Goal: Task Accomplishment & Management: Use online tool/utility

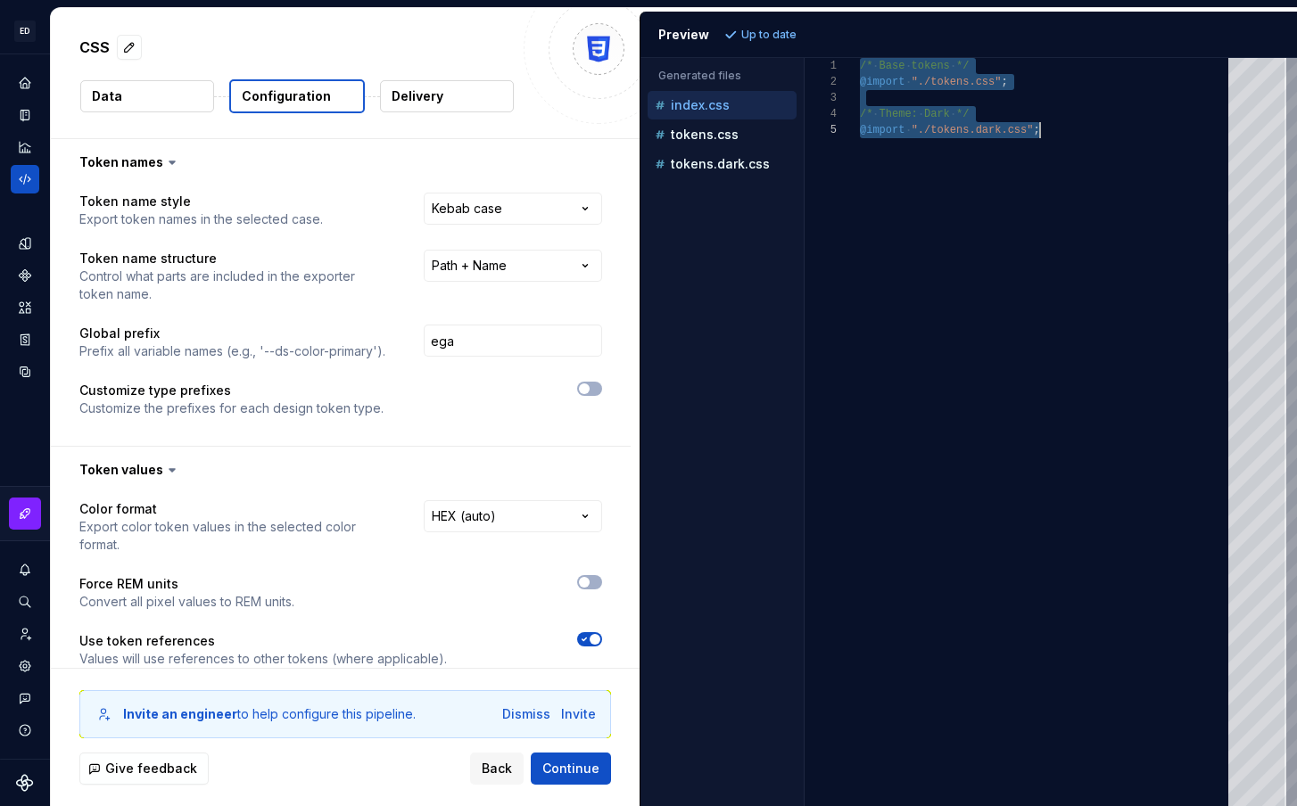
select select "**********"
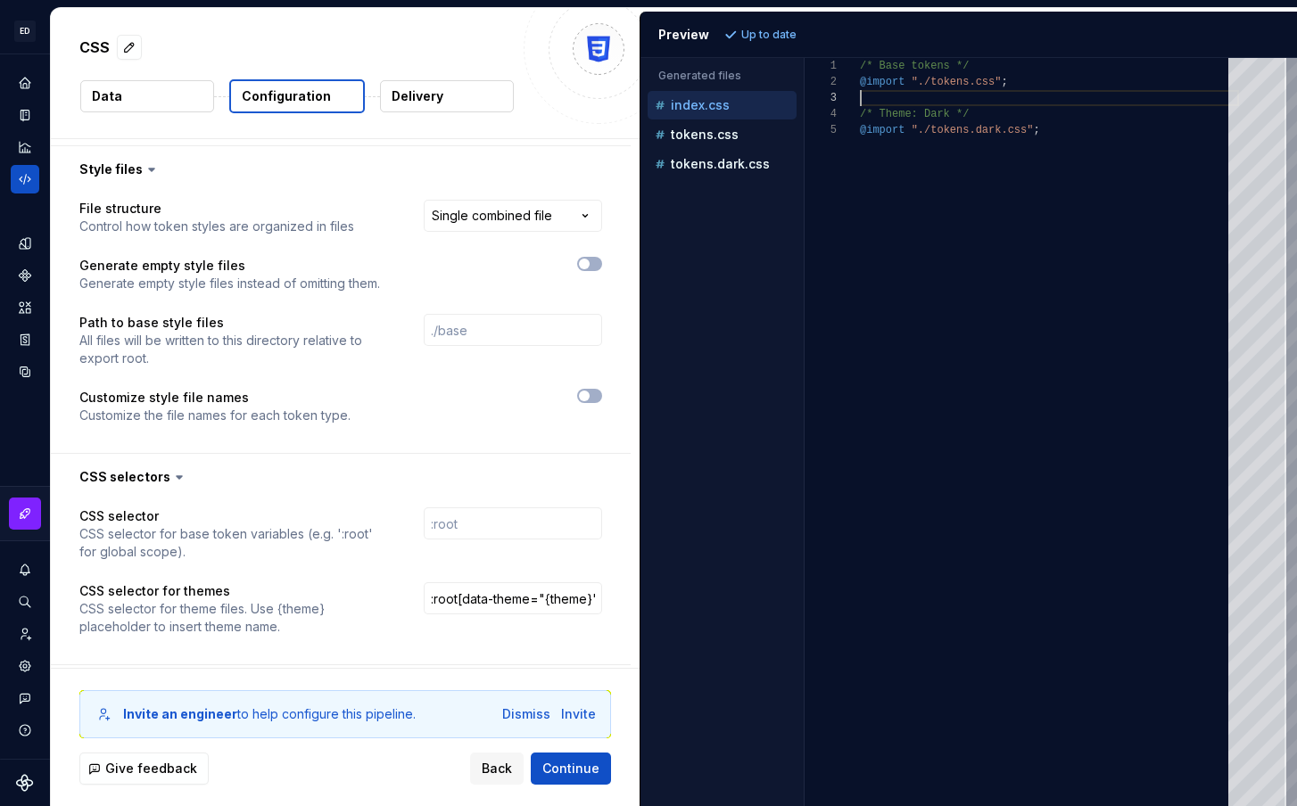
scroll to position [32, 0]
click at [887, 98] on div "/* Base tokens */ @import "./tokens.css" ; /* Theme: Dark */ @import "./tokens.…" at bounding box center [1049, 432] width 379 height 748
click at [578, 768] on span "Continue" at bounding box center [570, 769] width 57 height 18
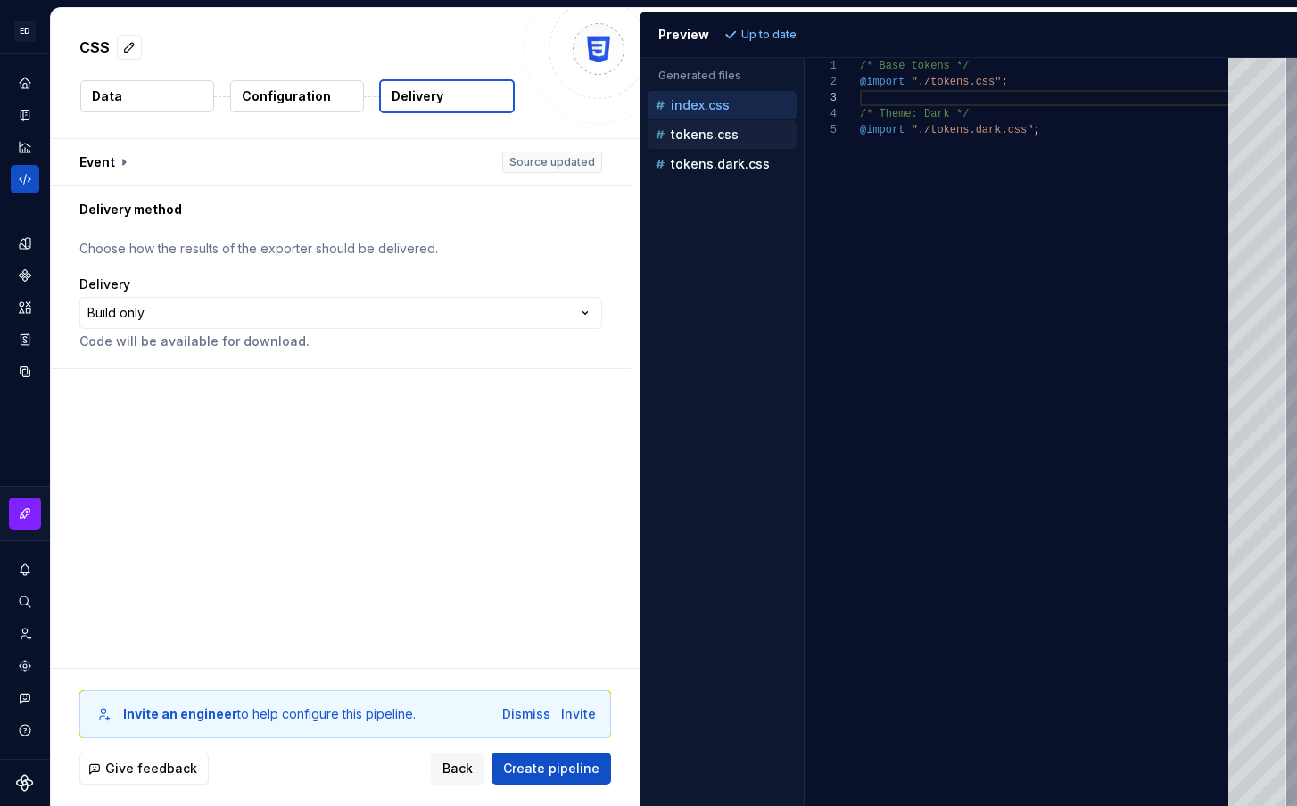
click at [697, 132] on p "tokens.css" at bounding box center [705, 135] width 68 height 14
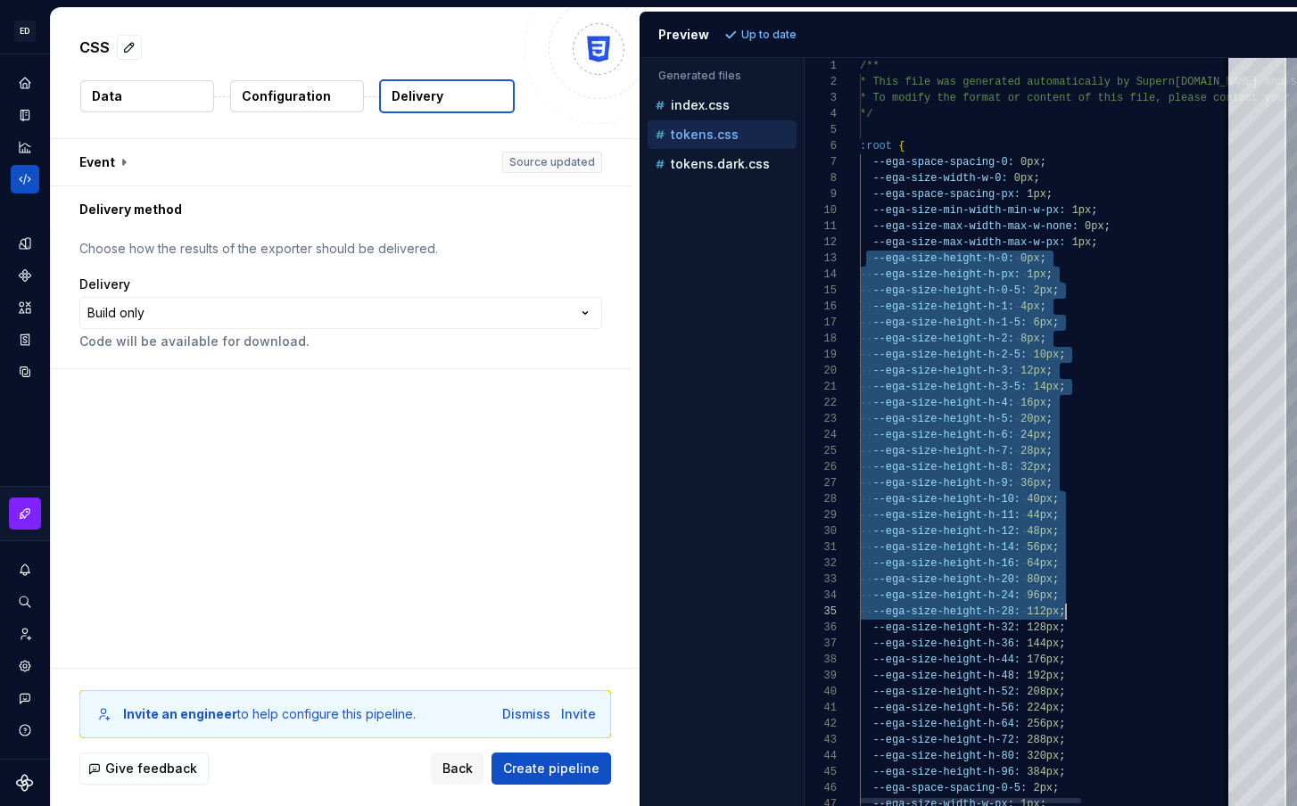
scroll to position [32, 206]
drag, startPoint x: 869, startPoint y: 253, endPoint x: 1132, endPoint y: 623, distance: 454.1
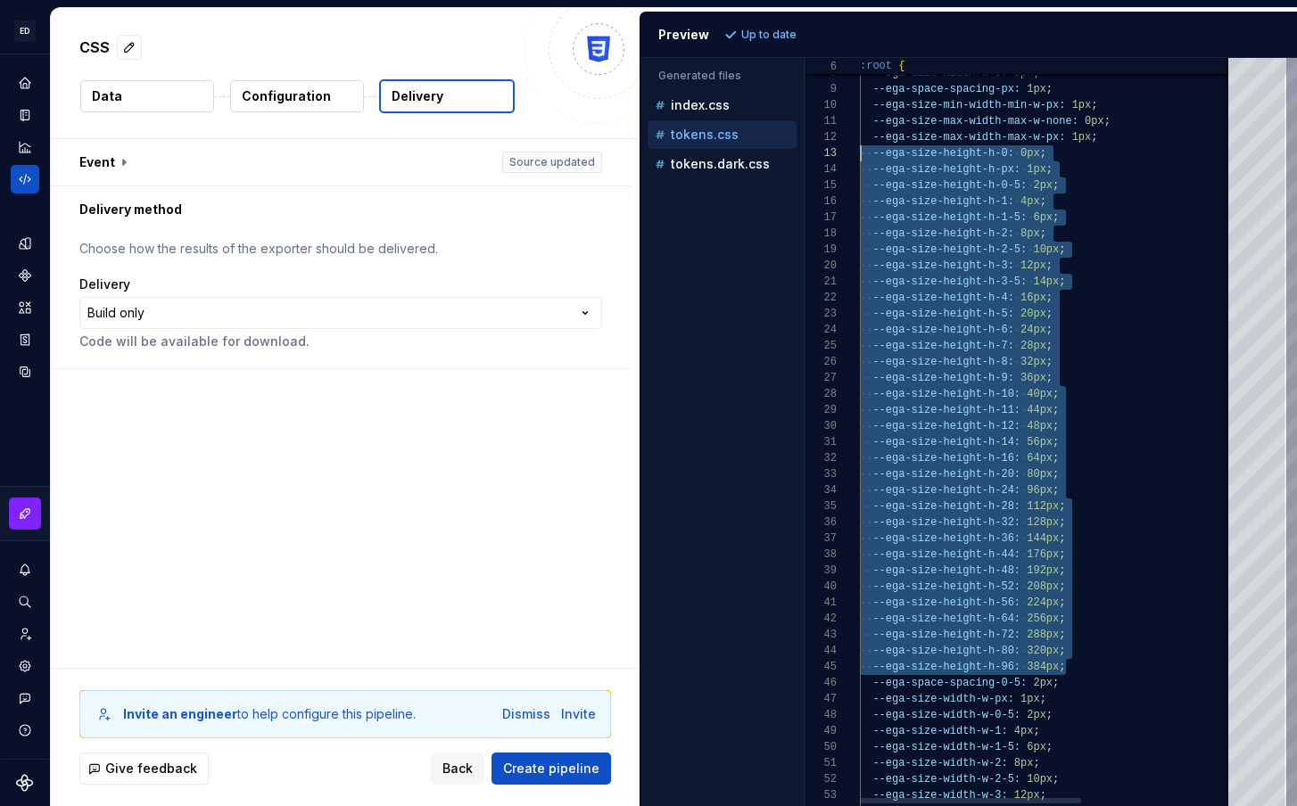
scroll to position [32, 0]
drag, startPoint x: 1085, startPoint y: 664, endPoint x: 797, endPoint y: 151, distance: 588.2
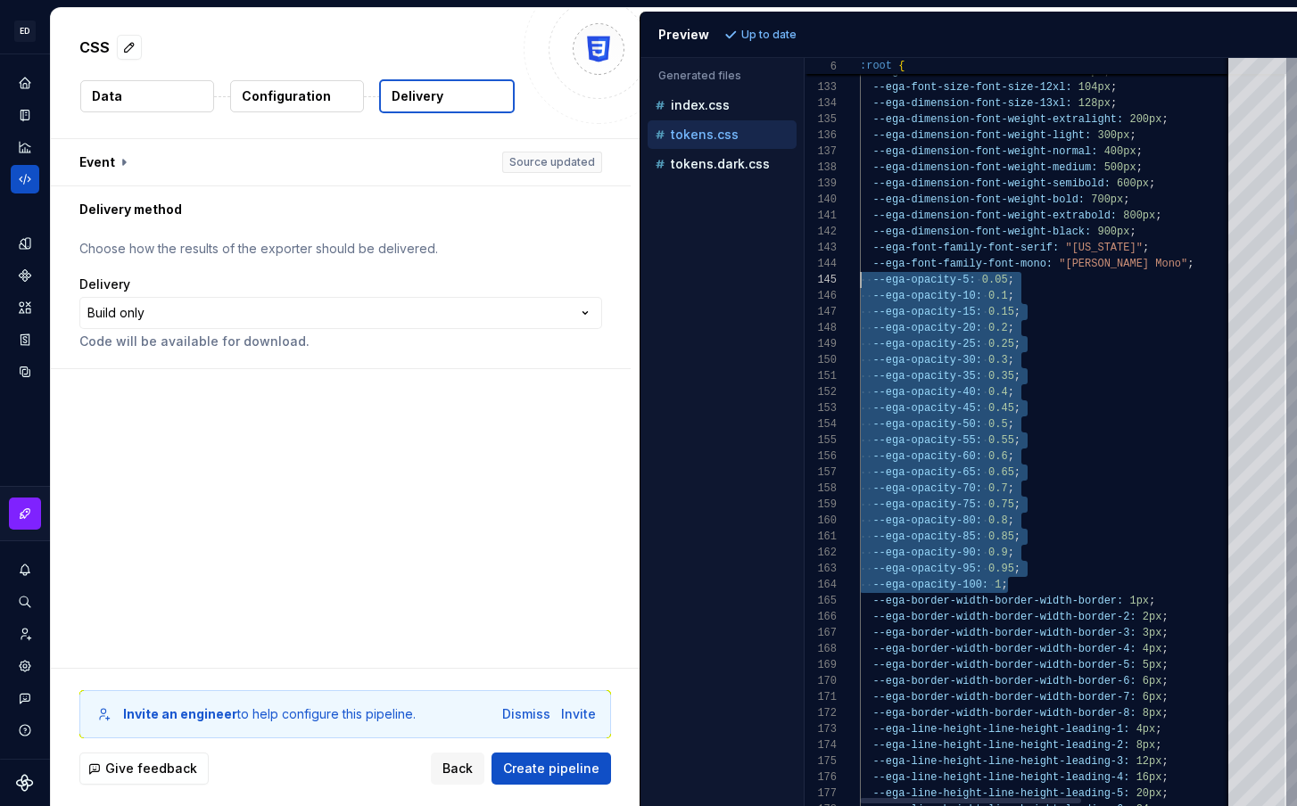
scroll to position [64, 0]
drag, startPoint x: 1015, startPoint y: 587, endPoint x: 805, endPoint y: 283, distance: 369.9
type textarea "**********"
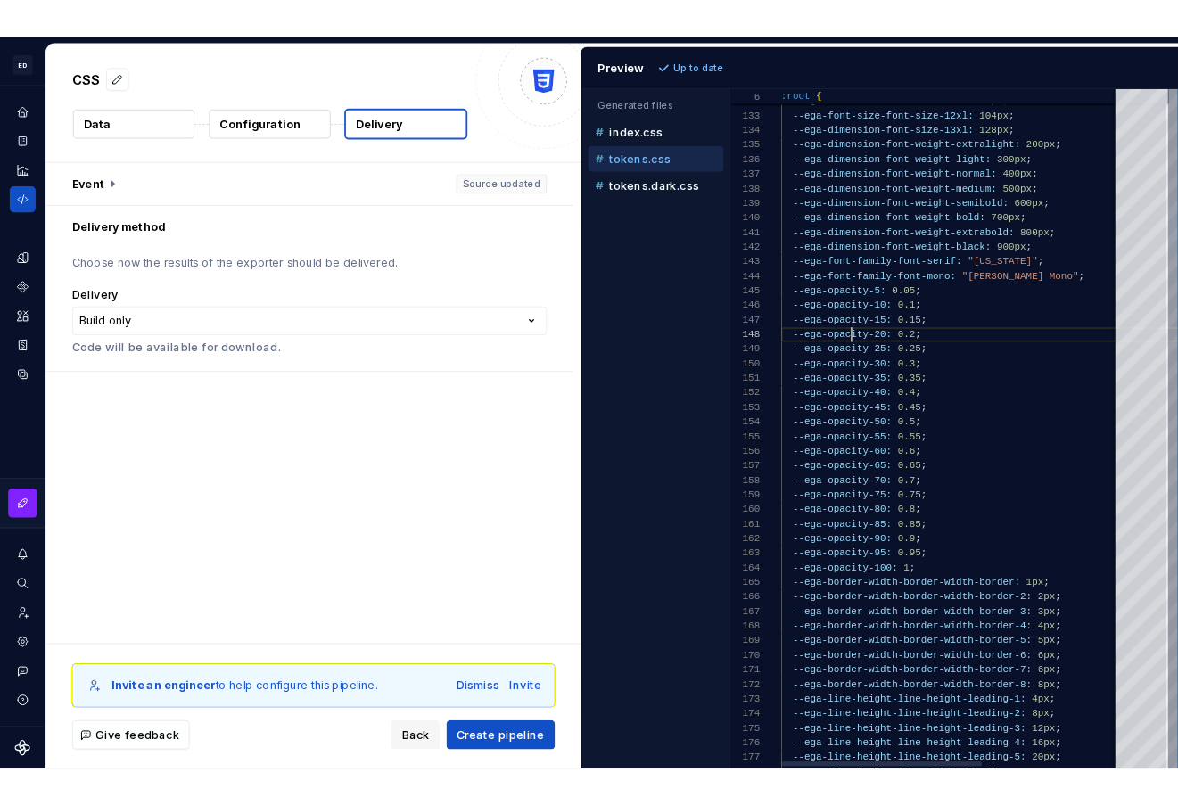
scroll to position [112, 96]
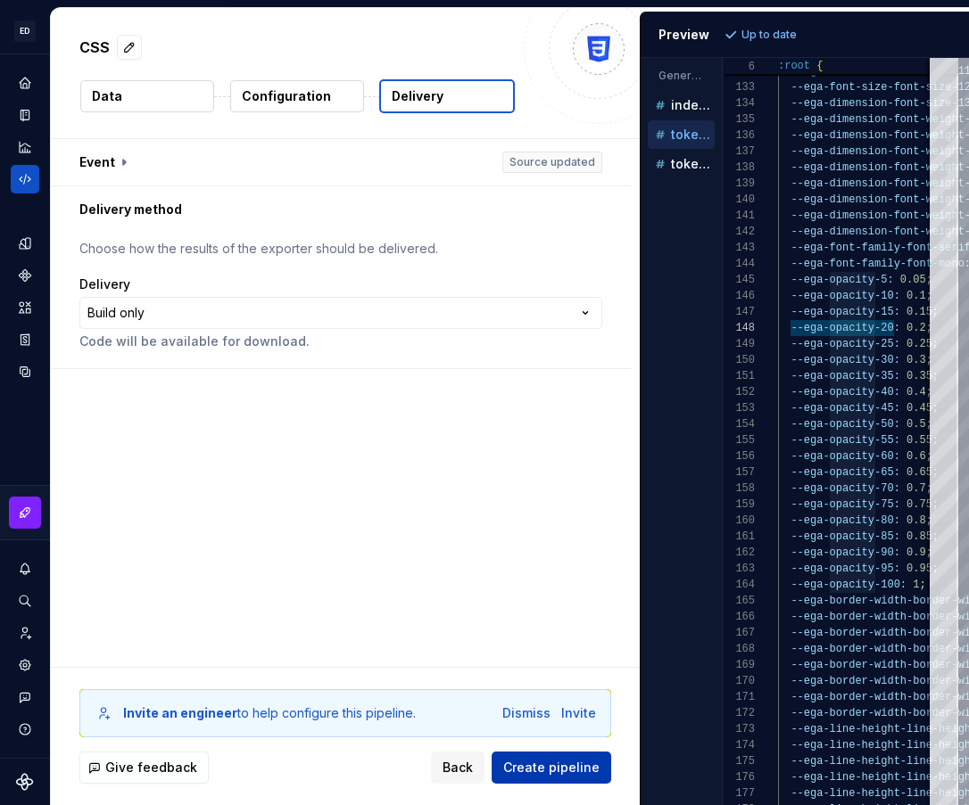
click at [516, 774] on span "Create pipeline" at bounding box center [551, 768] width 96 height 18
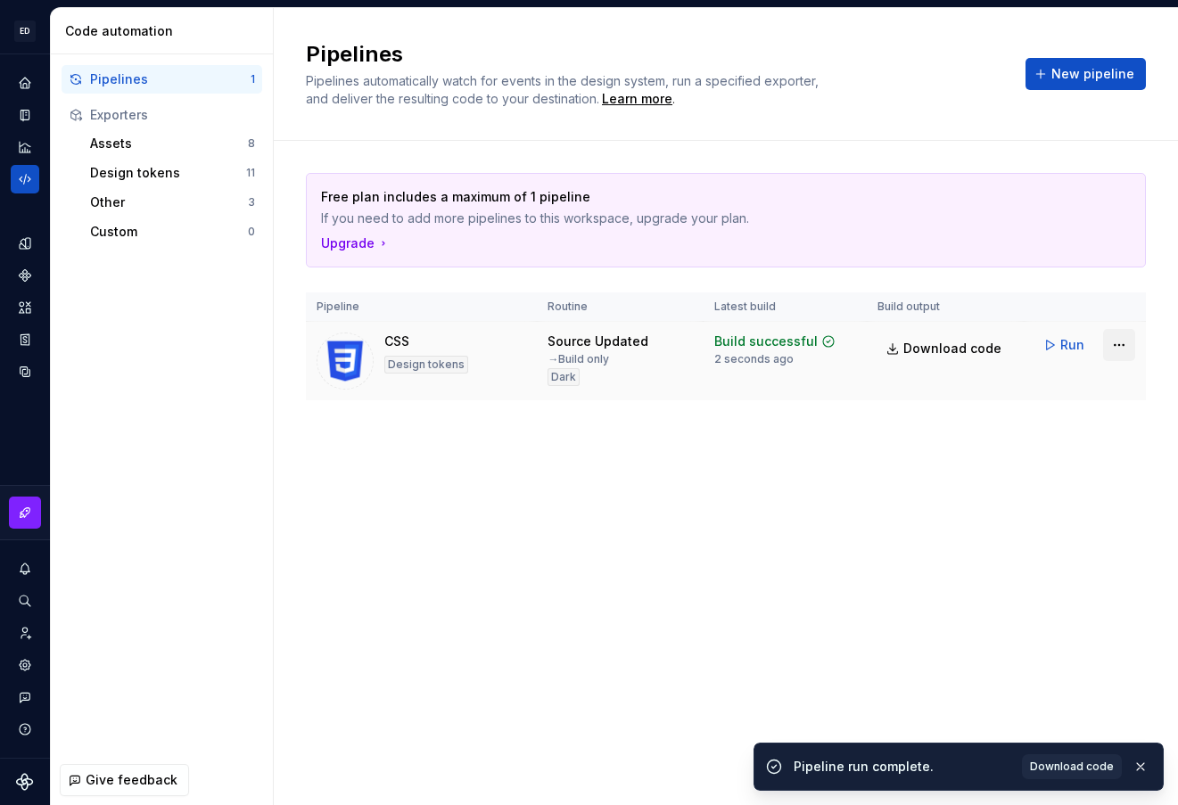
click at [1124, 342] on html "ED Safaa A Design system data Code automation Pipelines 1 Exporters Assets 8 De…" at bounding box center [589, 402] width 1178 height 805
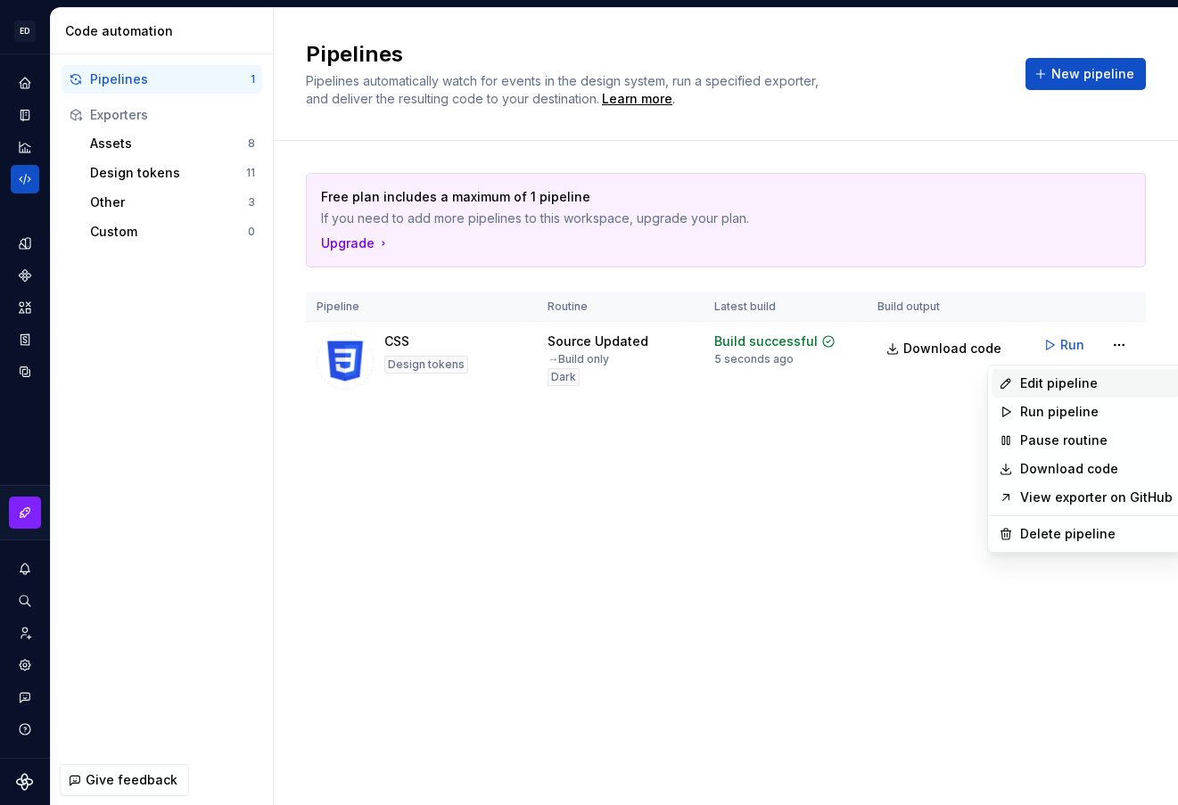
click at [1073, 386] on div "Edit pipeline" at bounding box center [1096, 384] width 153 height 18
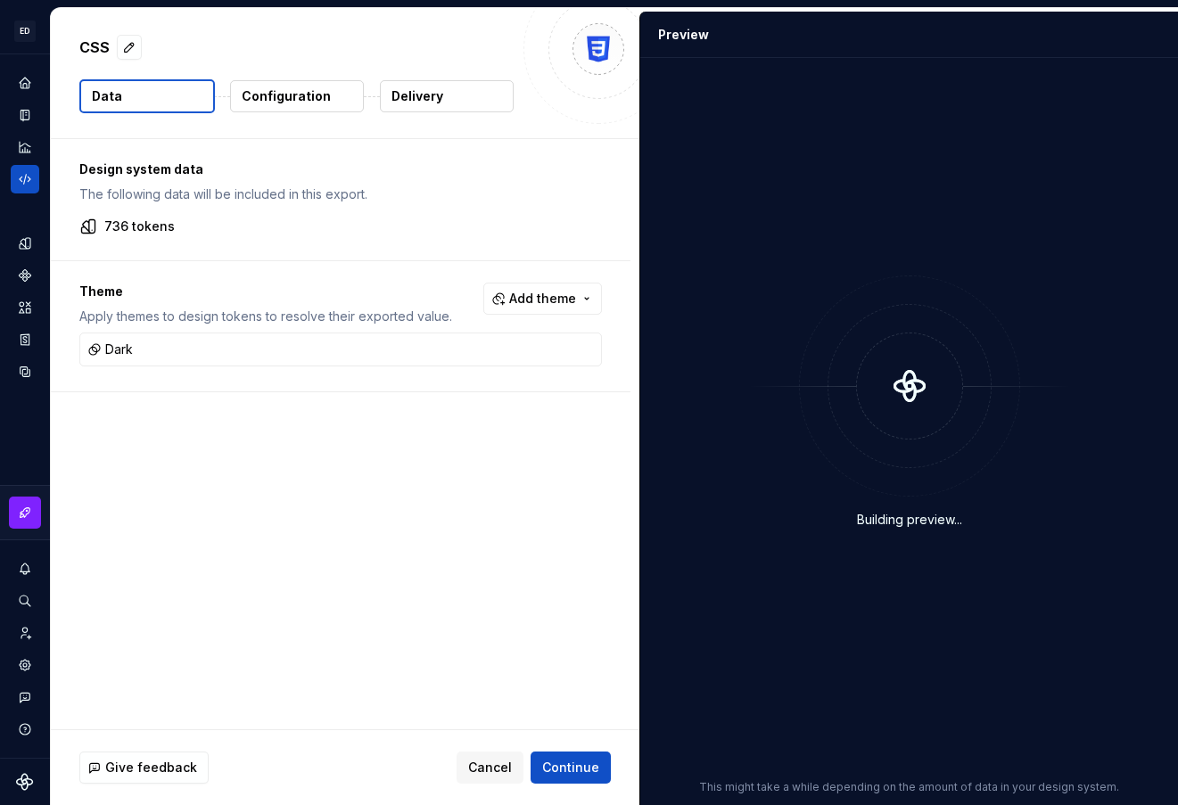
click at [300, 88] on p "Configuration" at bounding box center [286, 96] width 89 height 18
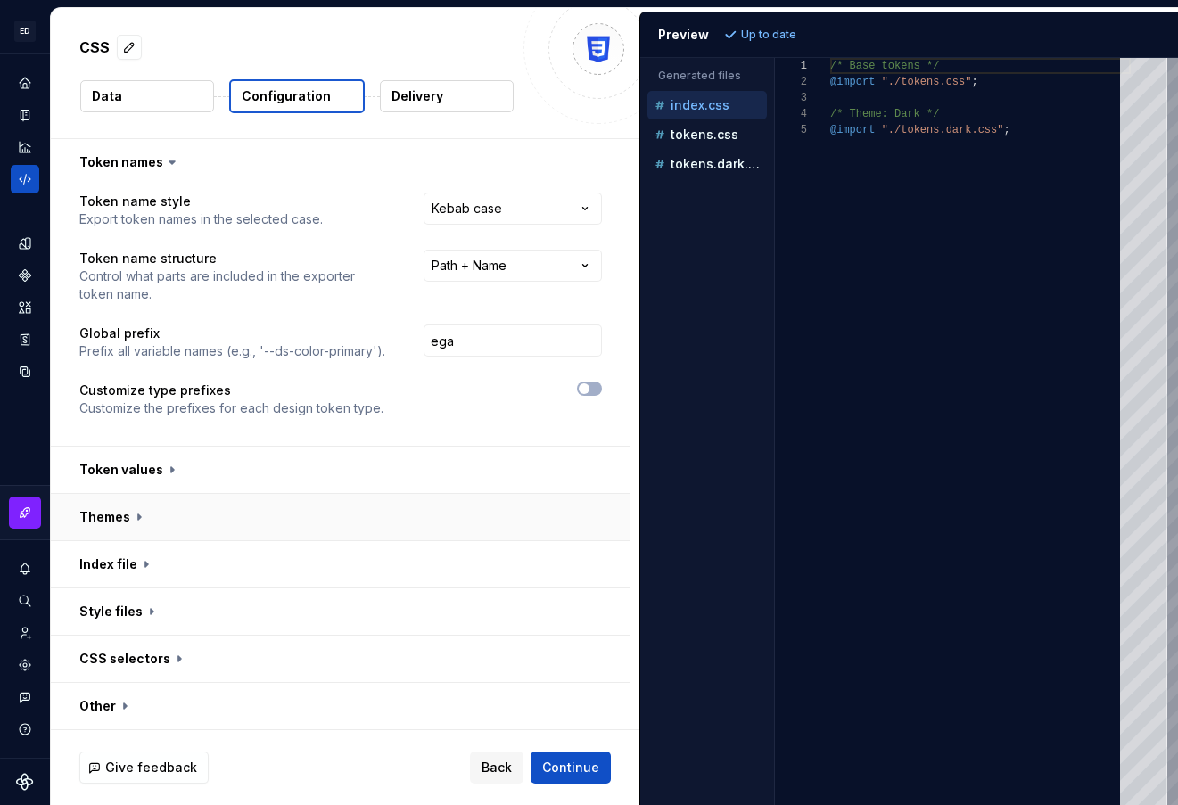
click at [129, 510] on button "button" at bounding box center [341, 517] width 580 height 46
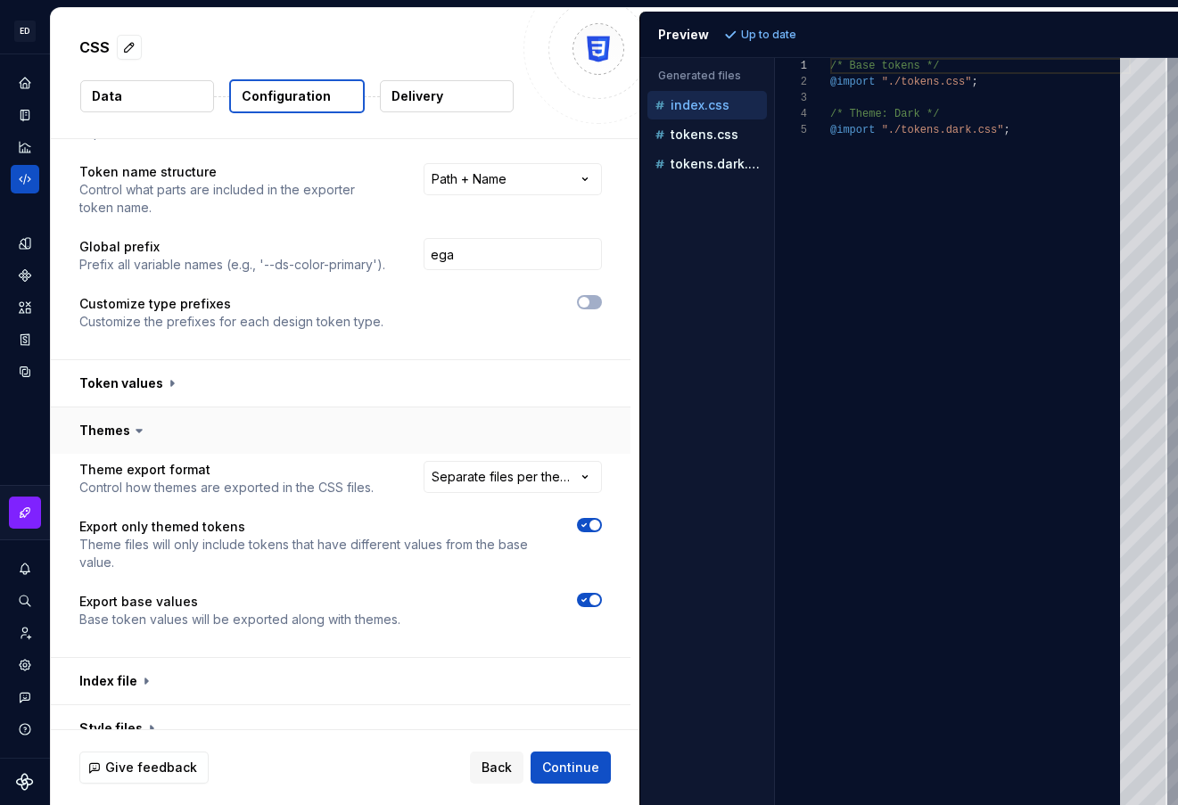
scroll to position [89, 0]
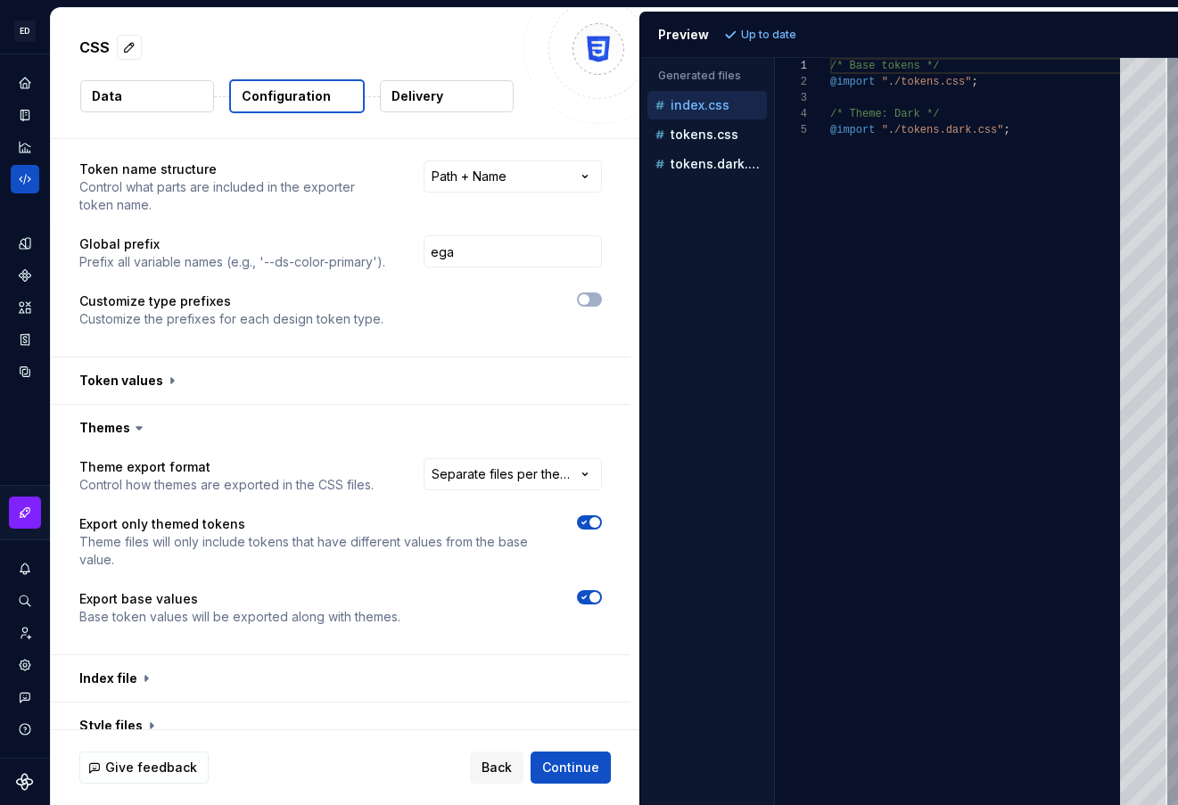
click at [598, 596] on span "button" at bounding box center [595, 597] width 11 height 11
click at [772, 29] on span "Refresh preview" at bounding box center [786, 35] width 89 height 14
click at [694, 144] on button "tokens.css" at bounding box center [708, 135] width 120 height 20
type textarea "**********"
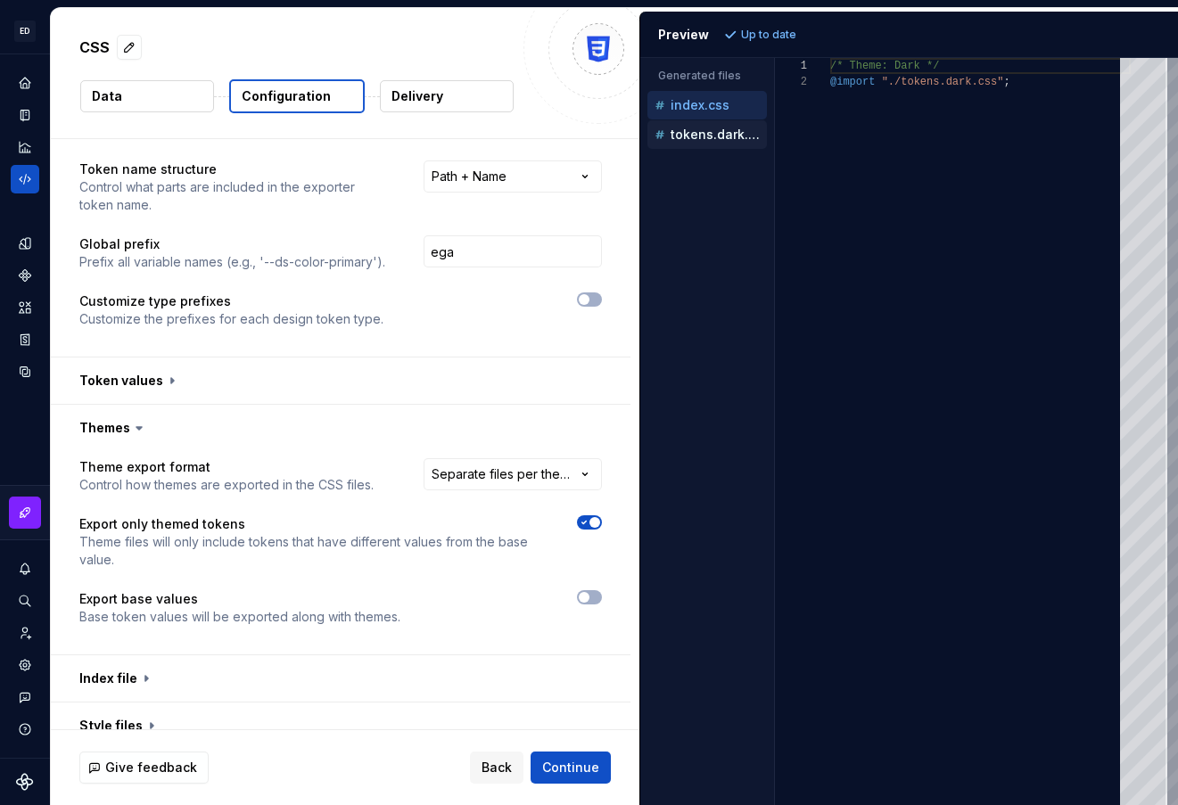
click at [696, 141] on p "tokens.dark.css" at bounding box center [719, 135] width 96 height 14
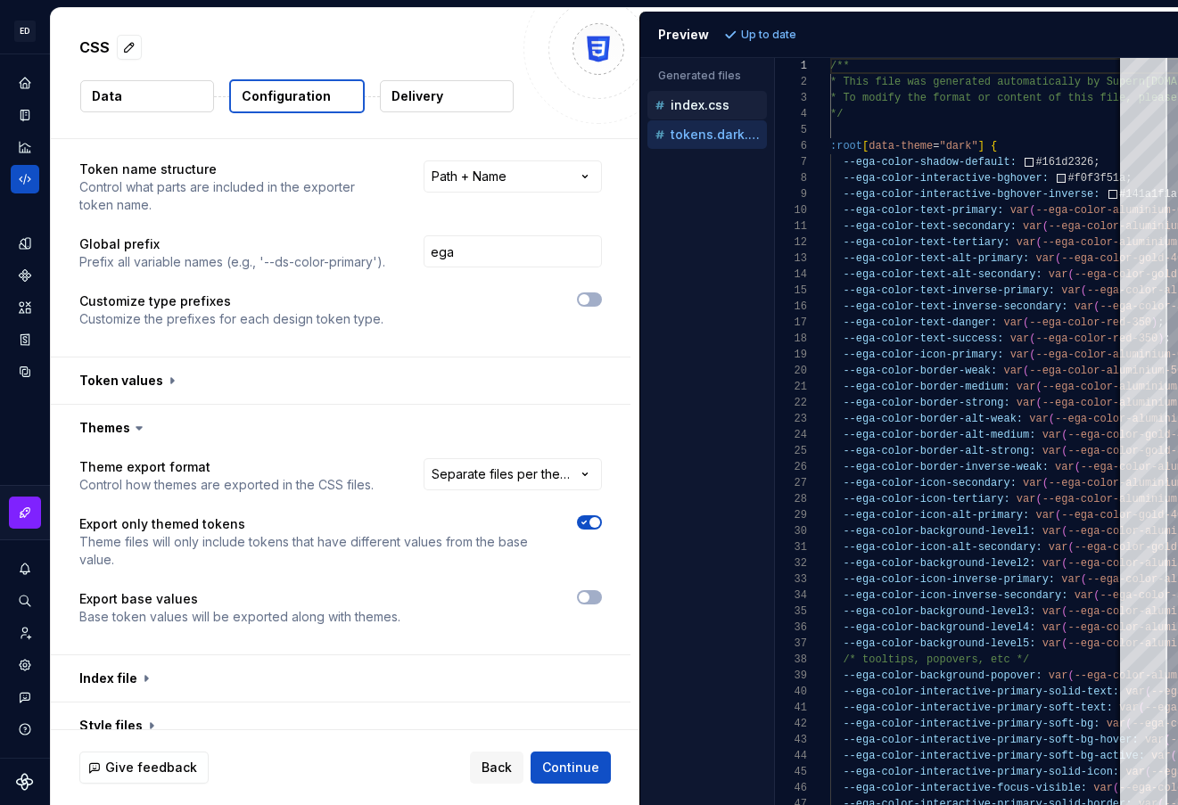
click at [710, 107] on p "index.css" at bounding box center [700, 105] width 59 height 14
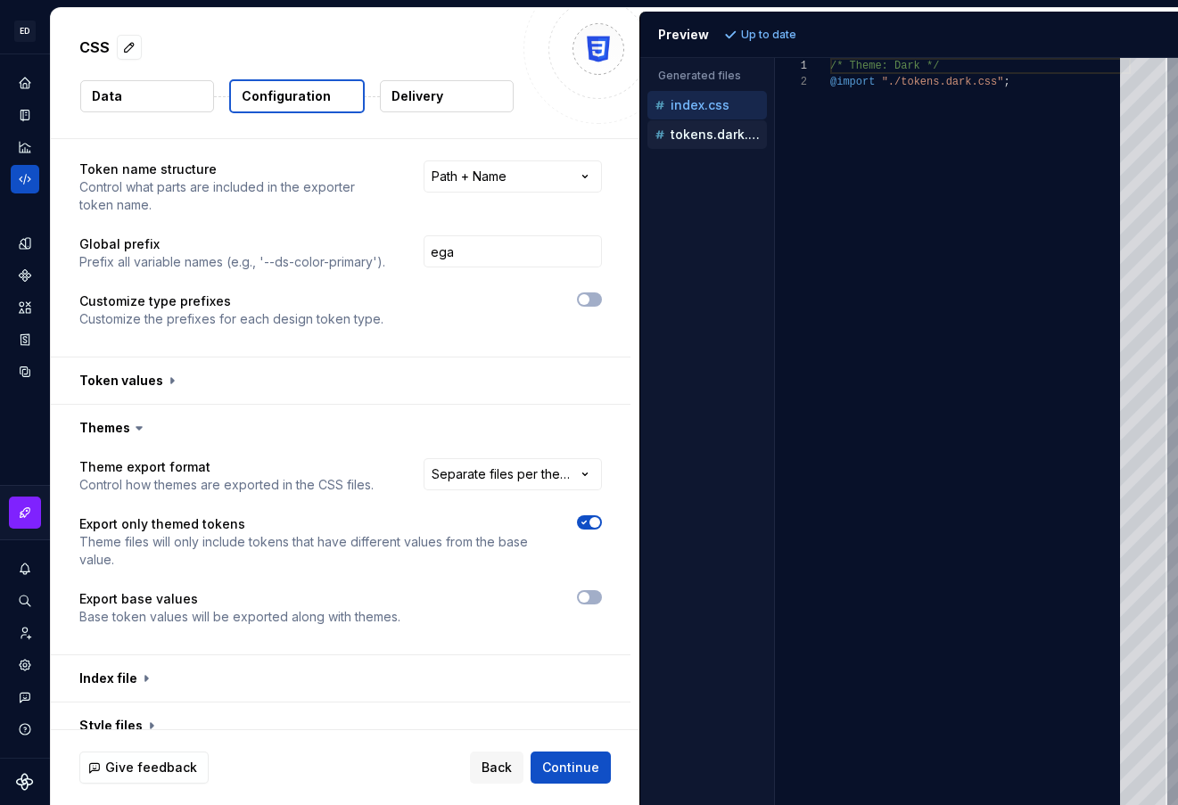
click at [710, 140] on p "tokens.dark.css" at bounding box center [719, 135] width 96 height 14
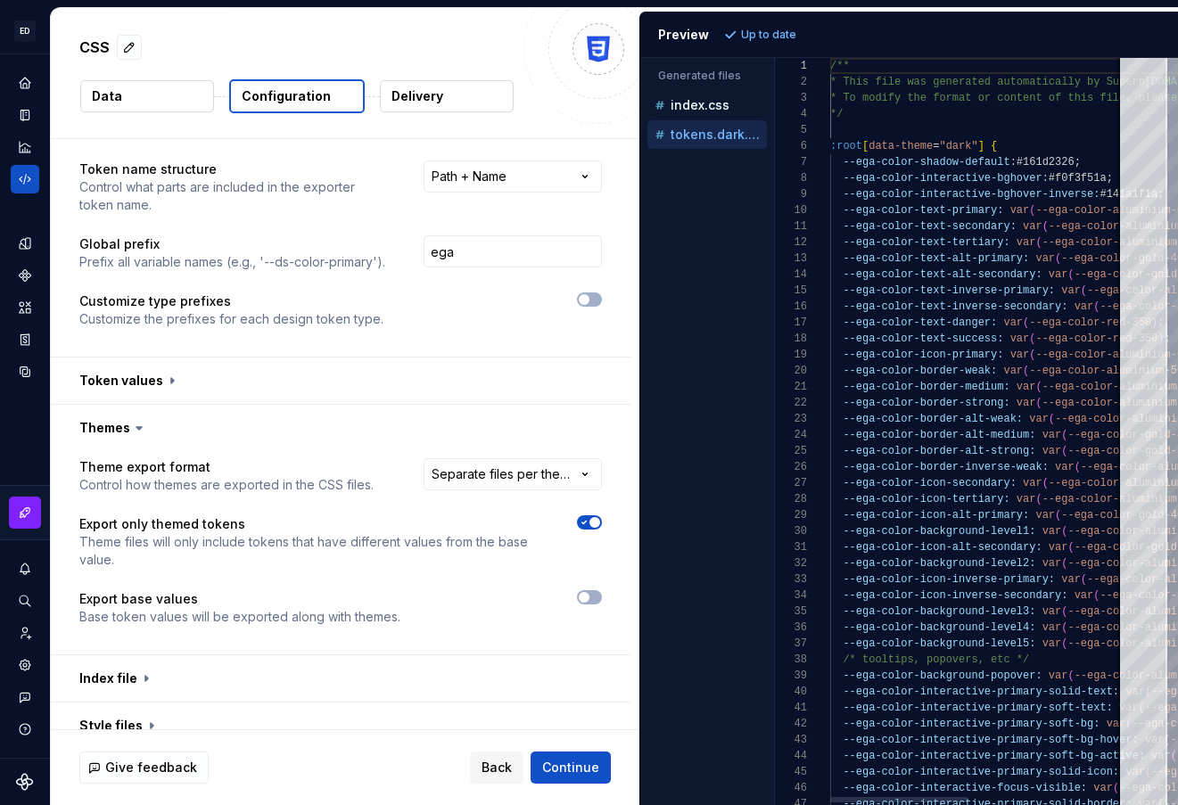
scroll to position [161, 0]
click at [590, 594] on span "button" at bounding box center [584, 597] width 11 height 11
click at [766, 35] on span "Refresh preview" at bounding box center [786, 35] width 89 height 14
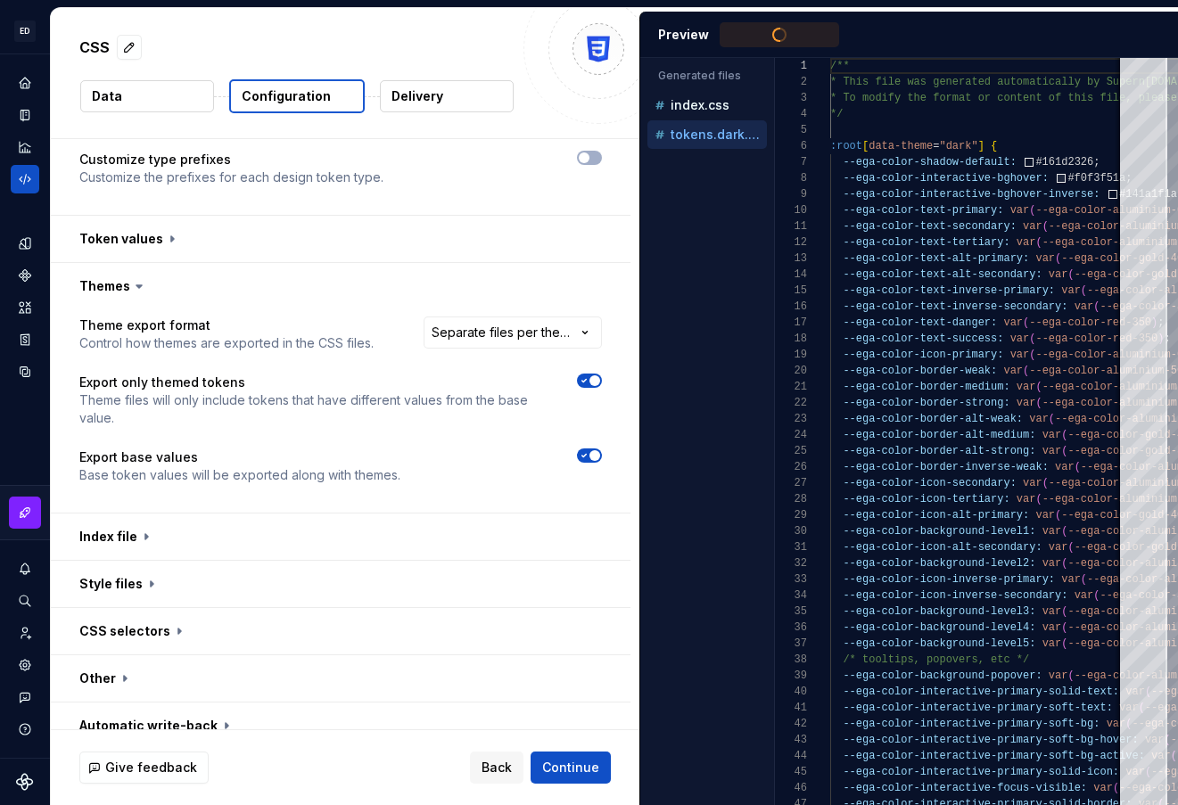
scroll to position [252, 0]
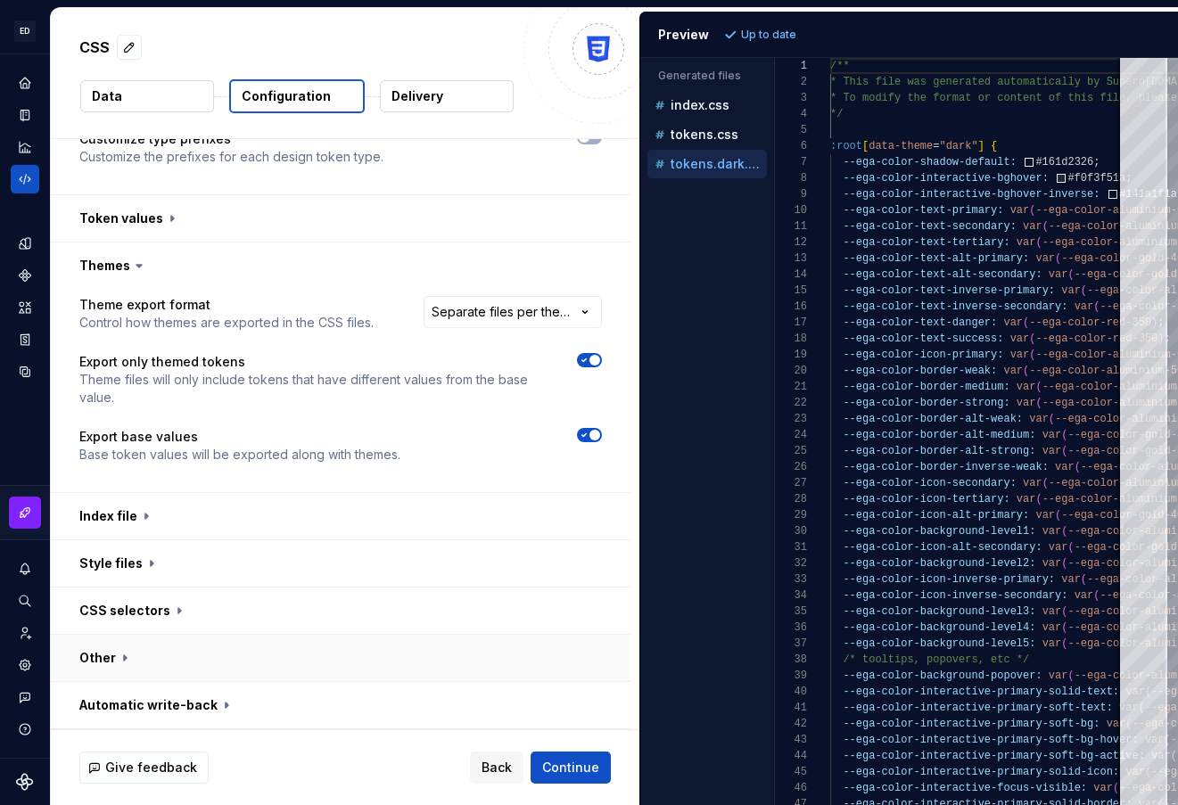
click at [139, 645] on button "button" at bounding box center [341, 658] width 580 height 46
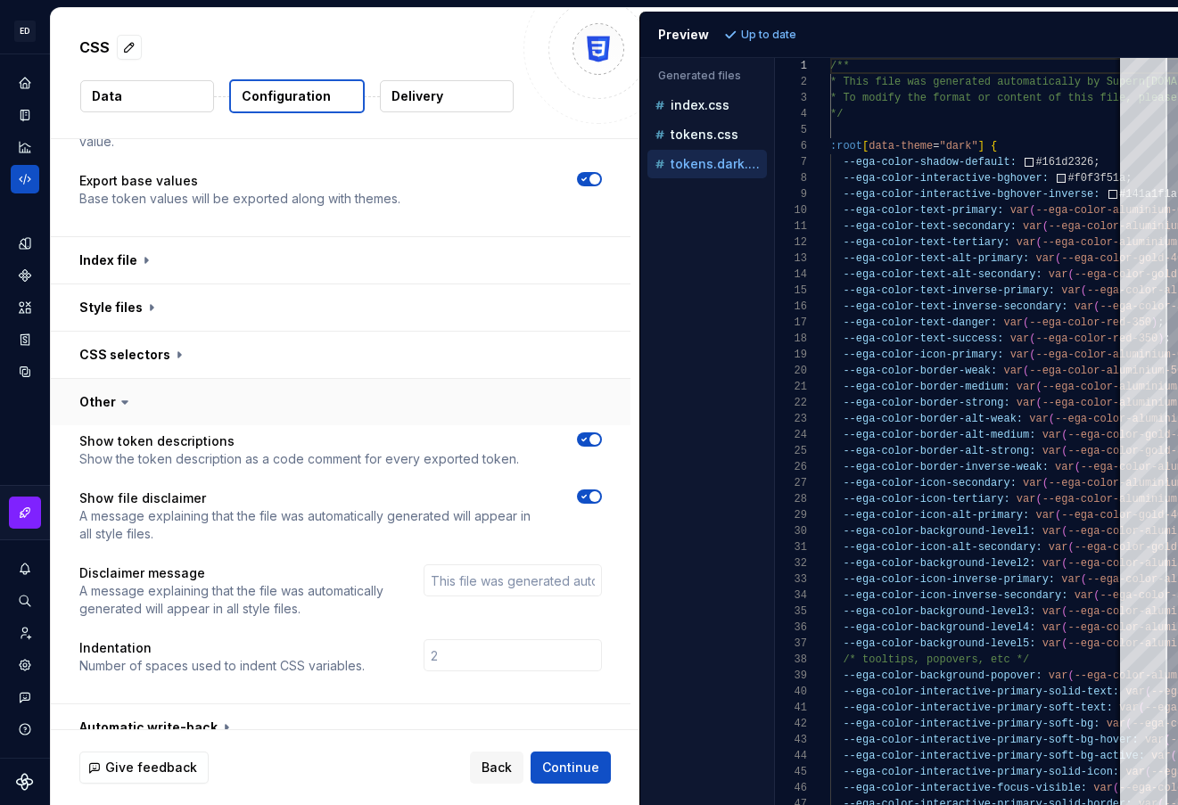
scroll to position [530, 0]
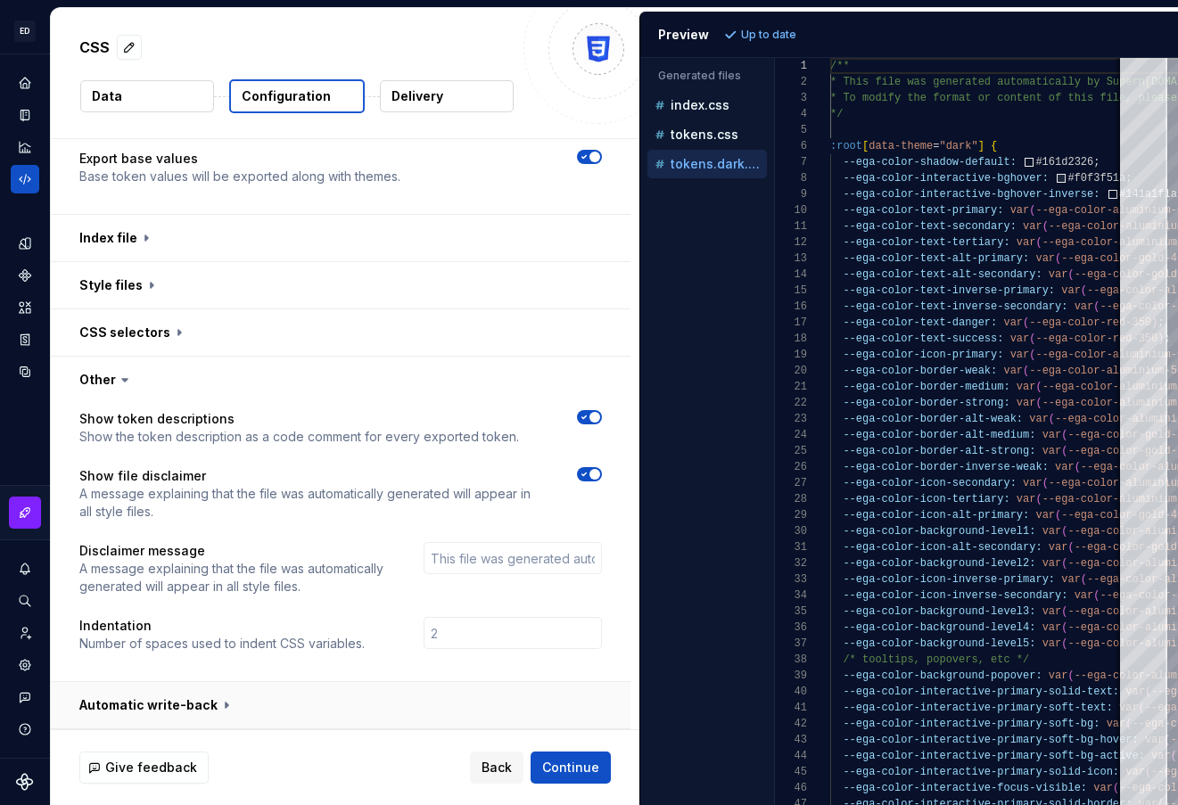
click at [208, 692] on button "button" at bounding box center [341, 705] width 580 height 46
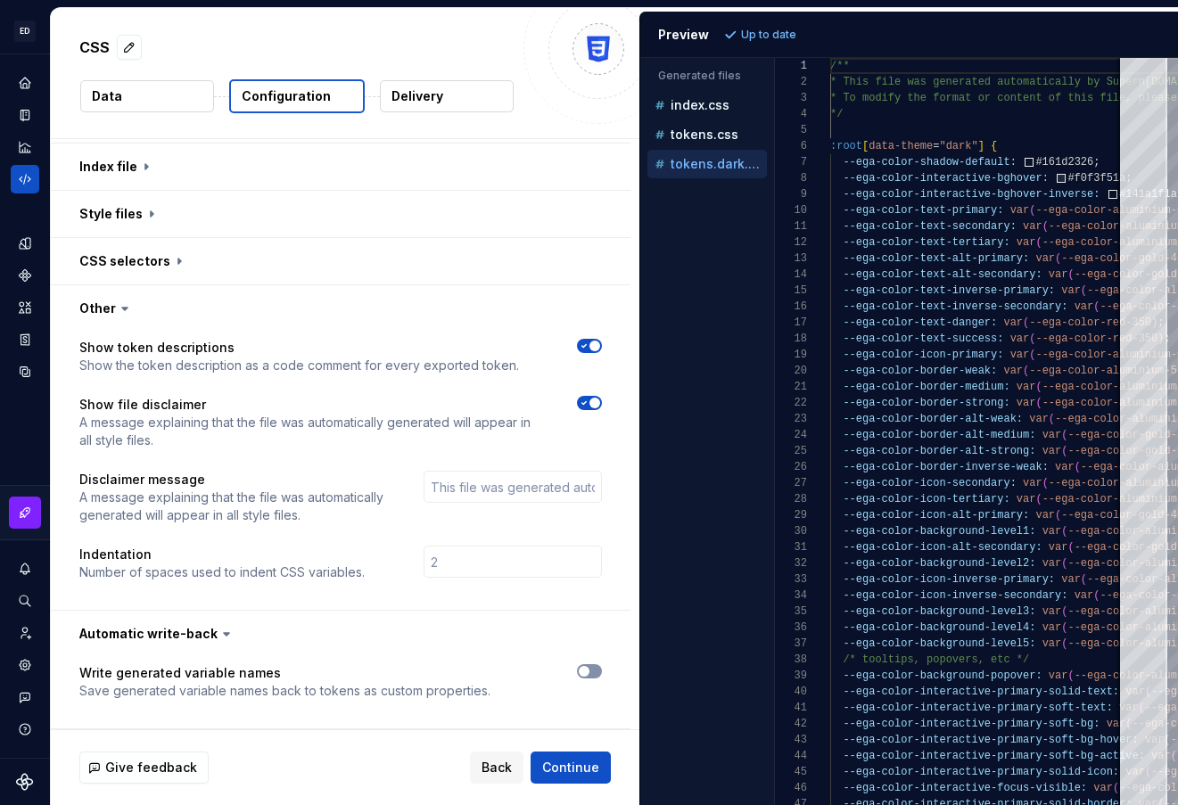
click at [602, 667] on button "button" at bounding box center [589, 671] width 25 height 14
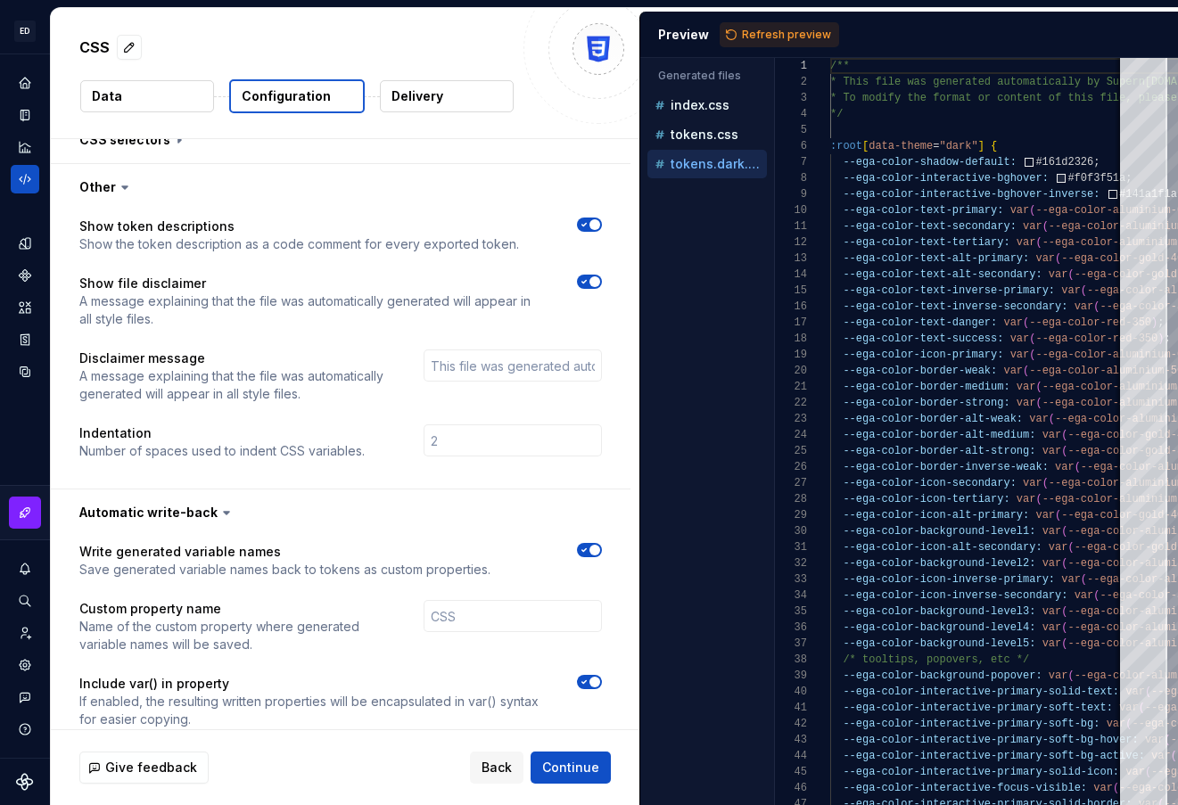
scroll to position [751, 0]
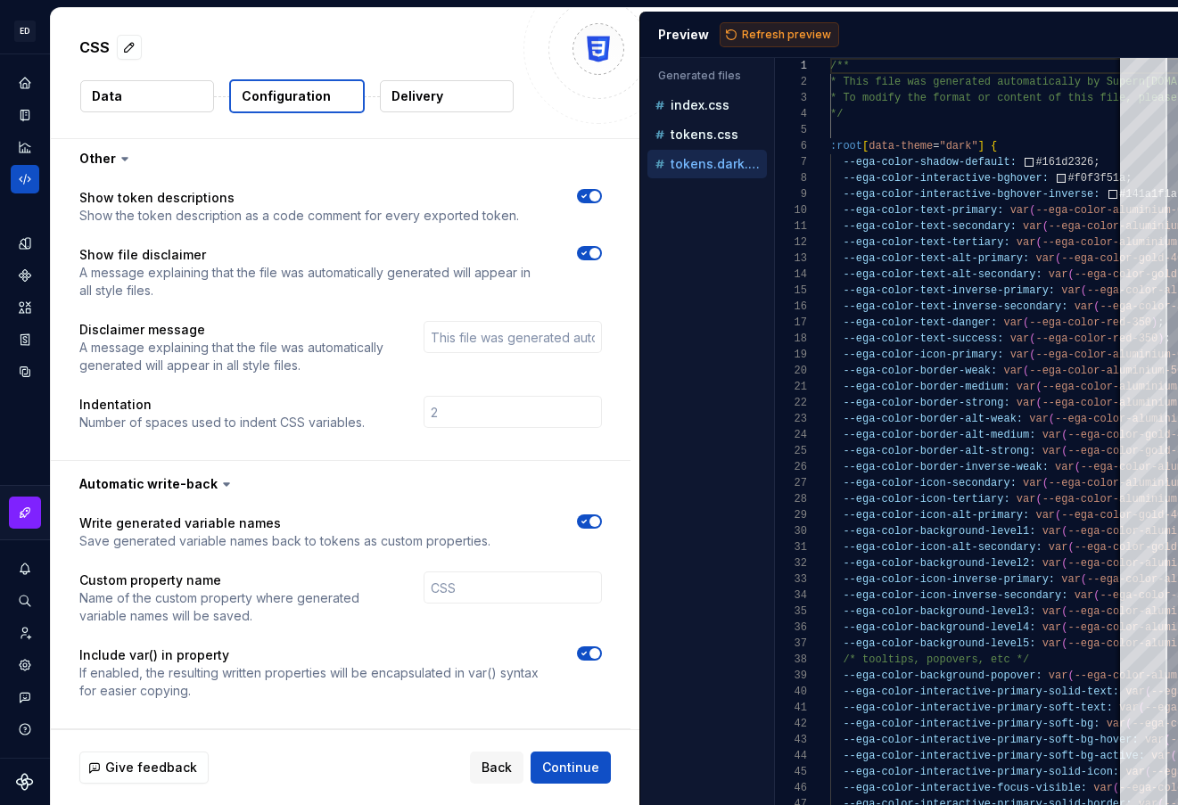
click at [774, 32] on span "Refresh preview" at bounding box center [786, 35] width 89 height 14
click at [707, 138] on p "tokens.css" at bounding box center [705, 135] width 68 height 14
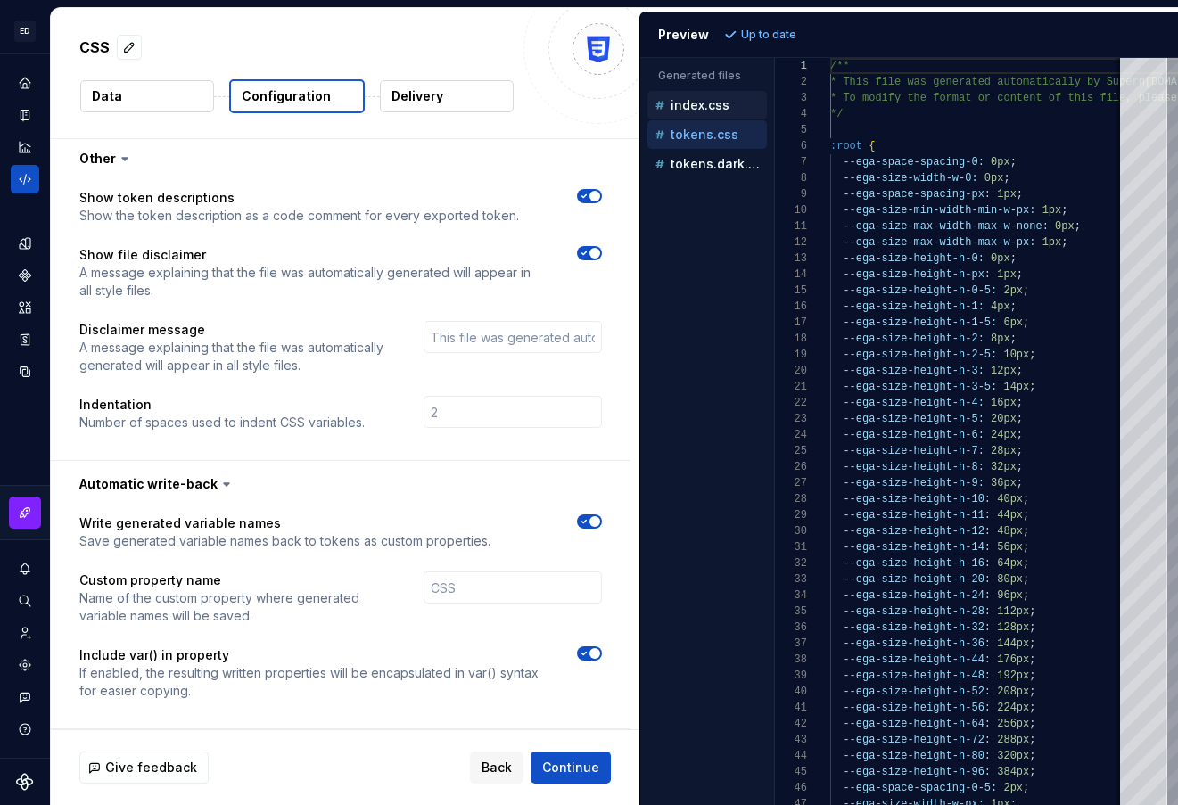
click at [703, 108] on p "index.css" at bounding box center [700, 105] width 59 height 14
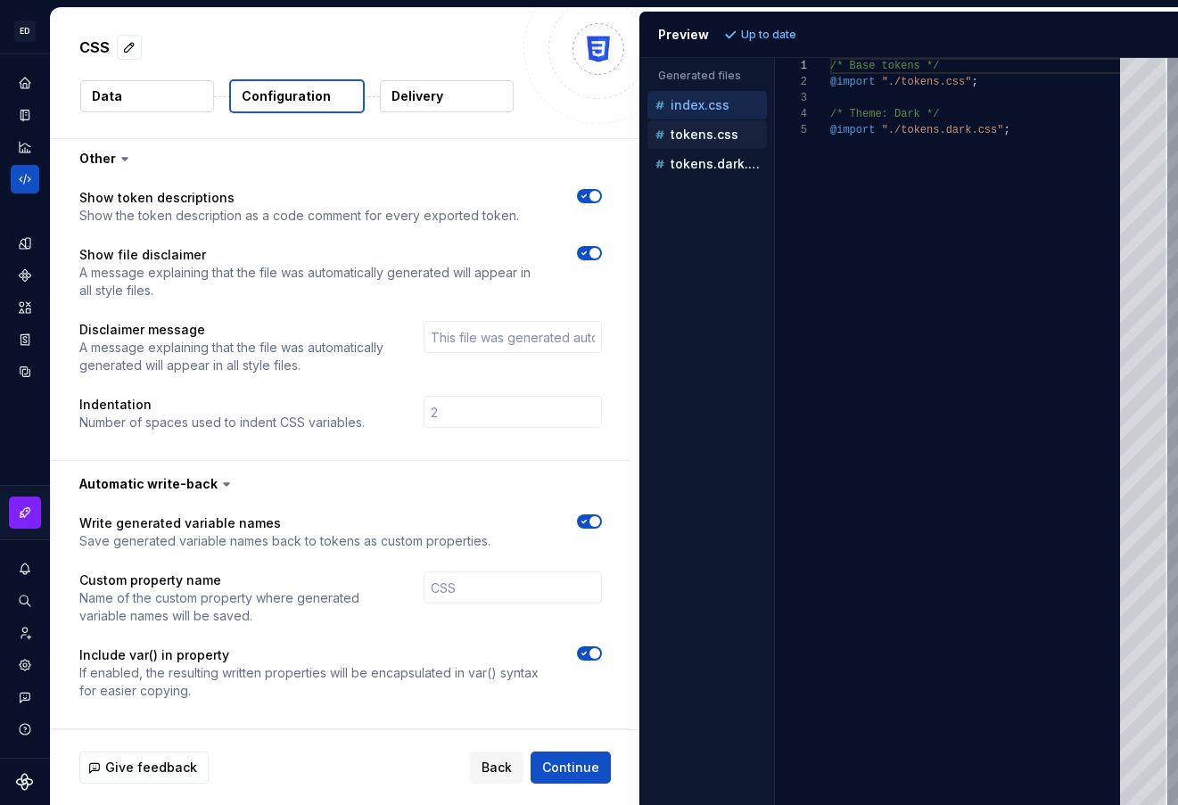
click at [703, 126] on div "tokens.css" at bounding box center [709, 135] width 116 height 18
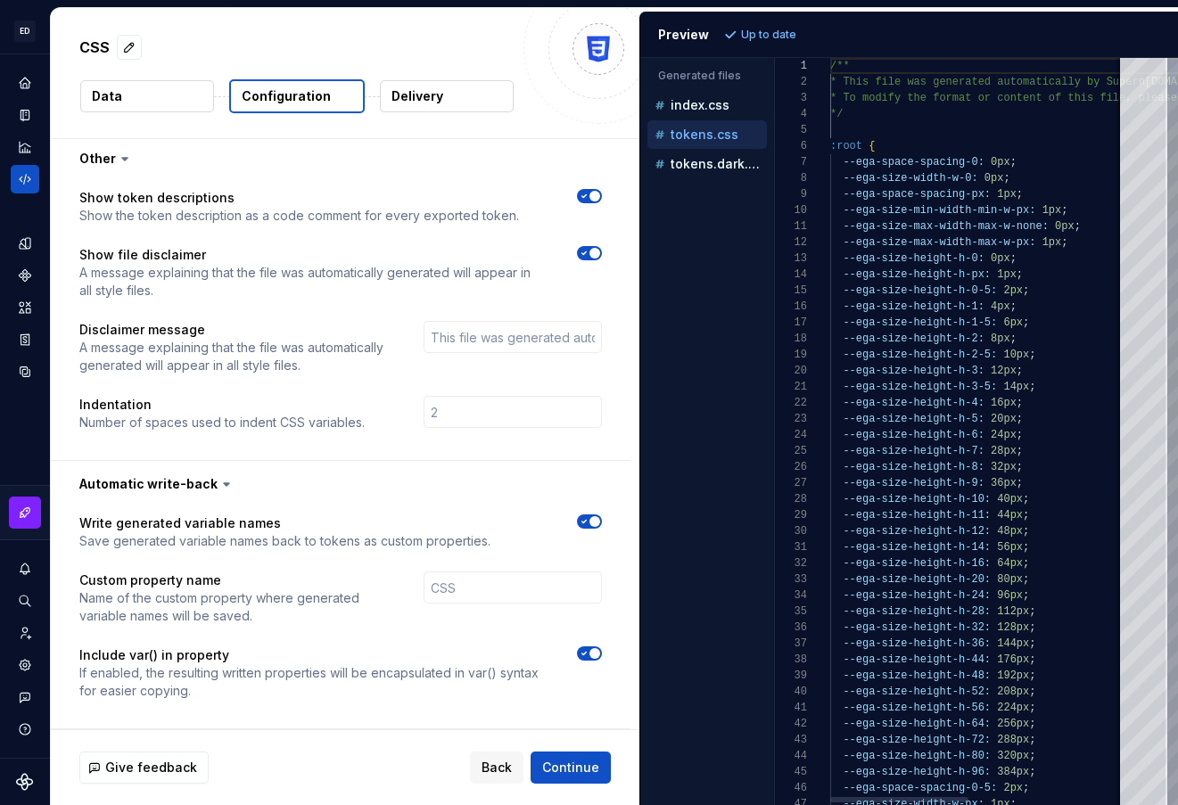
scroll to position [161, 0]
click at [591, 656] on icon "button" at bounding box center [584, 653] width 14 height 11
click at [766, 35] on span "Refresh preview" at bounding box center [786, 35] width 89 height 14
click at [694, 163] on p "tokens.dark.css" at bounding box center [719, 164] width 96 height 14
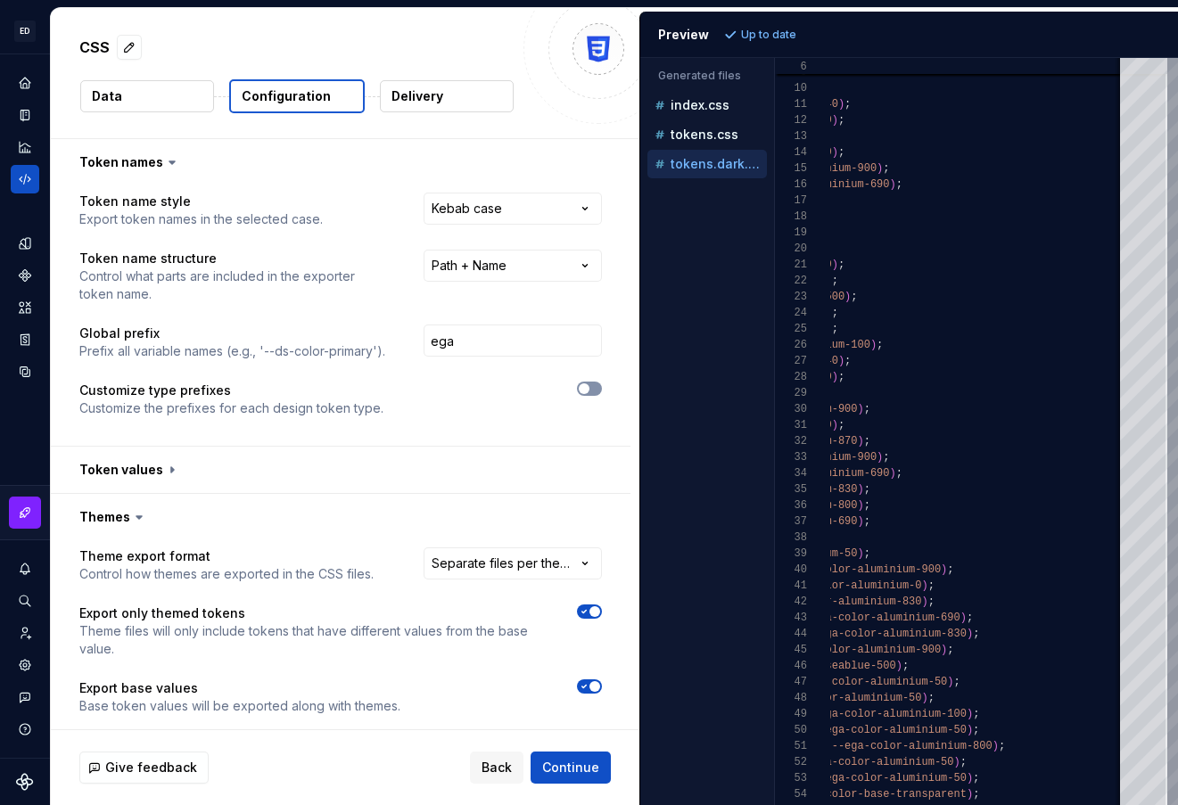
click at [602, 389] on button "button" at bounding box center [589, 389] width 25 height 14
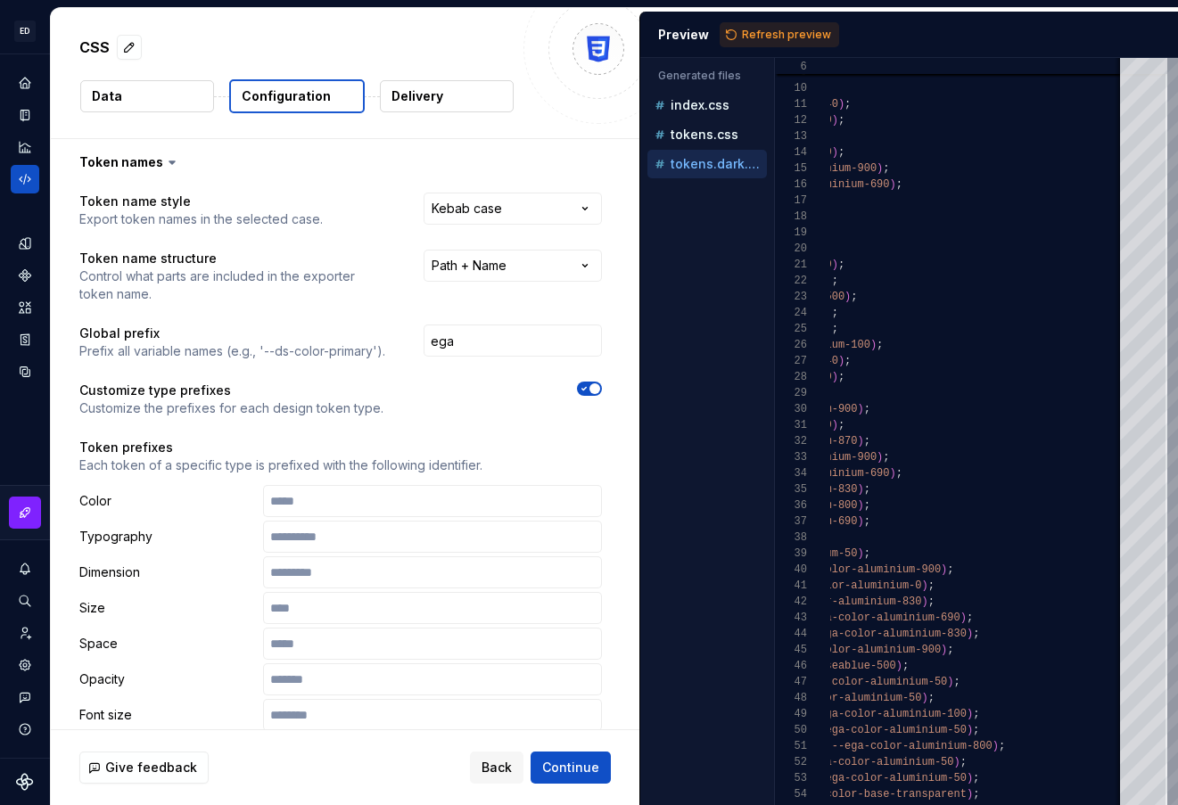
click at [600, 389] on span "button" at bounding box center [595, 389] width 11 height 11
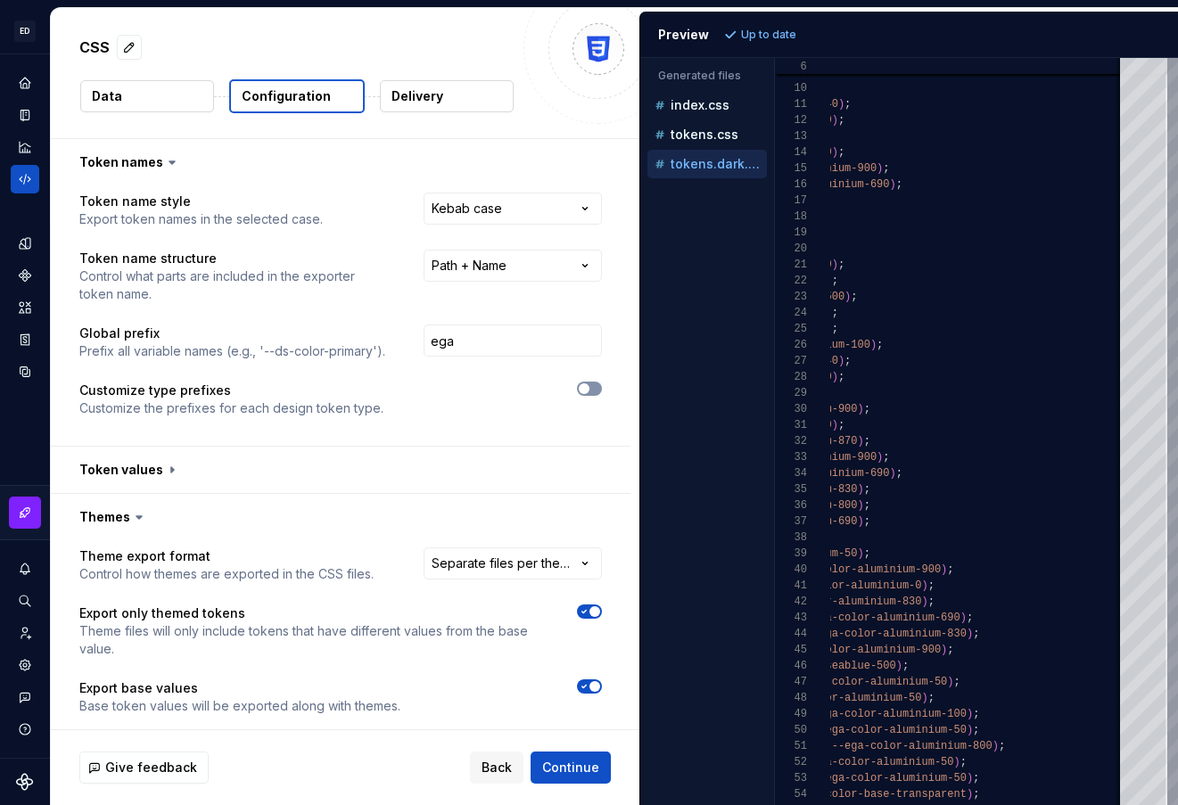
click at [602, 389] on button "button" at bounding box center [589, 389] width 25 height 14
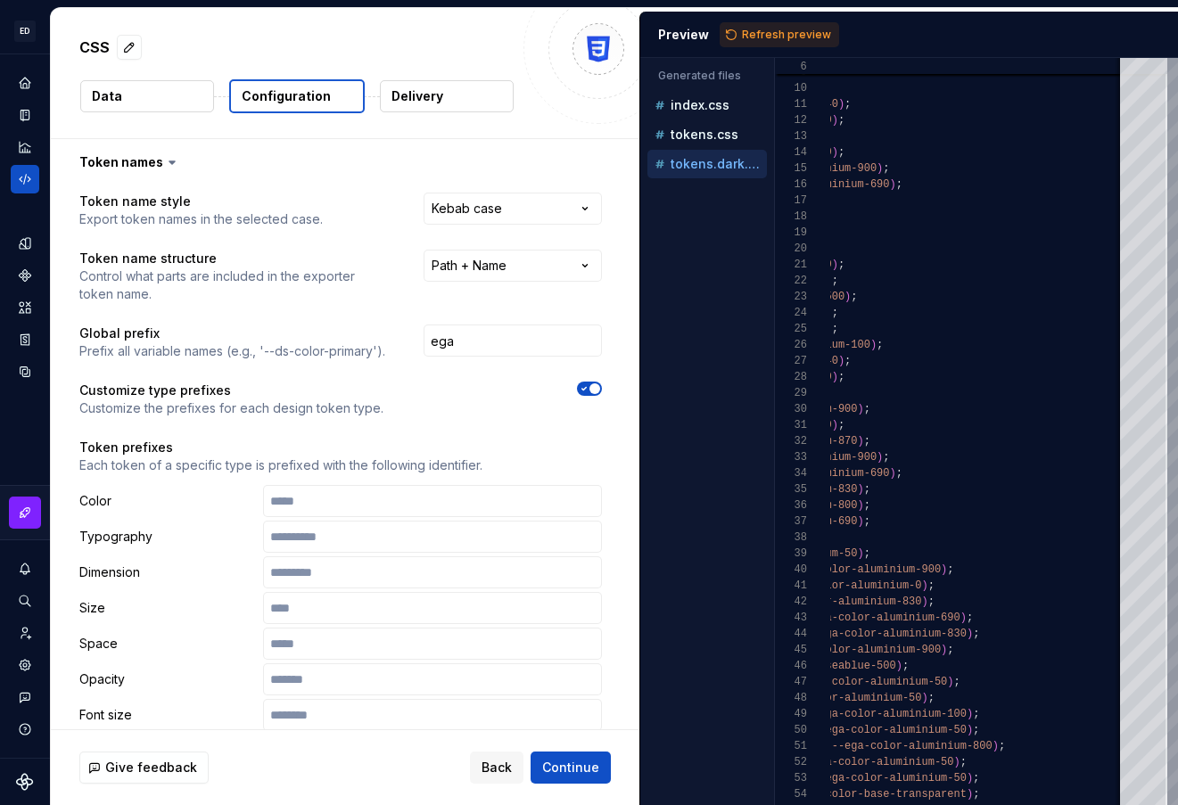
click at [598, 388] on span "button" at bounding box center [595, 389] width 11 height 11
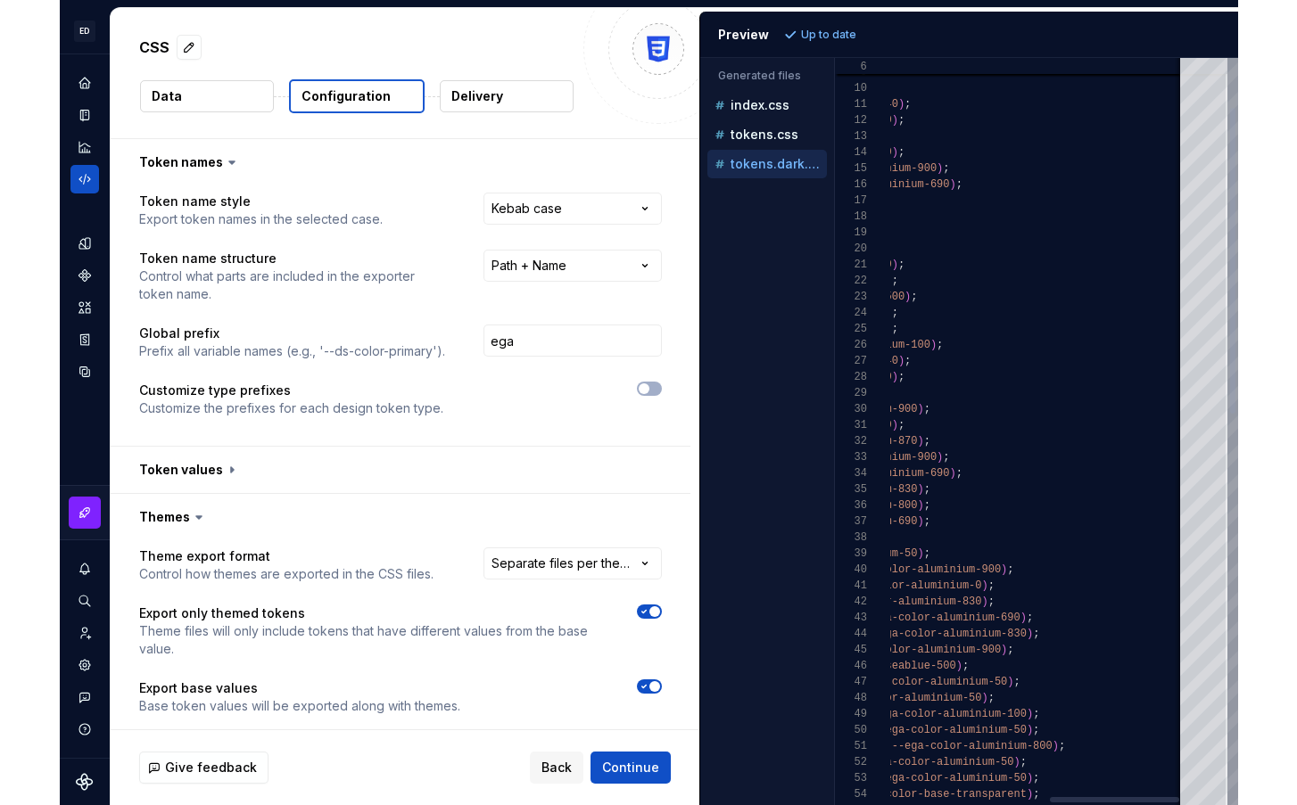
scroll to position [128, 374]
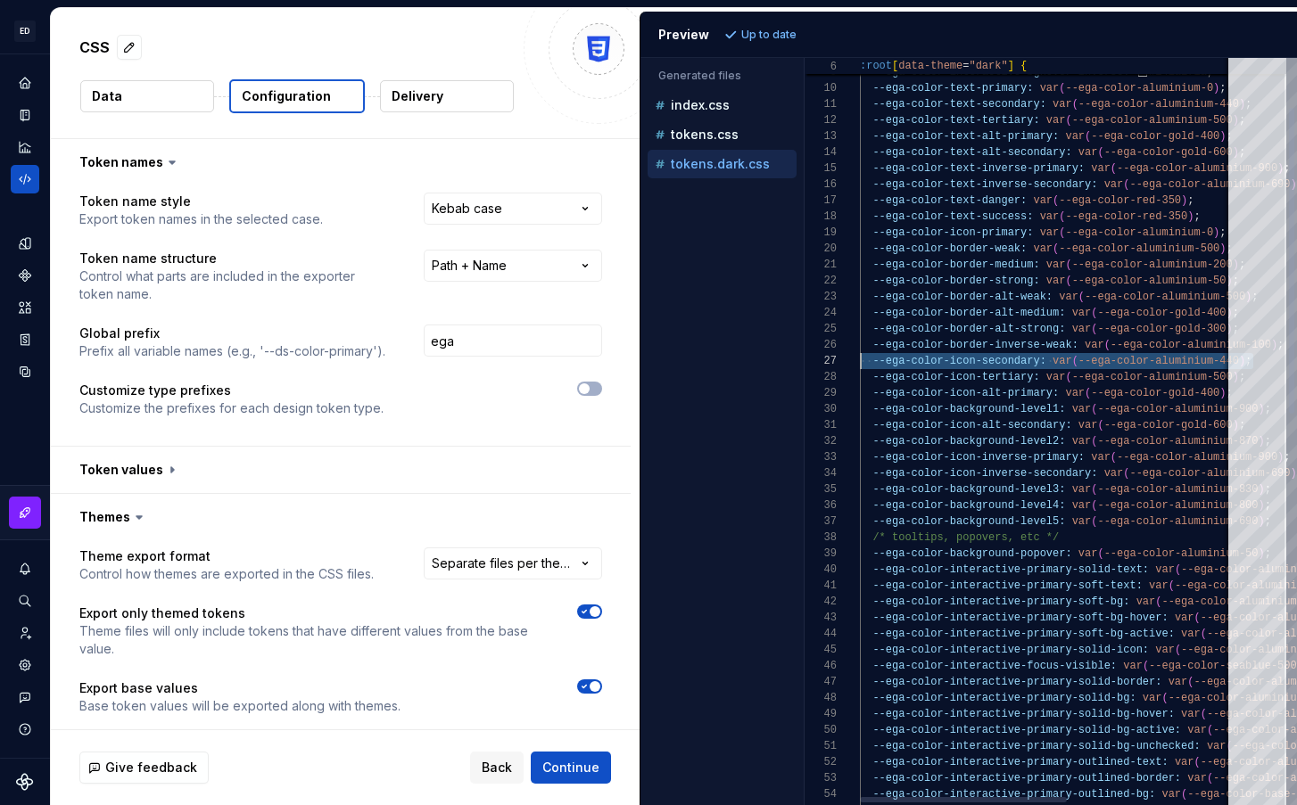
scroll to position [80, 0]
drag, startPoint x: 979, startPoint y: 356, endPoint x: 783, endPoint y: 347, distance: 196.4
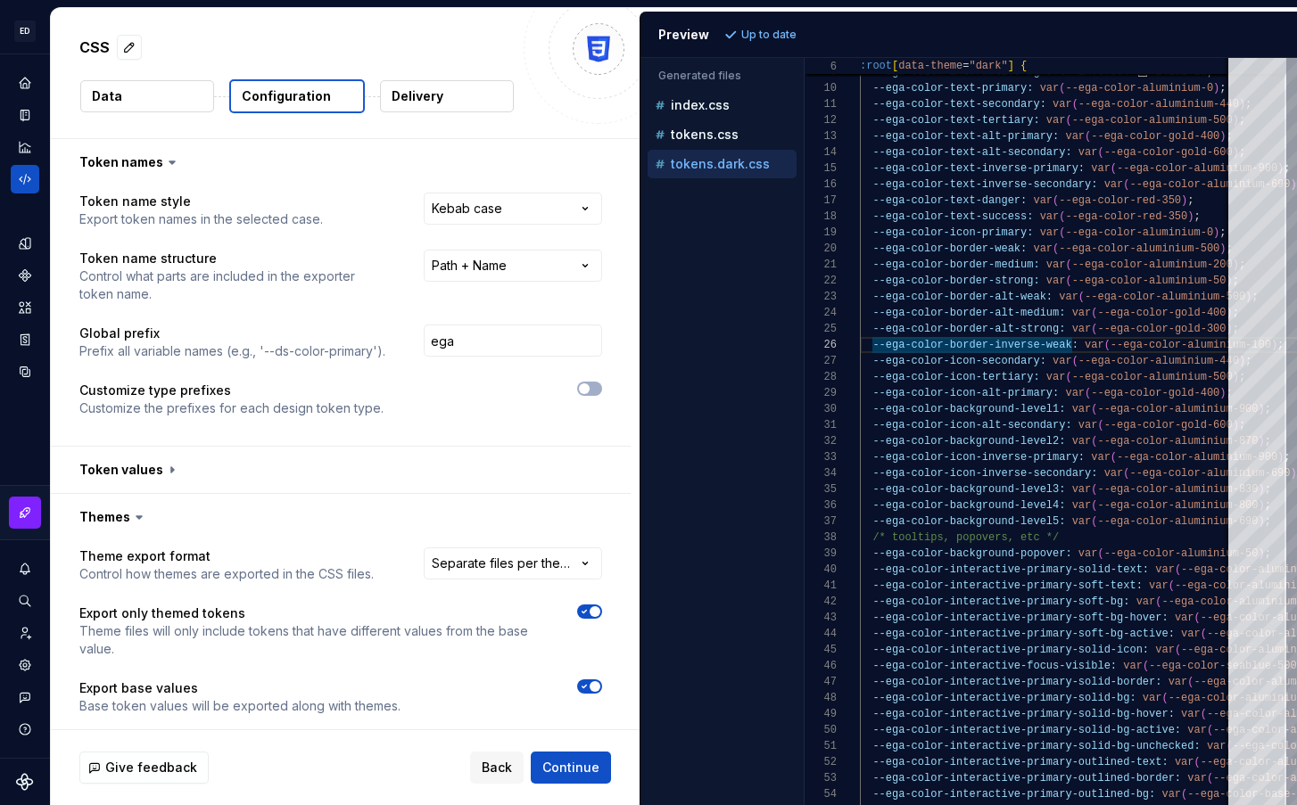
click at [729, 149] on ul "index.css tokens.css tokens.dark.css" at bounding box center [718, 134] width 156 height 87
click at [727, 140] on p "tokens.css" at bounding box center [705, 135] width 68 height 14
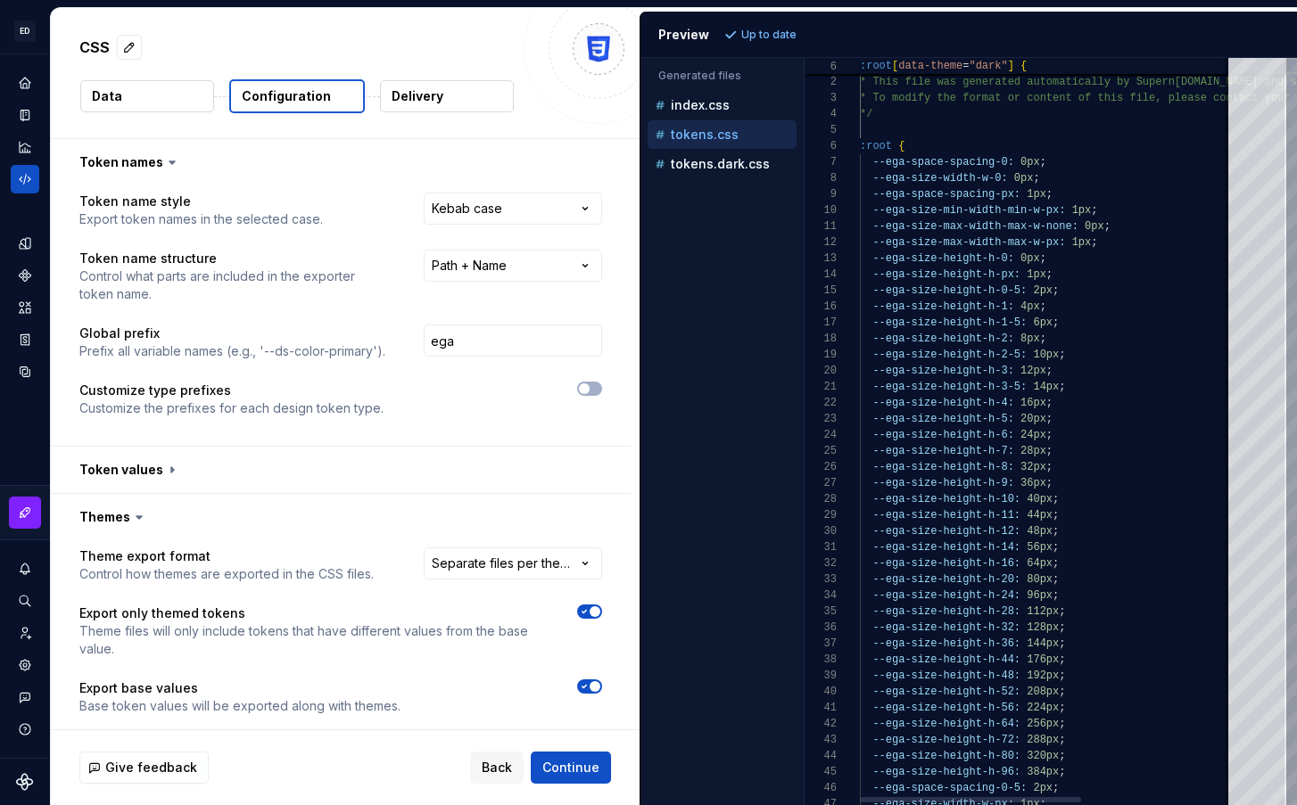
scroll to position [161, 0]
type textarea "**********"
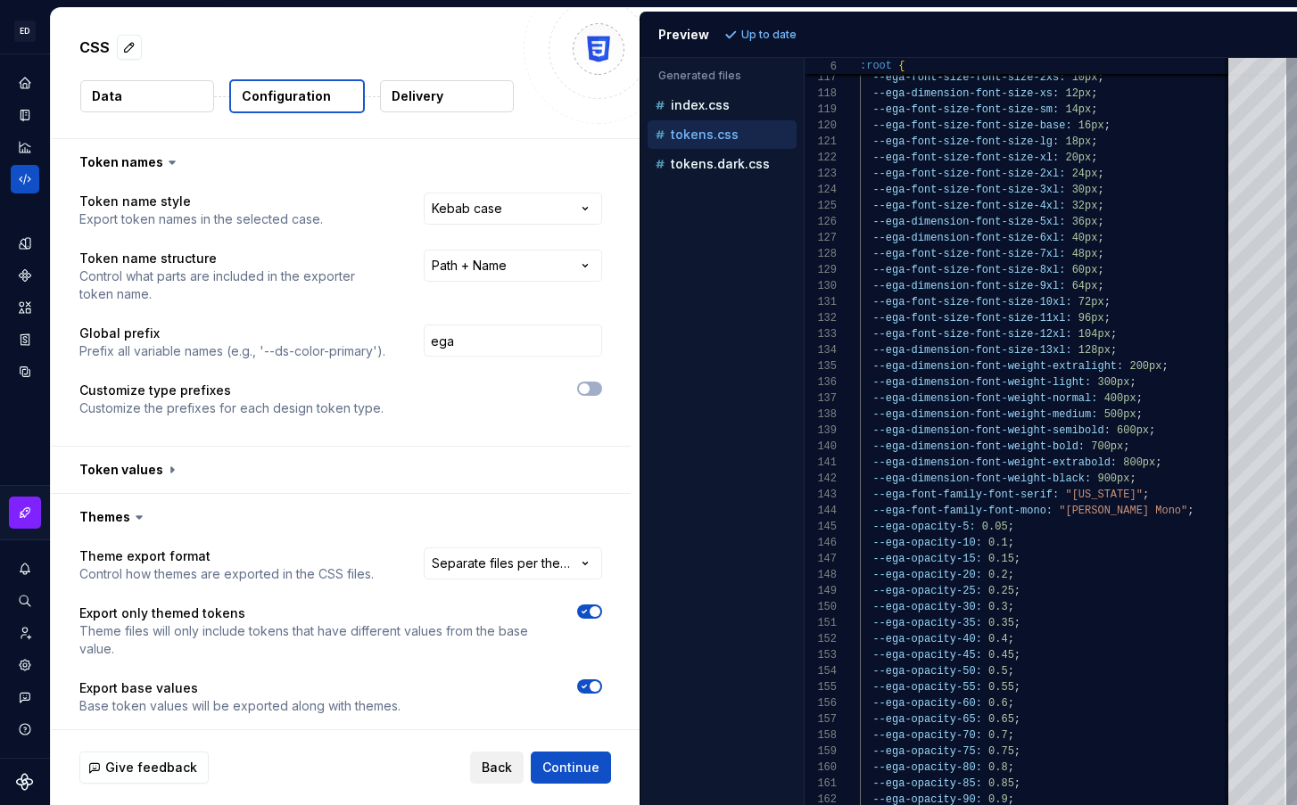
click at [511, 766] on span "Back" at bounding box center [497, 768] width 30 height 18
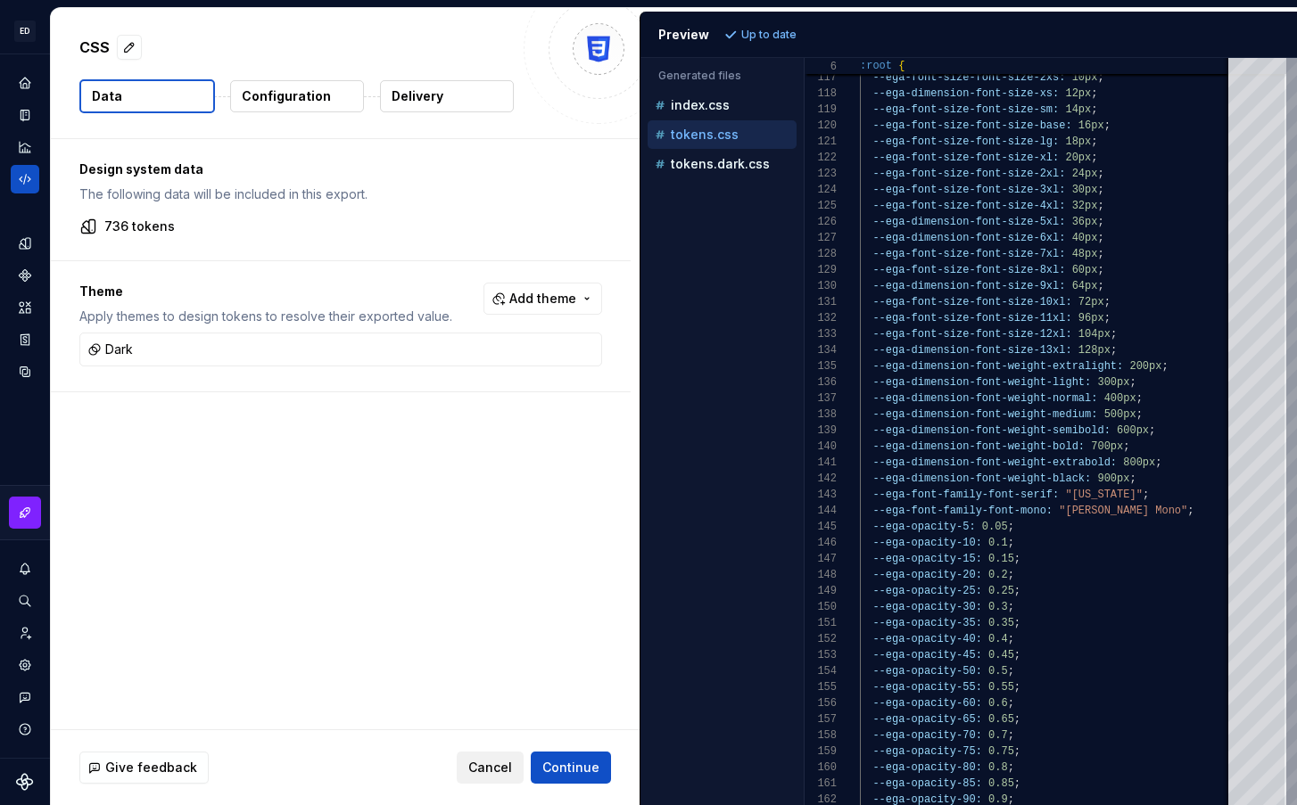
click at [511, 766] on span "Cancel" at bounding box center [490, 768] width 44 height 18
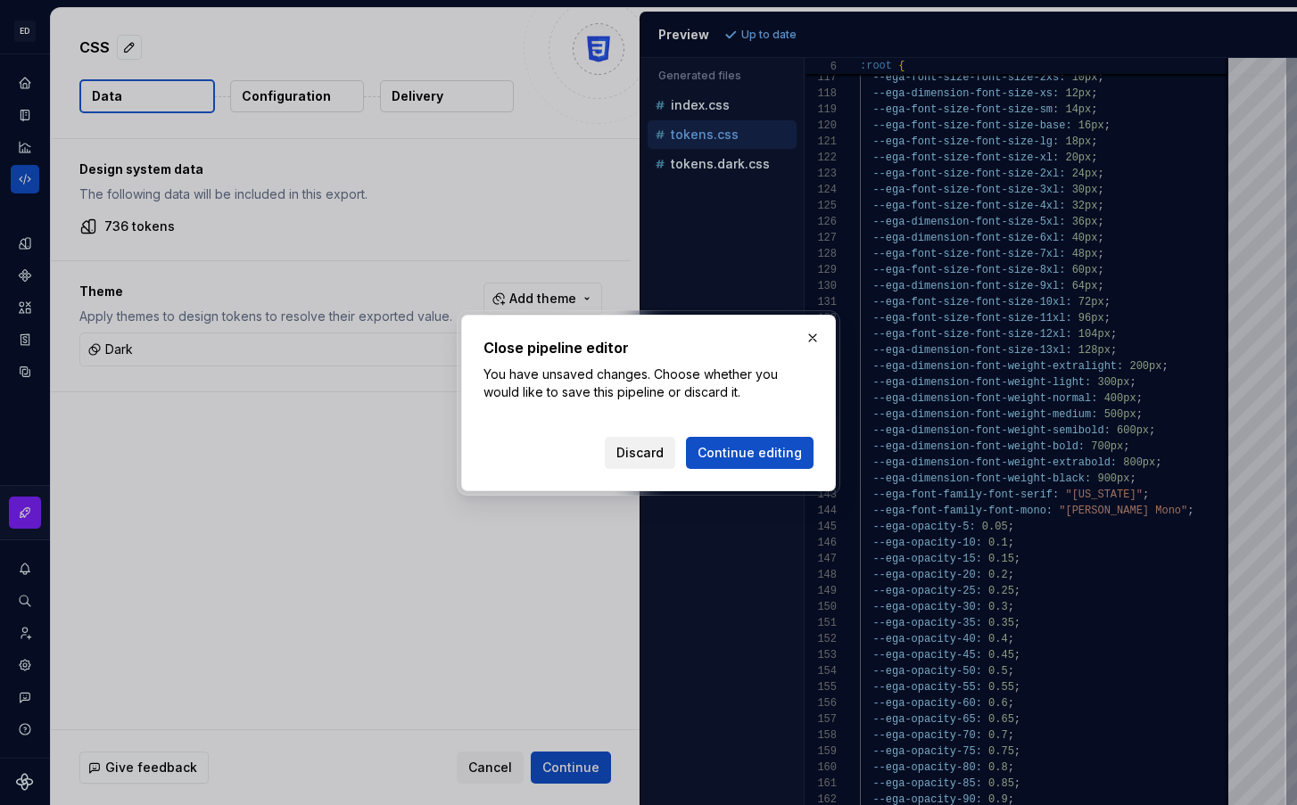
click at [643, 459] on span "Discard" at bounding box center [639, 453] width 47 height 18
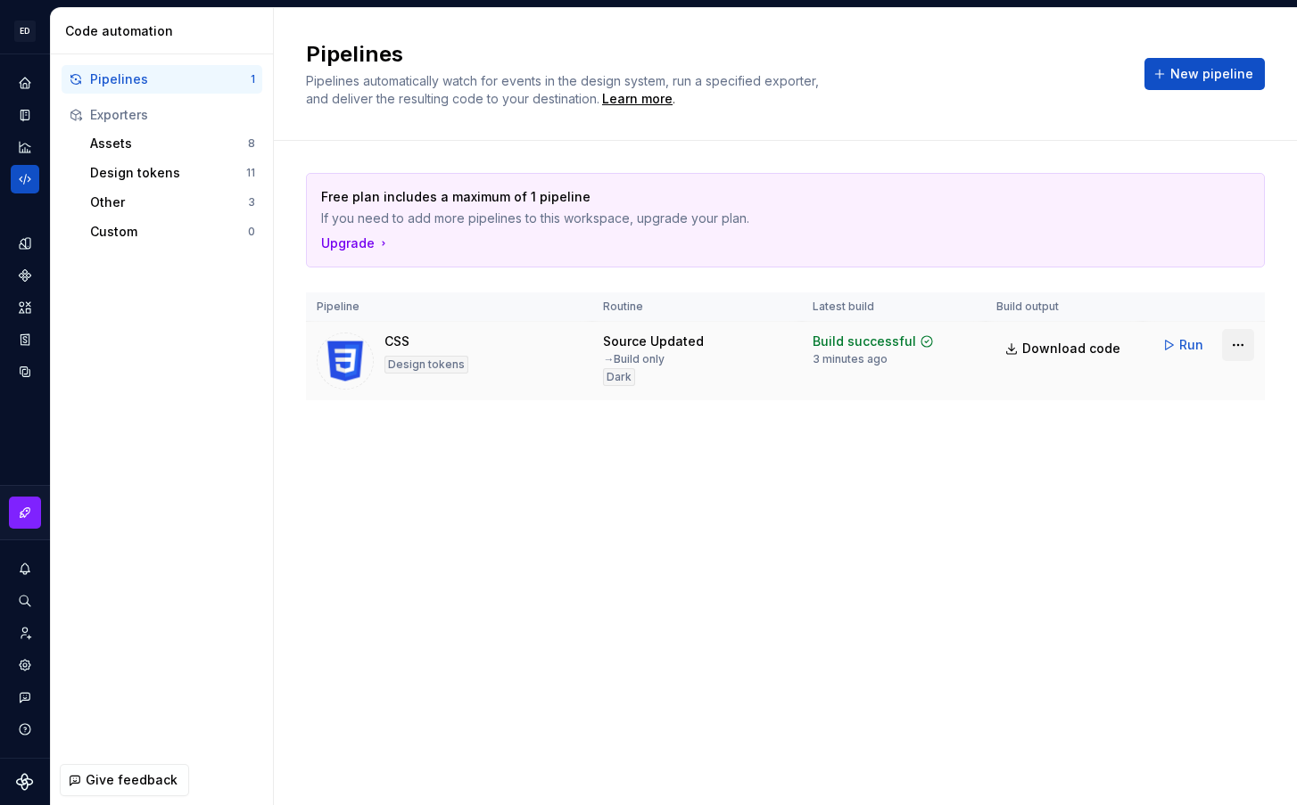
click at [1245, 342] on html "ED Safaa A Design system data Code automation Pipelines 1 Exporters Assets 8 De…" at bounding box center [648, 402] width 1297 height 805
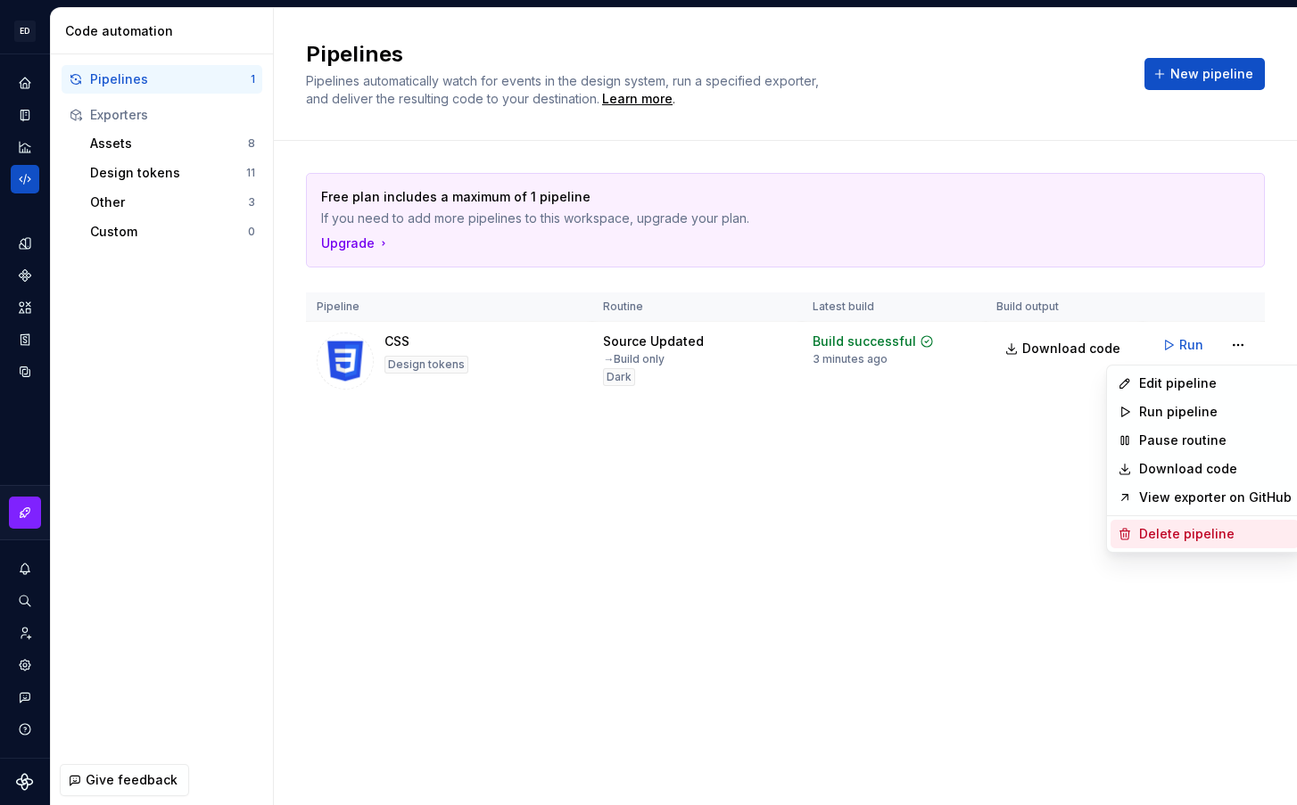
click at [1186, 532] on div "Delete pipeline" at bounding box center [1215, 534] width 153 height 18
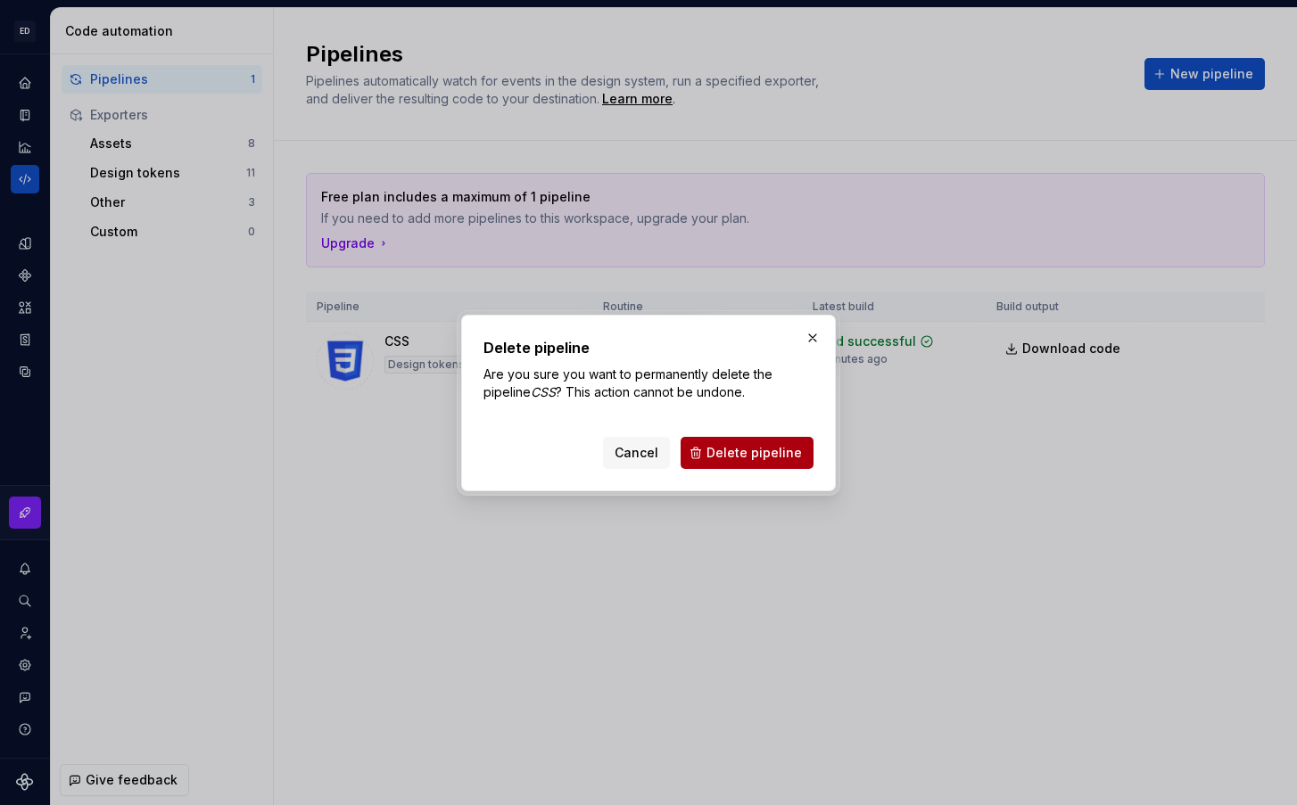
click at [769, 454] on span "Delete pipeline" at bounding box center [753, 453] width 95 height 18
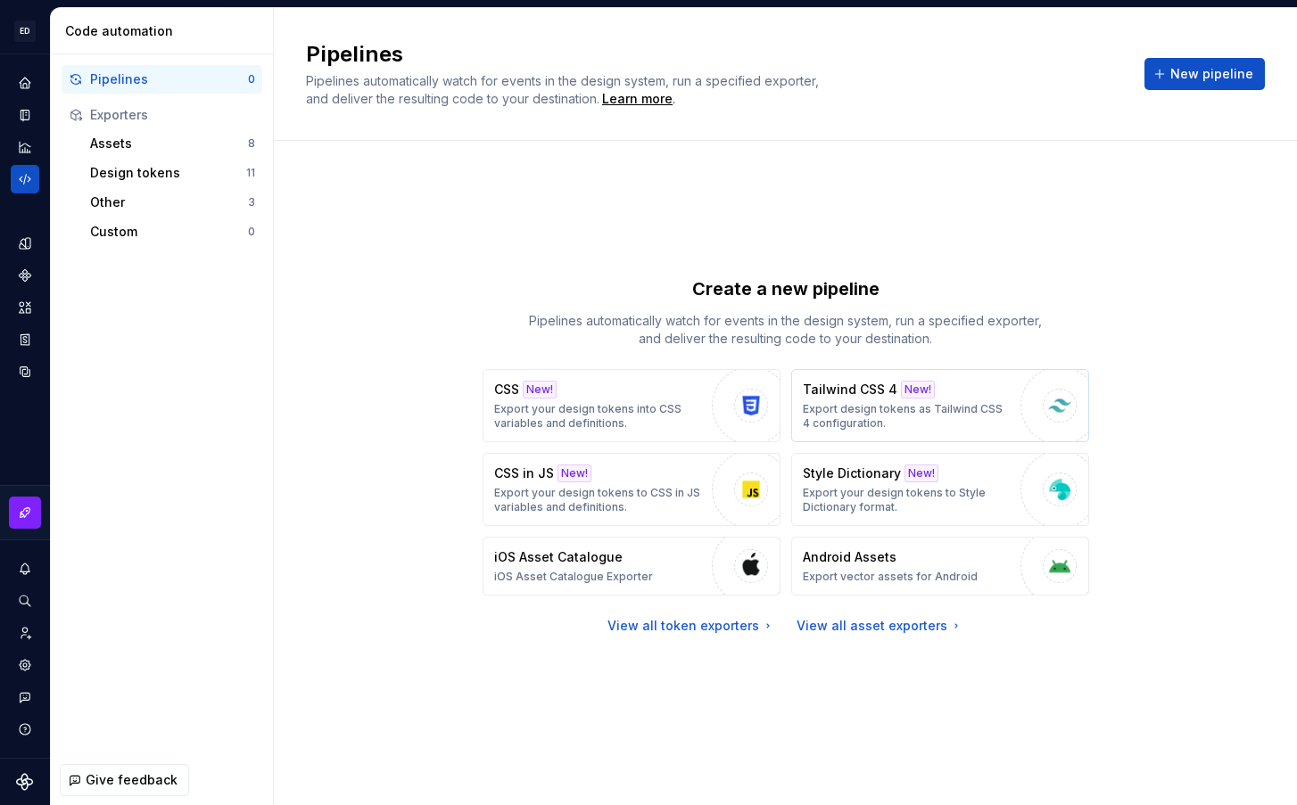
click at [990, 400] on div "Tailwind CSS 4 New! Export design tokens as Tailwind CSS 4 configuration." at bounding box center [907, 406] width 209 height 50
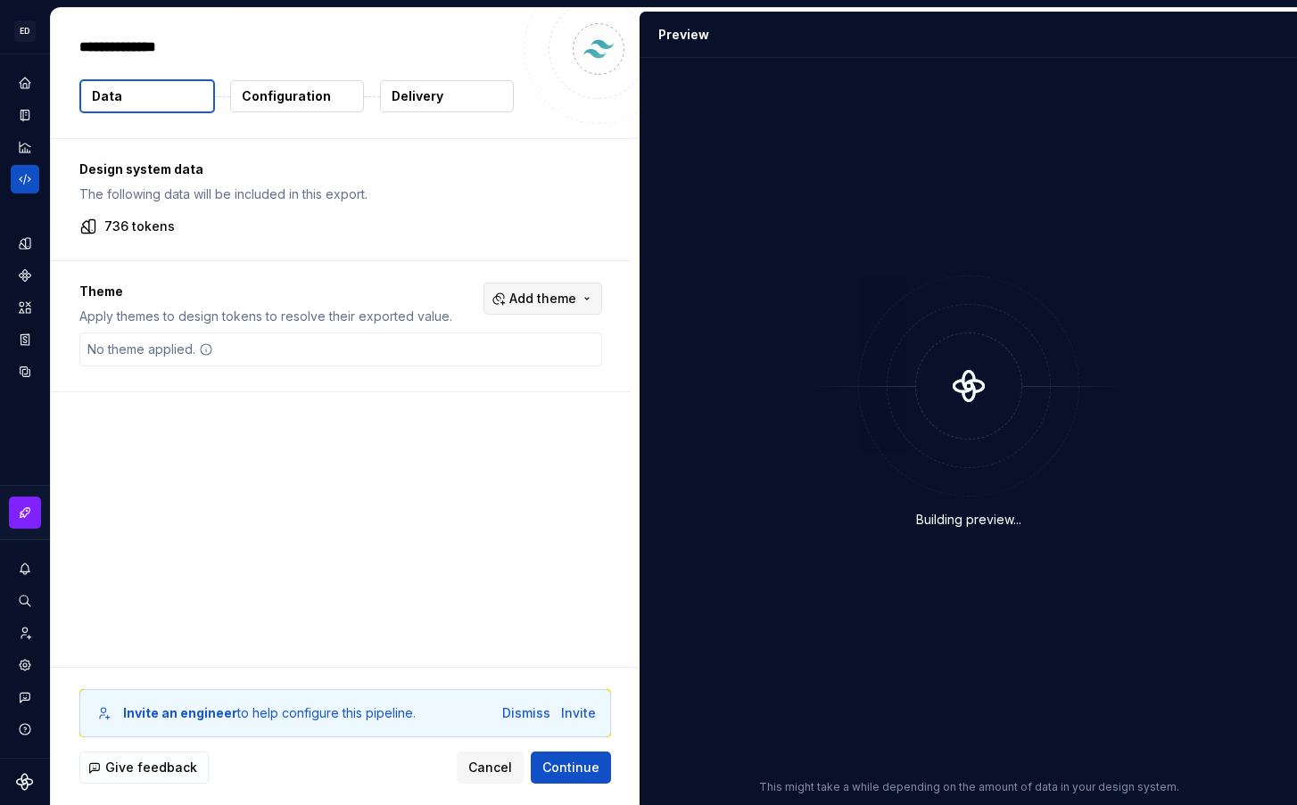
click at [570, 299] on span "Add theme" at bounding box center [542, 299] width 67 height 18
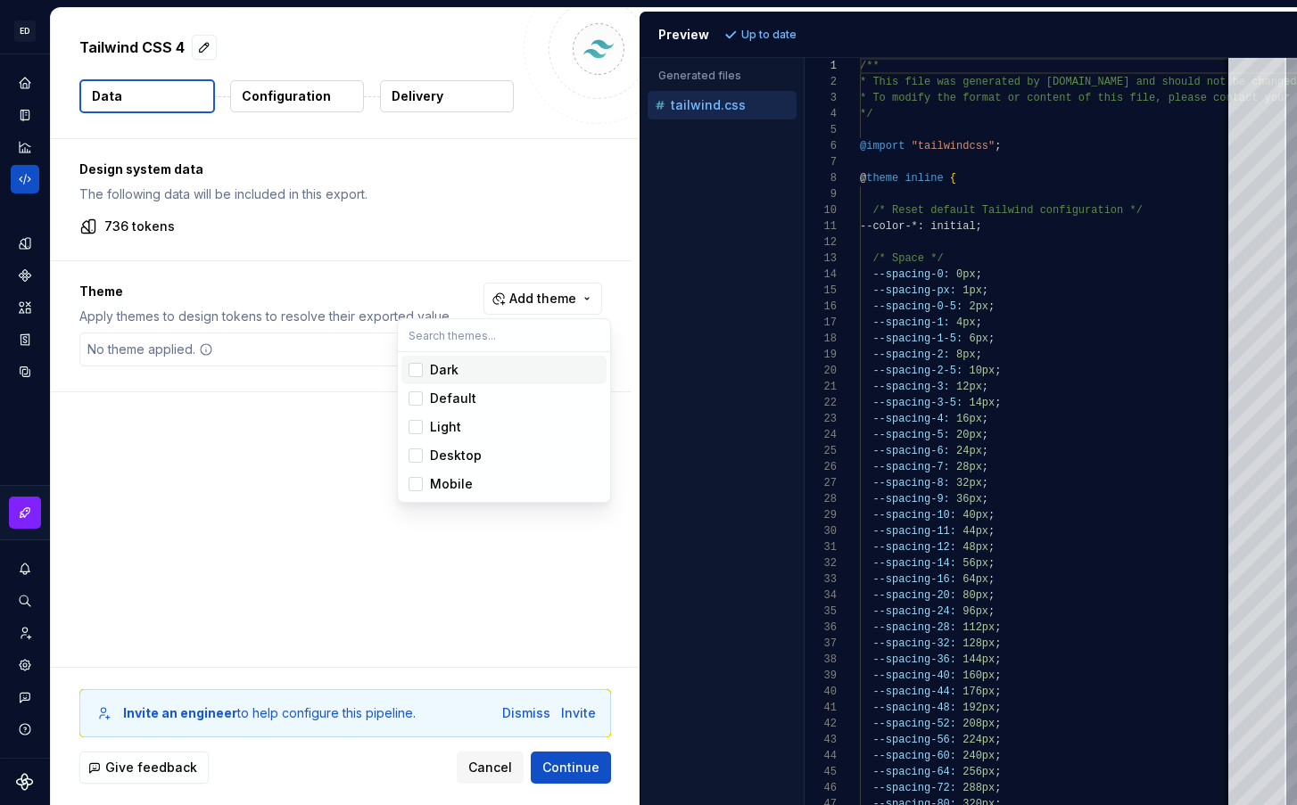
click at [464, 369] on div "Dark" at bounding box center [514, 370] width 169 height 18
click at [1055, 231] on html "ED Safaa A Design system data Tailwind CSS 4 Data Configuration Delivery Design…" at bounding box center [648, 402] width 1297 height 805
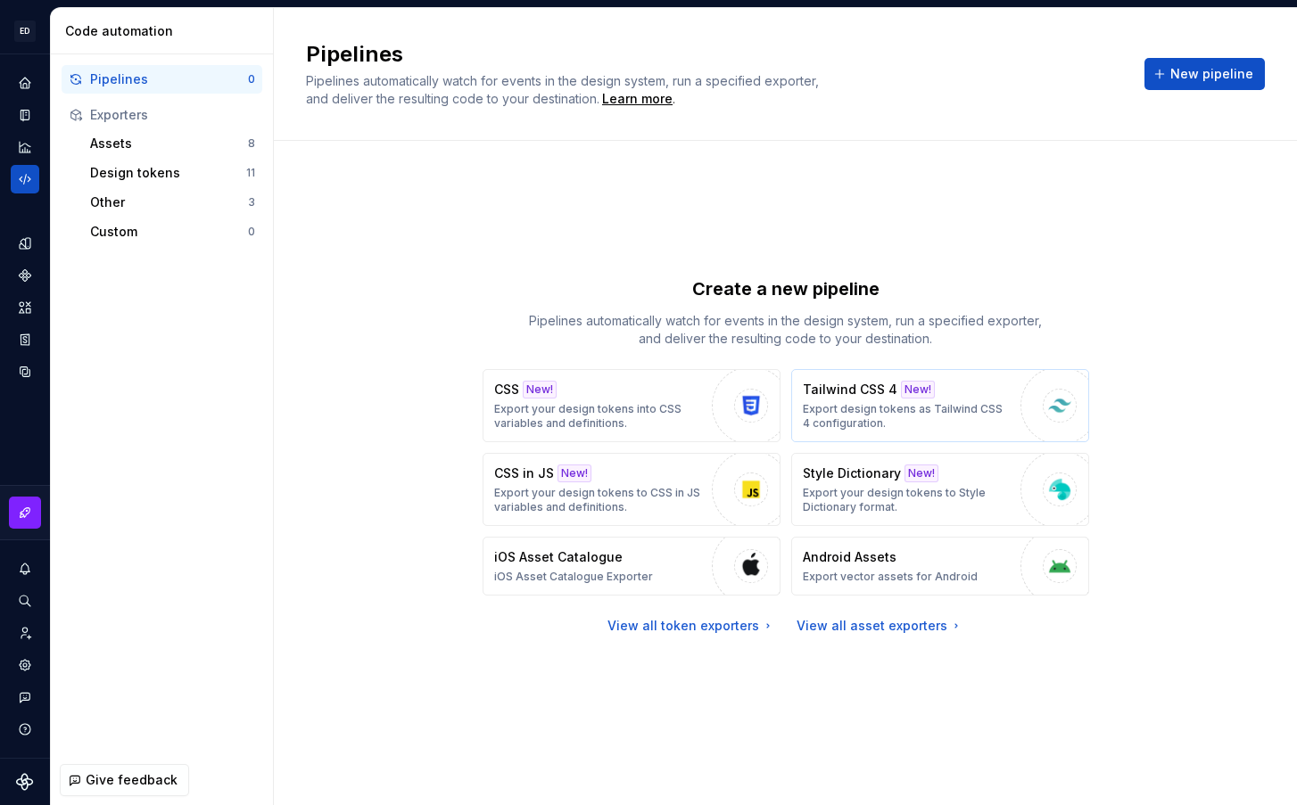
click at [913, 396] on div "New!" at bounding box center [918, 390] width 34 height 18
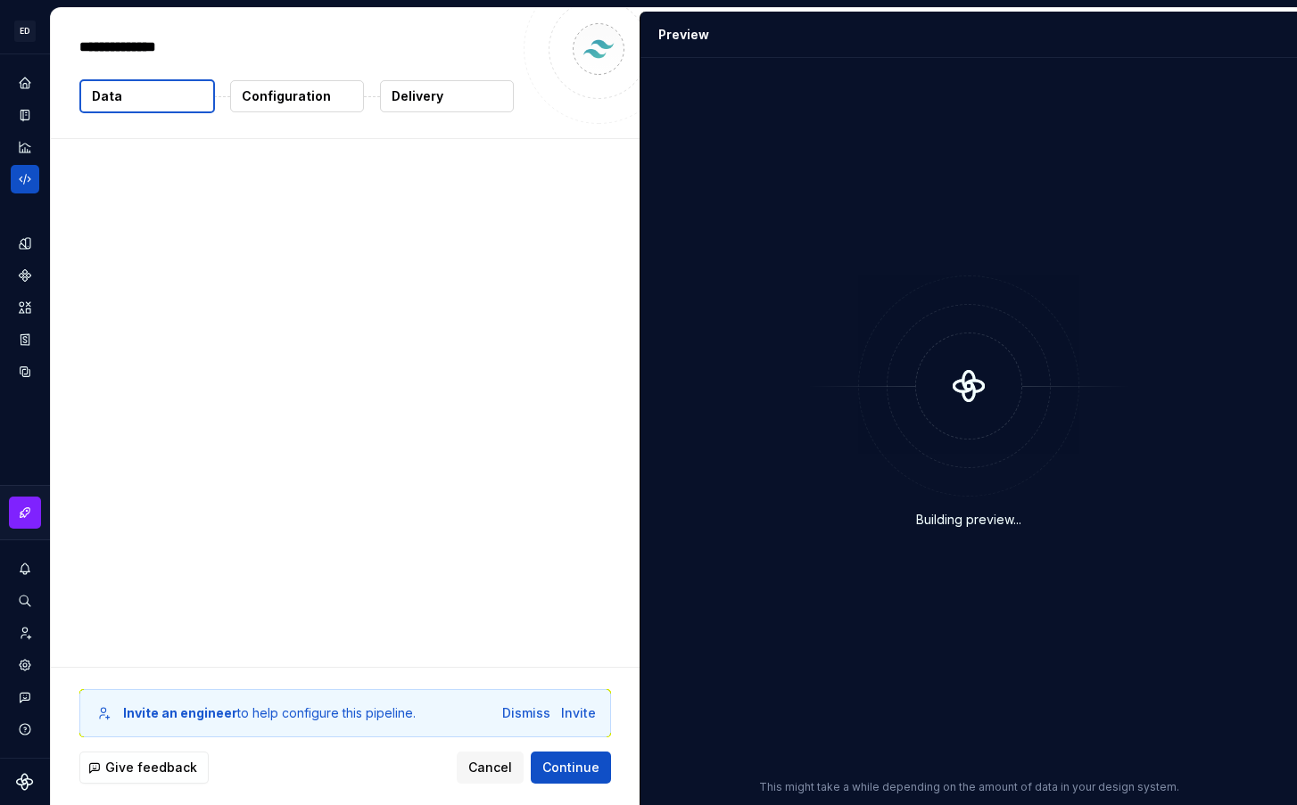
type textarea "*"
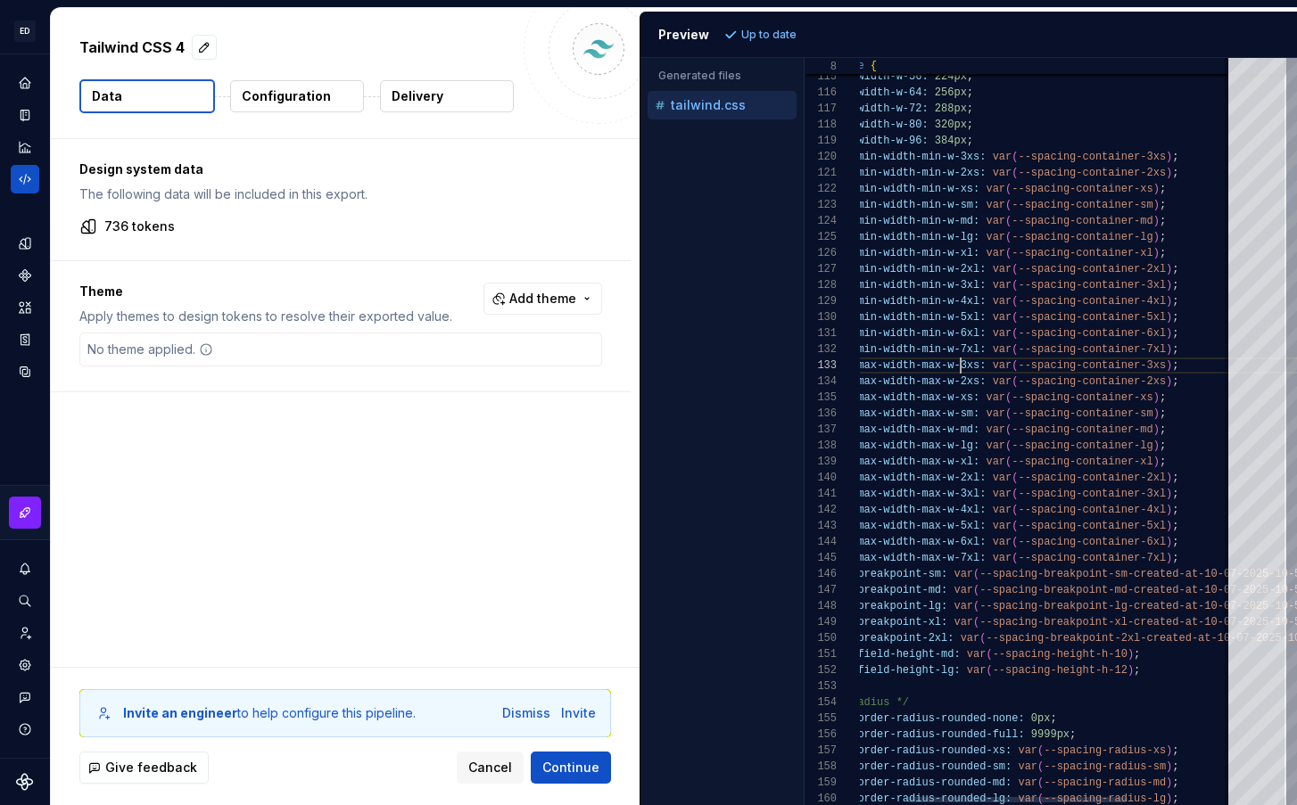
scroll to position [16, 0]
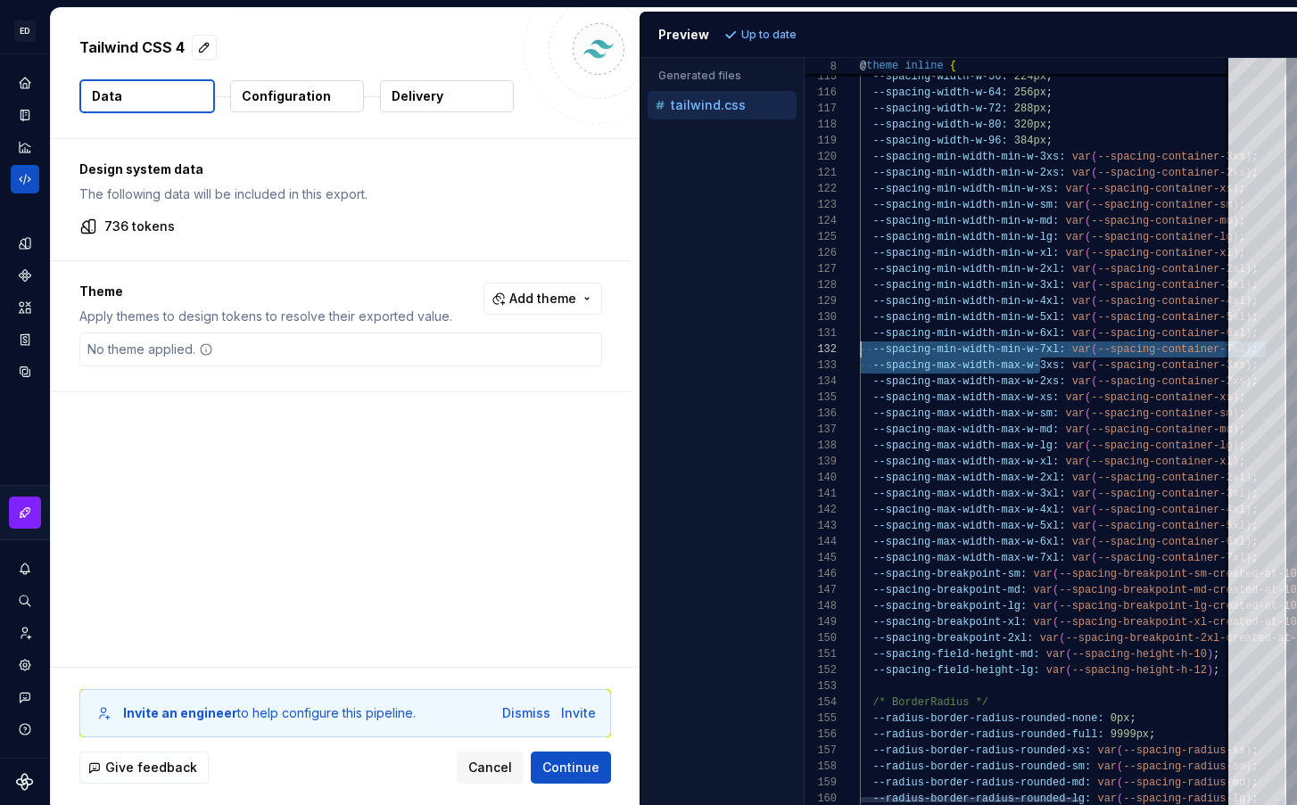
drag, startPoint x: 960, startPoint y: 367, endPoint x: 790, endPoint y: 352, distance: 170.1
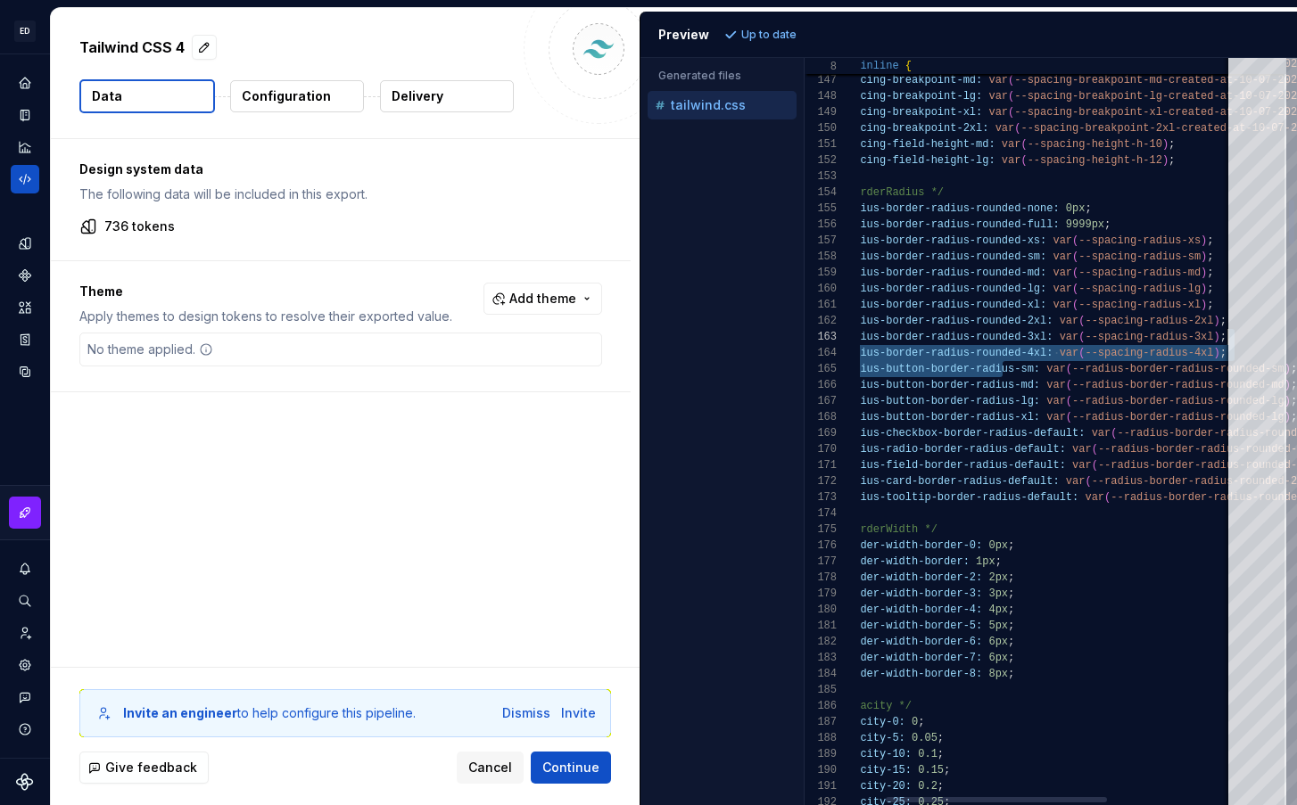
scroll to position [32, 413]
drag, startPoint x: 1045, startPoint y: 371, endPoint x: 1255, endPoint y: 341, distance: 211.8
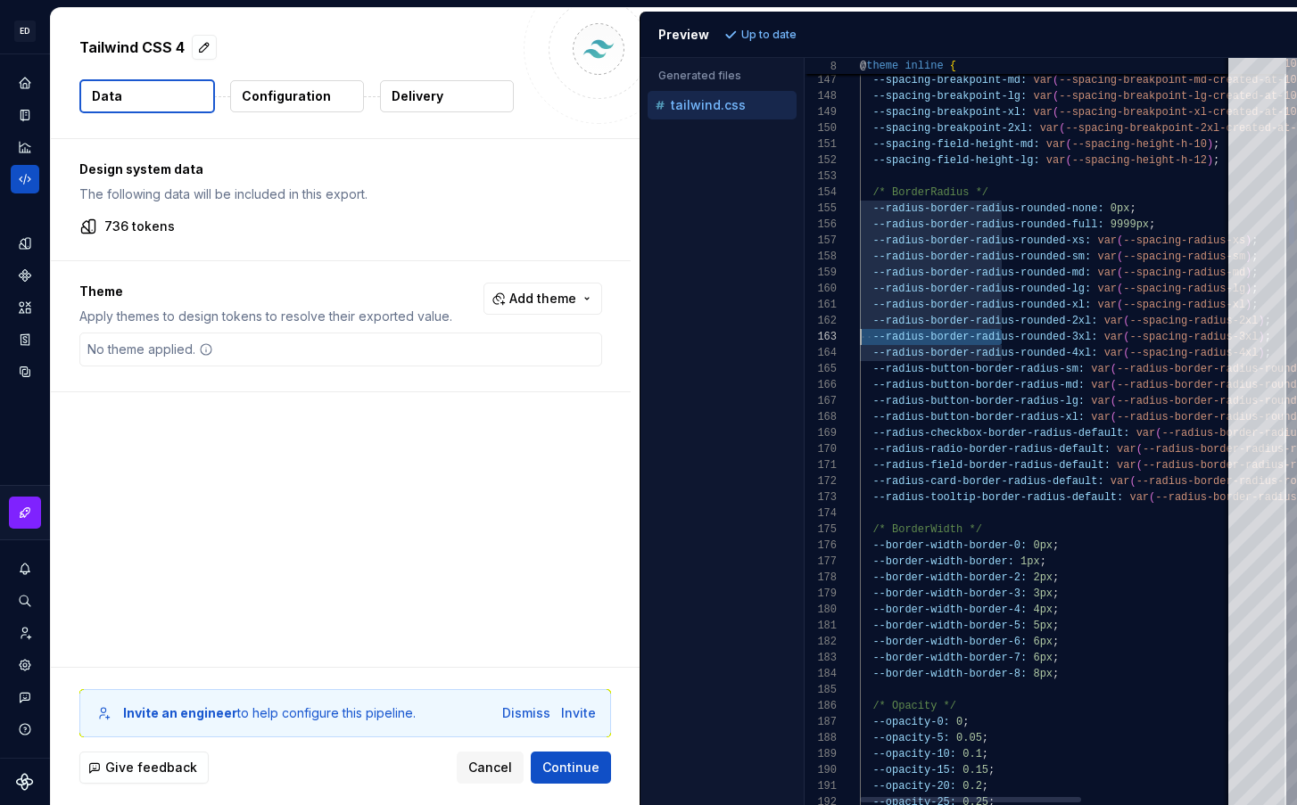
scroll to position [16, 0]
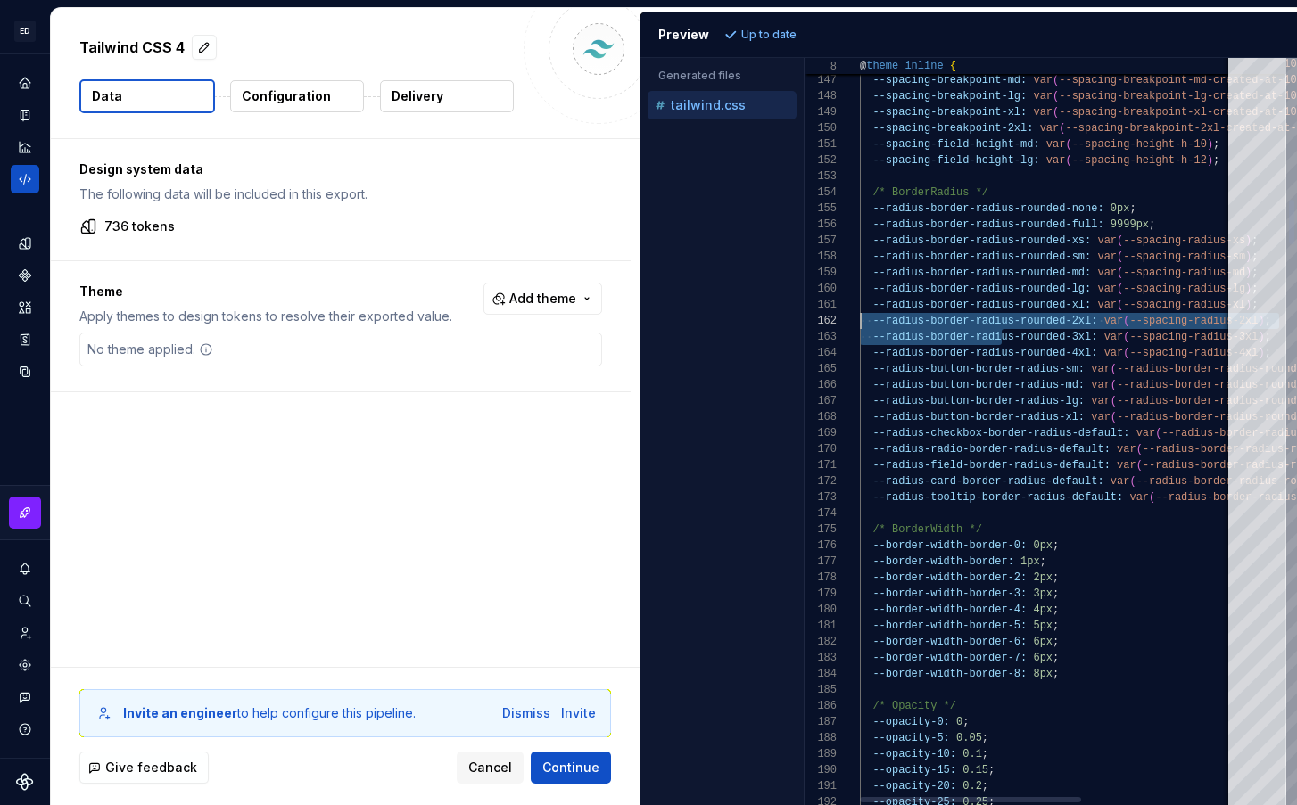
drag, startPoint x: 955, startPoint y: 331, endPoint x: 835, endPoint y: 327, distance: 120.5
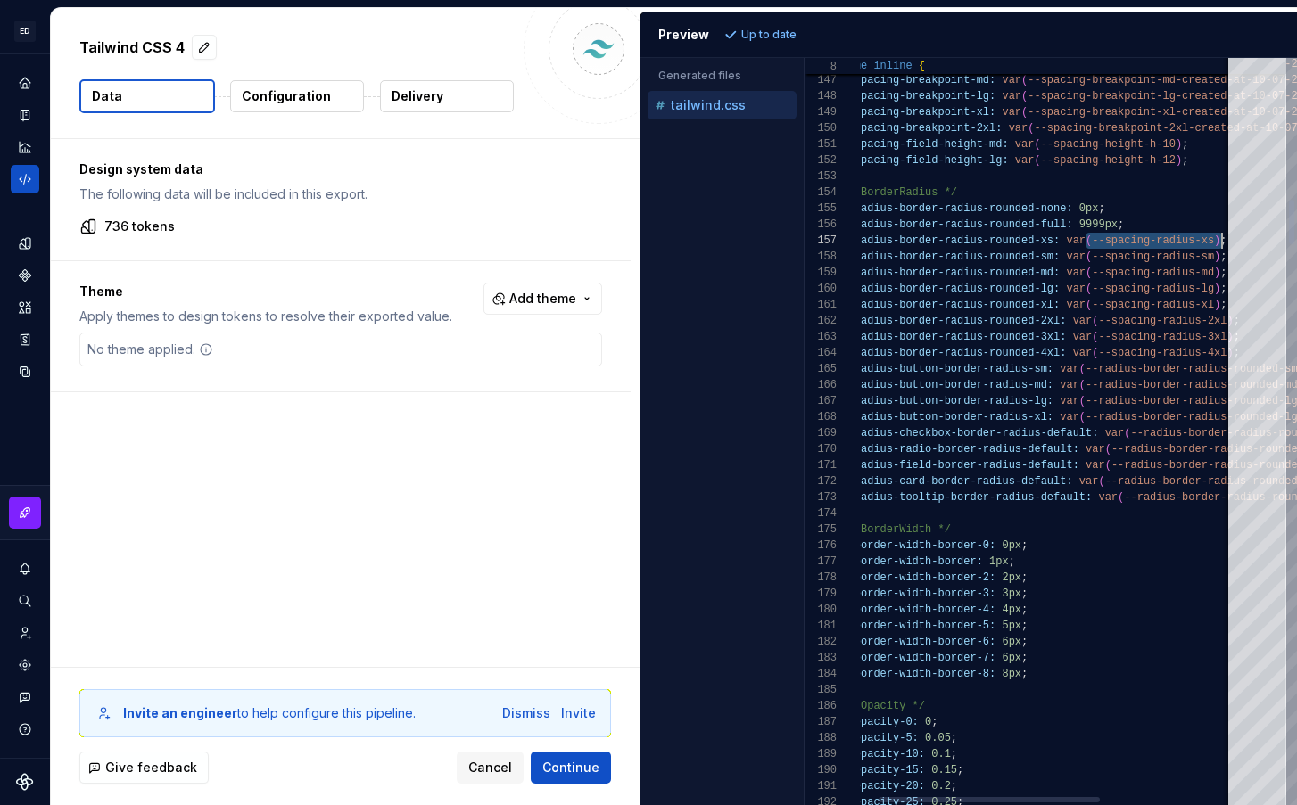
scroll to position [96, 387]
drag, startPoint x: 1120, startPoint y: 240, endPoint x: 1216, endPoint y: 237, distance: 95.5
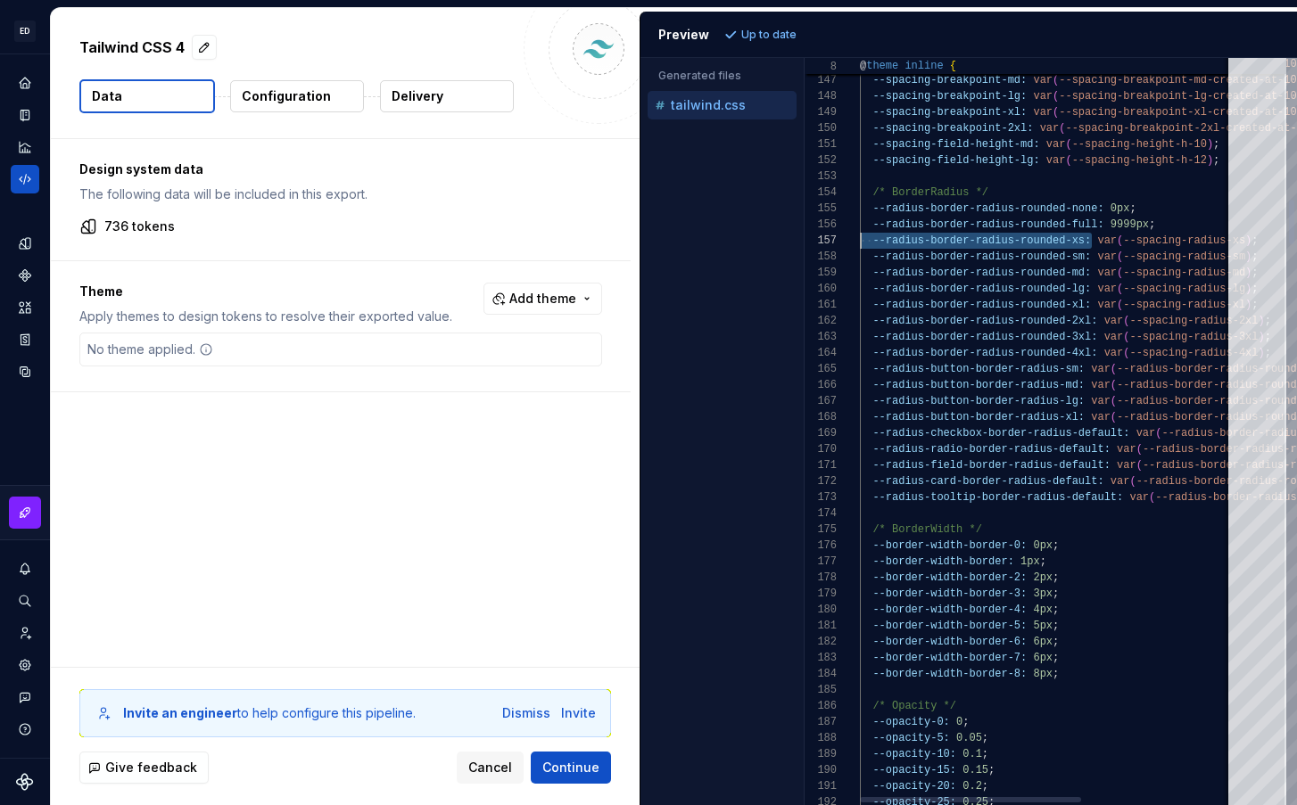
scroll to position [96, 0]
drag, startPoint x: 1061, startPoint y: 239, endPoint x: 823, endPoint y: 235, distance: 238.2
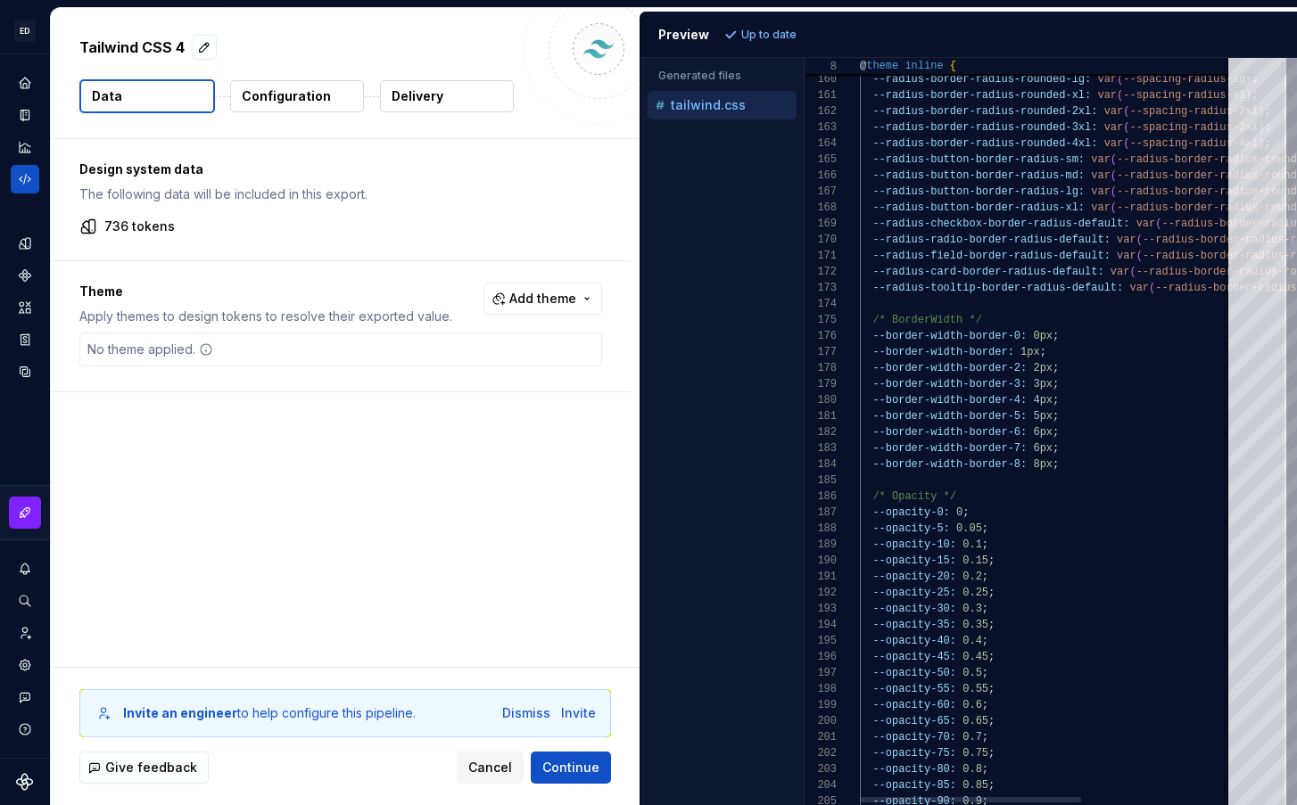
scroll to position [80, 70]
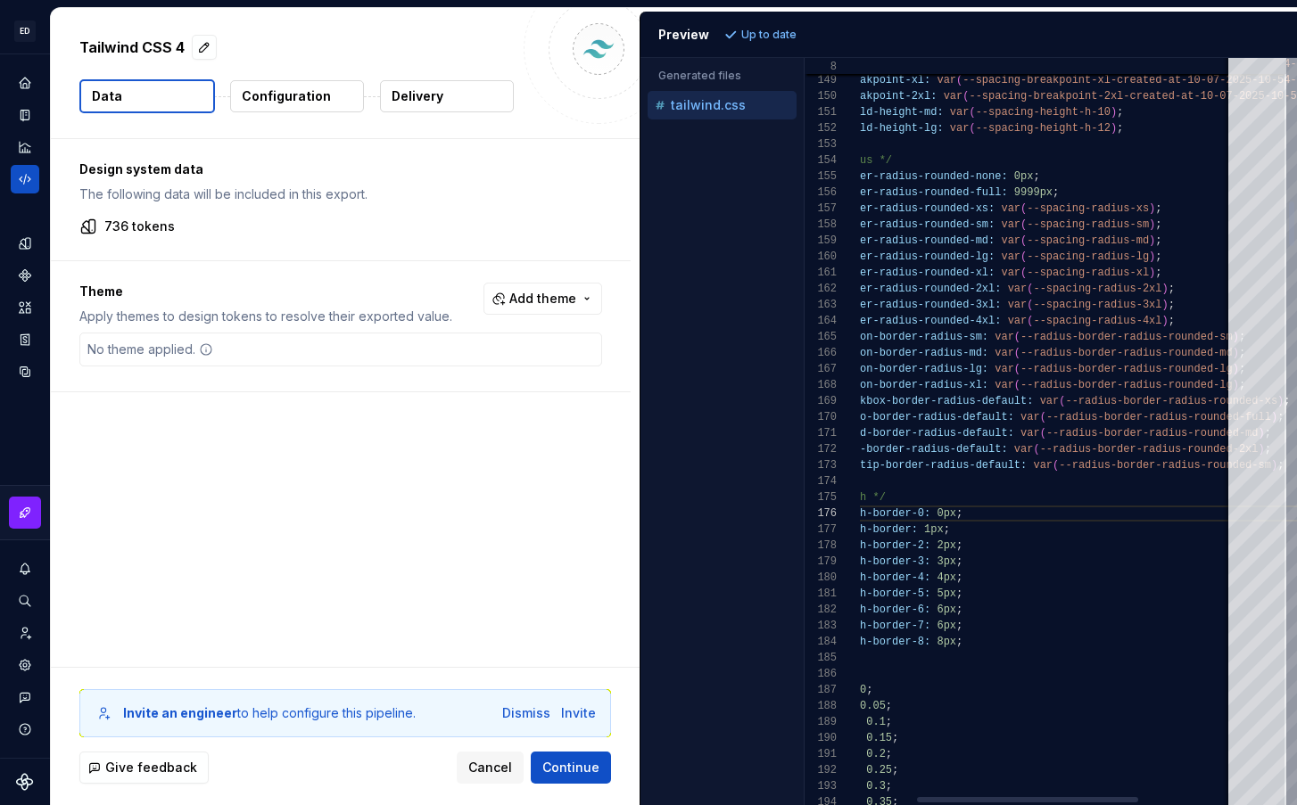
type textarea "**********"
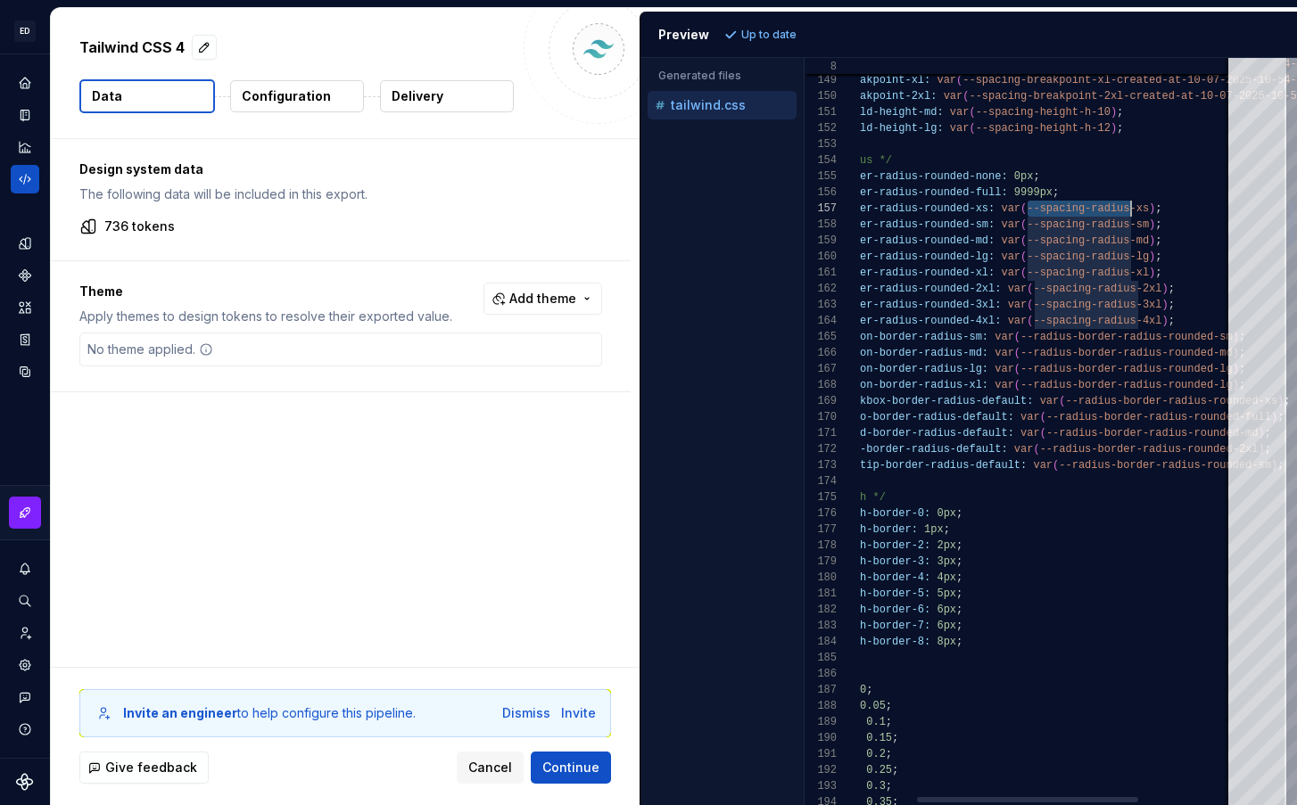
drag, startPoint x: 1029, startPoint y: 209, endPoint x: 1130, endPoint y: 210, distance: 100.8
click at [299, 99] on p "Configuration" at bounding box center [286, 96] width 89 height 18
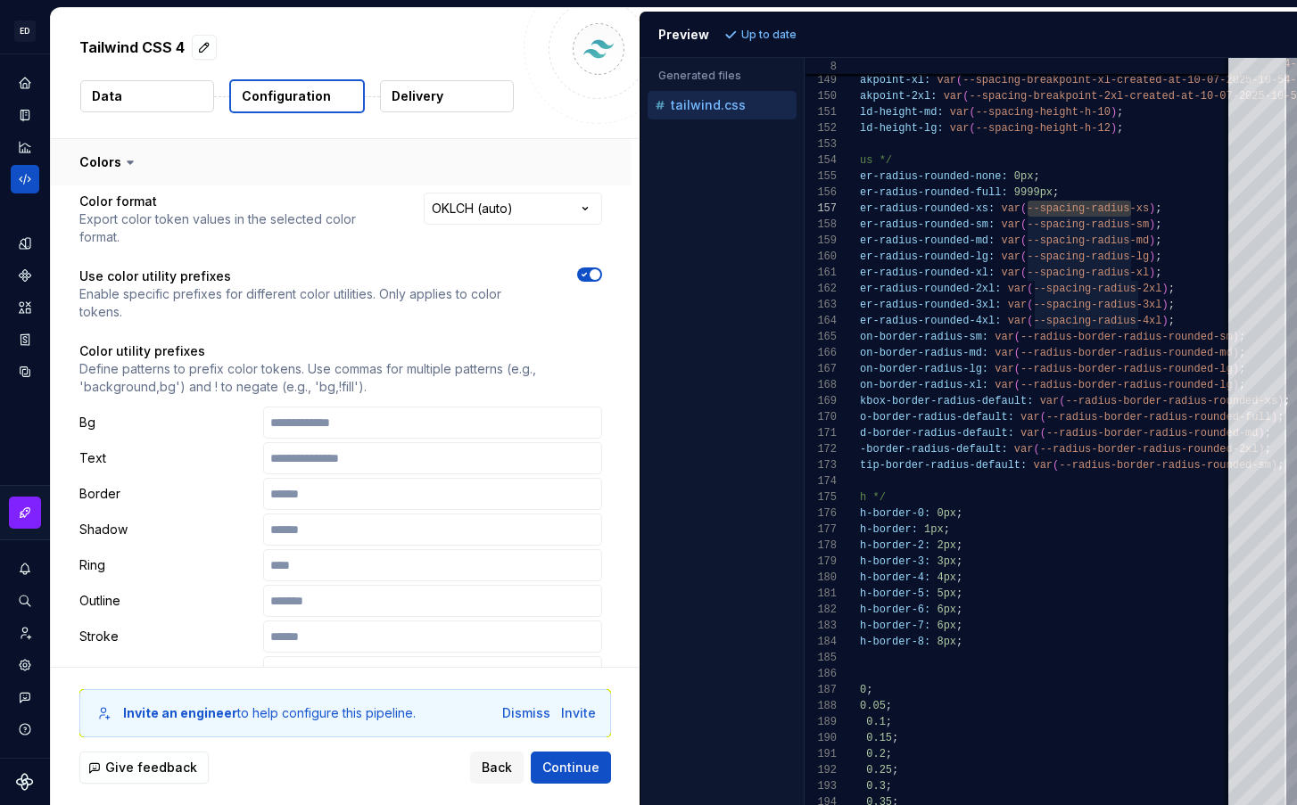
click at [111, 162] on button "button" at bounding box center [341, 162] width 580 height 46
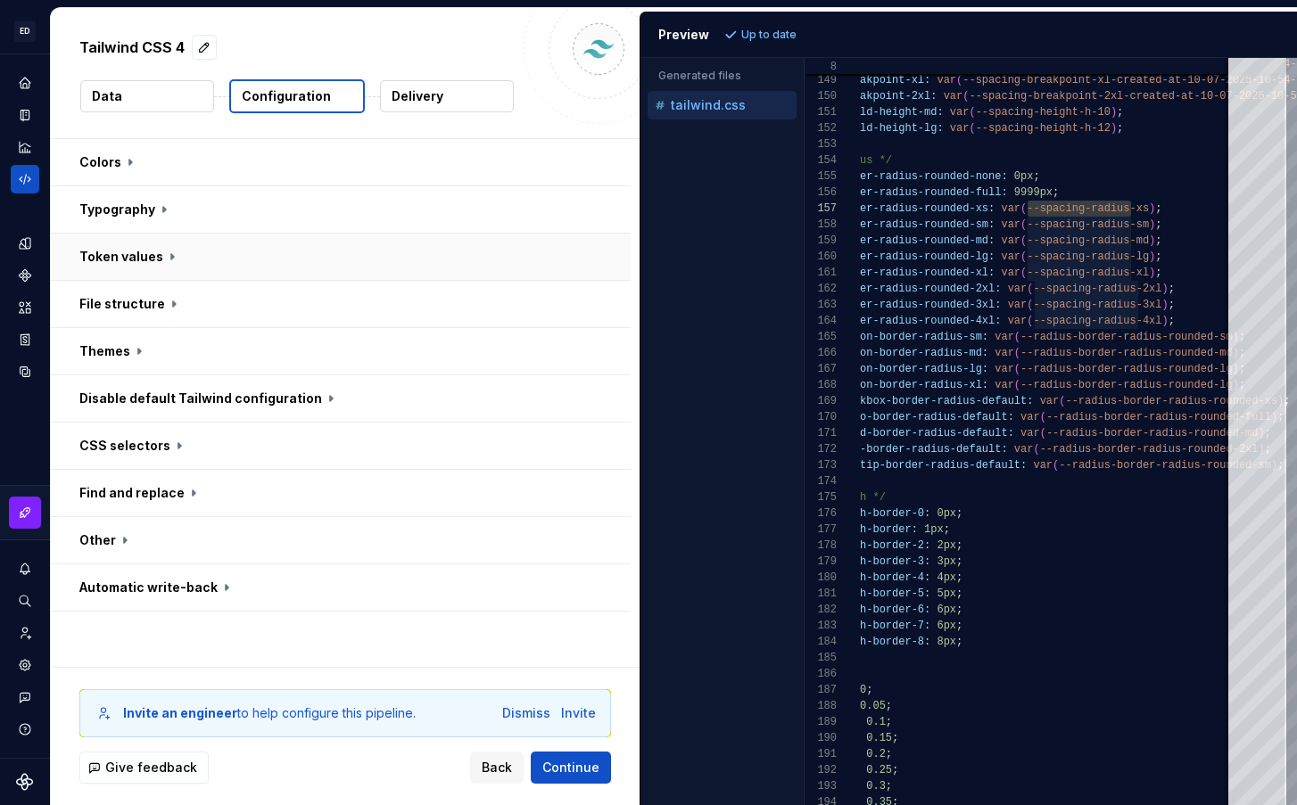
click at [150, 252] on button "button" at bounding box center [341, 257] width 580 height 46
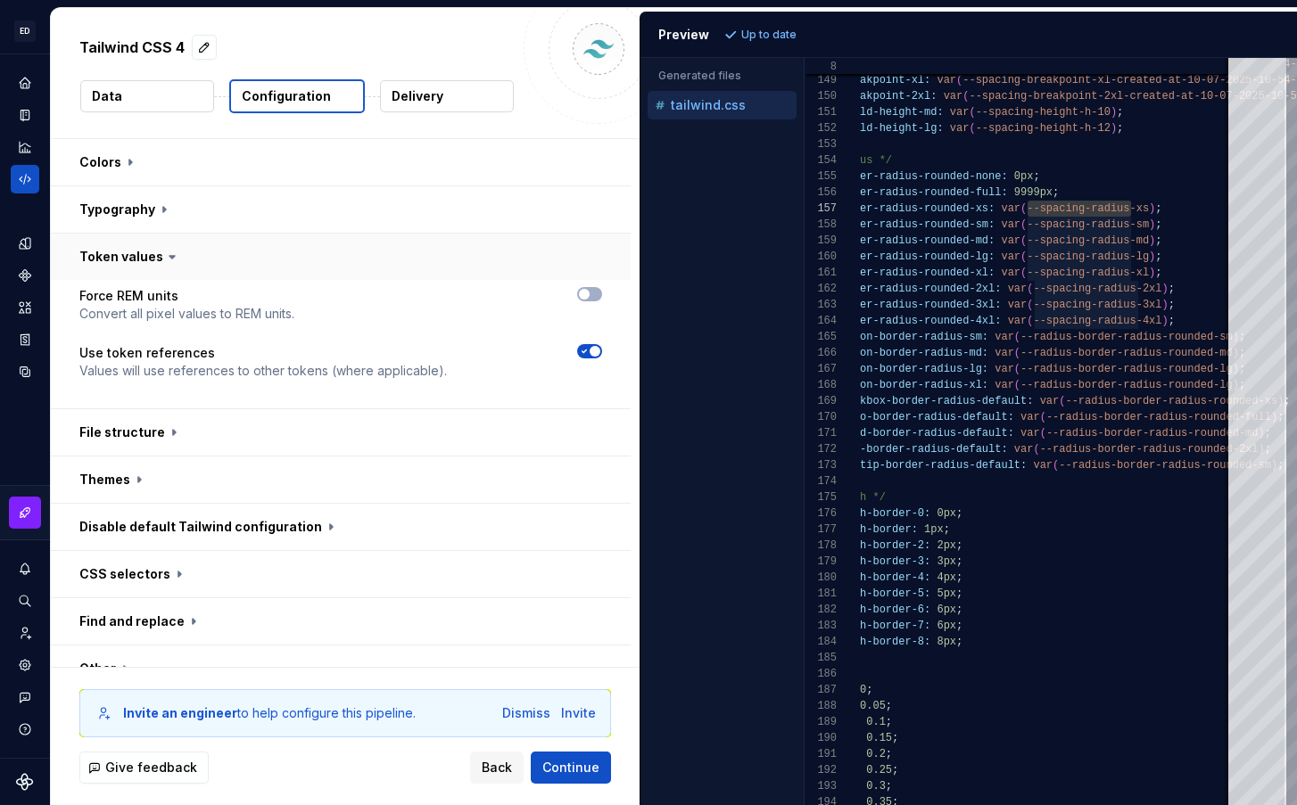
click at [150, 252] on button "button" at bounding box center [341, 257] width 580 height 46
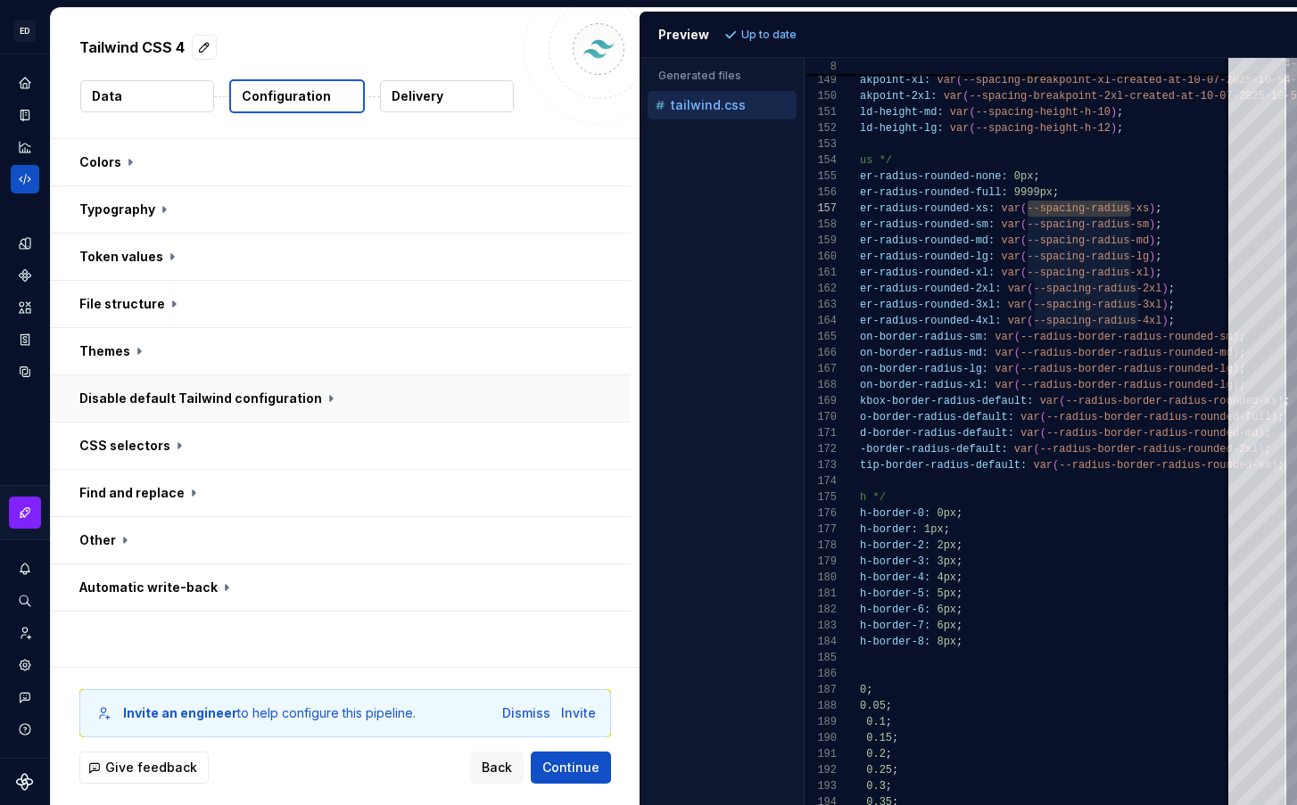
click at [191, 396] on button "button" at bounding box center [341, 399] width 580 height 46
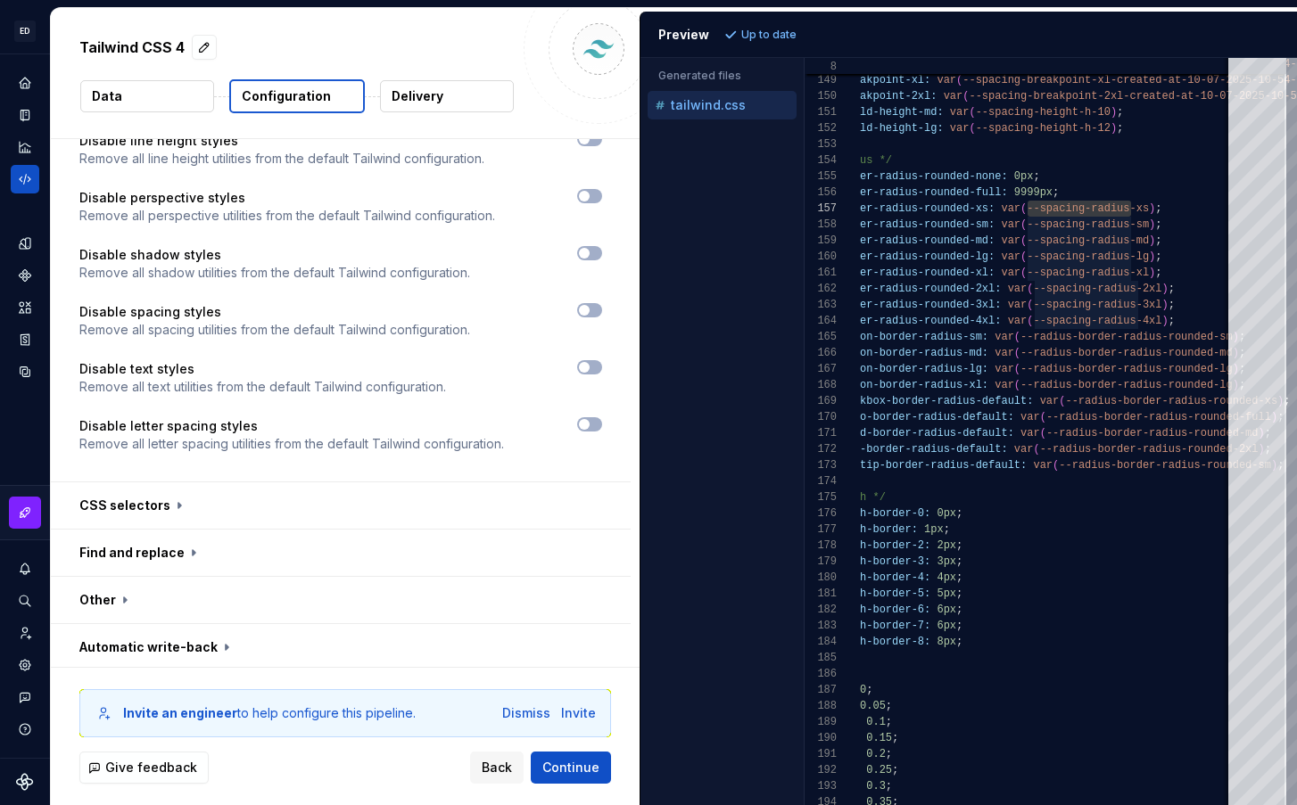
scroll to position [929, 0]
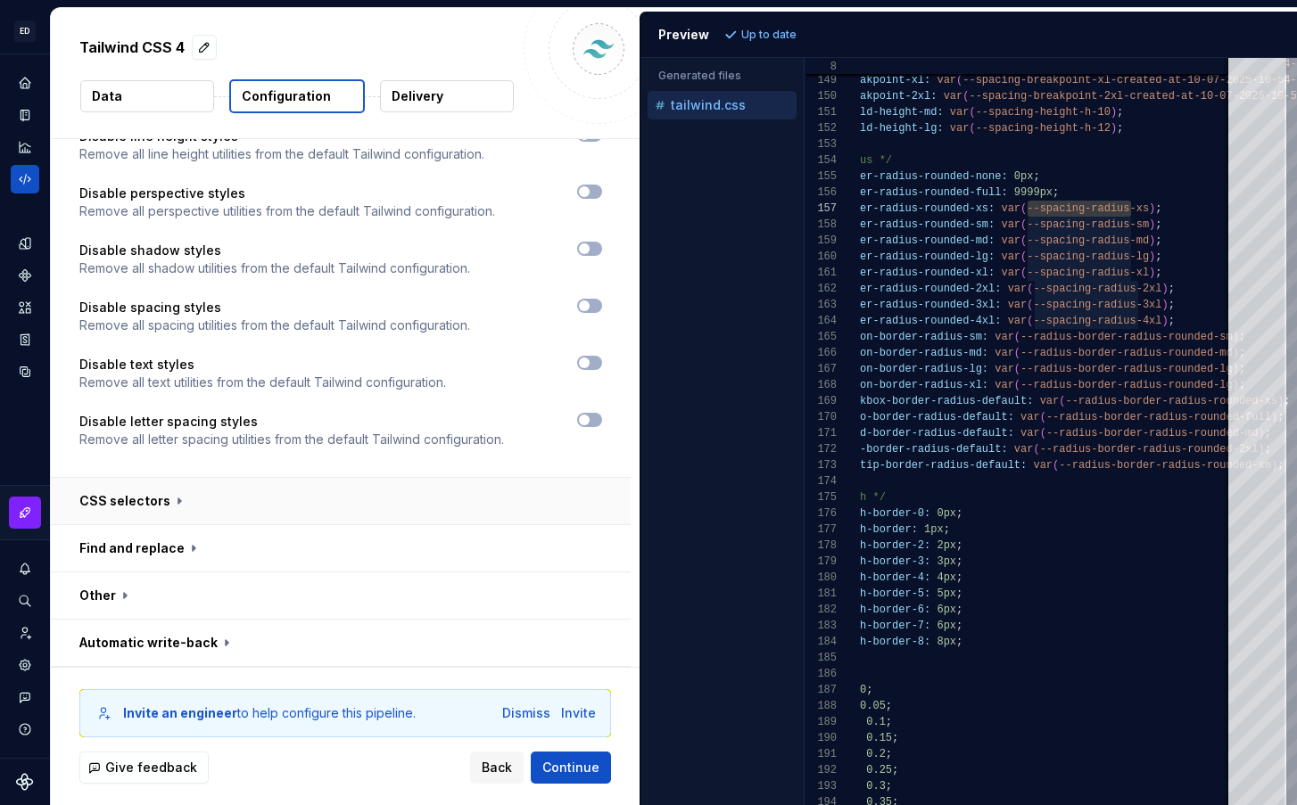
click at [155, 502] on button "button" at bounding box center [341, 501] width 580 height 46
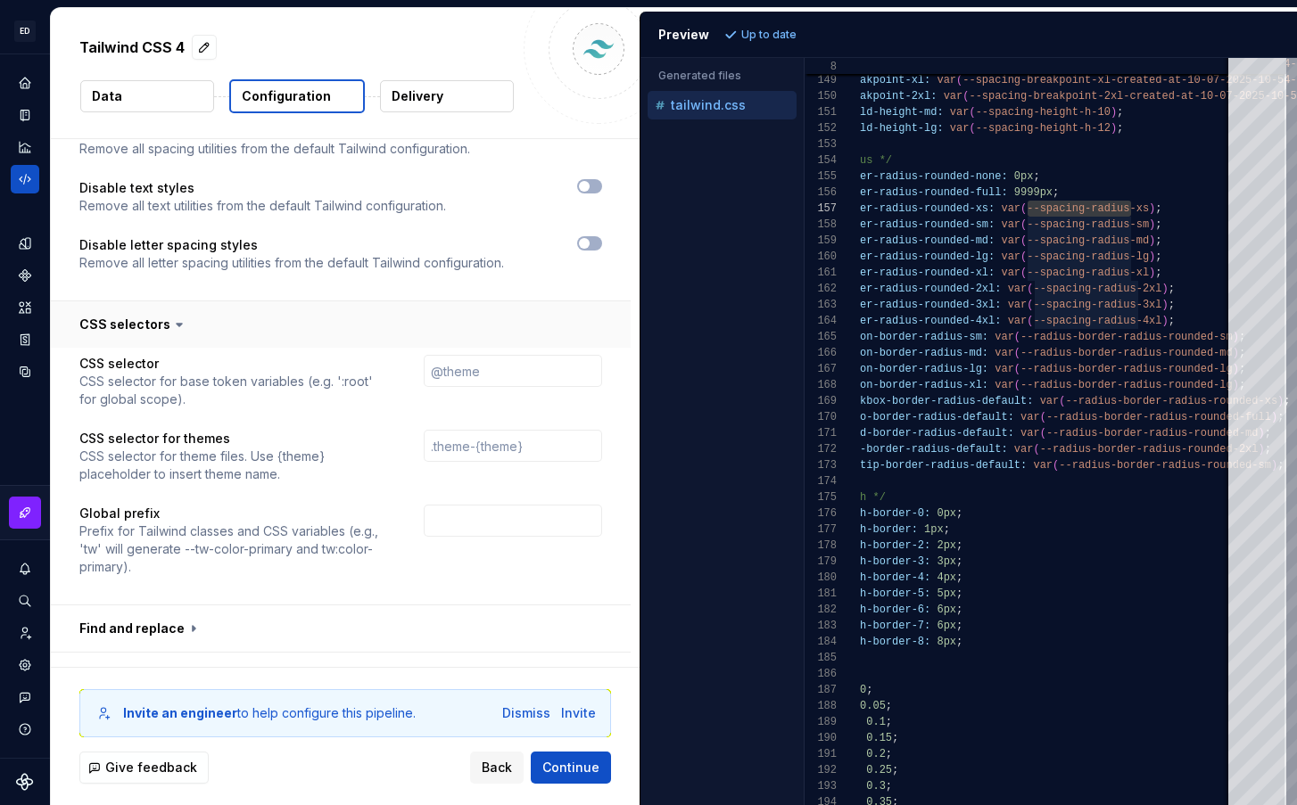
scroll to position [1117, 0]
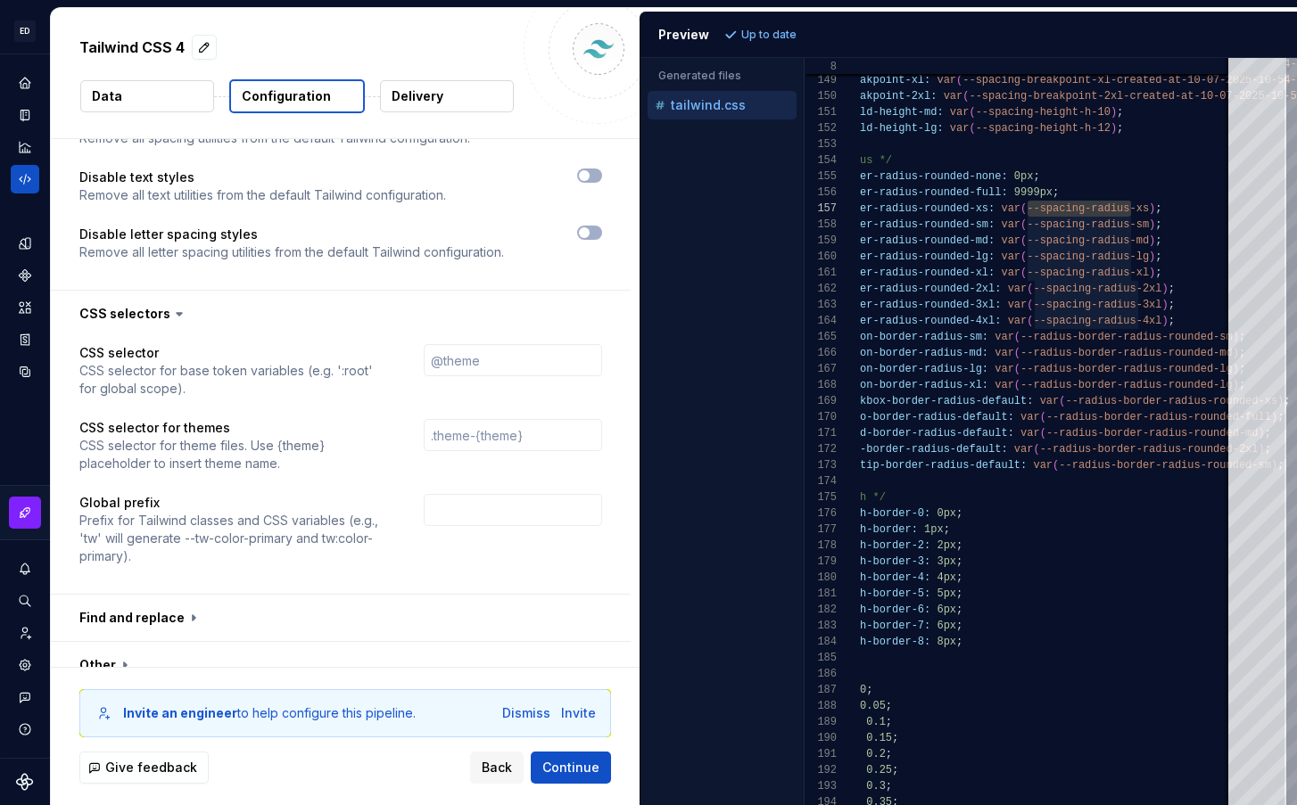
click at [170, 305] on icon at bounding box center [179, 314] width 18 height 18
click at [170, 317] on icon at bounding box center [179, 314] width 18 height 18
click at [170, 310] on icon at bounding box center [179, 314] width 18 height 18
click at [170, 312] on icon at bounding box center [179, 314] width 18 height 18
click at [264, 301] on button "button" at bounding box center [341, 314] width 580 height 46
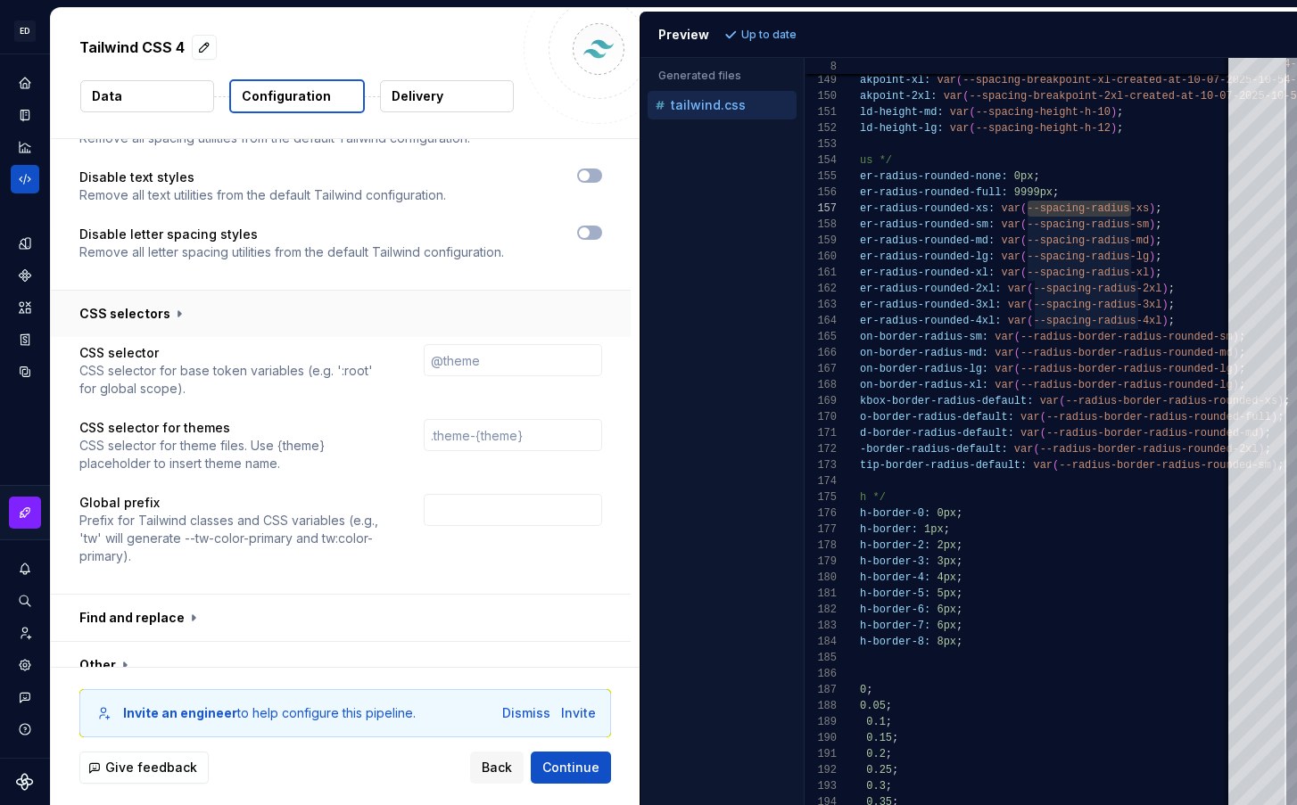
scroll to position [929, 0]
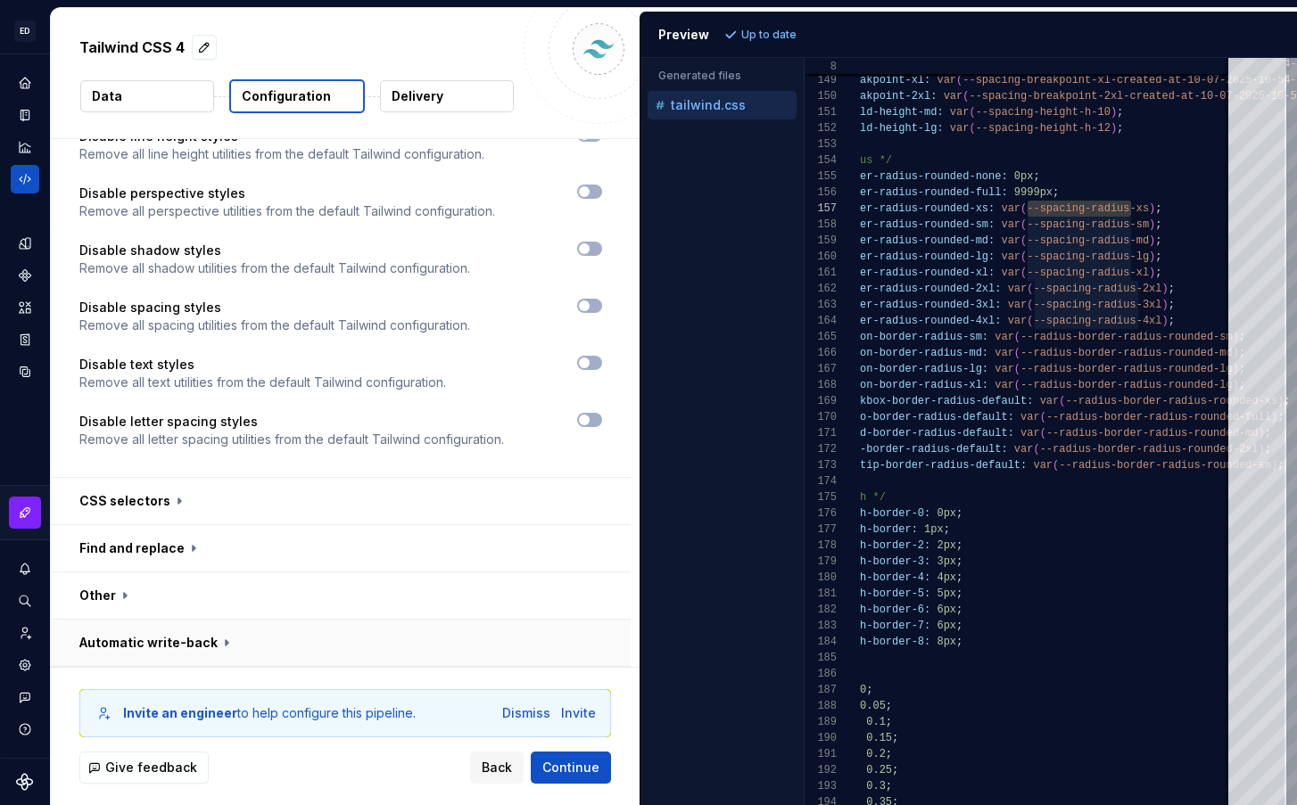
click at [193, 644] on button "button" at bounding box center [341, 643] width 580 height 46
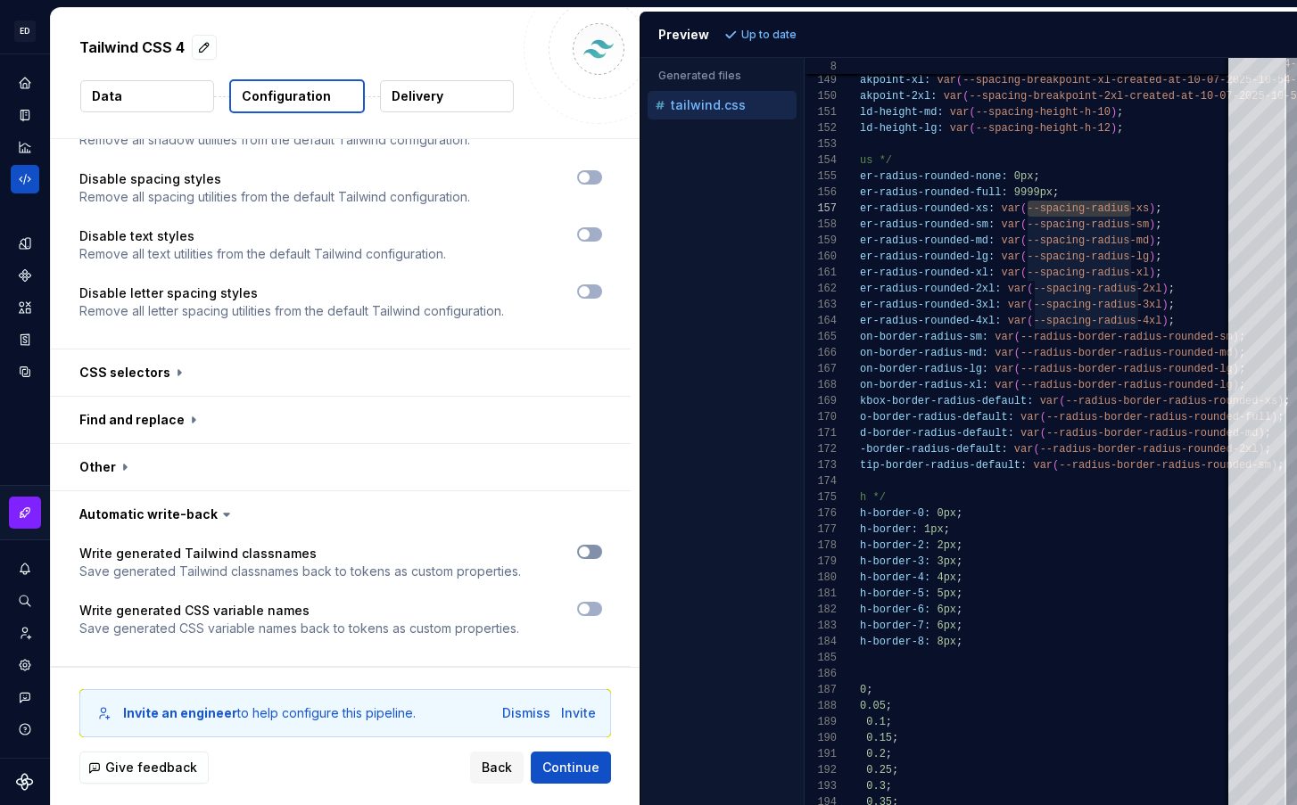
click at [590, 549] on span "button" at bounding box center [584, 552] width 11 height 11
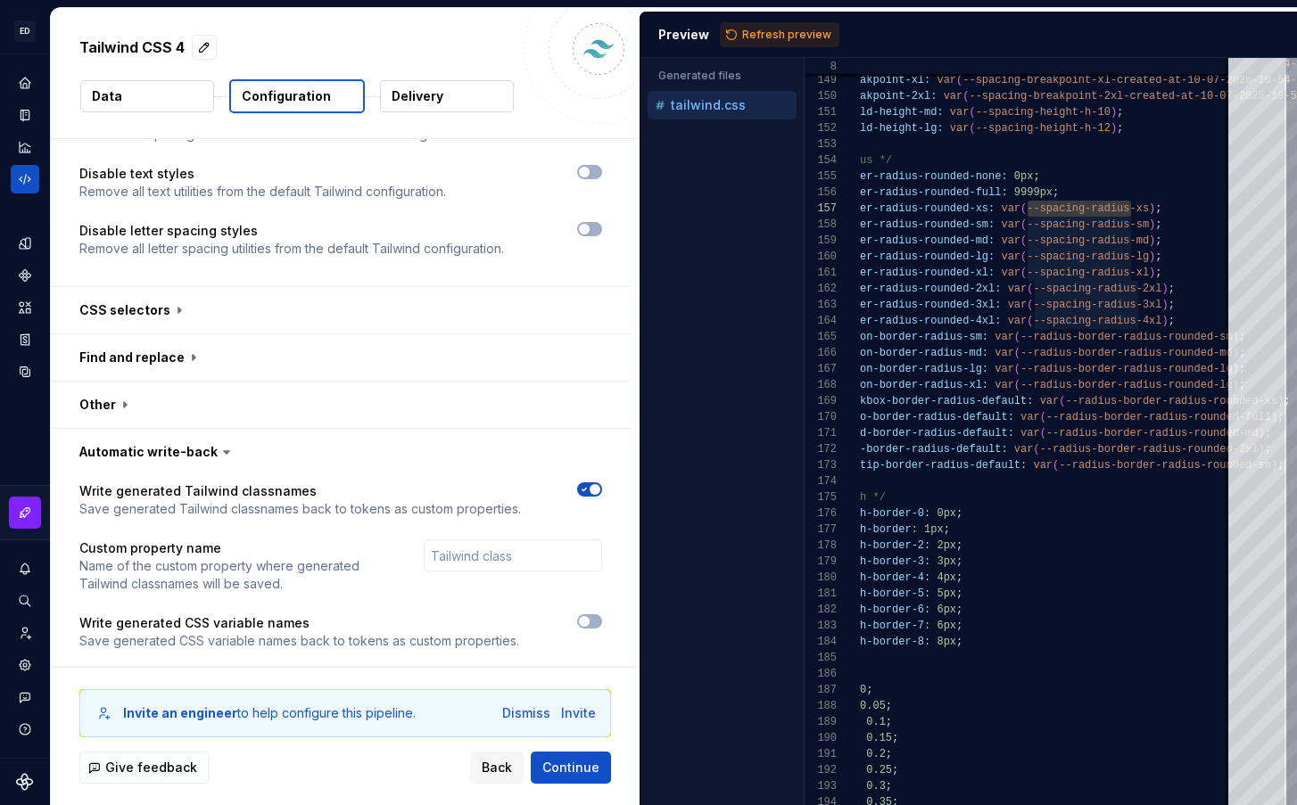
scroll to position [1133, 0]
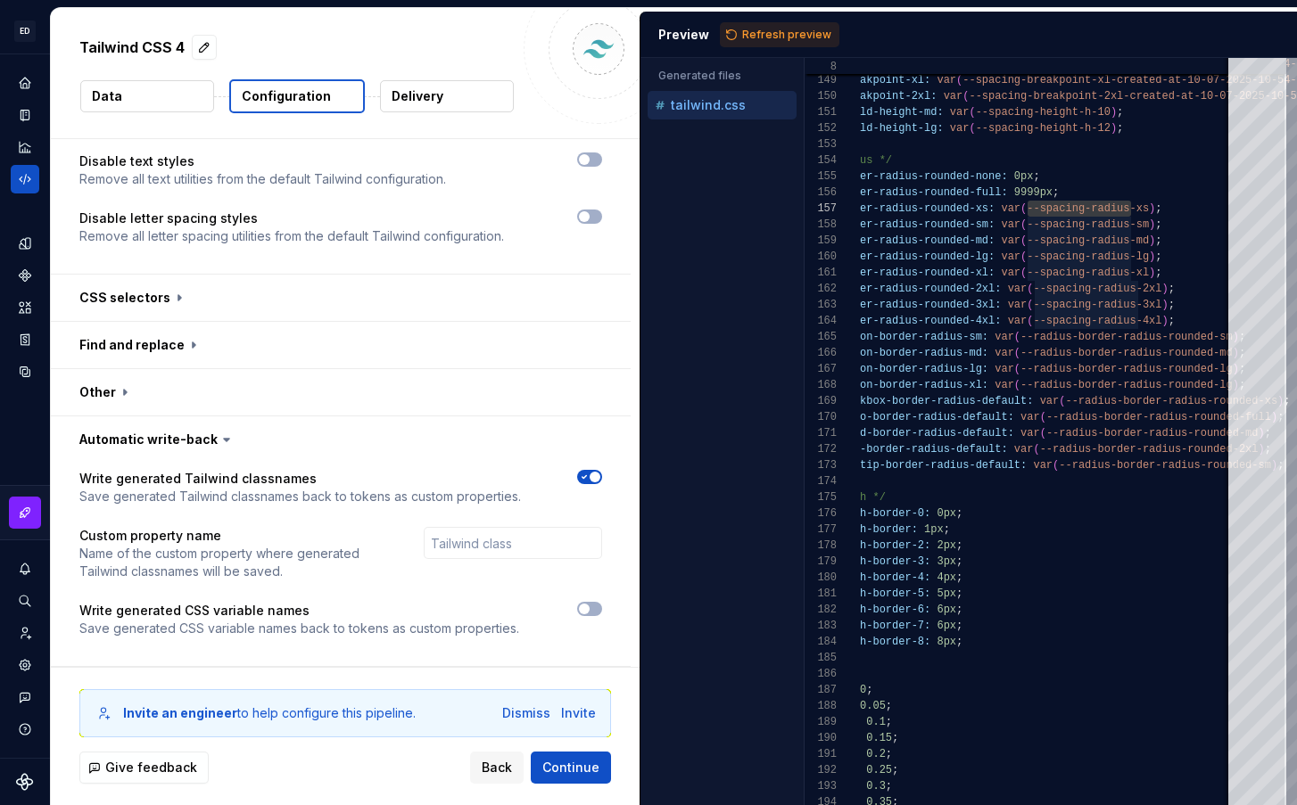
click at [591, 478] on icon "button" at bounding box center [584, 477] width 14 height 11
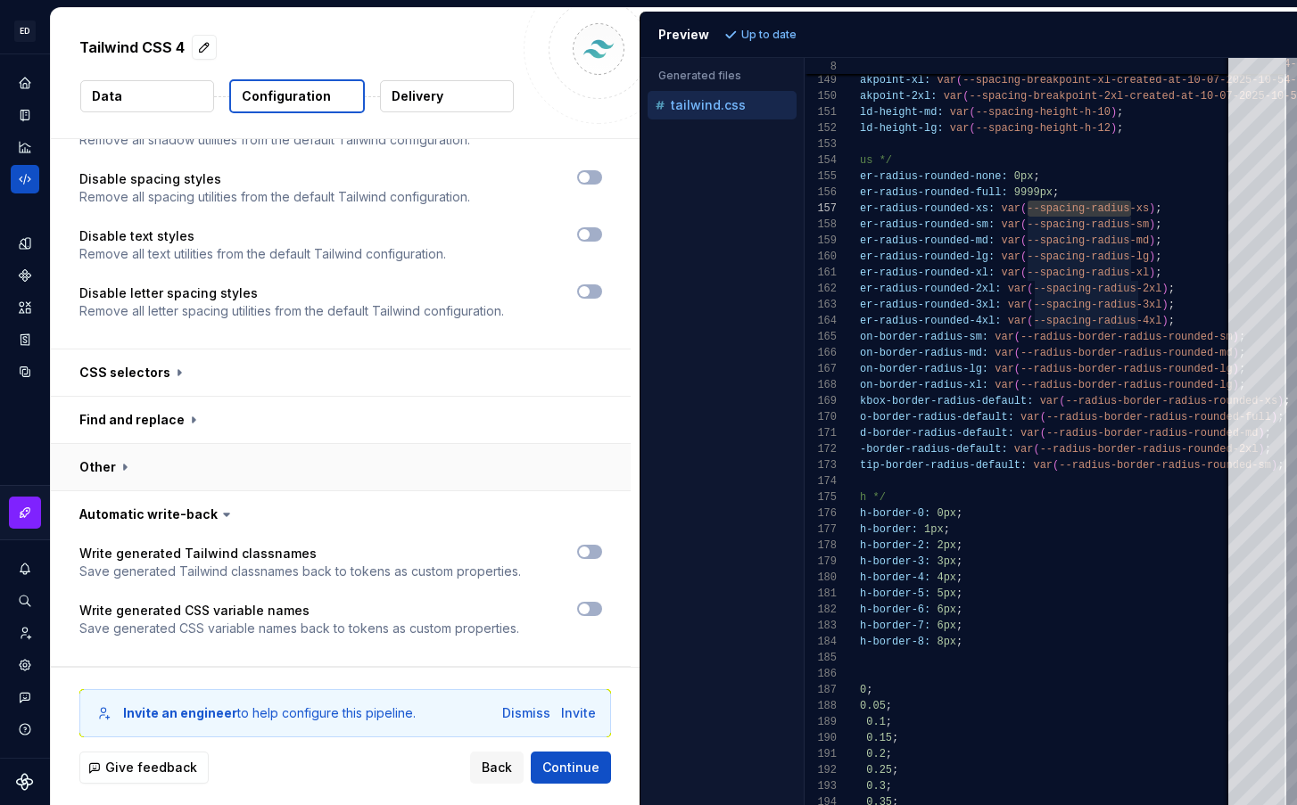
click at [111, 466] on button "button" at bounding box center [341, 467] width 580 height 46
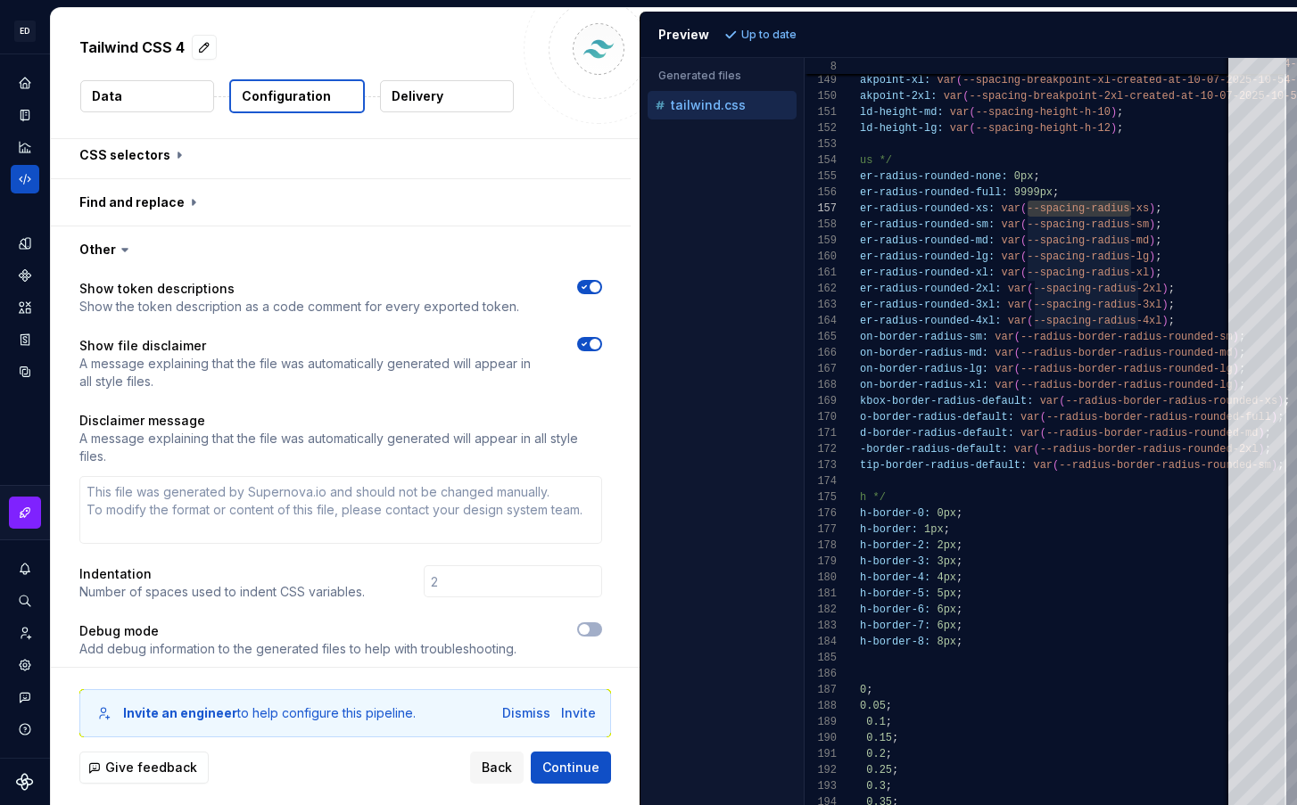
scroll to position [1268, 0]
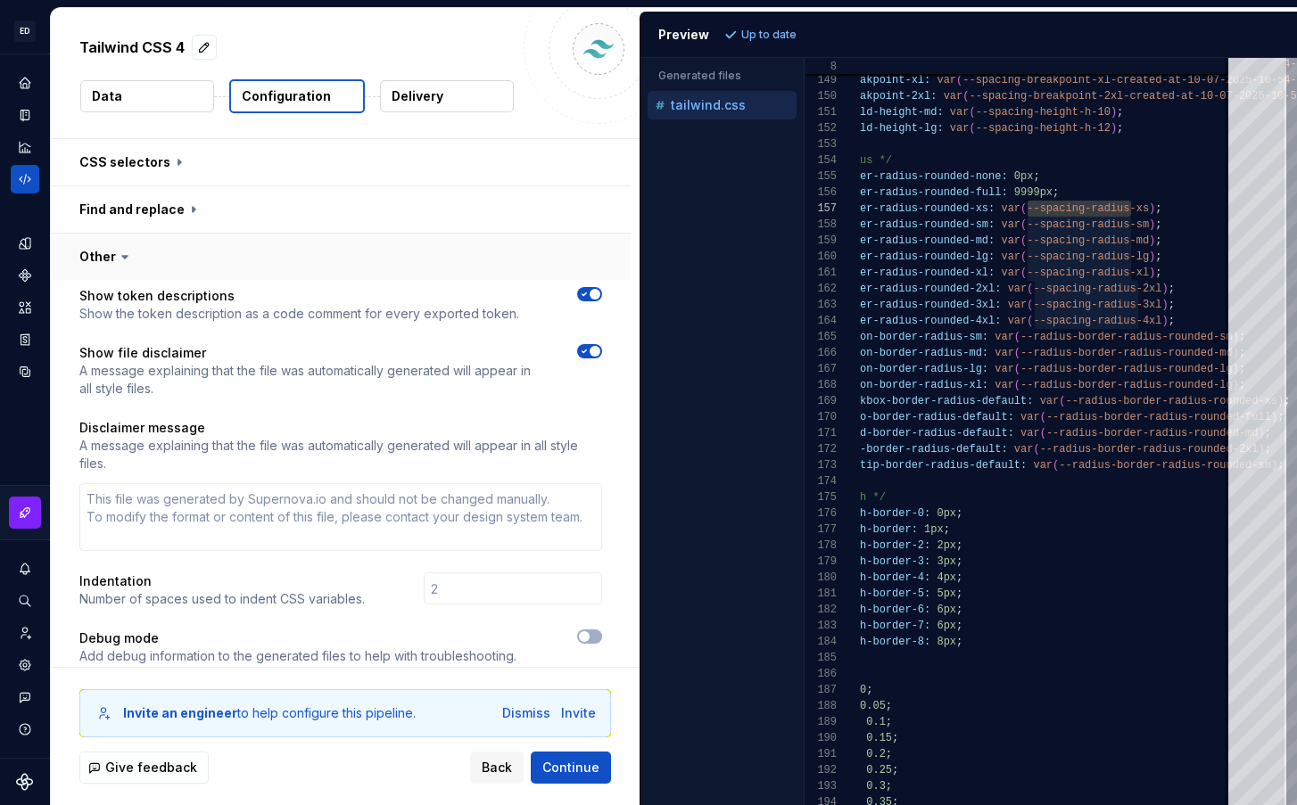
click at [102, 251] on button "button" at bounding box center [341, 257] width 580 height 46
type textarea "*"
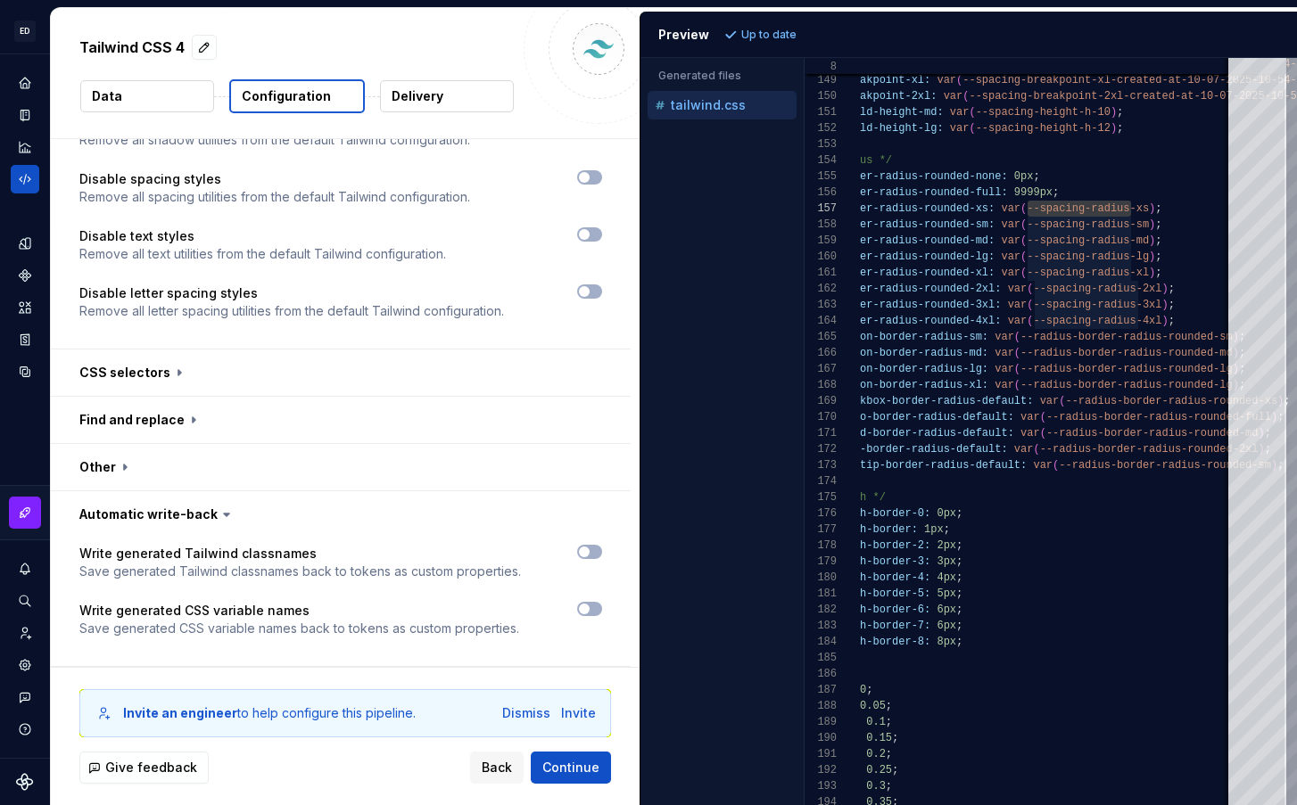
click at [135, 77] on div "Tailwind CSS 4 Data Configuration Delivery" at bounding box center [345, 73] width 589 height 130
click at [135, 89] on button "Data" at bounding box center [147, 96] width 134 height 32
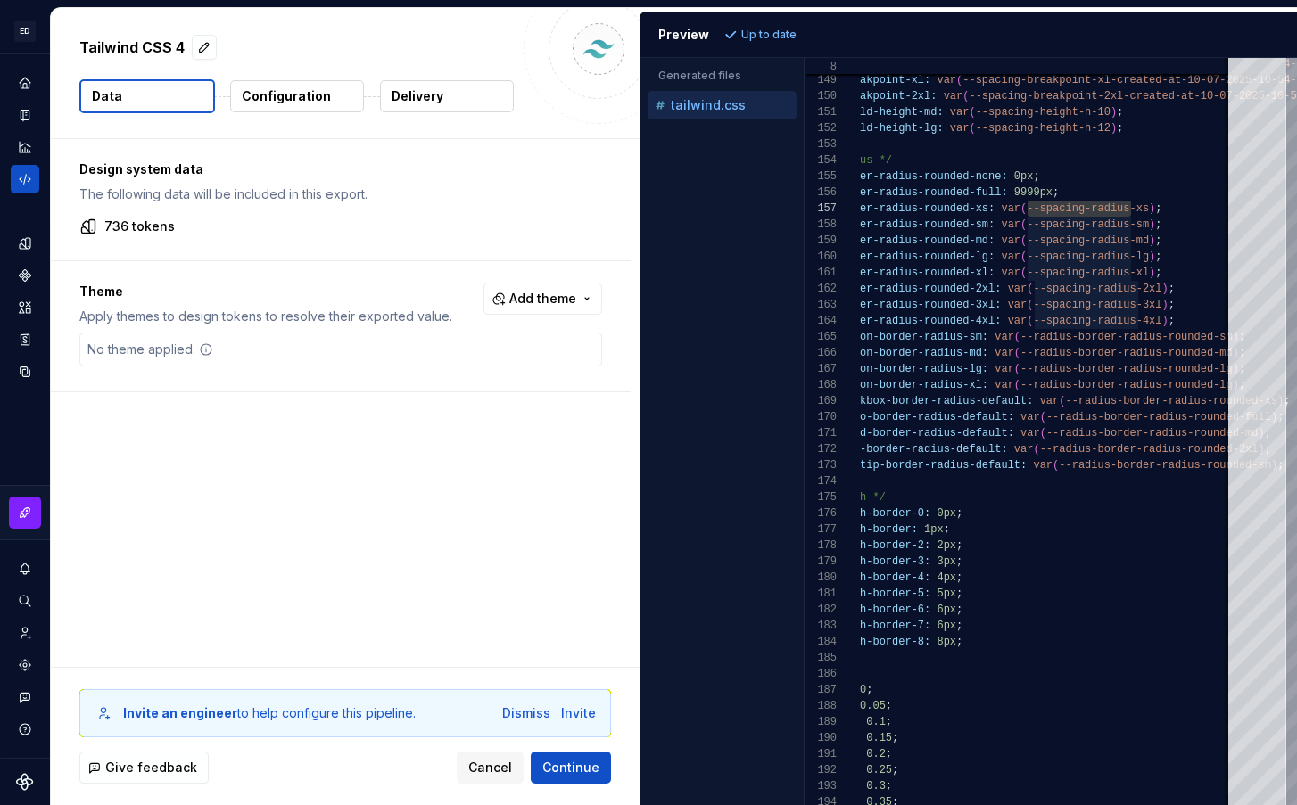
click at [142, 225] on p "736 tokens" at bounding box center [139, 227] width 70 height 18
click at [93, 225] on icon at bounding box center [88, 227] width 18 height 18
click at [200, 201] on p "The following data will be included in this export." at bounding box center [340, 195] width 523 height 18
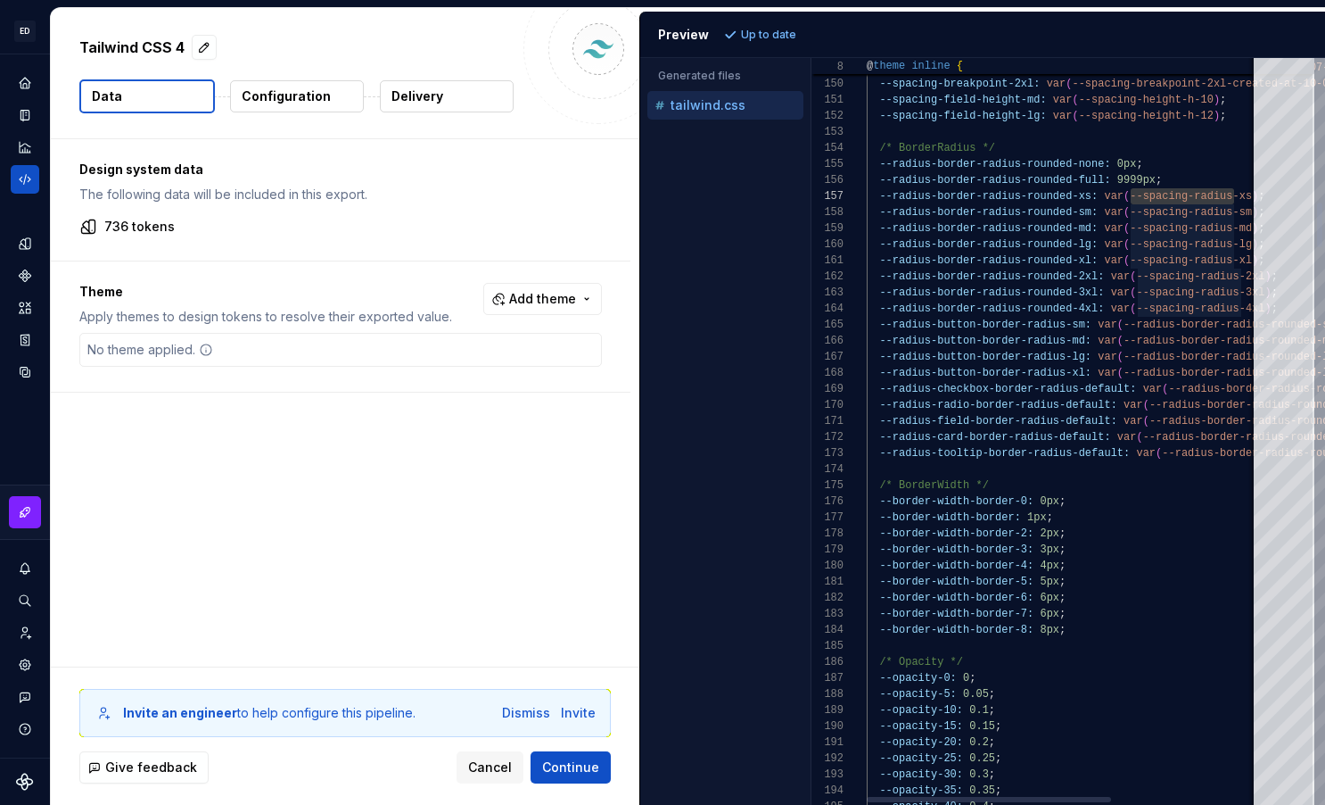
type textarea "**********"
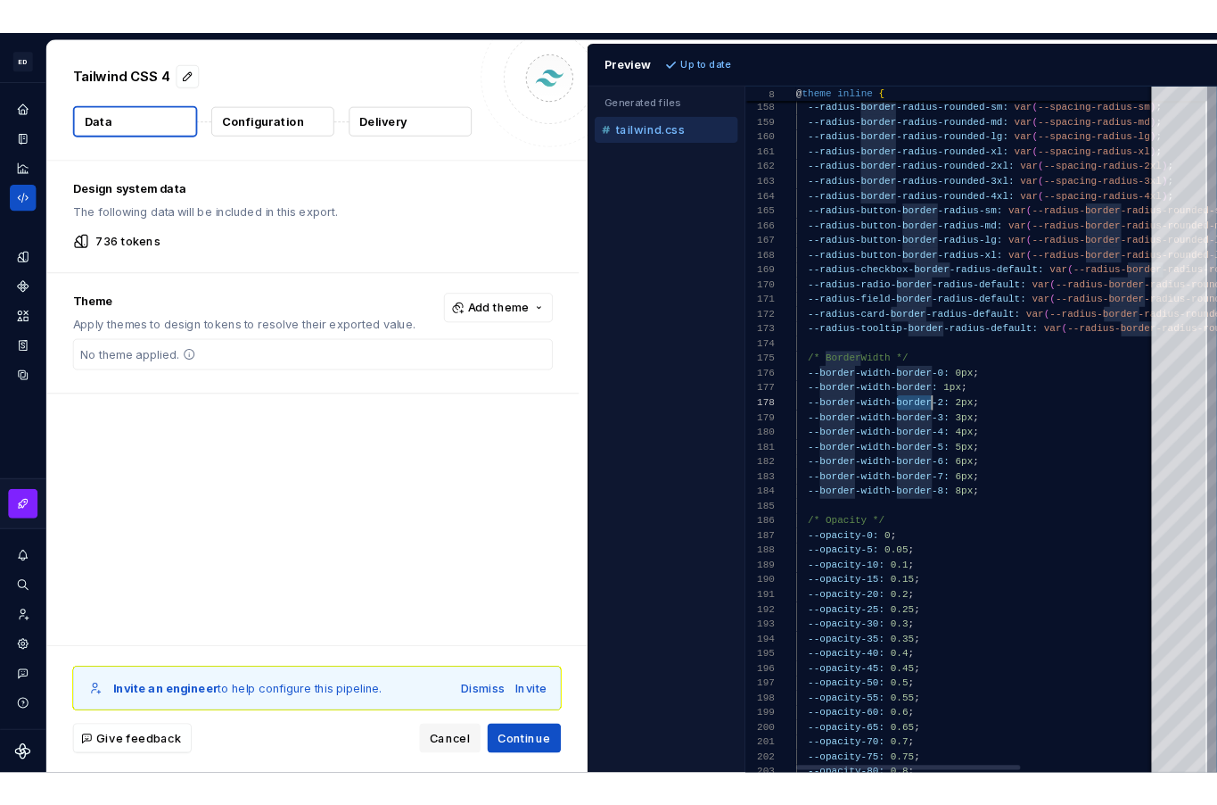
scroll to position [64, 122]
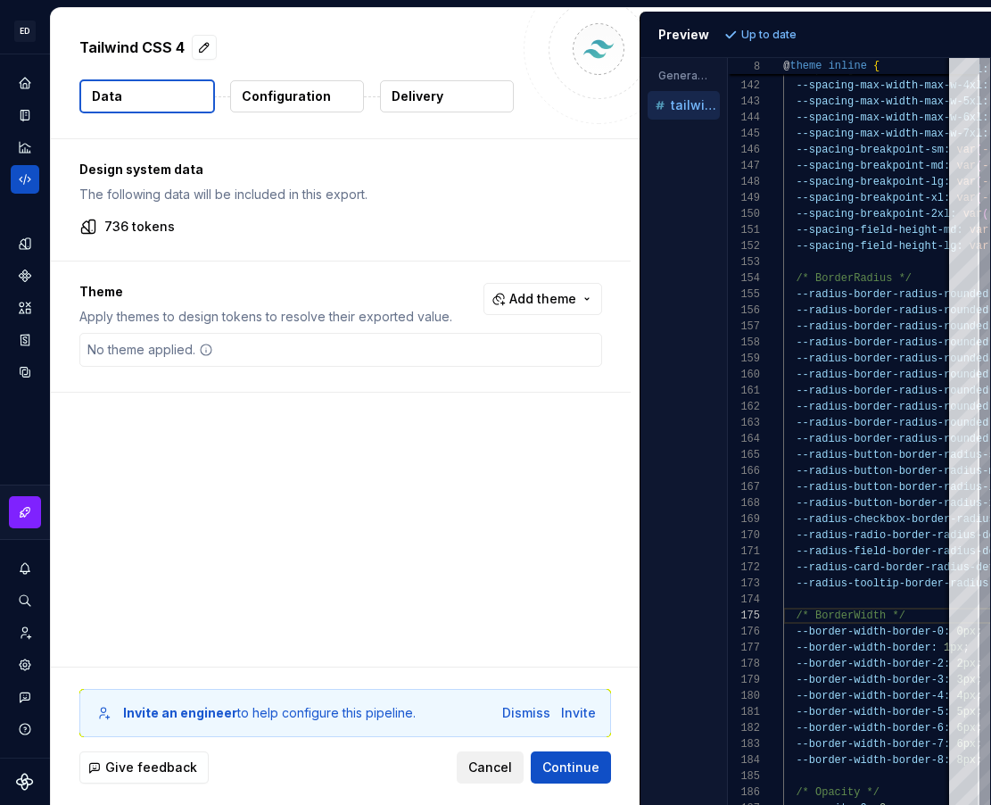
click at [504, 771] on span "Cancel" at bounding box center [490, 767] width 44 height 18
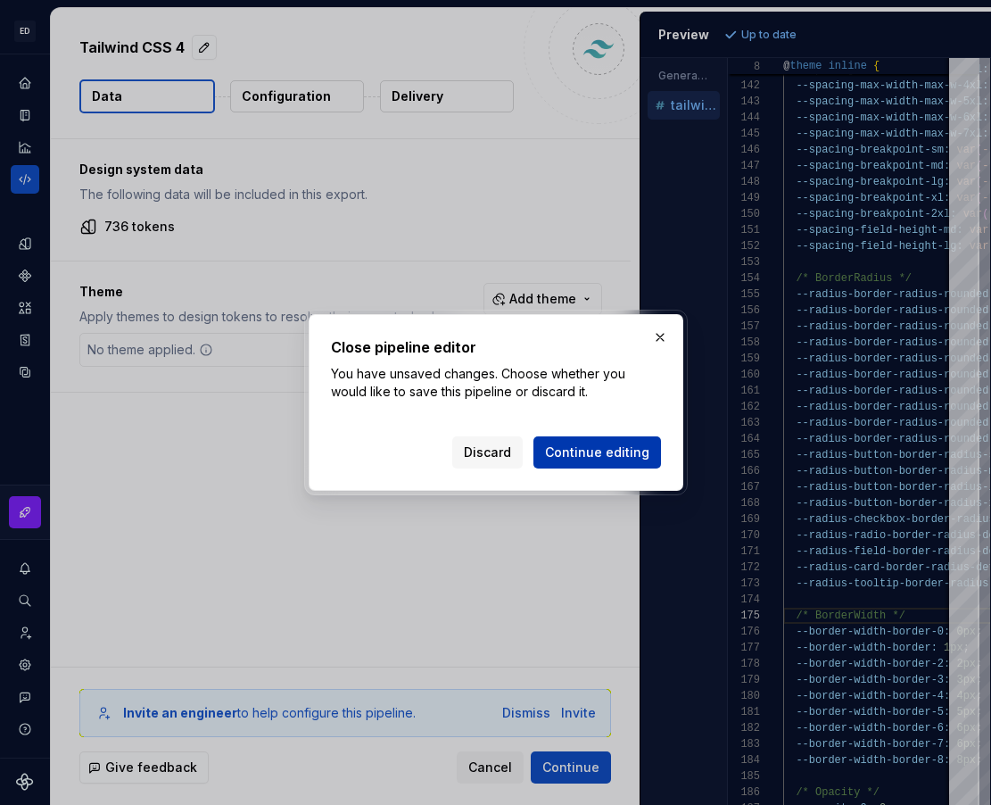
click at [577, 449] on span "Continue editing" at bounding box center [597, 452] width 104 height 18
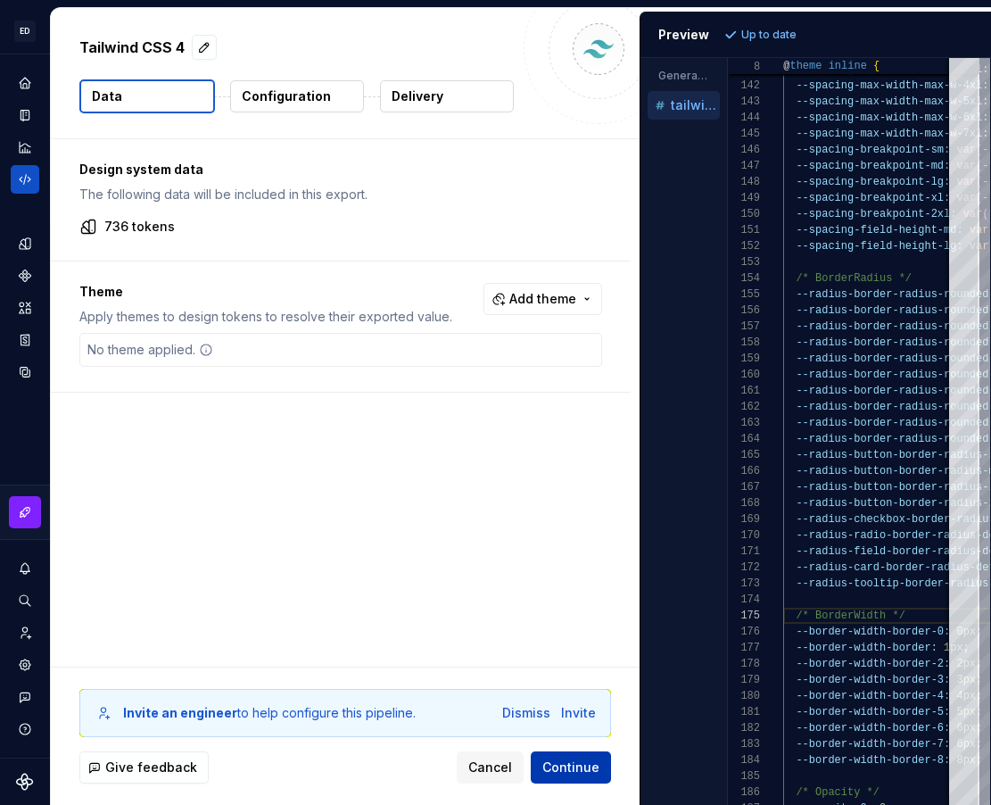
click at [576, 777] on button "Continue" at bounding box center [571, 767] width 80 height 32
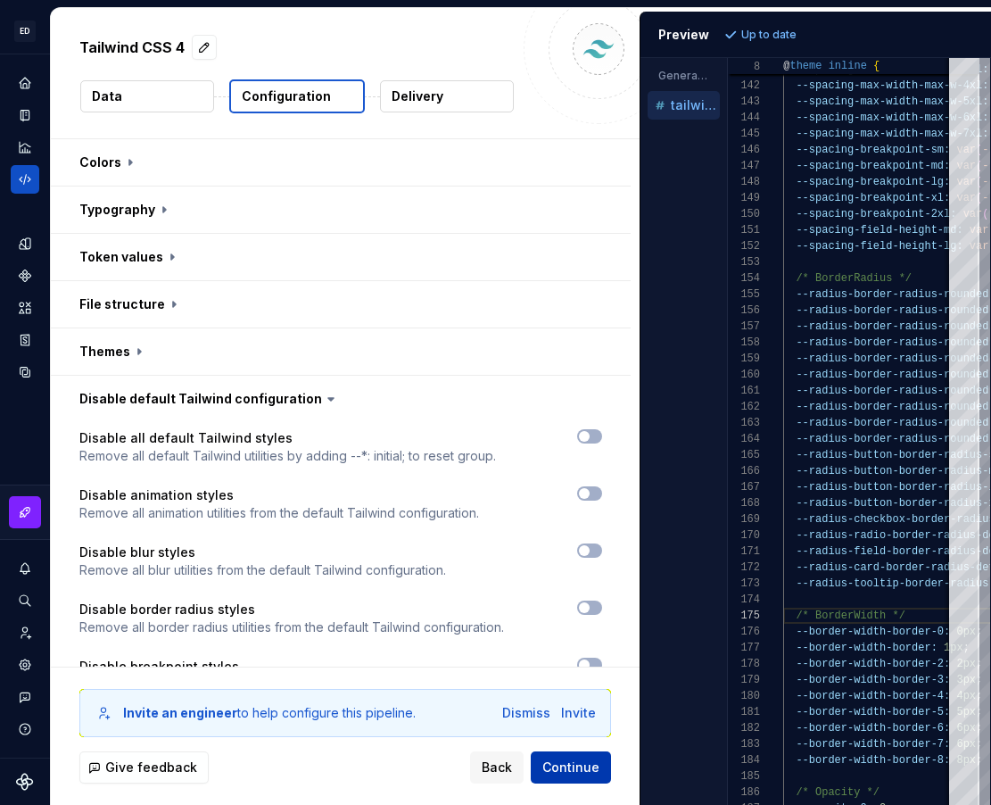
click at [579, 764] on span "Continue" at bounding box center [570, 767] width 57 height 18
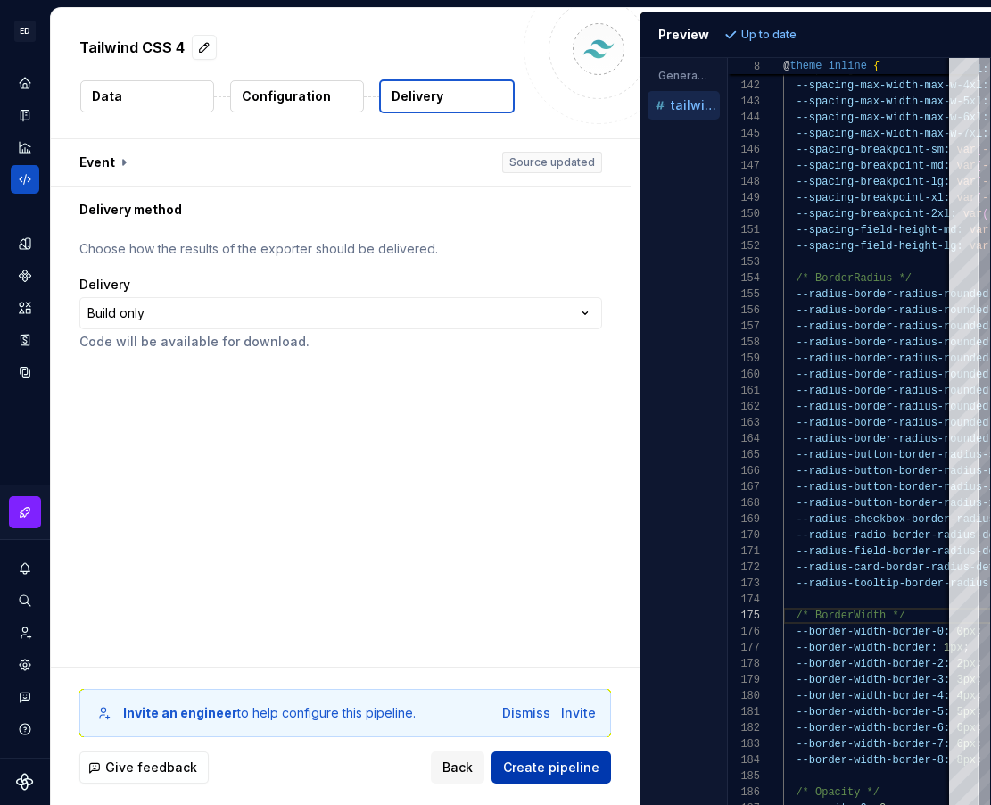
click at [580, 764] on span "Create pipeline" at bounding box center [551, 767] width 96 height 18
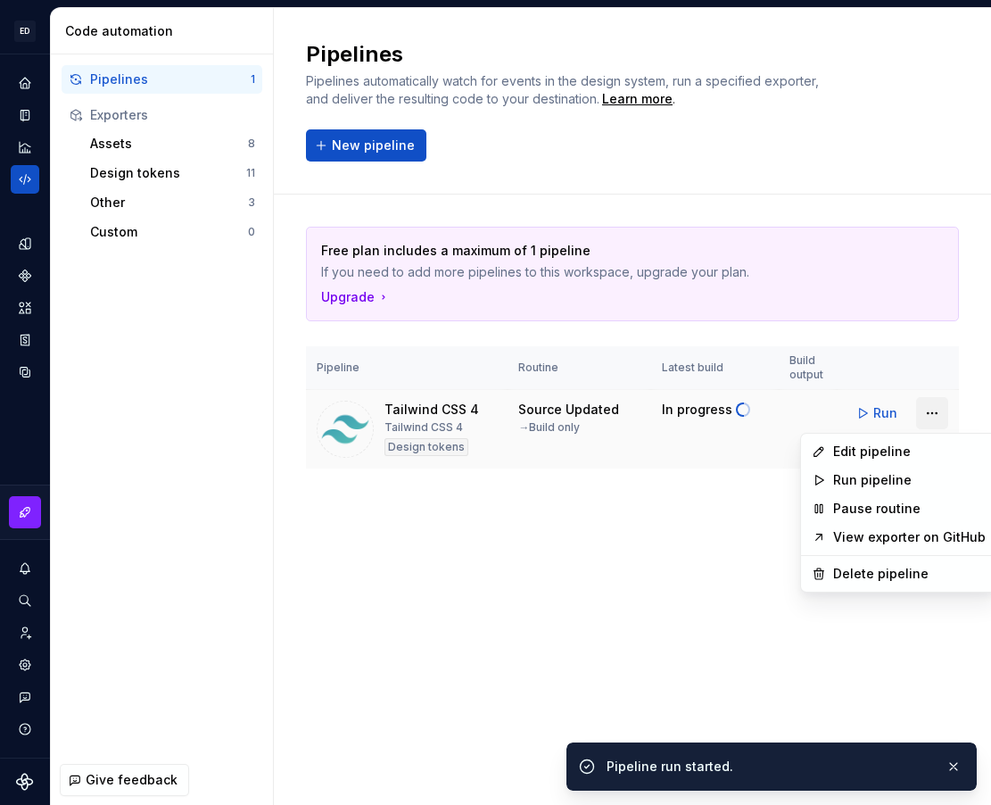
click at [939, 409] on html "ED Safaa A Design system data Code automation Pipelines 1 Exporters Assets 8 De…" at bounding box center [495, 402] width 991 height 805
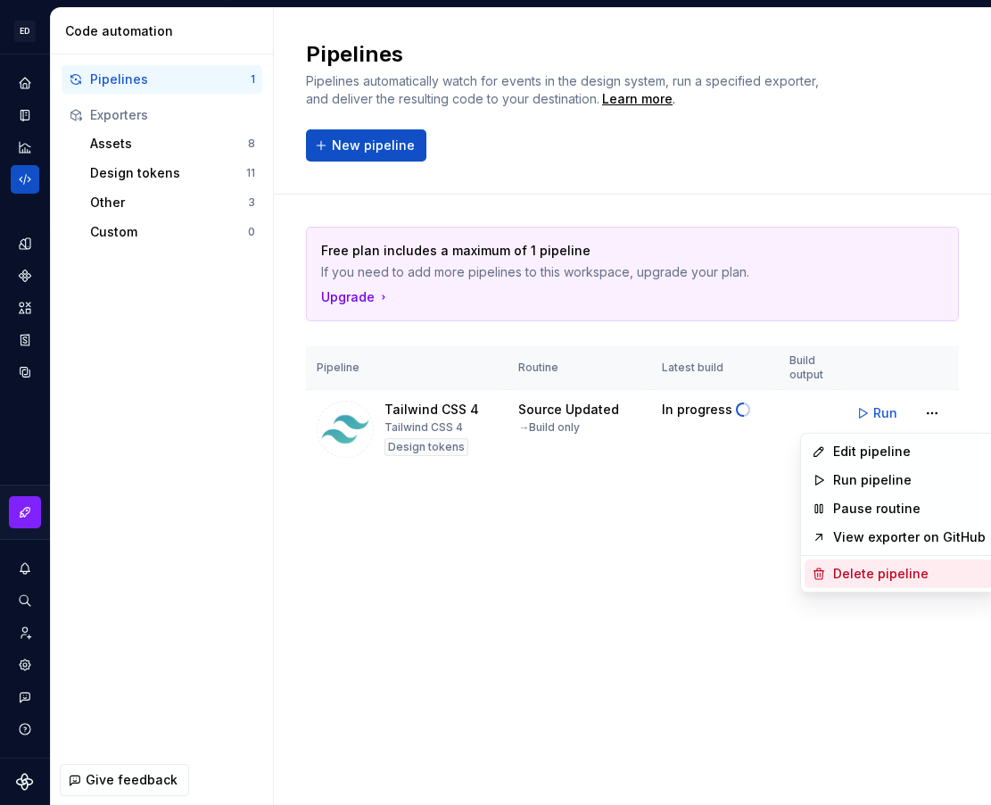
click at [886, 576] on div "Delete pipeline" at bounding box center [909, 574] width 153 height 18
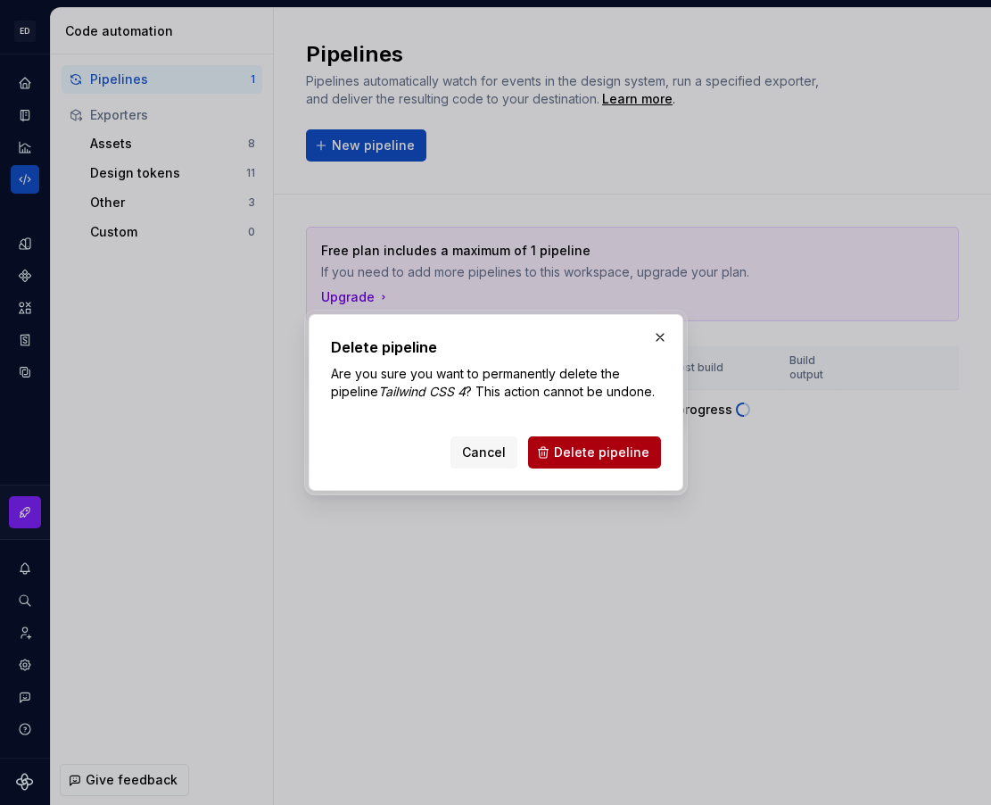
click at [586, 455] on span "Delete pipeline" at bounding box center [601, 452] width 95 height 18
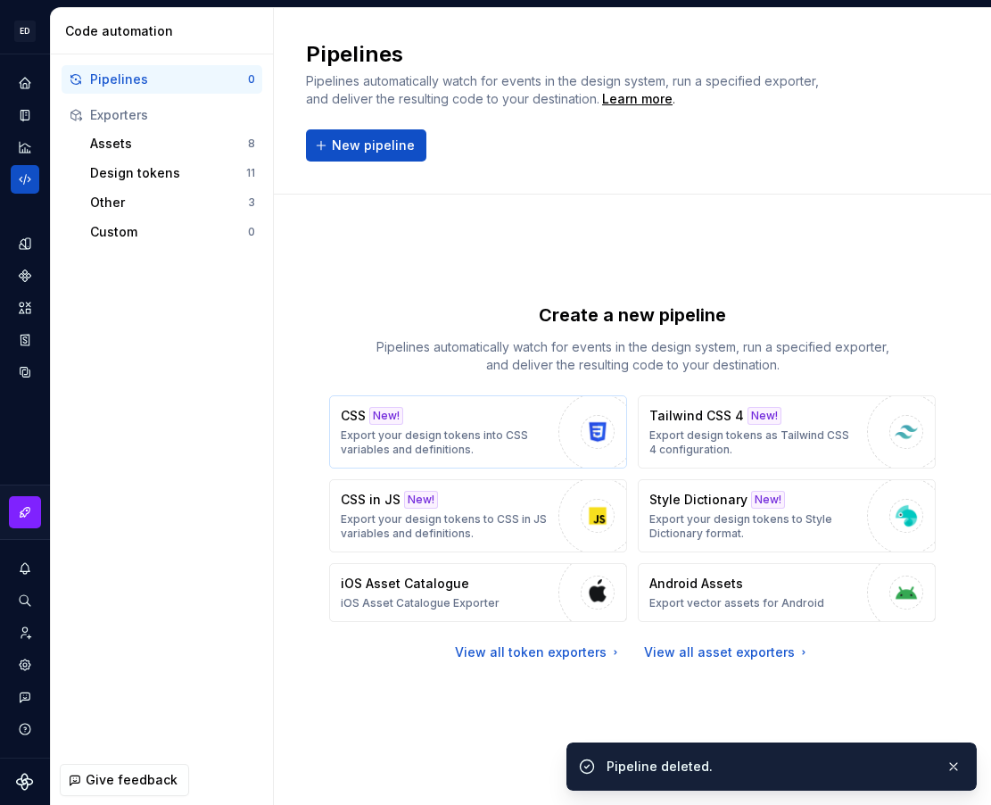
click at [466, 422] on div "CSS New! Export your design tokens into CSS variables and definitions." at bounding box center [445, 432] width 209 height 50
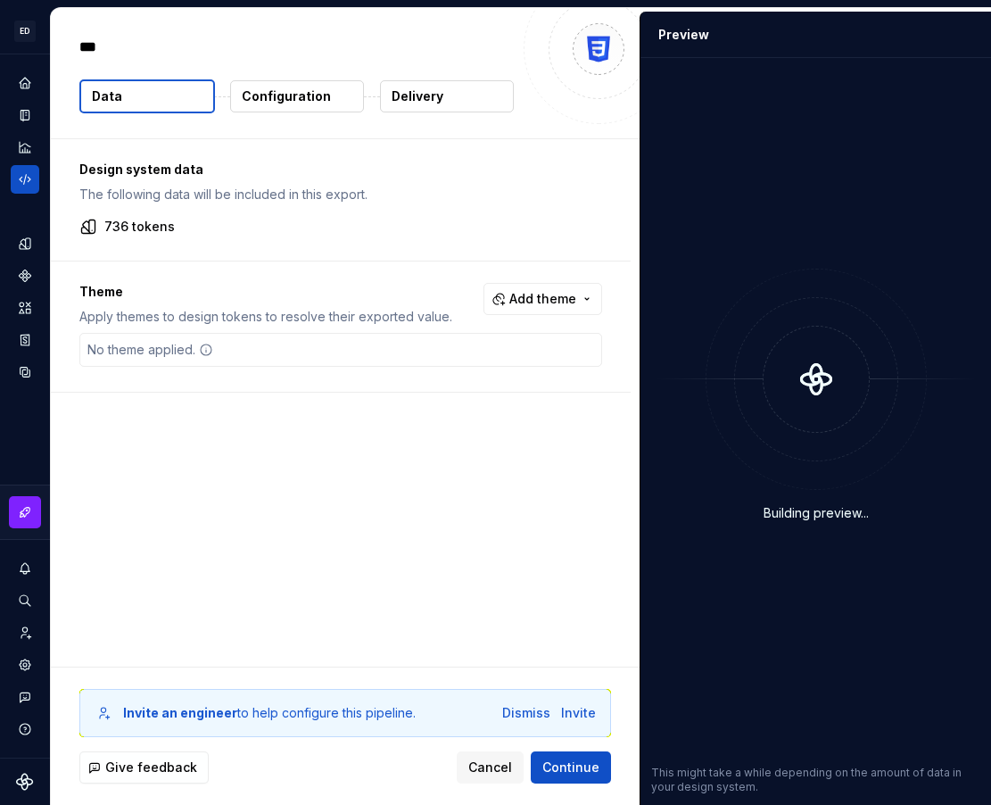
type textarea "*"
click at [538, 300] on span "Add theme" at bounding box center [542, 299] width 67 height 18
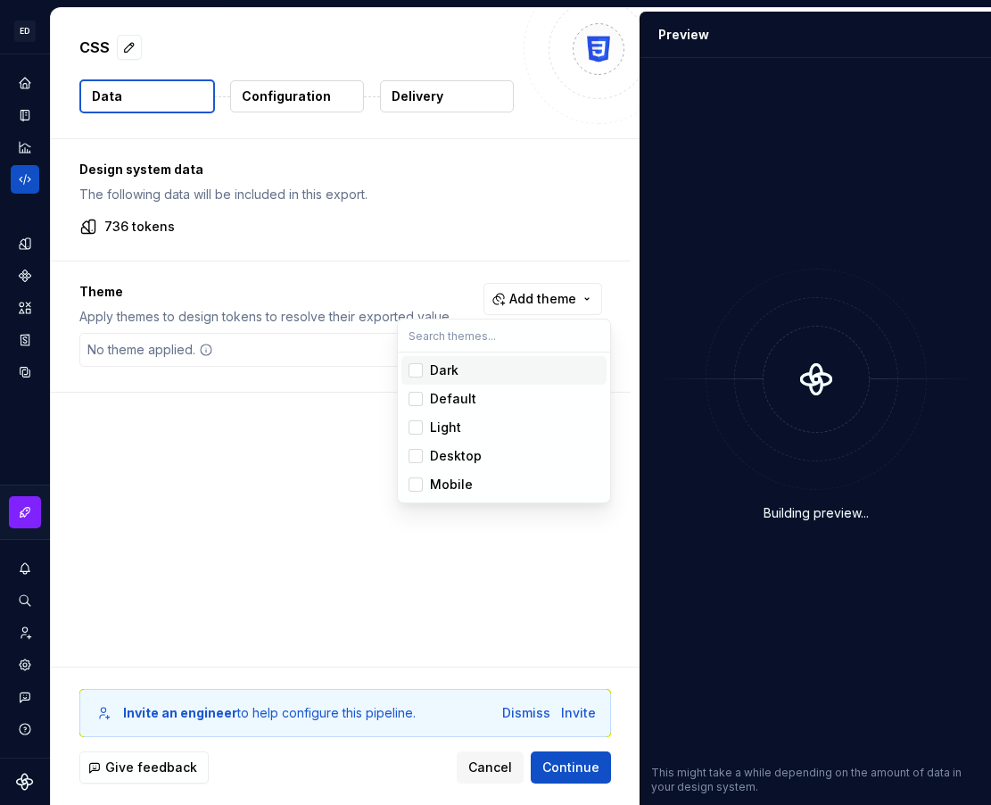
click at [416, 367] on div "Suggestions" at bounding box center [416, 370] width 14 height 14
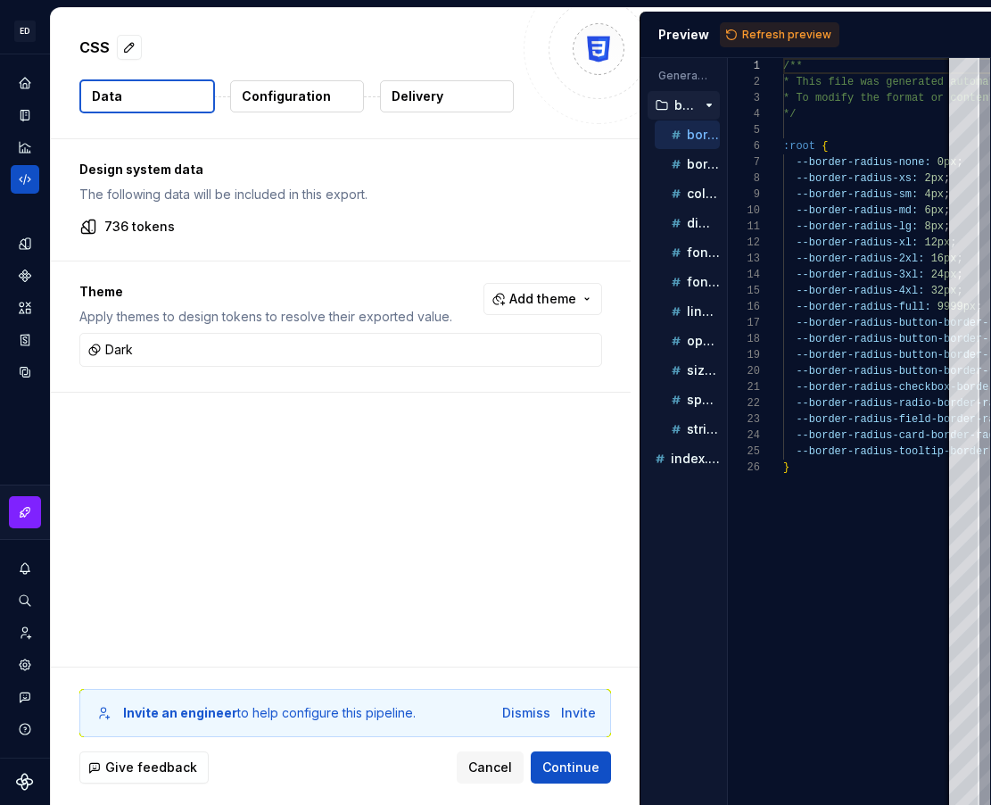
click at [372, 505] on html "ED Safaa A Design system data CSS Data Configuration Delivery Design system dat…" at bounding box center [495, 402] width 991 height 805
click at [759, 29] on span "Refresh preview" at bounding box center [786, 35] width 89 height 14
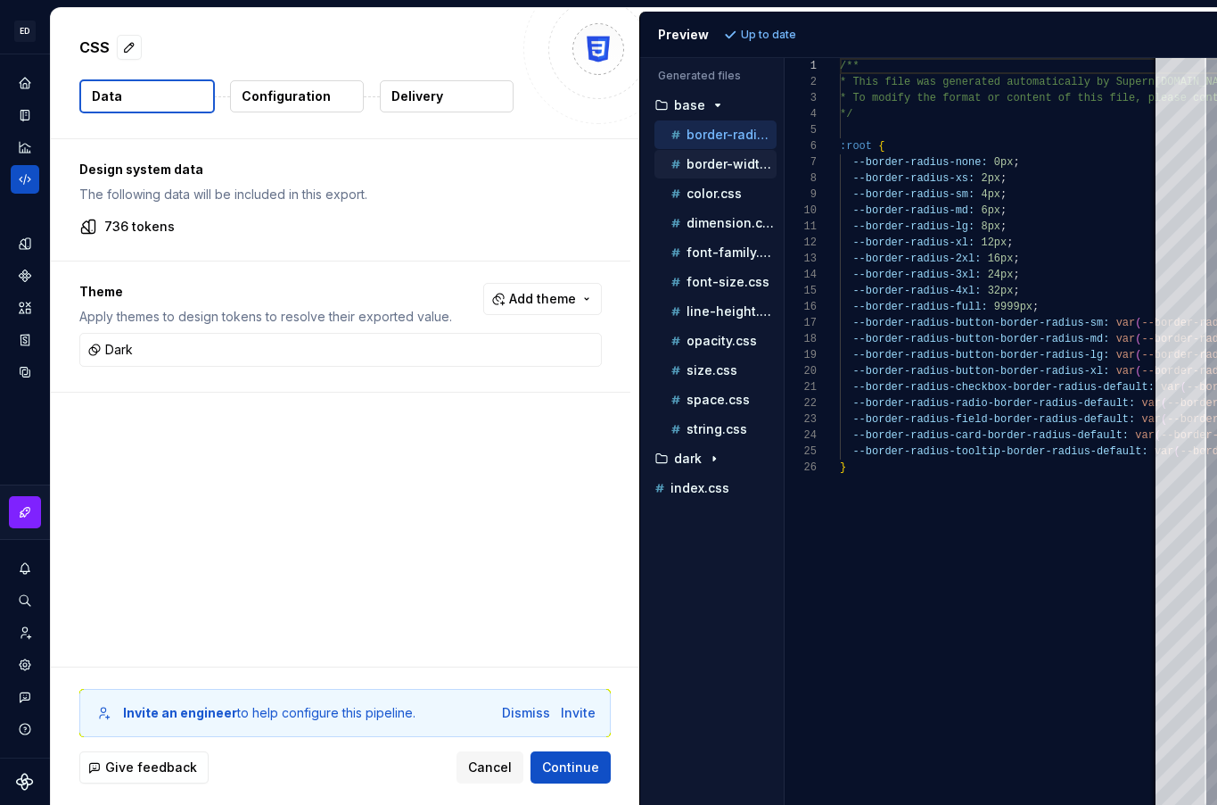
click at [711, 159] on p "border-width.css" at bounding box center [732, 164] width 90 height 14
type textarea "**********"
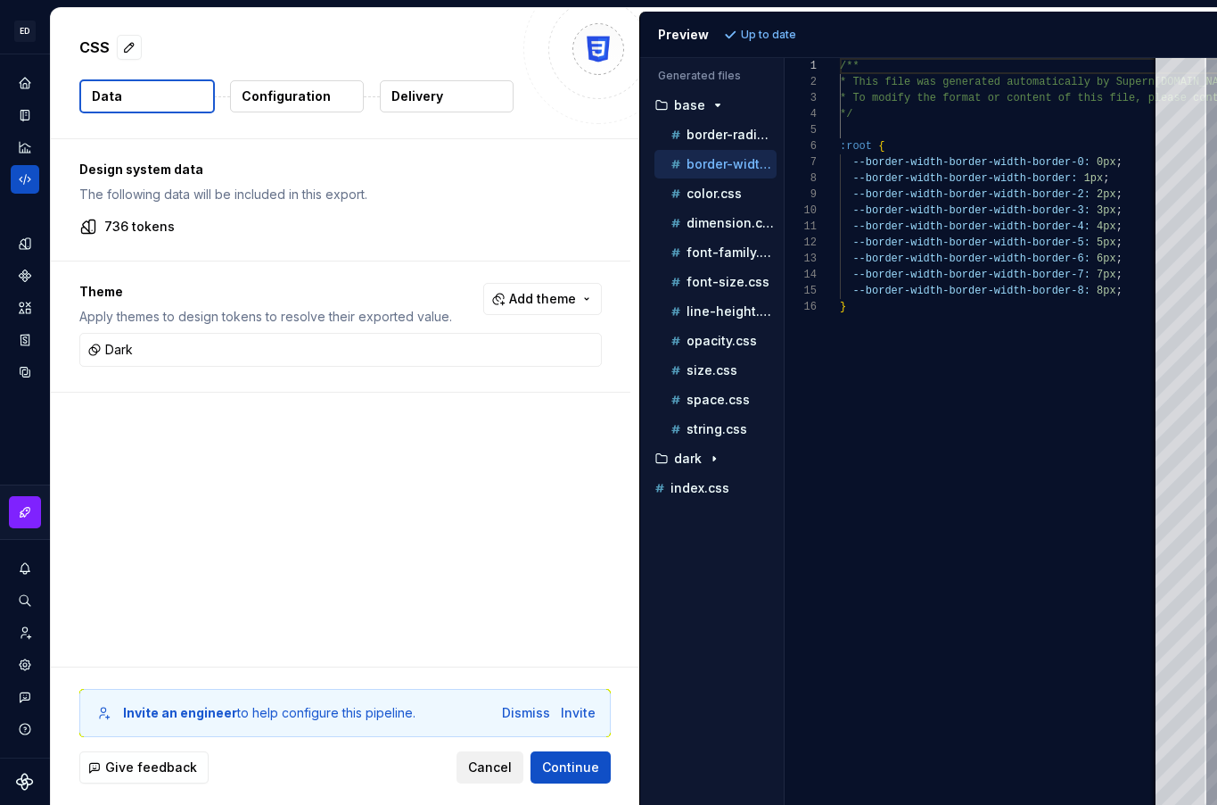
click at [496, 771] on span "Cancel" at bounding box center [490, 767] width 44 height 18
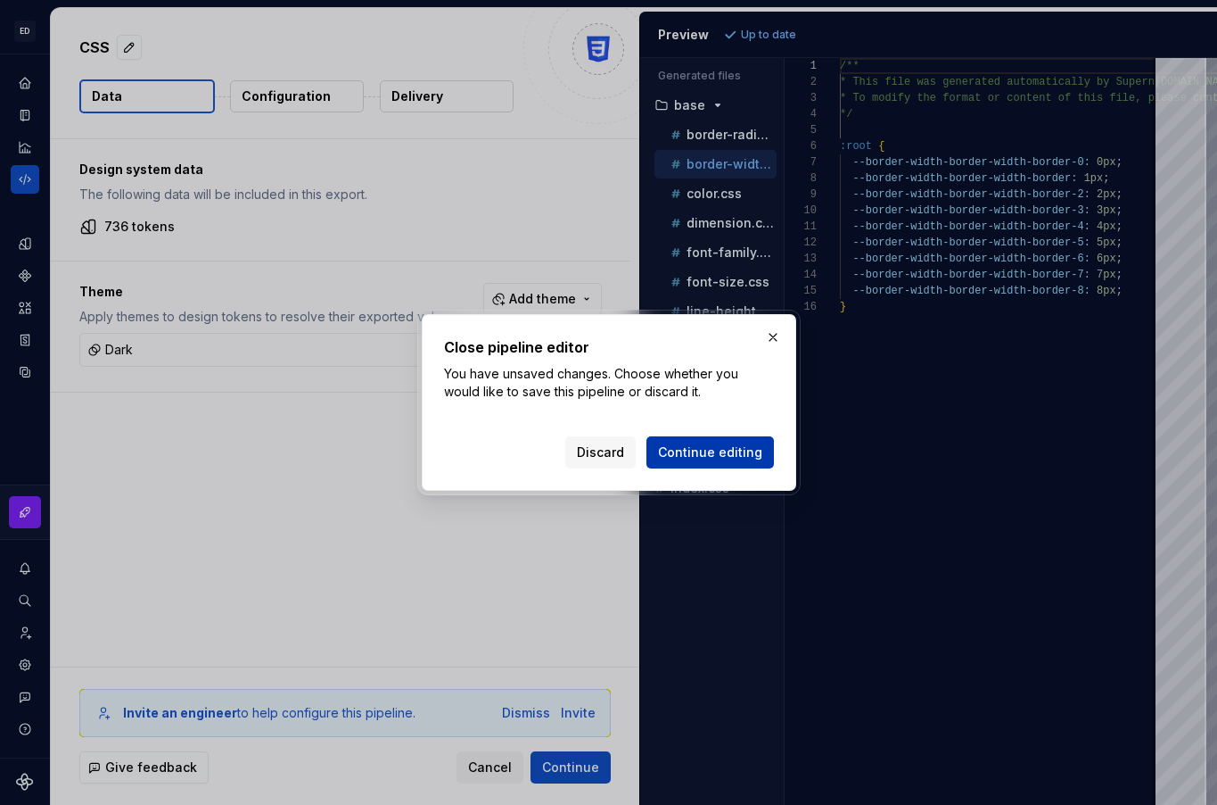
click at [727, 451] on span "Continue editing" at bounding box center [710, 452] width 104 height 18
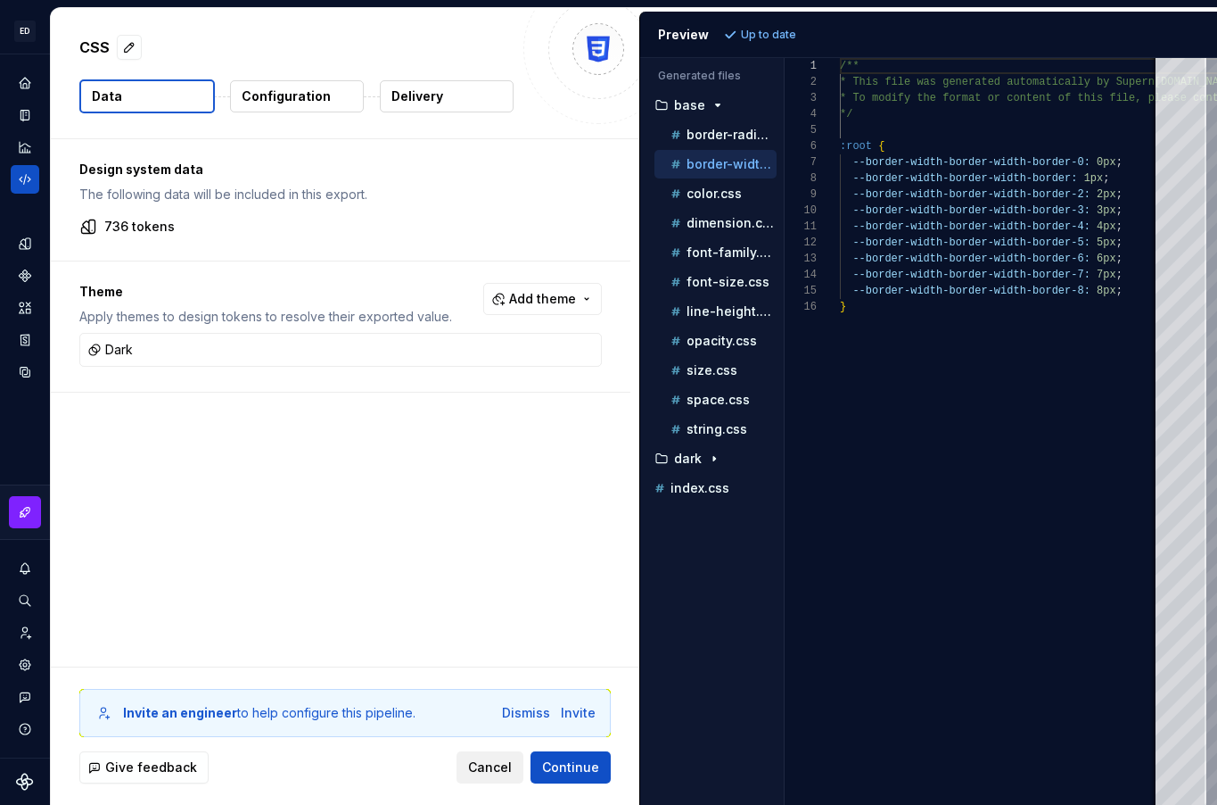
click at [500, 758] on span "Cancel" at bounding box center [490, 767] width 44 height 18
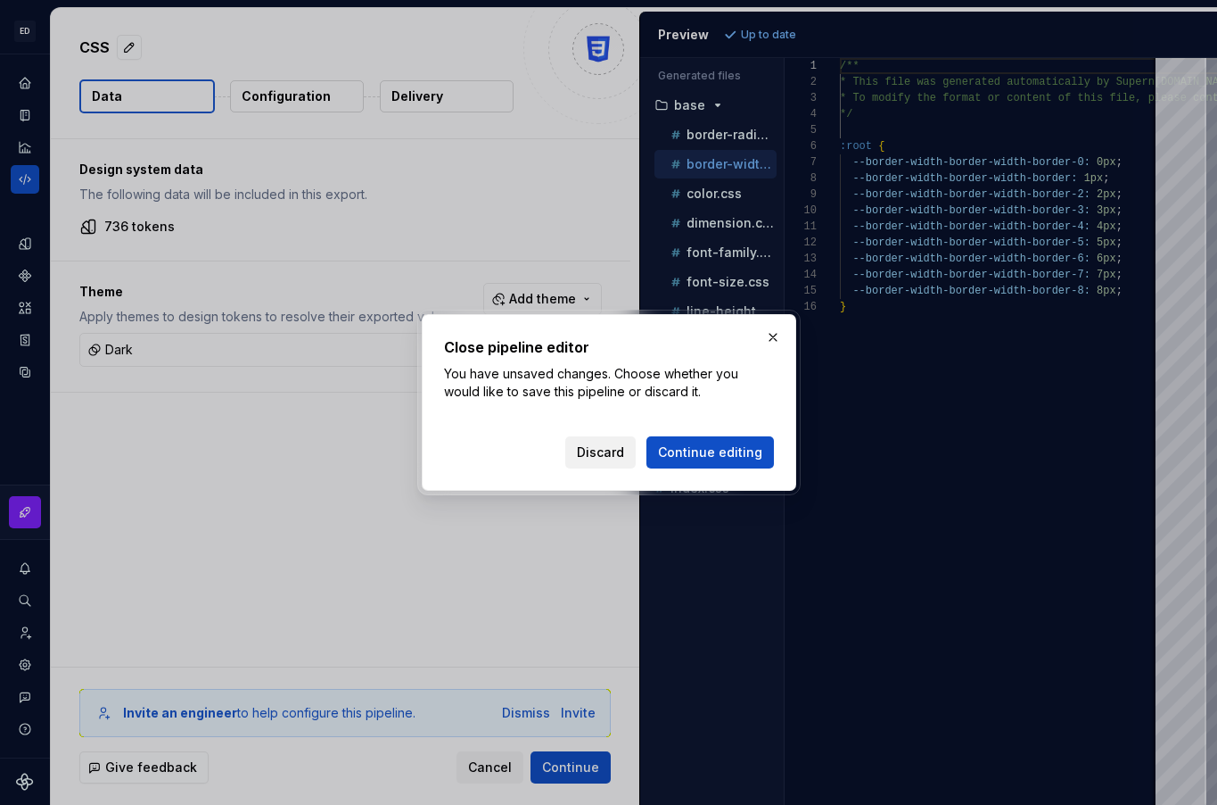
click at [616, 456] on span "Discard" at bounding box center [600, 452] width 47 height 18
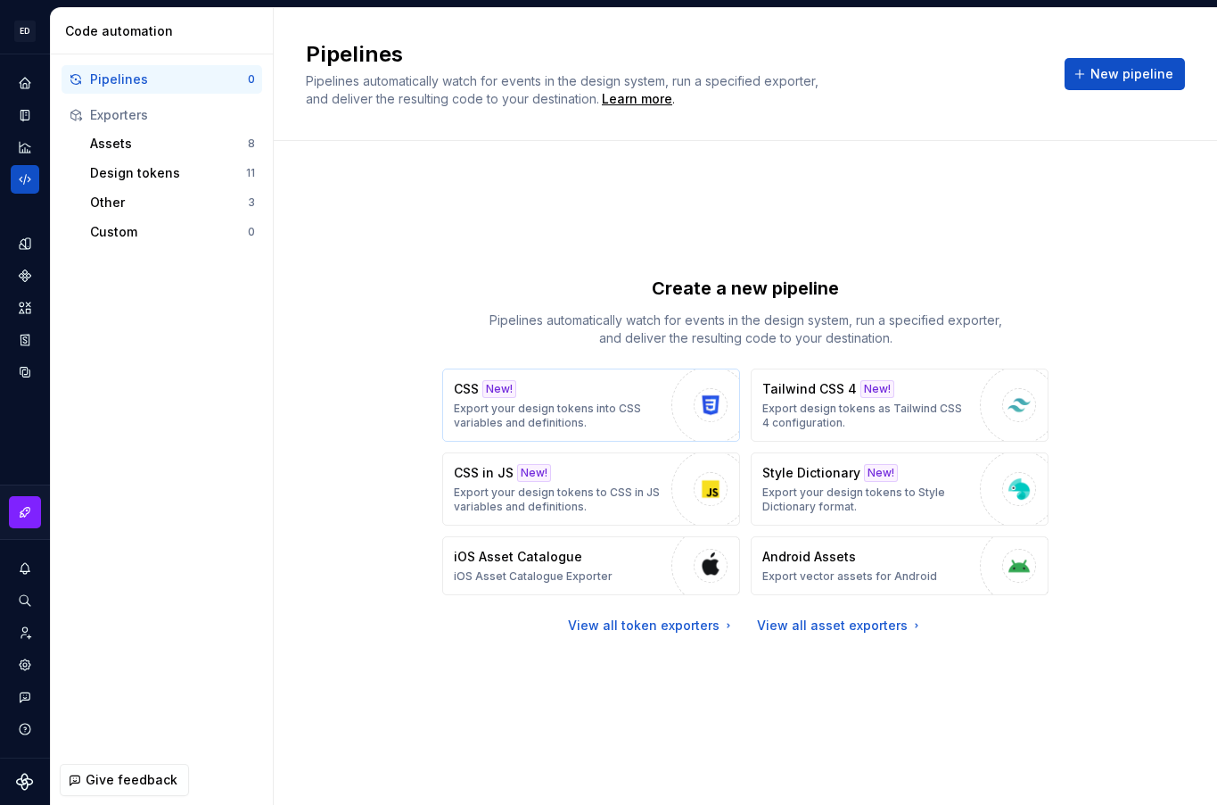
click at [544, 401] on p "Export your design tokens into CSS variables and definitions." at bounding box center [558, 415] width 209 height 29
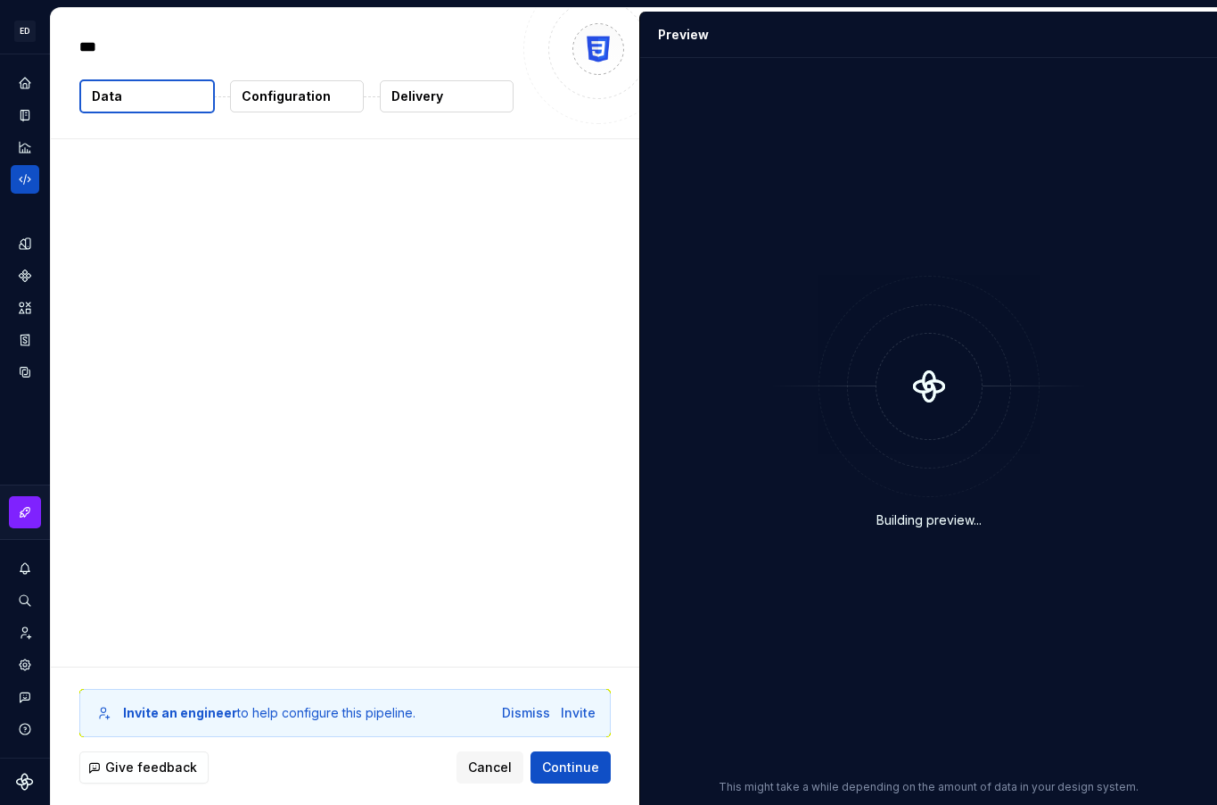
type textarea "*"
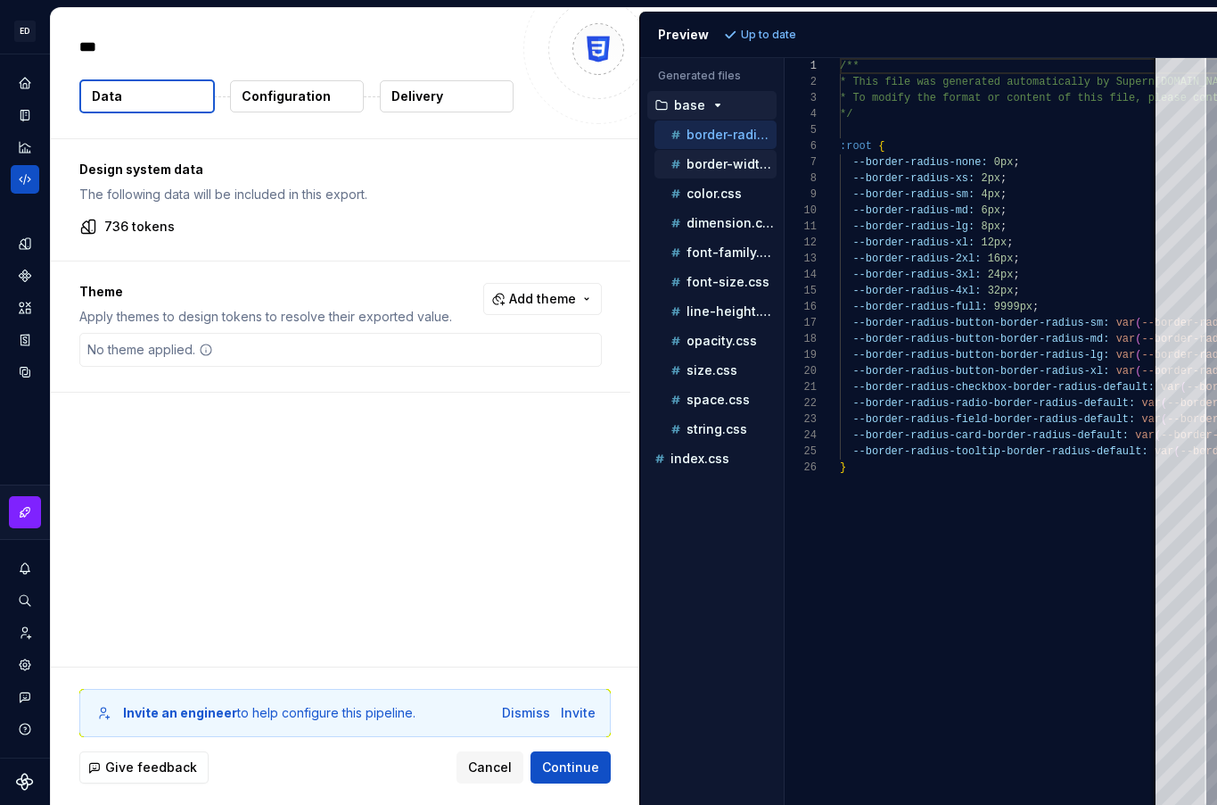
click at [721, 163] on p "border-width.css" at bounding box center [732, 164] width 90 height 14
type textarea "**********"
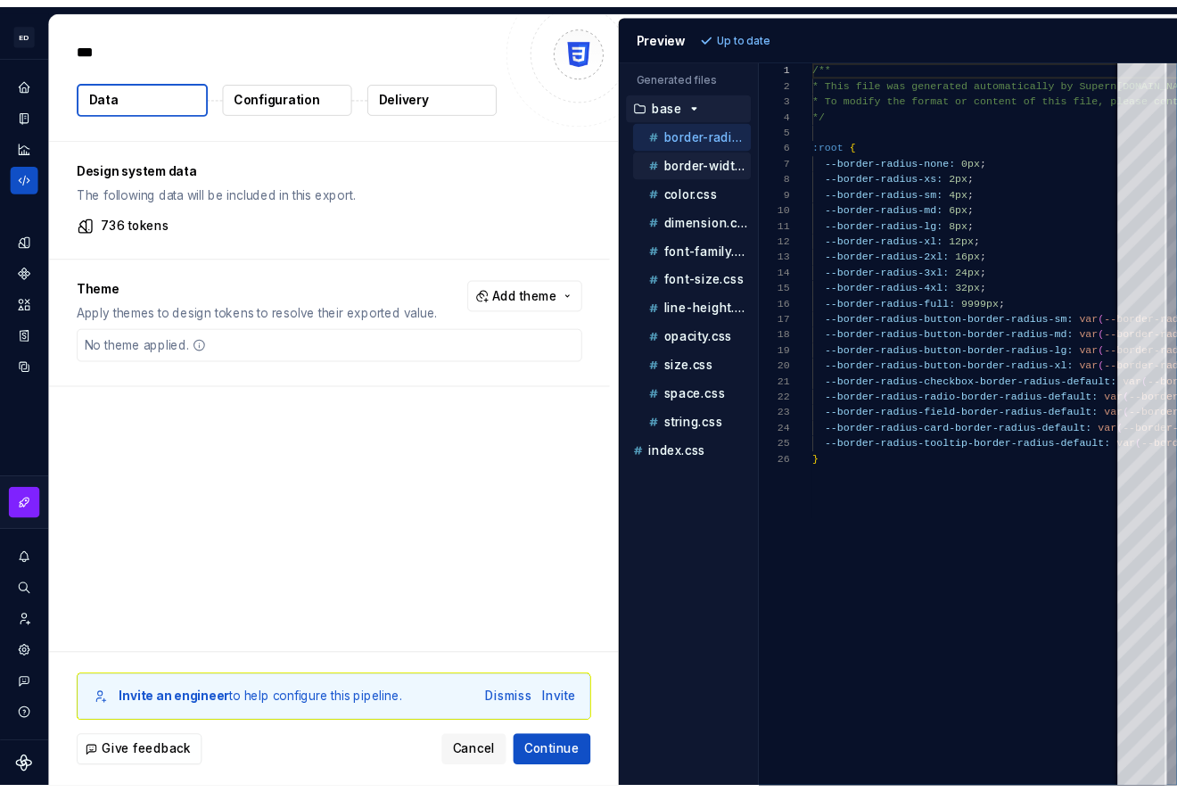
scroll to position [161, 0]
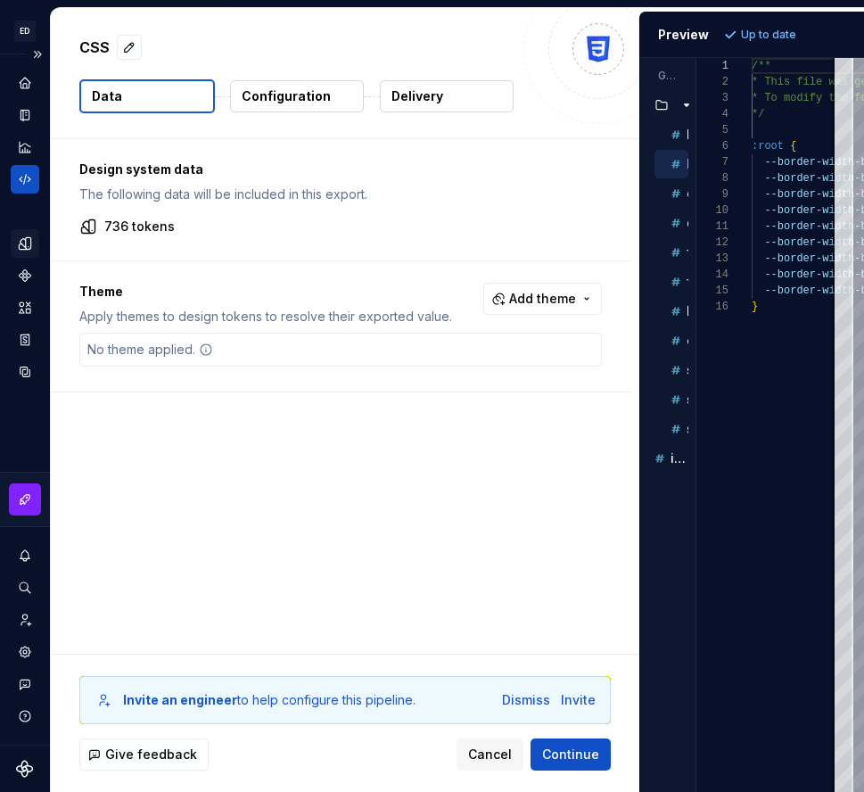
click at [26, 246] on icon "Design tokens" at bounding box center [28, 243] width 5 height 12
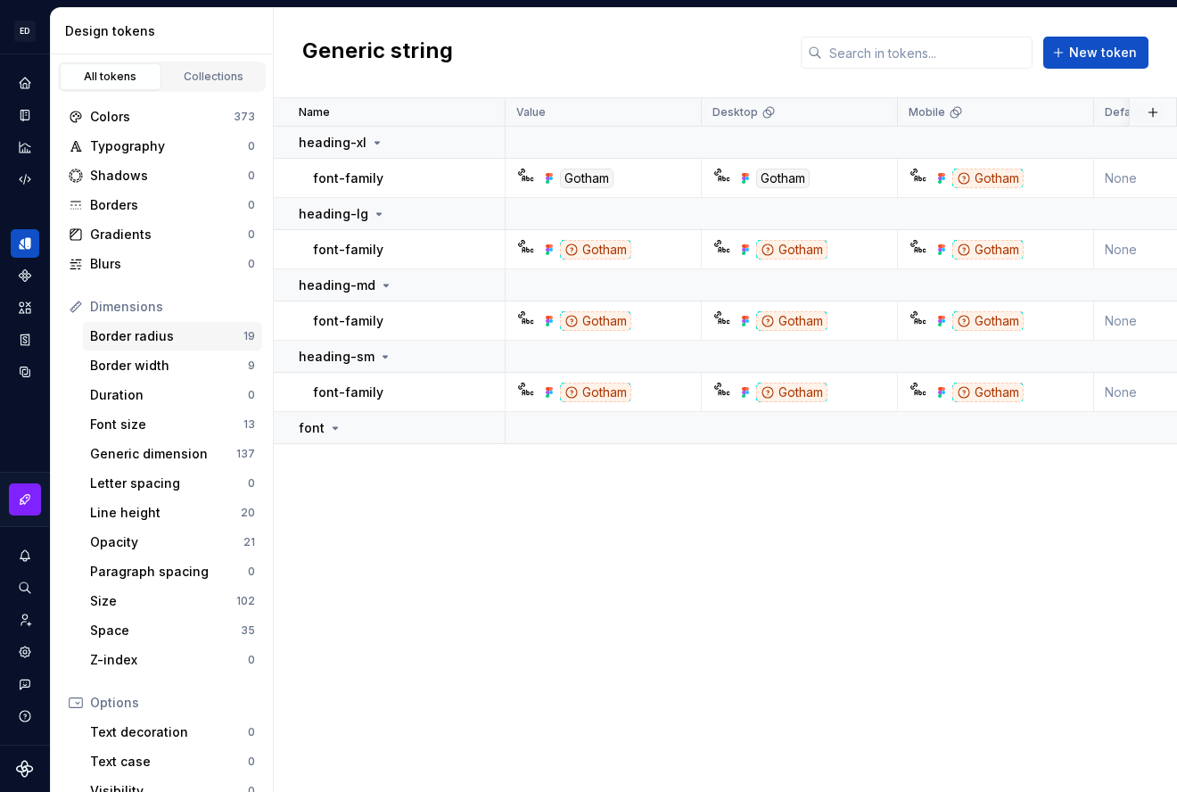
click at [191, 343] on div "Border radius" at bounding box center [166, 336] width 153 height 18
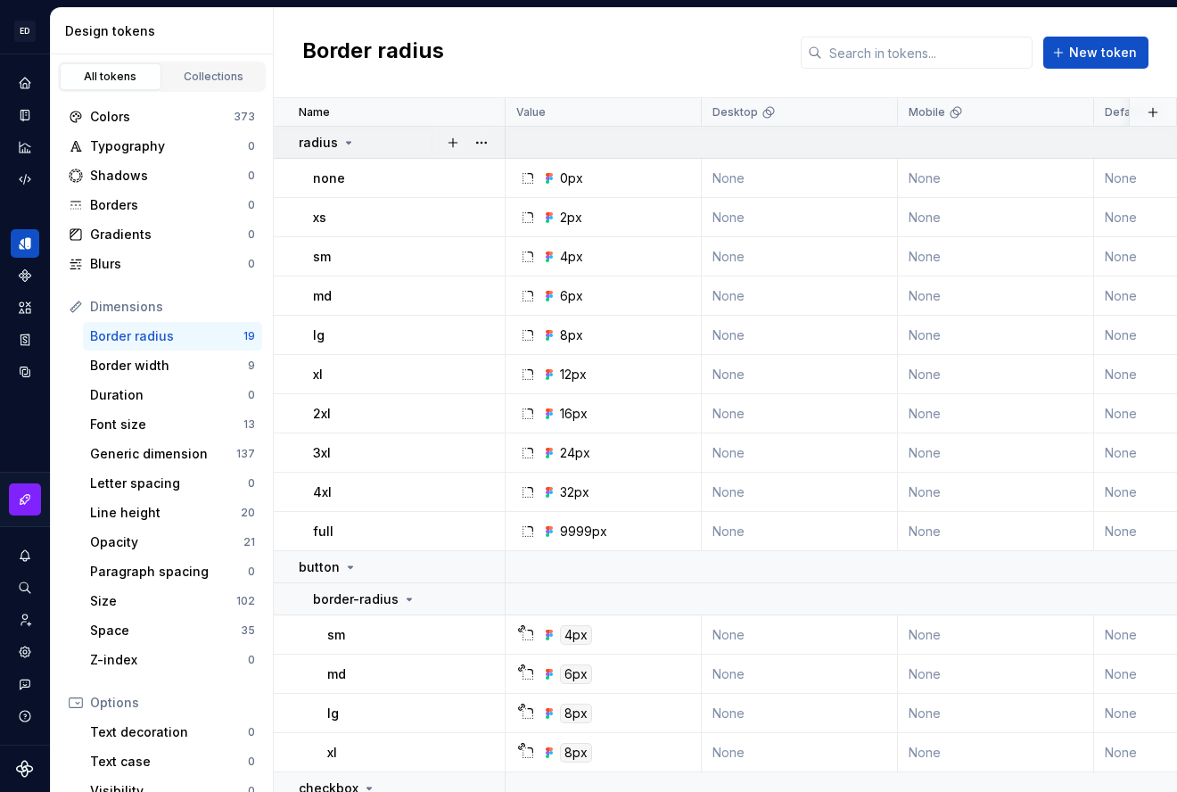
click at [342, 143] on icon at bounding box center [349, 143] width 14 height 14
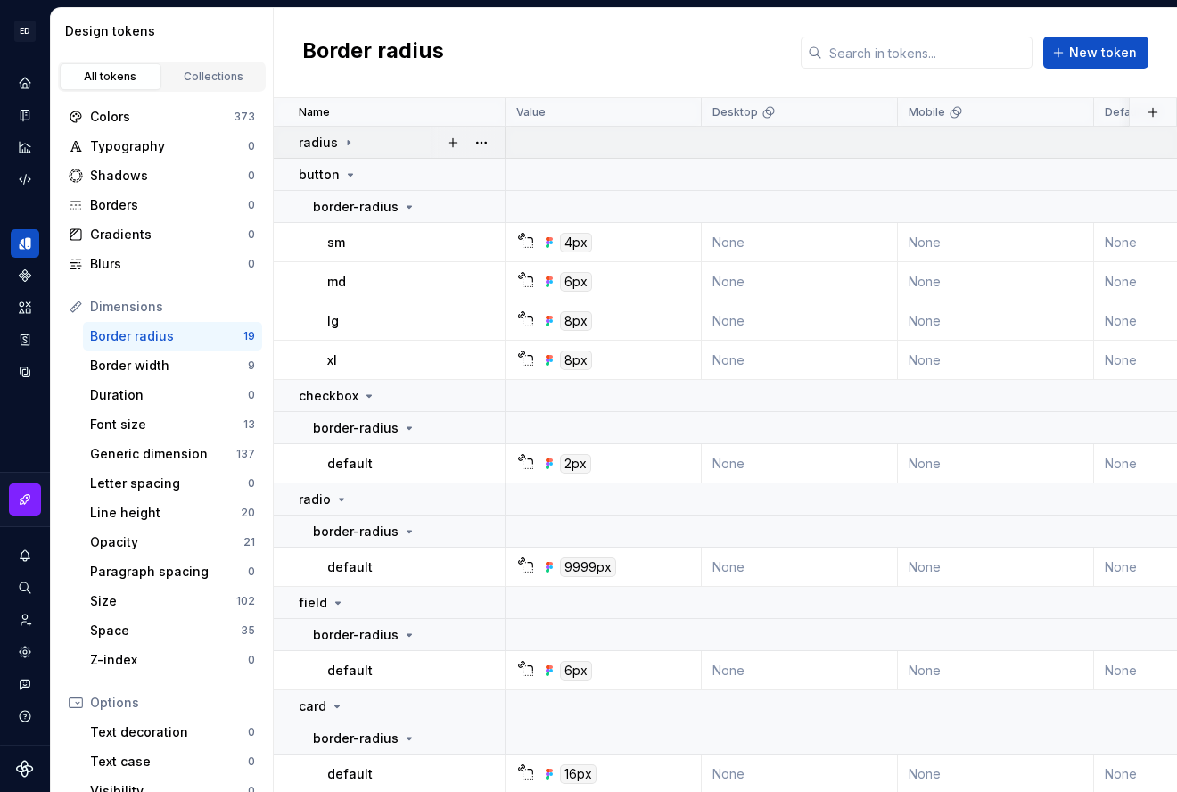
click at [350, 137] on icon at bounding box center [349, 143] width 14 height 14
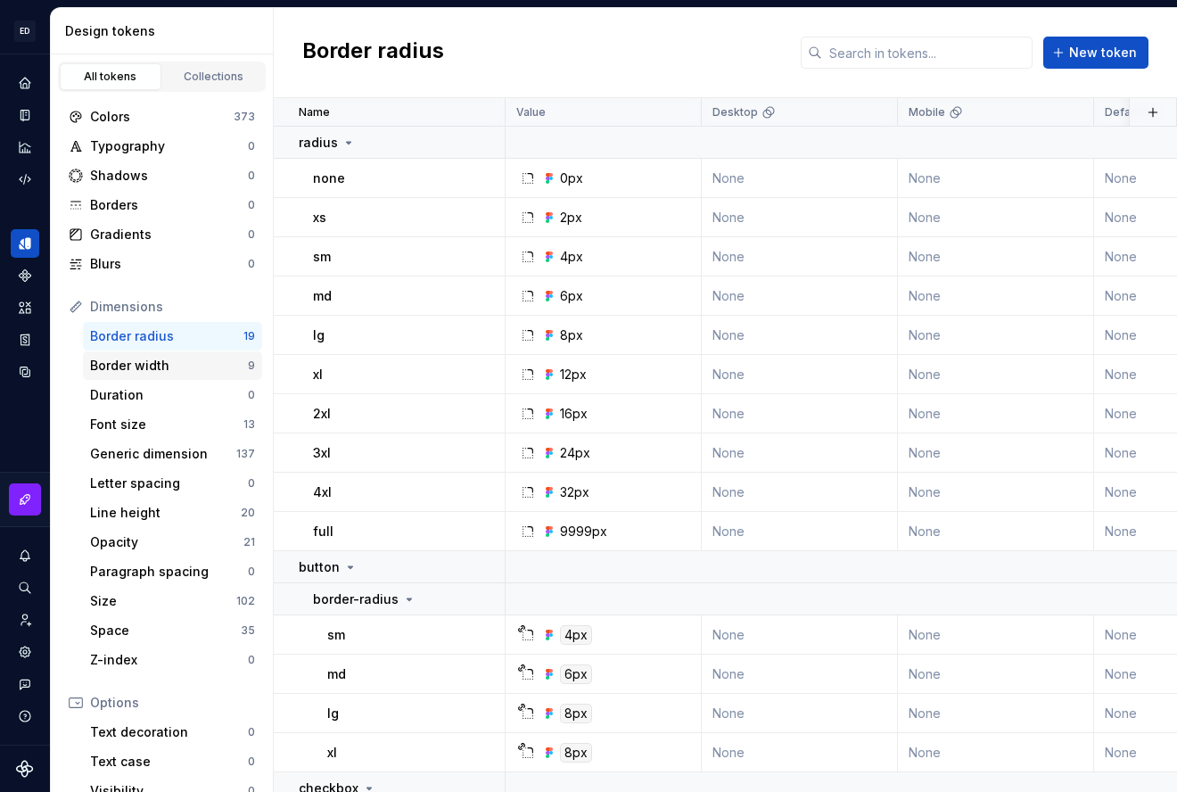
click at [124, 361] on div "Border width" at bounding box center [169, 366] width 158 height 18
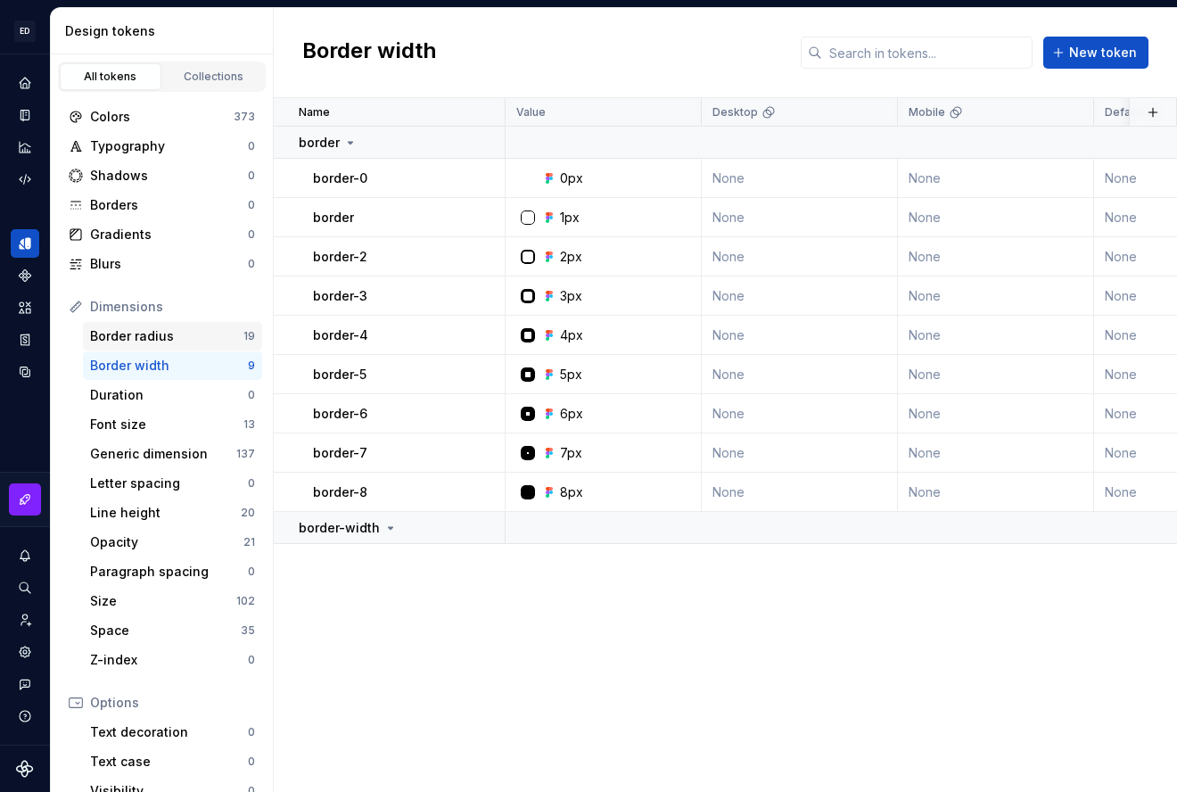
click at [169, 337] on div "Border radius" at bounding box center [166, 336] width 153 height 18
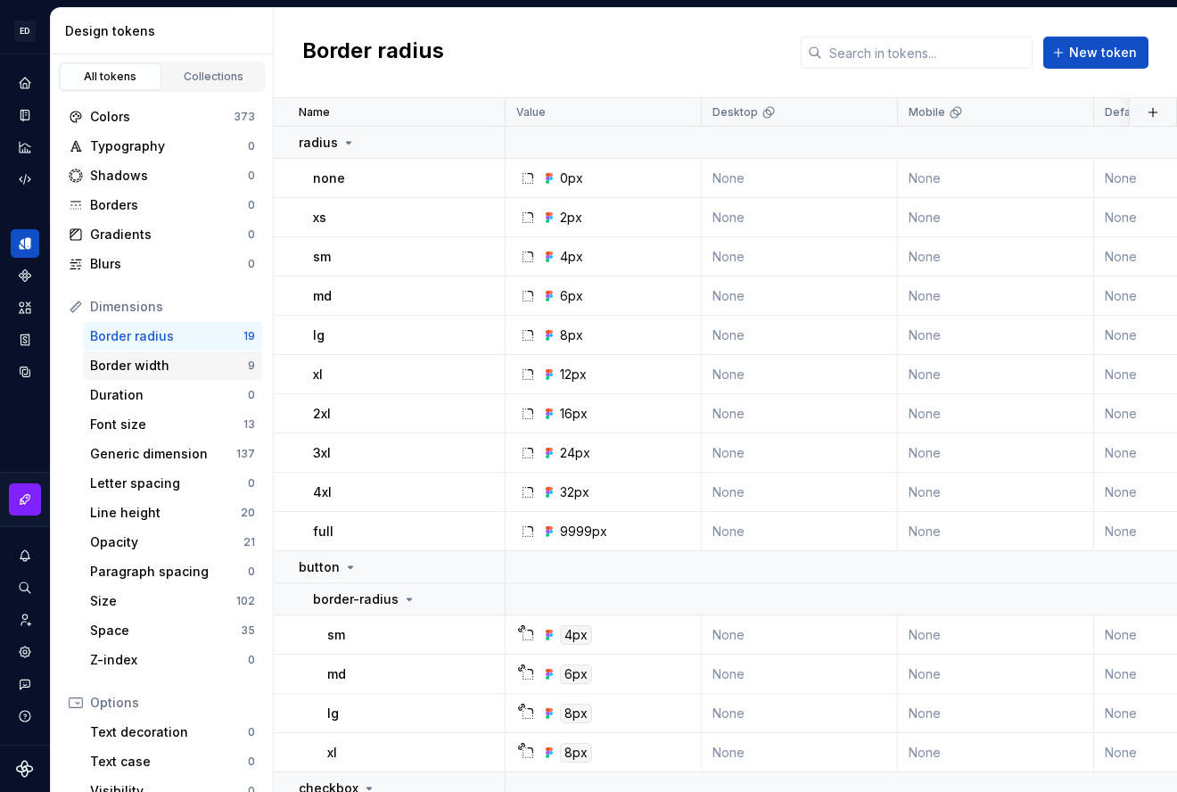
click at [169, 368] on div "Border width" at bounding box center [169, 366] width 158 height 18
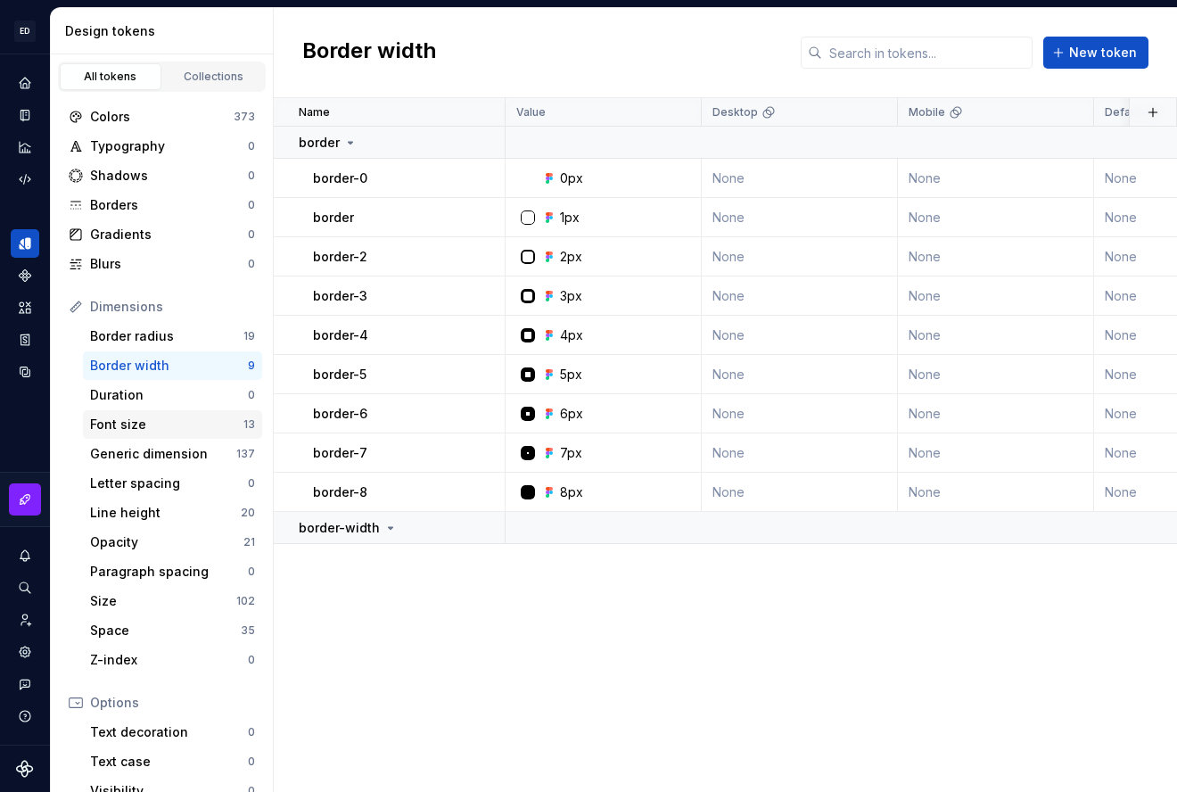
click at [155, 426] on div "Font size" at bounding box center [166, 425] width 153 height 18
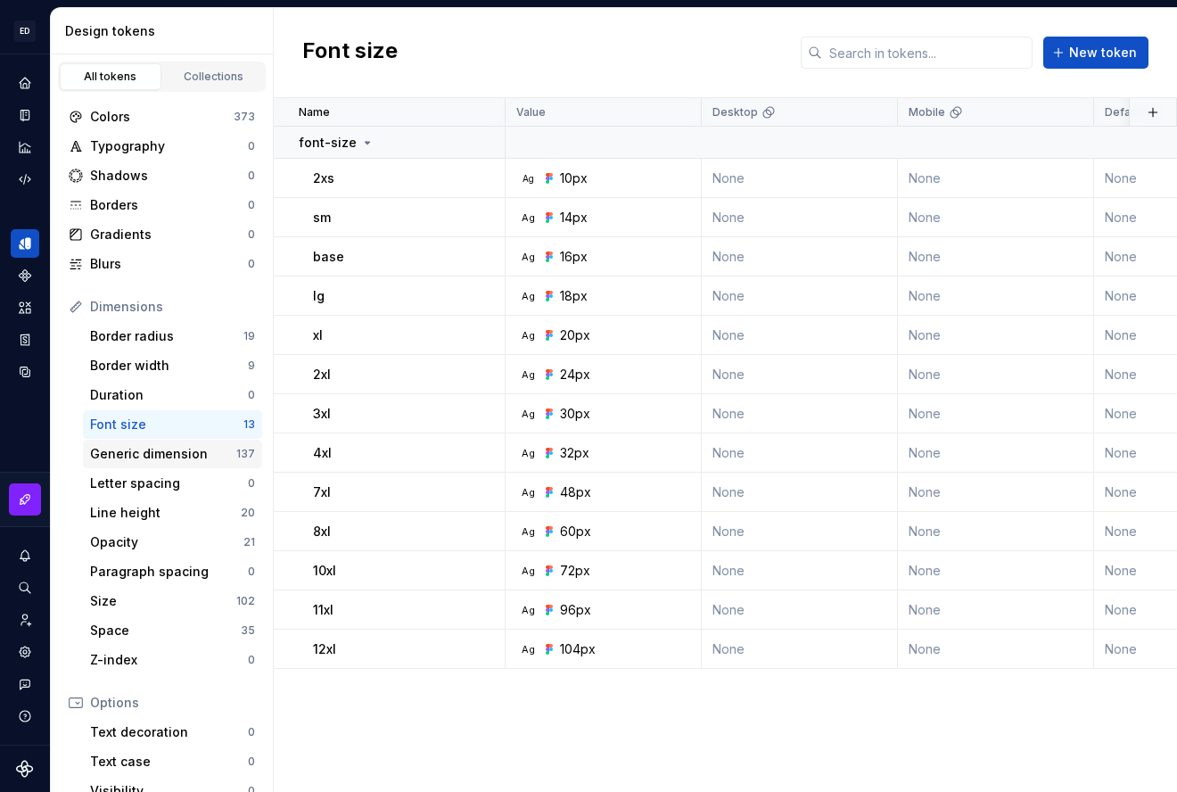
click at [147, 462] on div "Generic dimension" at bounding box center [163, 454] width 146 height 18
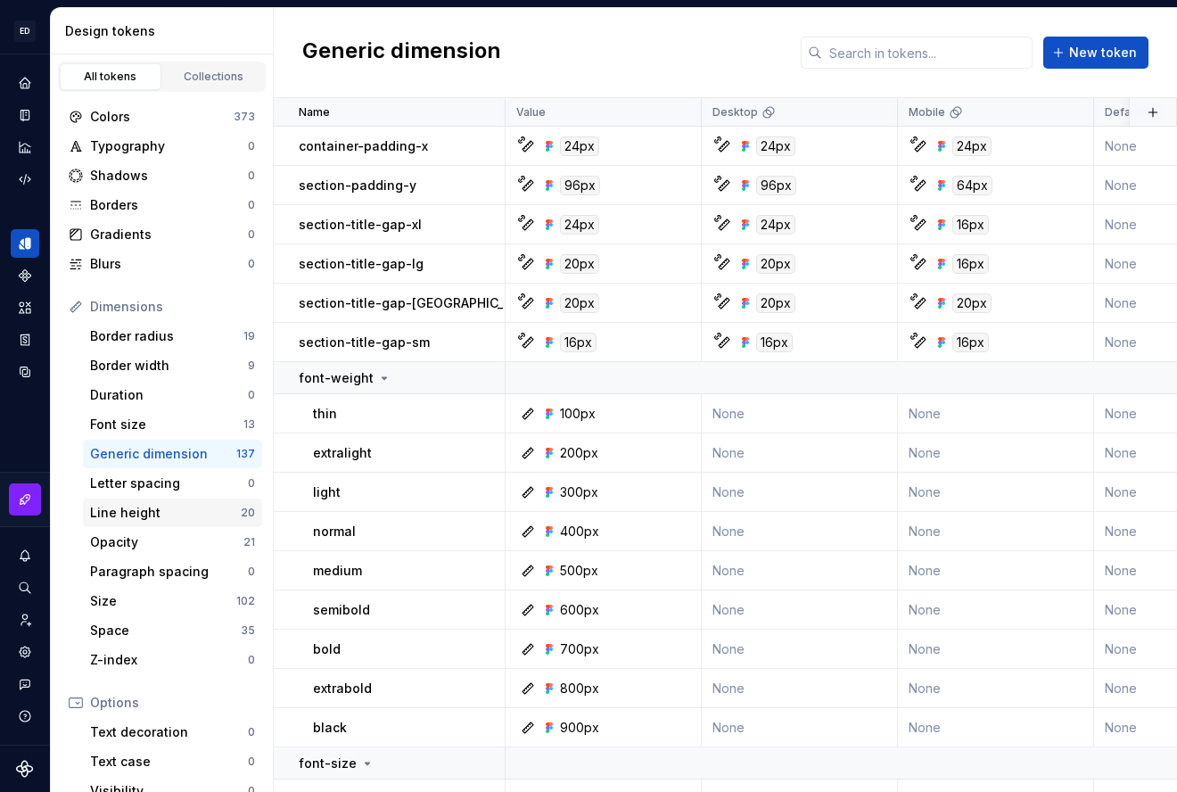
click at [160, 513] on div "Line height" at bounding box center [165, 513] width 151 height 18
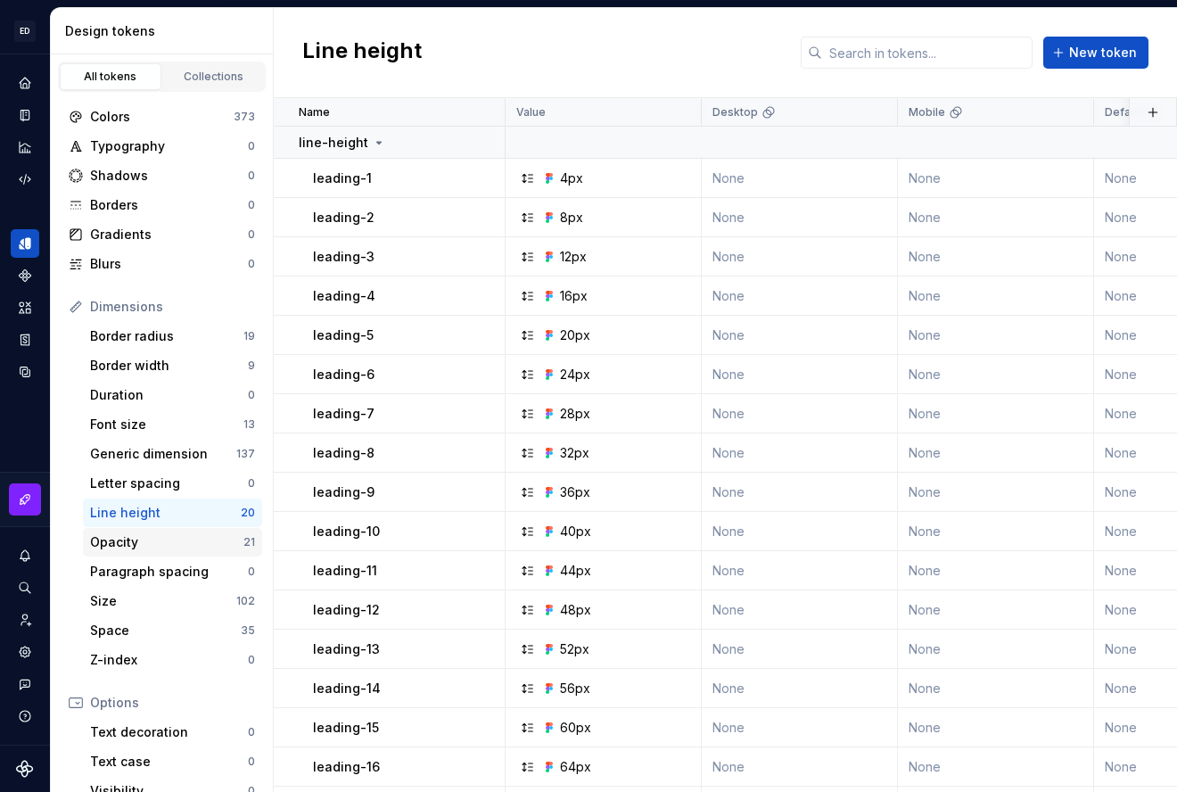
click at [153, 548] on div "Opacity" at bounding box center [166, 542] width 153 height 18
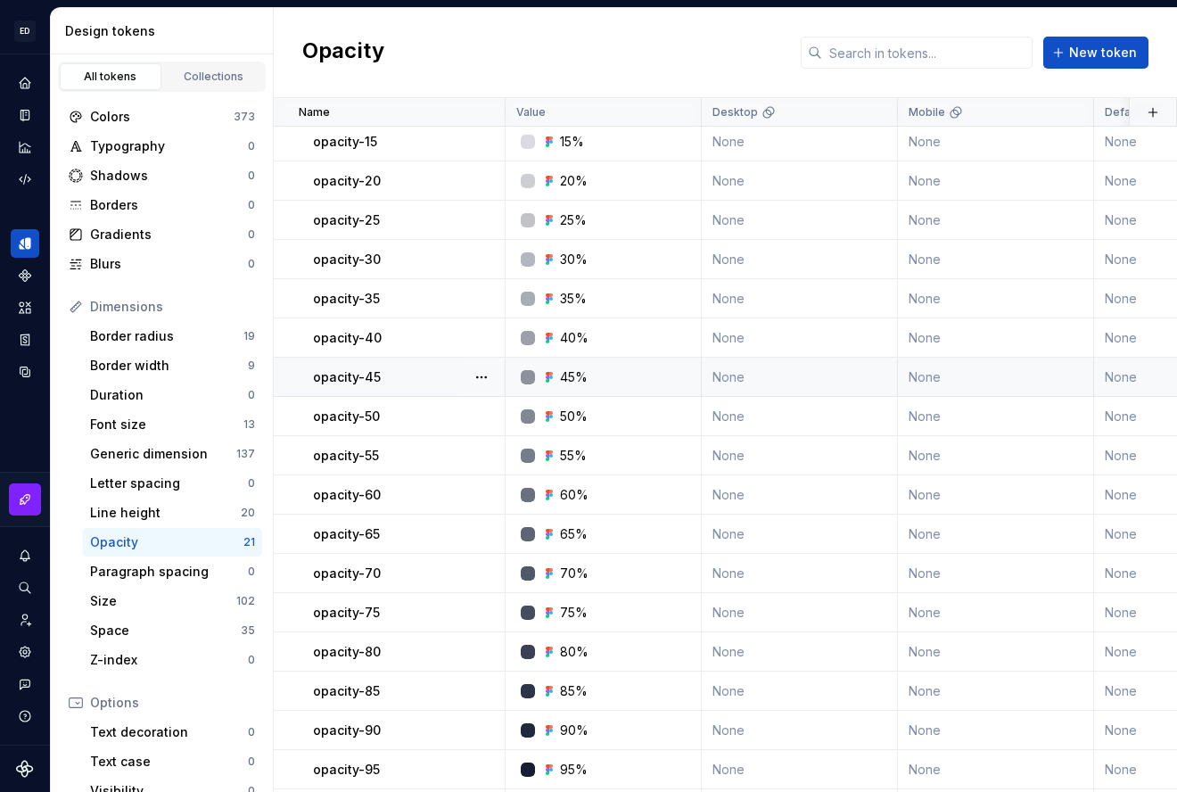
scroll to position [191, 0]
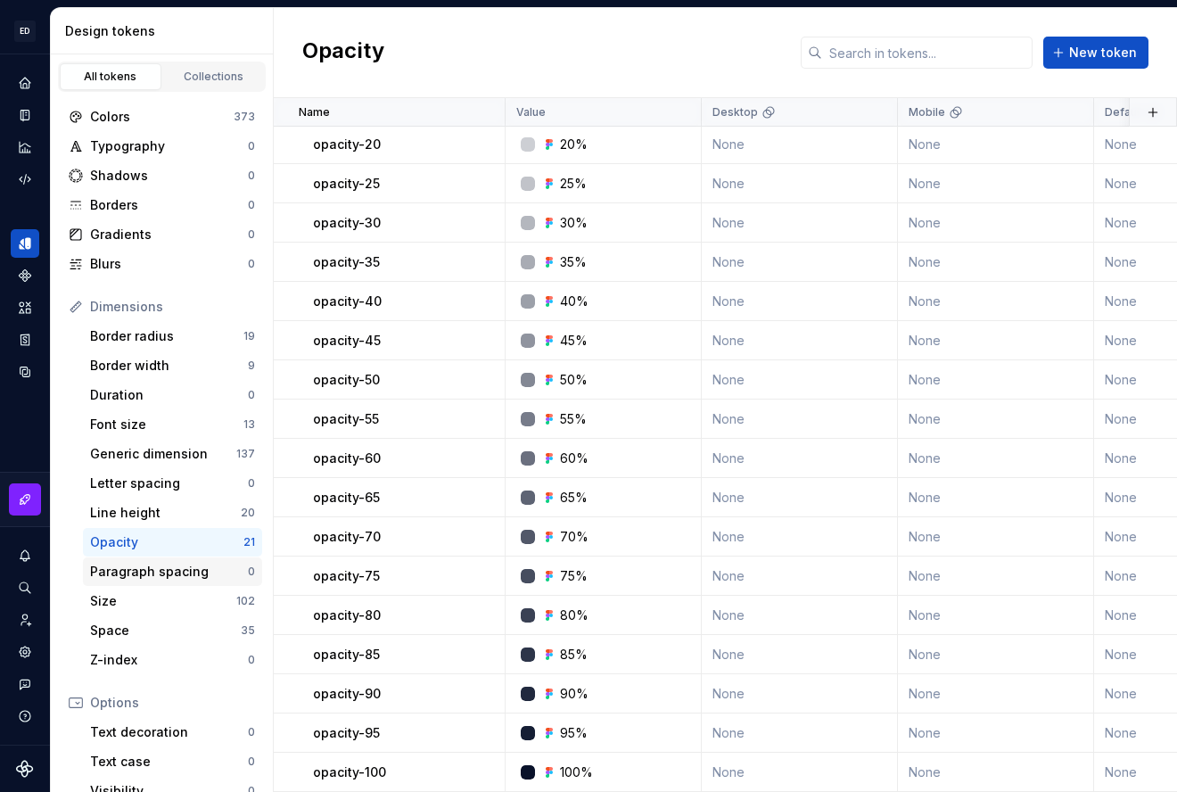
click at [153, 575] on div "Paragraph spacing" at bounding box center [169, 572] width 158 height 18
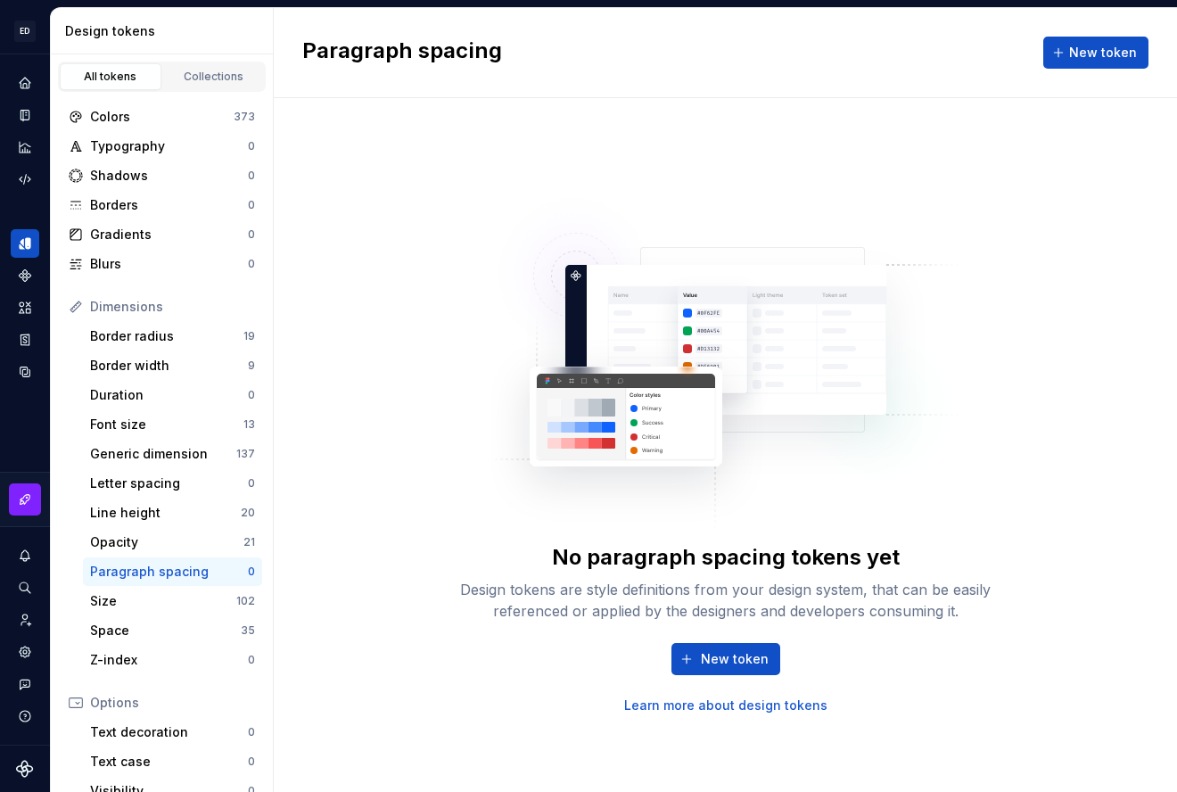
click at [654, 704] on link "Learn more about design tokens" at bounding box center [725, 706] width 203 height 18
click at [130, 663] on div "Z-index" at bounding box center [169, 660] width 158 height 18
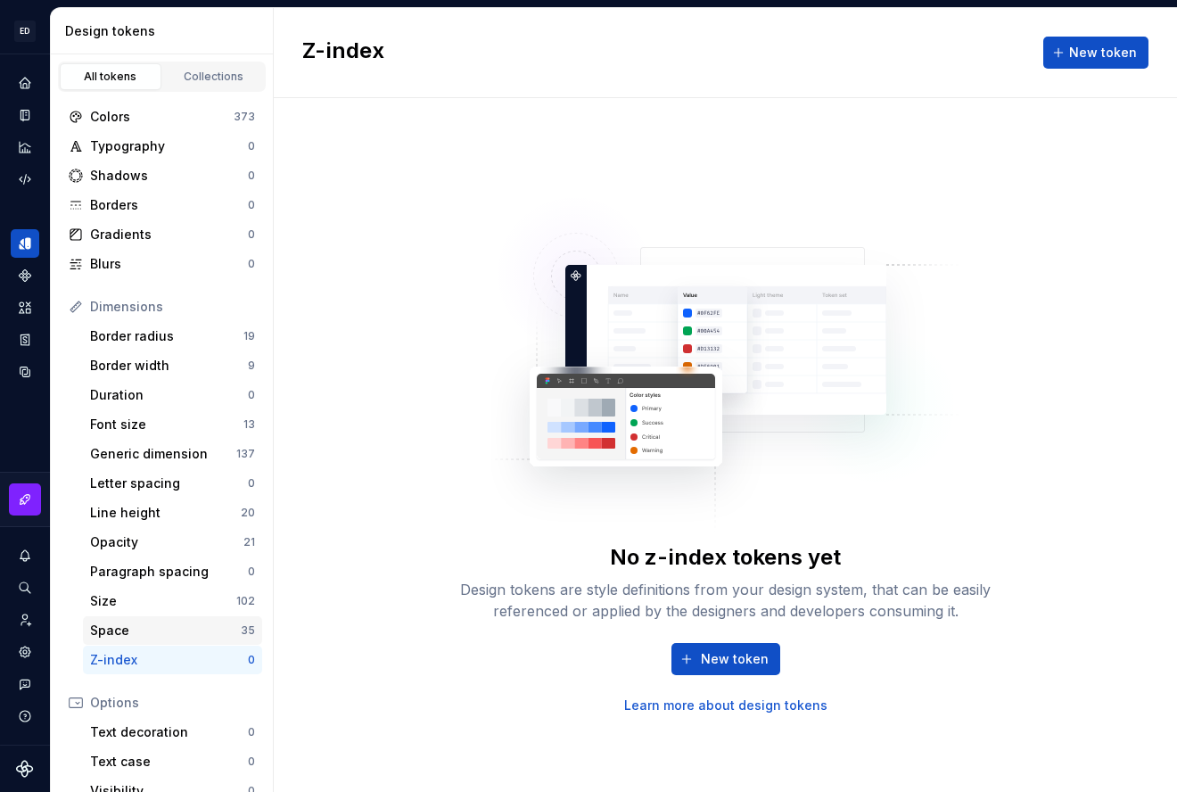
click at [128, 632] on div "Space" at bounding box center [165, 631] width 151 height 18
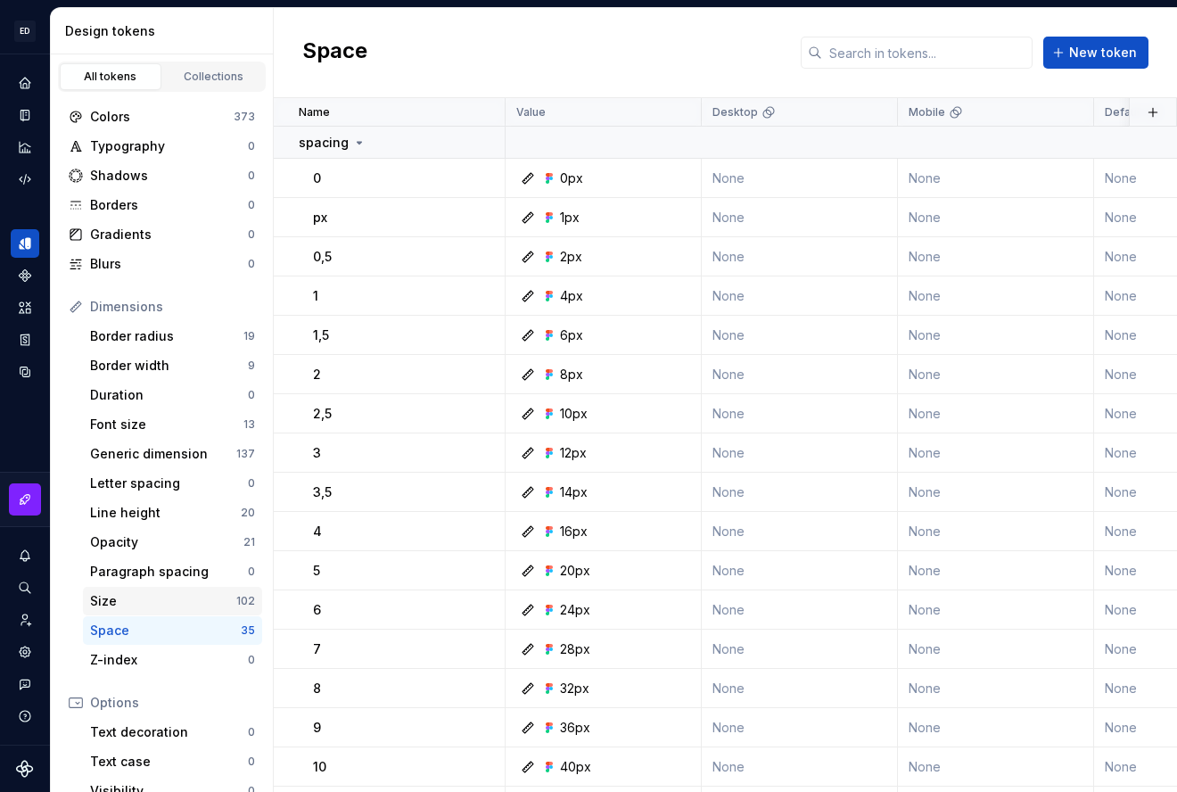
click at [122, 602] on div "Size" at bounding box center [163, 601] width 146 height 18
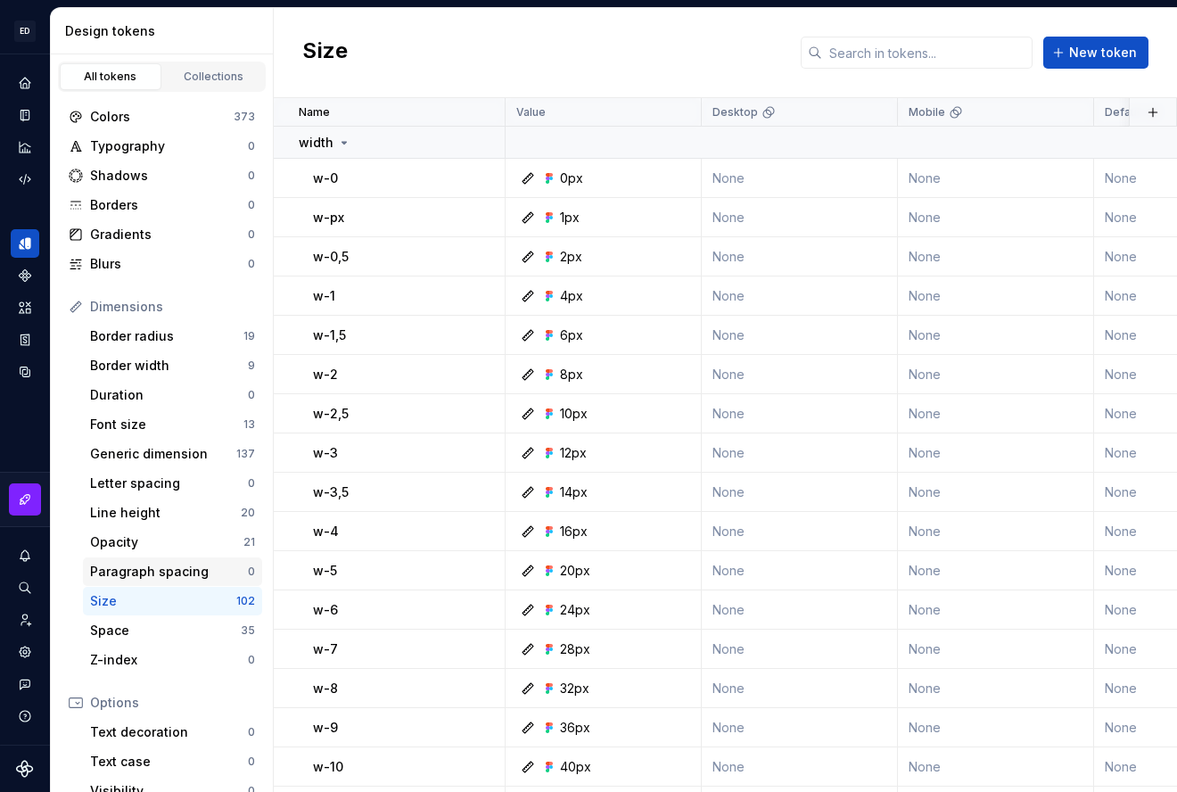
click at [129, 572] on div "Paragraph spacing" at bounding box center [169, 572] width 158 height 18
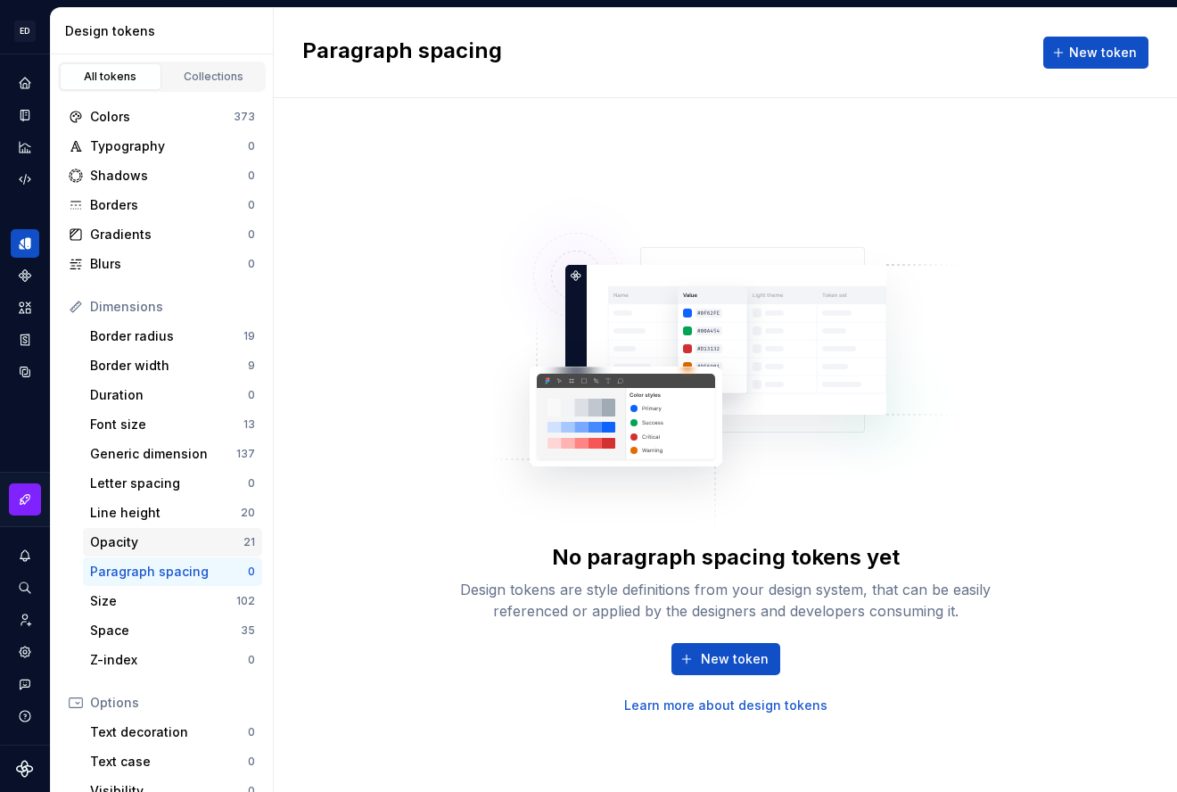
click at [134, 546] on div "Opacity" at bounding box center [166, 542] width 153 height 18
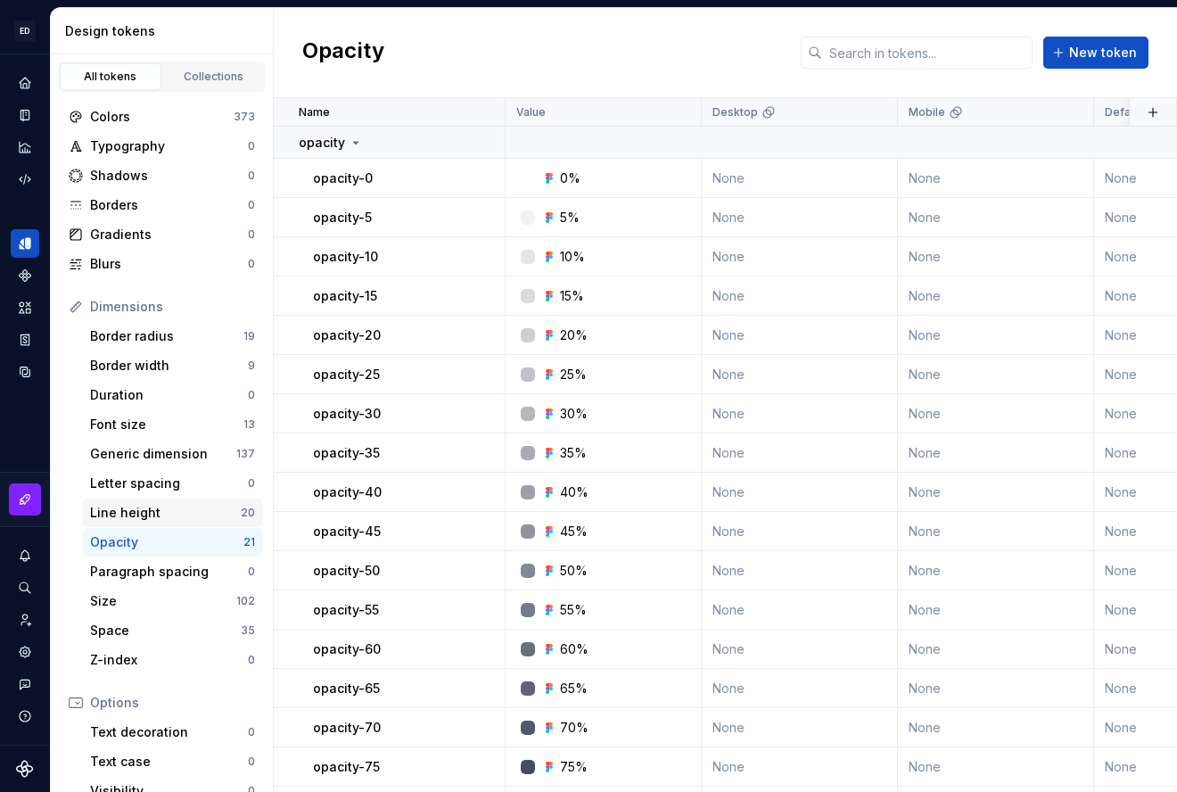
click at [139, 513] on div "Line height" at bounding box center [165, 513] width 151 height 18
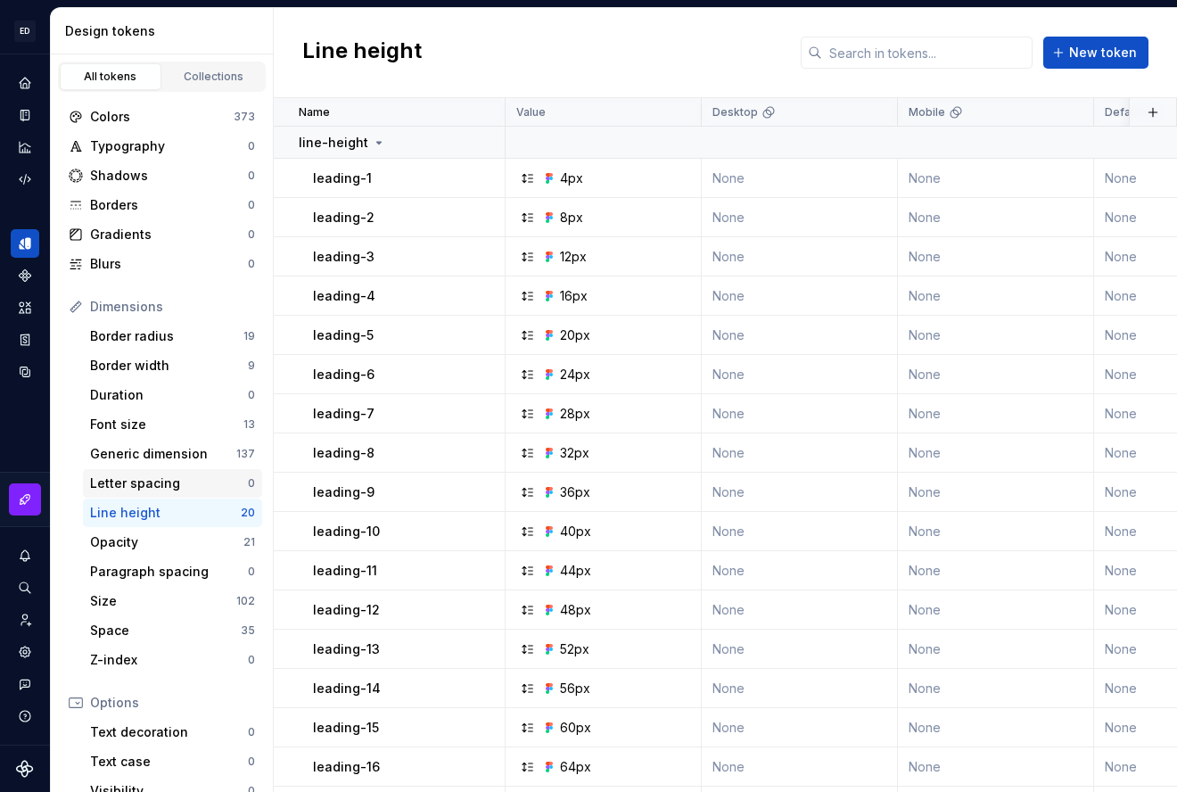
click at [144, 480] on div "Letter spacing" at bounding box center [169, 484] width 158 height 18
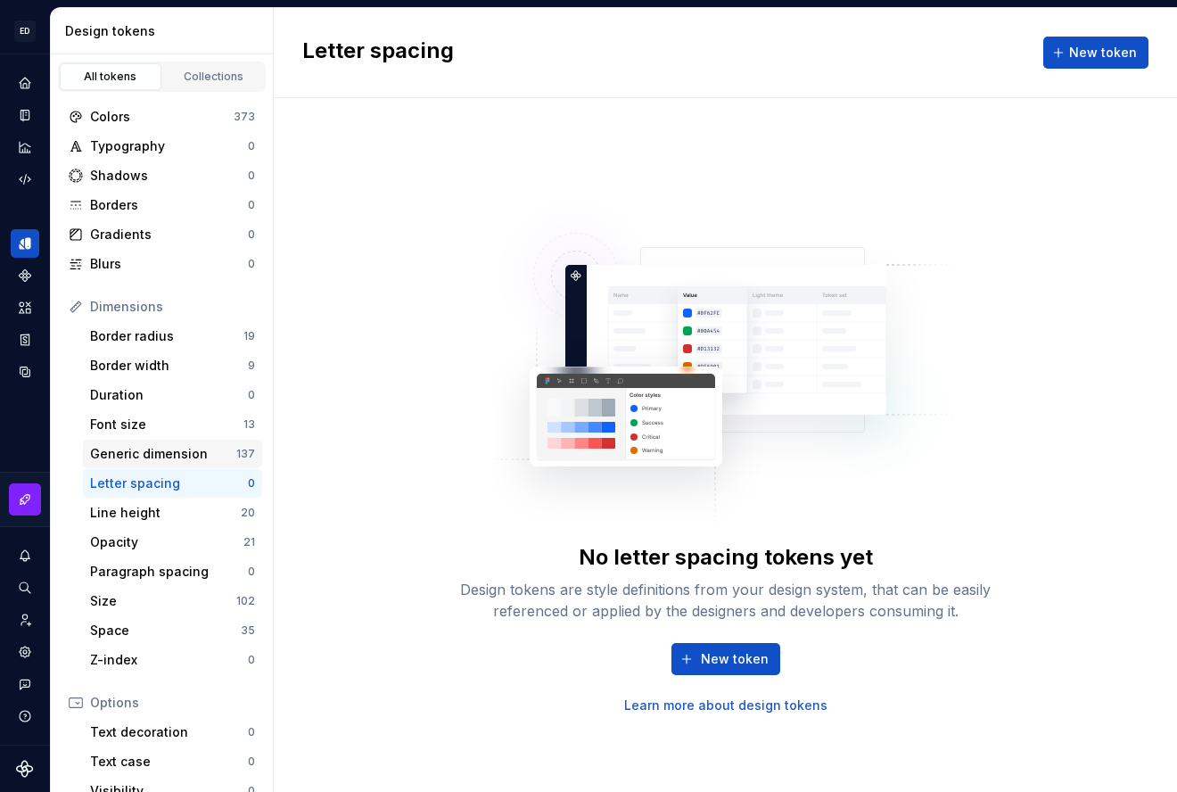
click at [142, 449] on div "Generic dimension" at bounding box center [163, 454] width 146 height 18
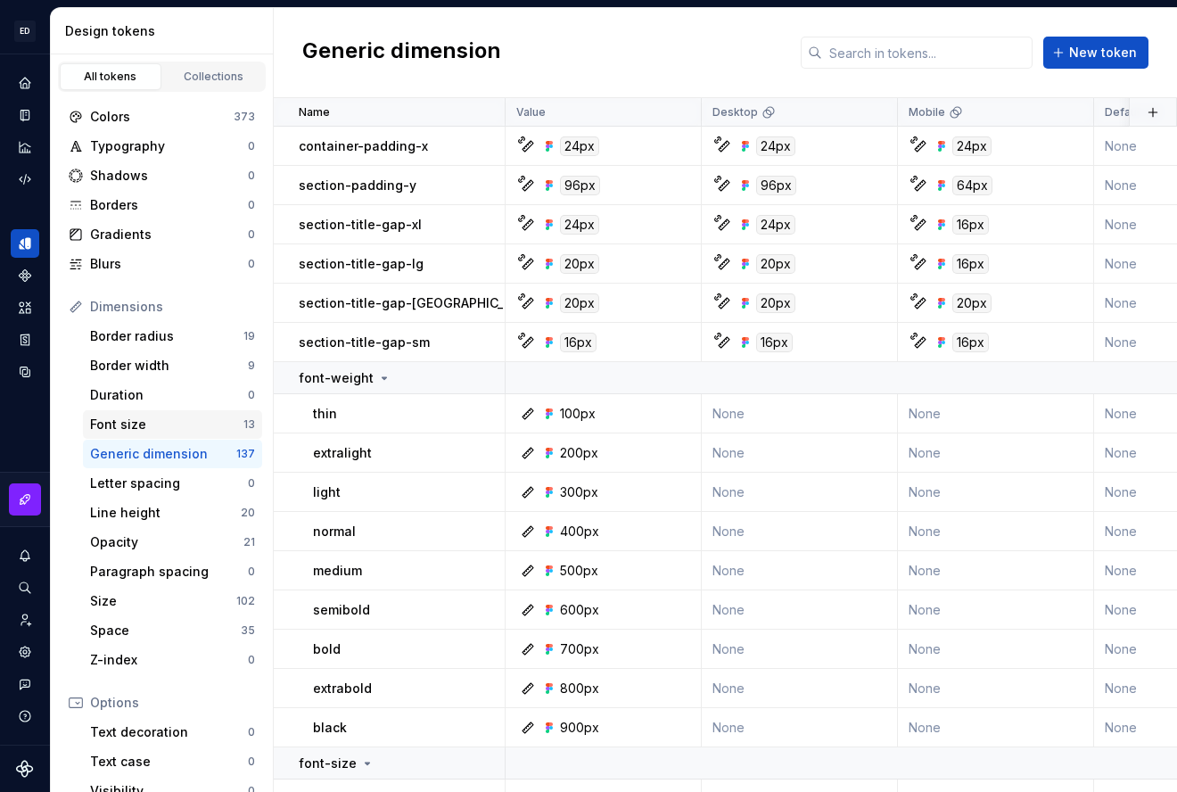
click at [131, 411] on div "Font size 13" at bounding box center [172, 424] width 179 height 29
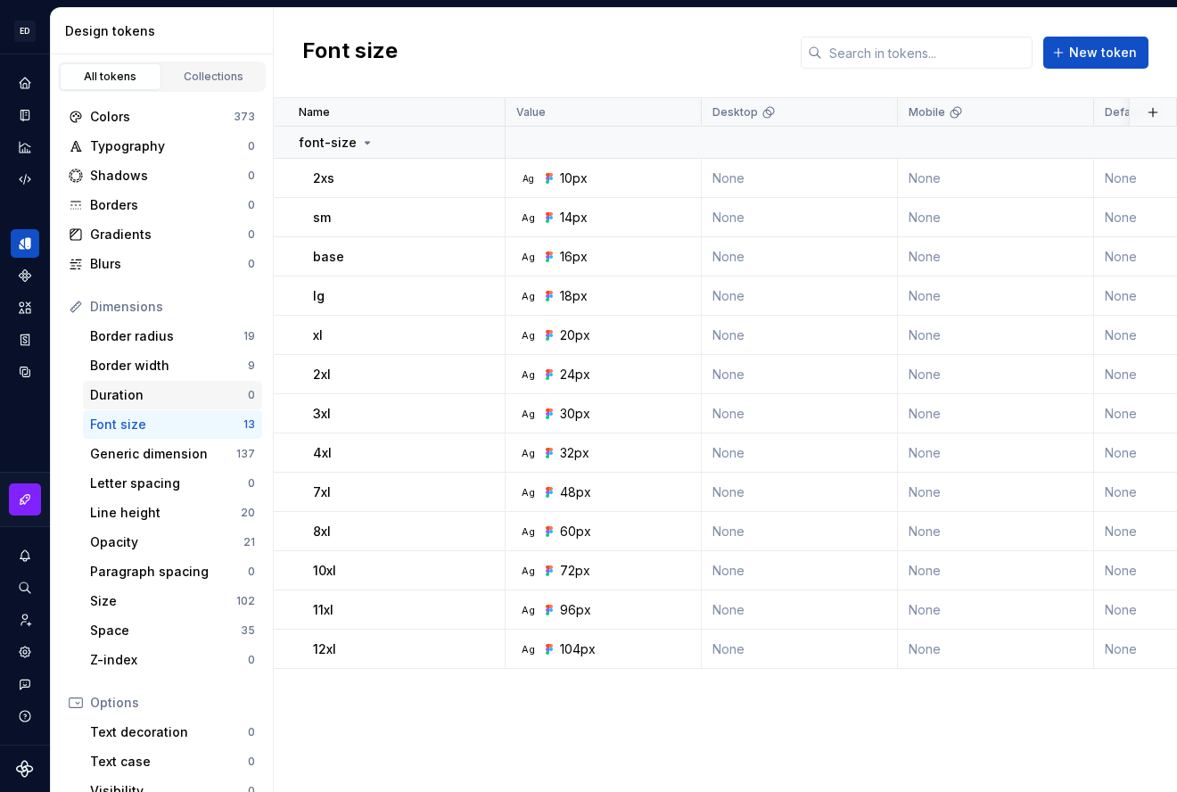
click at [133, 384] on div "Duration 0" at bounding box center [172, 395] width 179 height 29
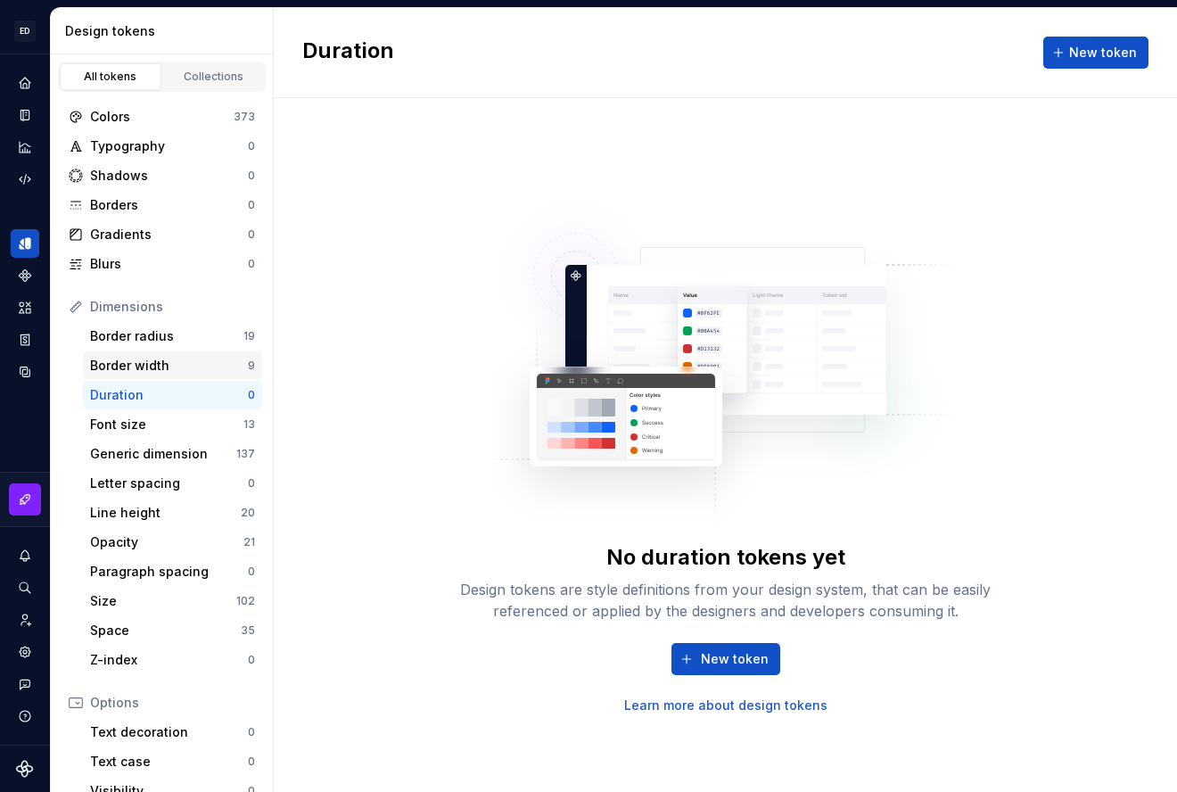
click at [136, 363] on div "Border width" at bounding box center [169, 366] width 158 height 18
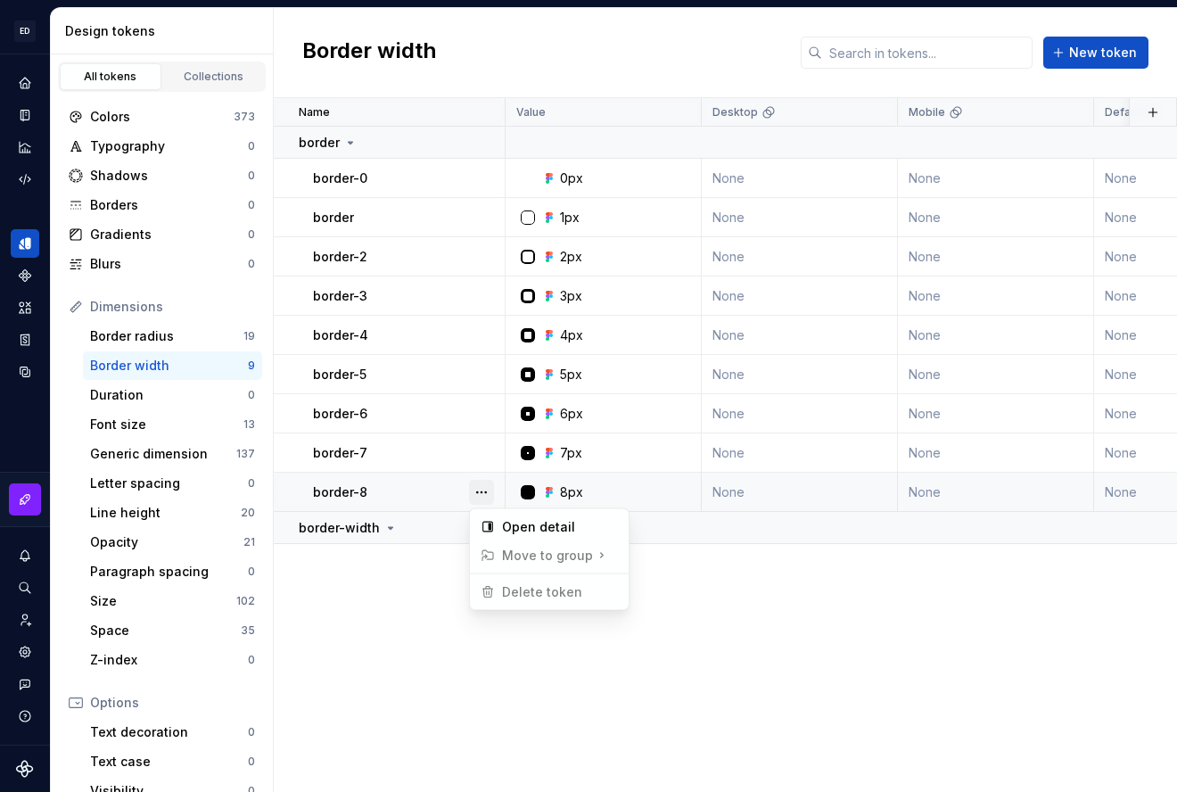
click at [486, 490] on button "button" at bounding box center [481, 492] width 25 height 25
click at [533, 522] on div "Open detail" at bounding box center [560, 527] width 116 height 18
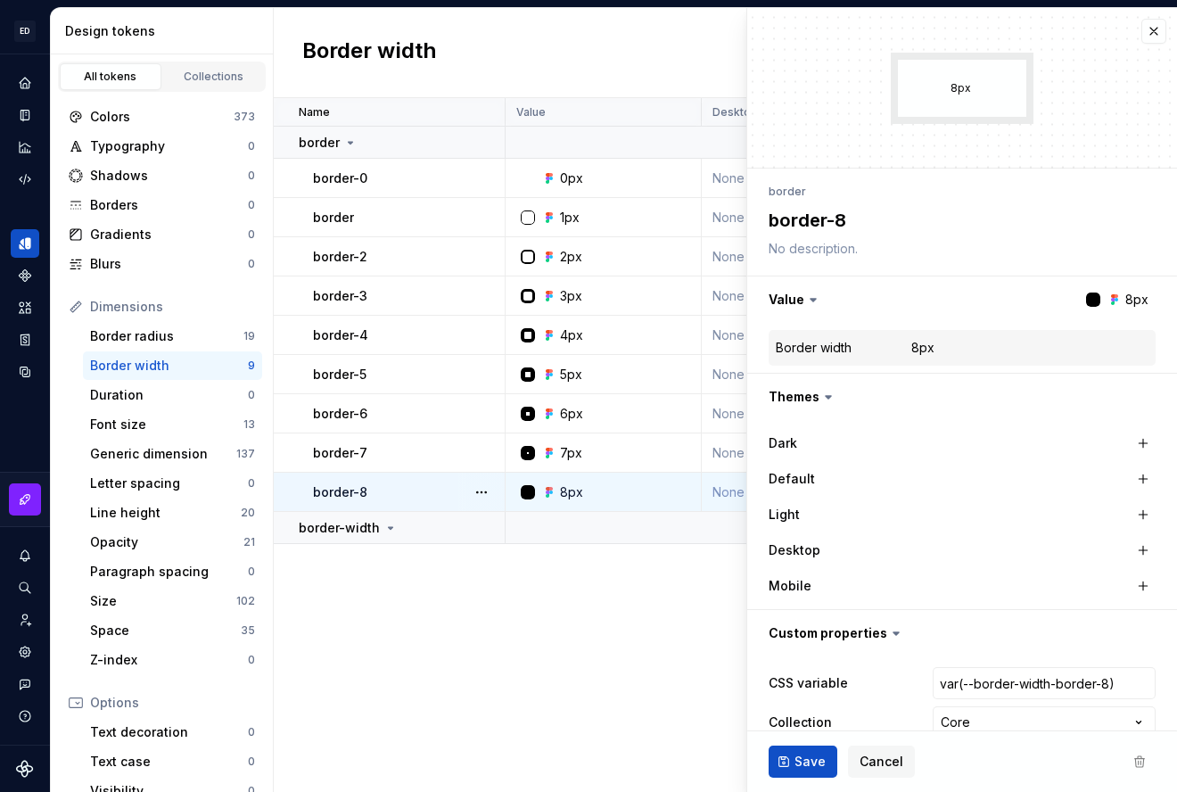
type textarea "*"
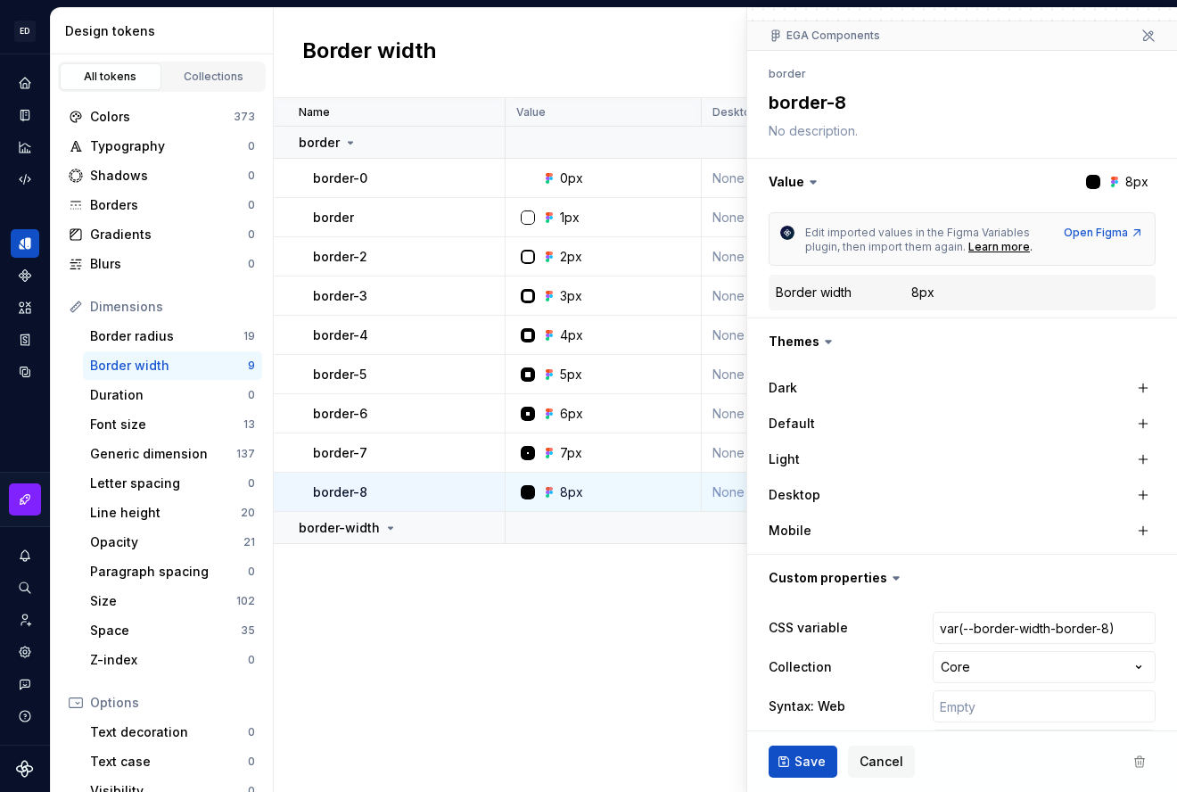
scroll to position [201, 0]
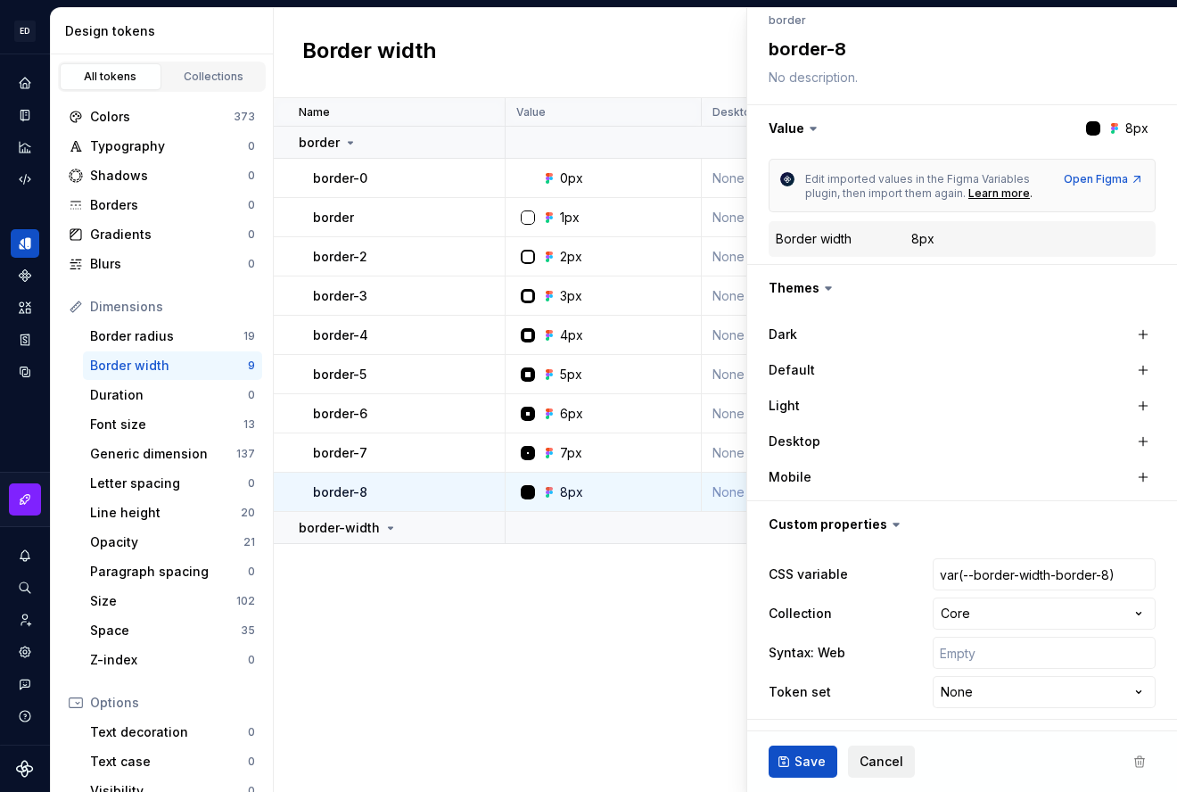
click at [885, 760] on span "Cancel" at bounding box center [882, 762] width 44 height 18
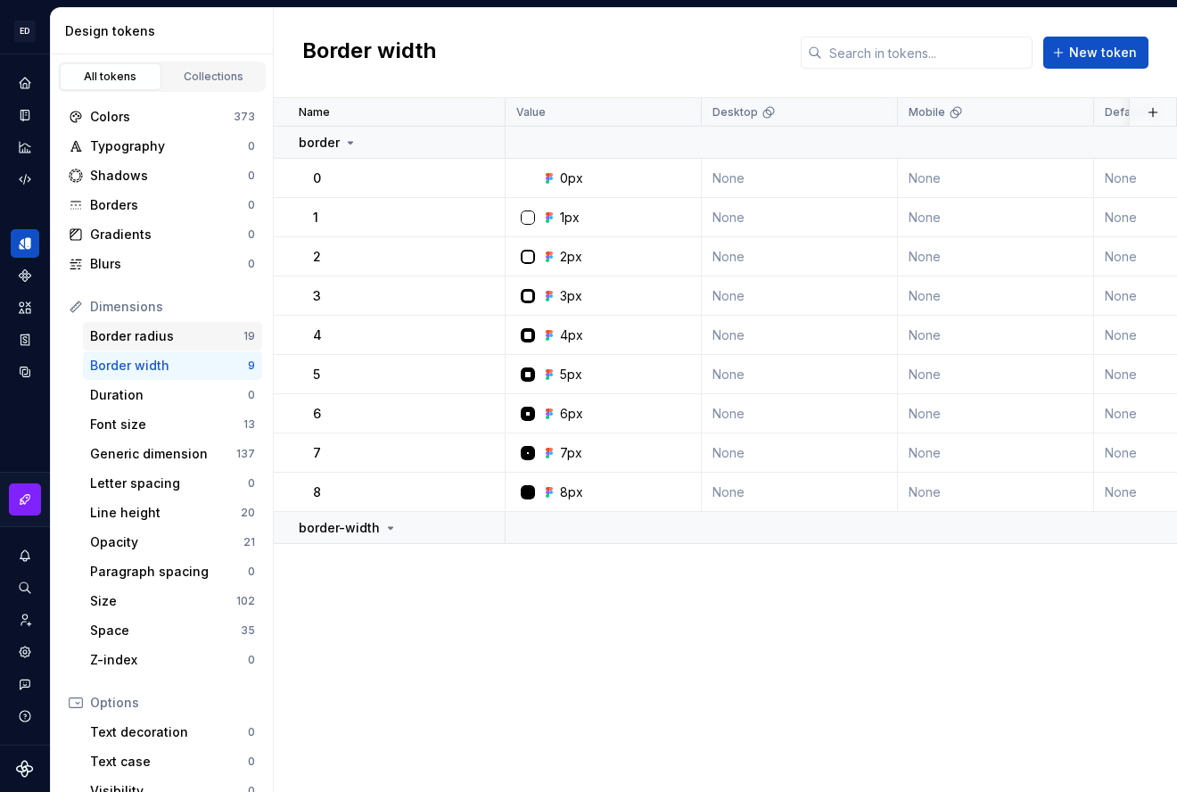
click at [169, 342] on div "Border radius" at bounding box center [166, 336] width 153 height 18
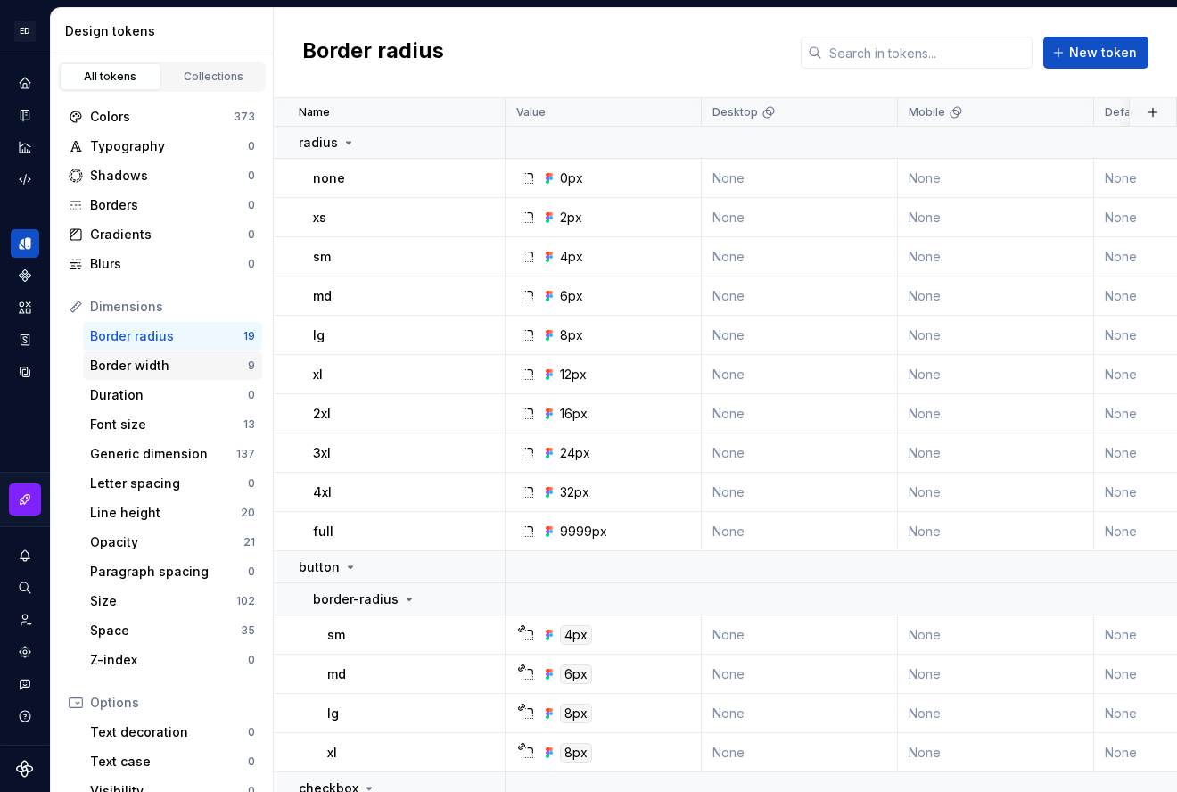
click at [174, 355] on div "Border width 9" at bounding box center [172, 365] width 179 height 29
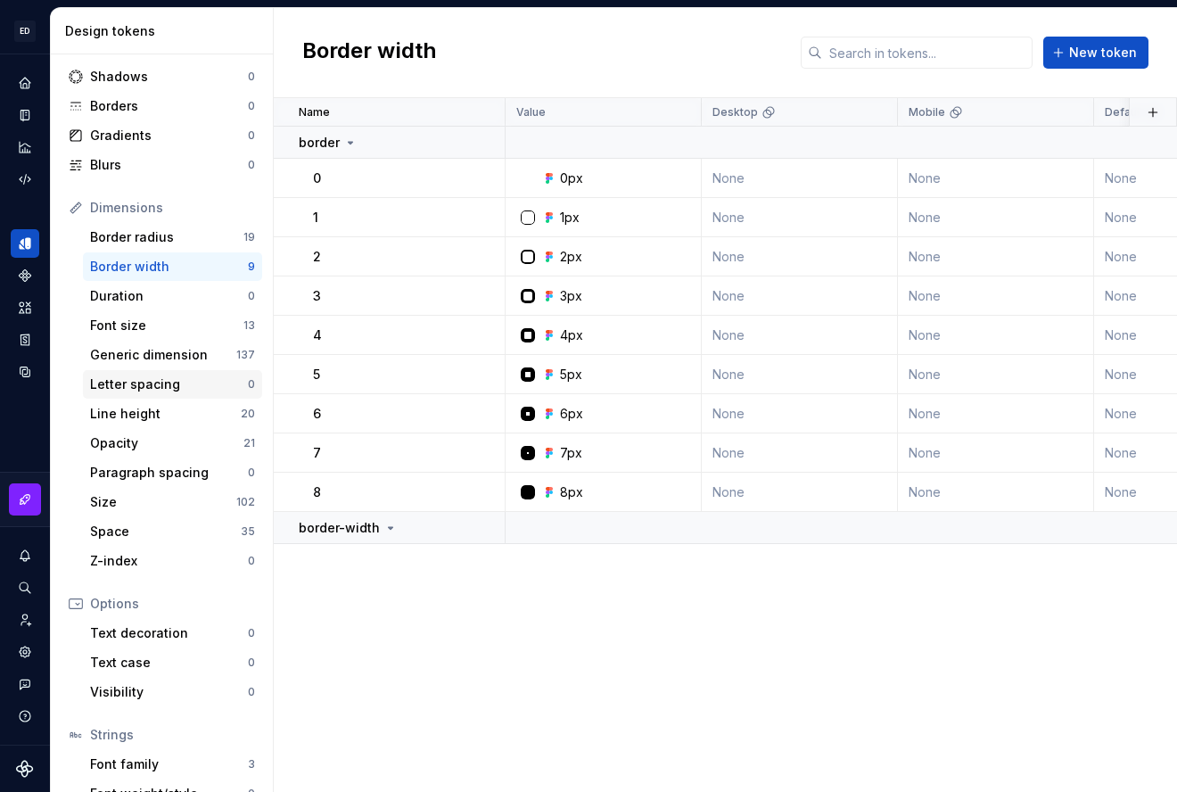
scroll to position [103, 0]
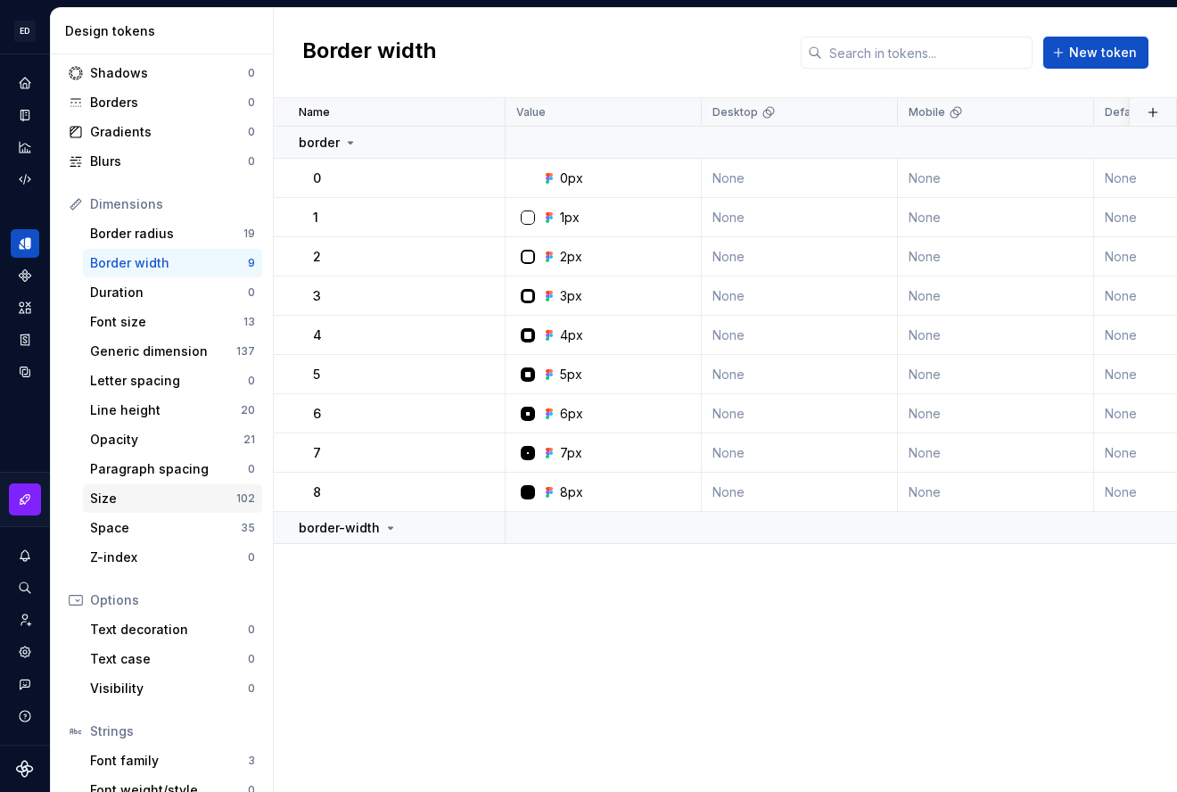
click at [171, 496] on div "Size" at bounding box center [163, 499] width 146 height 18
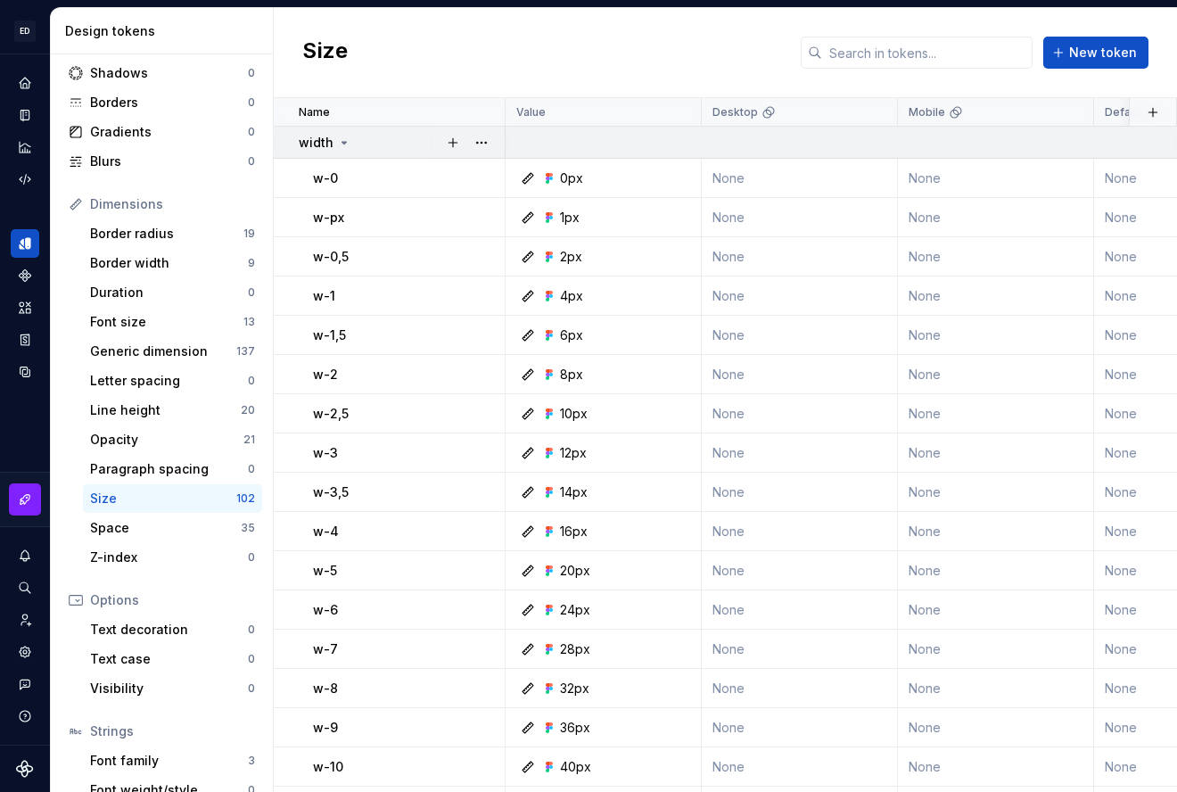
click at [339, 144] on icon at bounding box center [344, 143] width 14 height 14
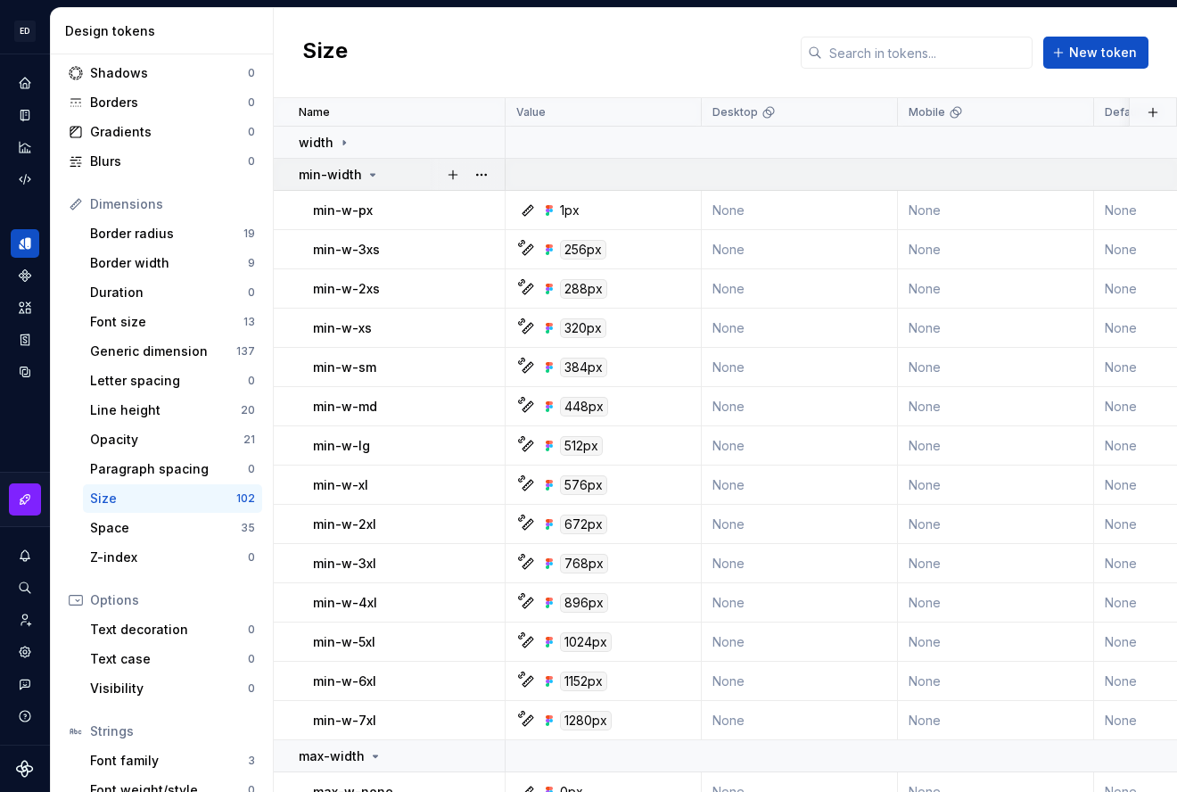
click at [345, 174] on p "min-width" at bounding box center [330, 175] width 63 height 18
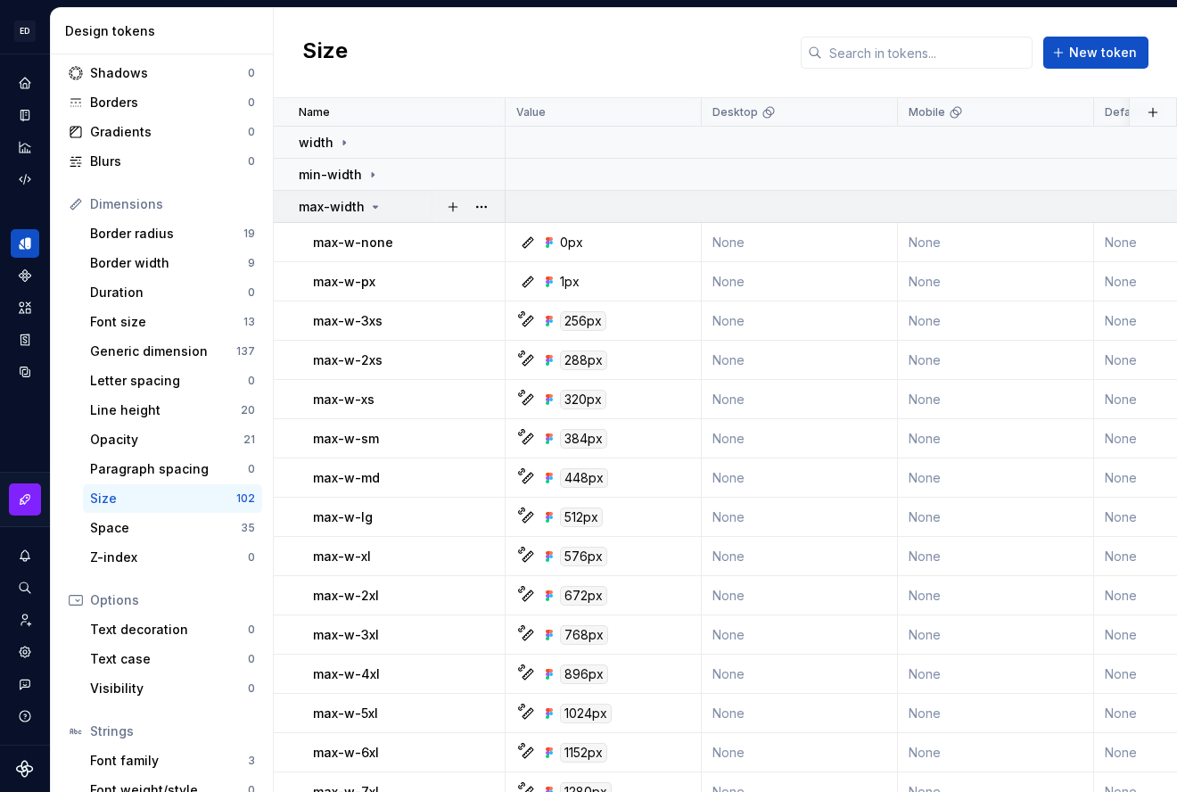
click at [365, 206] on div "max-width" at bounding box center [341, 207] width 84 height 18
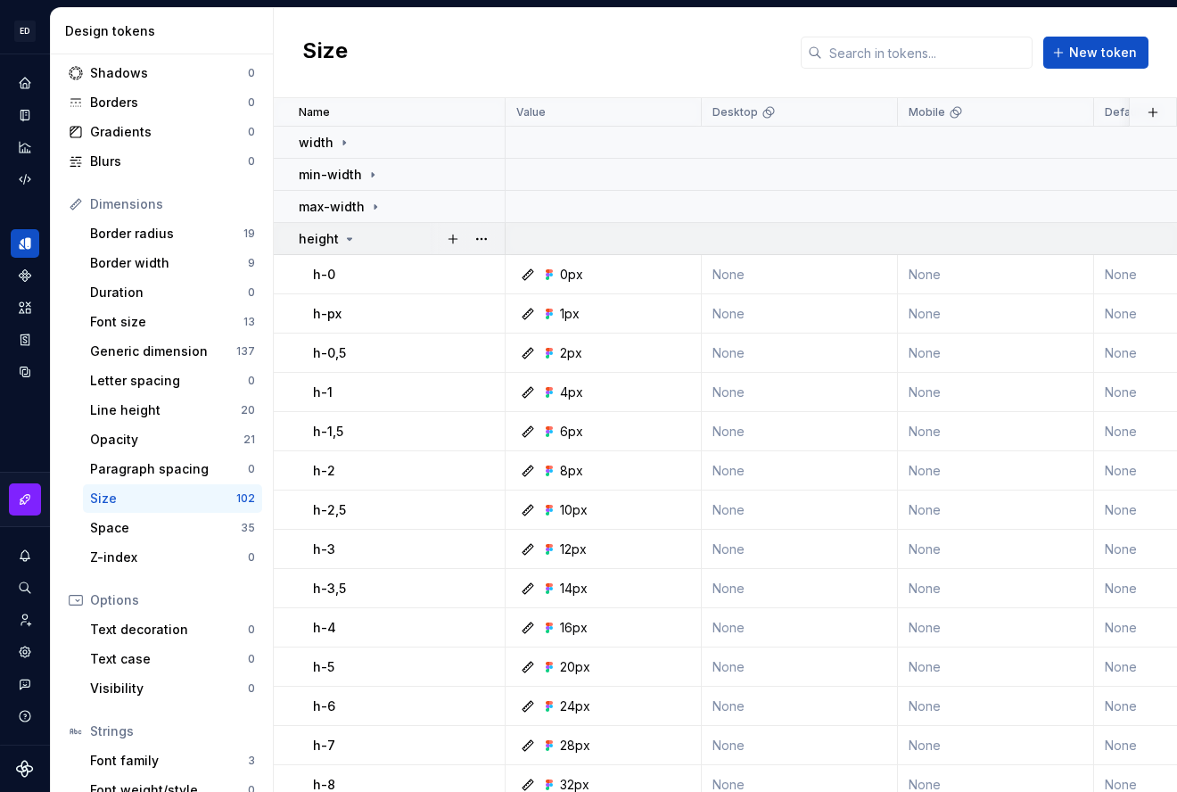
click at [348, 241] on icon at bounding box center [350, 239] width 14 height 14
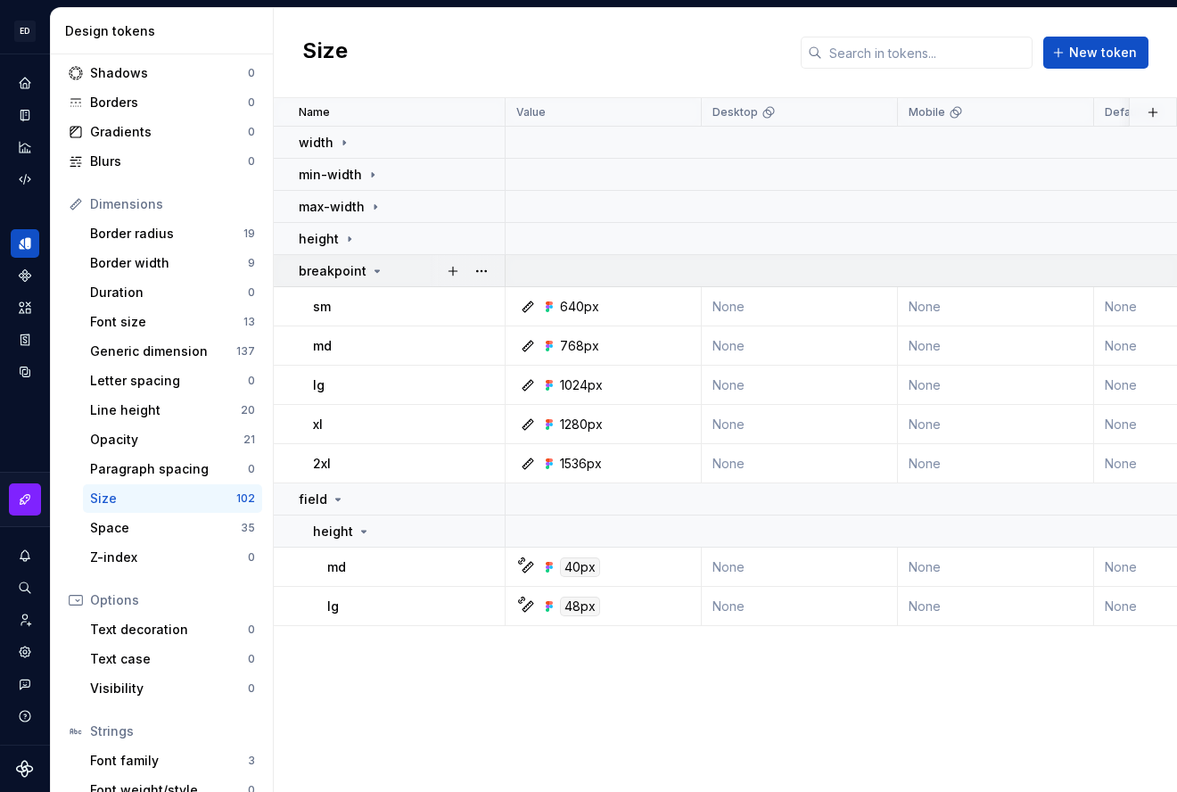
click at [364, 270] on div "breakpoint" at bounding box center [342, 271] width 86 height 18
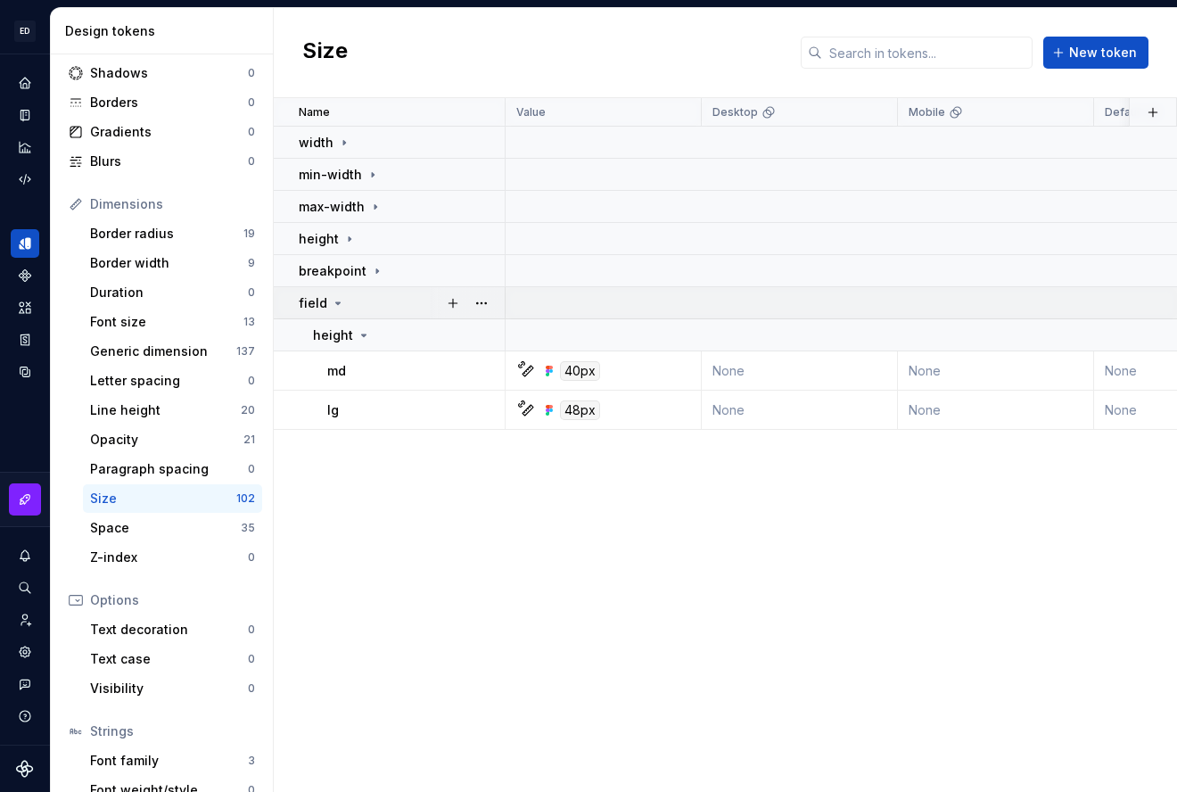
click at [337, 302] on icon at bounding box center [338, 303] width 4 height 2
click at [334, 301] on icon at bounding box center [338, 303] width 14 height 14
click at [775, 529] on div "Name Value Collection Desktop Mobile Default Light CSS variable Syntax: Web Dar…" at bounding box center [726, 445] width 904 height 694
click at [152, 467] on div "Paragraph spacing" at bounding box center [169, 469] width 158 height 18
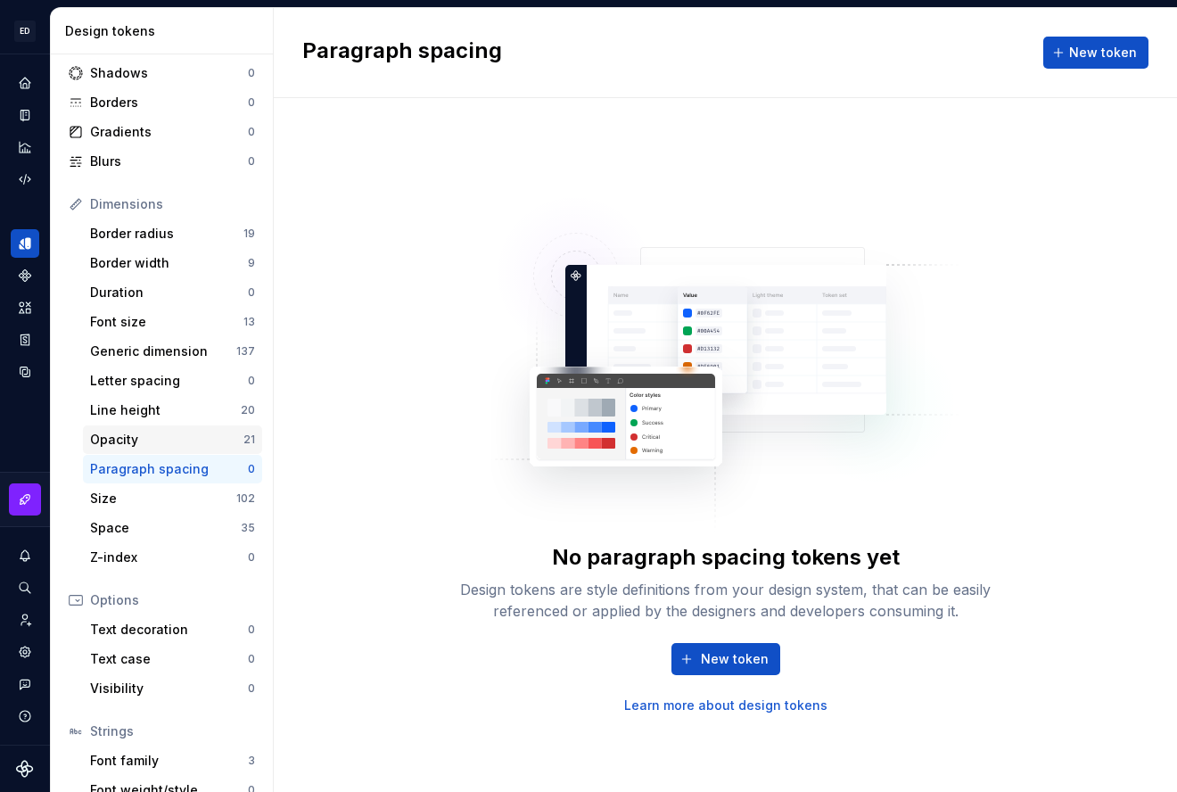
click at [156, 443] on div "Opacity" at bounding box center [166, 440] width 153 height 18
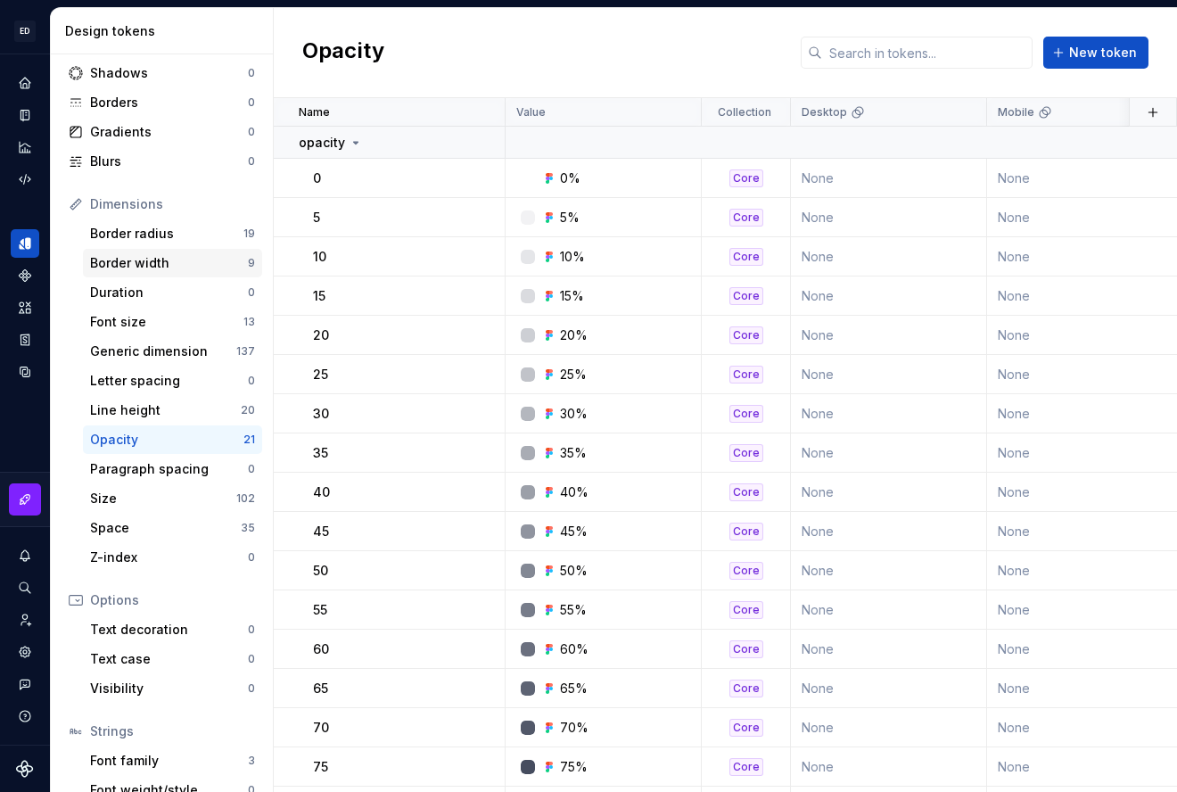
click at [143, 259] on div "Border width" at bounding box center [169, 263] width 158 height 18
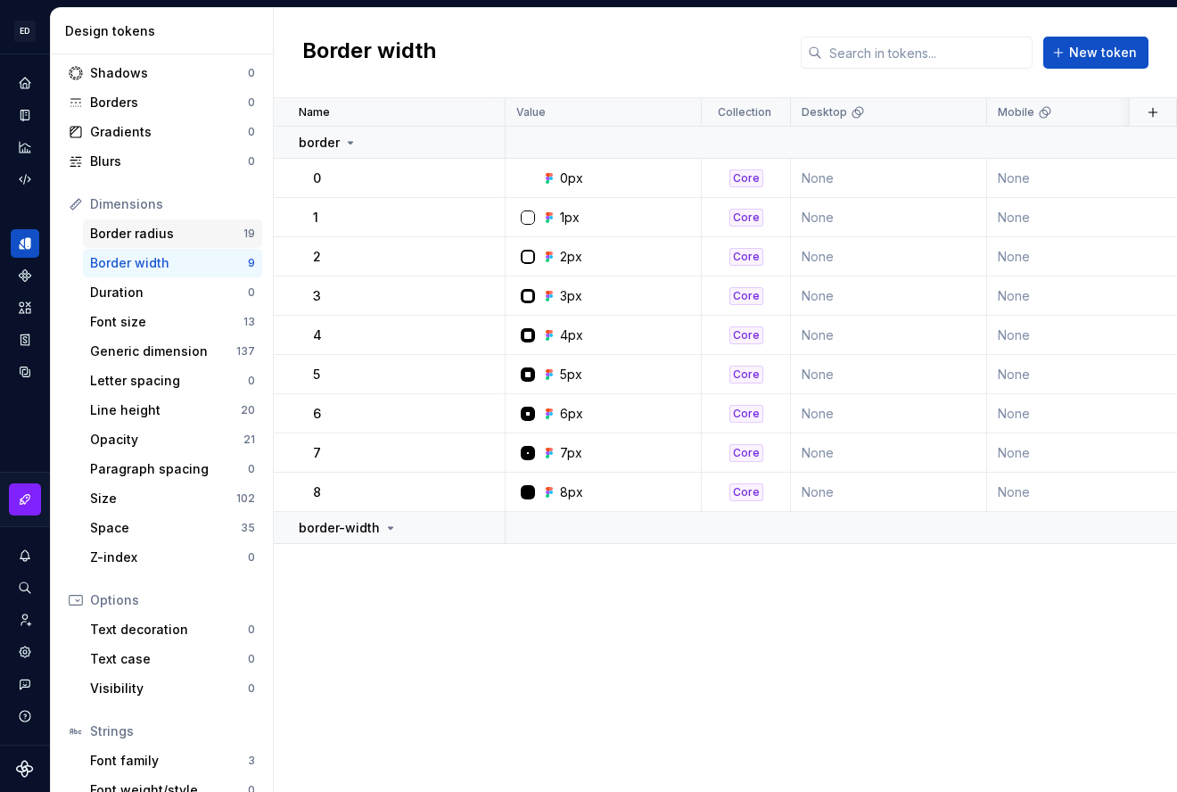
click at [147, 235] on div "Border radius" at bounding box center [166, 234] width 153 height 18
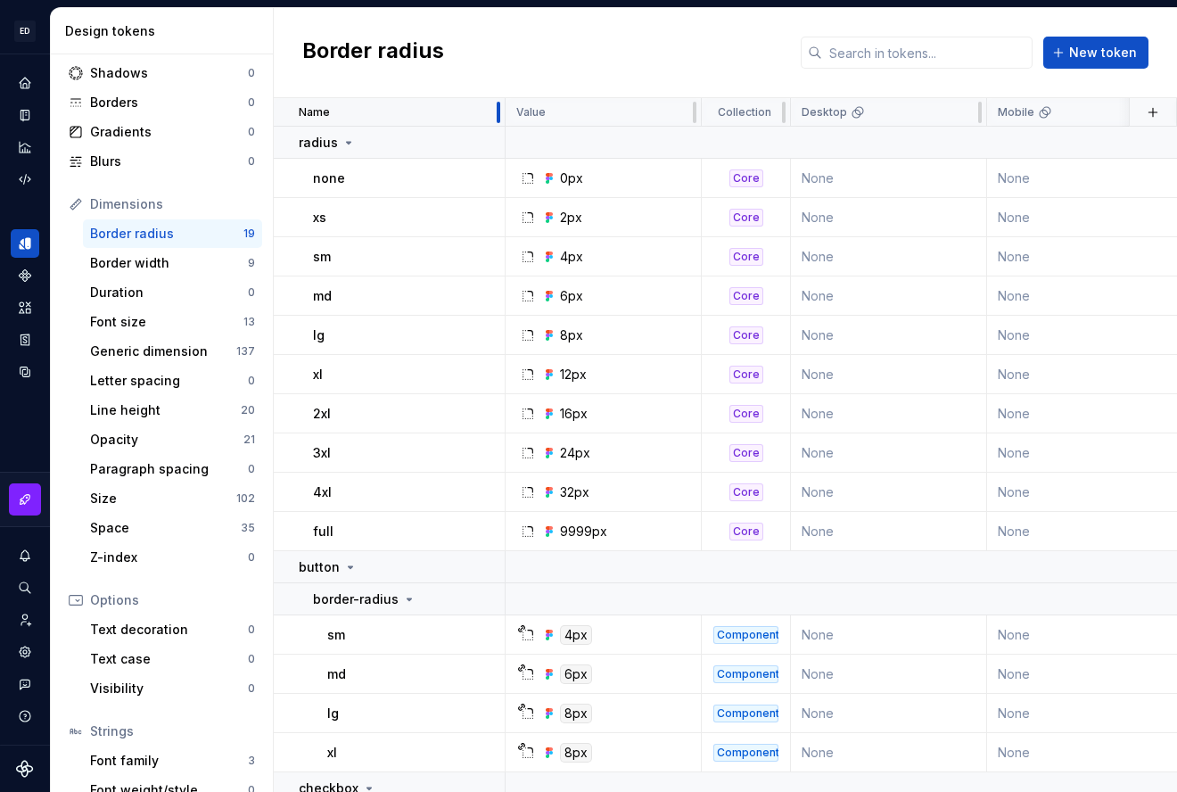
drag, startPoint x: 502, startPoint y: 104, endPoint x: 453, endPoint y: 104, distance: 49.1
click at [452, 104] on div "Name" at bounding box center [390, 112] width 232 height 29
click at [143, 159] on div "Blurs" at bounding box center [169, 162] width 158 height 18
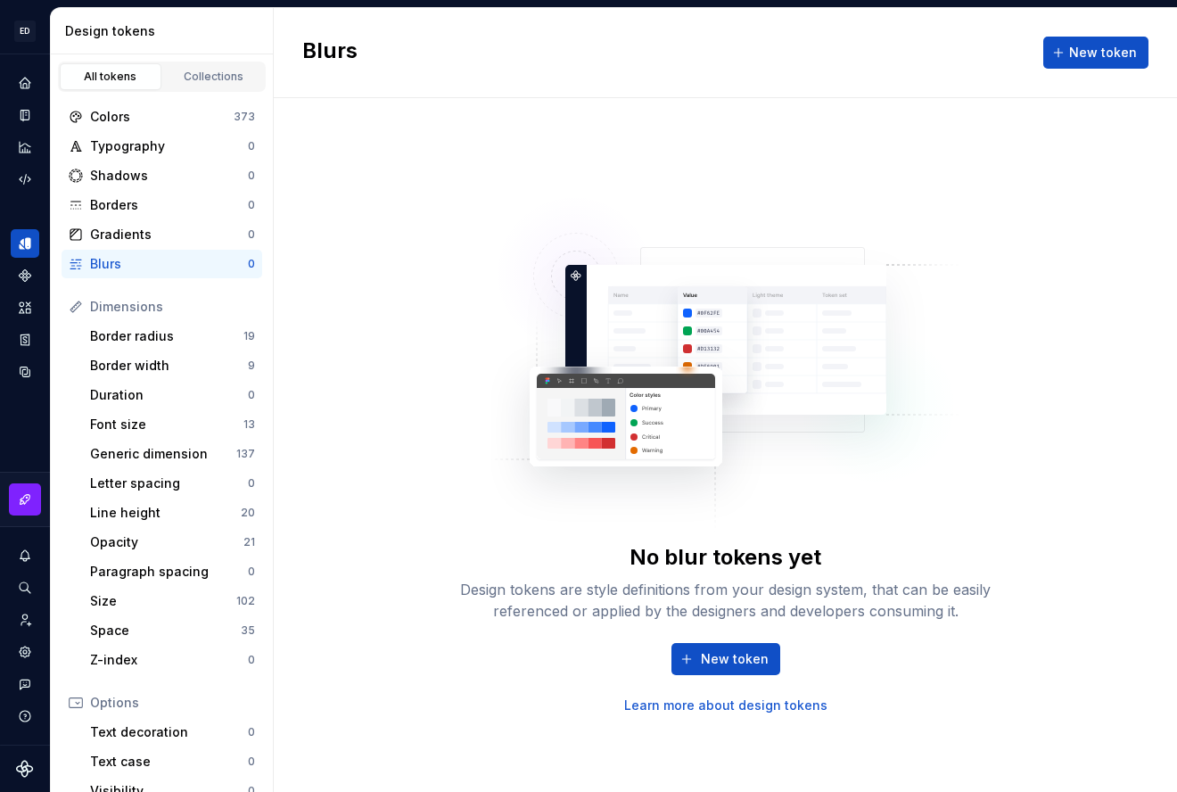
click at [153, 249] on div "Colors 373 Typography 0 Shadows 0 Borders 0 Gradients 0 Blurs 0" at bounding box center [162, 191] width 201 height 176
click at [153, 247] on div "Gradients 0" at bounding box center [162, 234] width 201 height 29
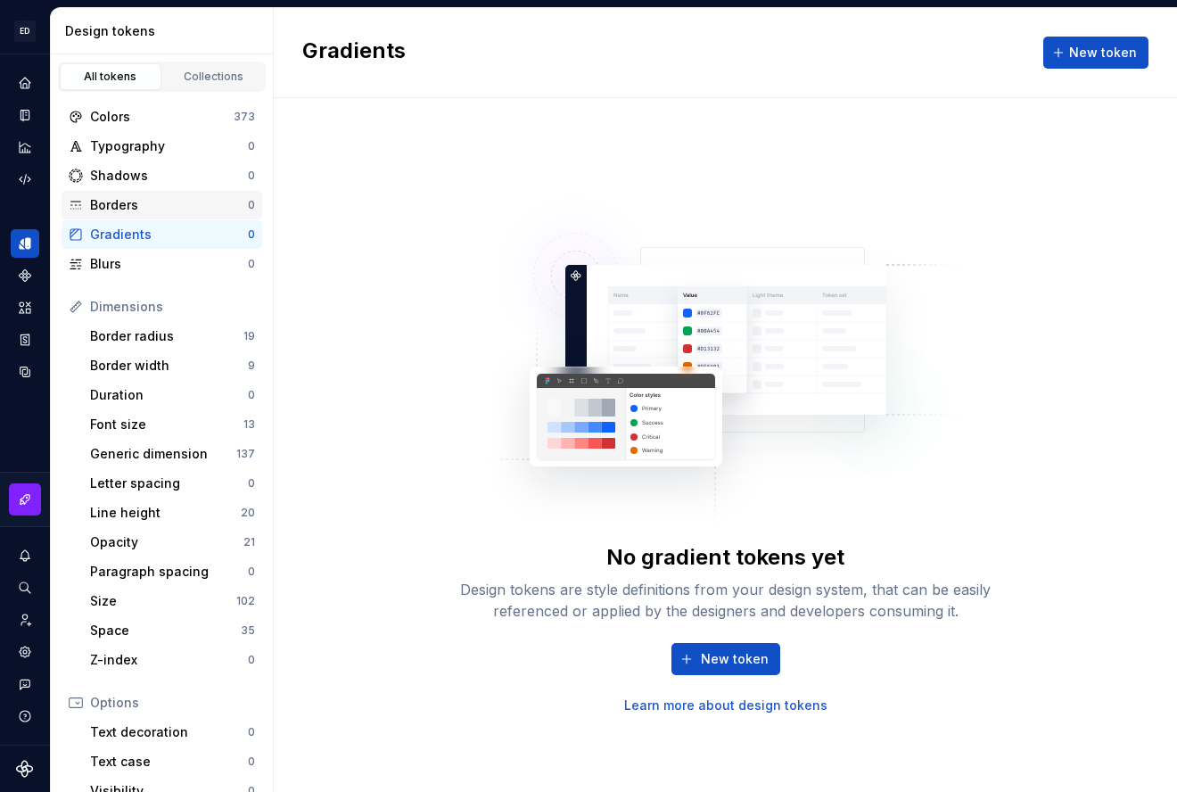
click at [156, 211] on div "Borders" at bounding box center [169, 205] width 158 height 18
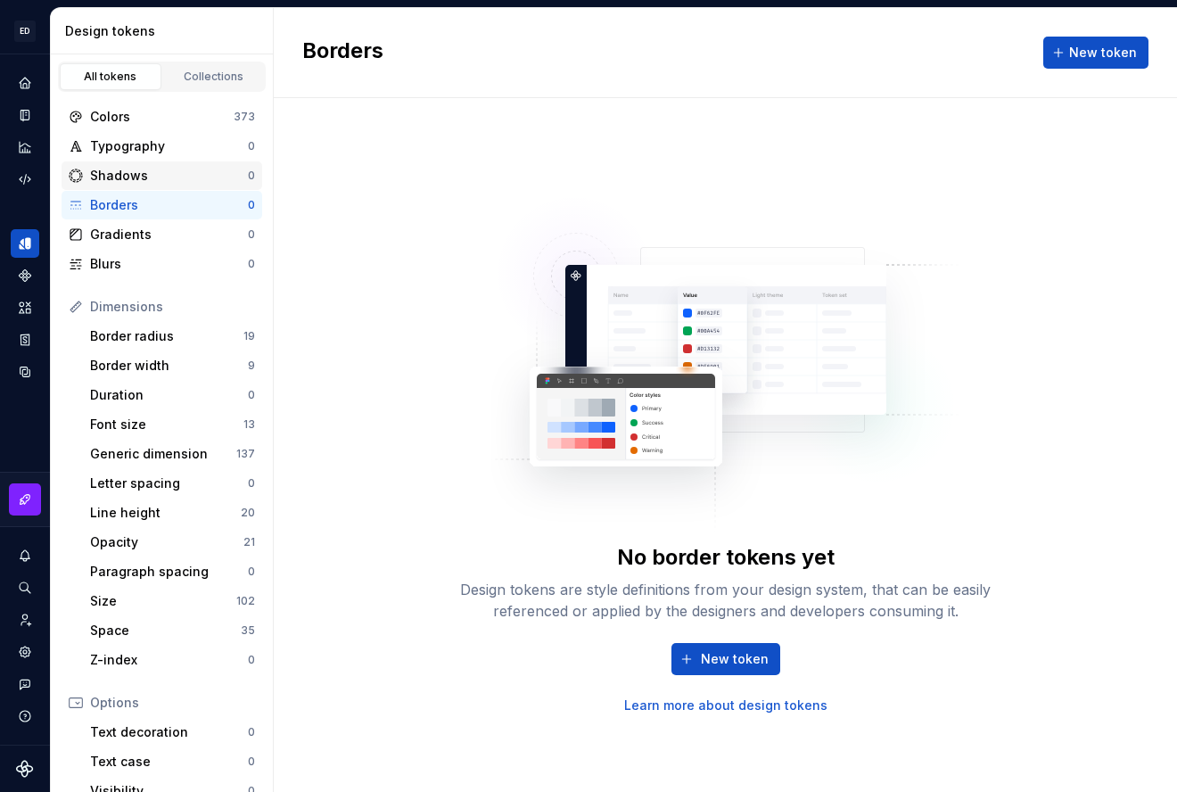
click at [156, 183] on div "Shadows" at bounding box center [169, 176] width 158 height 18
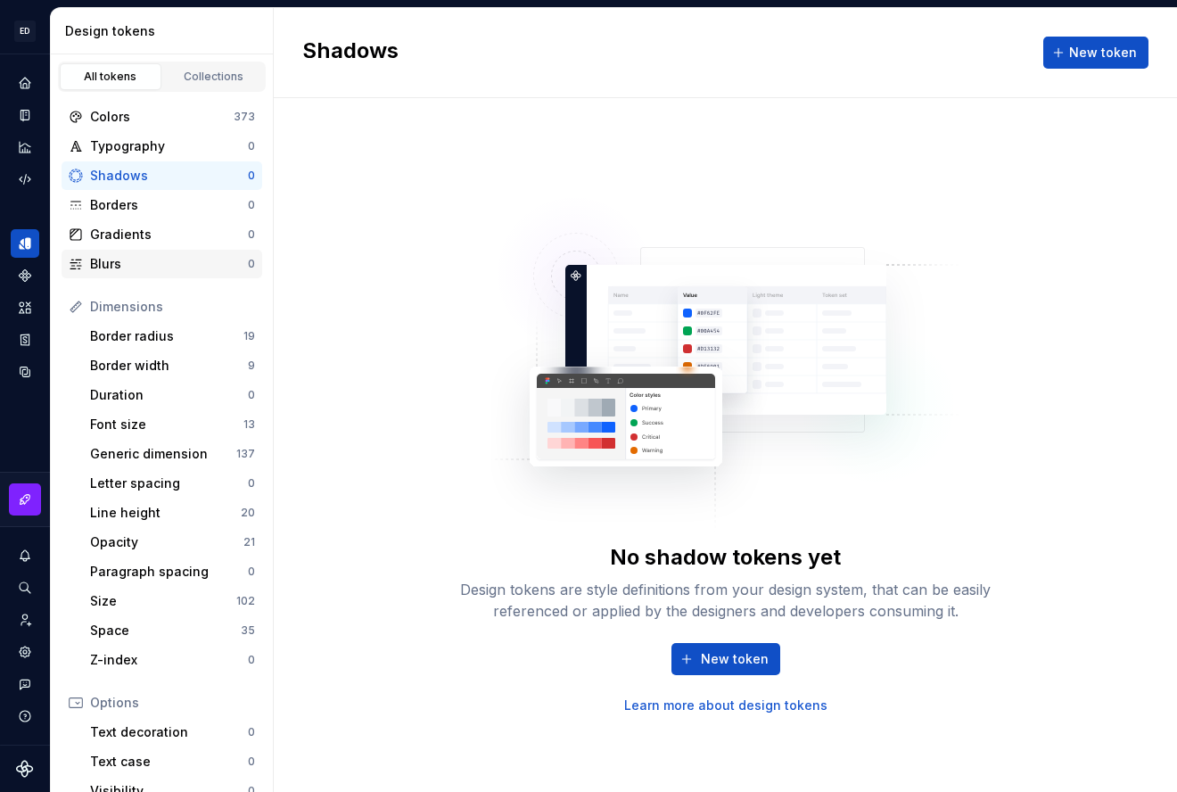
click at [129, 269] on div "Blurs" at bounding box center [169, 264] width 158 height 18
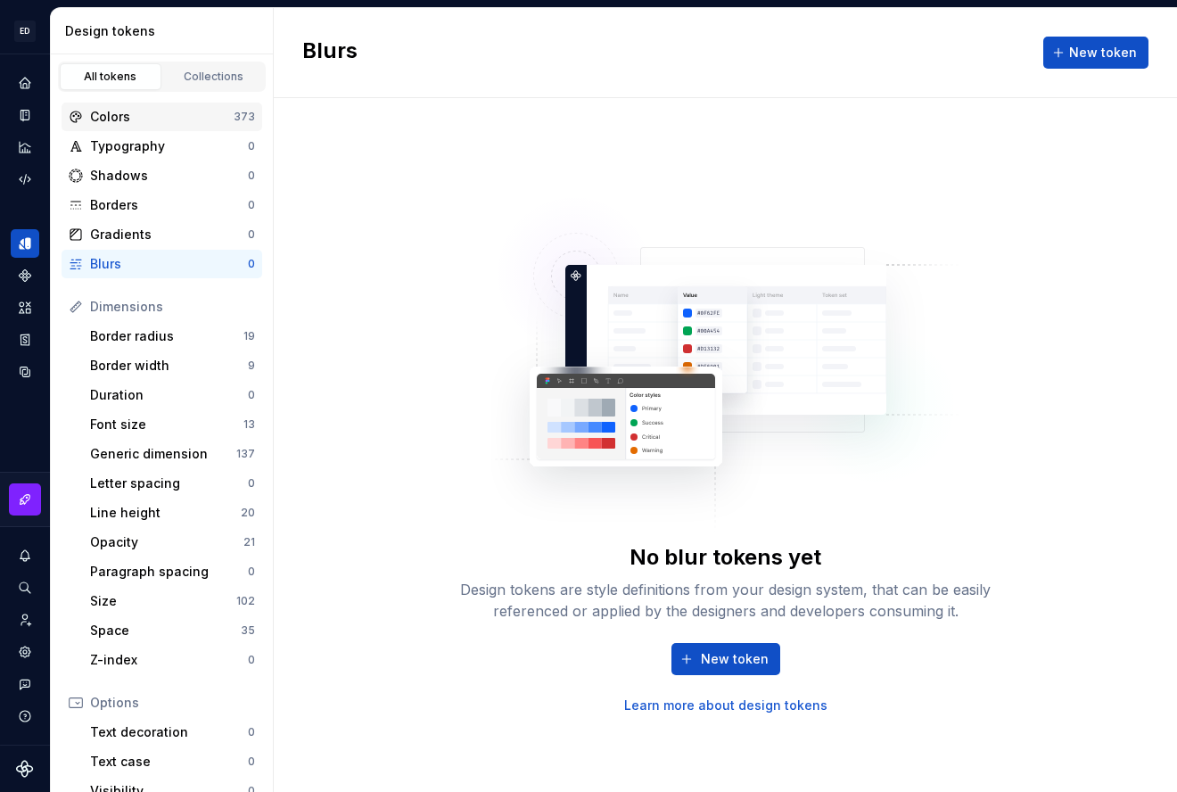
click at [144, 109] on div "Colors" at bounding box center [162, 117] width 144 height 18
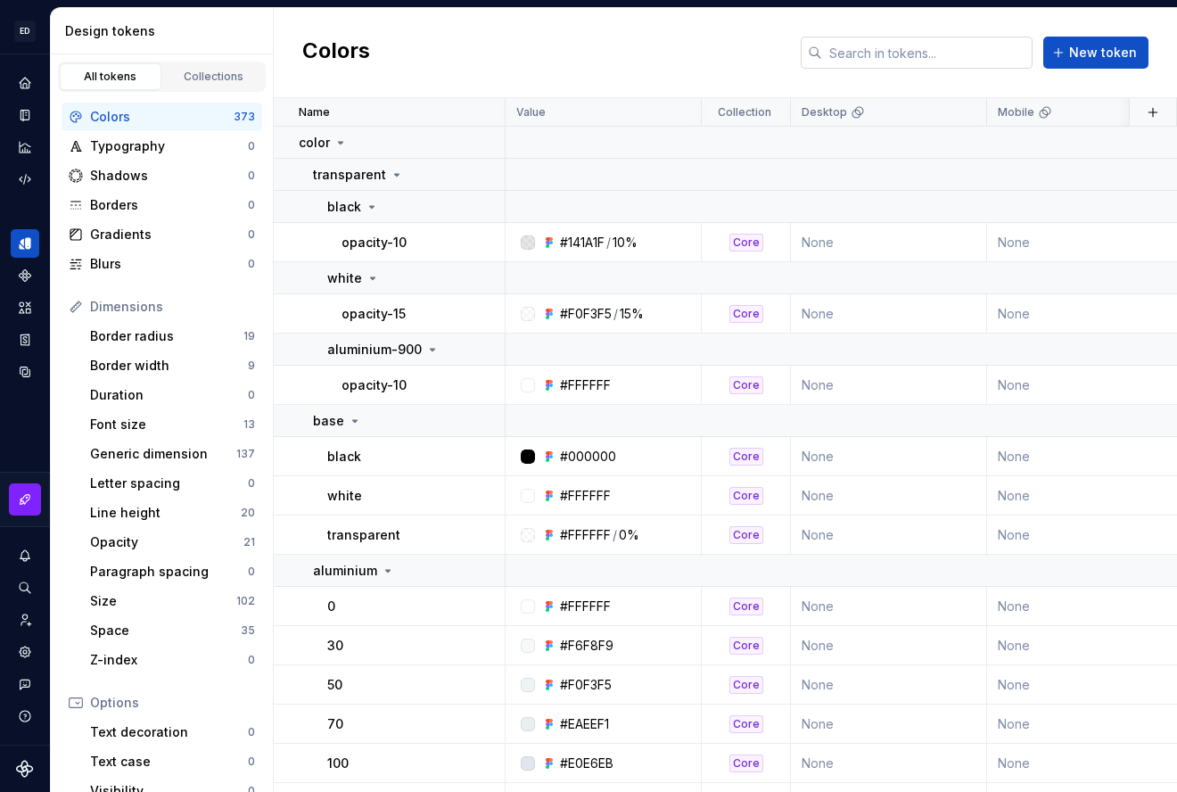
click at [881, 59] on input "text" at bounding box center [927, 53] width 210 height 32
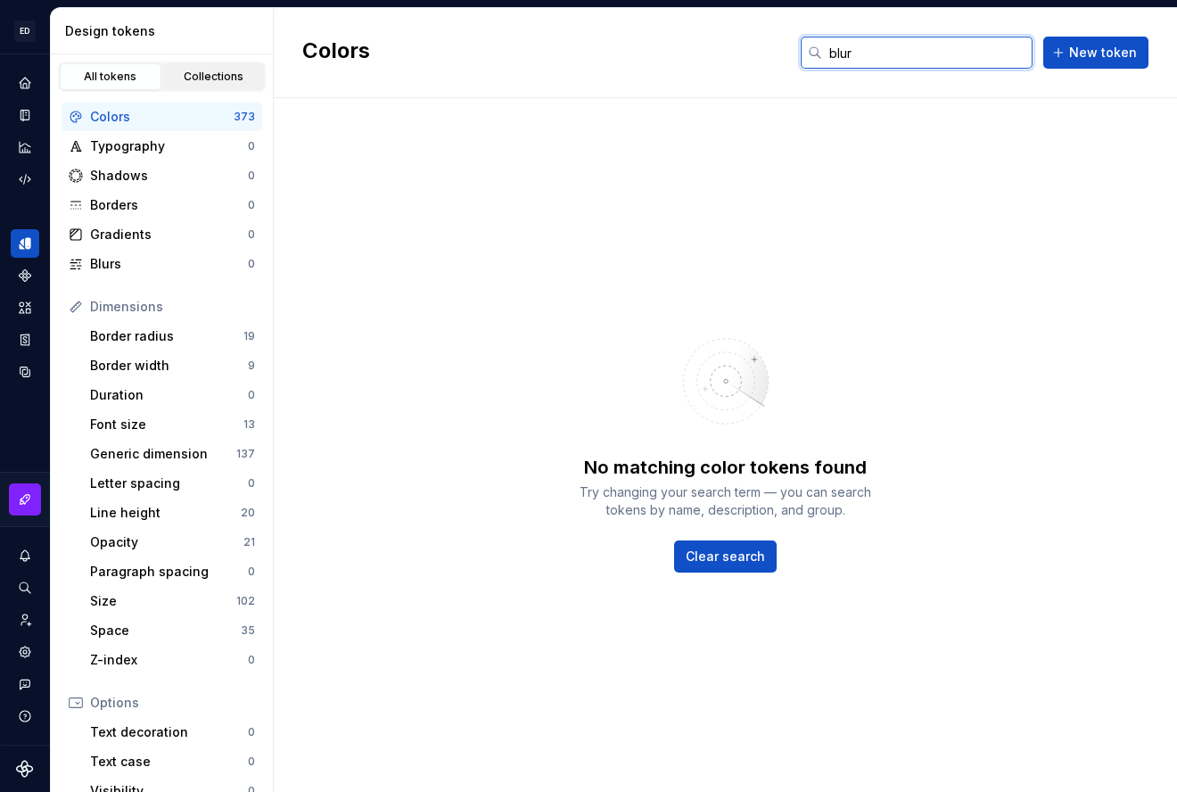
type input "blur"
click at [196, 78] on div "Collections" at bounding box center [213, 77] width 89 height 14
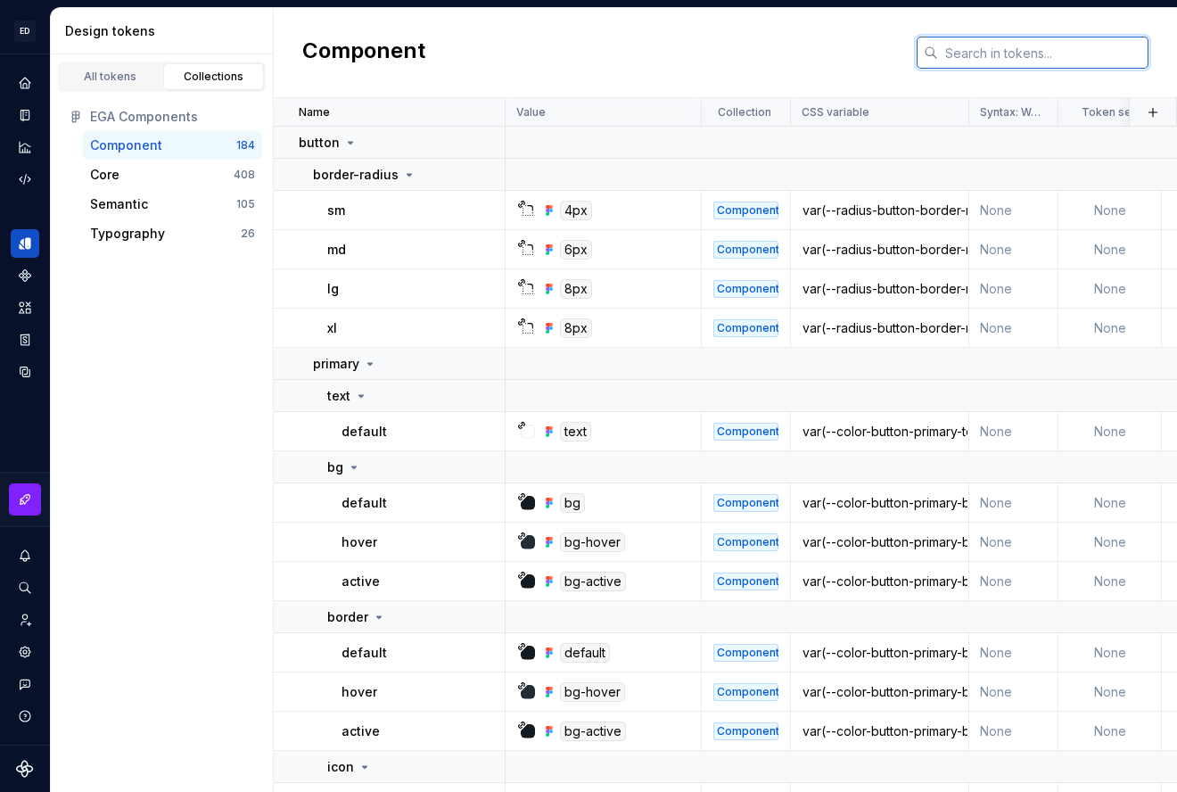
click at [976, 58] on input "text" at bounding box center [1043, 53] width 210 height 32
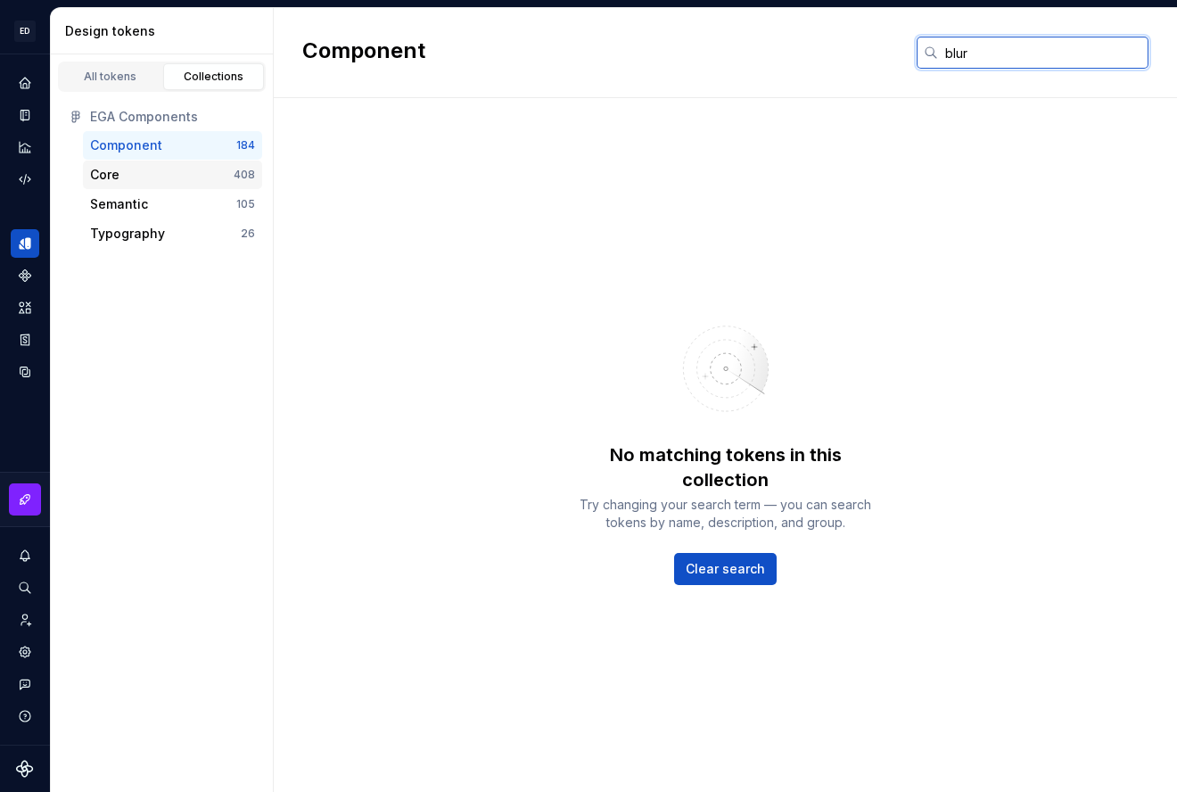
type input "blur"
click at [131, 184] on div "Core 408" at bounding box center [172, 175] width 179 height 29
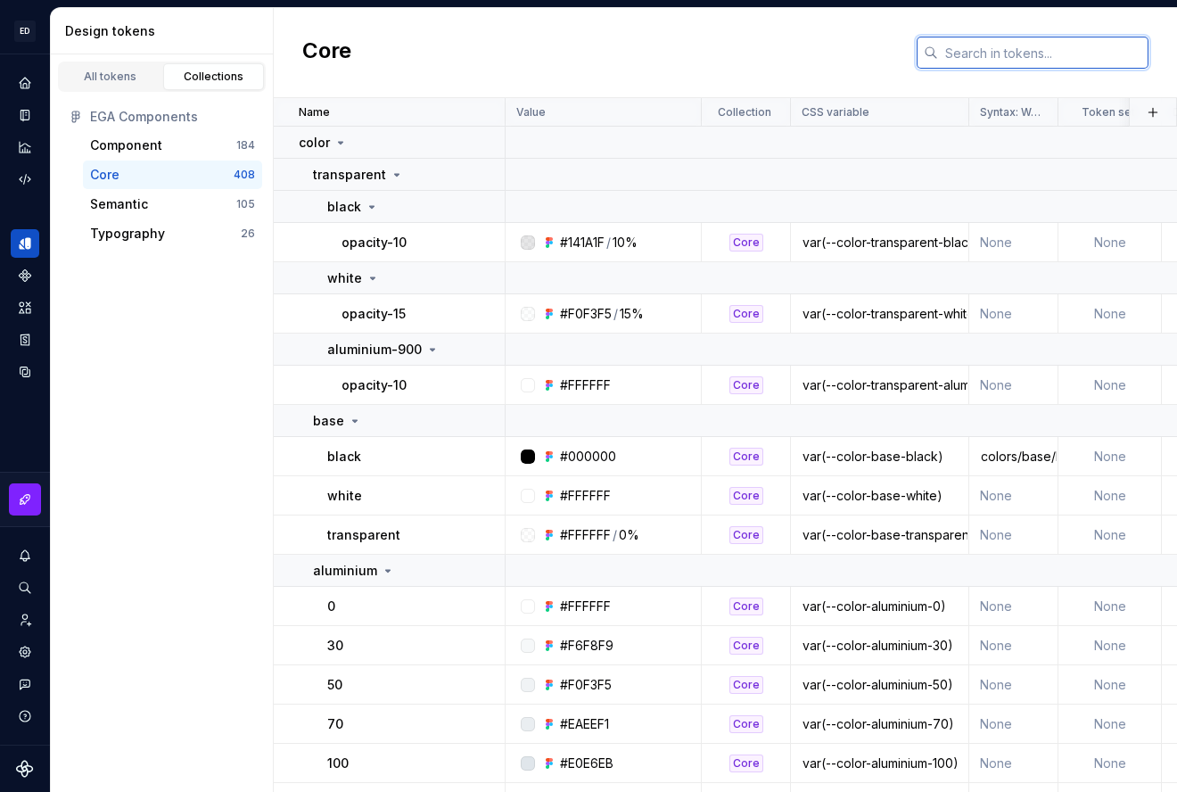
click at [1005, 63] on input "text" at bounding box center [1043, 53] width 210 height 32
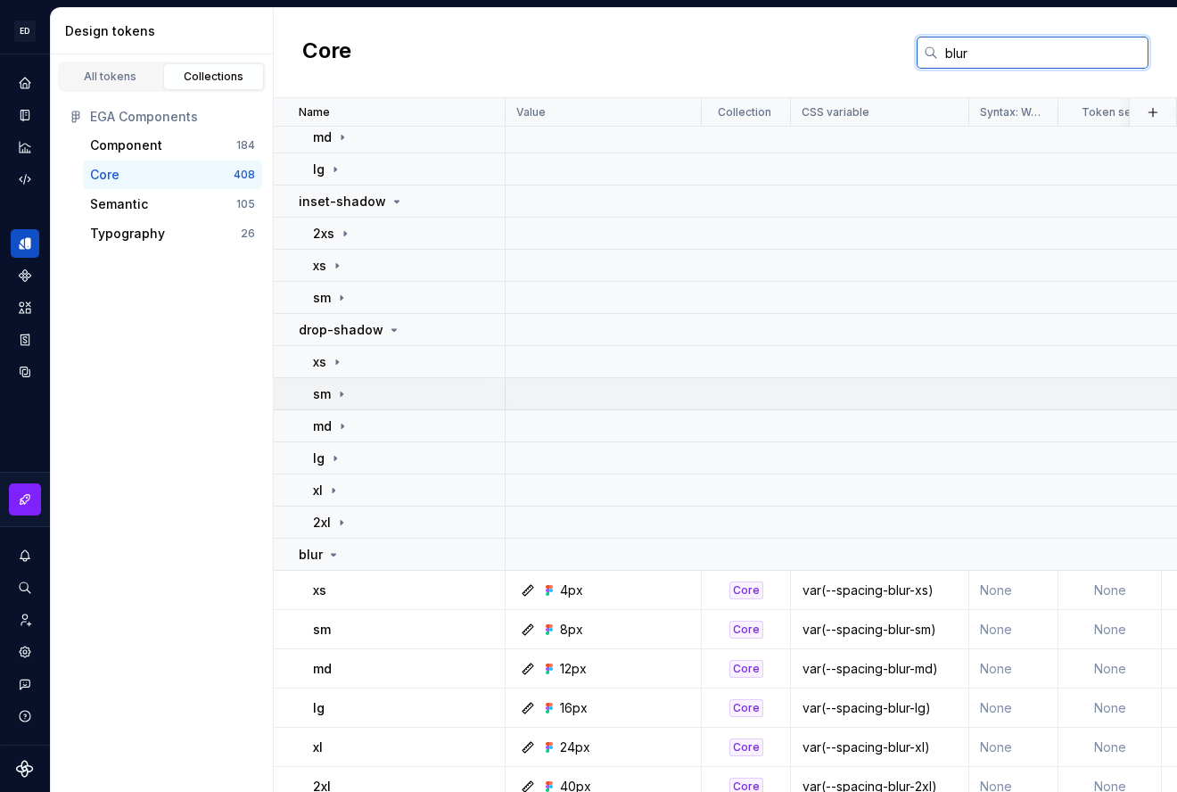
scroll to position [123, 0]
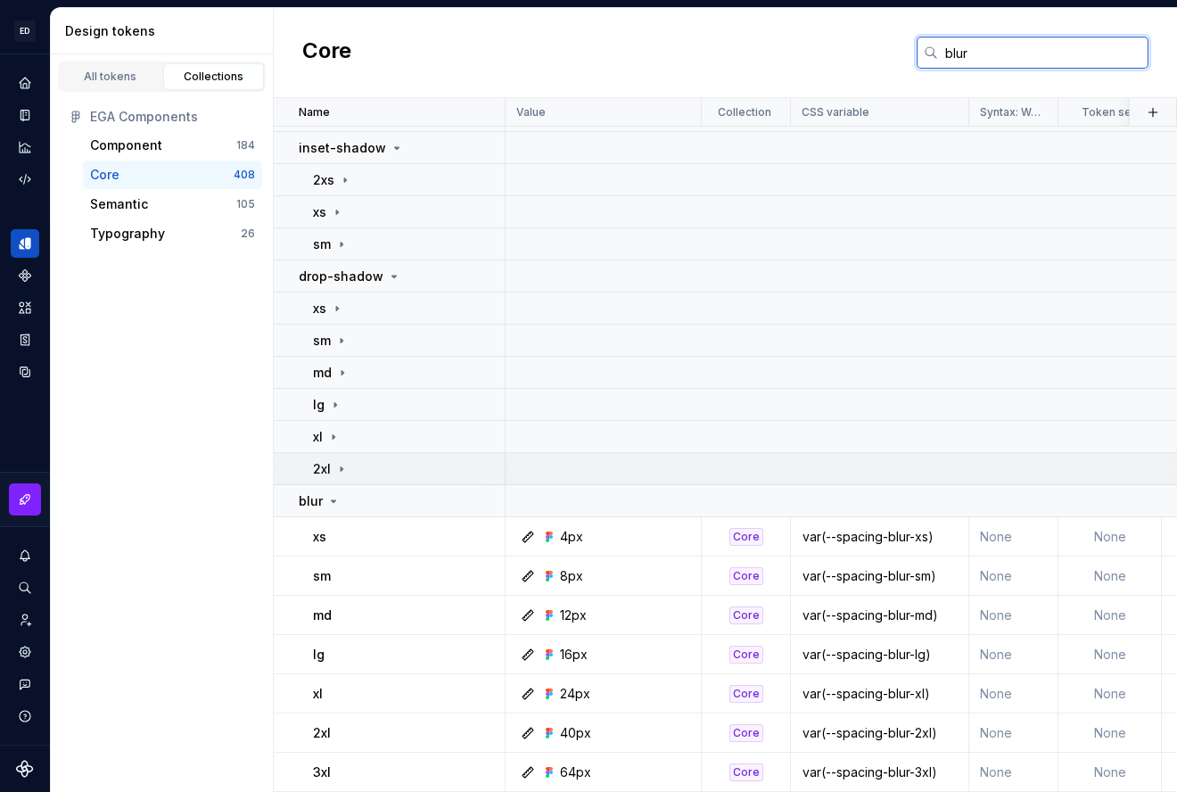
type input "blur"
click at [339, 468] on icon at bounding box center [341, 469] width 14 height 14
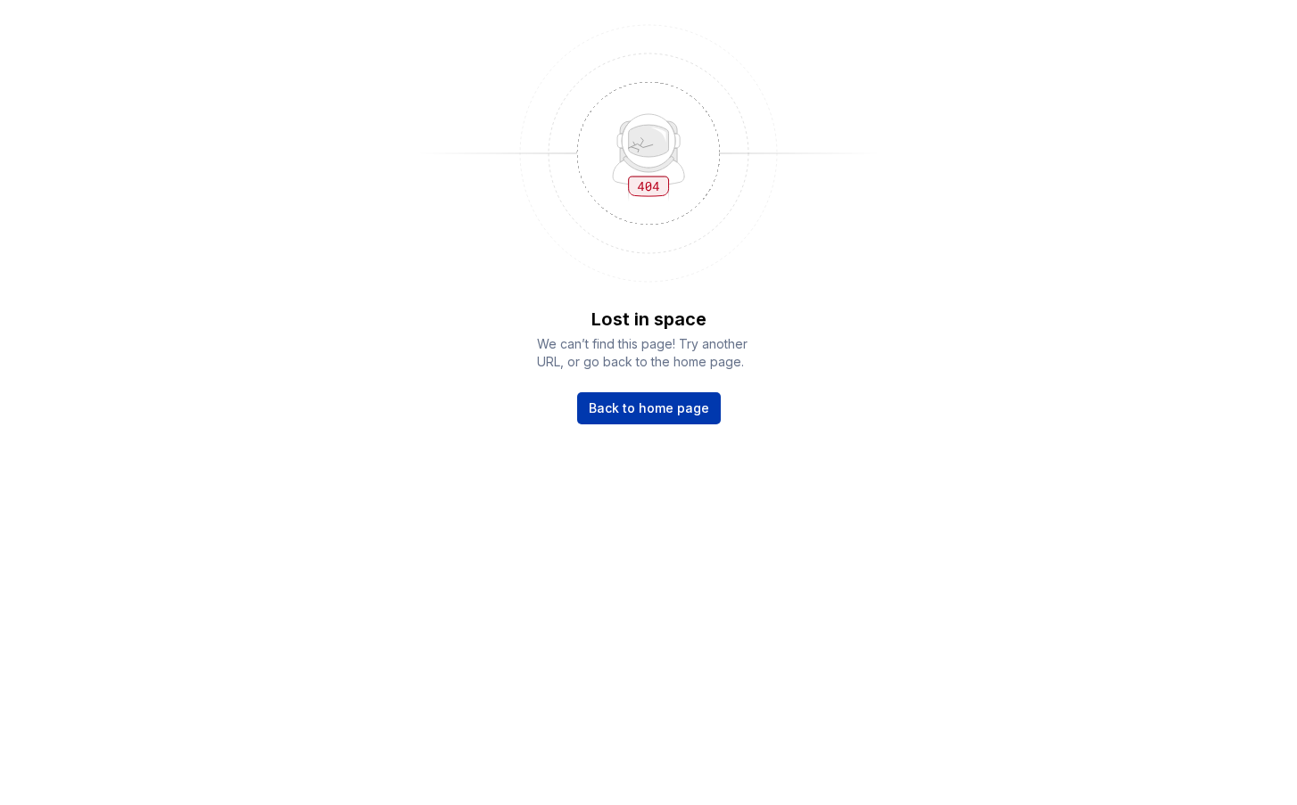
click at [615, 416] on span "Back to home page" at bounding box center [649, 409] width 120 height 18
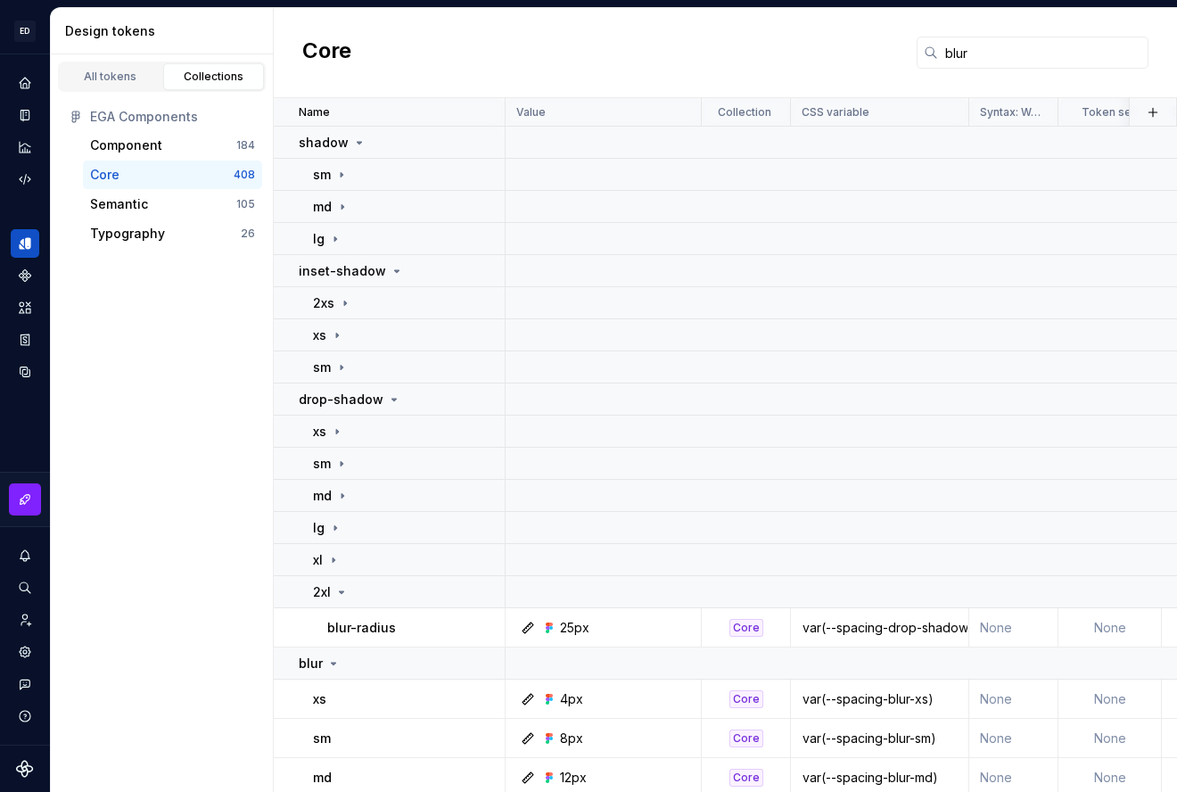
scroll to position [123, 0]
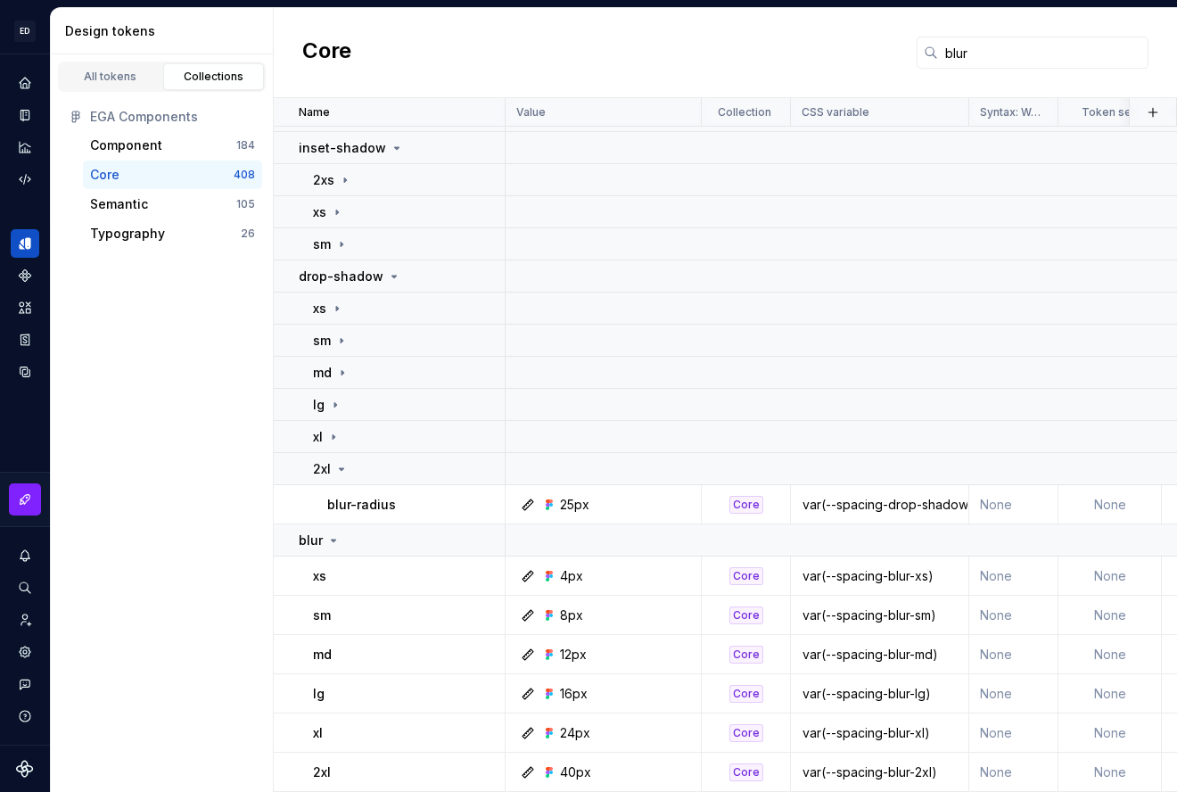
click at [345, 467] on icon at bounding box center [341, 469] width 14 height 14
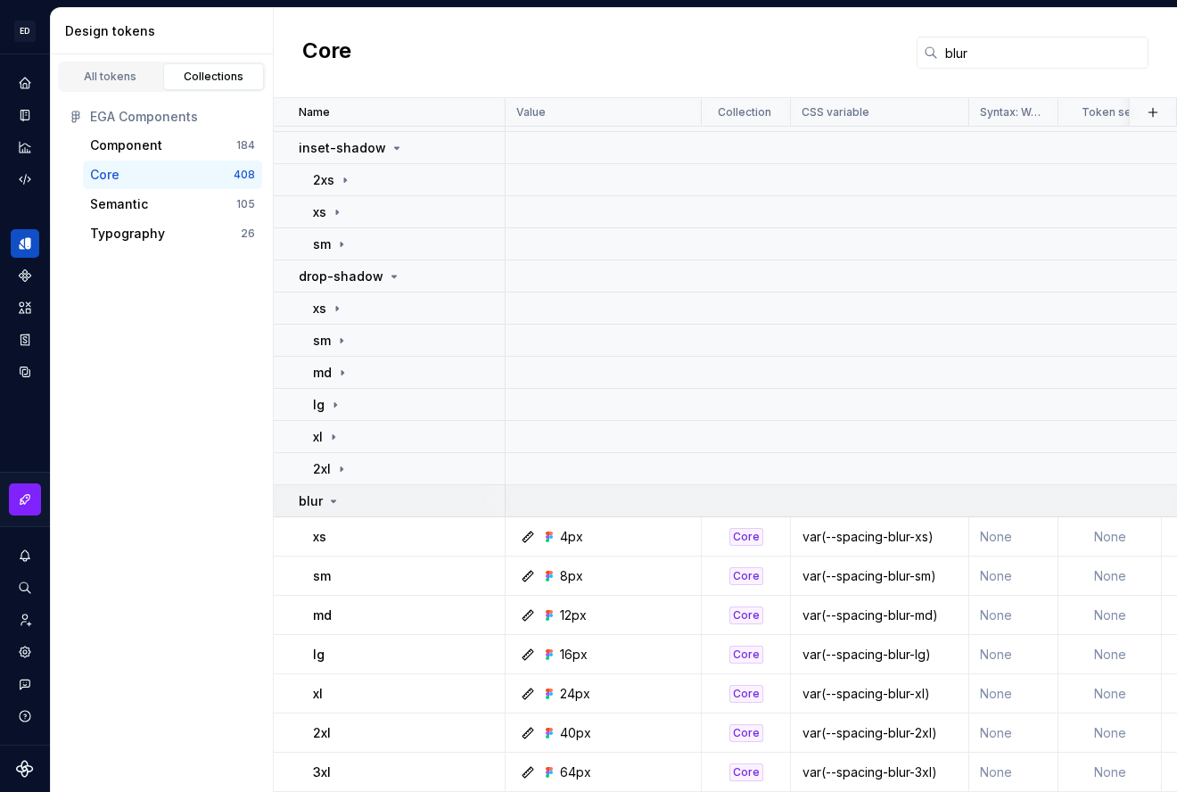
click at [451, 497] on div "blur" at bounding box center [401, 501] width 205 height 18
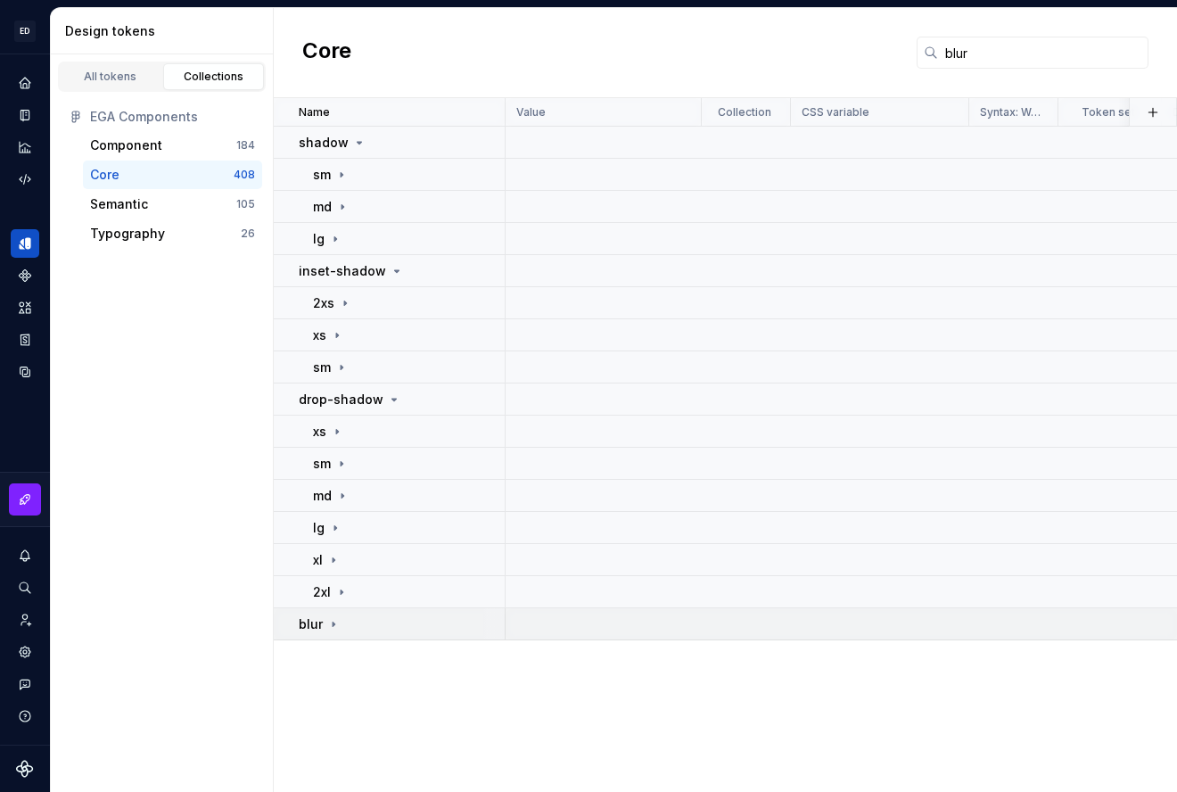
click at [404, 623] on div "blur" at bounding box center [401, 624] width 205 height 18
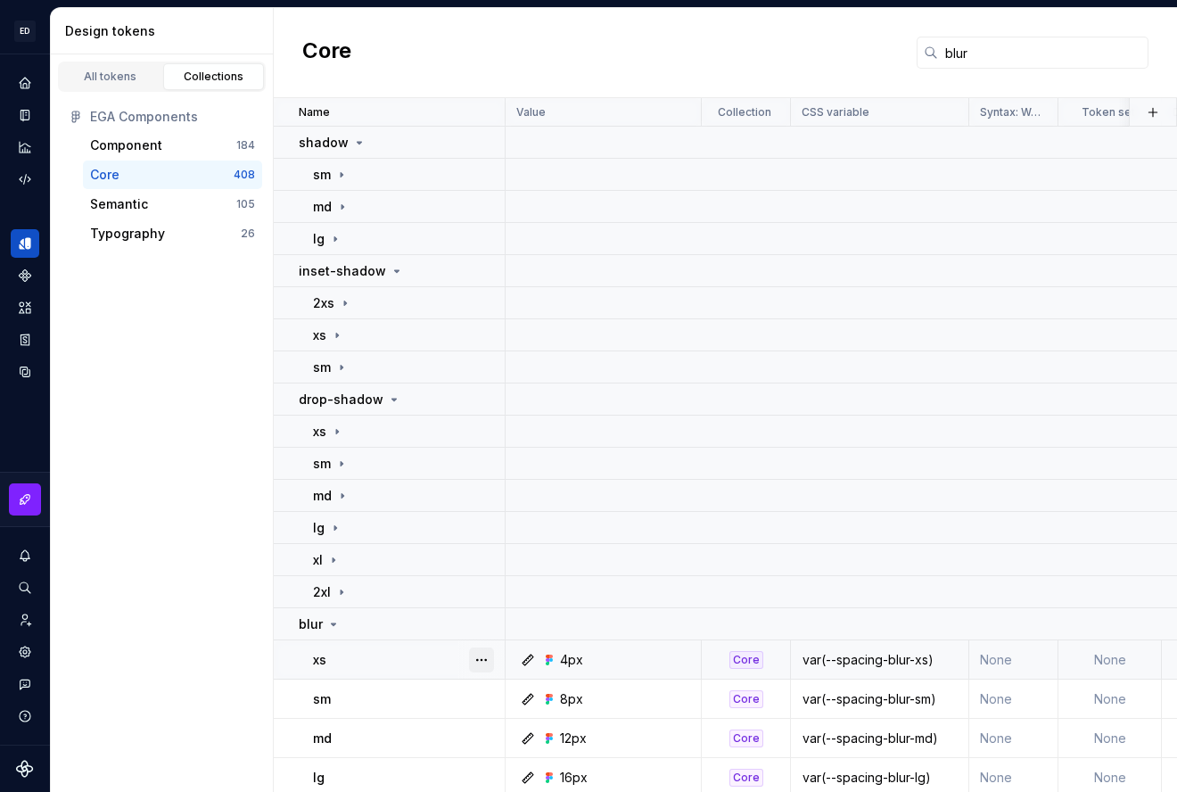
click at [483, 661] on button "button" at bounding box center [481, 660] width 25 height 25
click at [508, 686] on div "Open detail" at bounding box center [560, 695] width 116 height 18
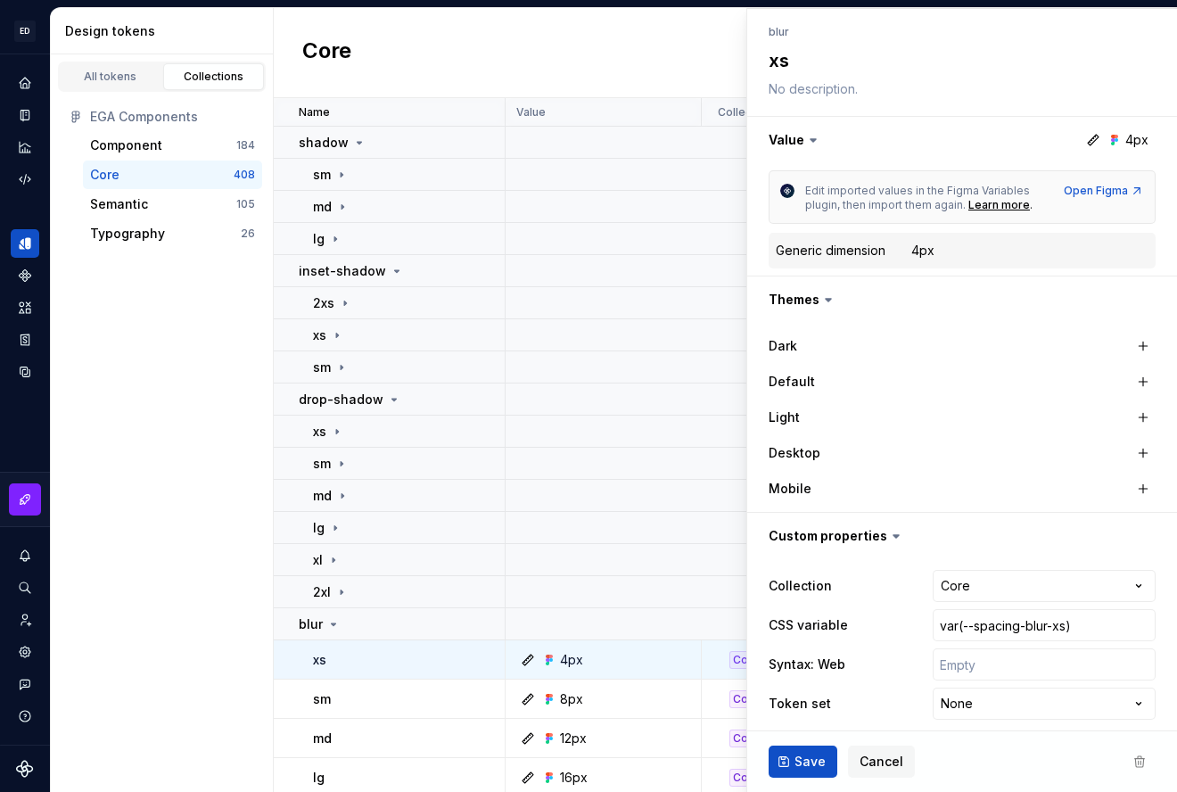
scroll to position [201, 0]
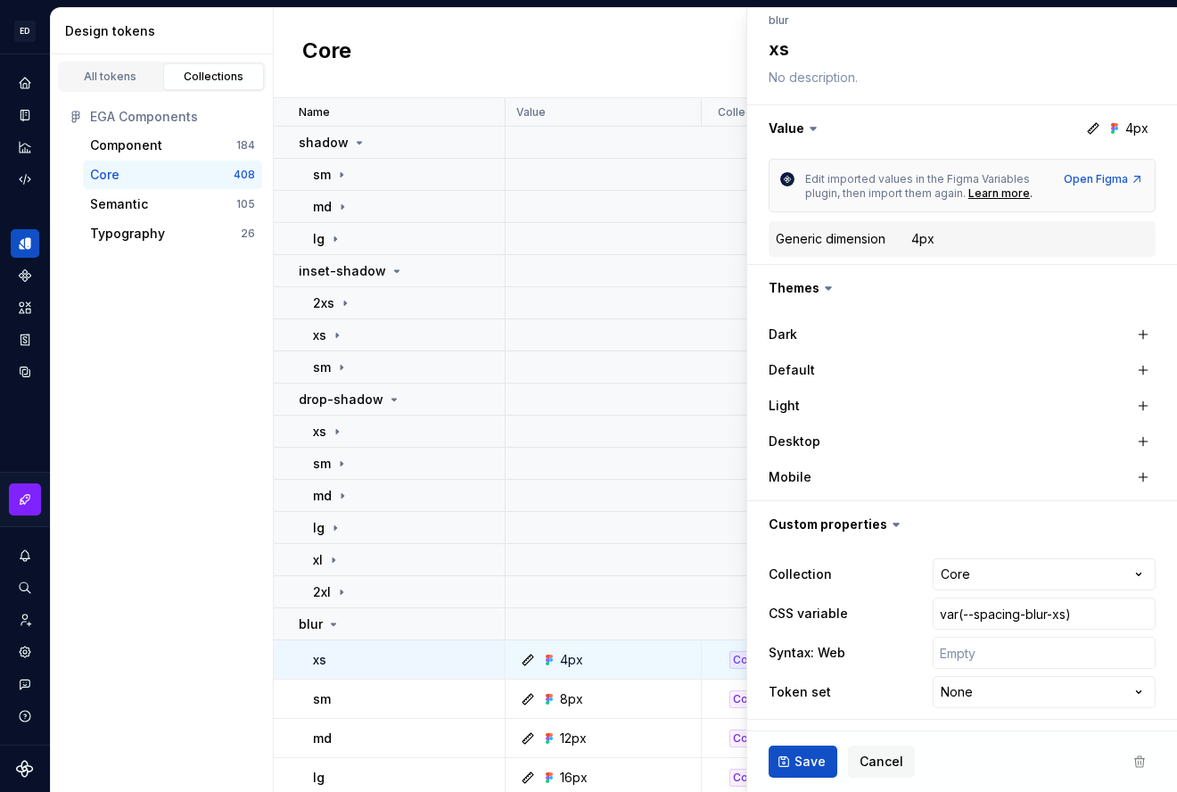
click at [826, 290] on icon at bounding box center [829, 288] width 18 height 18
click at [844, 294] on button "button" at bounding box center [962, 288] width 430 height 46
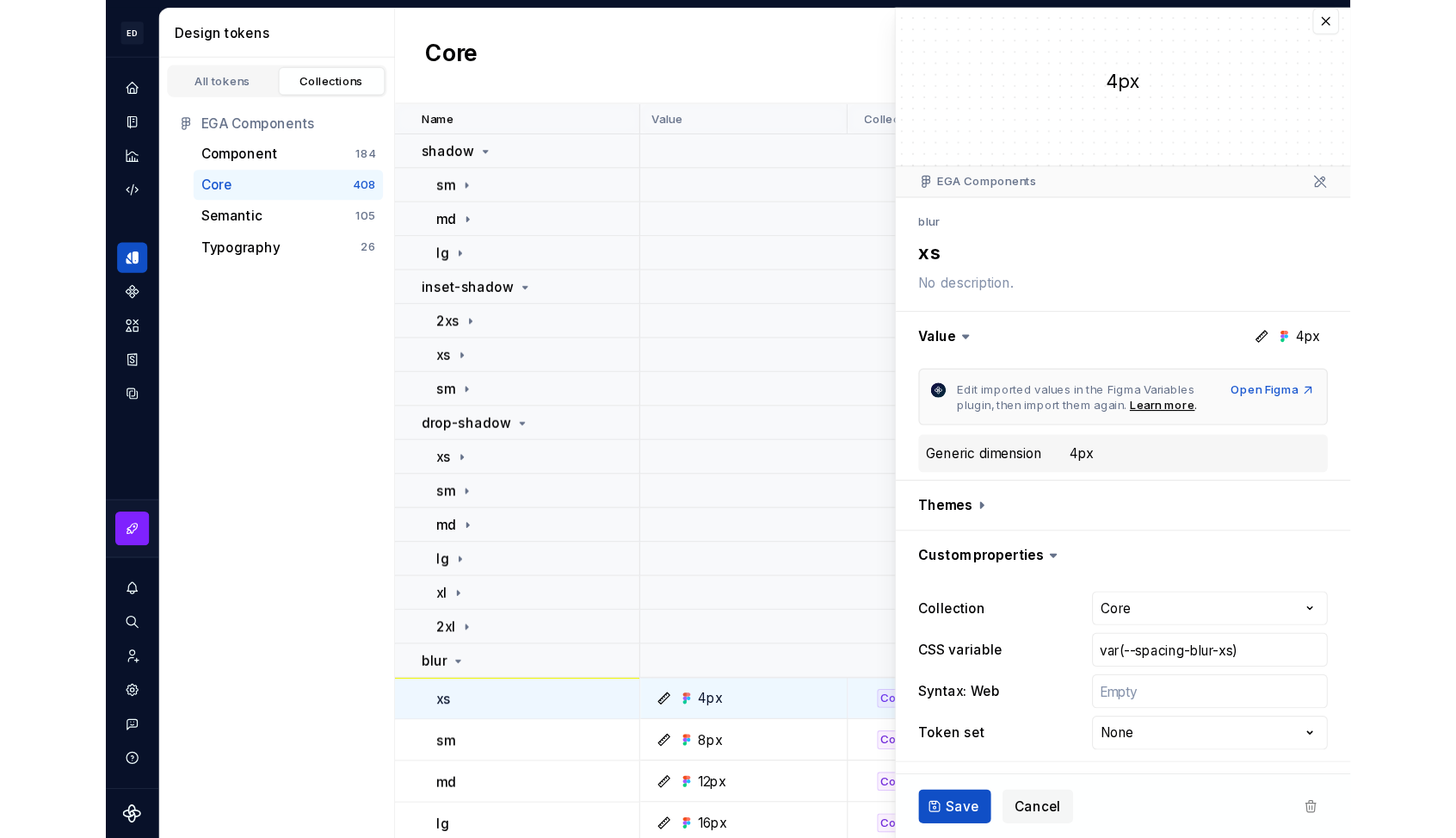
scroll to position [0, 0]
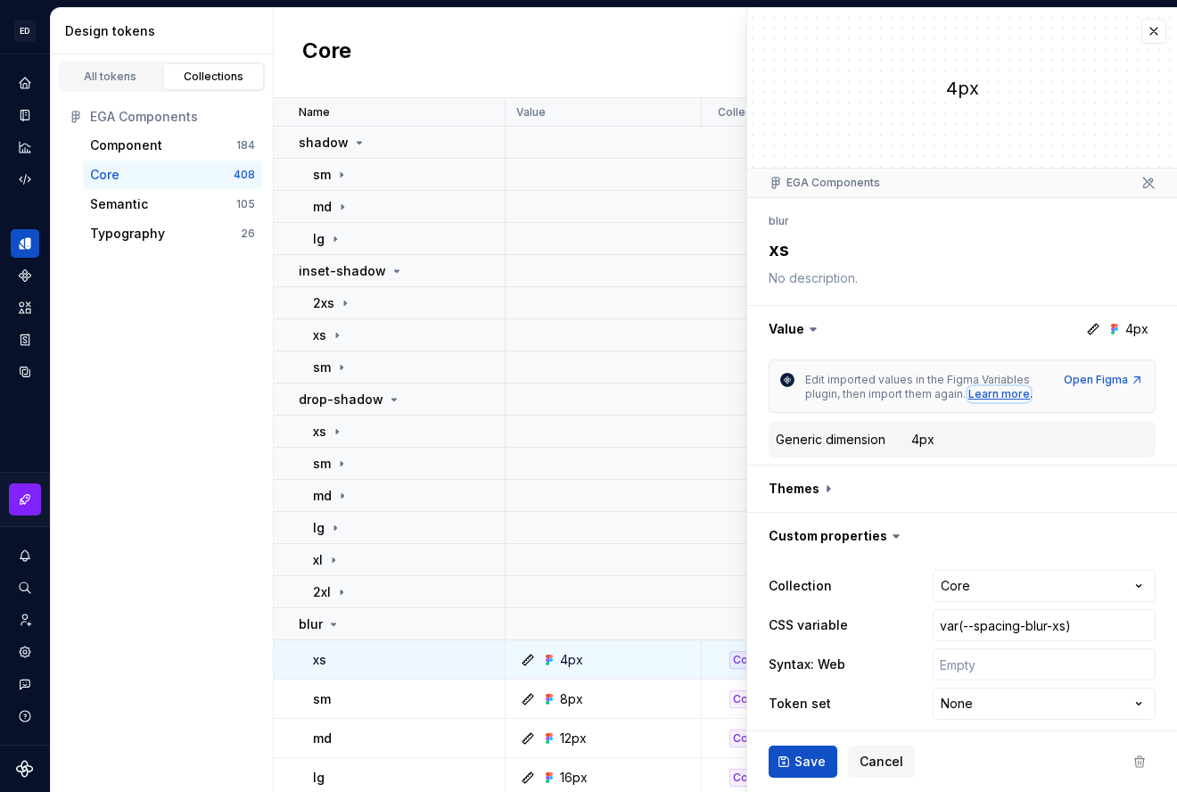
click at [1005, 396] on div "Learn more" at bounding box center [1000, 394] width 62 height 14
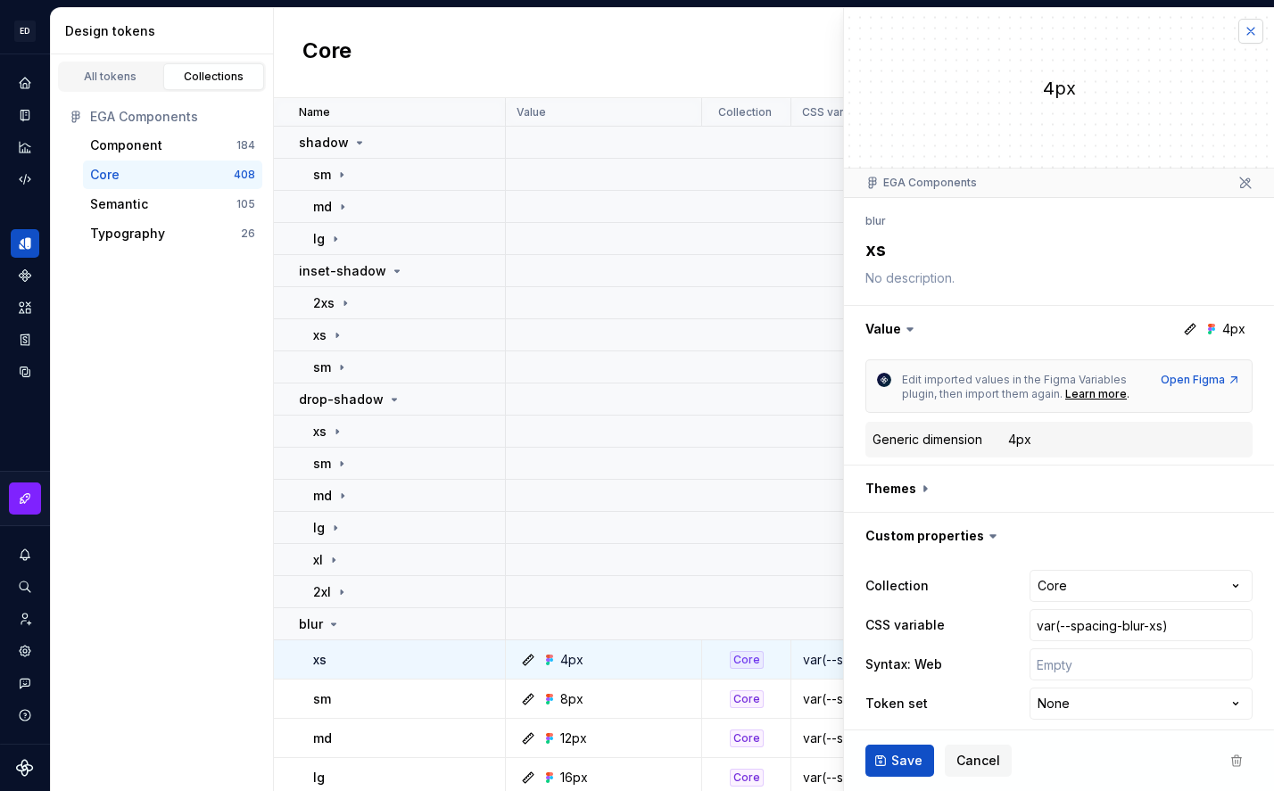
click at [1176, 31] on button "button" at bounding box center [1250, 31] width 25 height 25
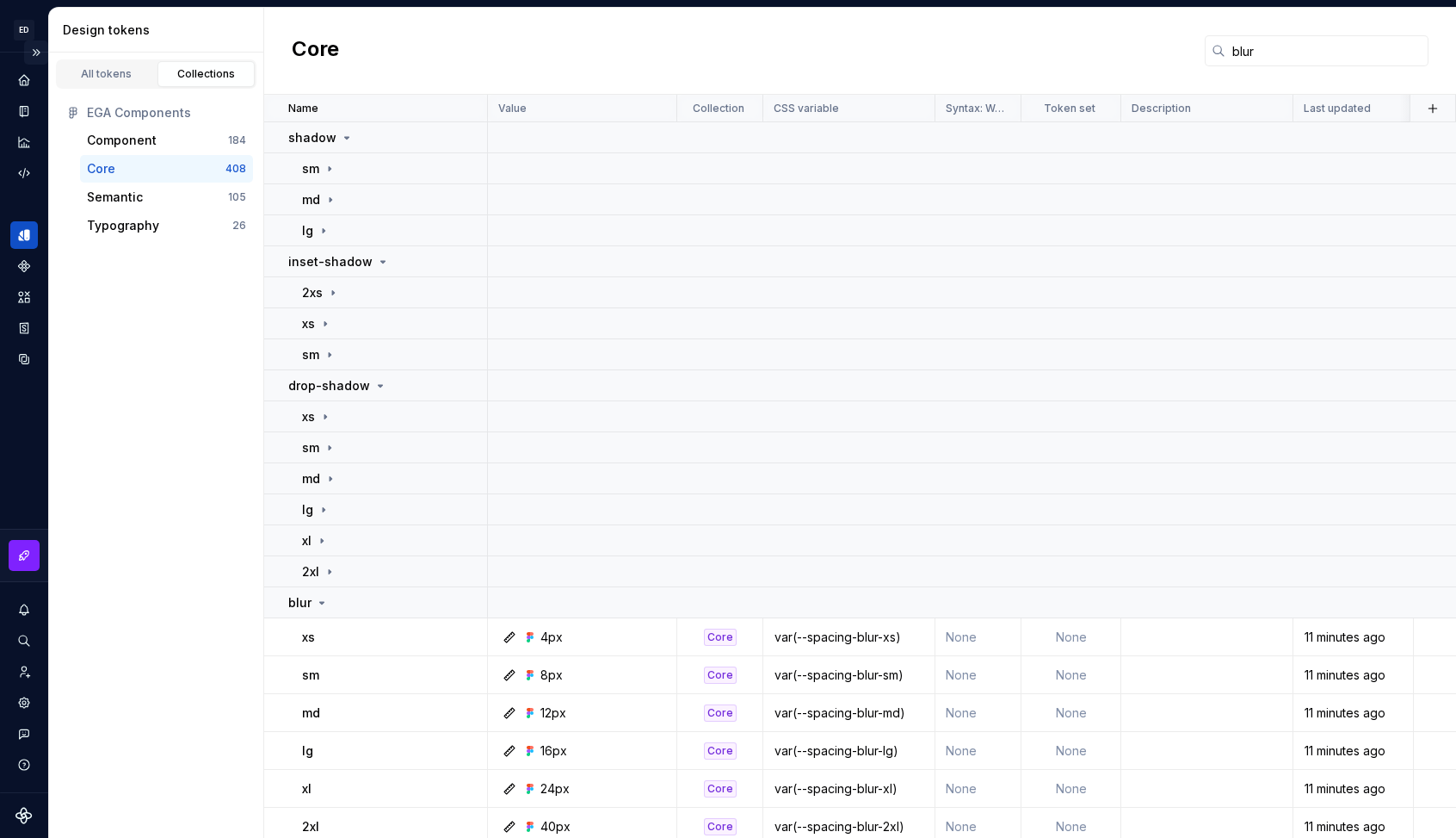
click at [35, 50] on button "Expand sidebar" at bounding box center [36, 52] width 24 height 24
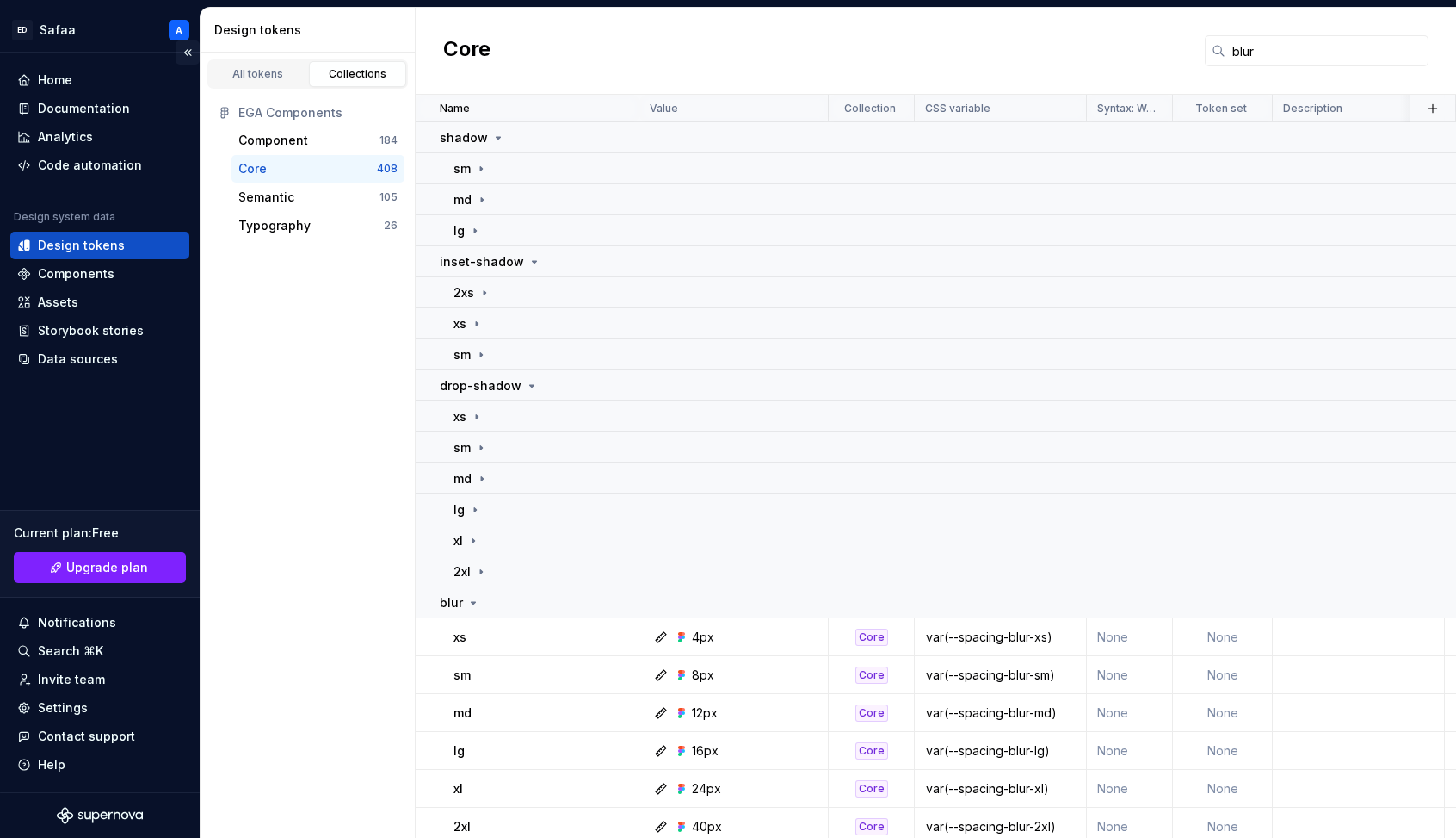
click at [192, 54] on button "Collapse sidebar" at bounding box center [187, 52] width 24 height 24
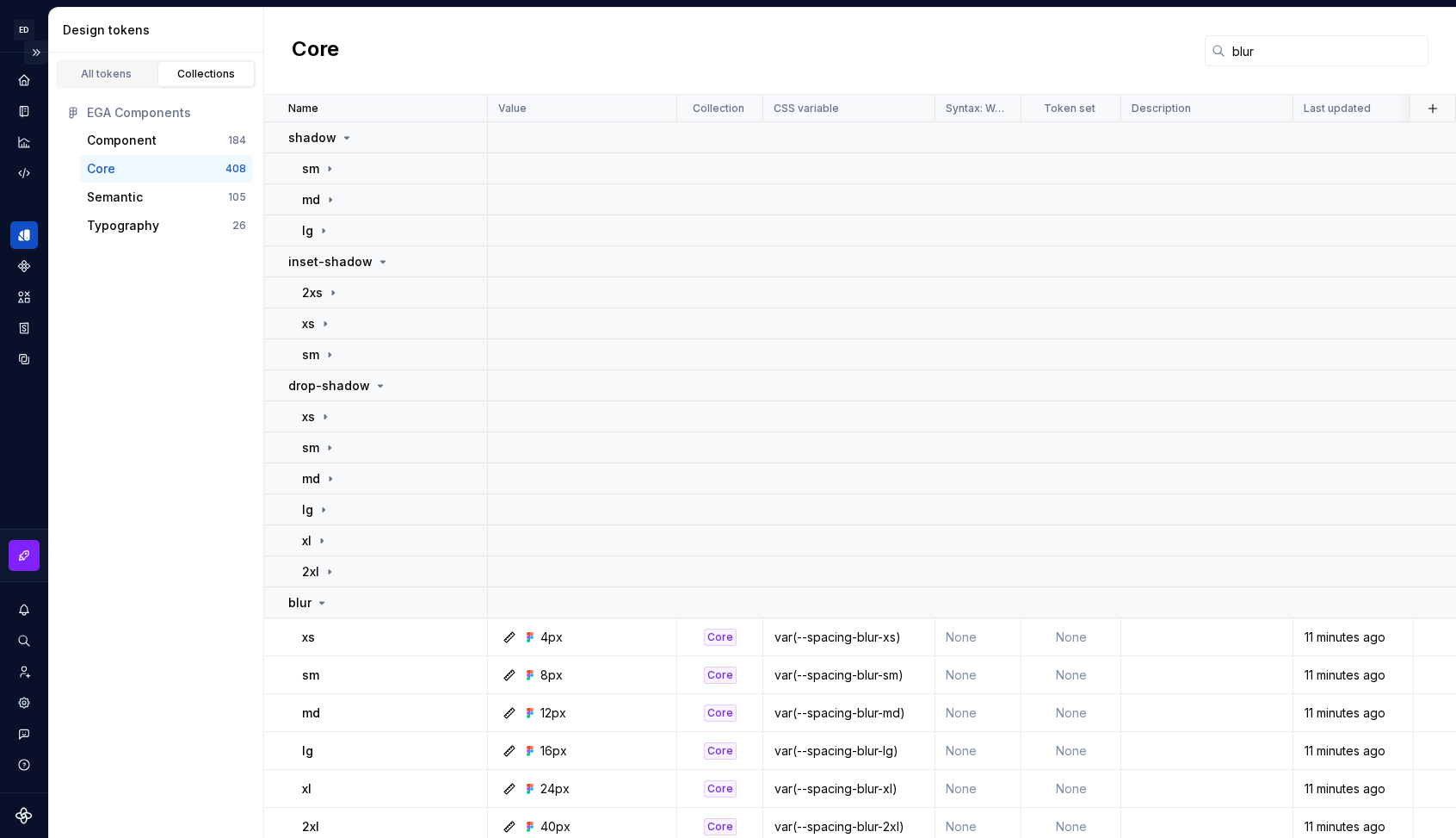
click at [37, 57] on button "Expand sidebar" at bounding box center [36, 52] width 24 height 24
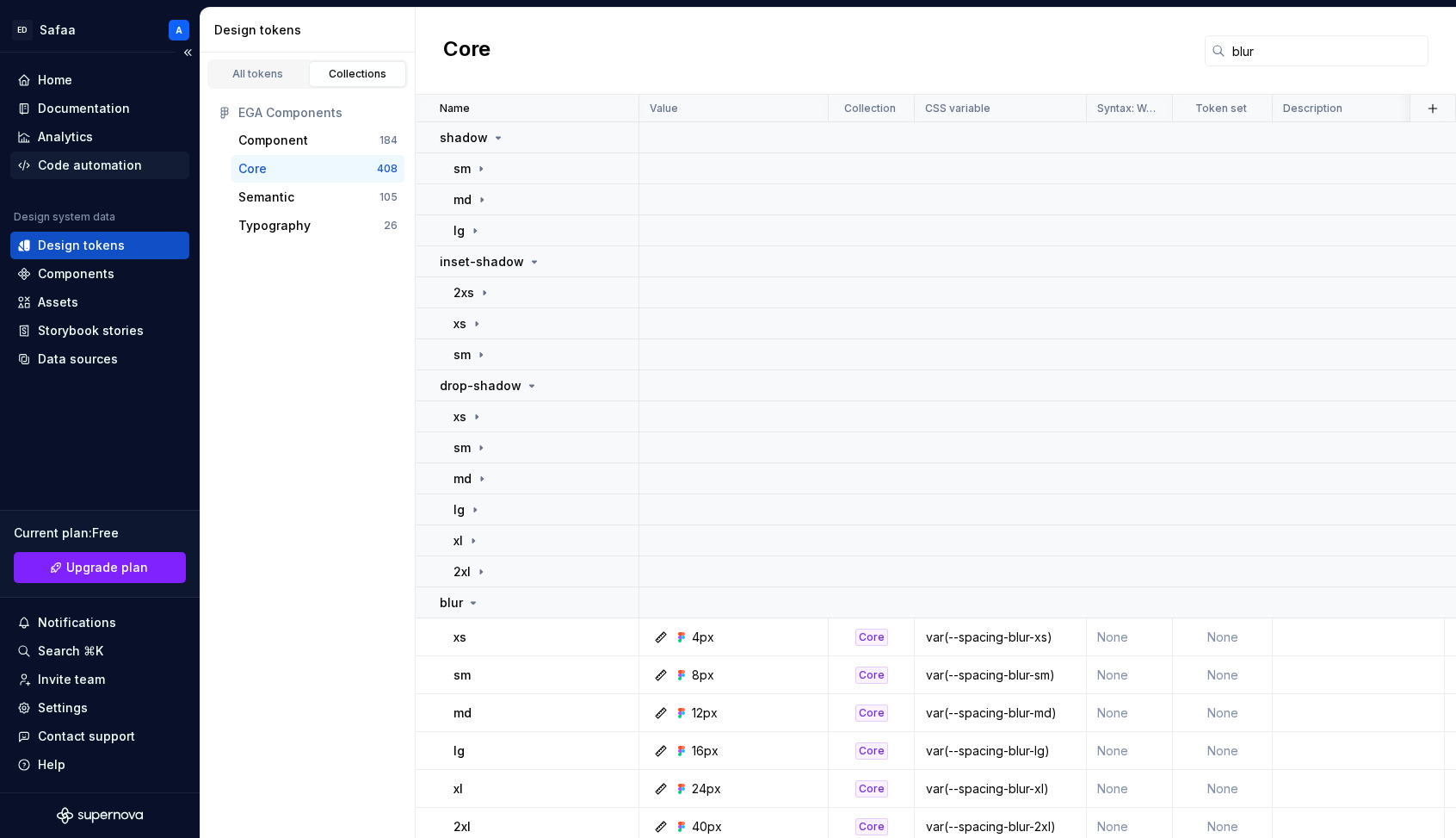
click at [80, 162] on div "Code automation" at bounding box center [90, 165] width 104 height 17
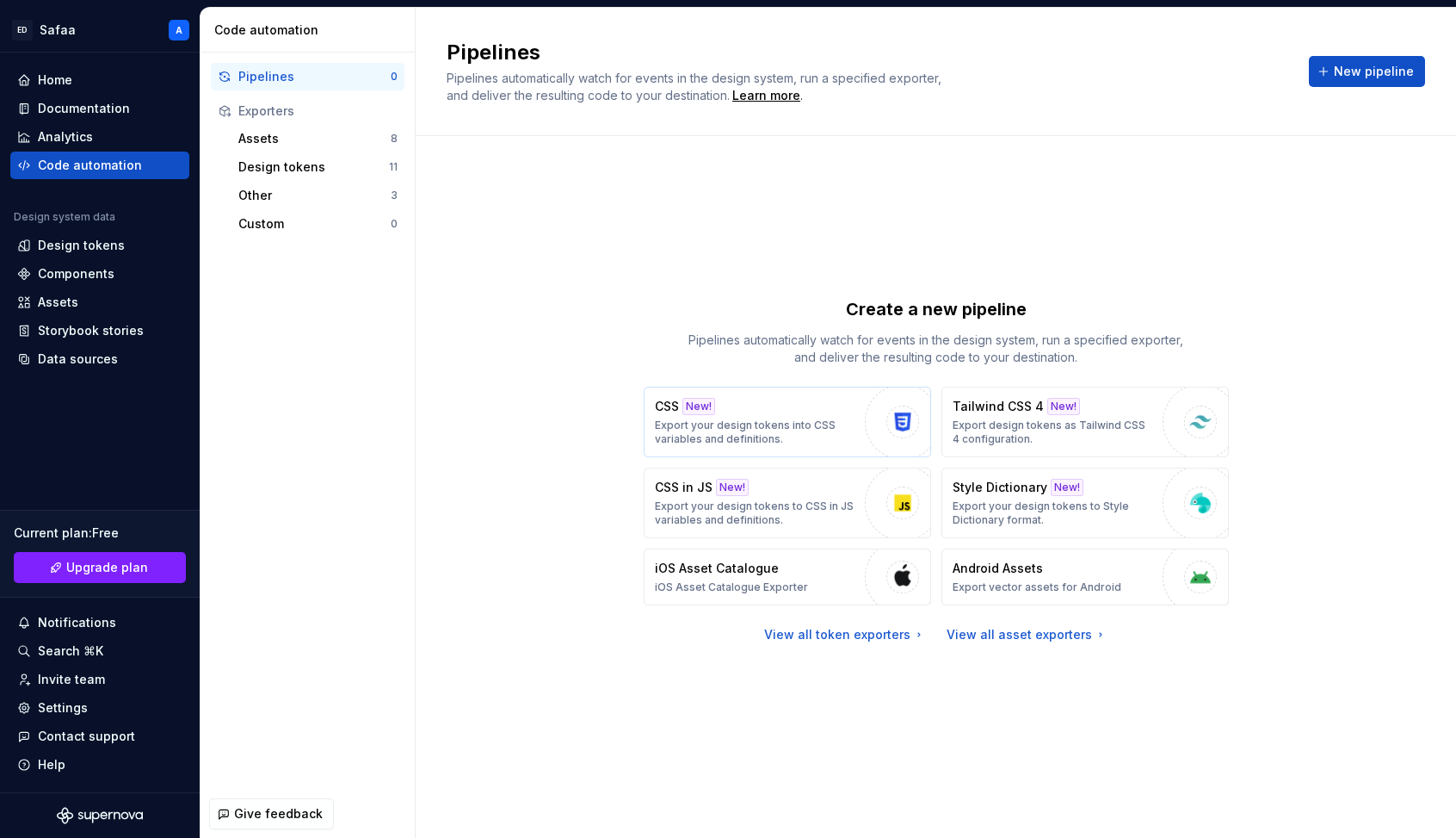
click at [797, 413] on div "CSS New! Export your design tokens into CSS variables and definitions." at bounding box center [755, 422] width 202 height 48
type textarea "*"
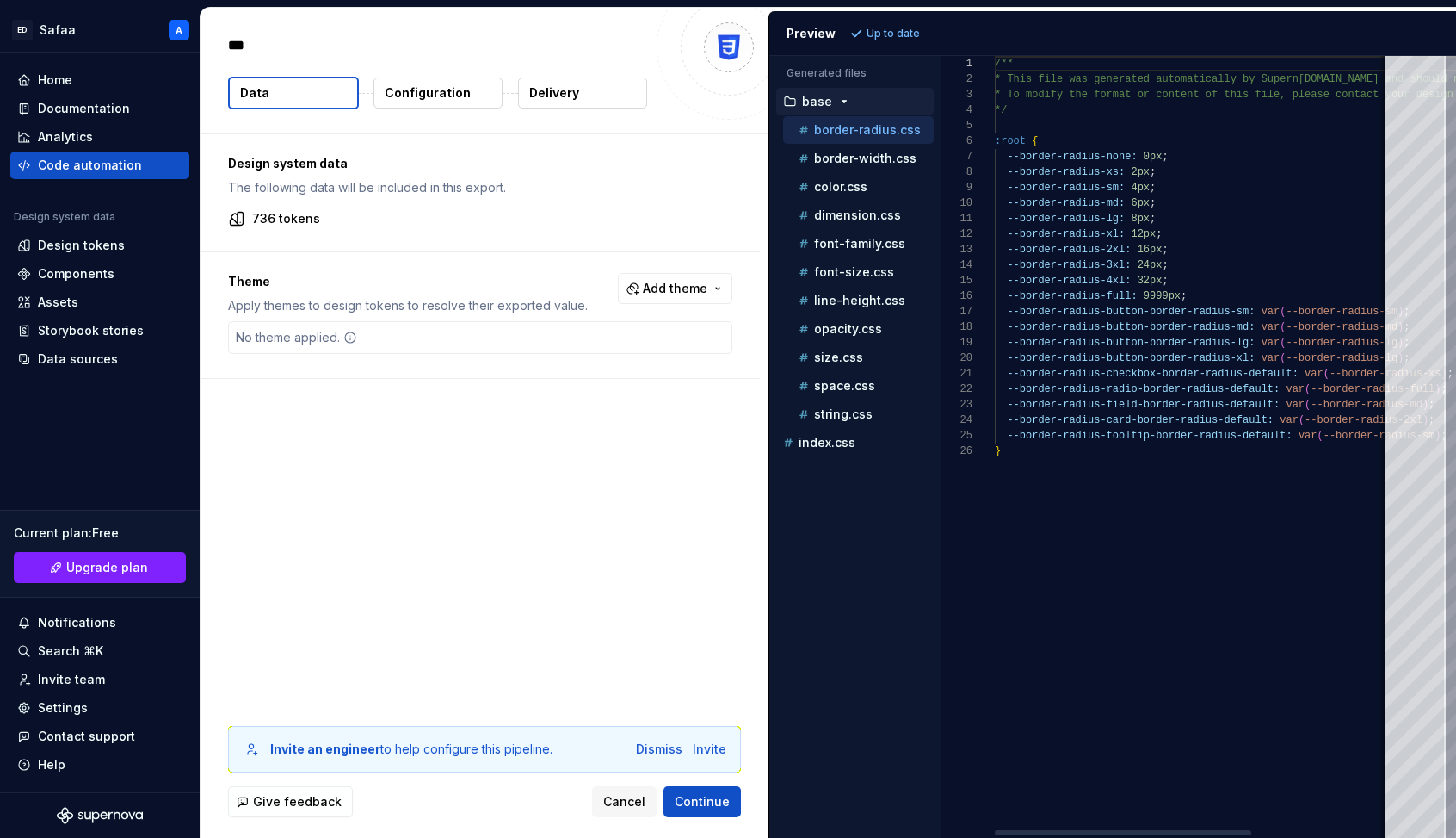
type textarea "**********"
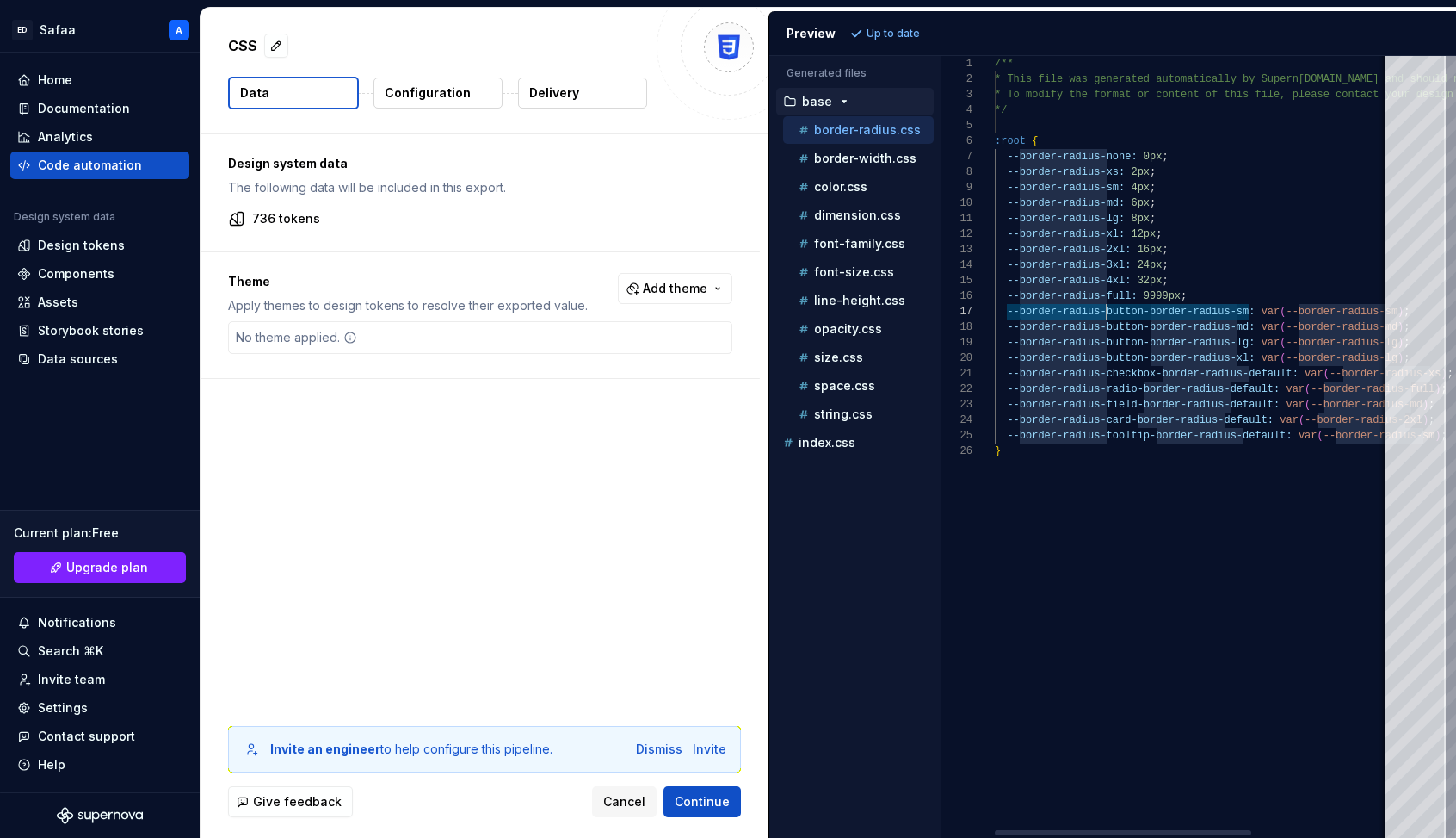
scroll to position [93, 106]
drag, startPoint x: 1020, startPoint y: 315, endPoint x: 1102, endPoint y: 314, distance: 82.0
click at [1102, 314] on div "/** * This file was generated automatically by Supern [DOMAIN_NAME] and should …" at bounding box center [1298, 447] width 607 height 782
click at [84, 251] on div "Design tokens" at bounding box center [81, 245] width 87 height 17
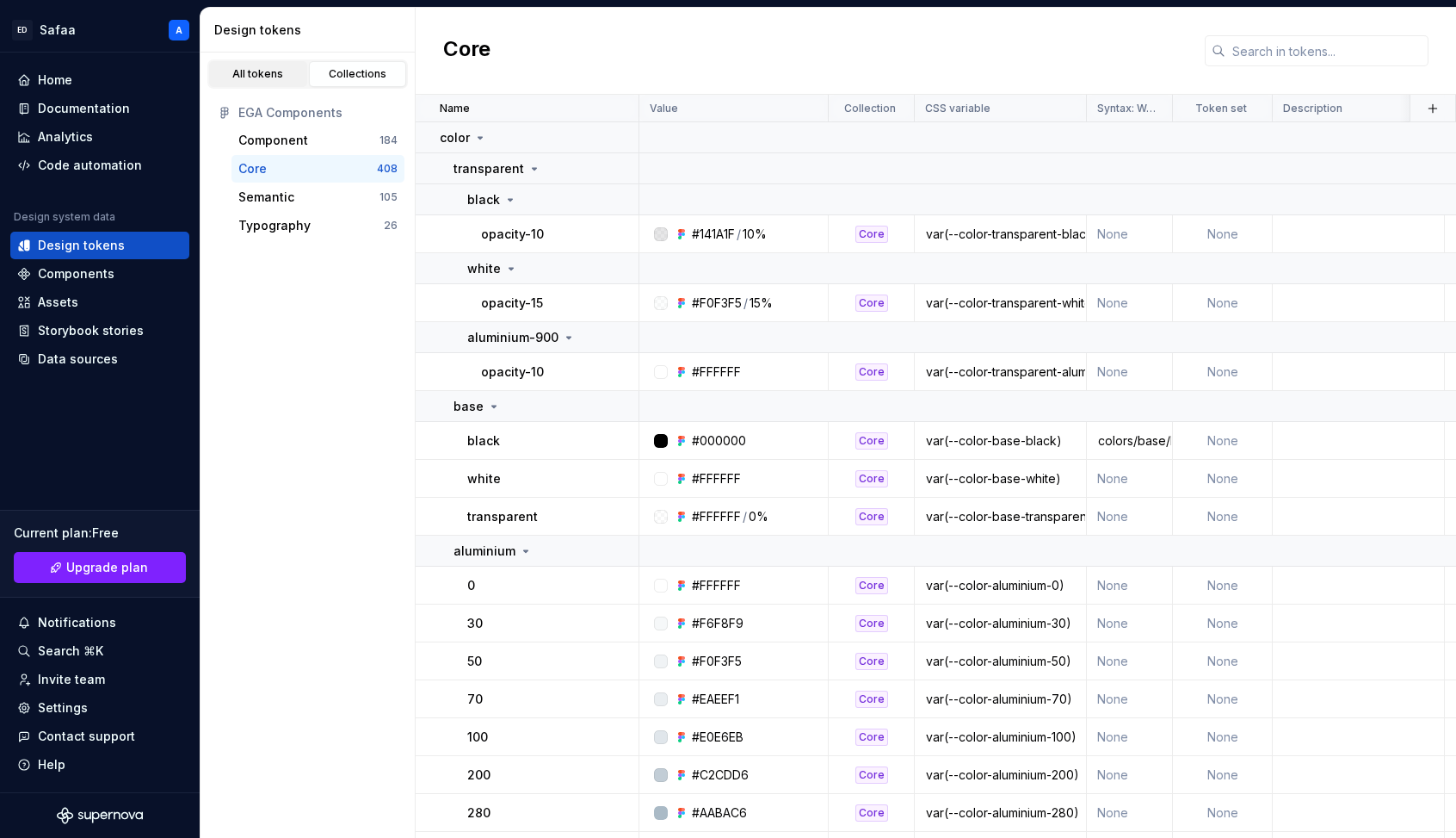
click at [262, 76] on div "All tokens" at bounding box center [258, 74] width 86 height 14
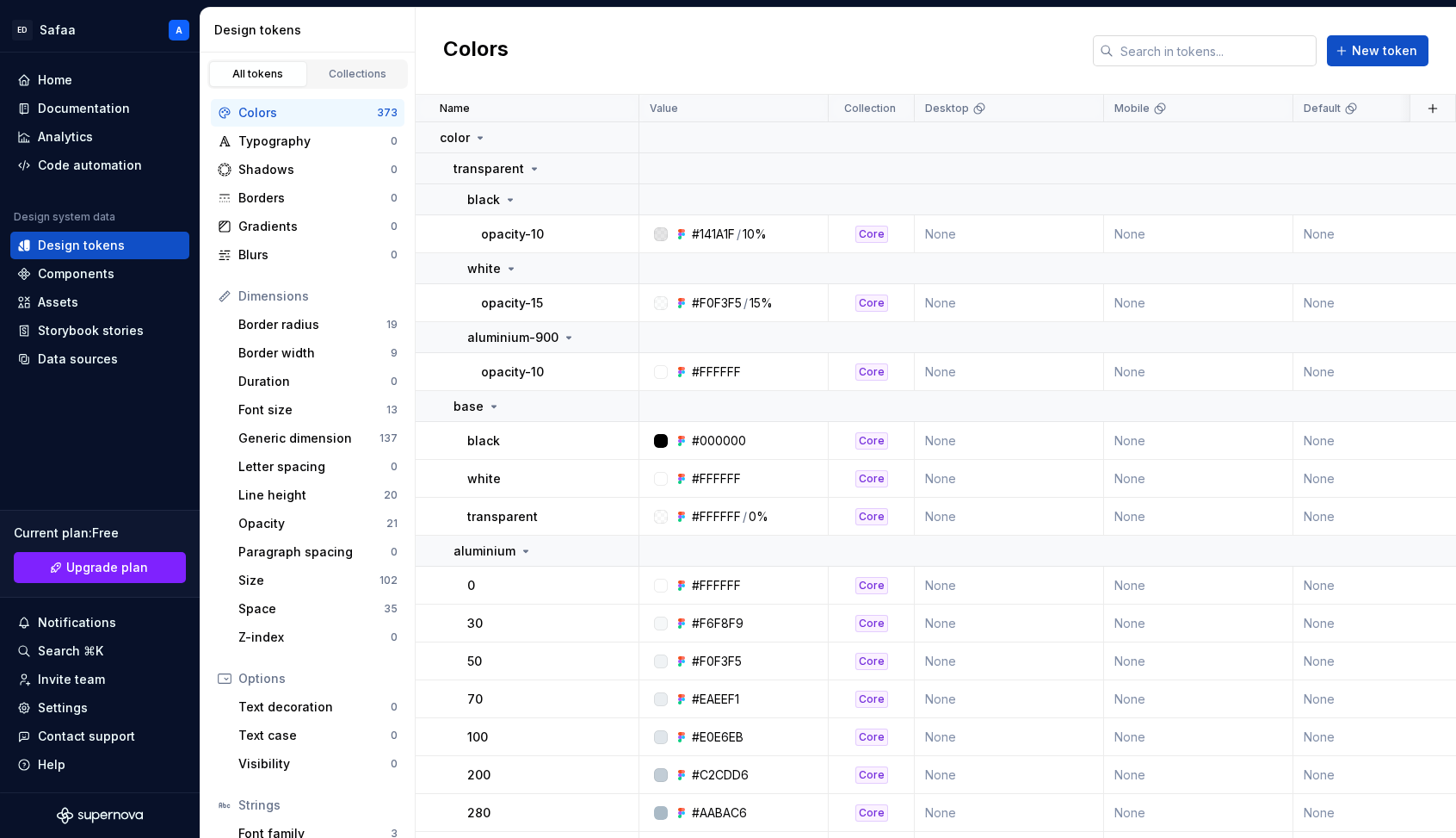
click at [1135, 42] on input "text" at bounding box center [1215, 51] width 203 height 31
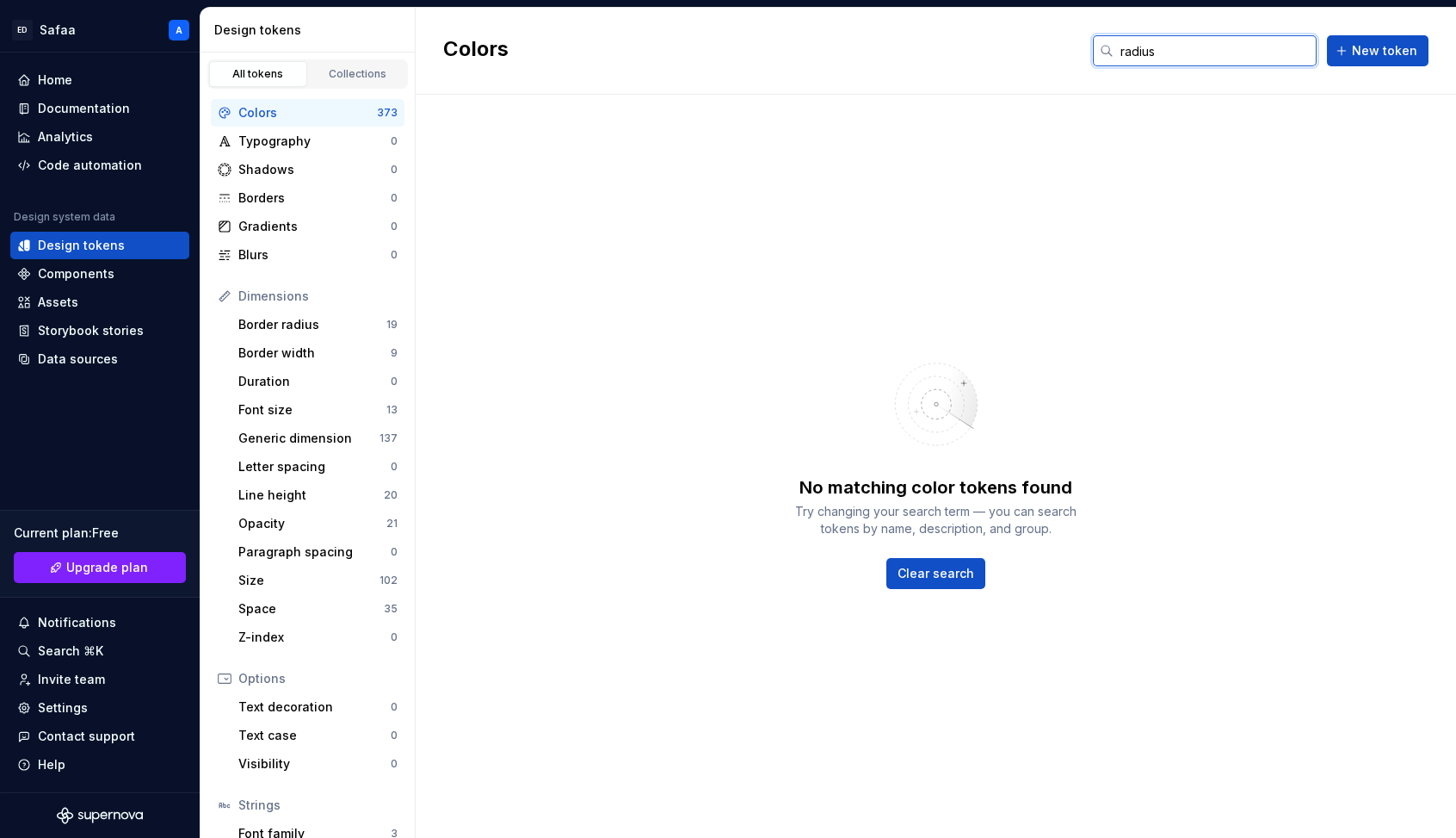
type input "radius"
click at [1135, 48] on input "radius" at bounding box center [1215, 51] width 203 height 31
click at [111, 738] on div "Contact support" at bounding box center [86, 737] width 97 height 17
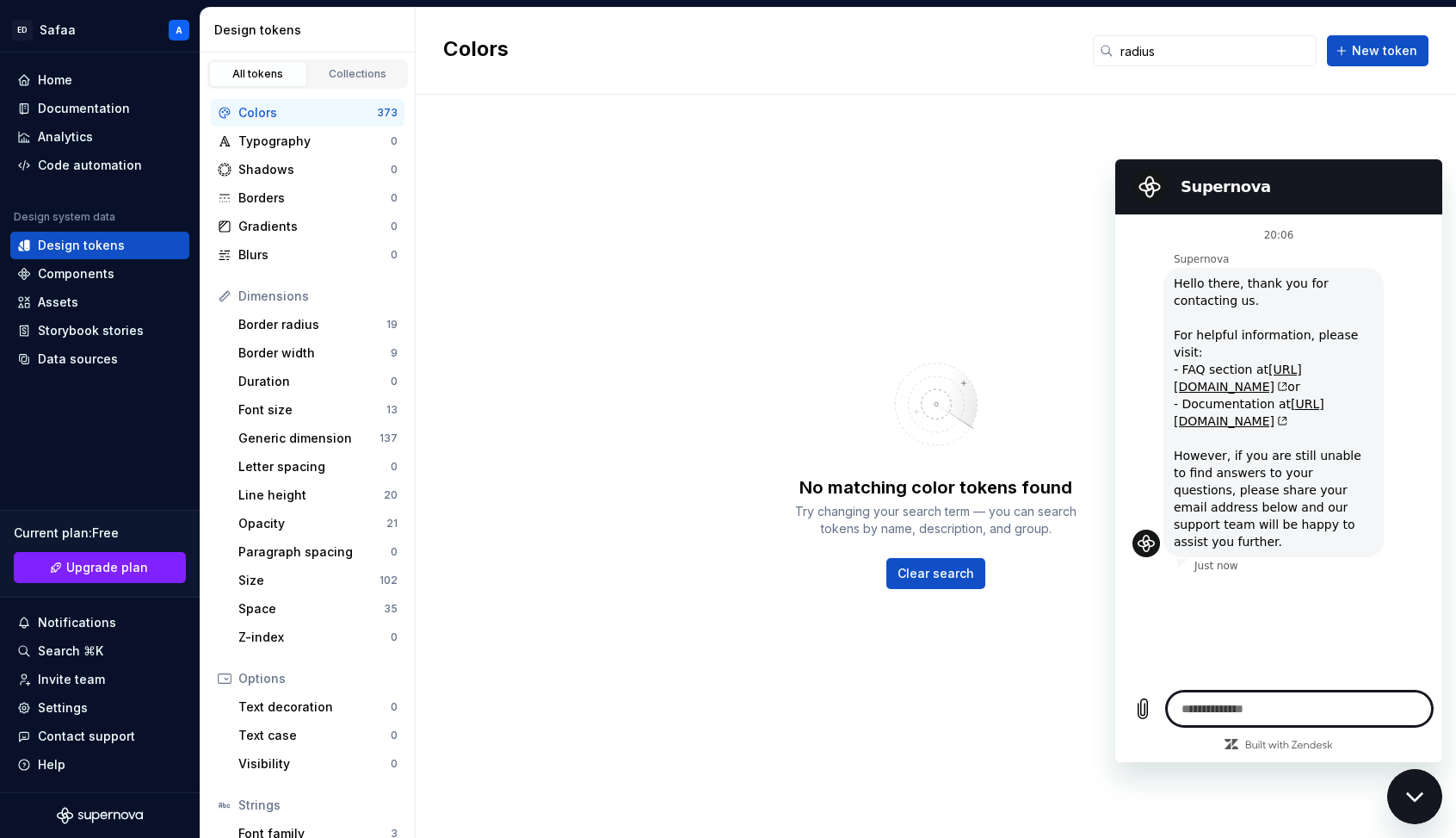
type textarea "*"
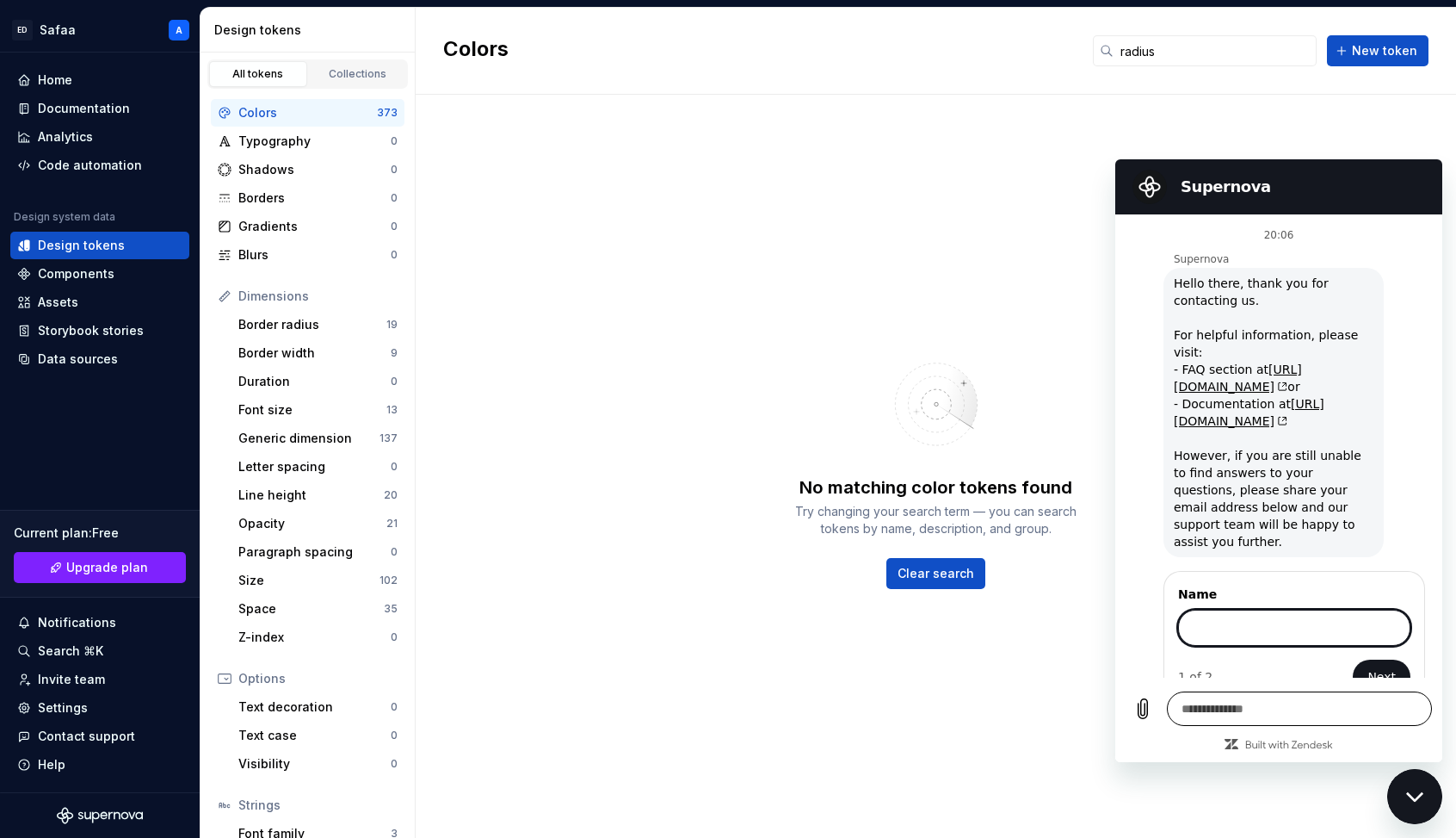
click at [1135, 712] on textarea at bounding box center [1299, 709] width 265 height 35
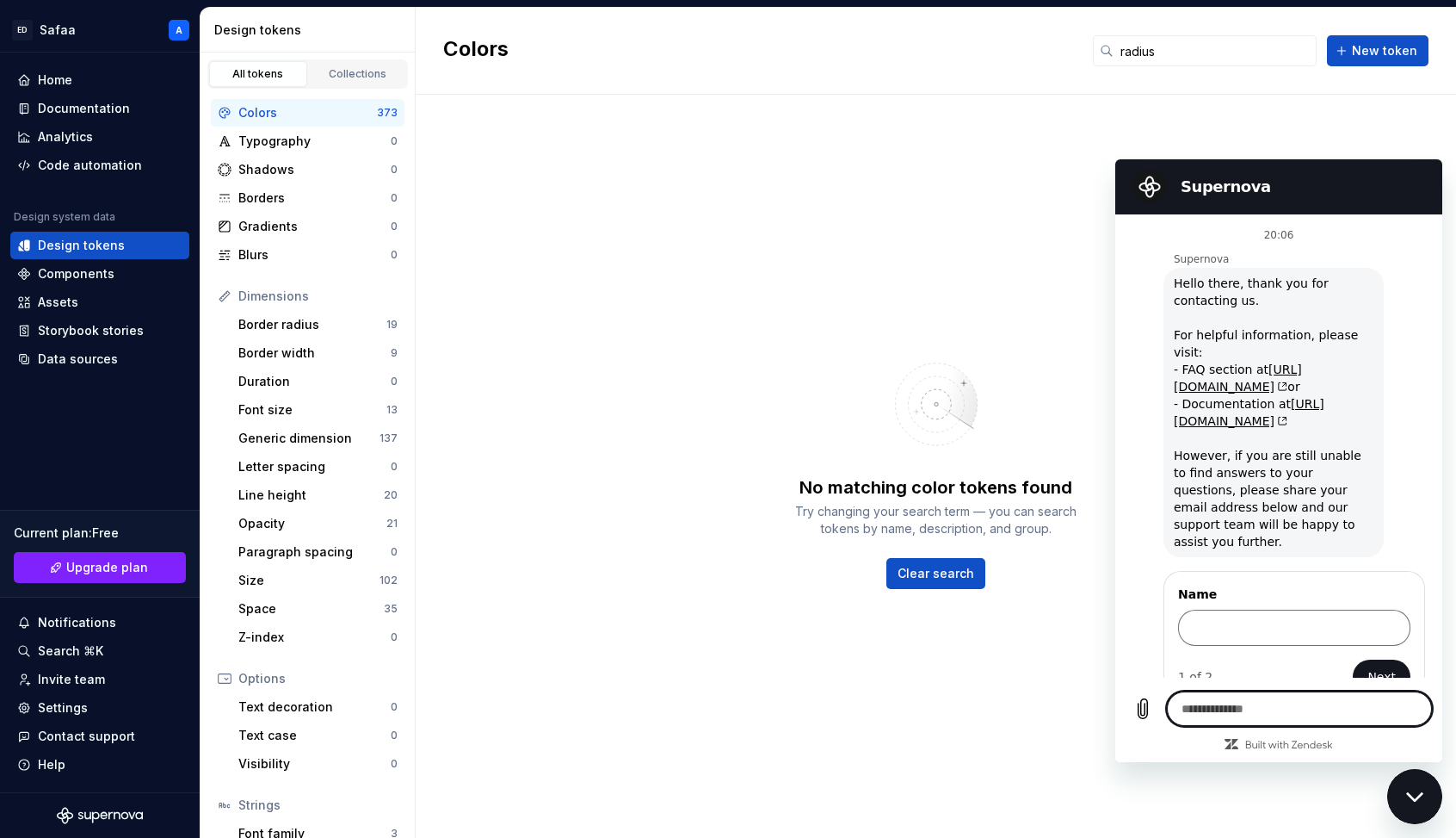
type textarea "*"
type textarea "**"
type textarea "*"
type textarea "***"
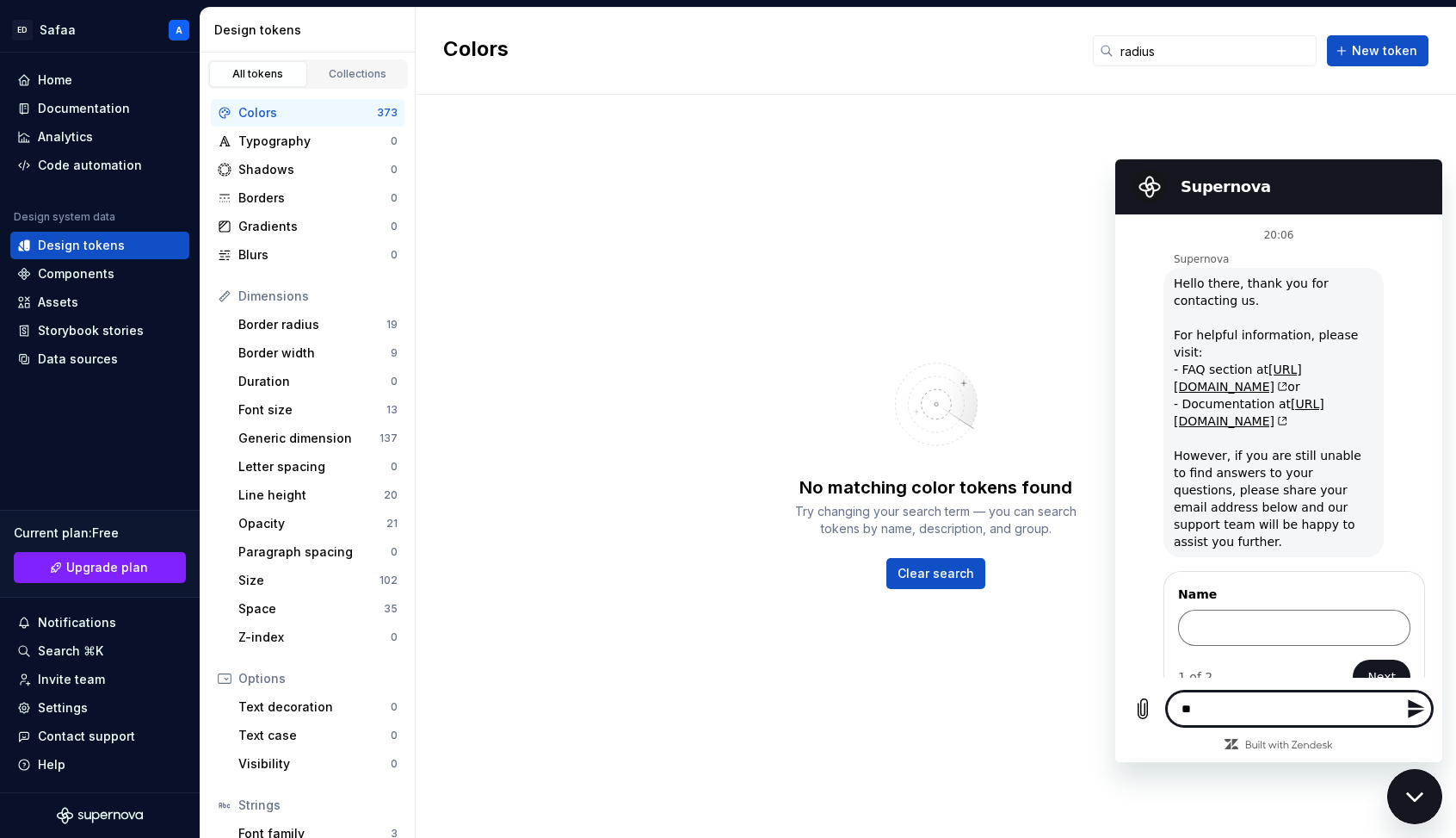
type textarea "*"
type textarea "****"
type textarea "*"
type textarea "***"
type textarea "*"
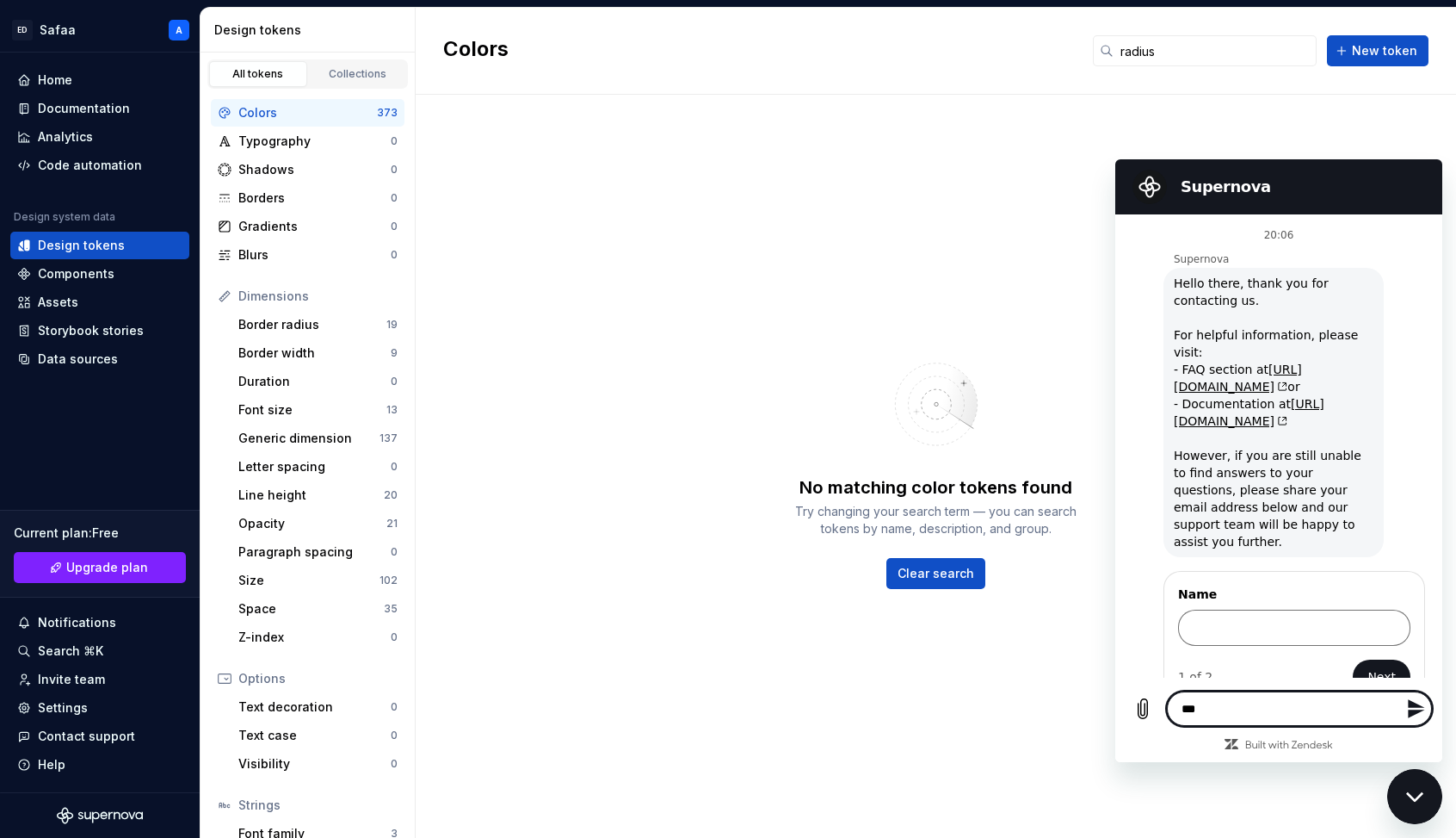
type textarea "****"
type textarea "*"
type textarea "*****"
type textarea "*"
type textarea "******"
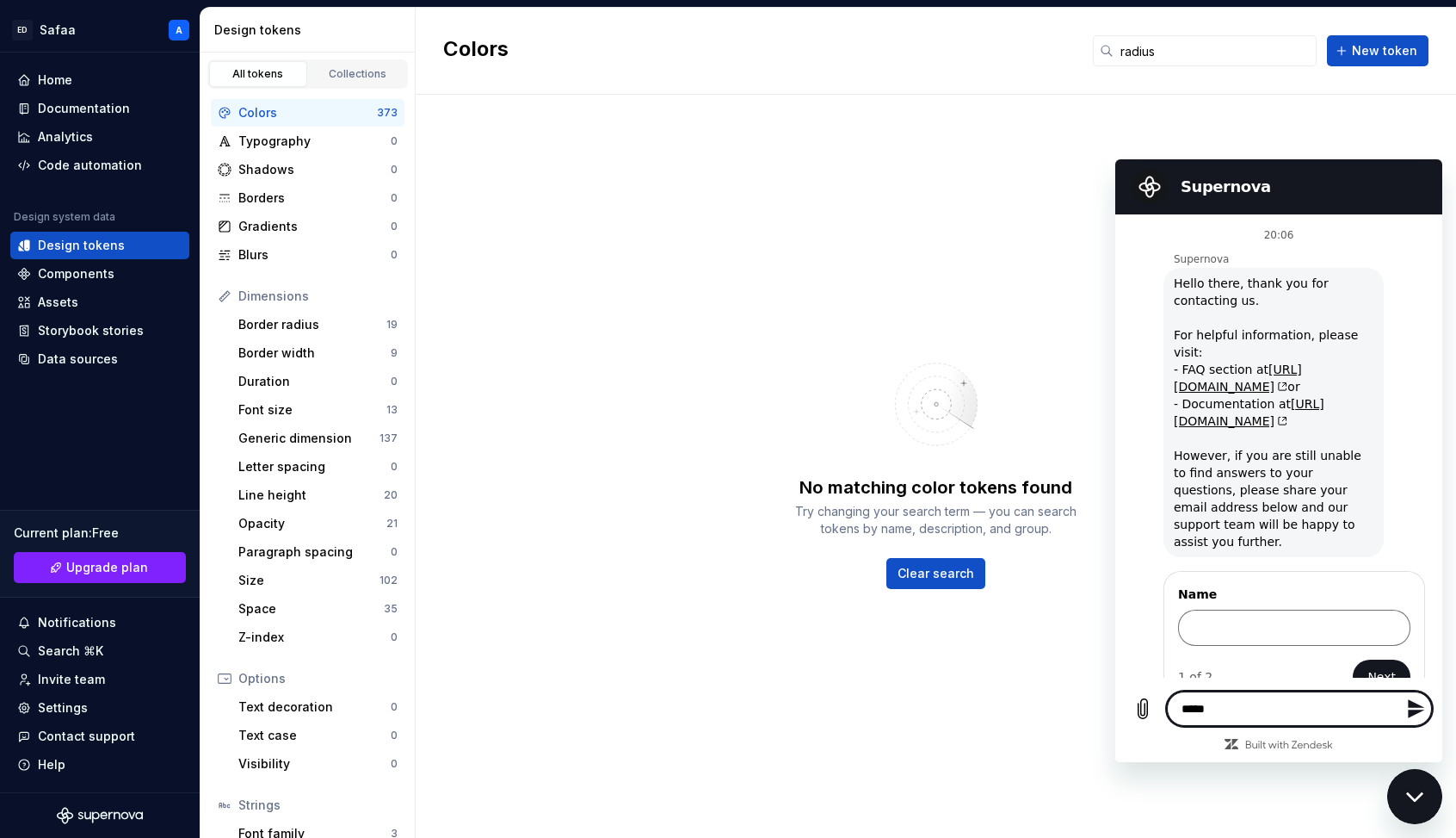
type textarea "*"
type textarea "******"
type textarea "*"
type textarea "********"
type textarea "*"
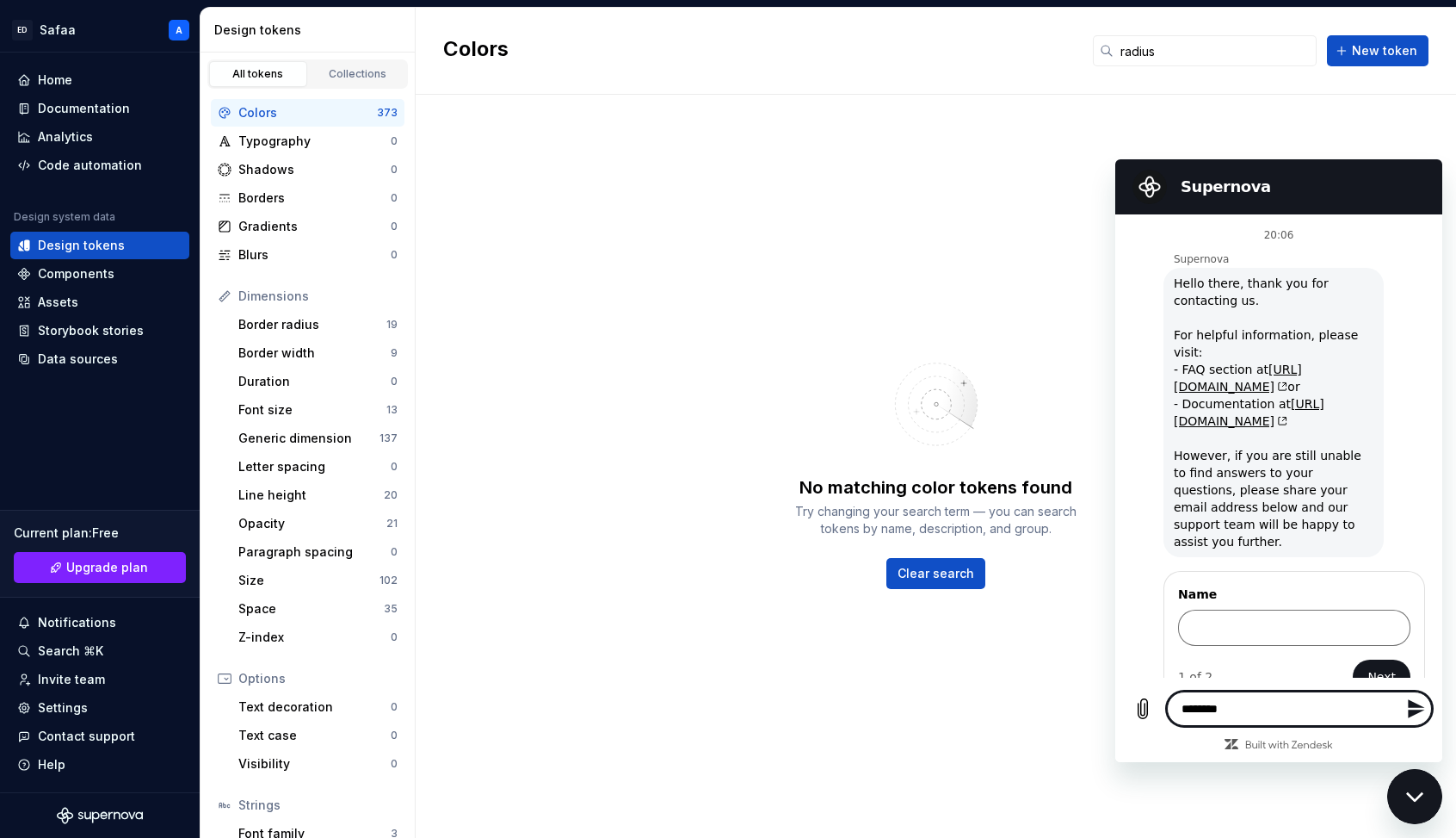
type textarea "*********"
type textarea "*"
type textarea "**********"
type textarea "*"
type textarea "**********"
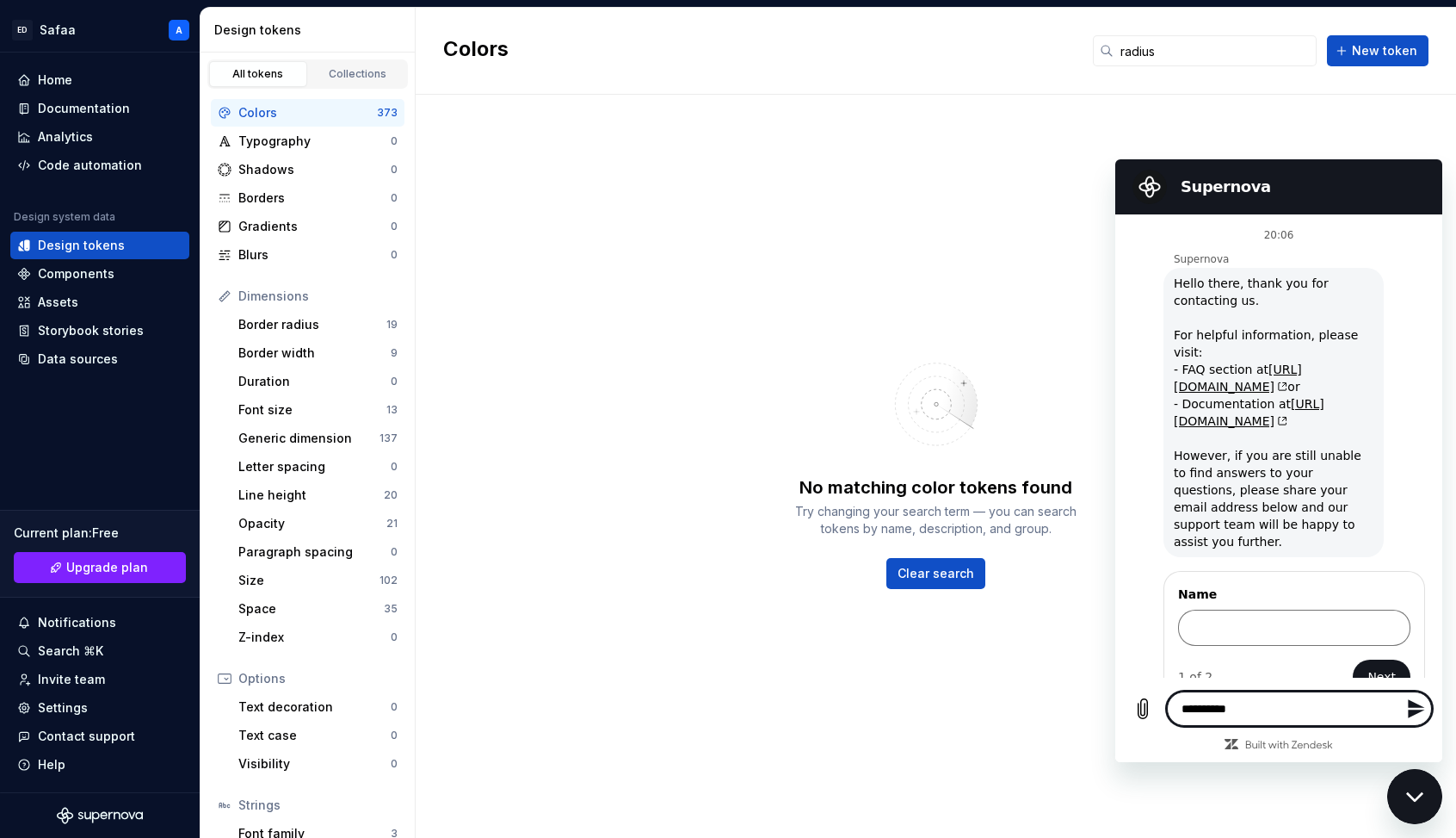
type textarea "*"
type textarea "**********"
type textarea "*"
type textarea "**********"
type textarea "*"
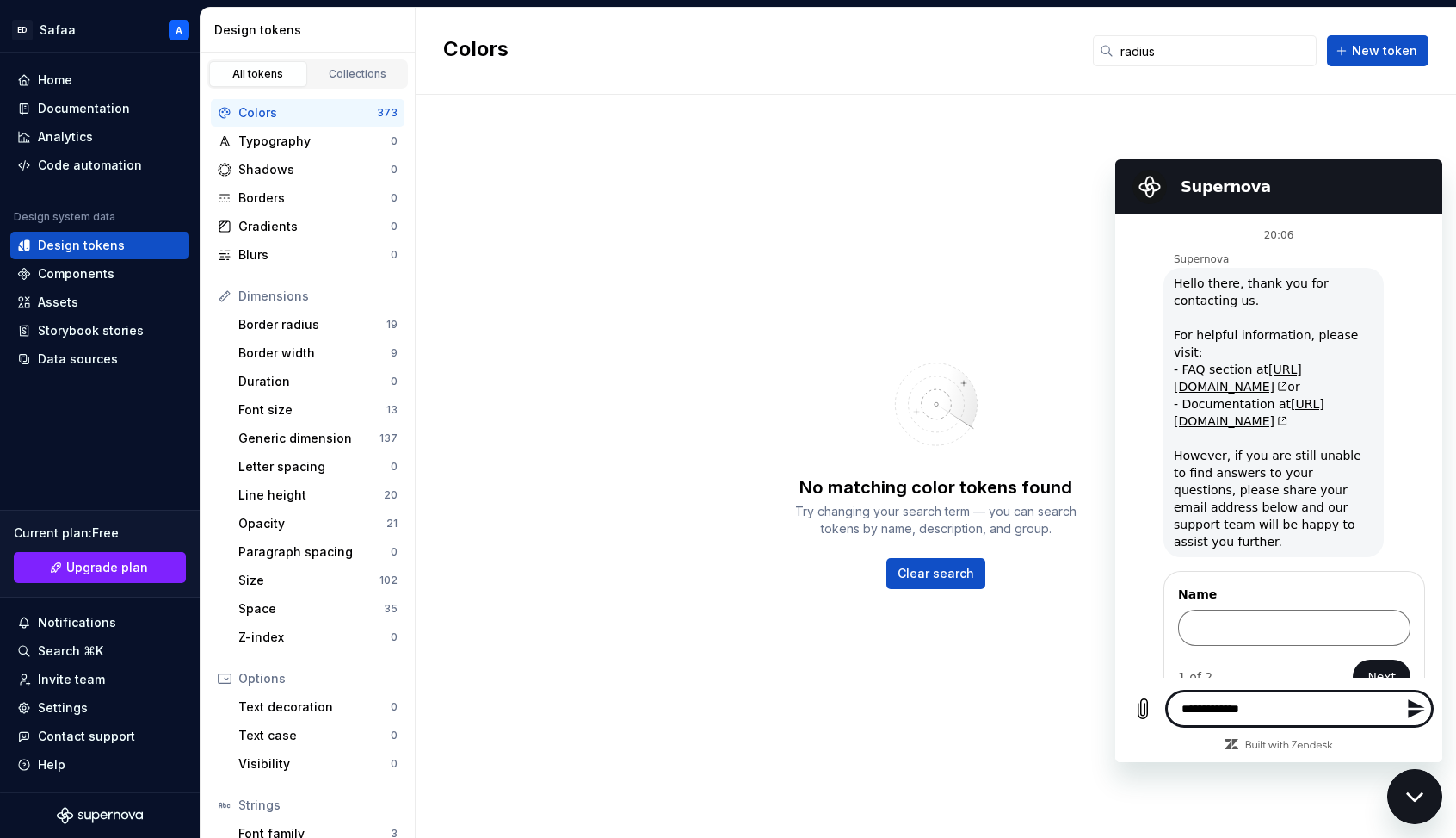
type textarea "**********"
type textarea "*"
type textarea "**********"
type textarea "*"
type textarea "**********"
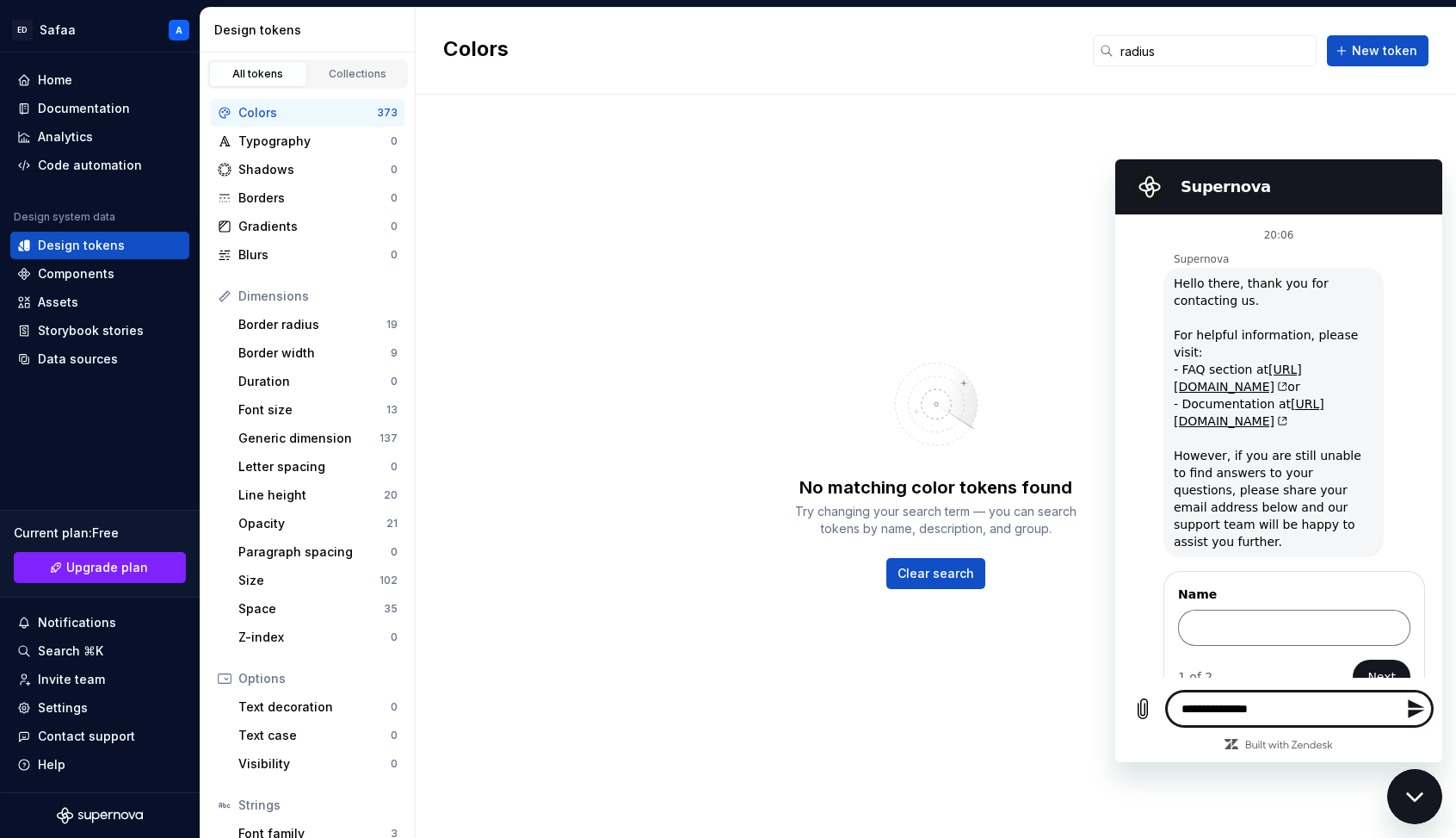
type textarea "*"
type textarea "**********"
type textarea "*"
type textarea "**********"
type textarea "*"
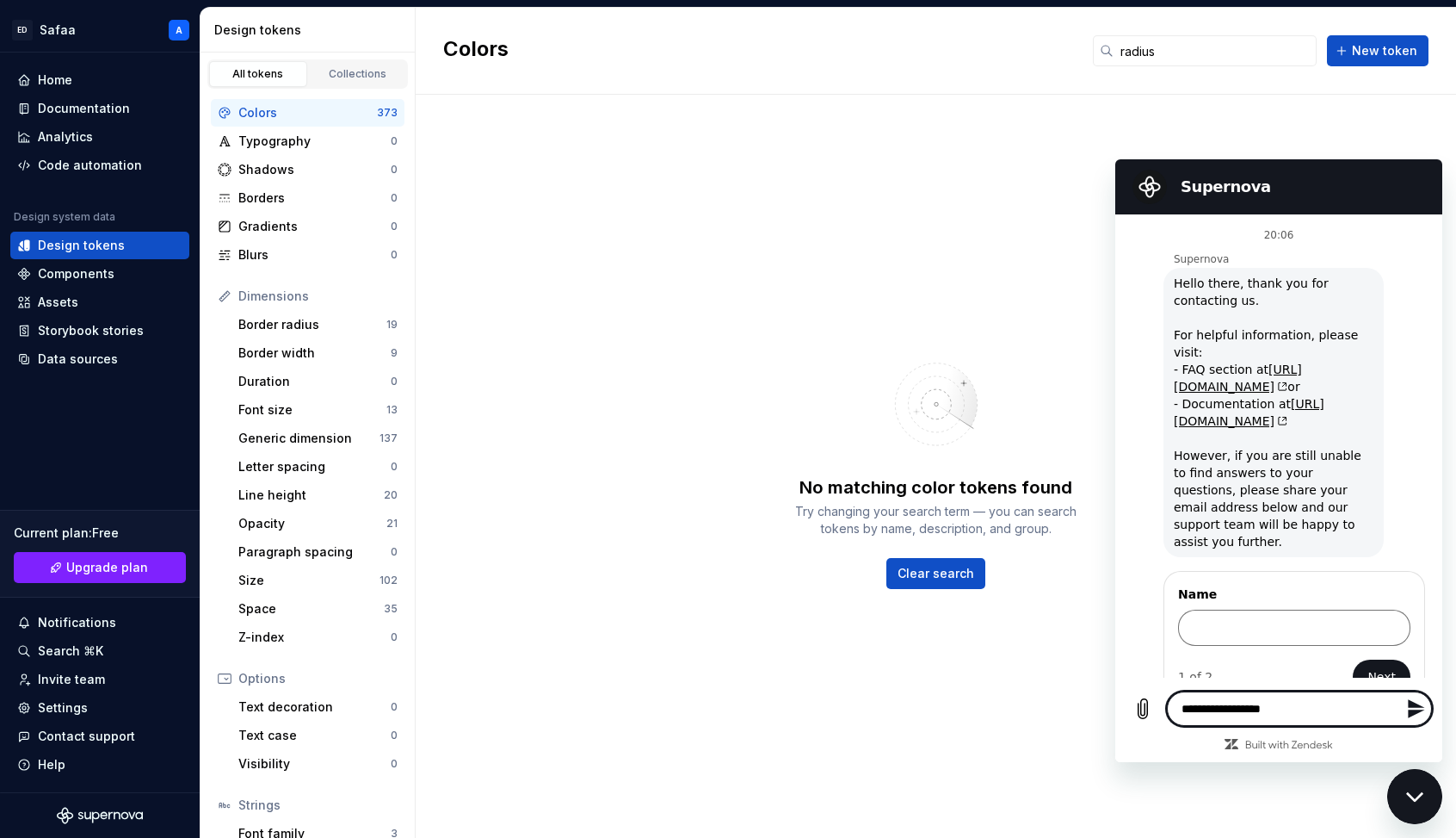
type textarea "**********"
type textarea "*"
type textarea "**********"
type textarea "*"
type textarea "**********"
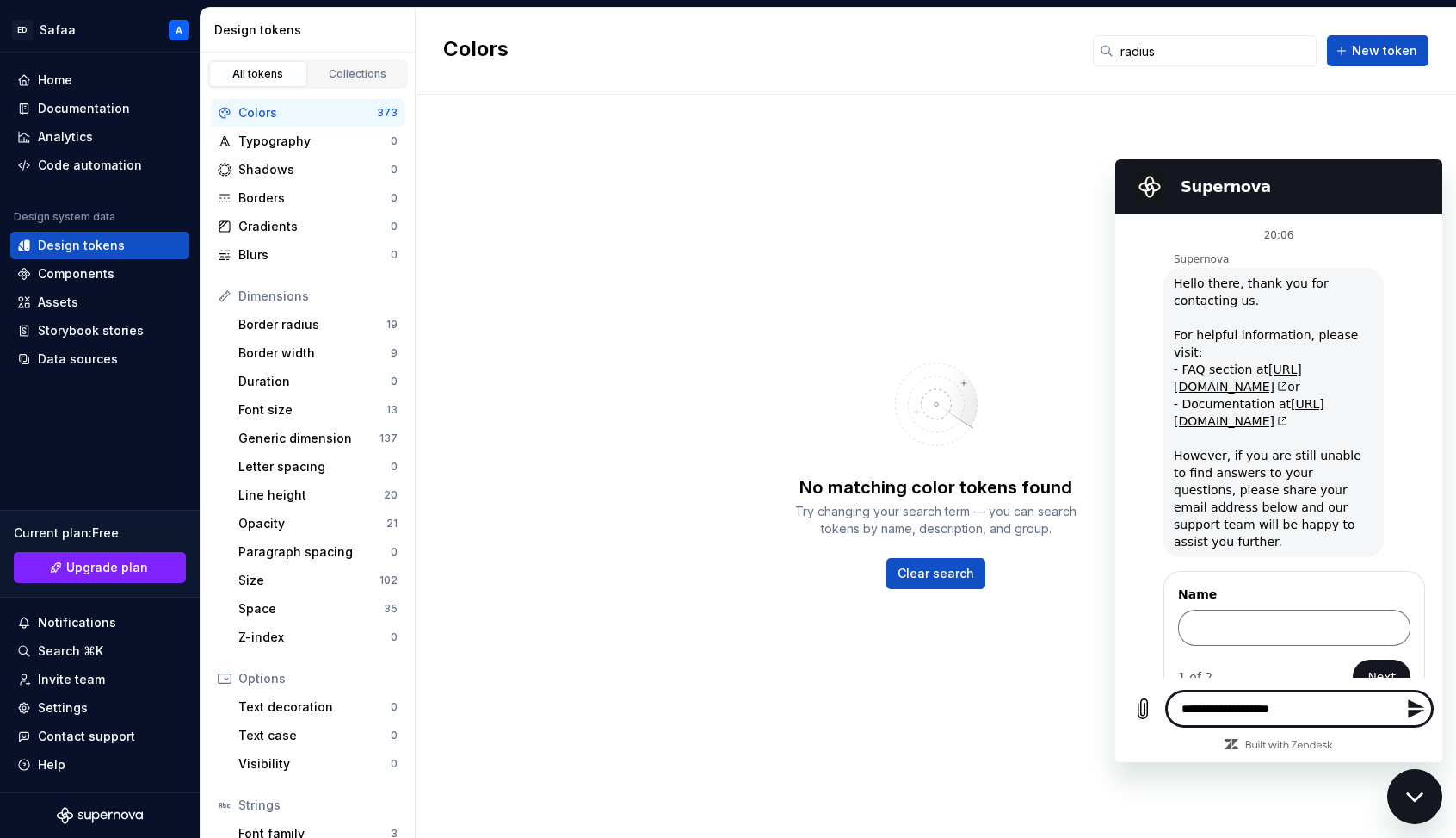
type textarea "*"
type textarea "**********"
type textarea "*"
type textarea "**********"
type textarea "*"
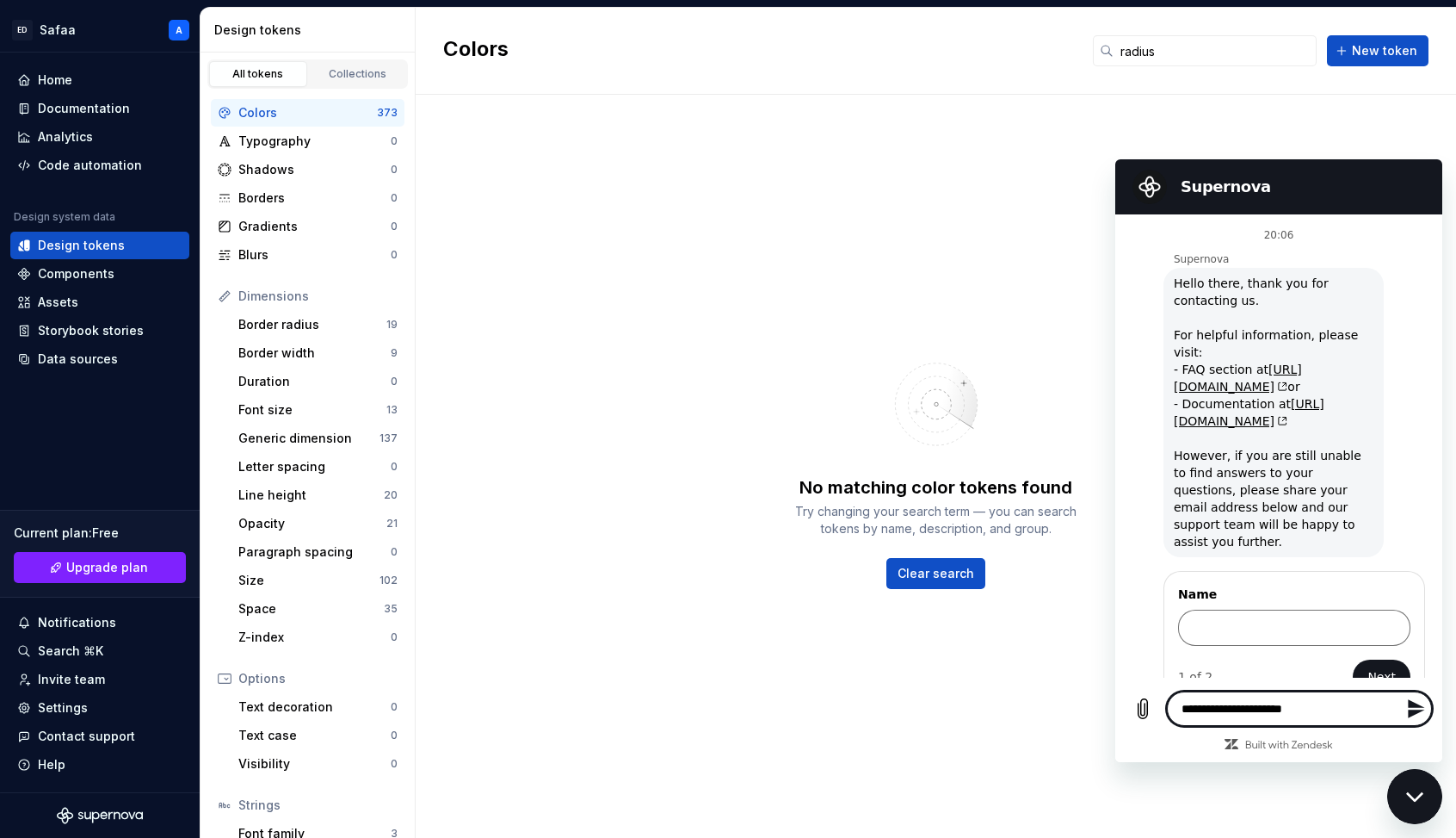
type textarea "**********"
type textarea "*"
type textarea "**********"
type textarea "*"
type textarea "**********"
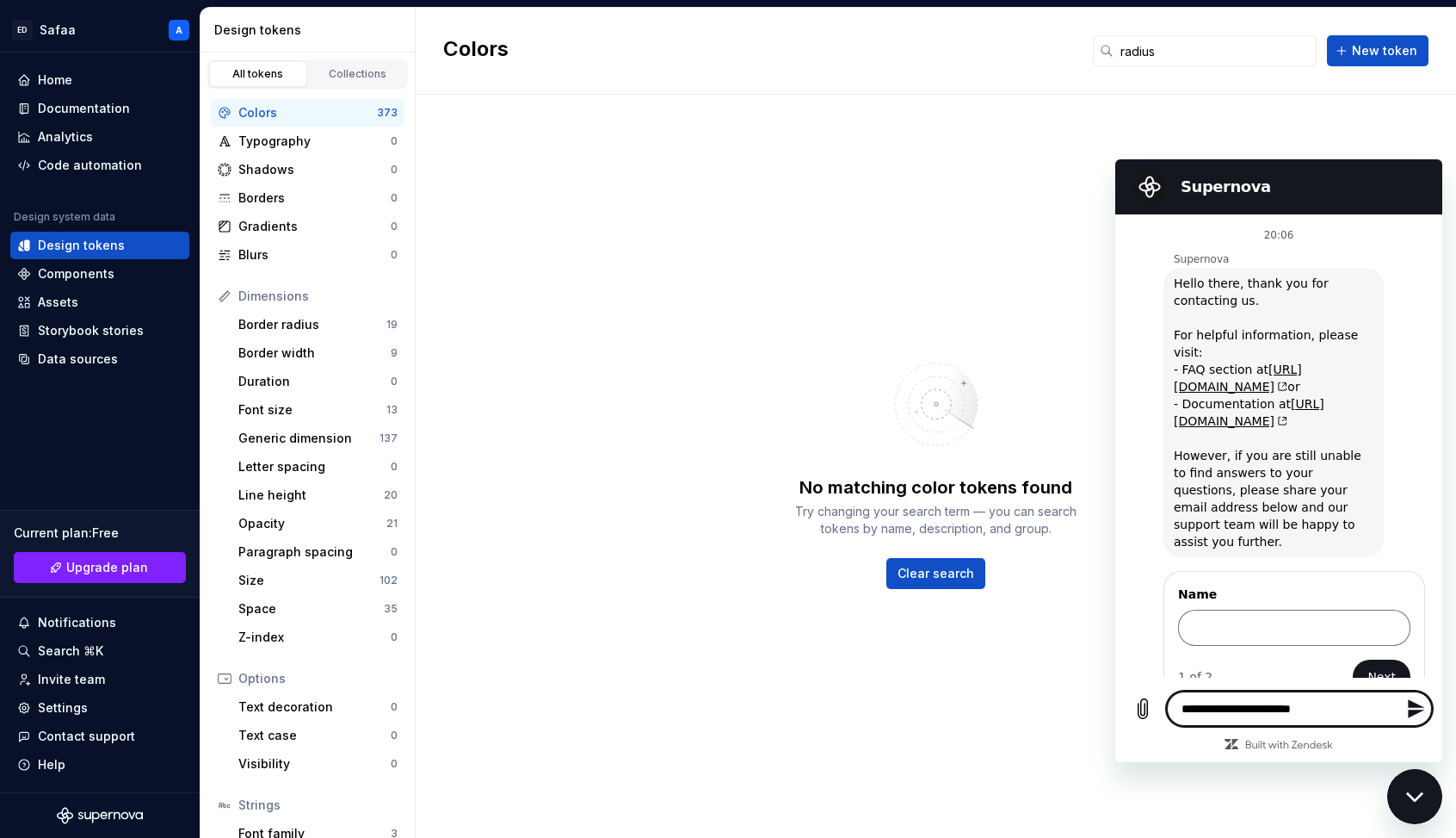
type textarea "*"
type textarea "**********"
type textarea "*"
type textarea "**********"
type textarea "*"
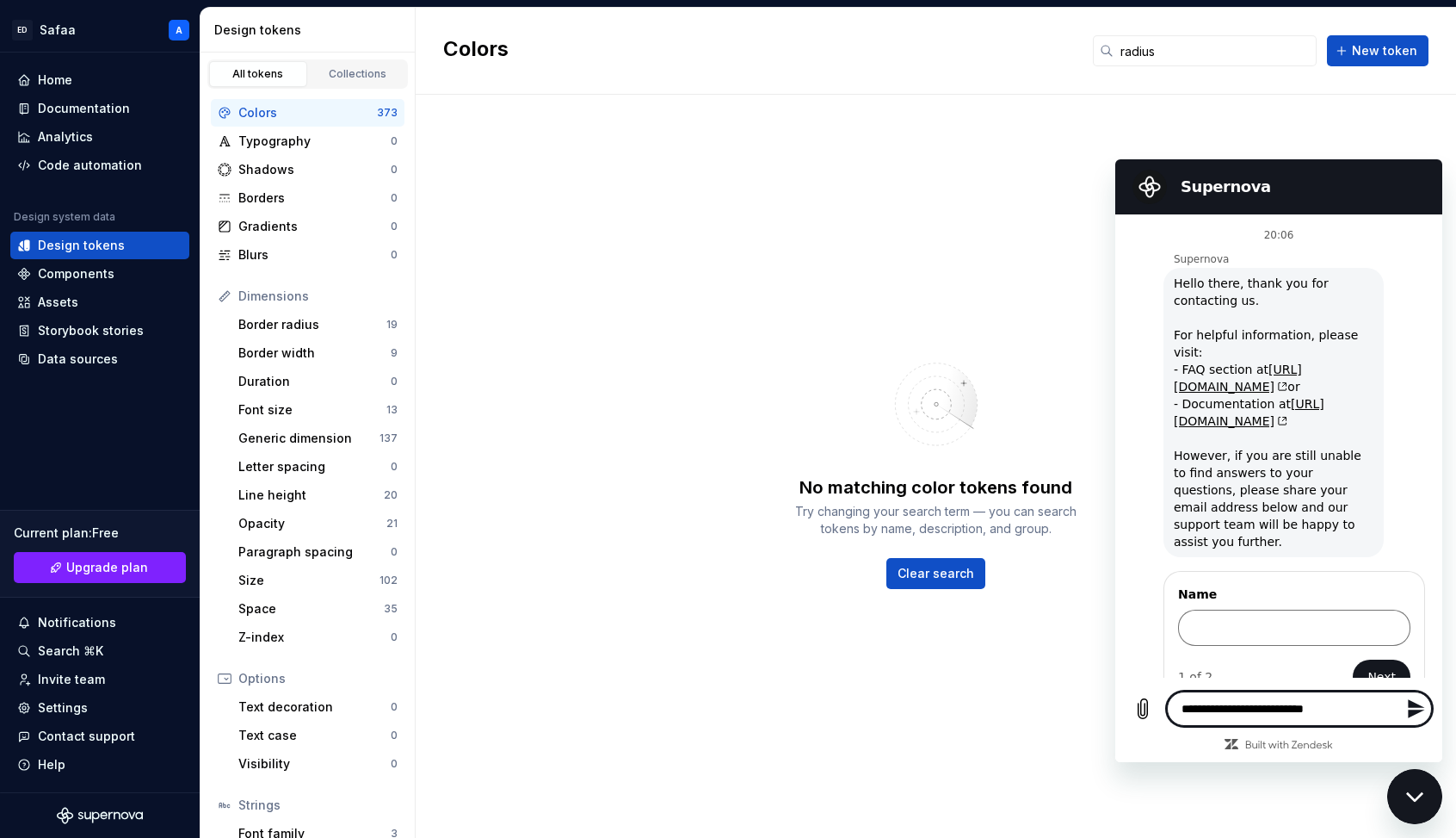
type textarea "**********"
type textarea "*"
type textarea "**********"
type textarea "*"
type textarea "**********"
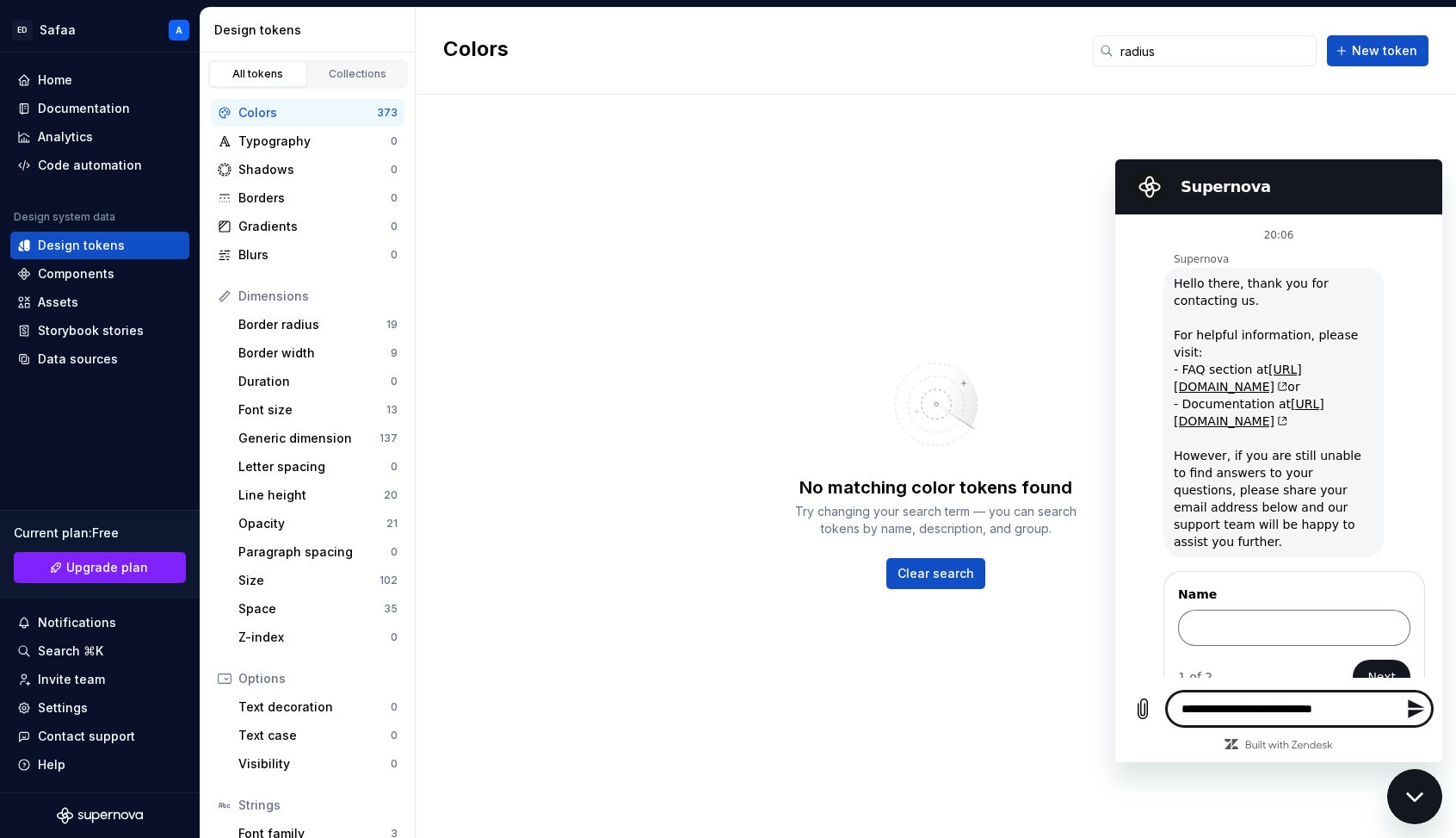
type textarea "*"
type textarea "**********"
type textarea "*"
type textarea "**********"
type textarea "*"
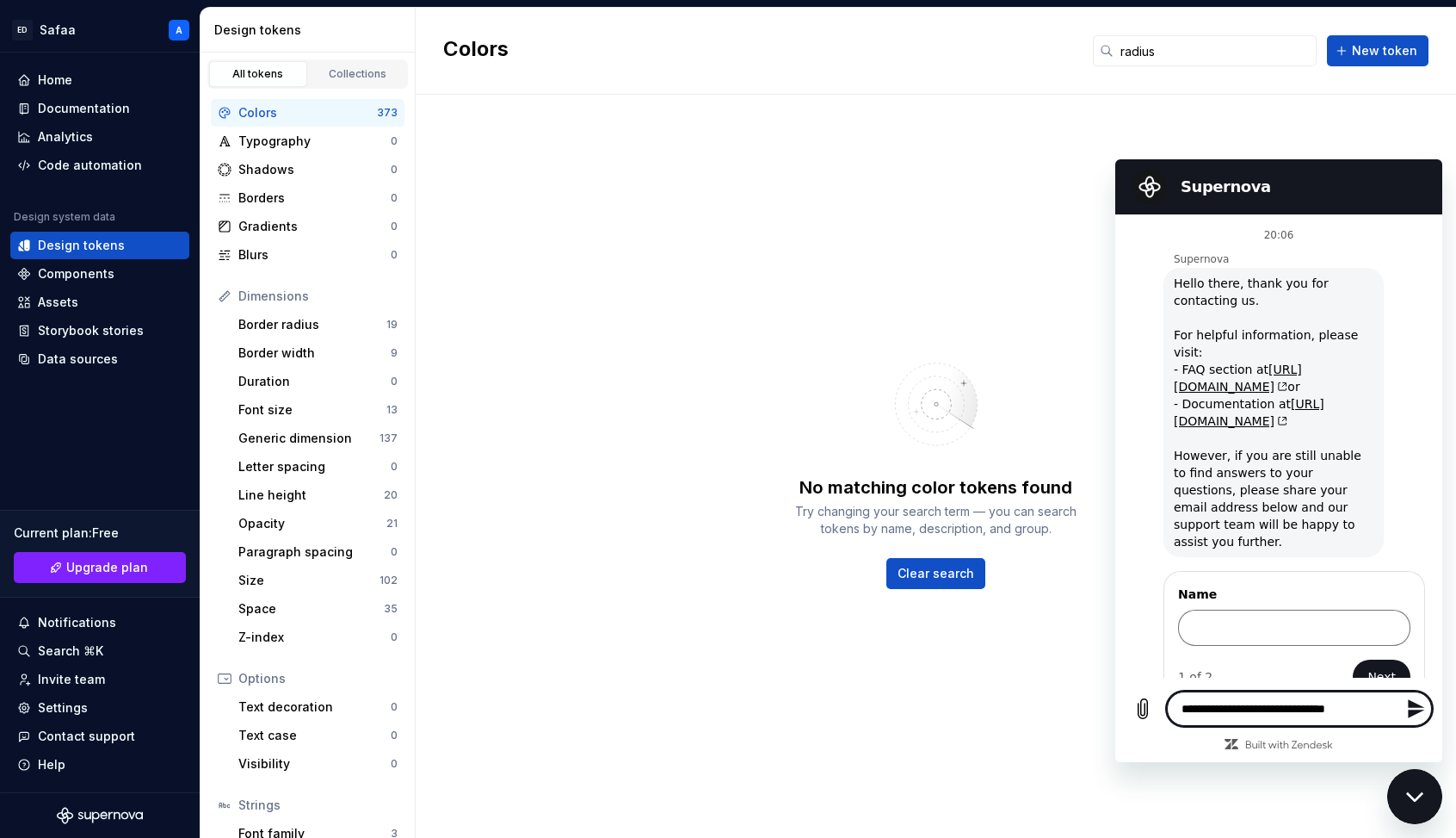
type textarea "**********"
type textarea "*"
type textarea "**********"
type textarea "*"
type textarea "**********"
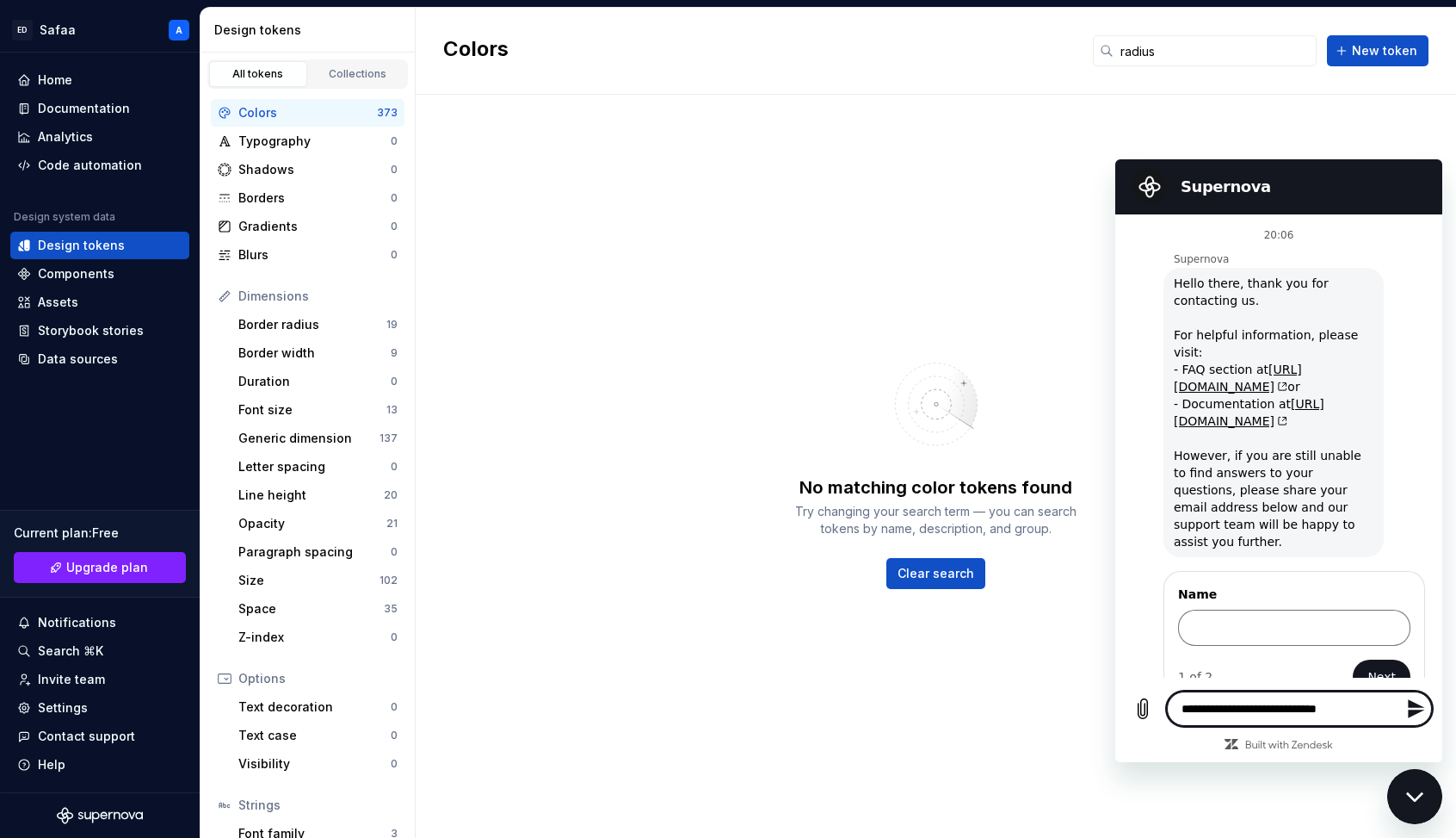
type textarea "*"
type textarea "**********"
type textarea "*"
type textarea "**********"
type textarea "*"
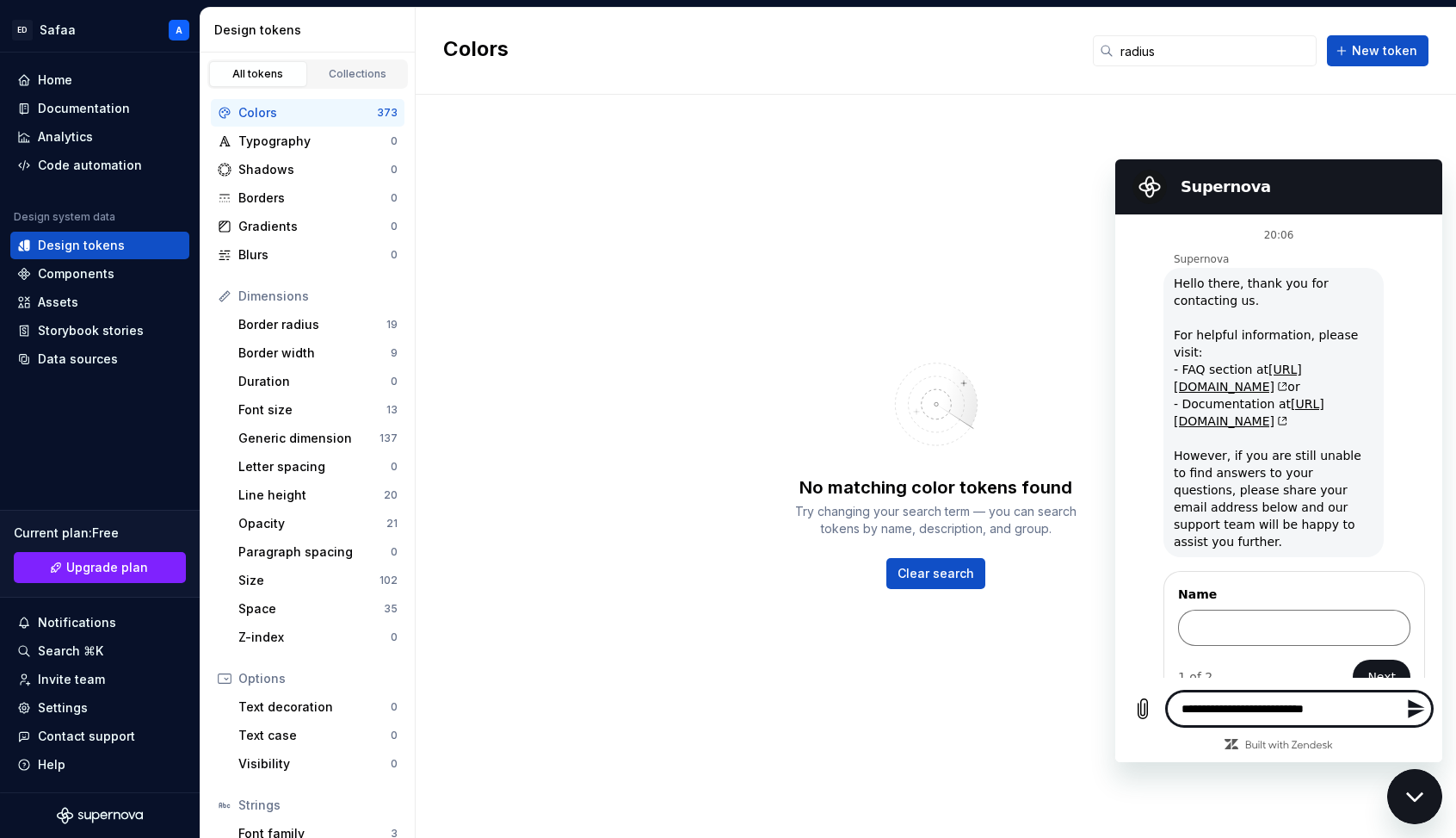
type textarea "**********"
type textarea "*"
type textarea "**********"
type textarea "*"
type textarea "**********"
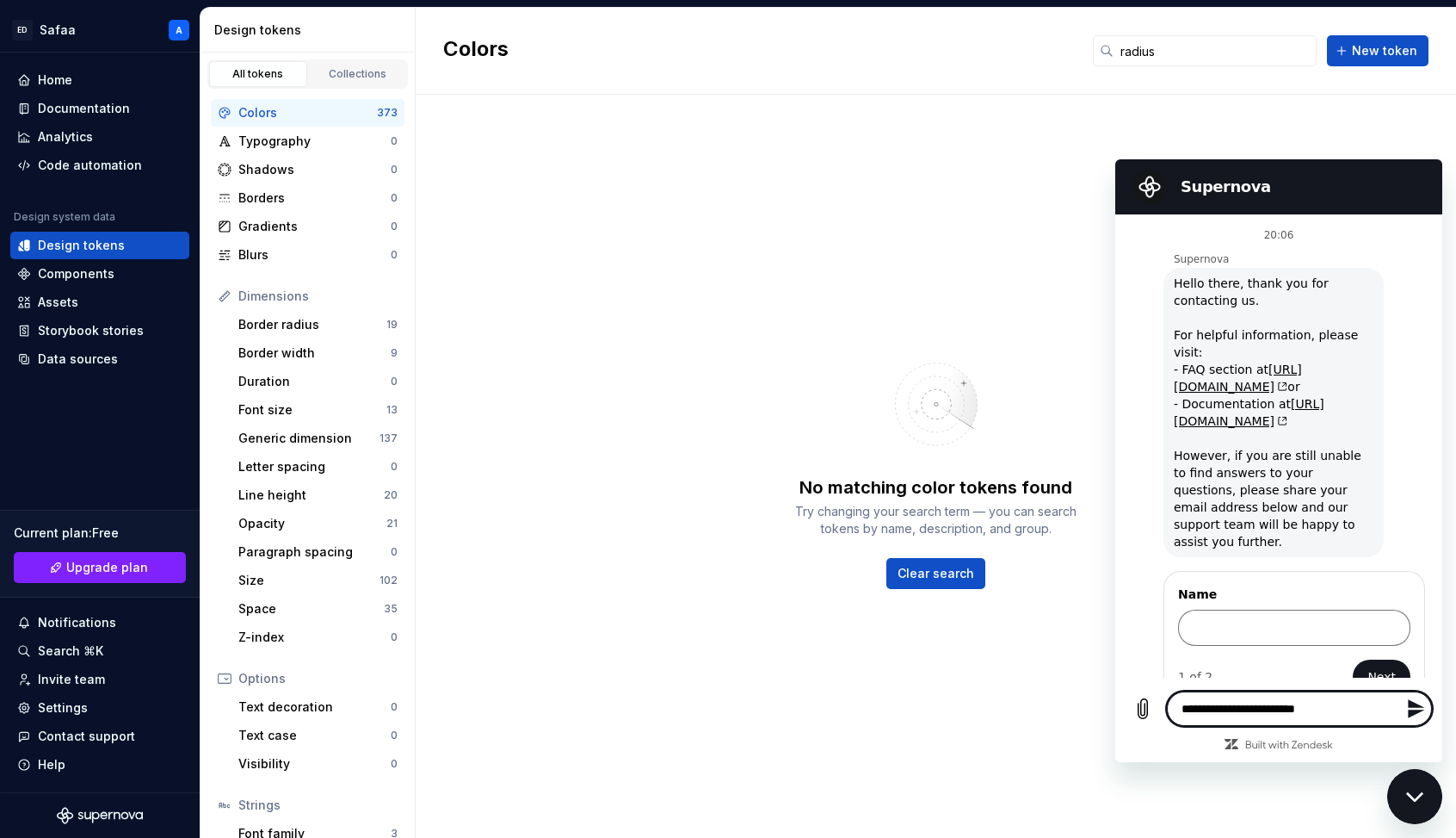
type textarea "*"
type textarea "**********"
type textarea "*"
type textarea "**********"
type textarea "*"
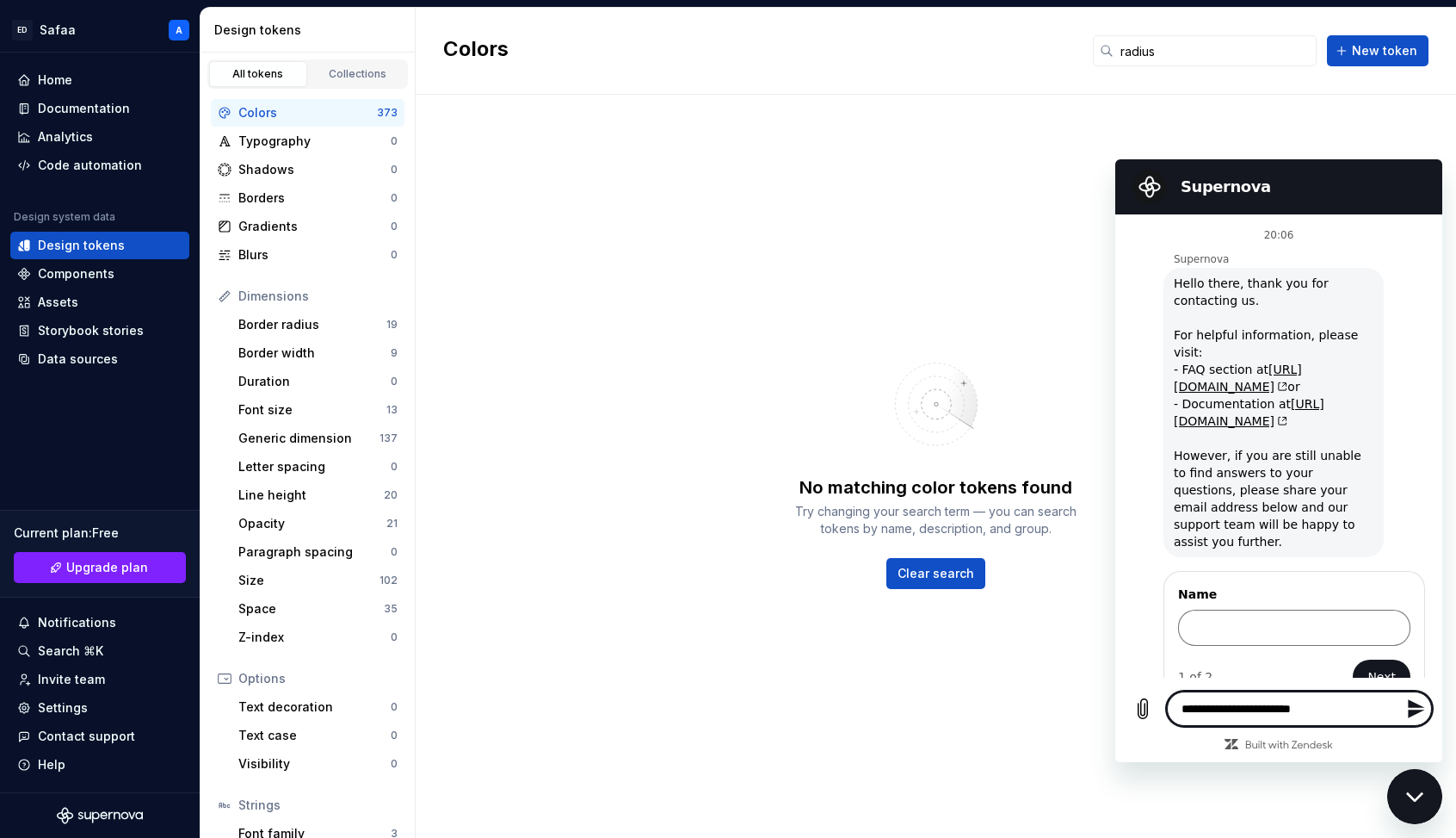
type textarea "**********"
type textarea "*"
type textarea "**********"
type textarea "*"
type textarea "**********"
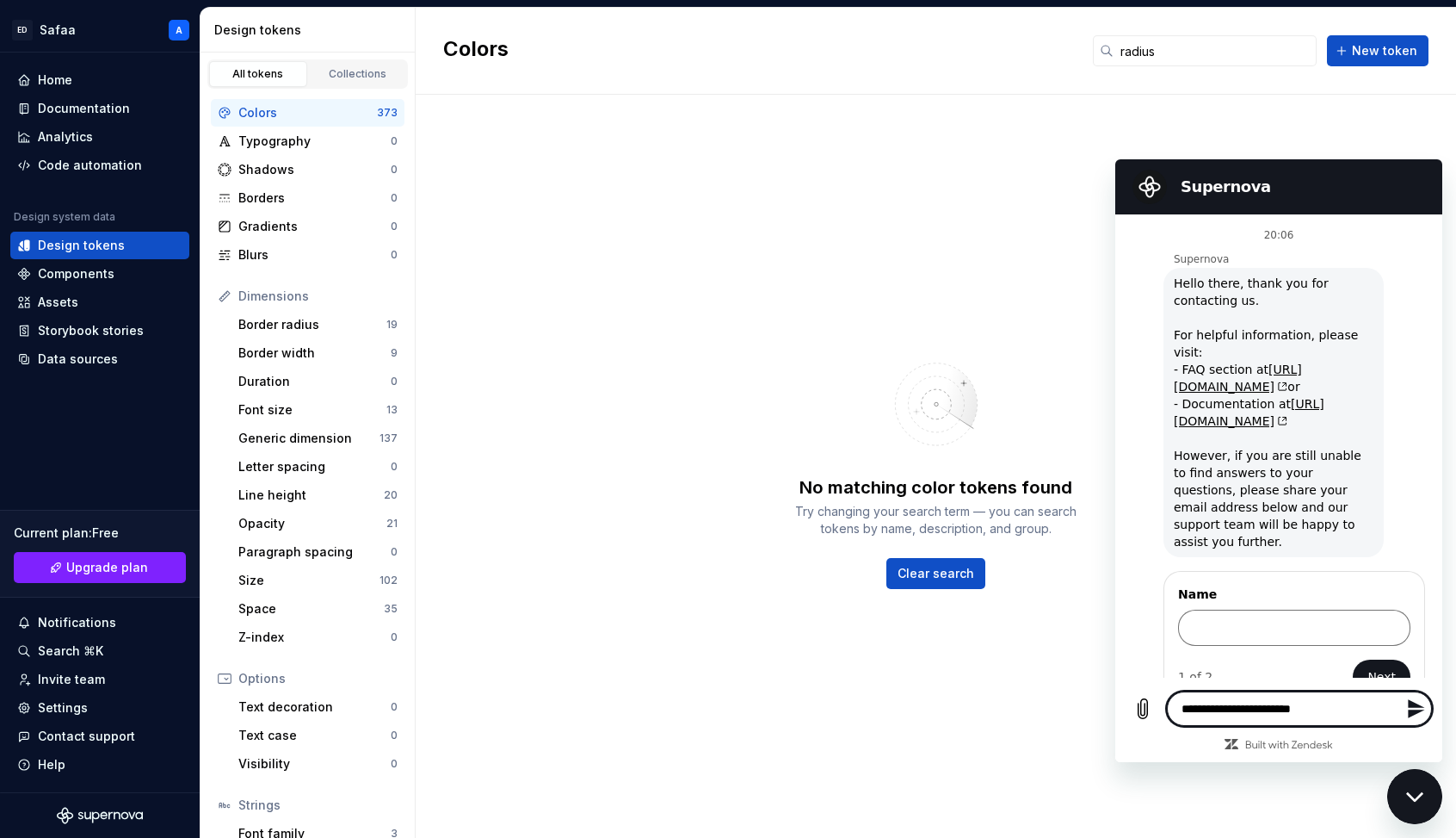
type textarea "*"
type textarea "**********"
type textarea "*"
type textarea "**********"
type textarea "*"
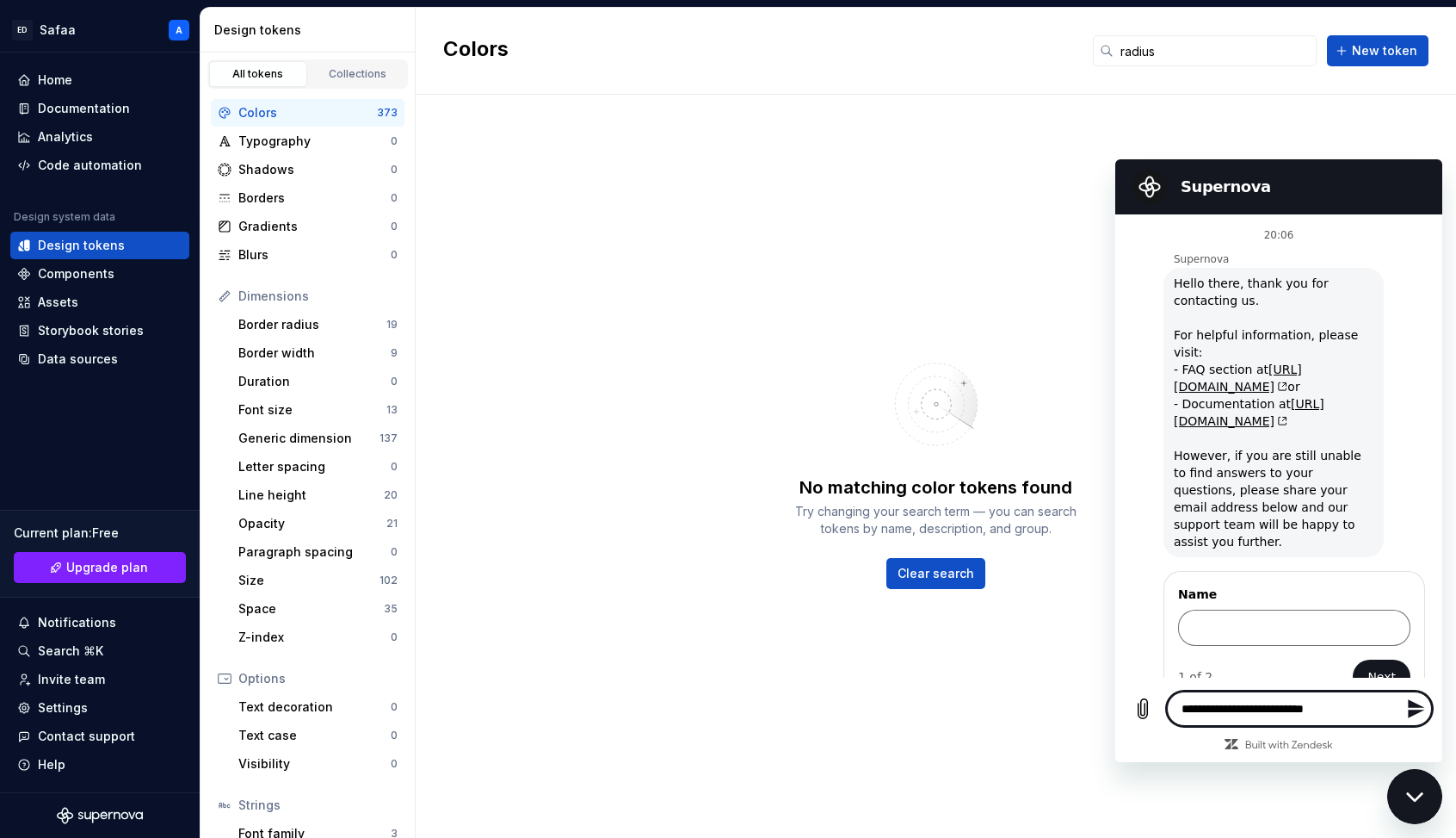
type textarea "**********"
type textarea "*"
type textarea "**********"
type textarea "*"
type textarea "**********"
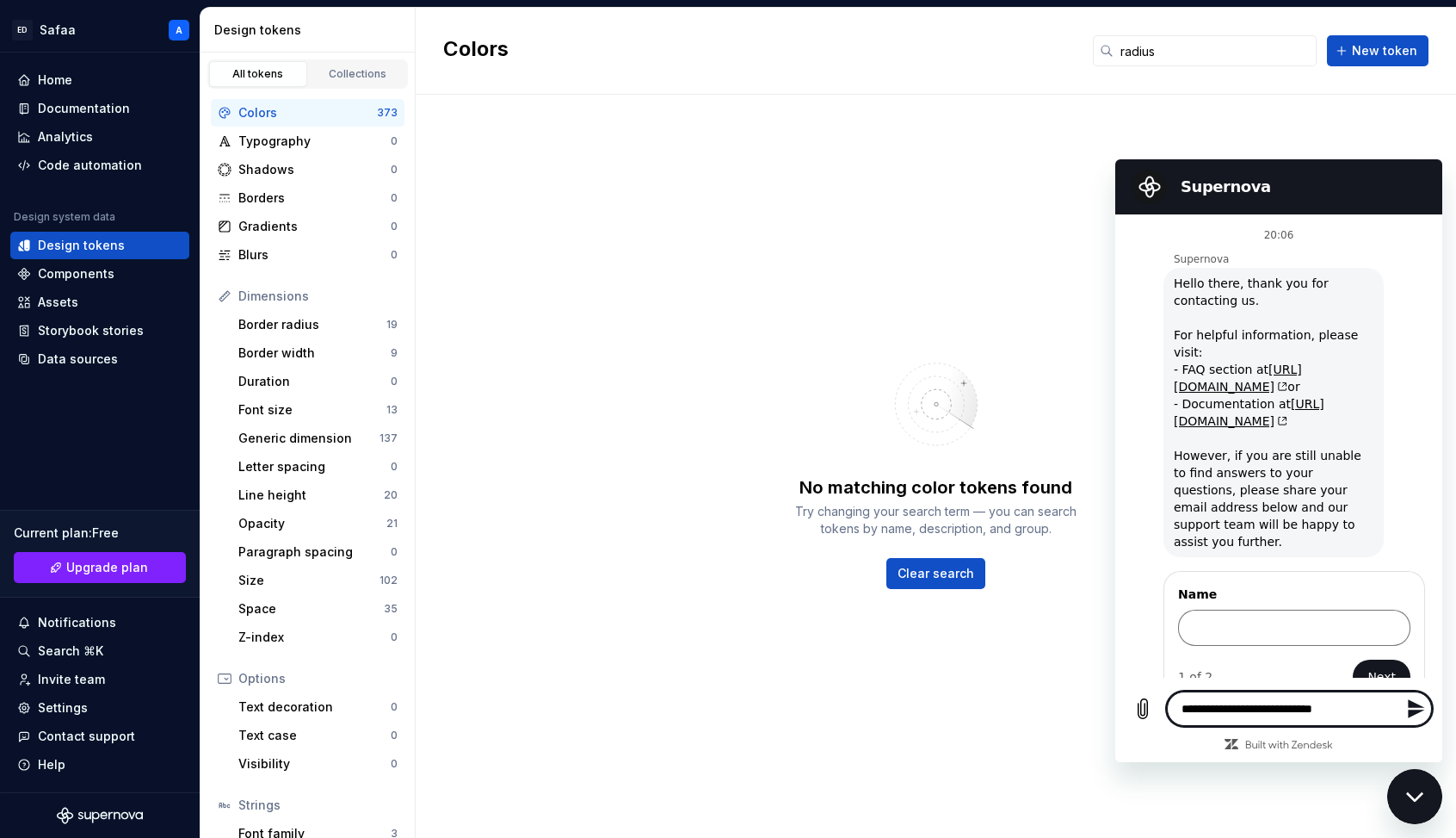
type textarea "*"
type textarea "**********"
type textarea "*"
type textarea "**********"
type textarea "*"
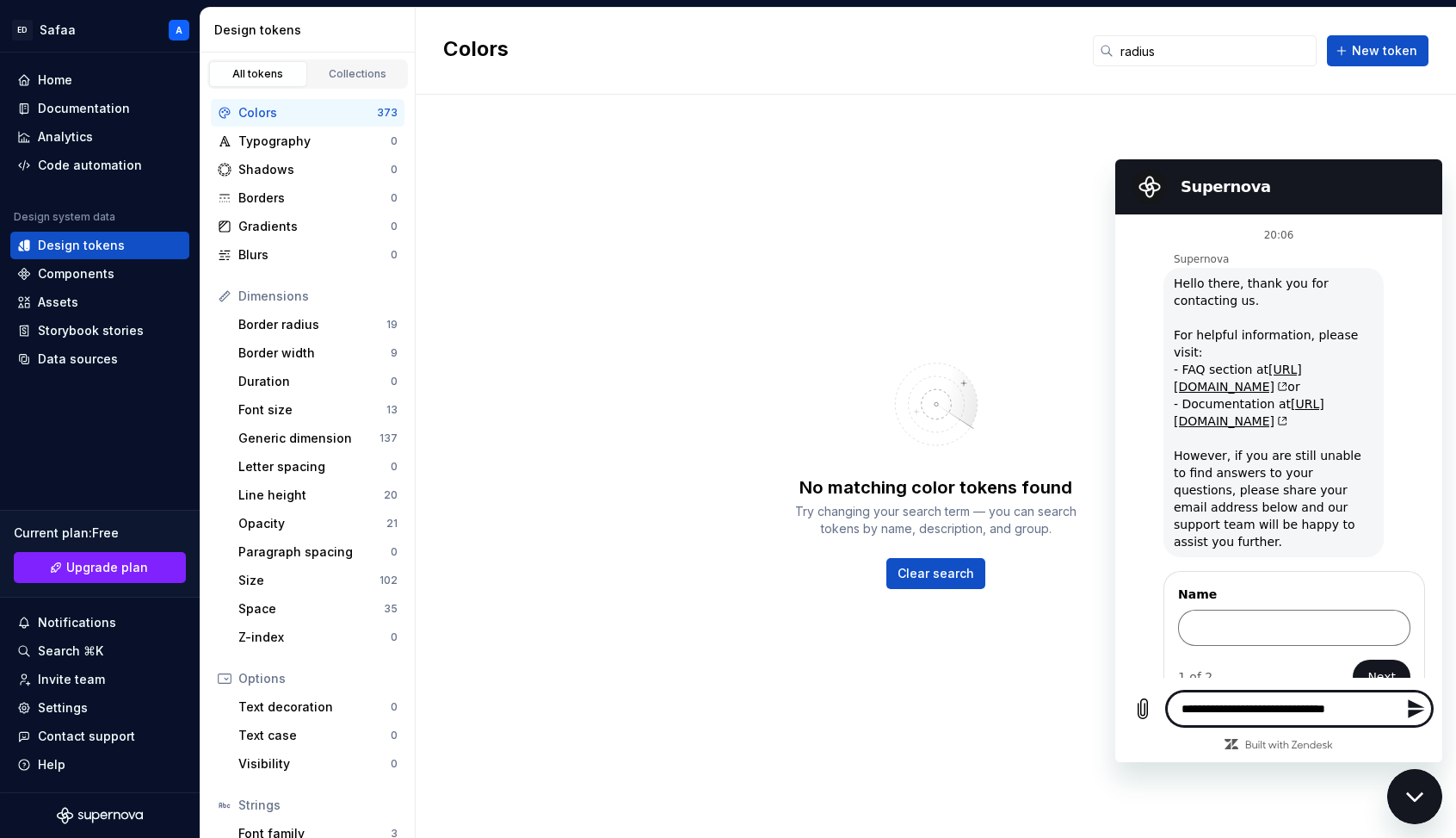
type textarea "**********"
type textarea "*"
type textarea "**********"
type textarea "*"
type textarea "**********"
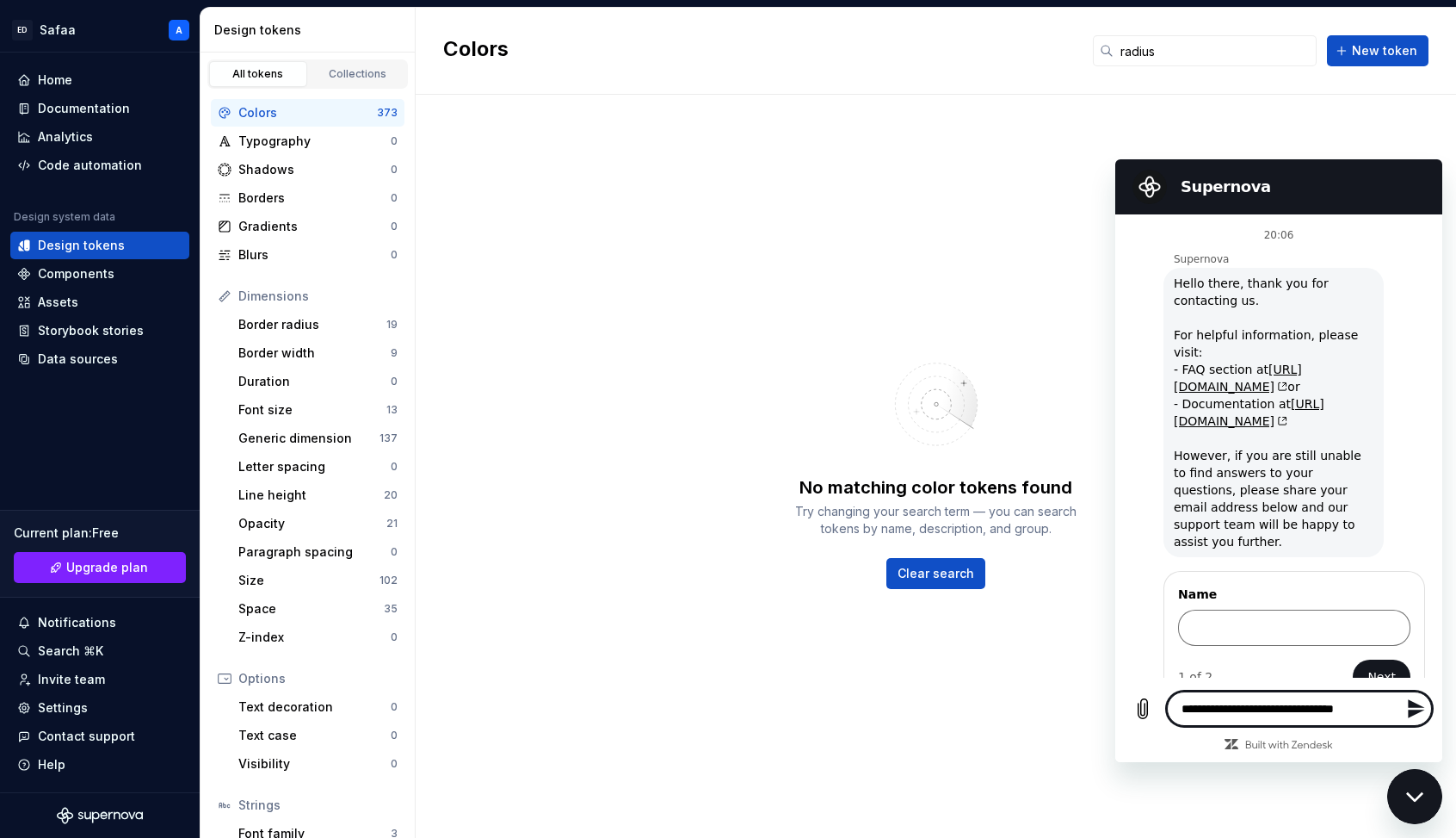
type textarea "*"
type textarea "**********"
type textarea "*"
type textarea "**********"
type textarea "*"
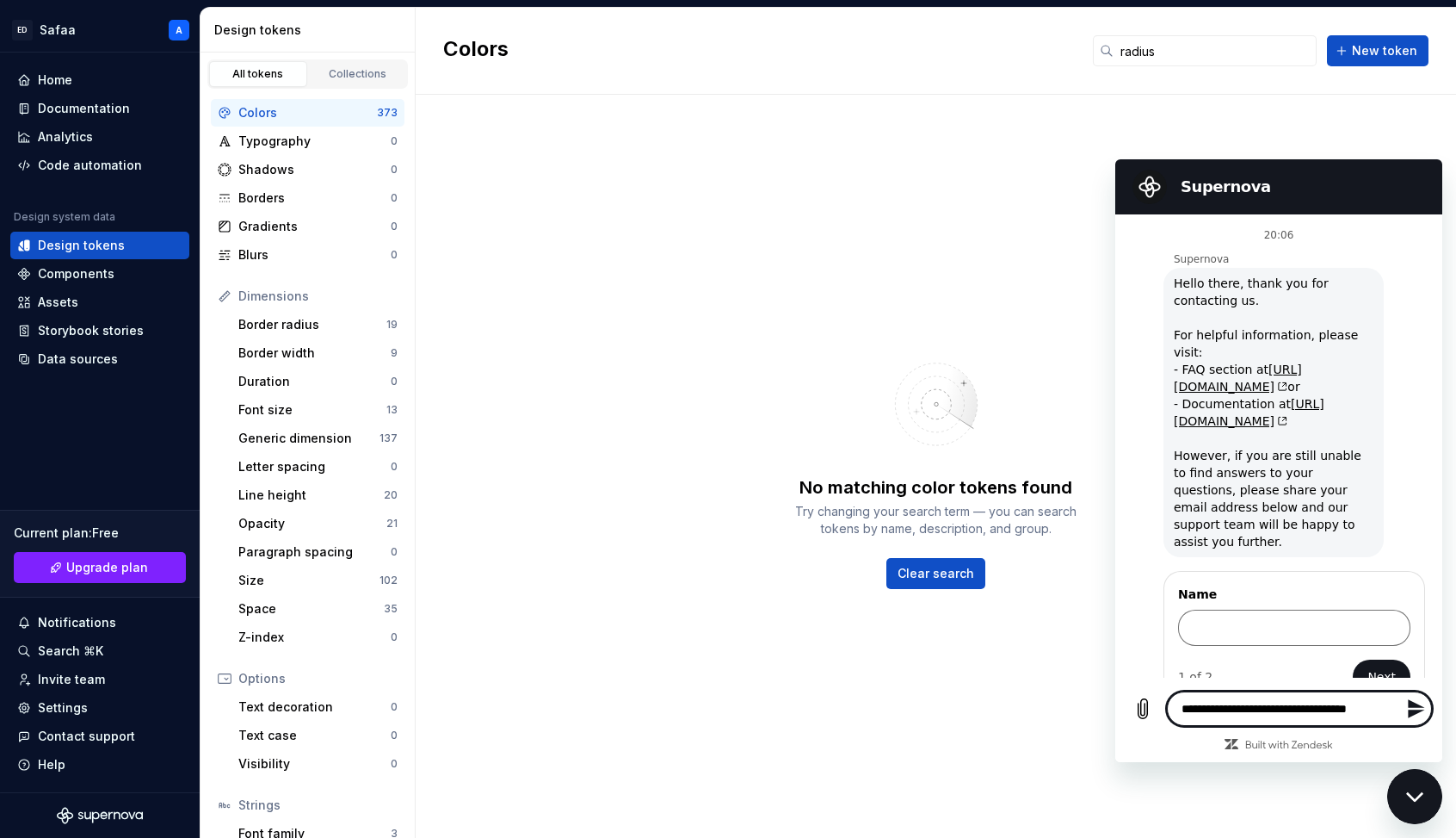
type textarea "**********"
type textarea "*"
type textarea "**********"
type textarea "*"
type textarea "**********"
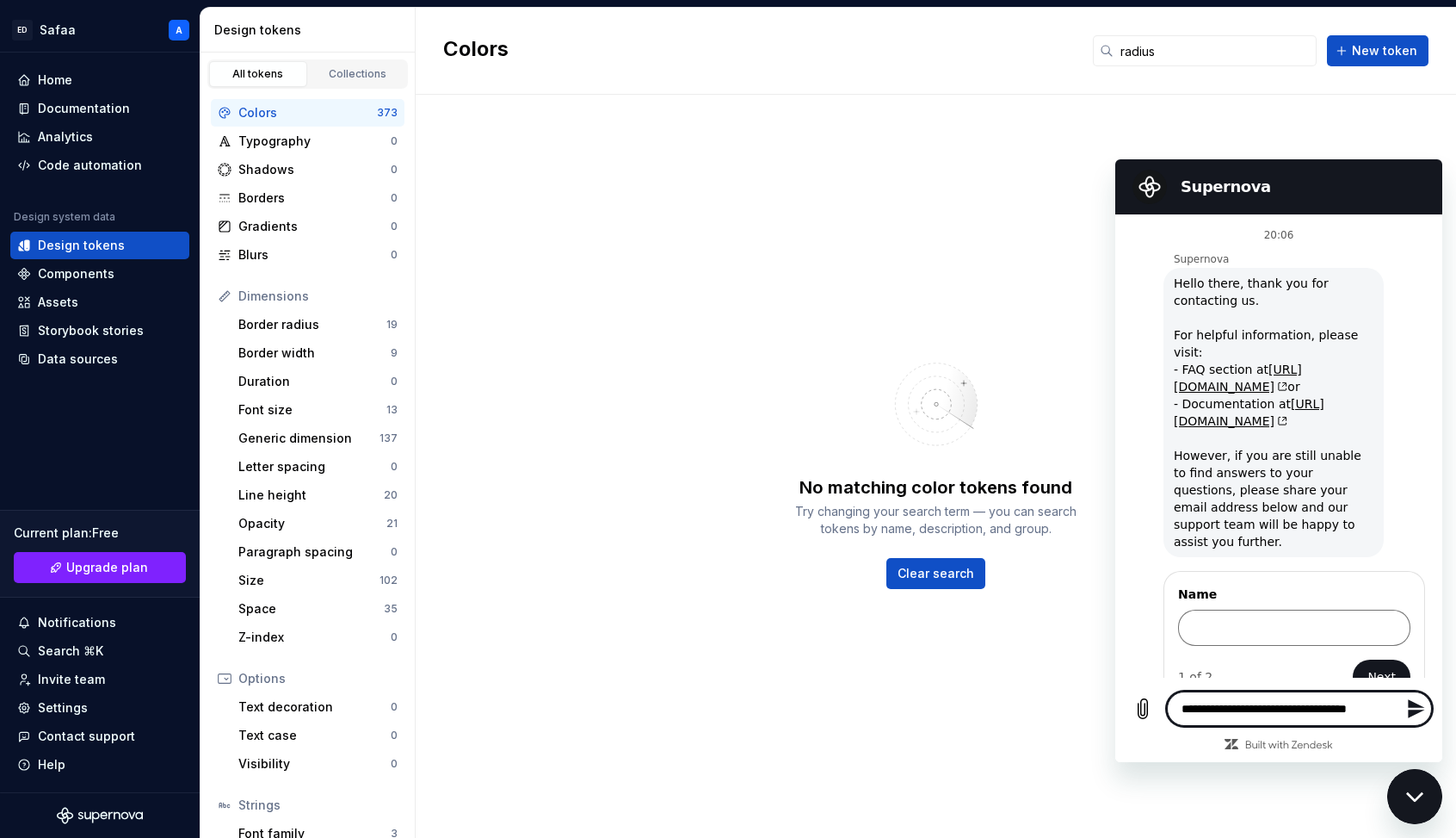
type textarea "*"
type textarea "**********"
type textarea "*"
type textarea "**********"
type textarea "*"
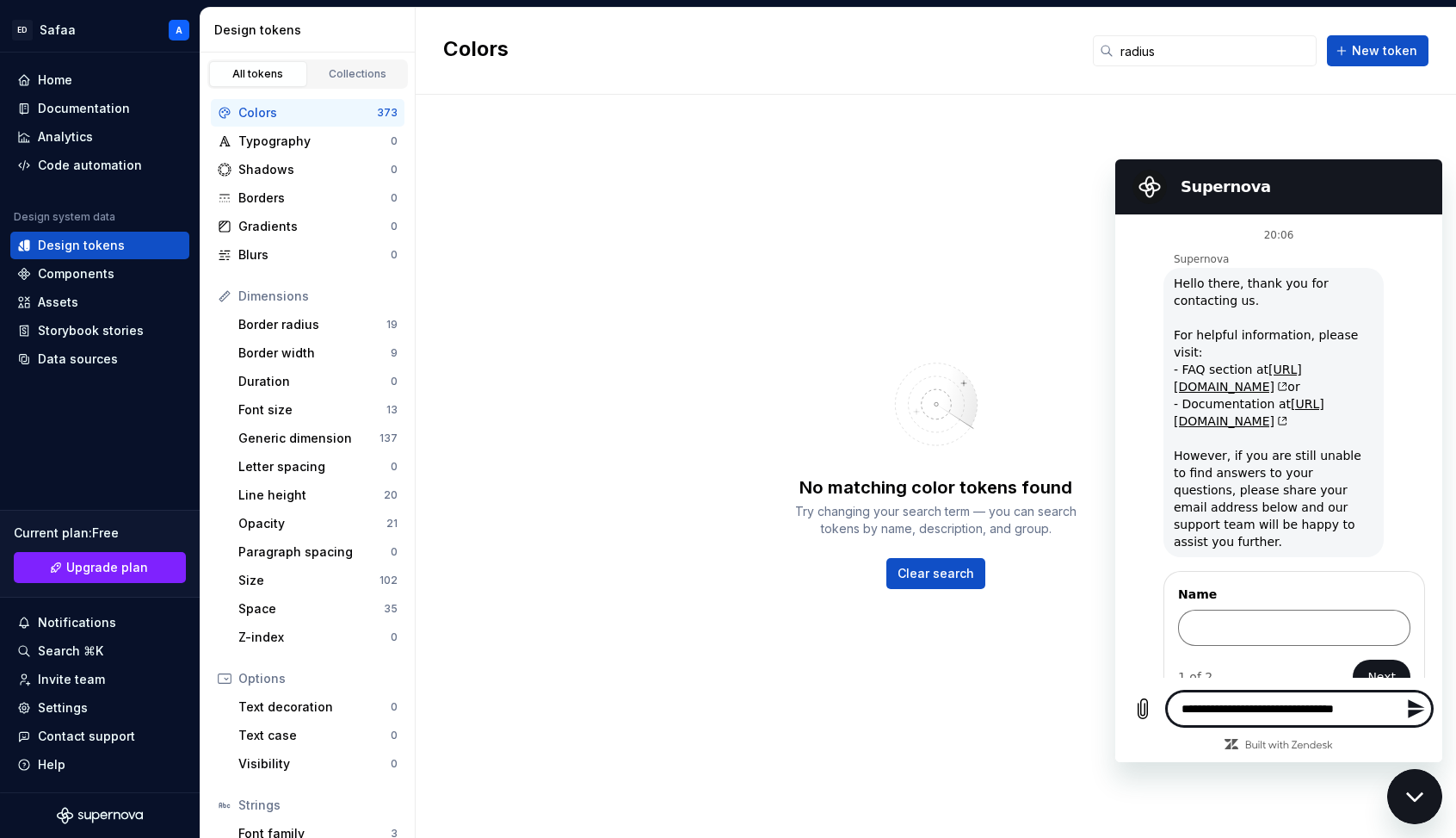
type textarea "**********"
type textarea "*"
type textarea "**********"
type textarea "*"
type textarea "**********"
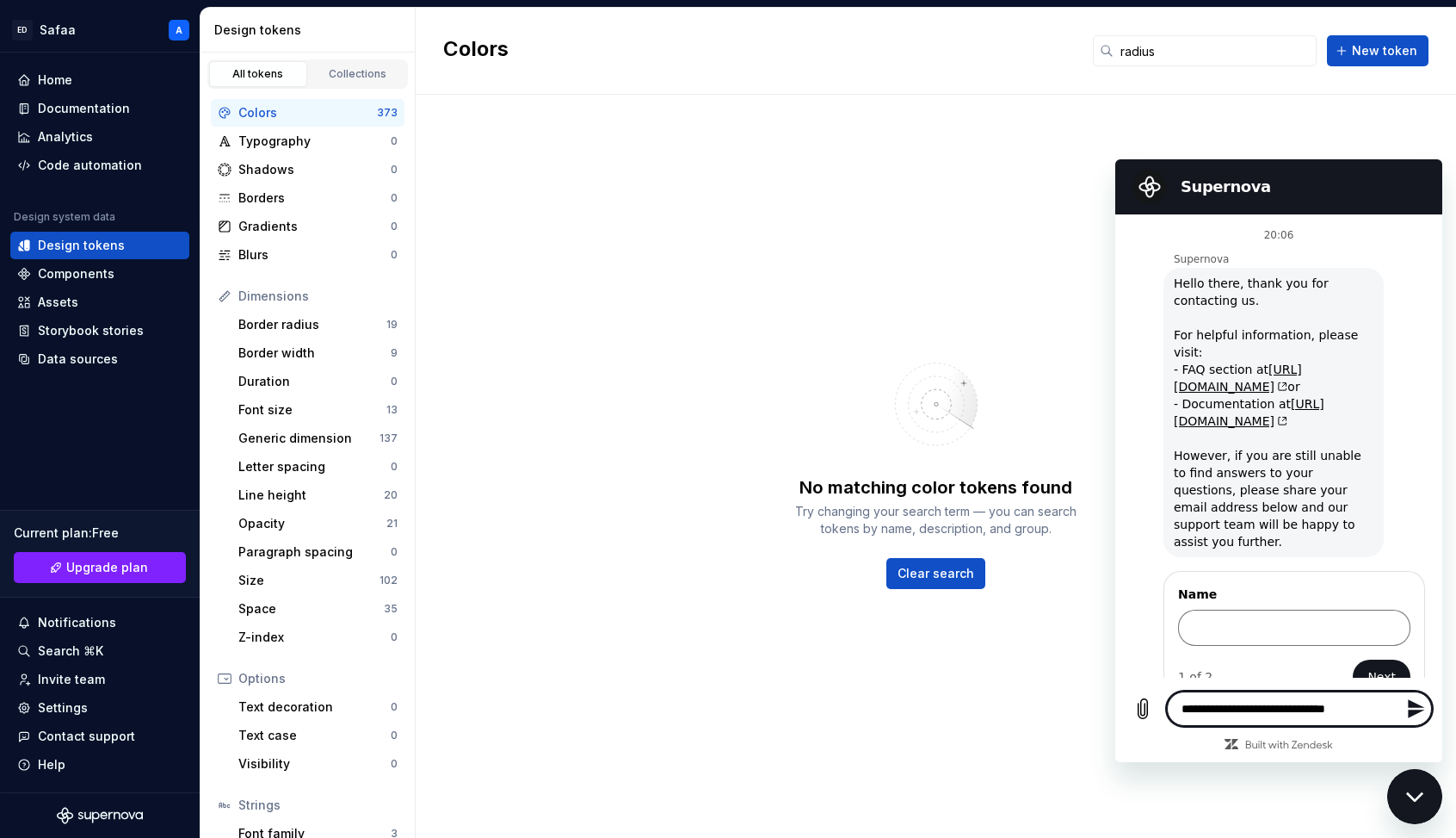
type textarea "*"
type textarea "**********"
type textarea "*"
type textarea "**********"
type textarea "*"
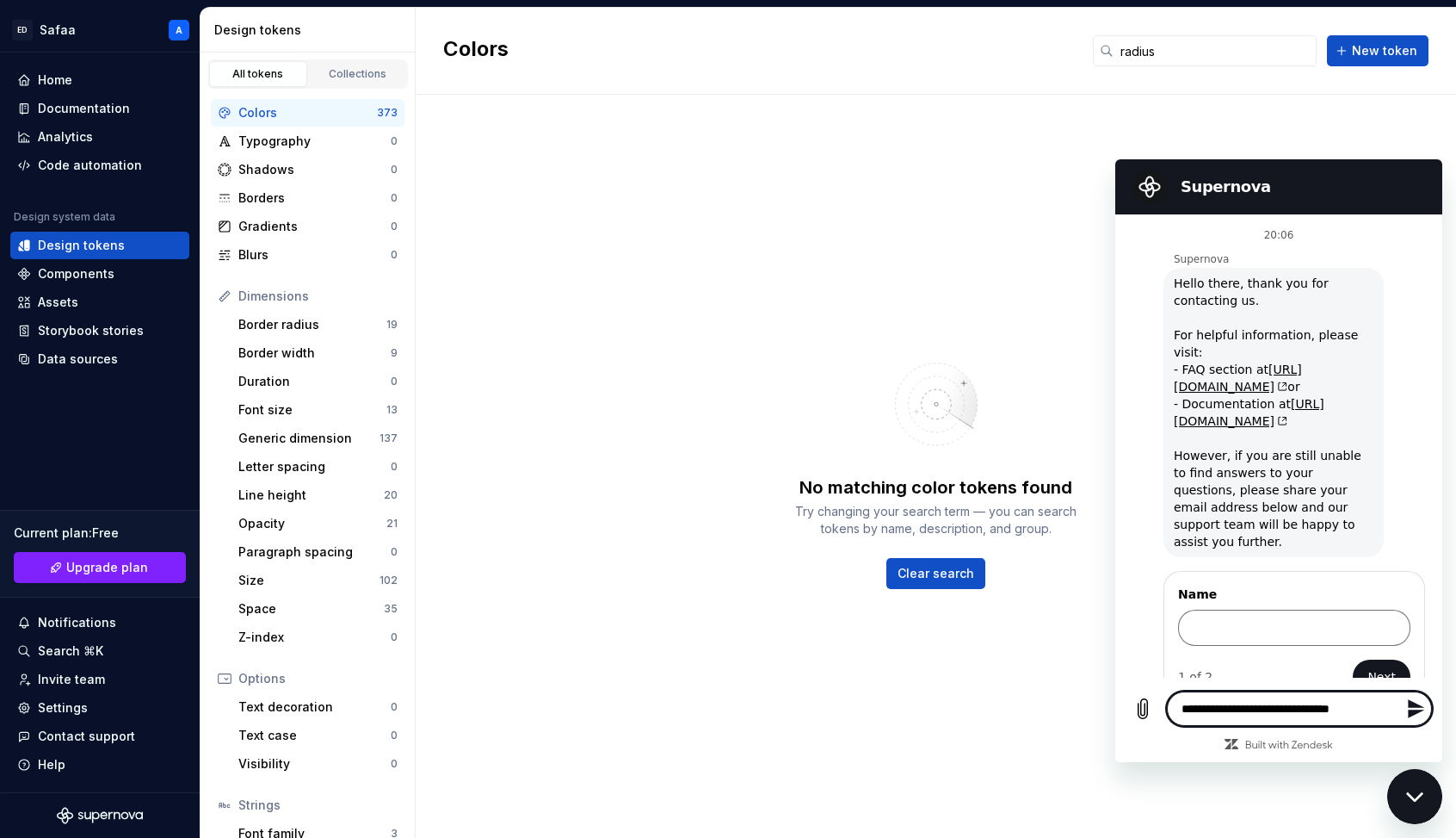
type textarea "**********"
type textarea "*"
type textarea "**********"
type textarea "*"
type textarea "**********"
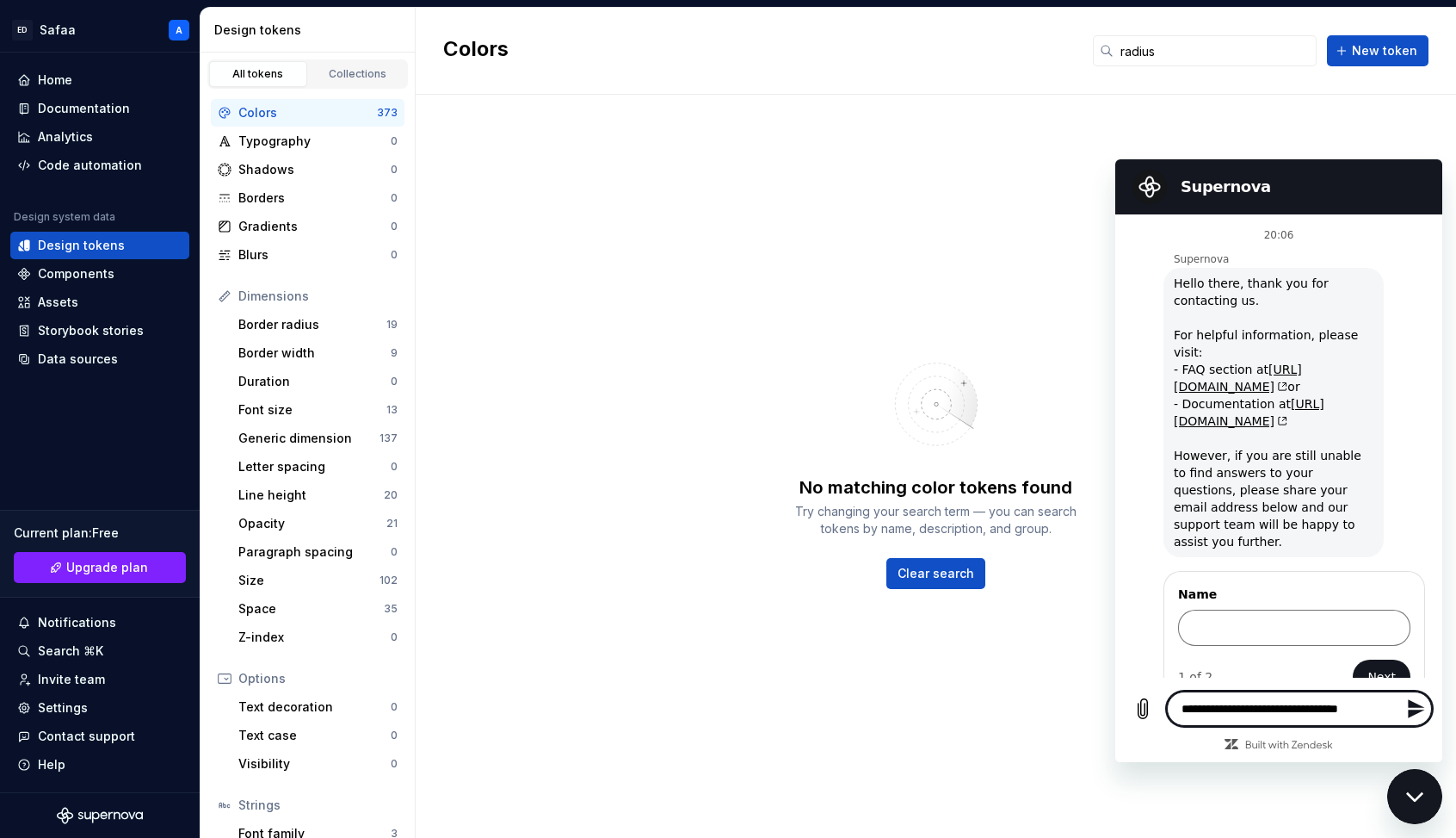
type textarea "*"
type textarea "**********"
type textarea "*"
type textarea "**********"
type textarea "*"
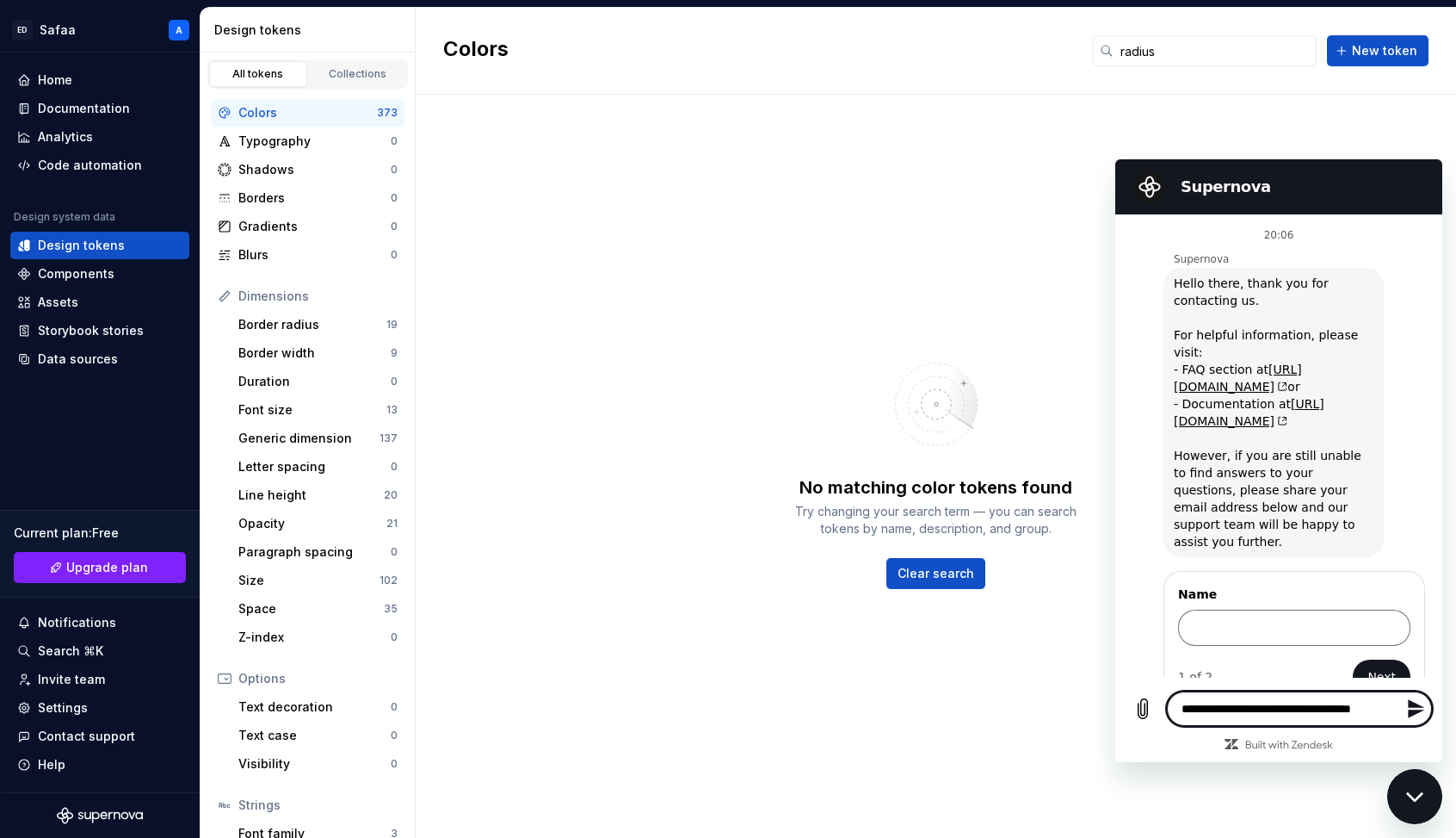
type textarea "**********"
type textarea "*"
type textarea "**********"
type textarea "*"
type textarea "**********"
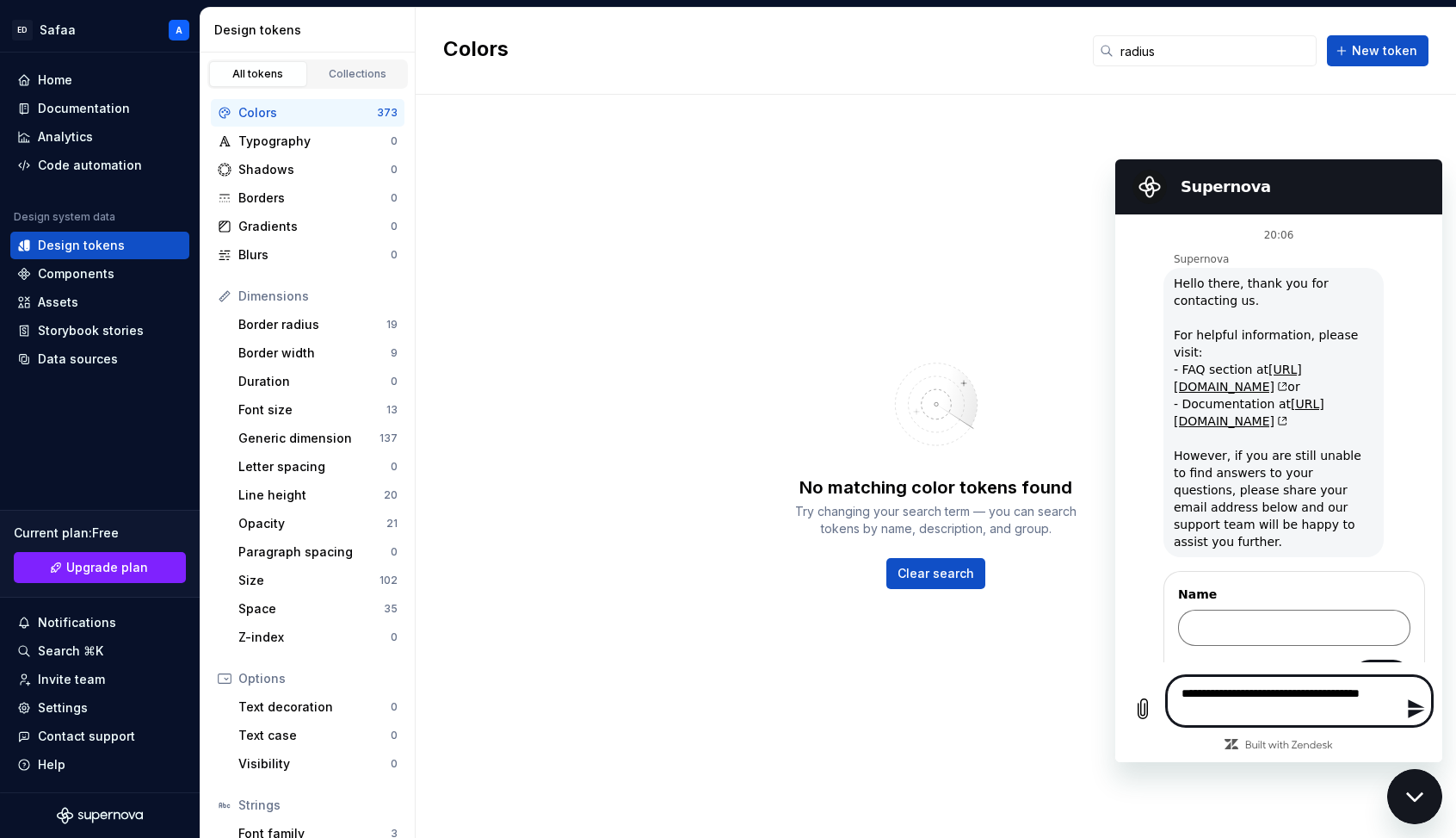
type textarea "*"
type textarea "**********"
type textarea "*"
type textarea "**********"
type textarea "*"
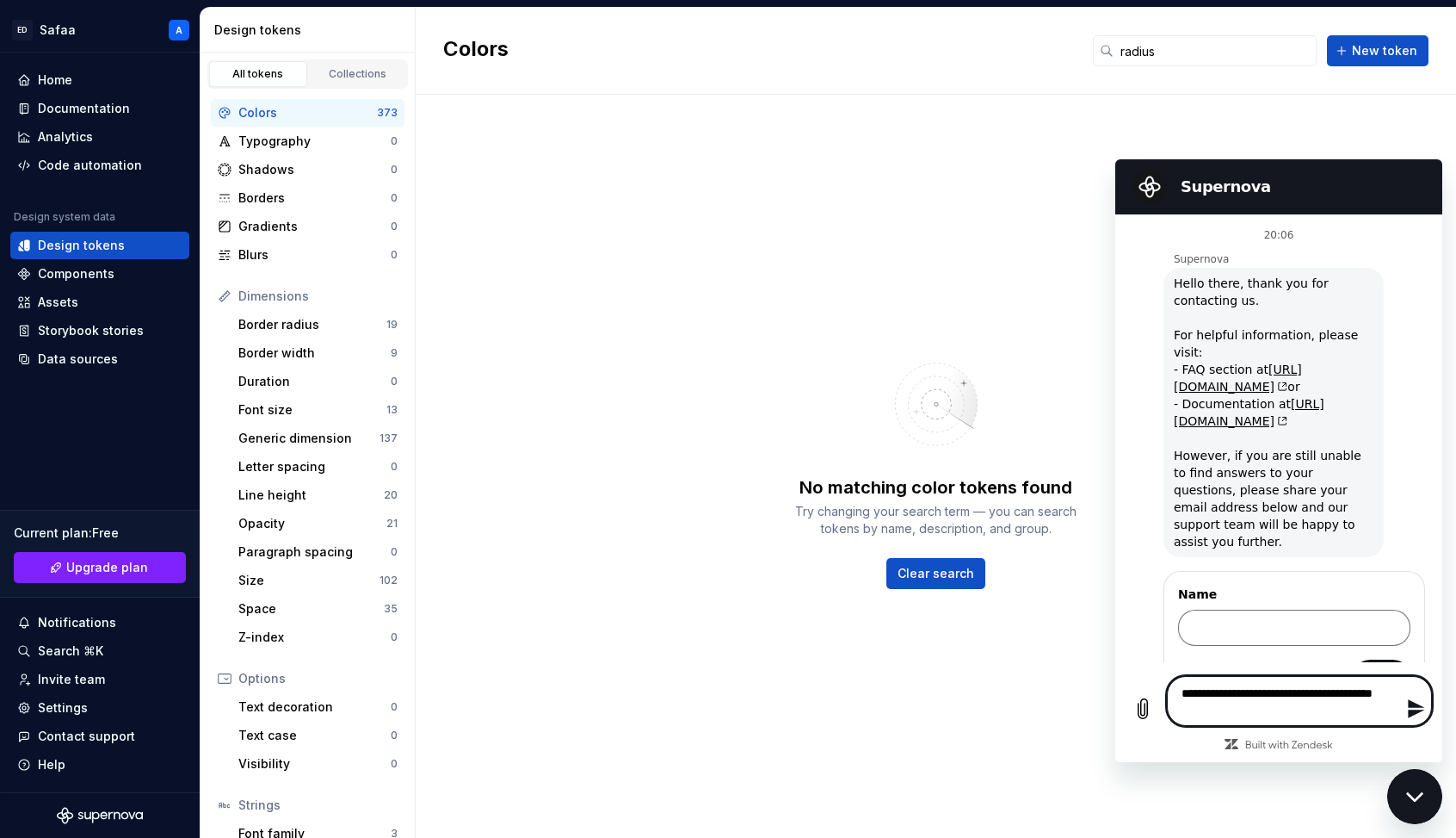
type textarea "**********"
type textarea "*"
type textarea "**********"
type textarea "*"
type textarea "**********"
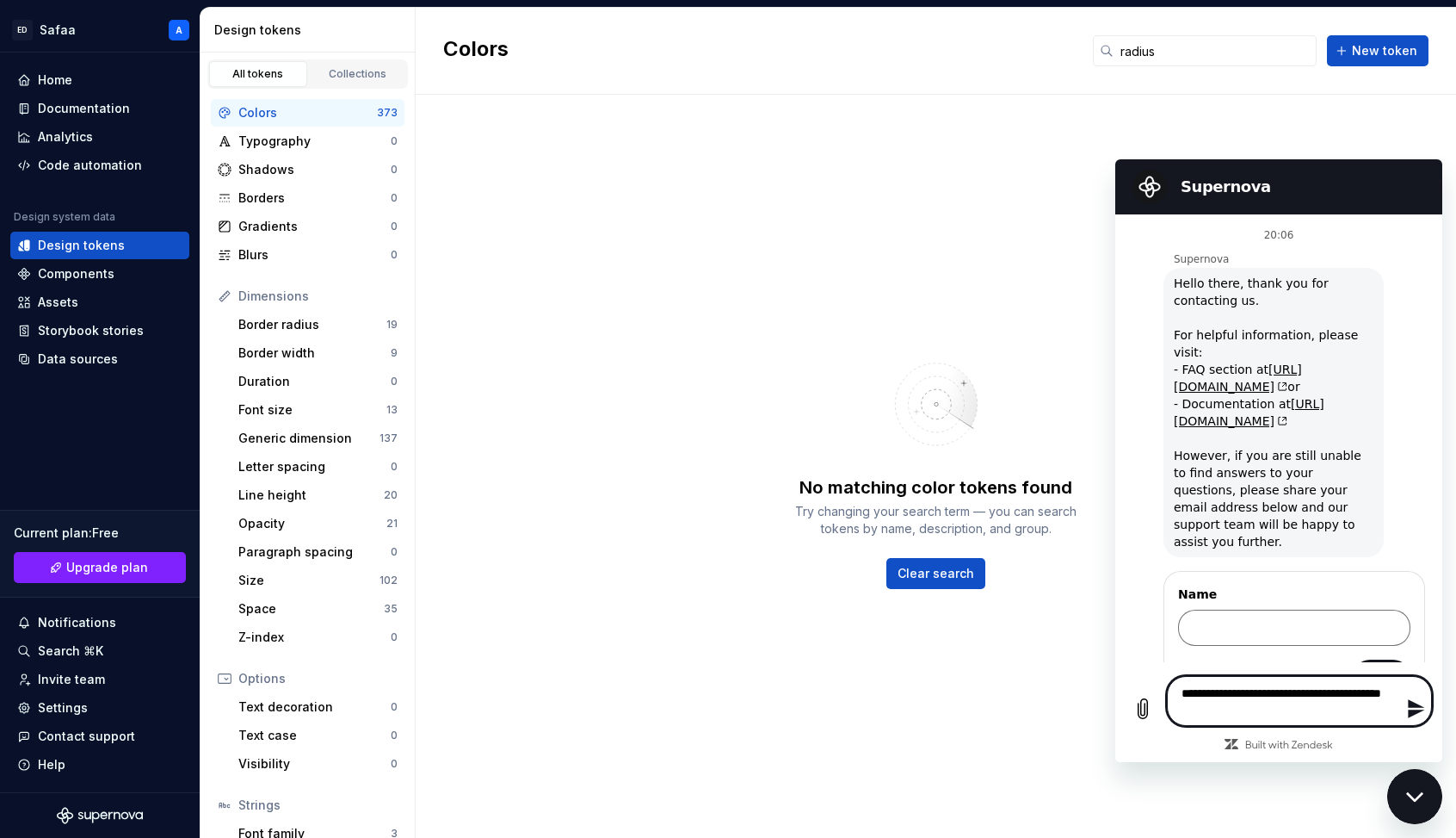
type textarea "*"
type textarea "**********"
type textarea "*"
type textarea "**********"
type textarea "*"
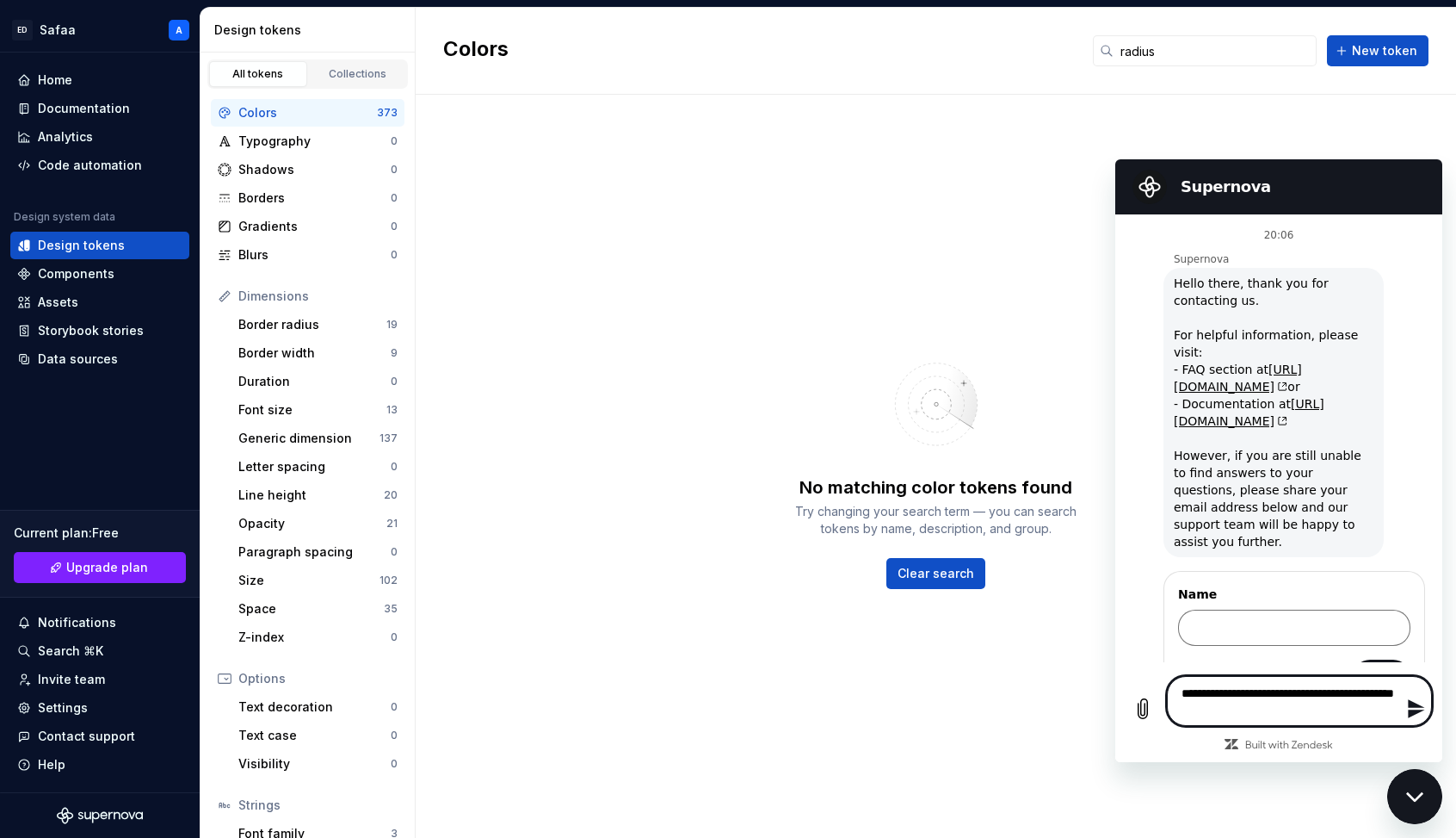
type textarea "**********"
type textarea "*"
type textarea "**********"
type textarea "*"
type textarea "**********"
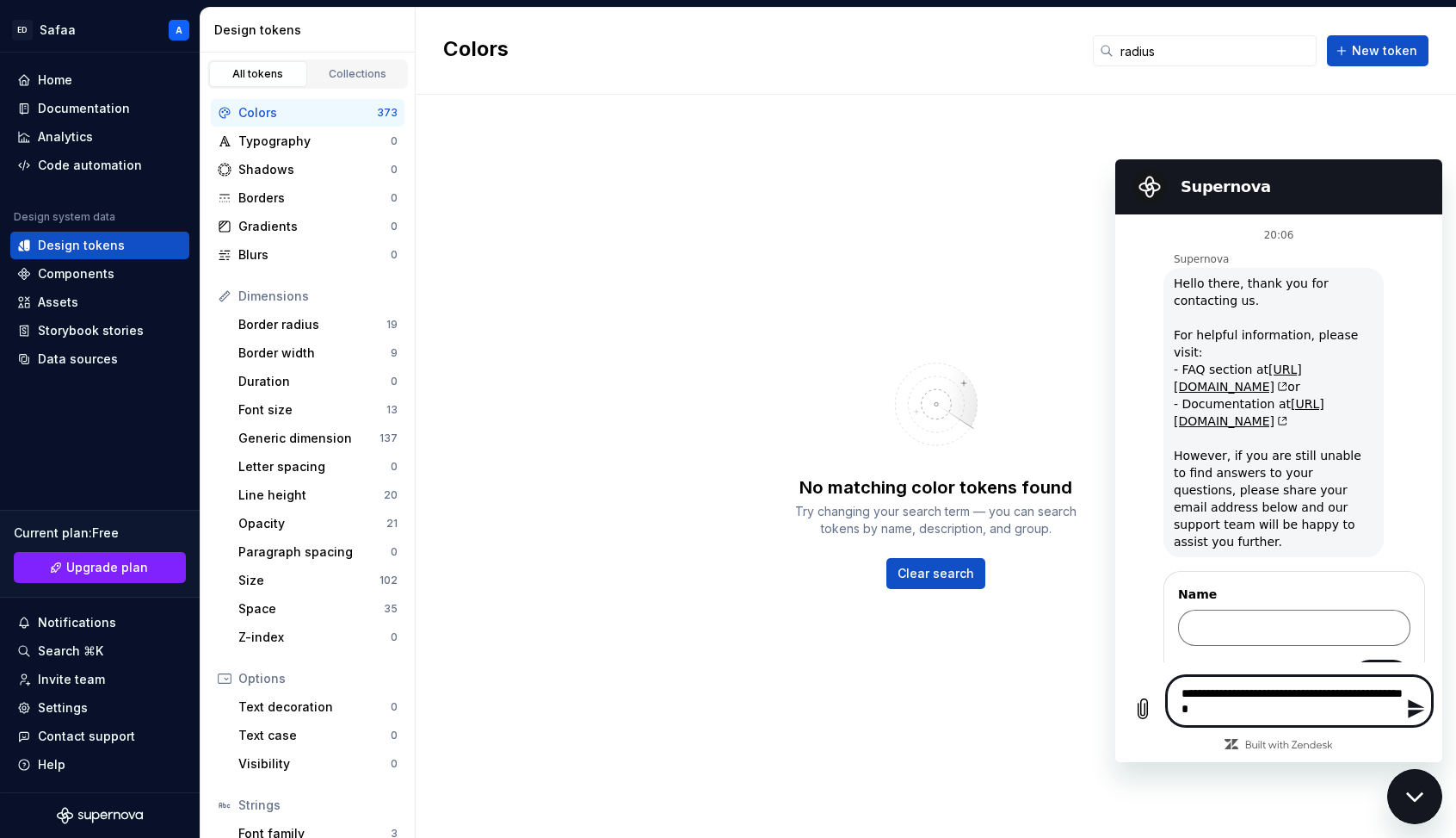
type textarea "*"
type textarea "**********"
type textarea "*"
type textarea "**********"
type textarea "*"
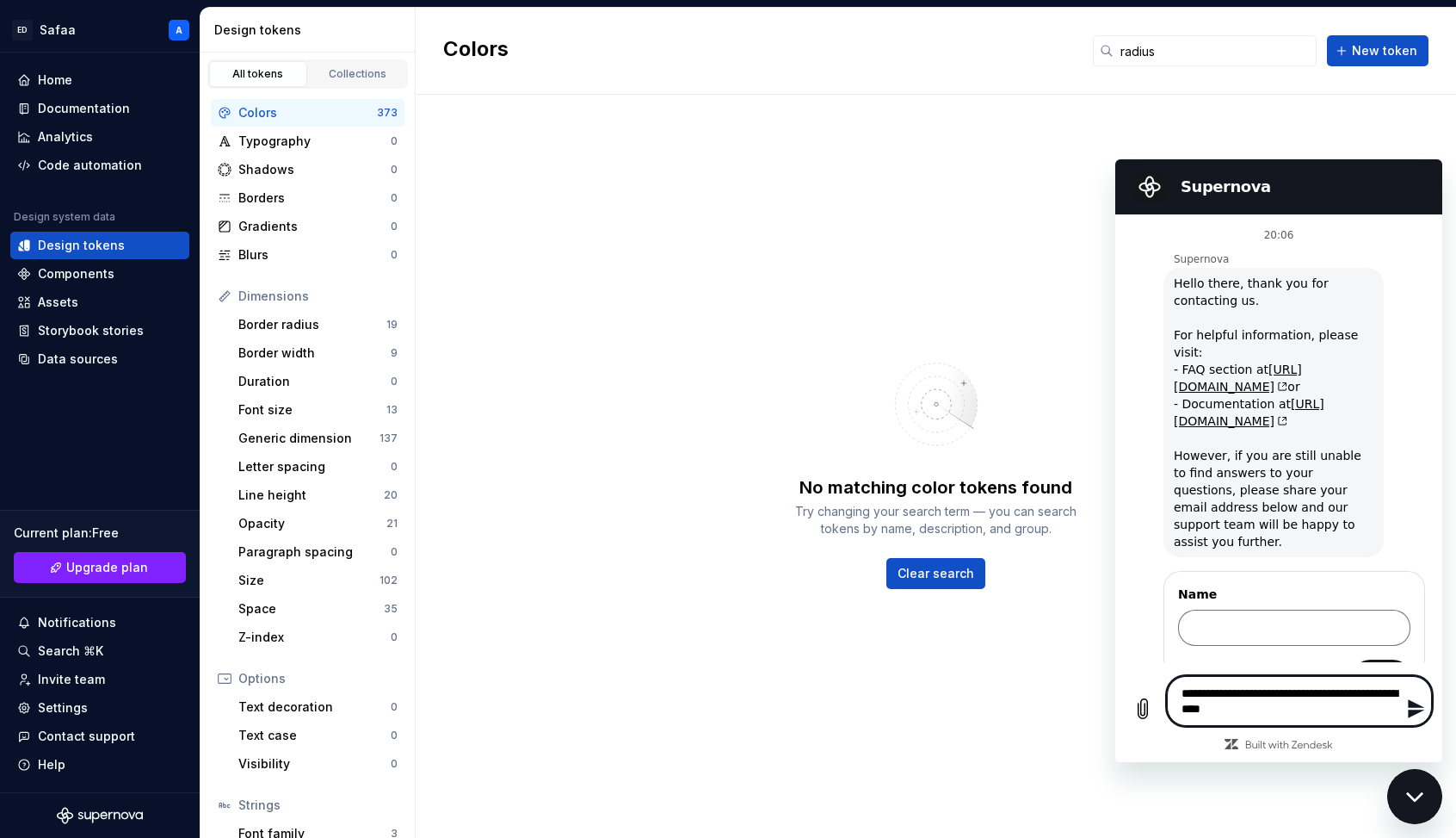
type textarea "**********"
type textarea "*"
type textarea "**********"
type textarea "*"
type textarea "**********"
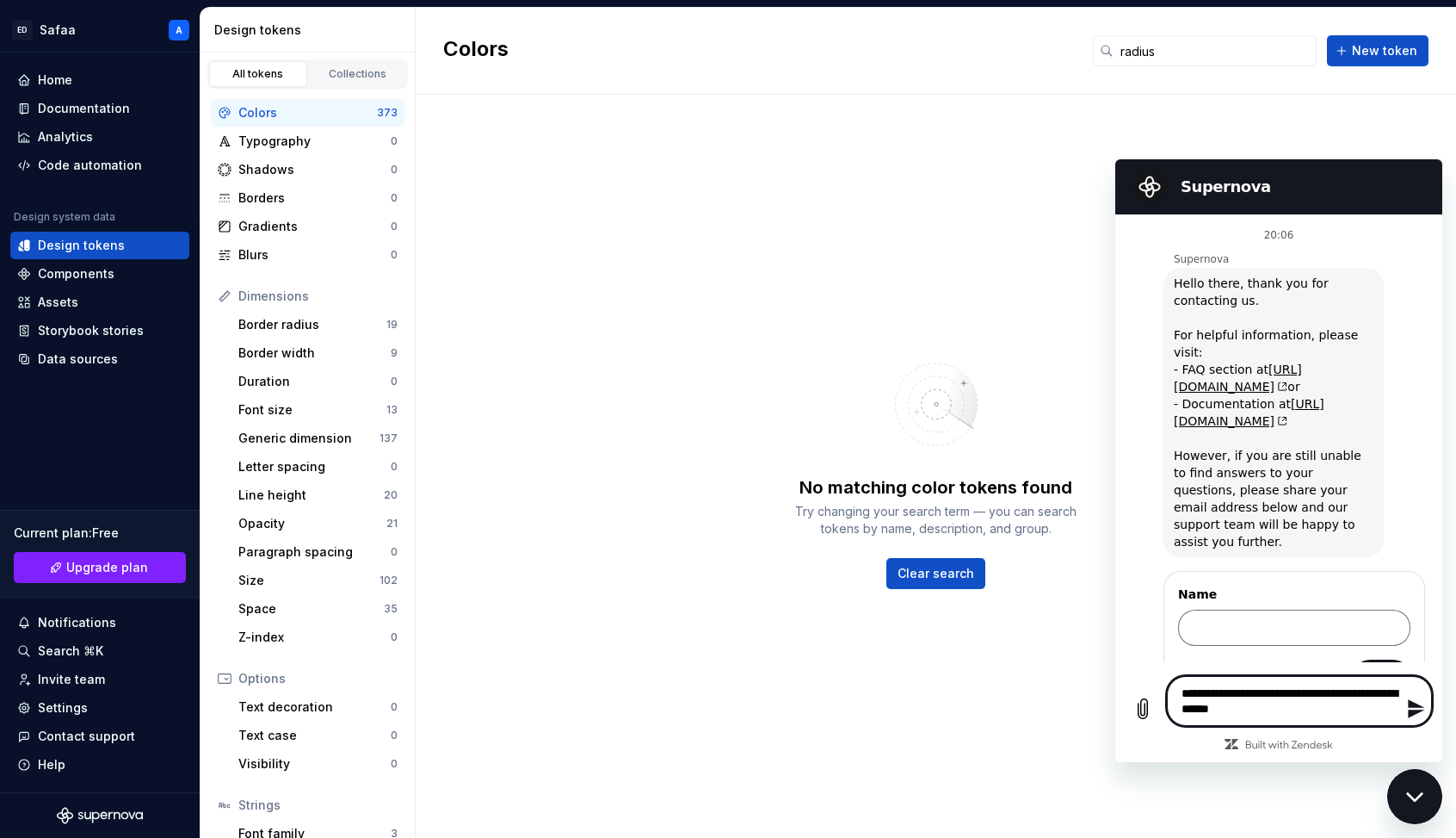
type textarea "*"
type textarea "**********"
type textarea "*"
type textarea "**********"
type textarea "*"
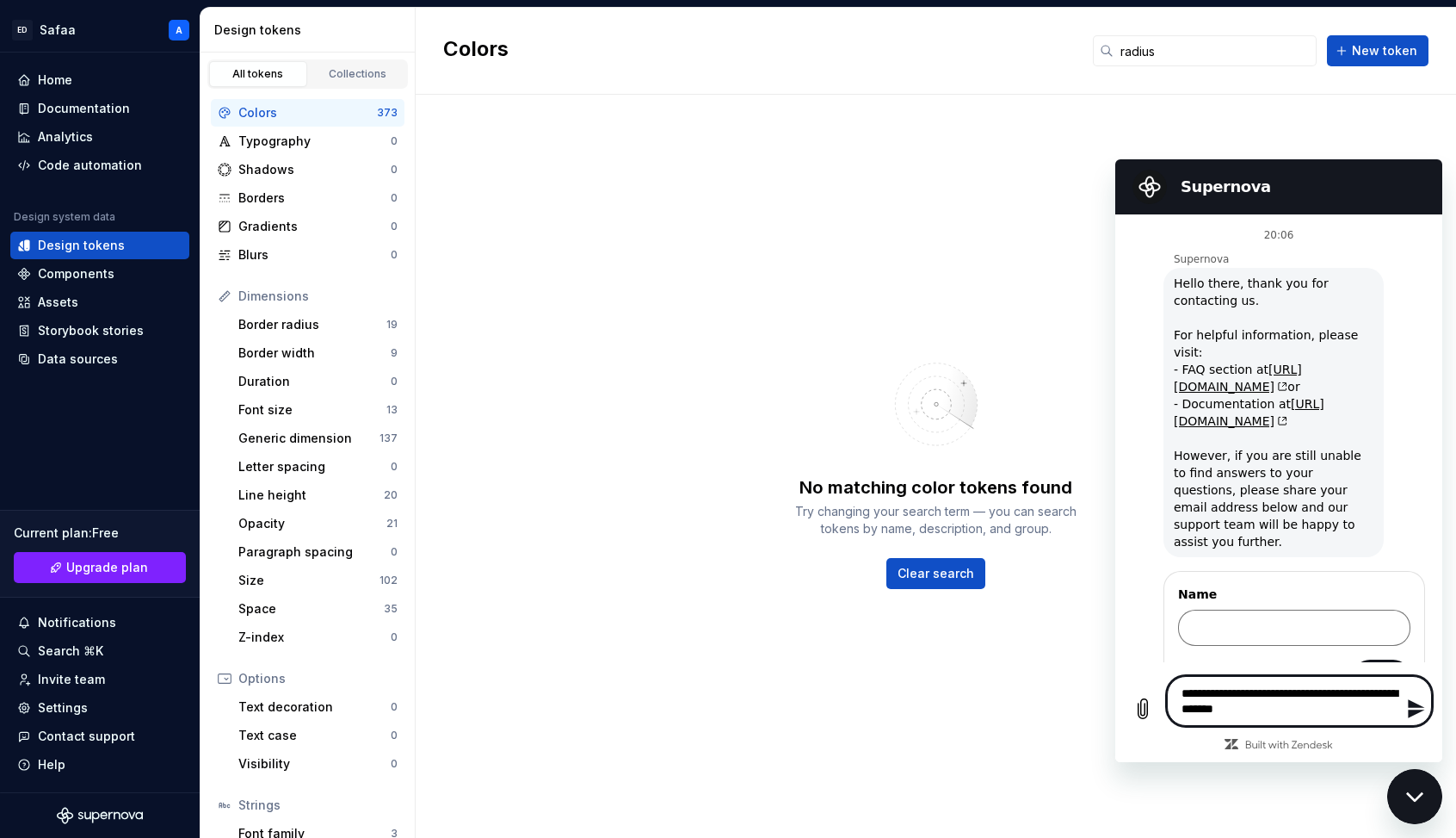
type textarea "**********"
type textarea "*"
type textarea "**********"
type textarea "*"
type textarea "**********"
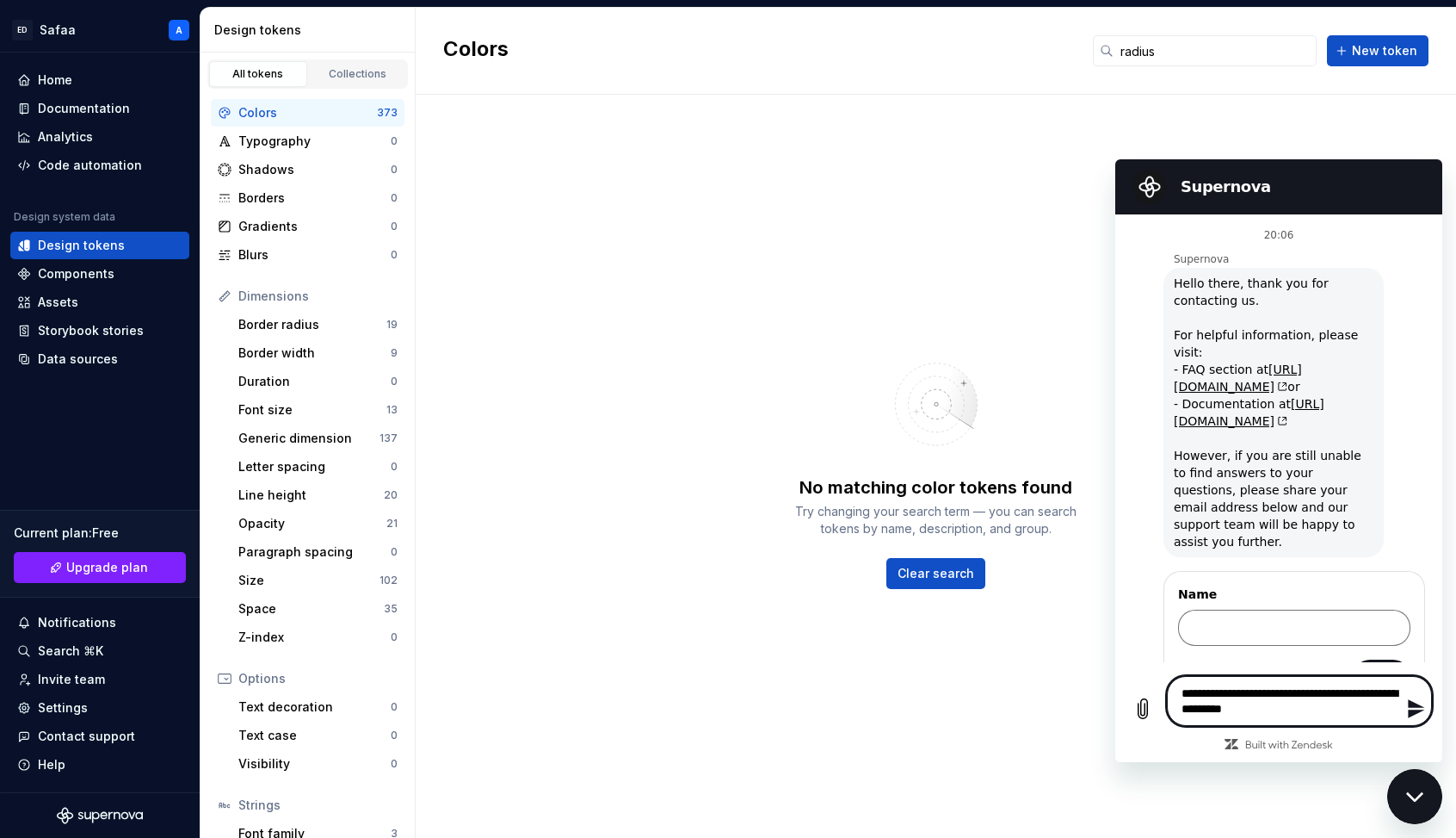
type textarea "*"
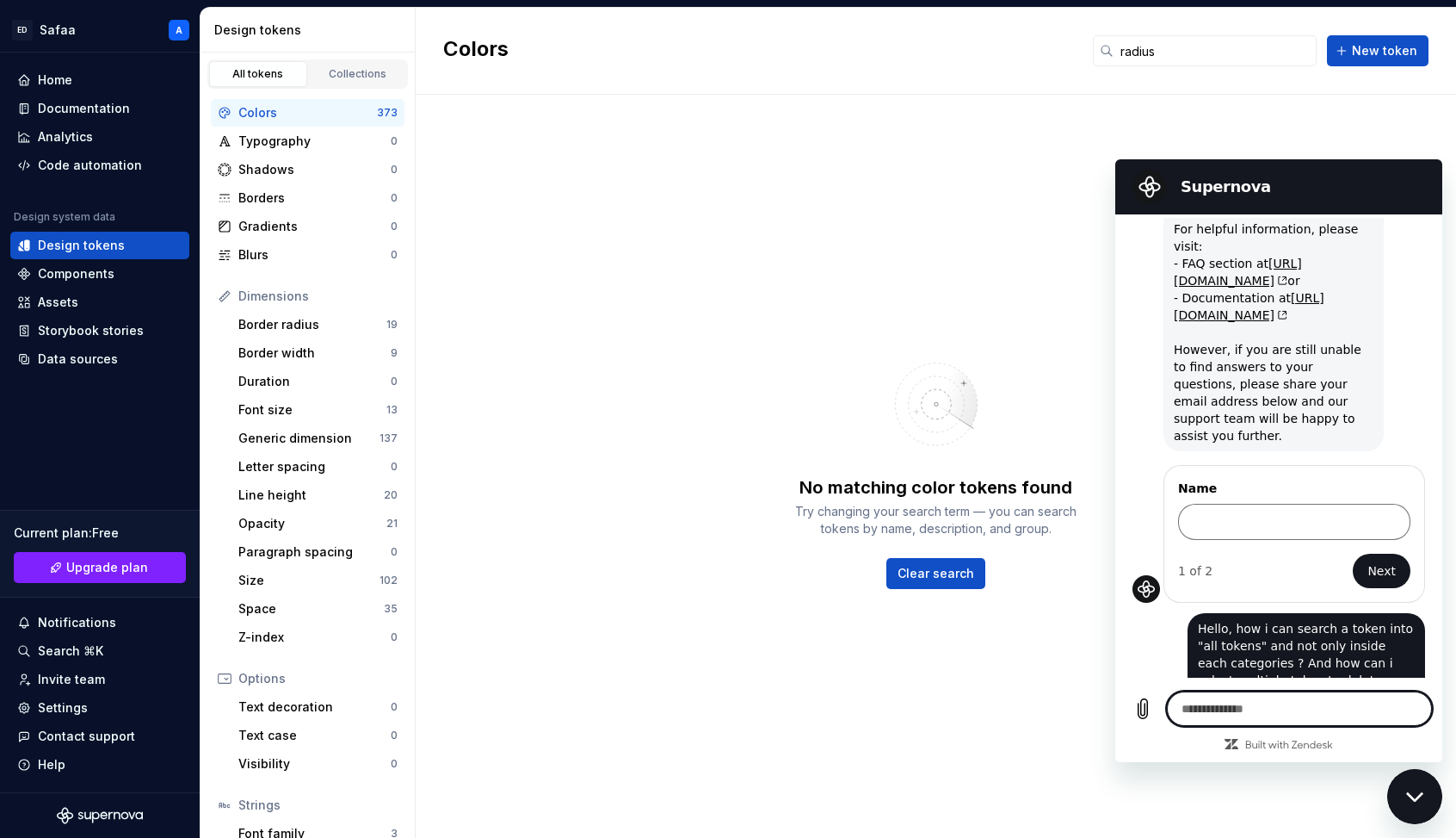
scroll to position [109, 0]
click at [1135, 764] on icon "Close messaging window" at bounding box center [1415, 796] width 17 height 10
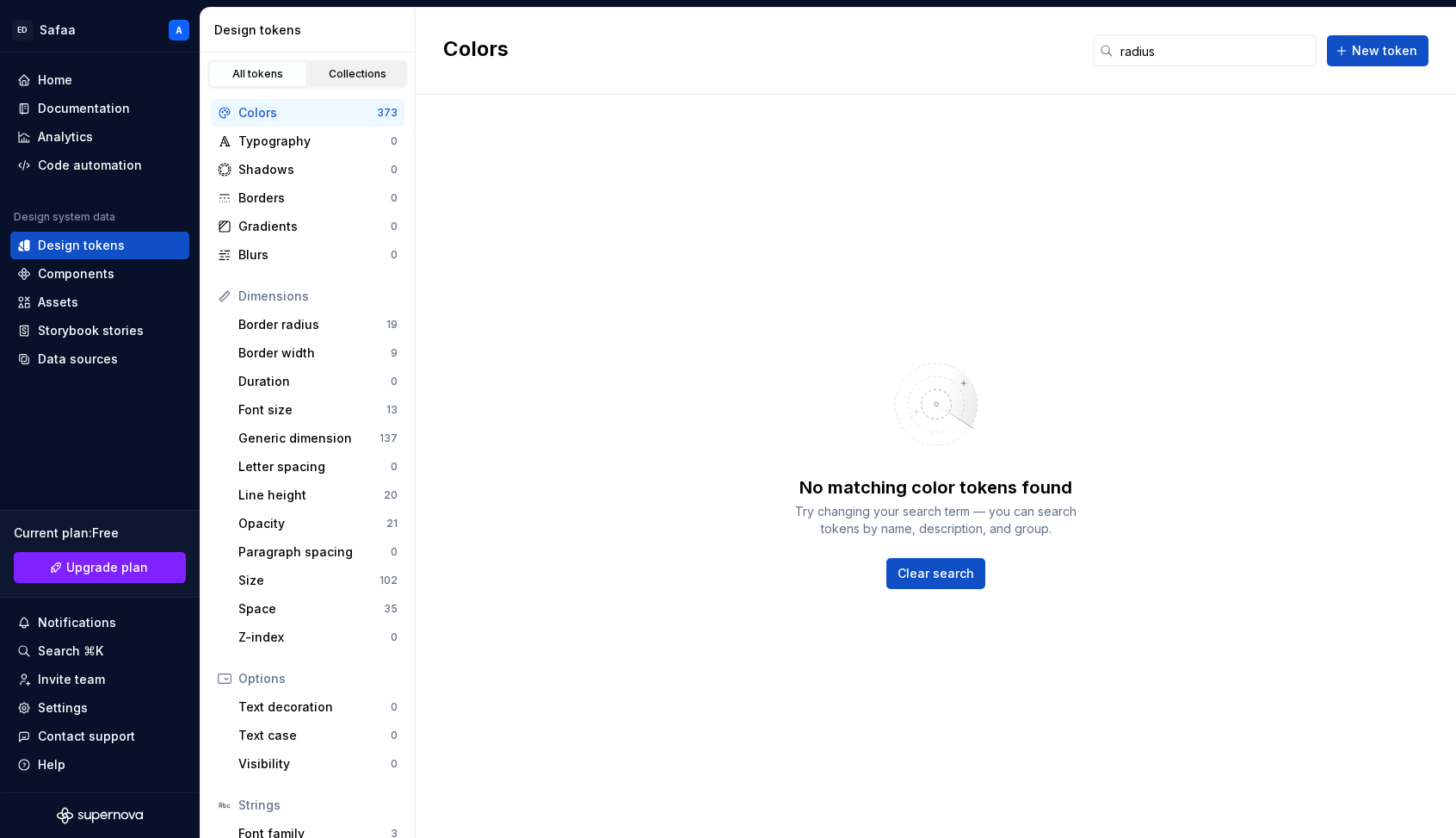
click at [346, 78] on div "Collections" at bounding box center [357, 74] width 86 height 14
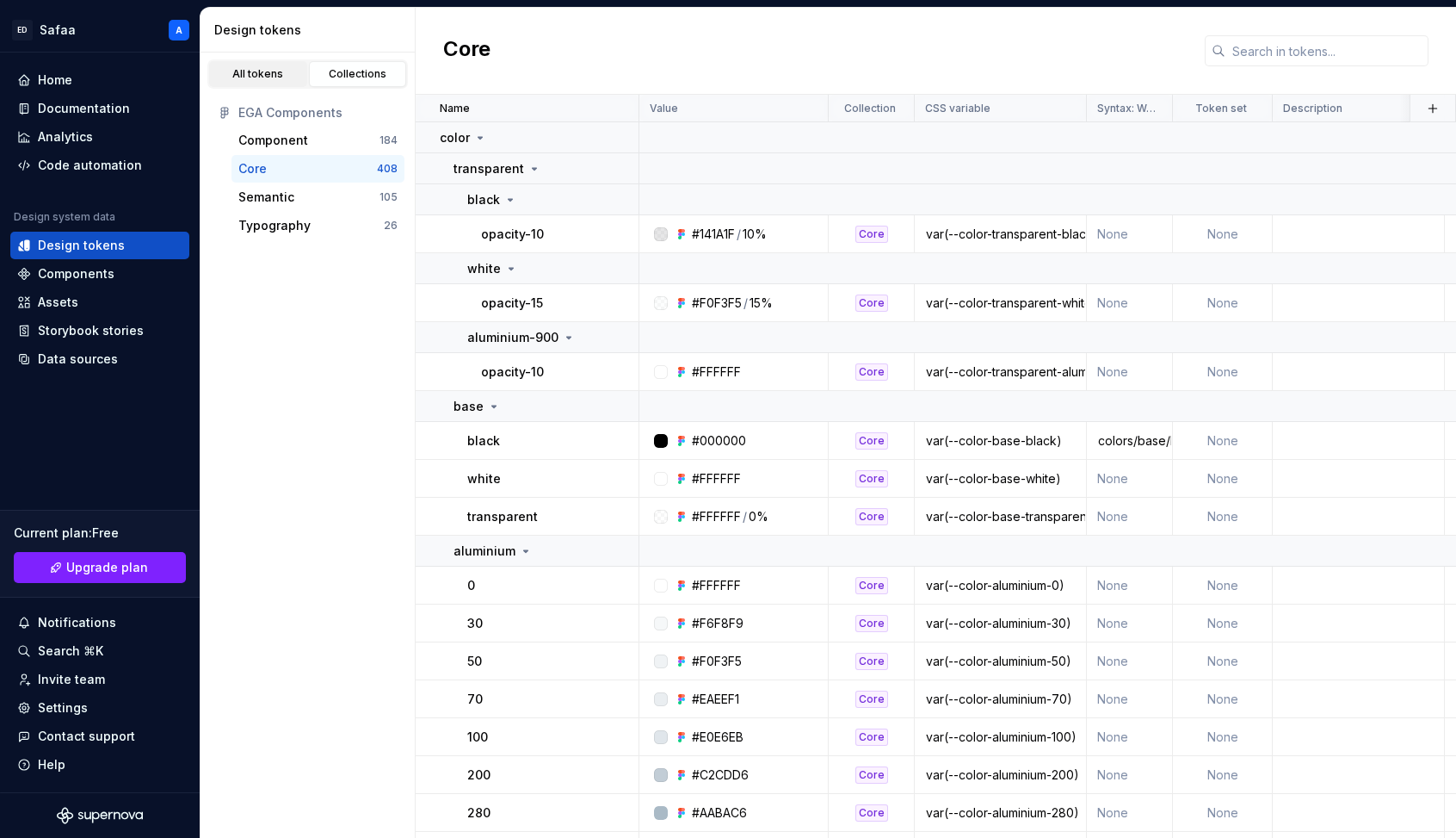
click at [261, 75] on div "All tokens" at bounding box center [258, 74] width 86 height 14
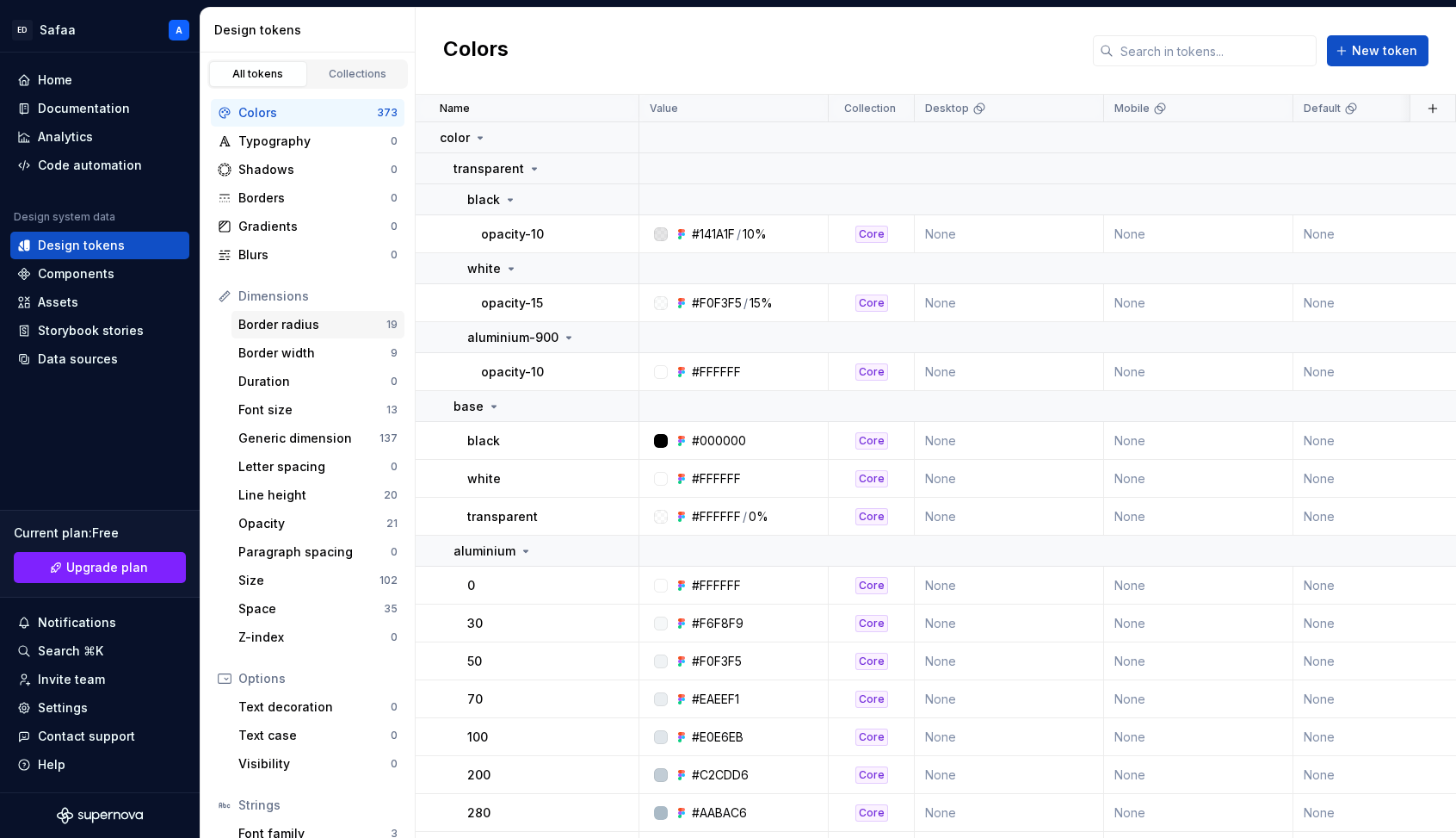
click at [334, 318] on div "Border radius" at bounding box center [312, 324] width 148 height 17
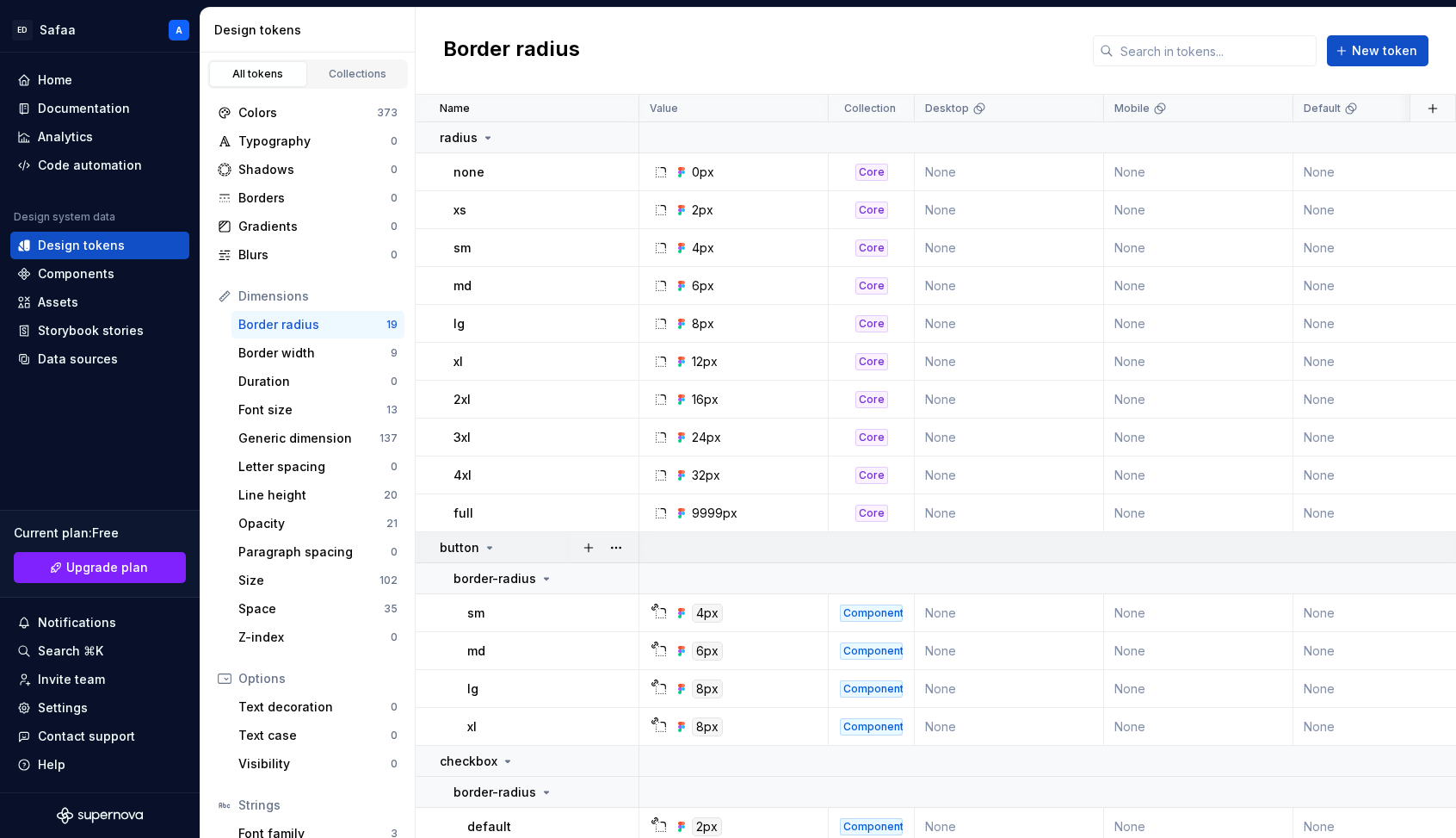
click at [482, 548] on icon at bounding box center [489, 547] width 14 height 14
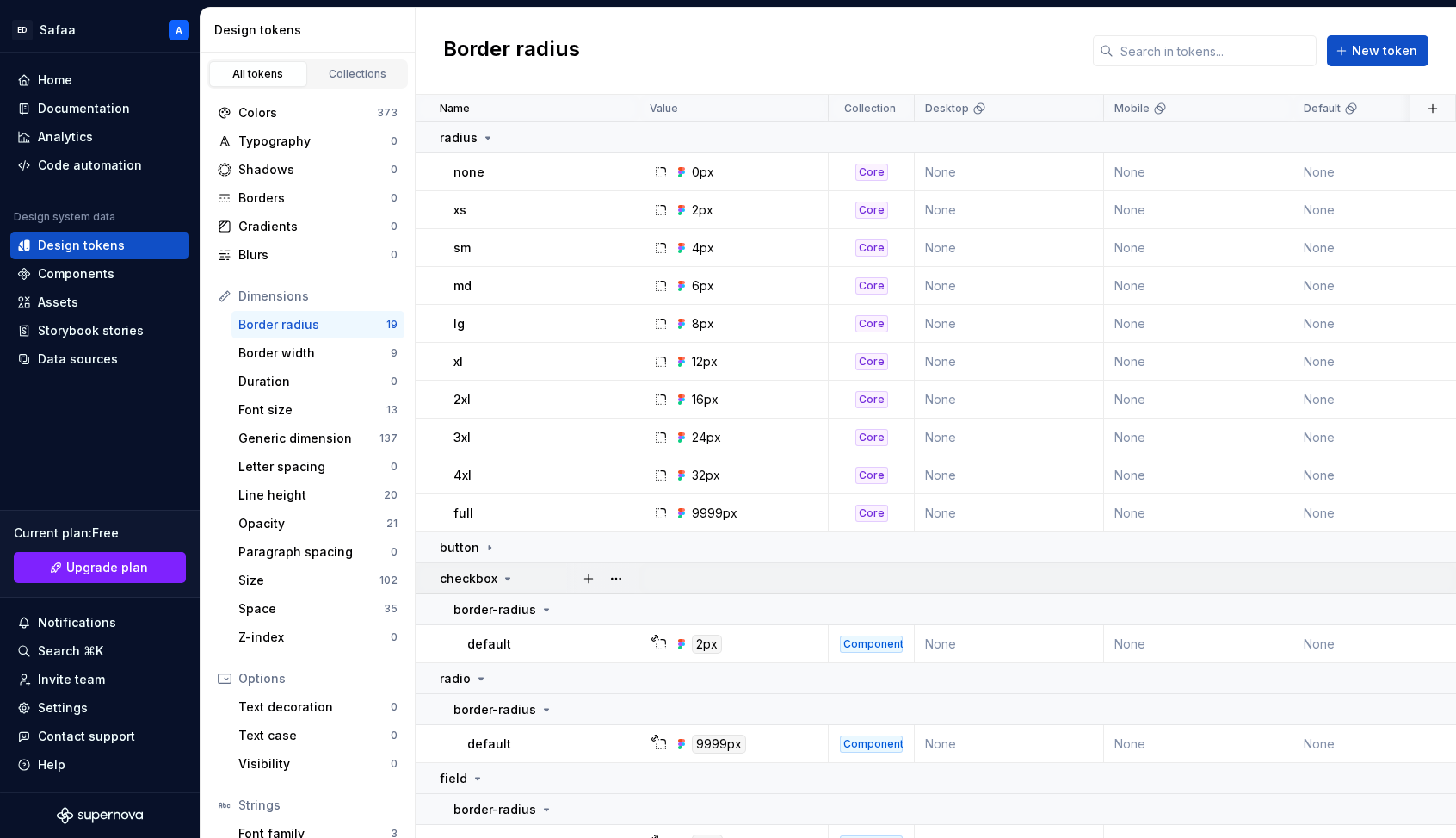
click at [501, 587] on td "checkbox" at bounding box center [528, 578] width 224 height 31
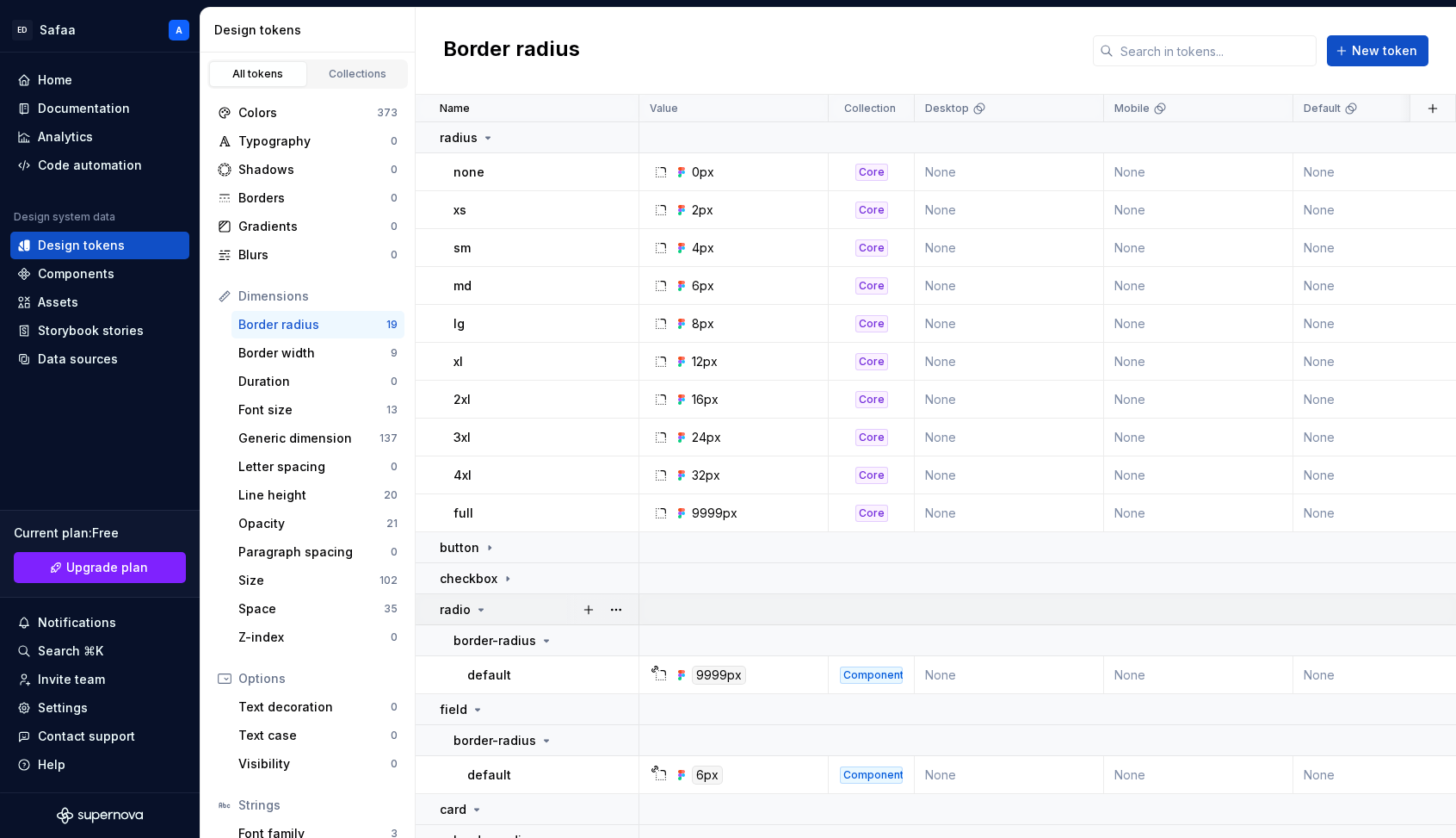
click at [490, 607] on div "radio" at bounding box center [538, 610] width 198 height 17
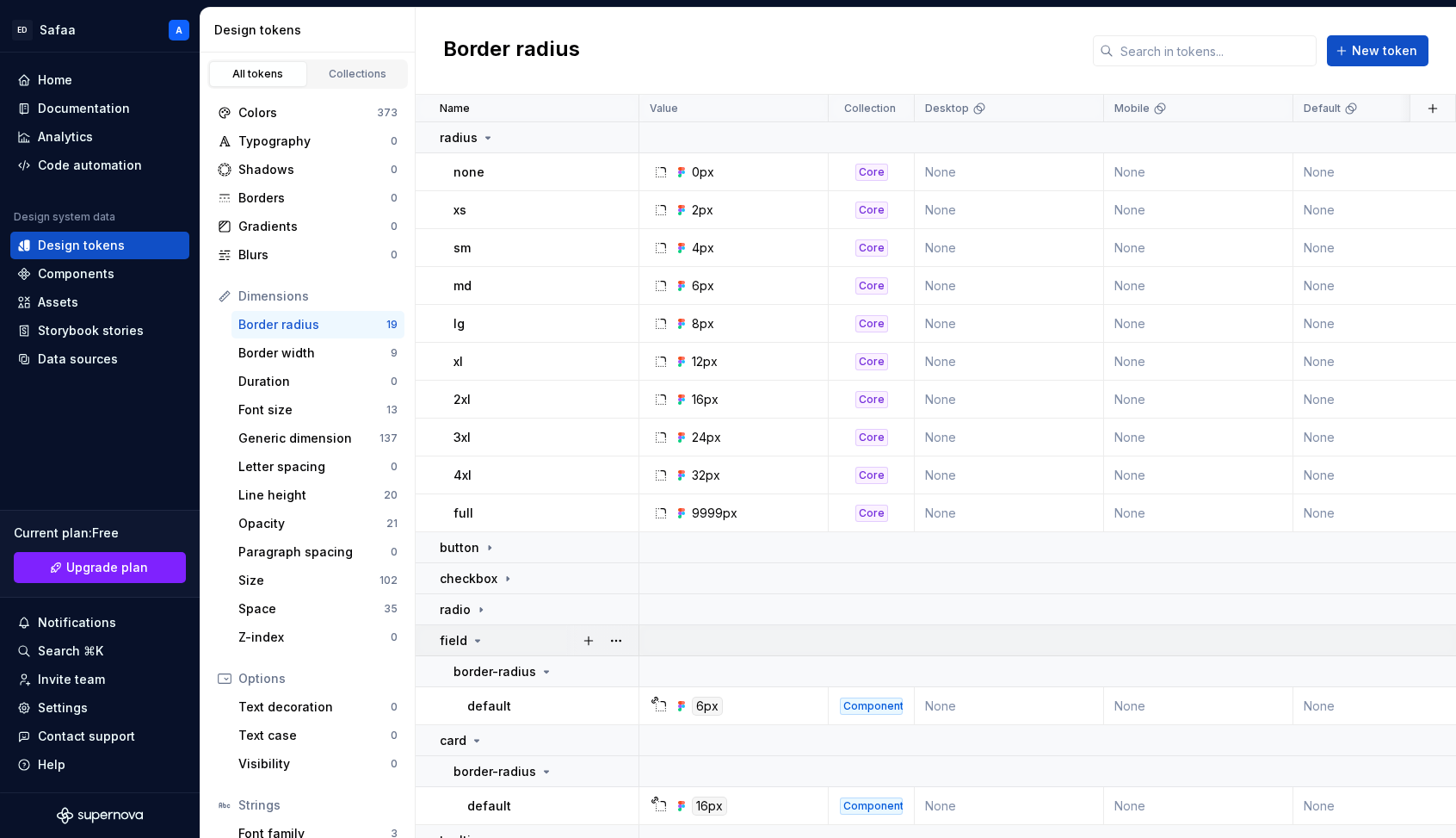
click at [487, 634] on div "field" at bounding box center [538, 641] width 198 height 17
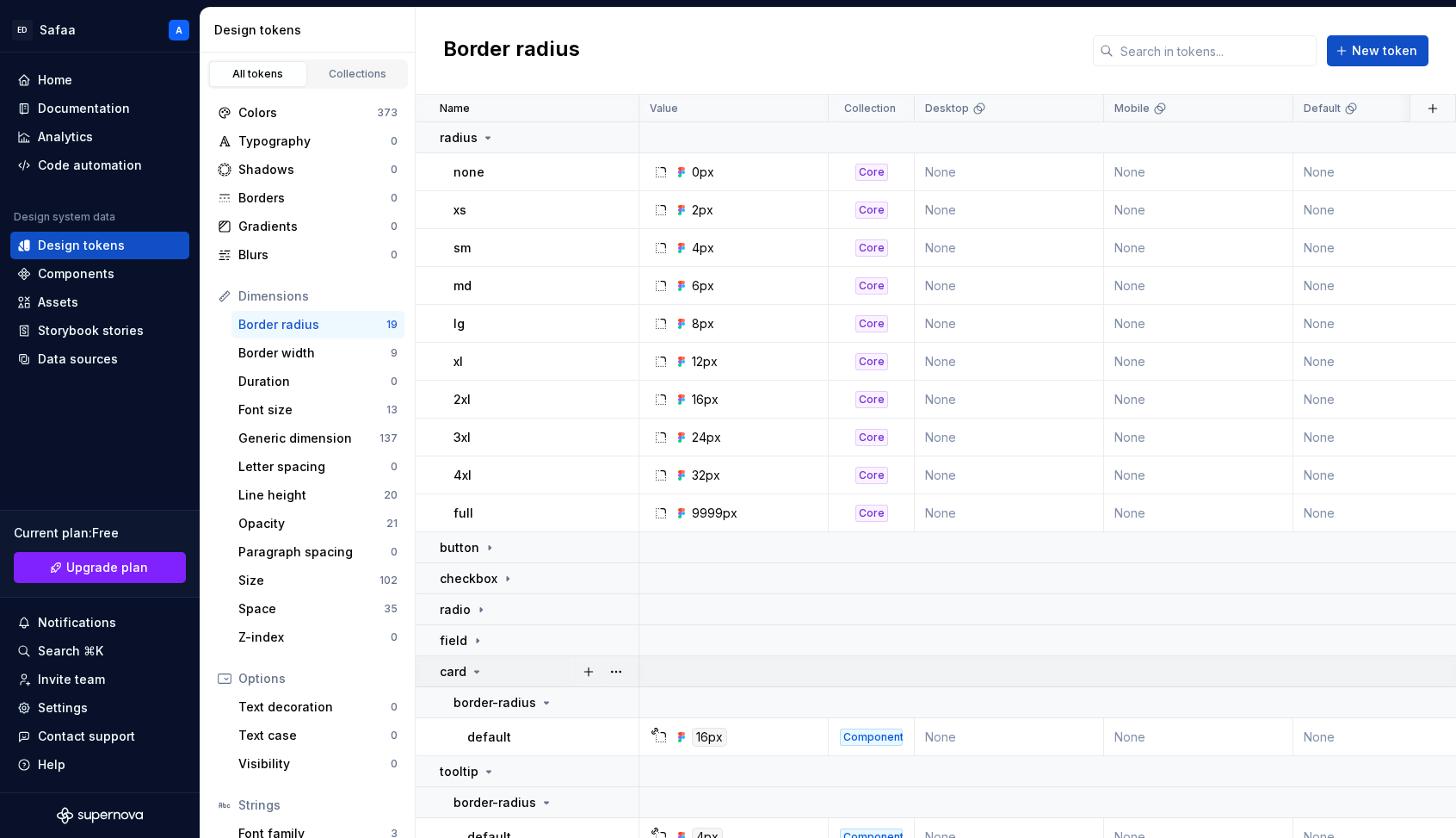
click at [481, 672] on icon at bounding box center [477, 672] width 14 height 14
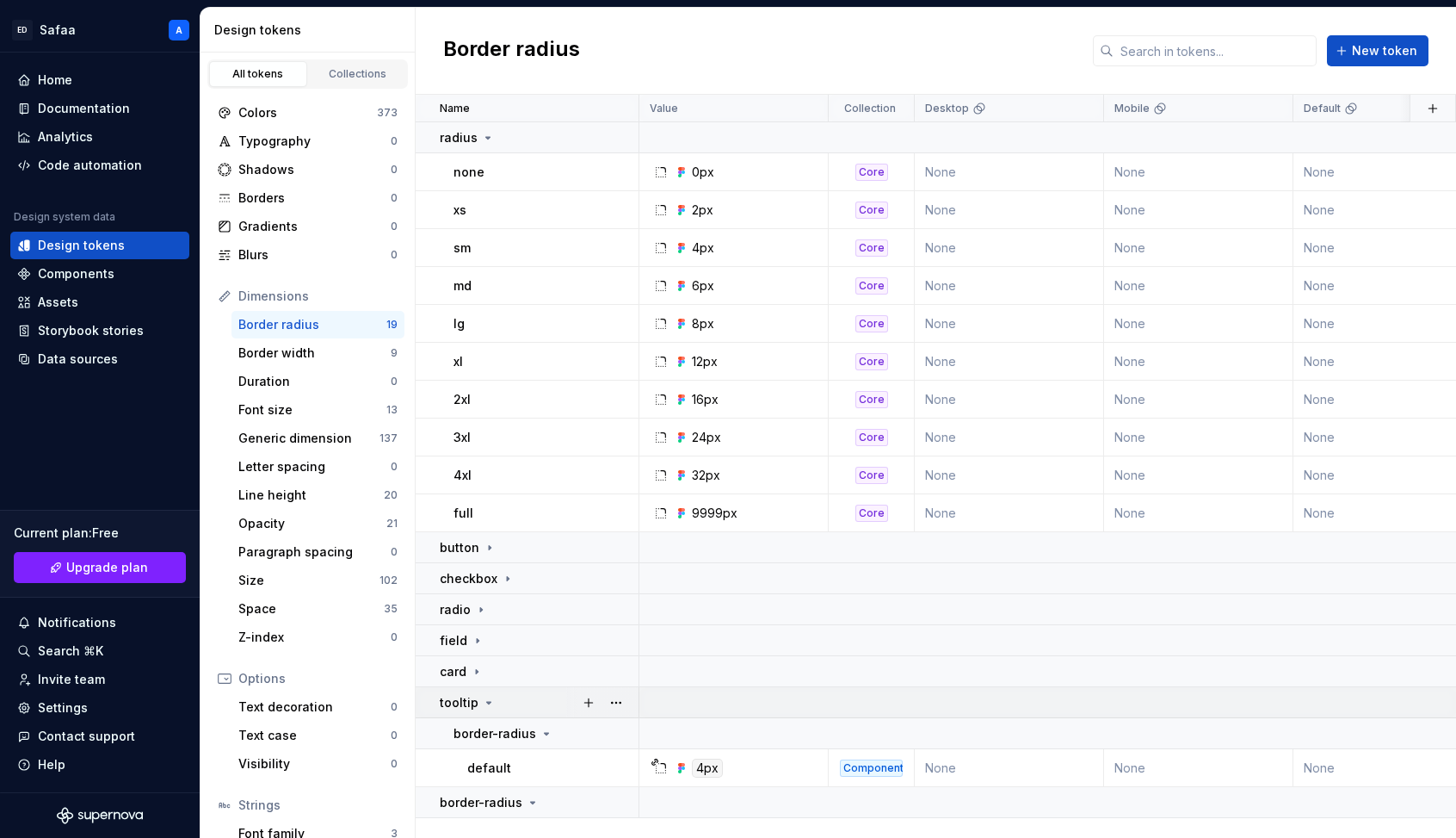
click at [482, 703] on icon at bounding box center [488, 703] width 14 height 14
click at [518, 733] on p "border-radius" at bounding box center [481, 734] width 83 height 17
click at [618, 738] on button "button" at bounding box center [616, 733] width 24 height 24
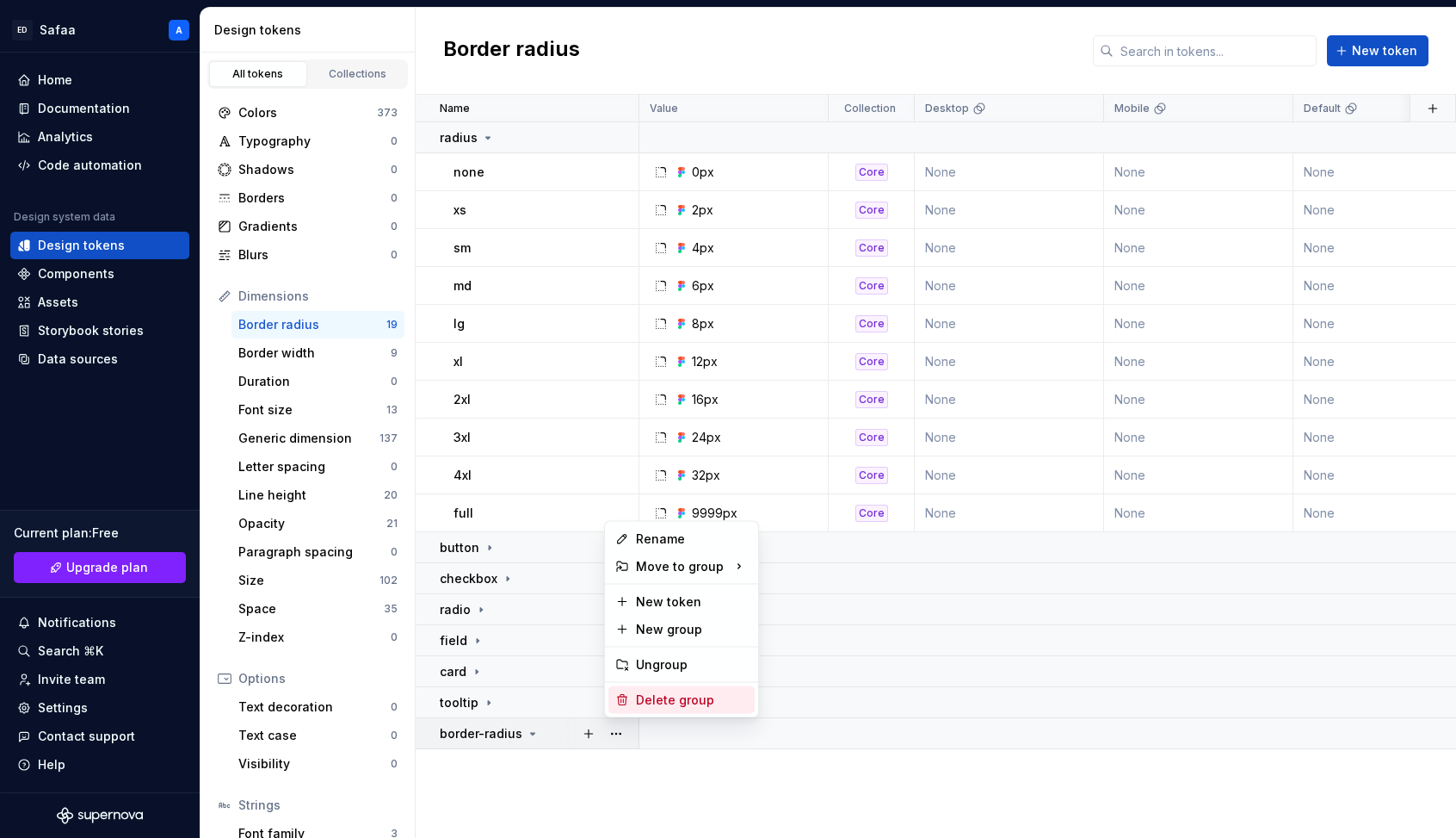
click at [661, 700] on div "Delete group" at bounding box center [692, 700] width 112 height 17
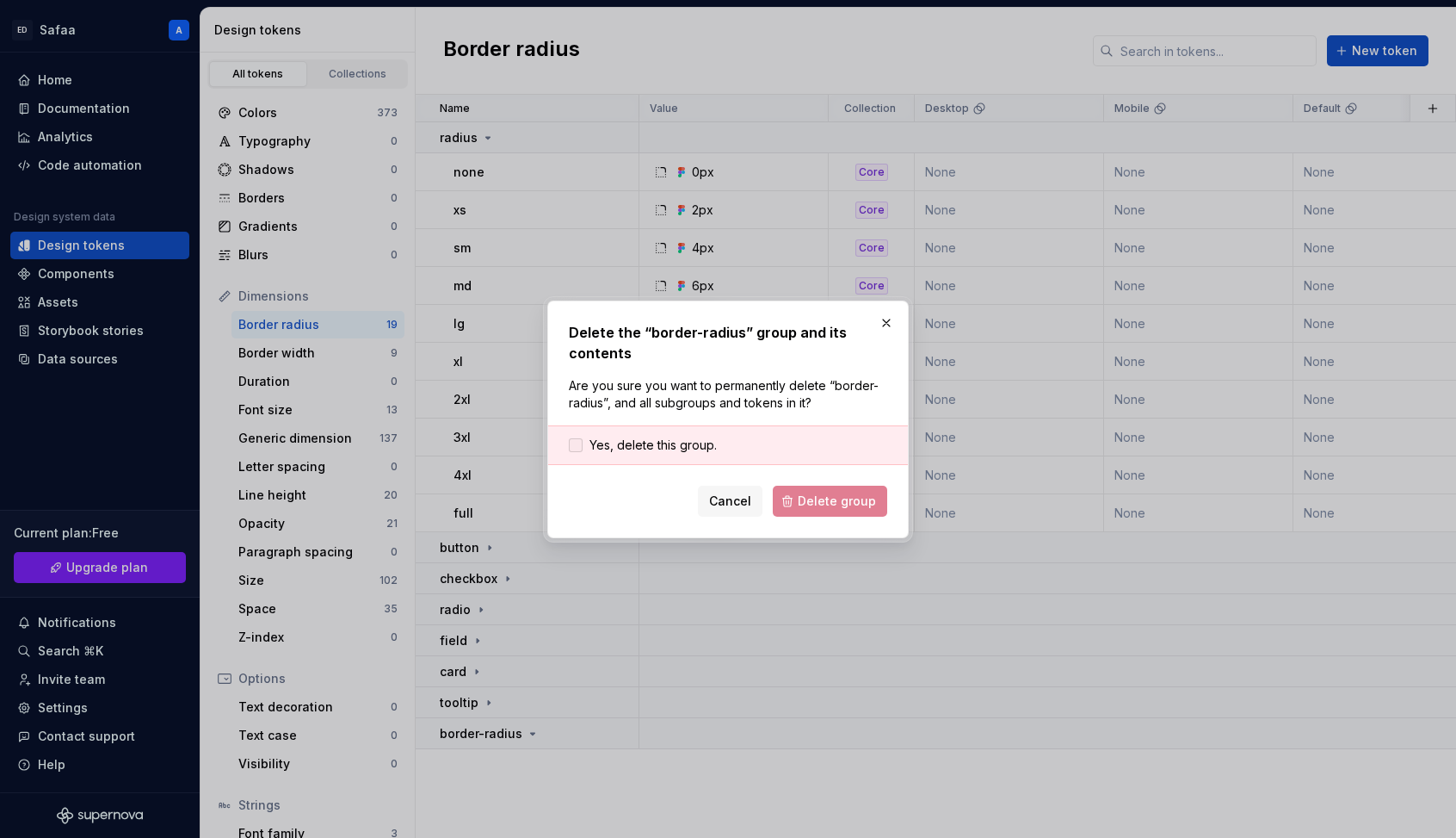
click at [702, 445] on span "Yes, delete this group." at bounding box center [653, 445] width 127 height 17
click at [839, 499] on span "Delete group" at bounding box center [837, 501] width 78 height 17
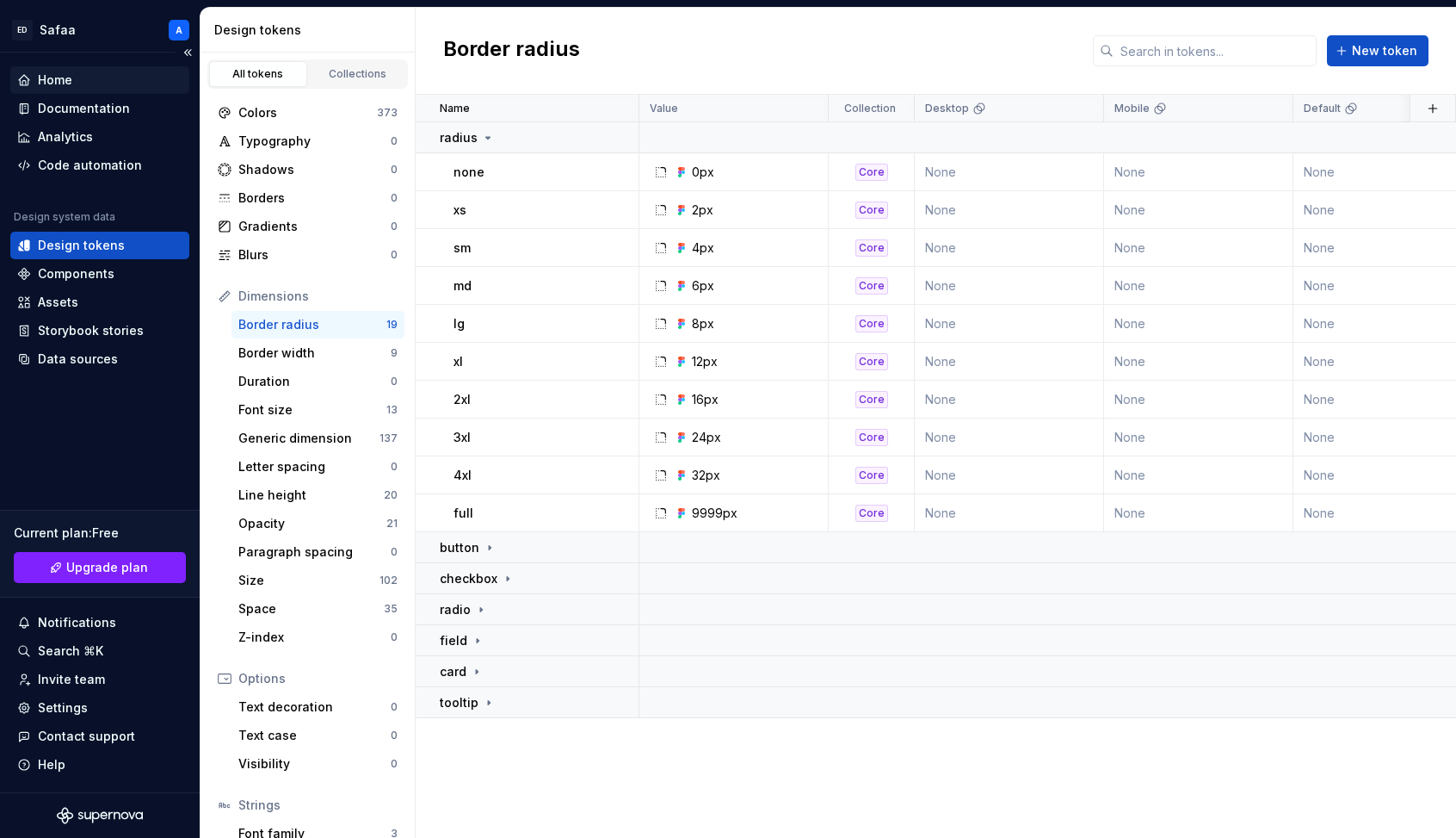
click at [107, 90] on div "Home" at bounding box center [100, 80] width 179 height 28
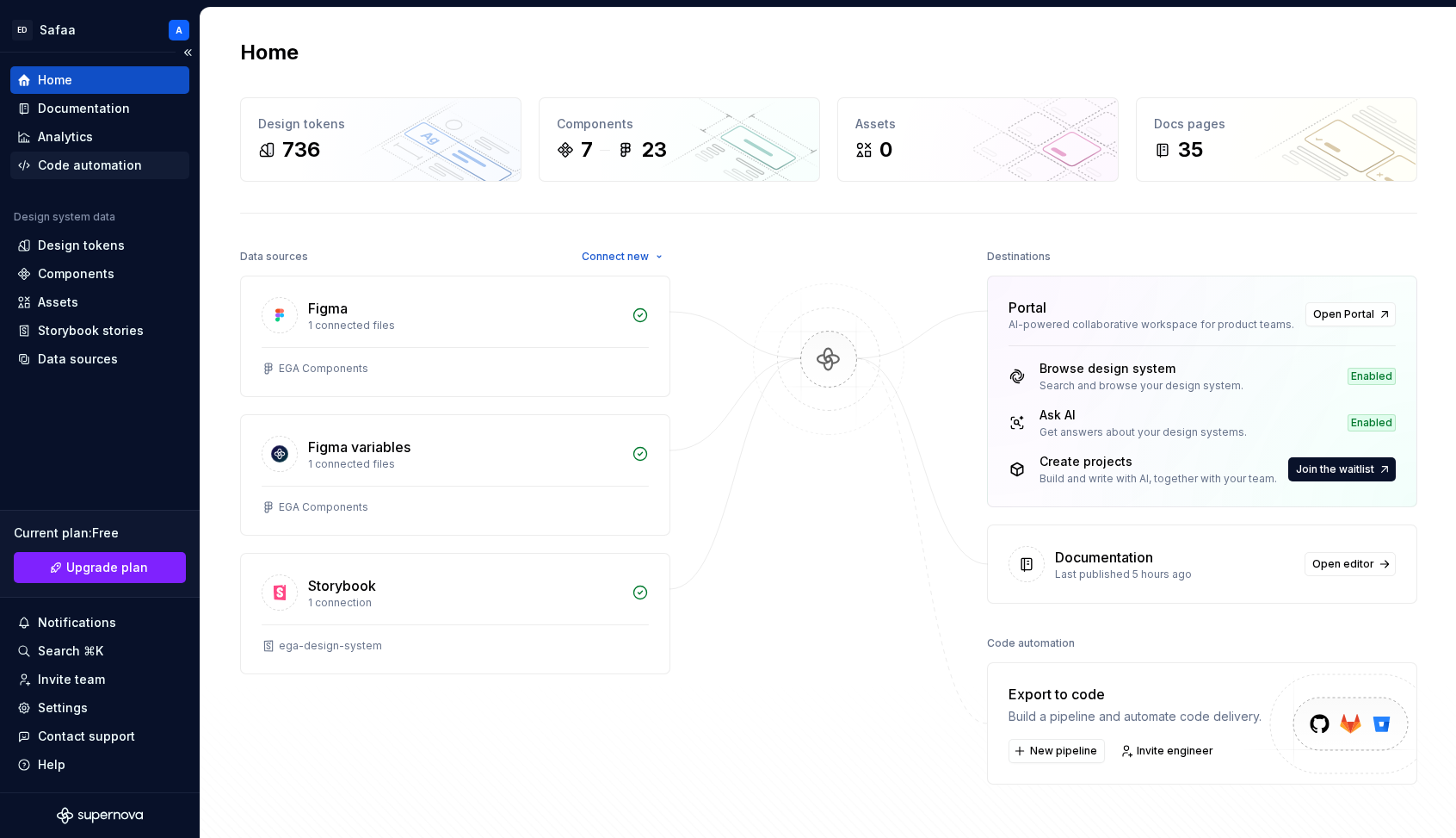
click at [114, 161] on div "Code automation" at bounding box center [90, 165] width 104 height 17
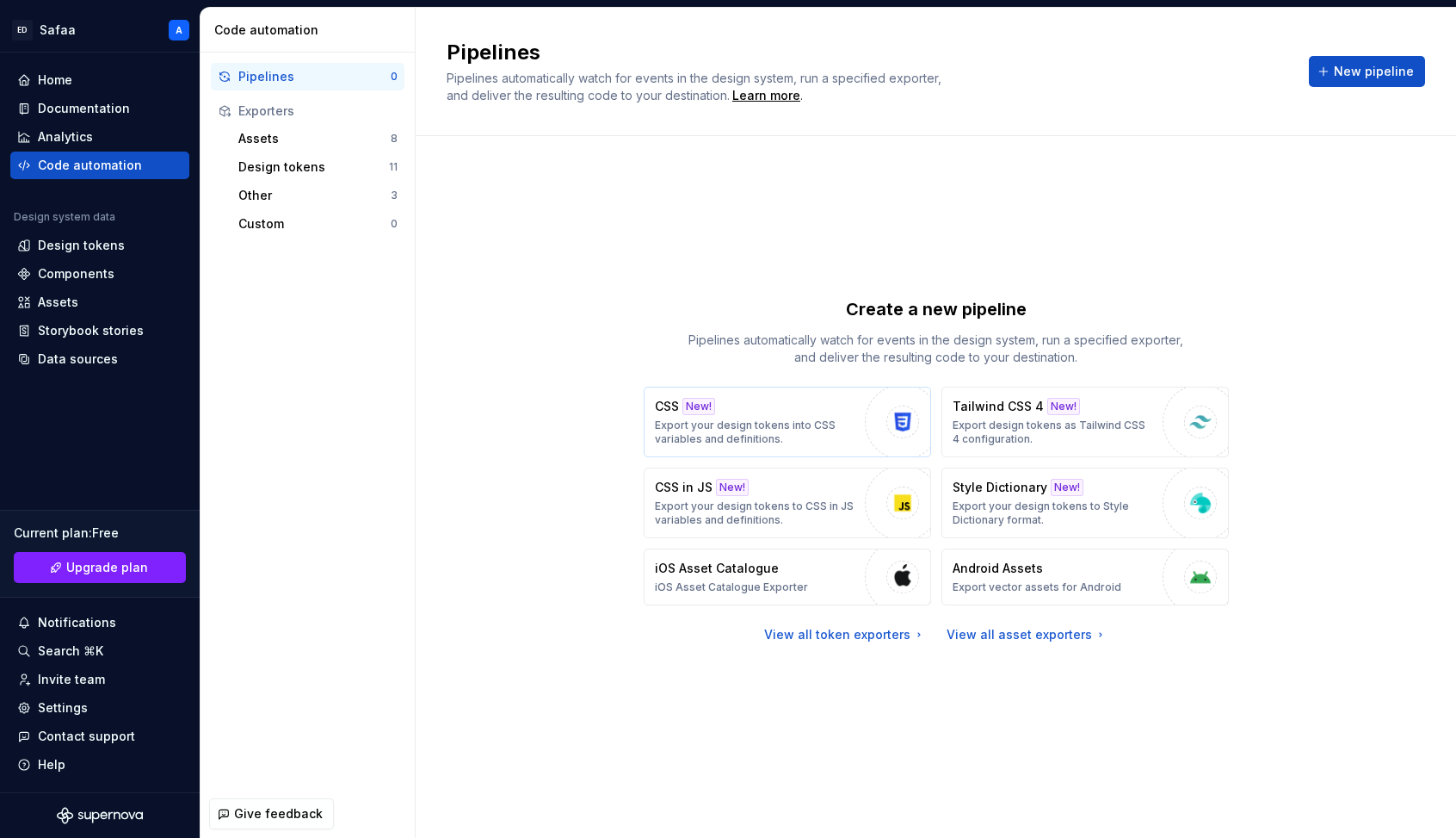
click at [846, 420] on p "Export your design tokens into CSS variables and definitions." at bounding box center [755, 432] width 202 height 28
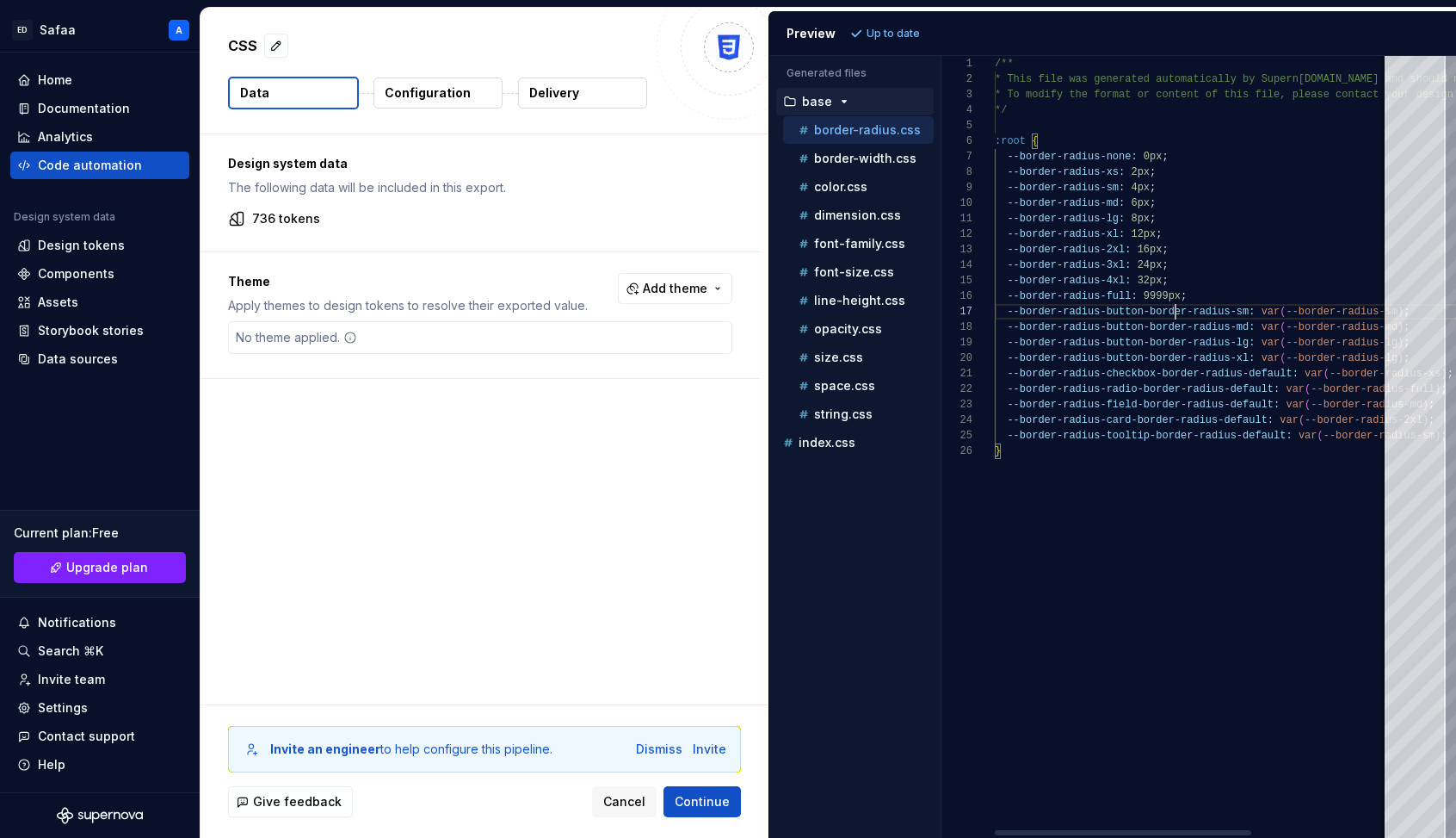
scroll to position [93, 180]
click at [1135, 313] on div "/** * This file was generated automatically by Supern [DOMAIN_NAME] and should …" at bounding box center [1298, 447] width 607 height 782
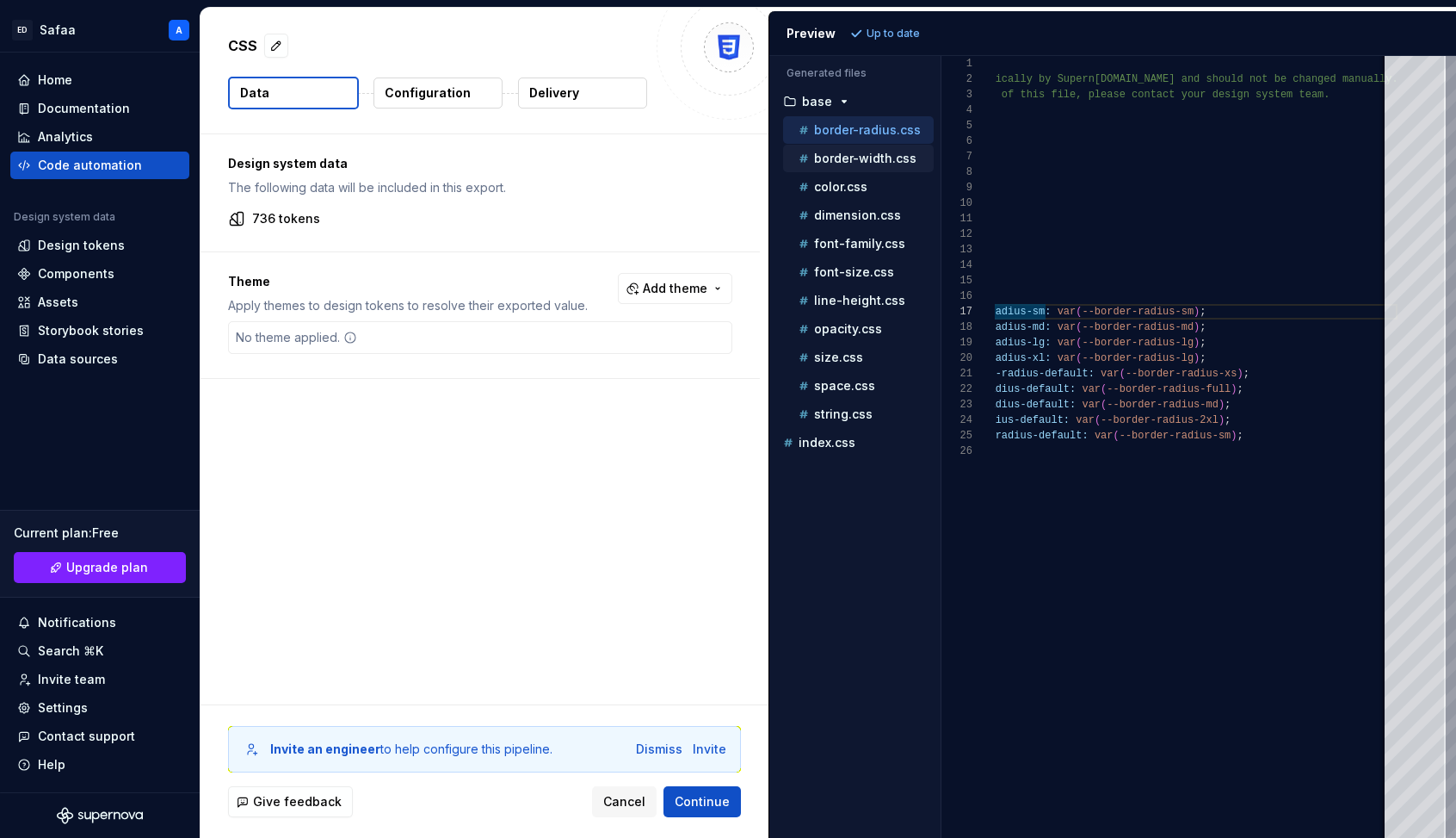
click at [863, 160] on p "border-width.css" at bounding box center [865, 158] width 102 height 14
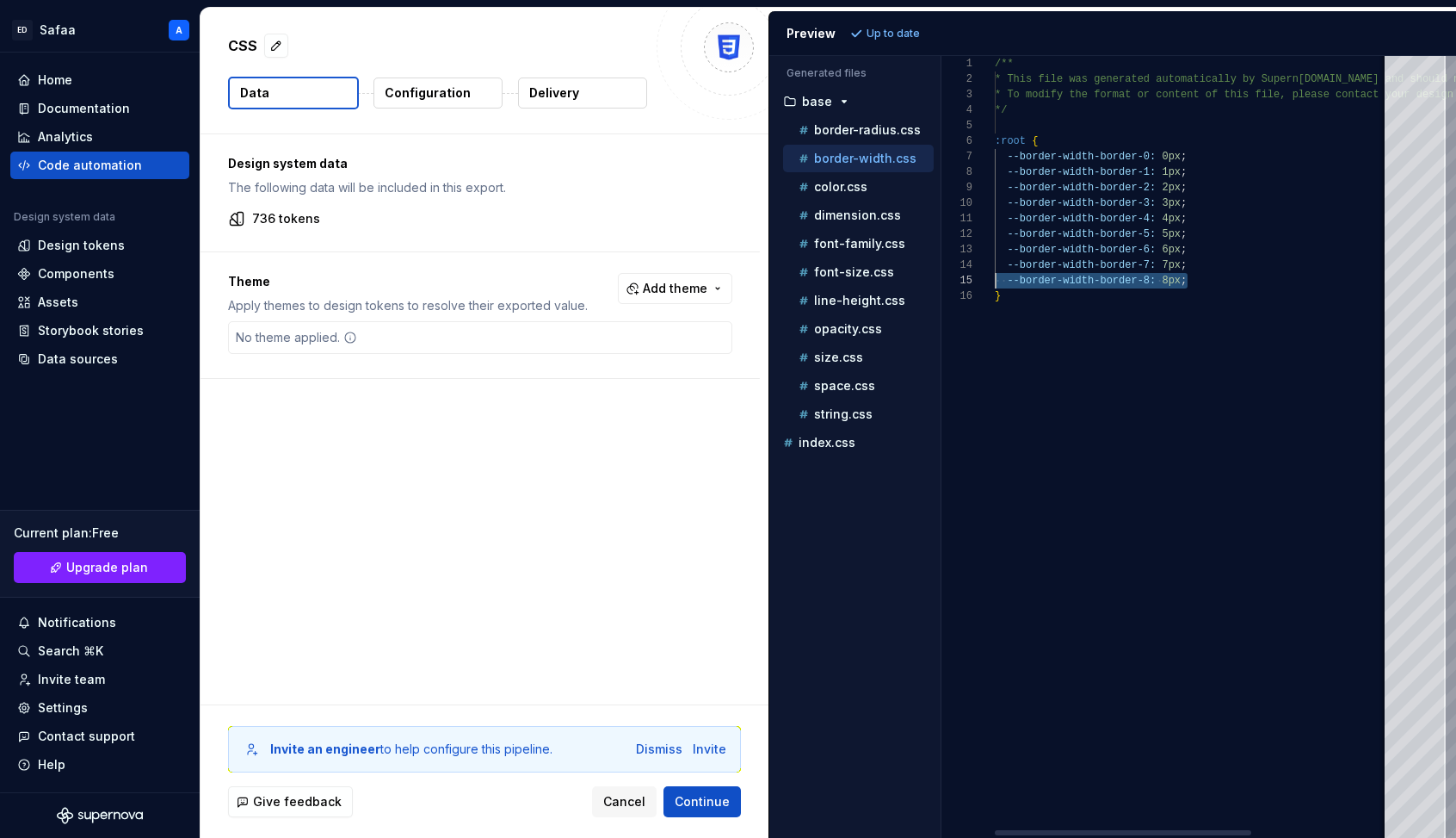
scroll to position [46, 0]
drag, startPoint x: 1133, startPoint y: 278, endPoint x: 862, endPoint y: 269, distance: 271.1
click at [995, 269] on div "/** * This file was generated automatically by Supern [DOMAIN_NAME] and should …" at bounding box center [1298, 447] width 607 height 782
click at [864, 134] on p "border-radius.css" at bounding box center [867, 130] width 107 height 14
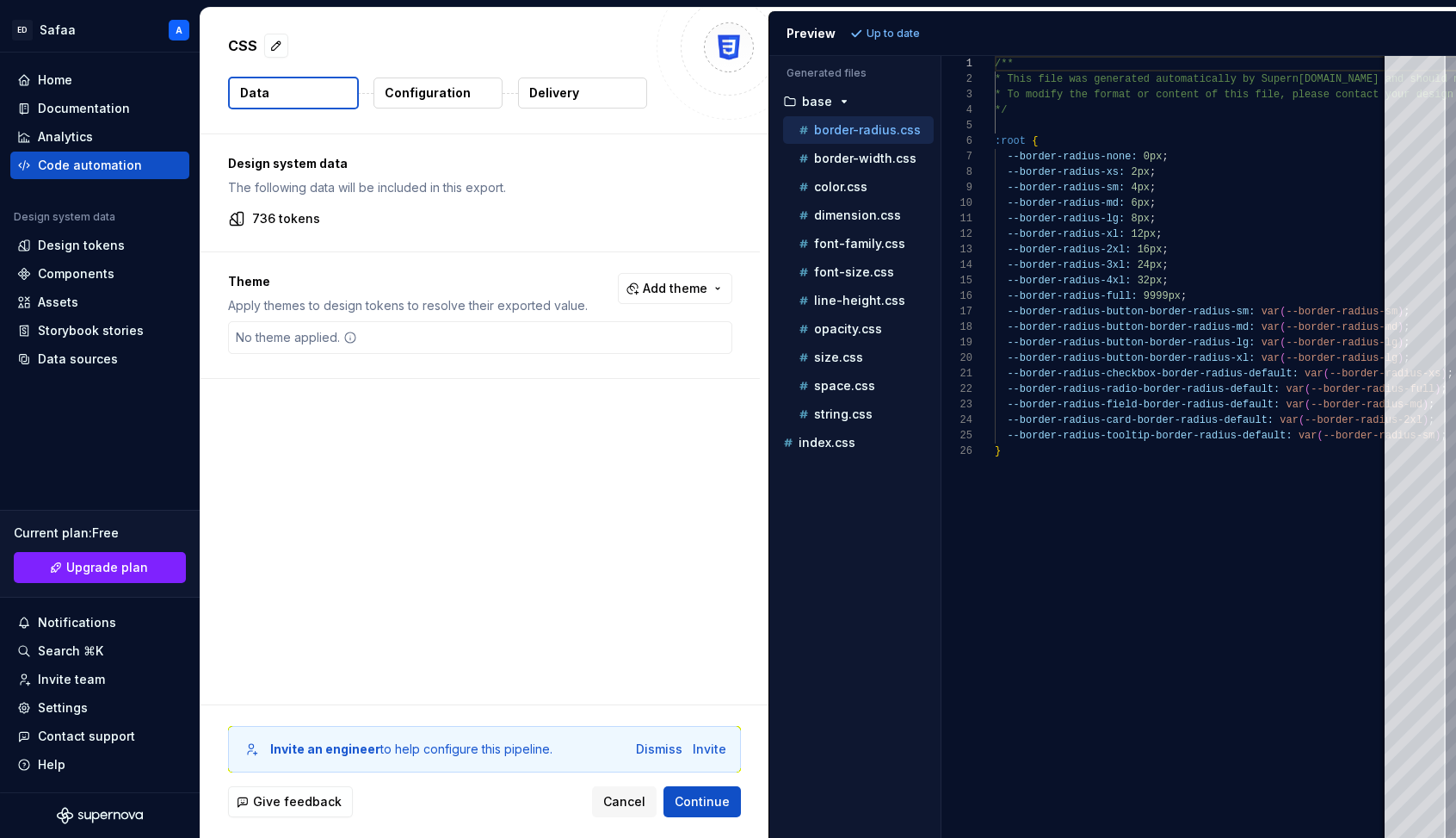
scroll to position [0, 0]
click at [706, 764] on span "Continue" at bounding box center [701, 801] width 55 height 17
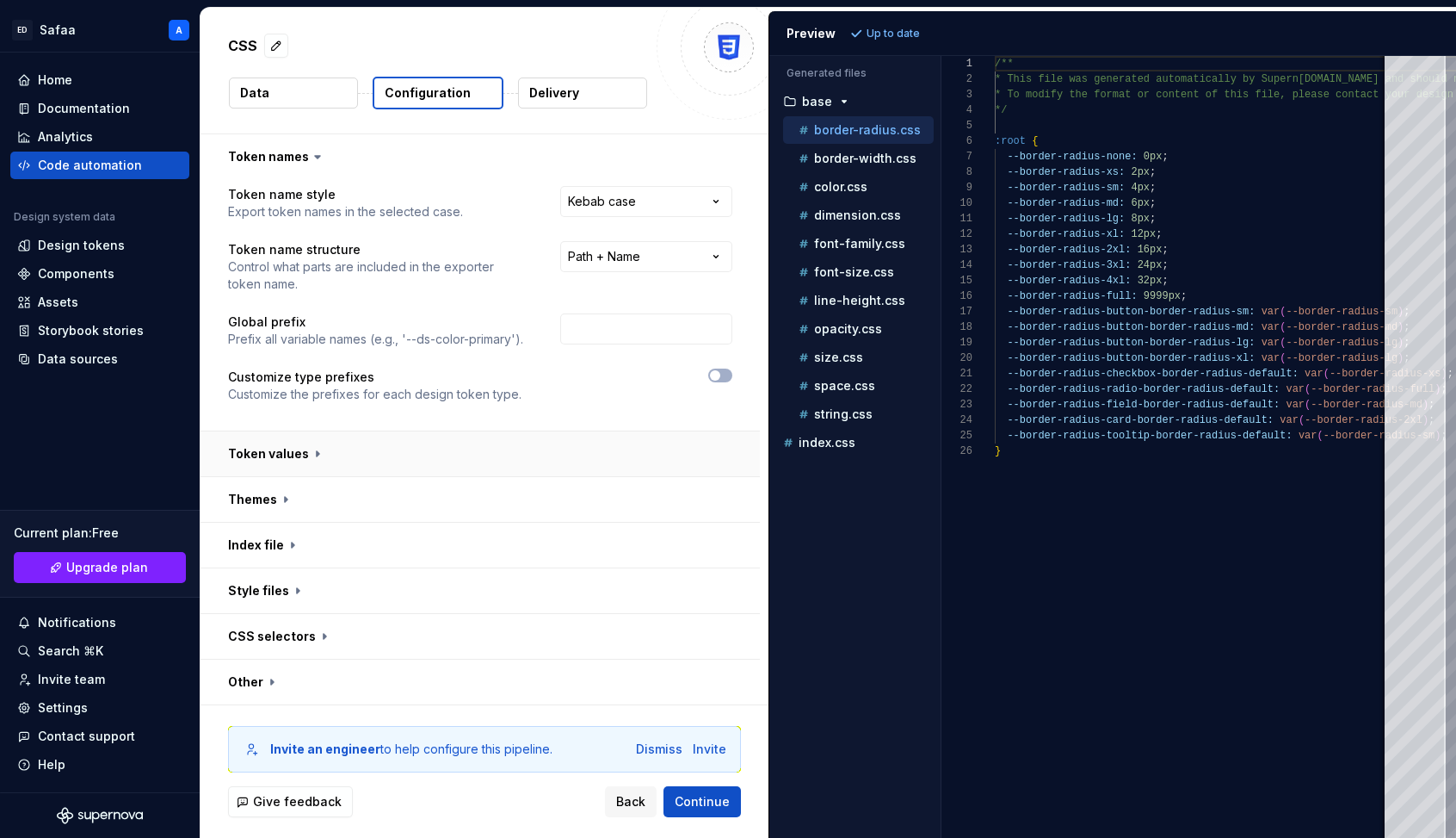
scroll to position [46, 0]
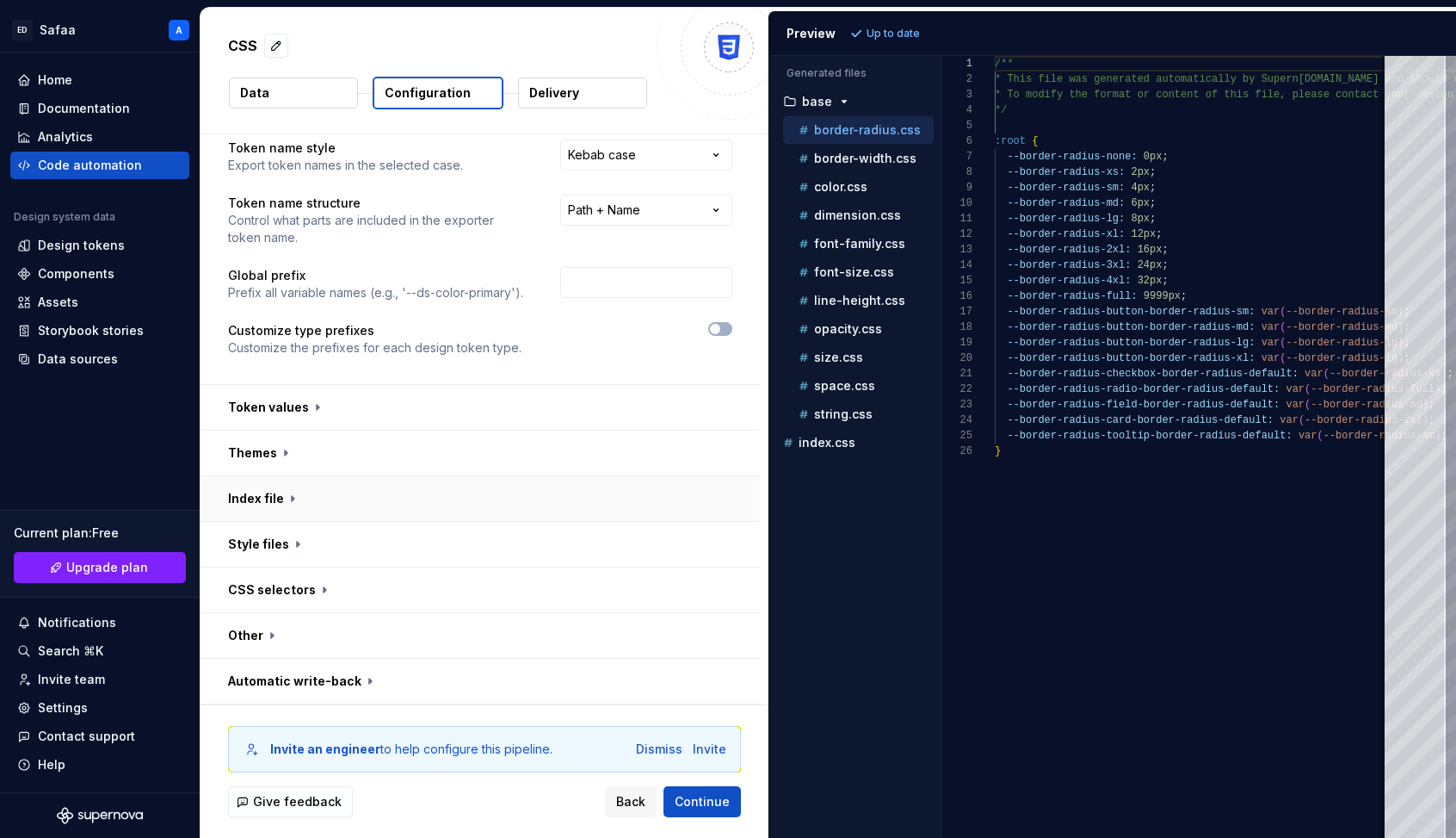
click at [319, 498] on button "button" at bounding box center [481, 498] width 560 height 44
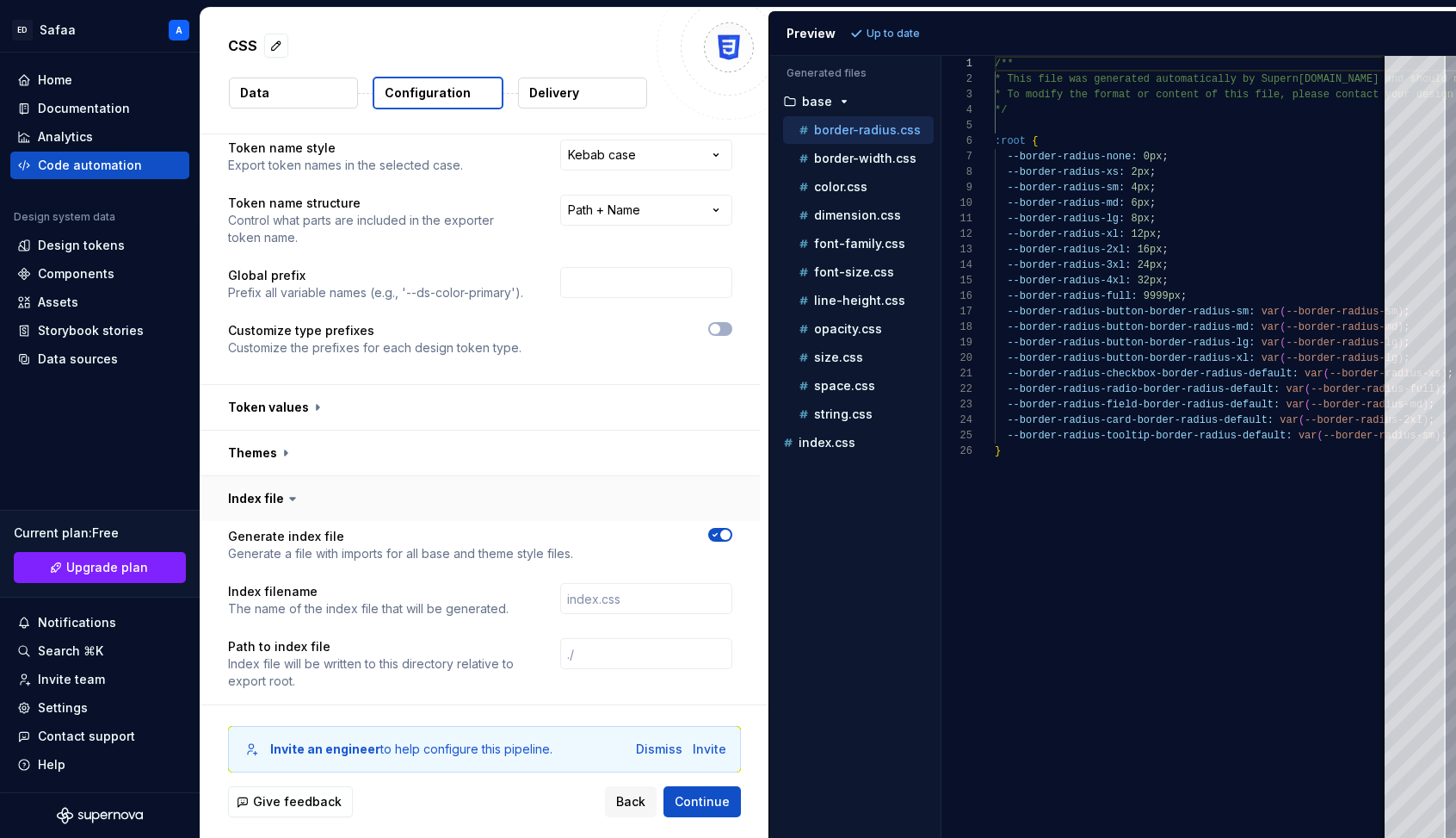
click at [319, 498] on button "button" at bounding box center [481, 498] width 560 height 44
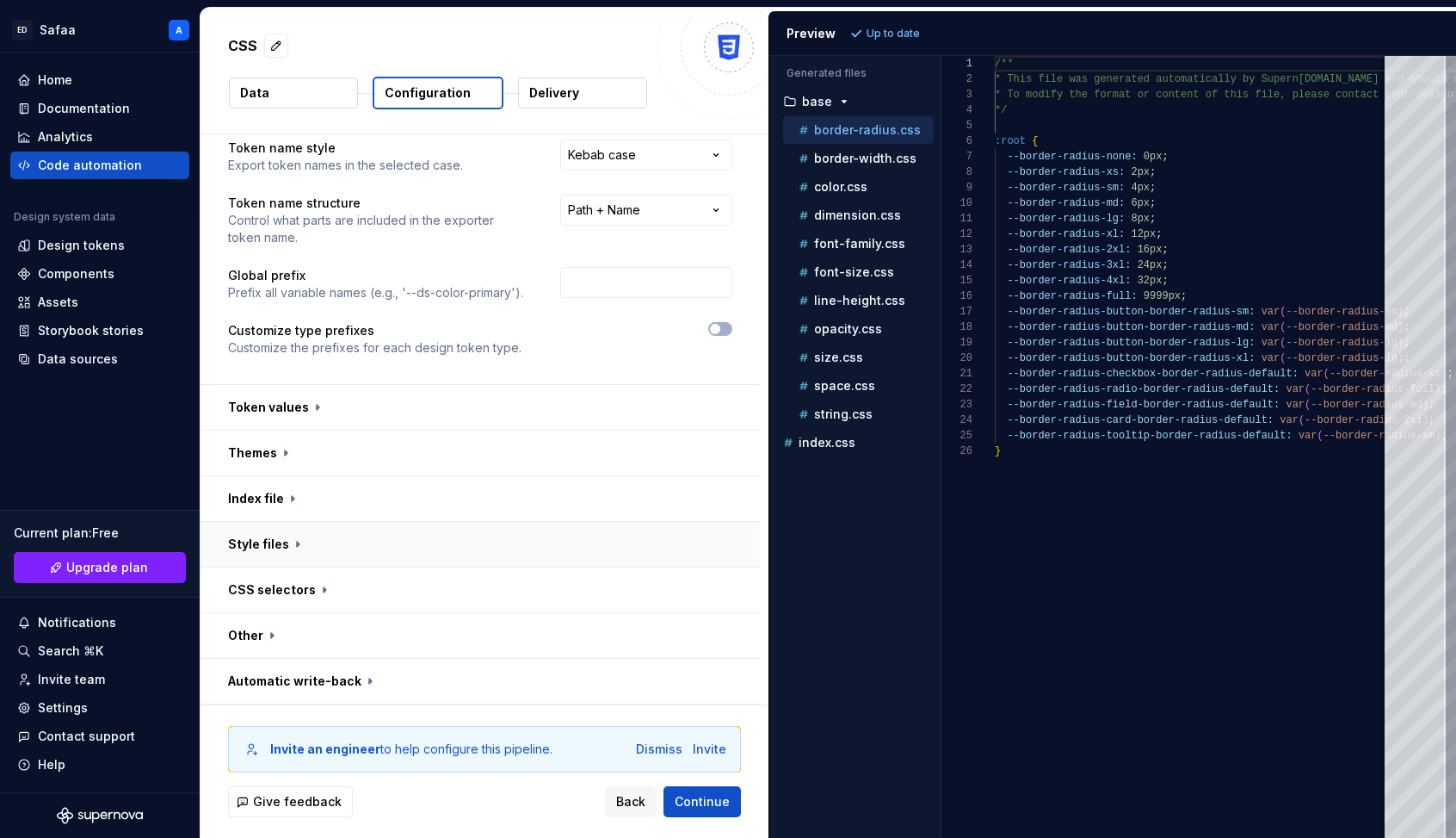
click at [324, 544] on button "button" at bounding box center [481, 545] width 560 height 44
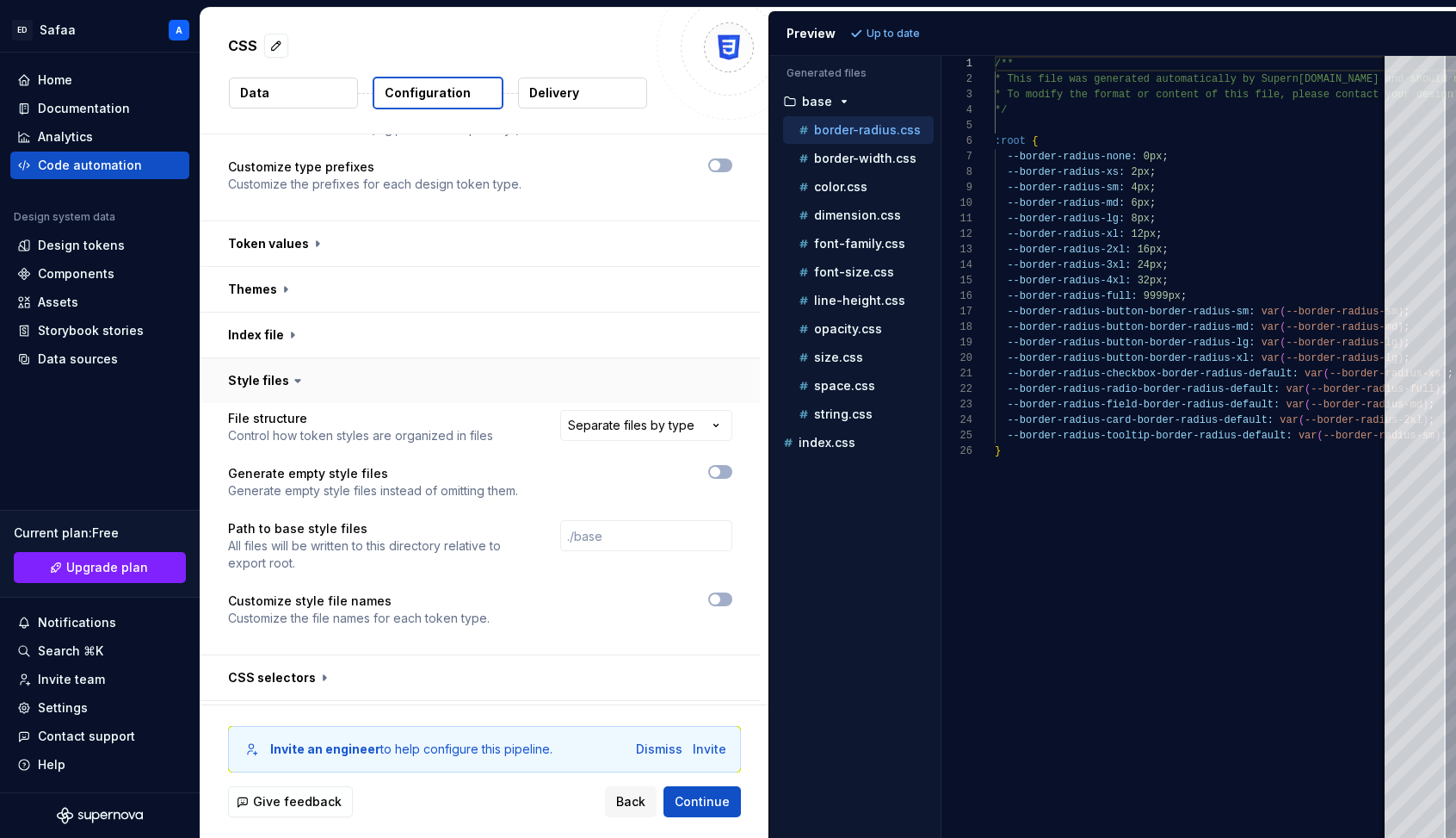
scroll to position [237, 0]
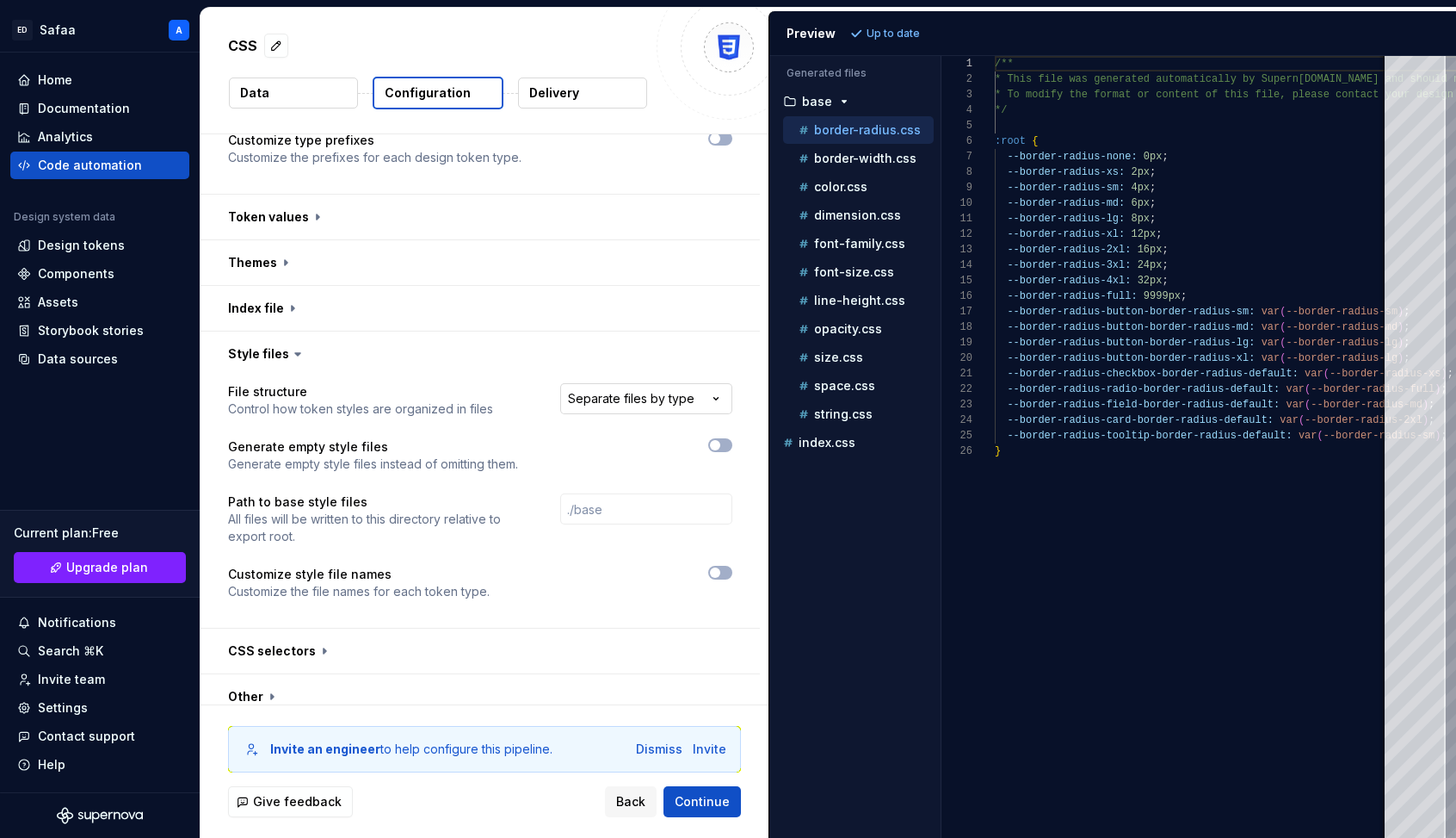
click at [655, 396] on html "**********" at bounding box center [728, 419] width 1456 height 838
click at [900, 21] on button "Refresh preview" at bounding box center [904, 33] width 116 height 24
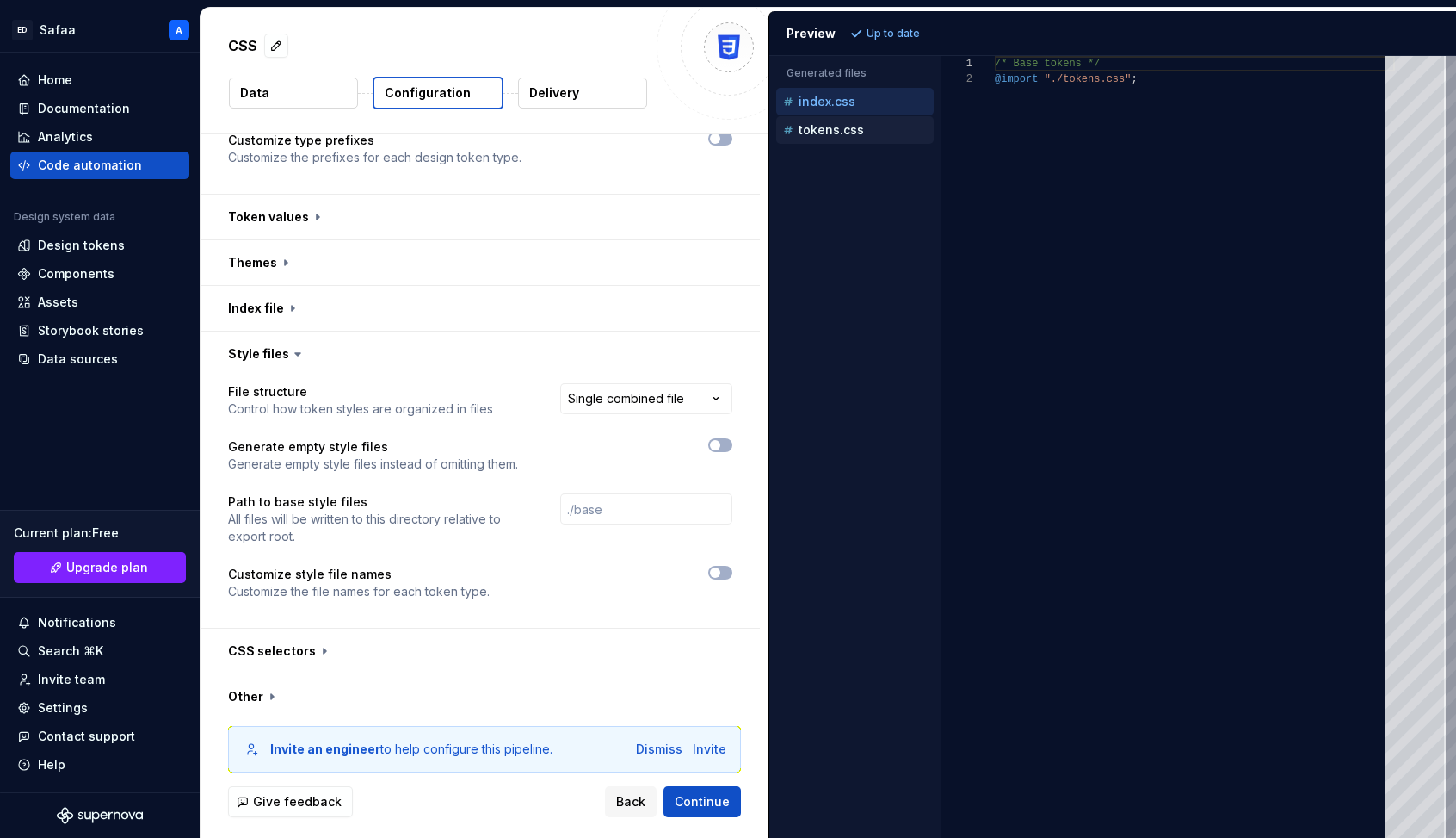
click at [863, 131] on div "tokens.css" at bounding box center [857, 130] width 154 height 17
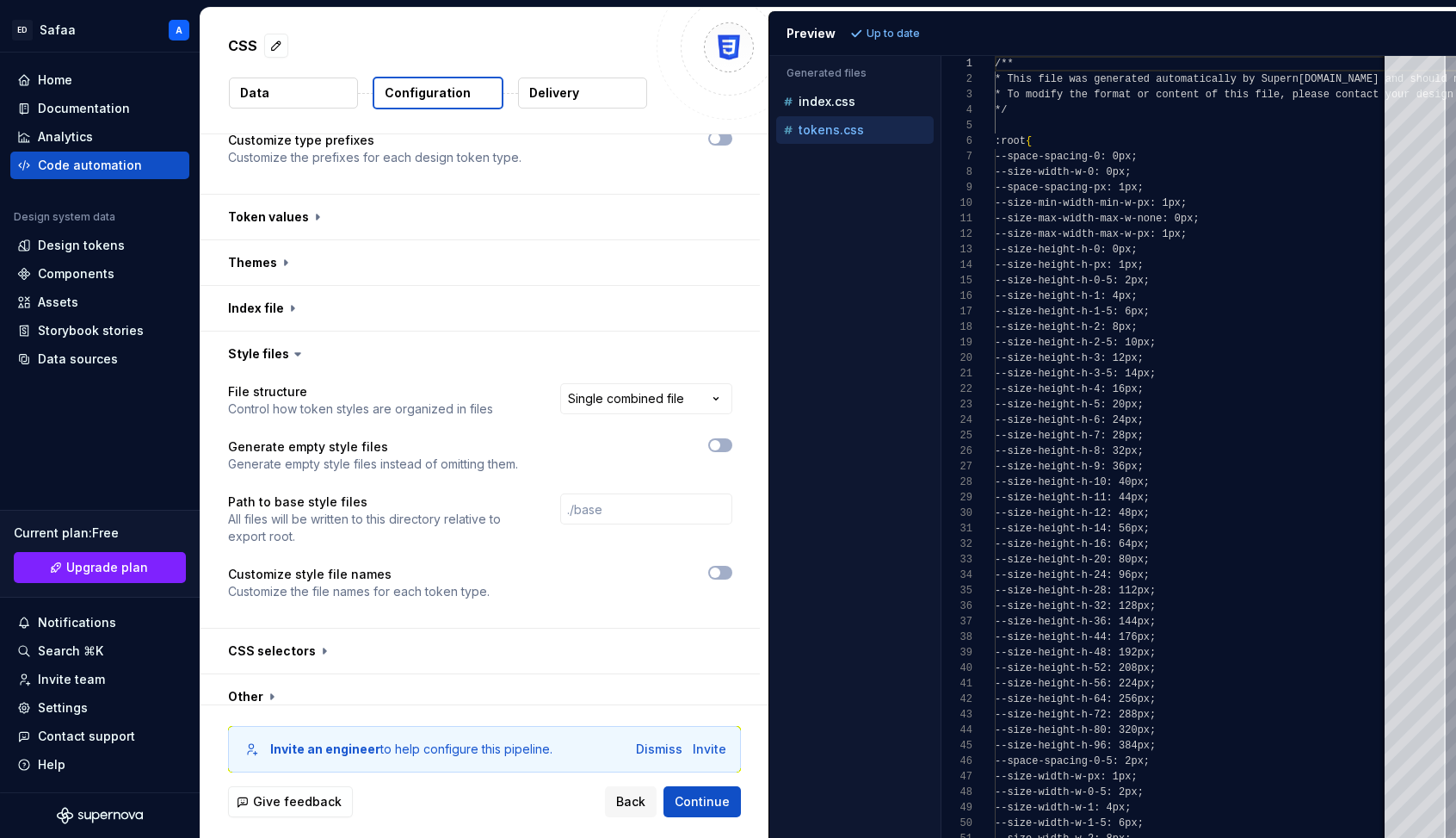
scroll to position [155, 0]
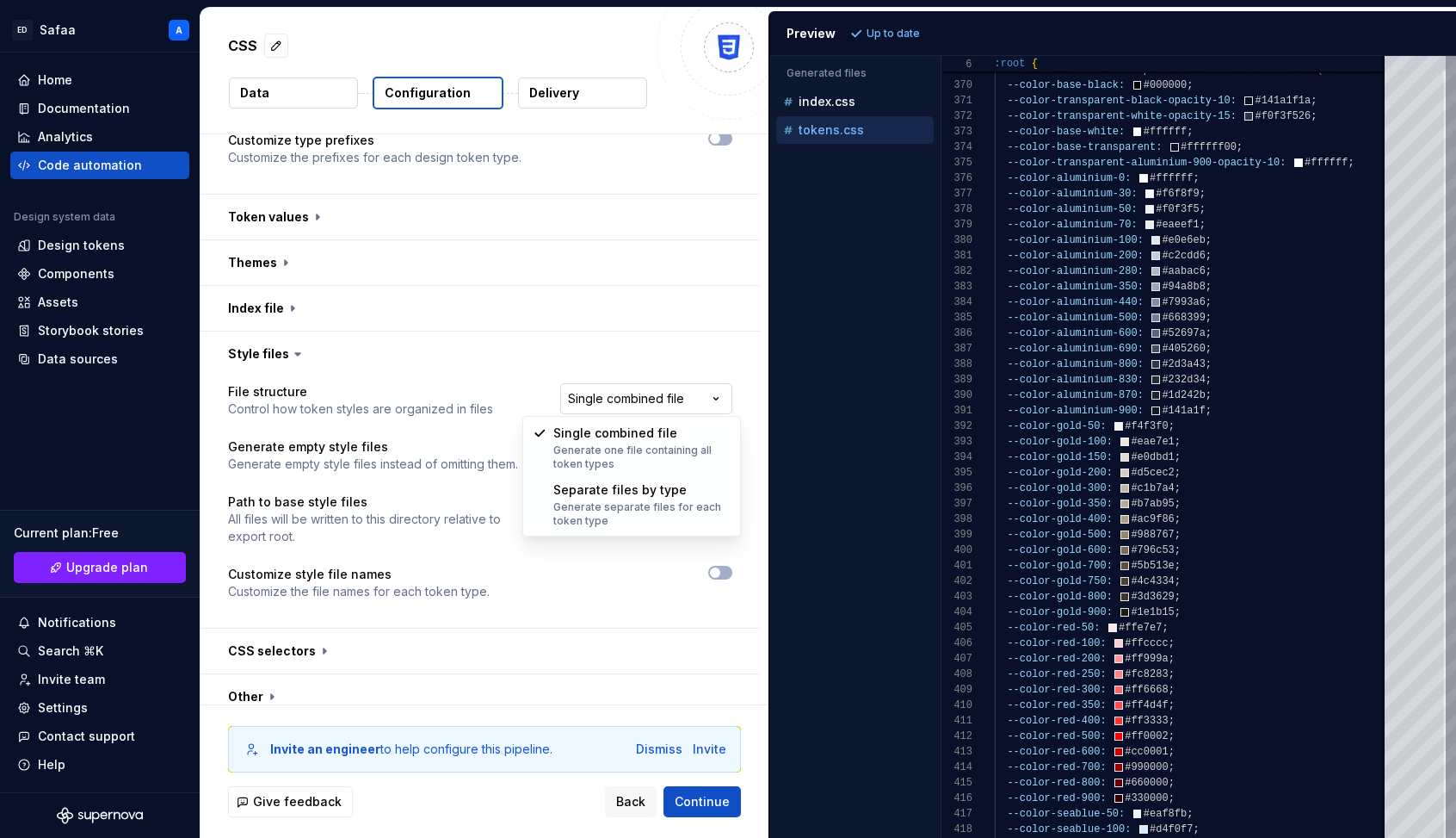
click at [656, 397] on html "**********" at bounding box center [728, 419] width 1456 height 838
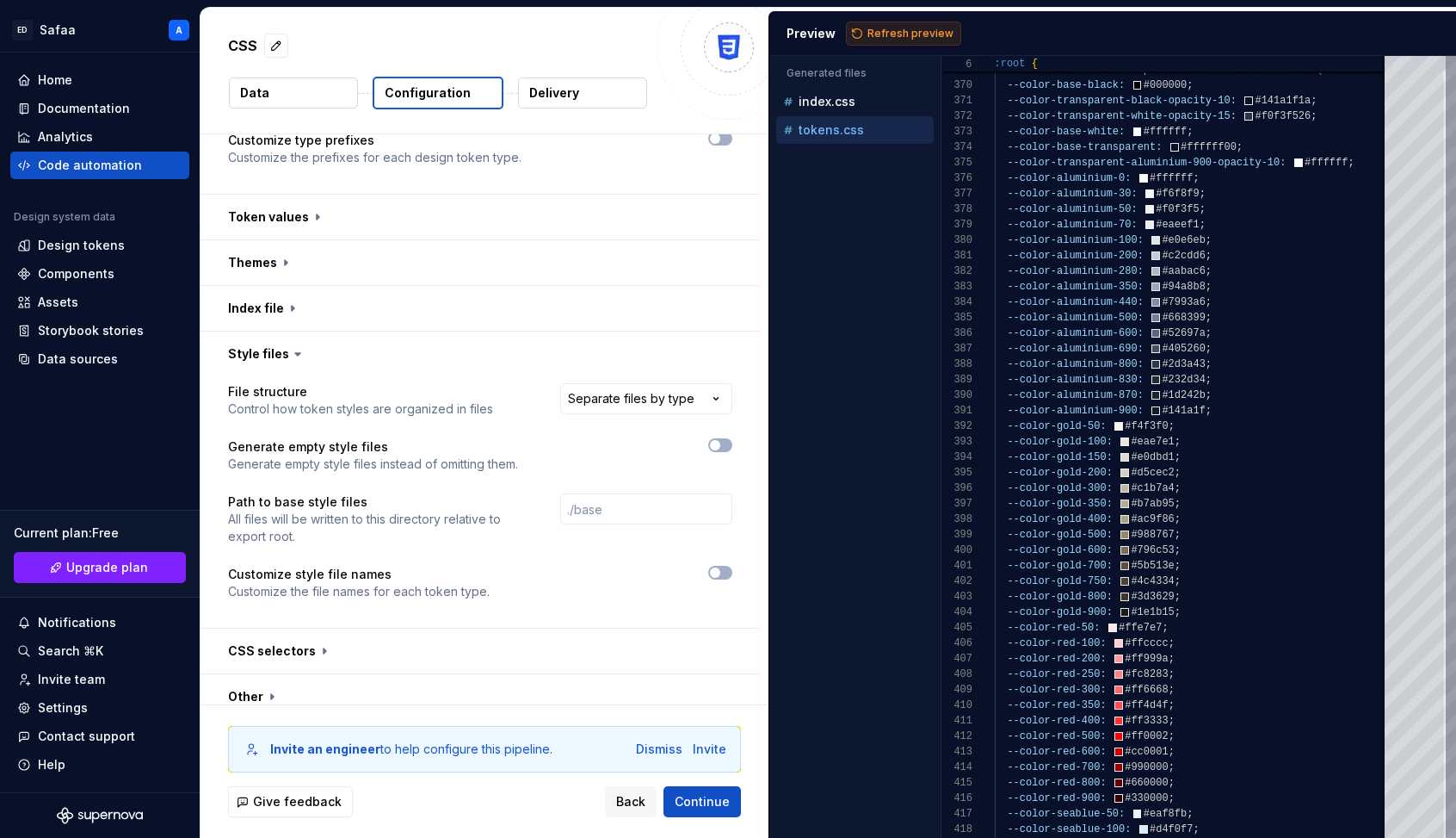
click at [872, 23] on button "Refresh preview" at bounding box center [904, 33] width 116 height 24
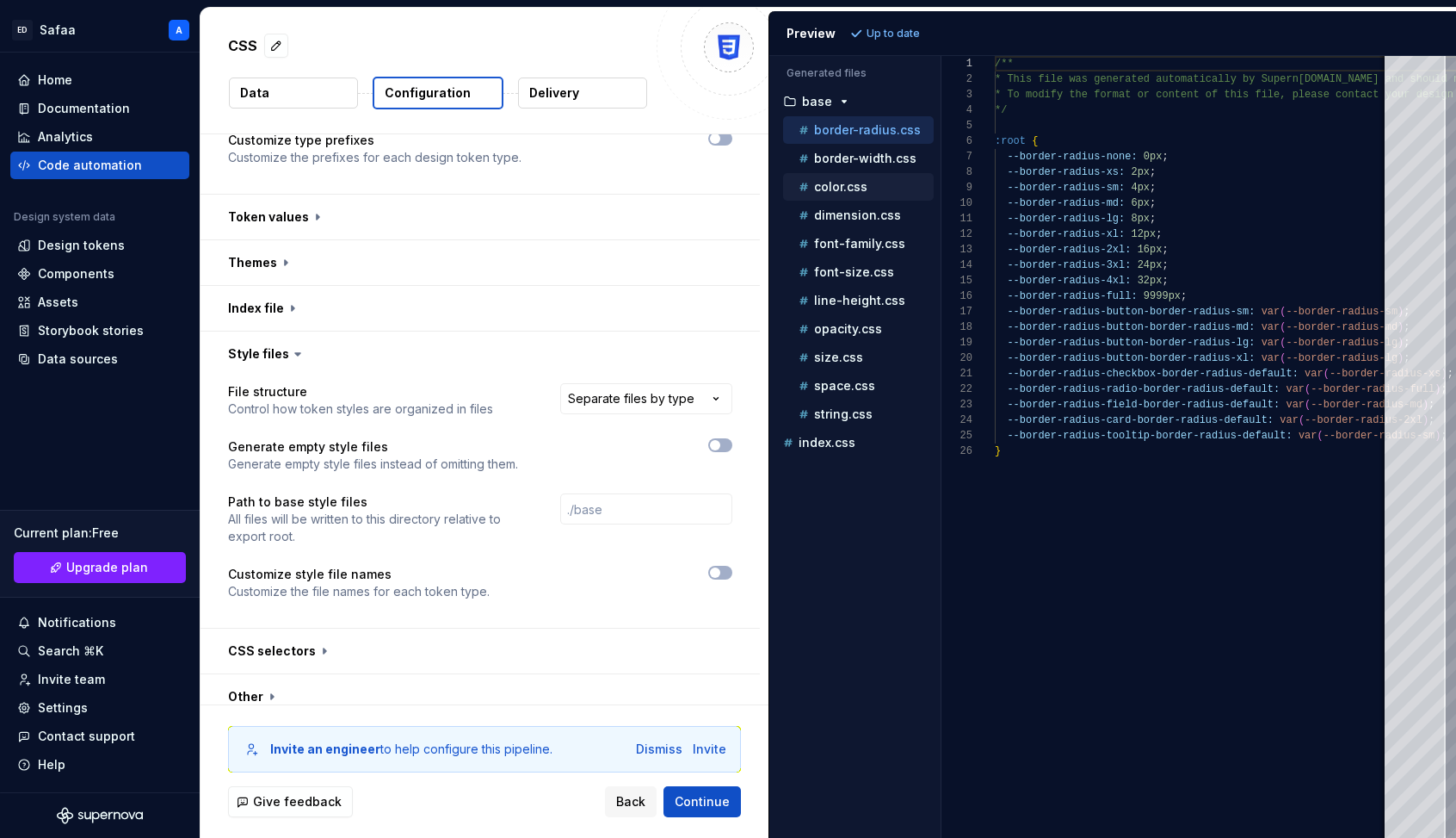
click at [843, 182] on p "color.css" at bounding box center [840, 186] width 53 height 14
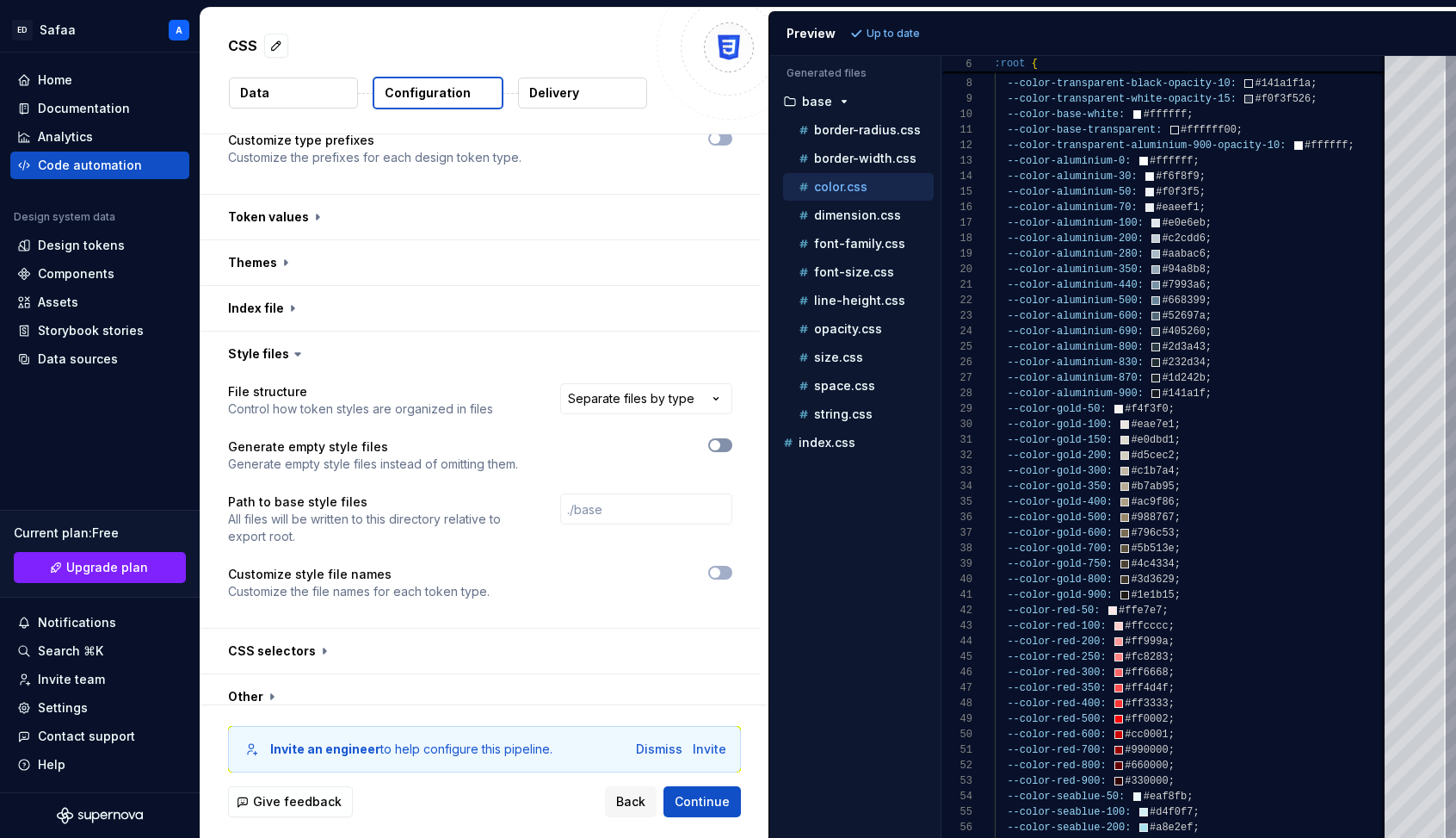
click at [731, 443] on button "button" at bounding box center [720, 445] width 24 height 14
click at [897, 31] on span "Refresh preview" at bounding box center [910, 34] width 86 height 14
click at [729, 448] on span "button" at bounding box center [726, 445] width 11 height 11
click at [829, 416] on p "string.css" at bounding box center [843, 414] width 59 height 14
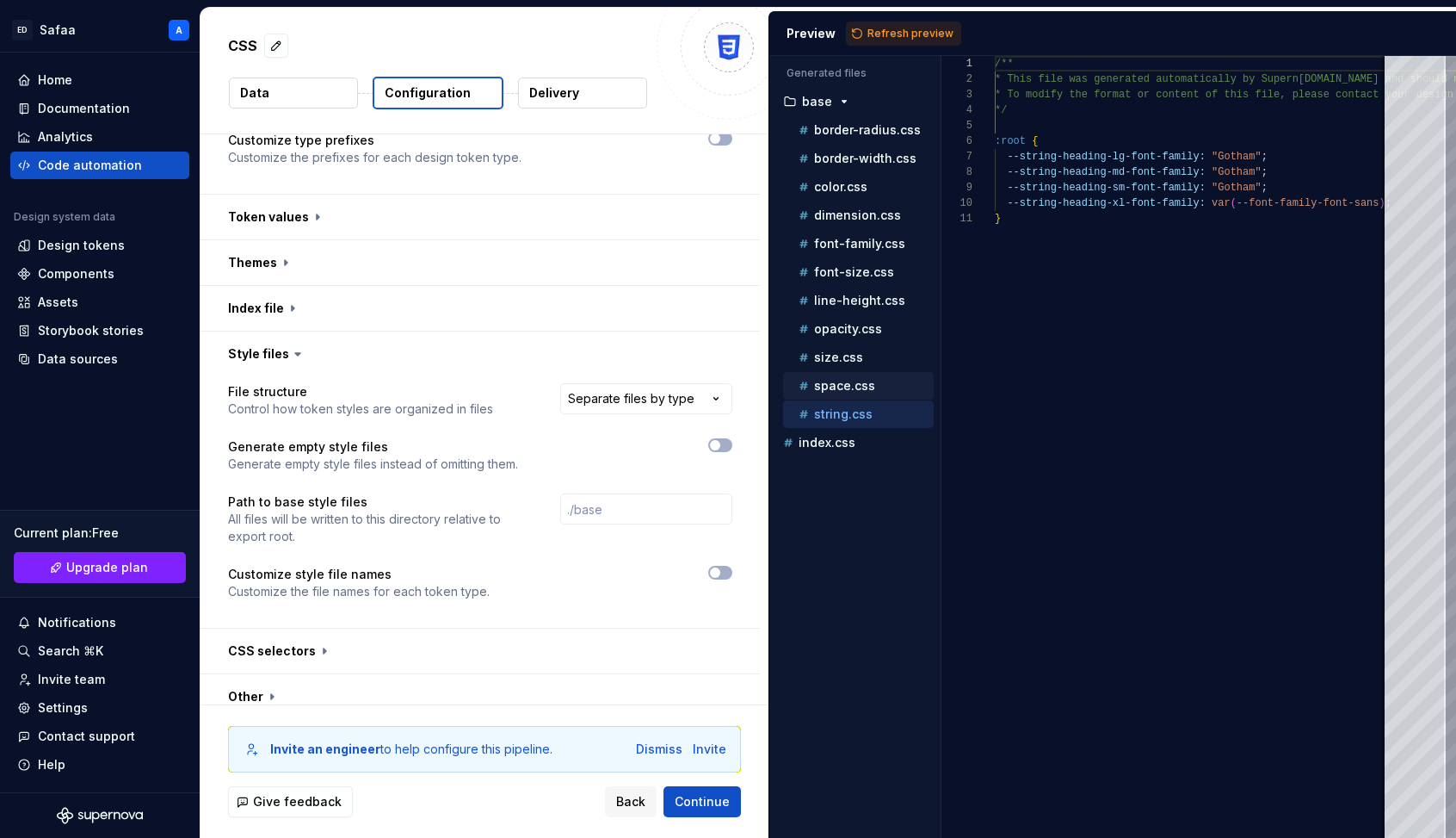
click at [833, 386] on p "space.css" at bounding box center [844, 385] width 61 height 14
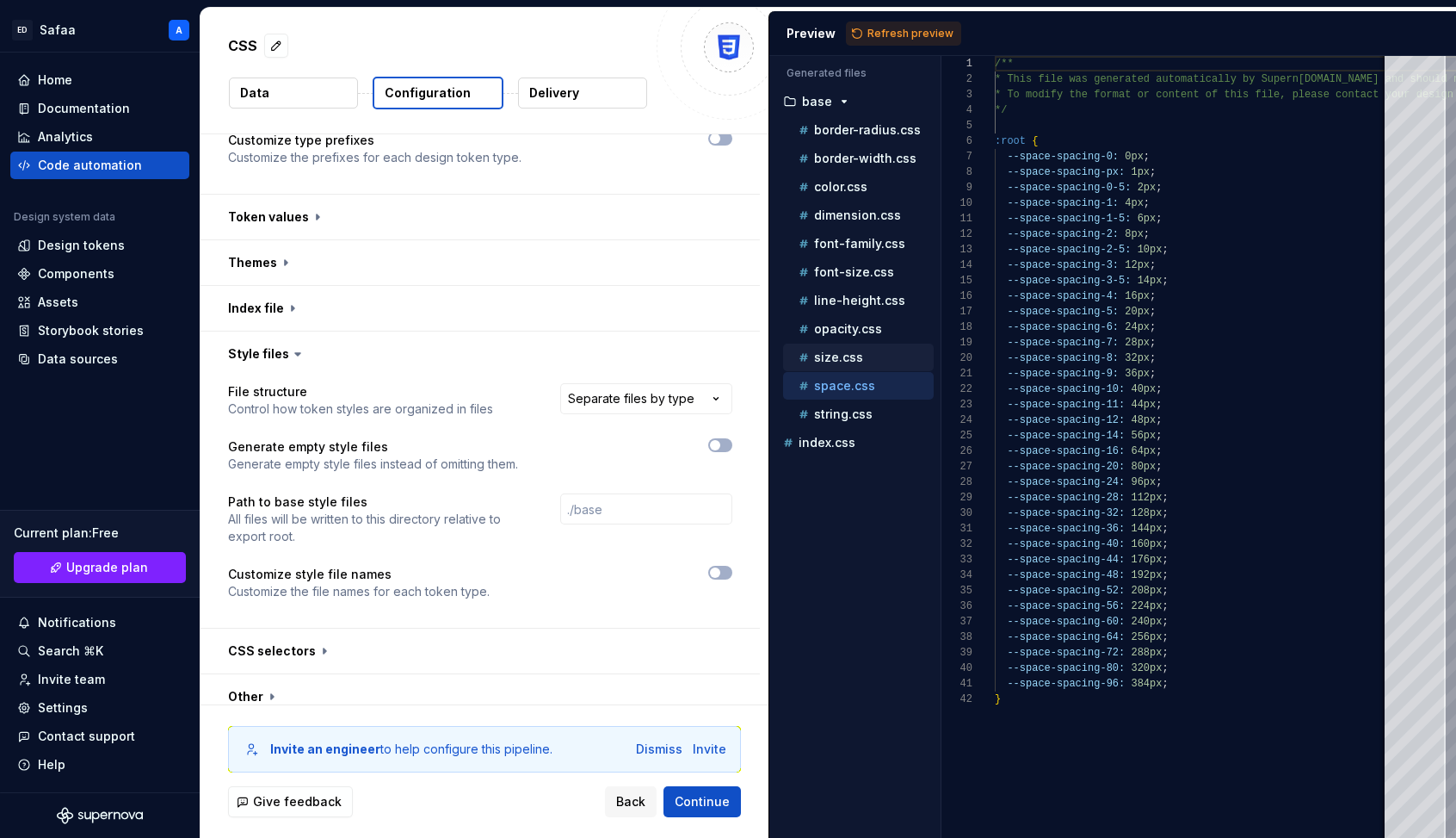
click at [842, 352] on p "size.css" at bounding box center [838, 357] width 49 height 14
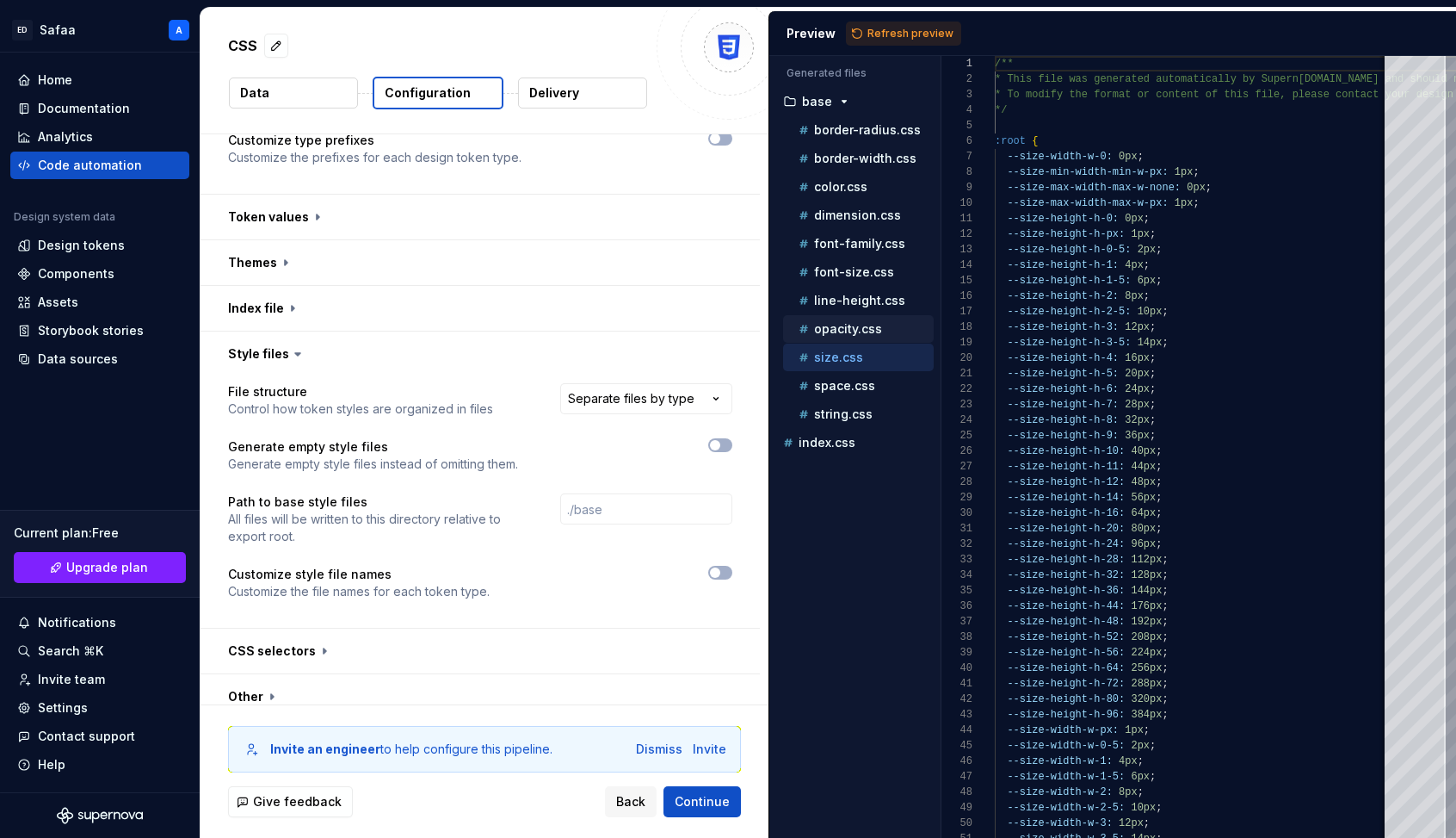
click at [842, 329] on p "opacity.css" at bounding box center [848, 329] width 68 height 14
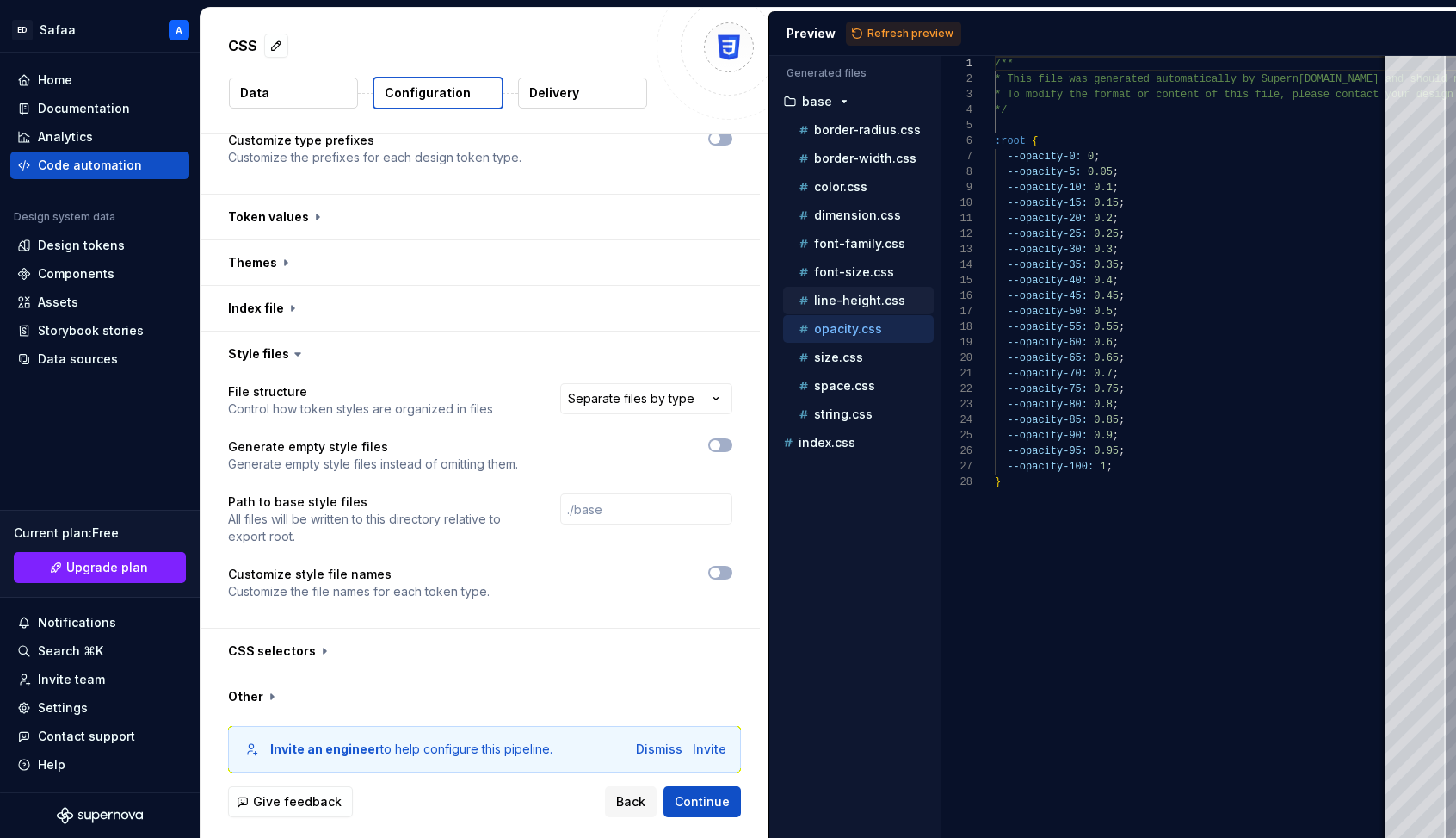
click at [844, 306] on p "line-height.css" at bounding box center [860, 300] width 92 height 14
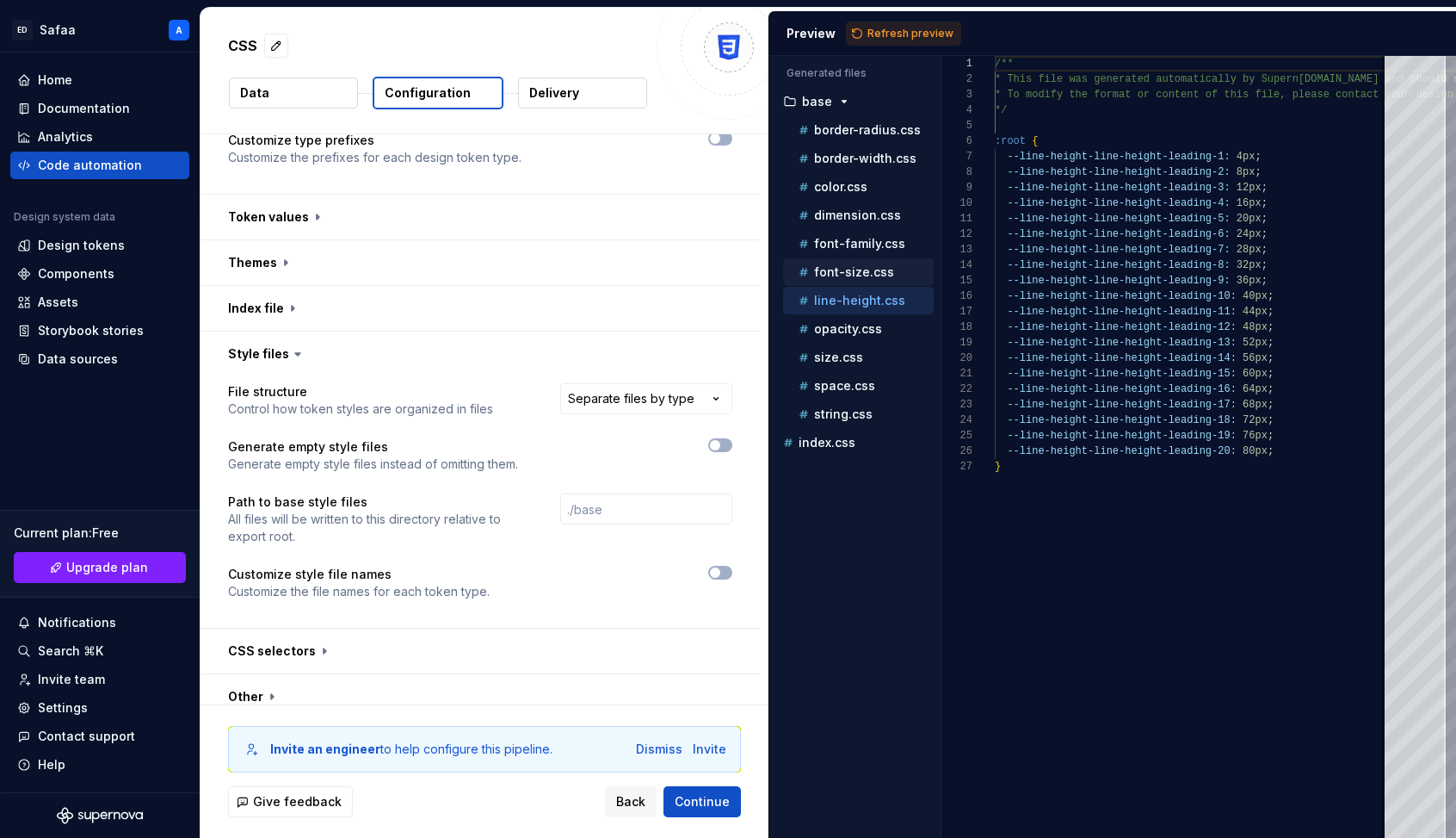
click at [850, 269] on p "font-size.css" at bounding box center [854, 272] width 80 height 14
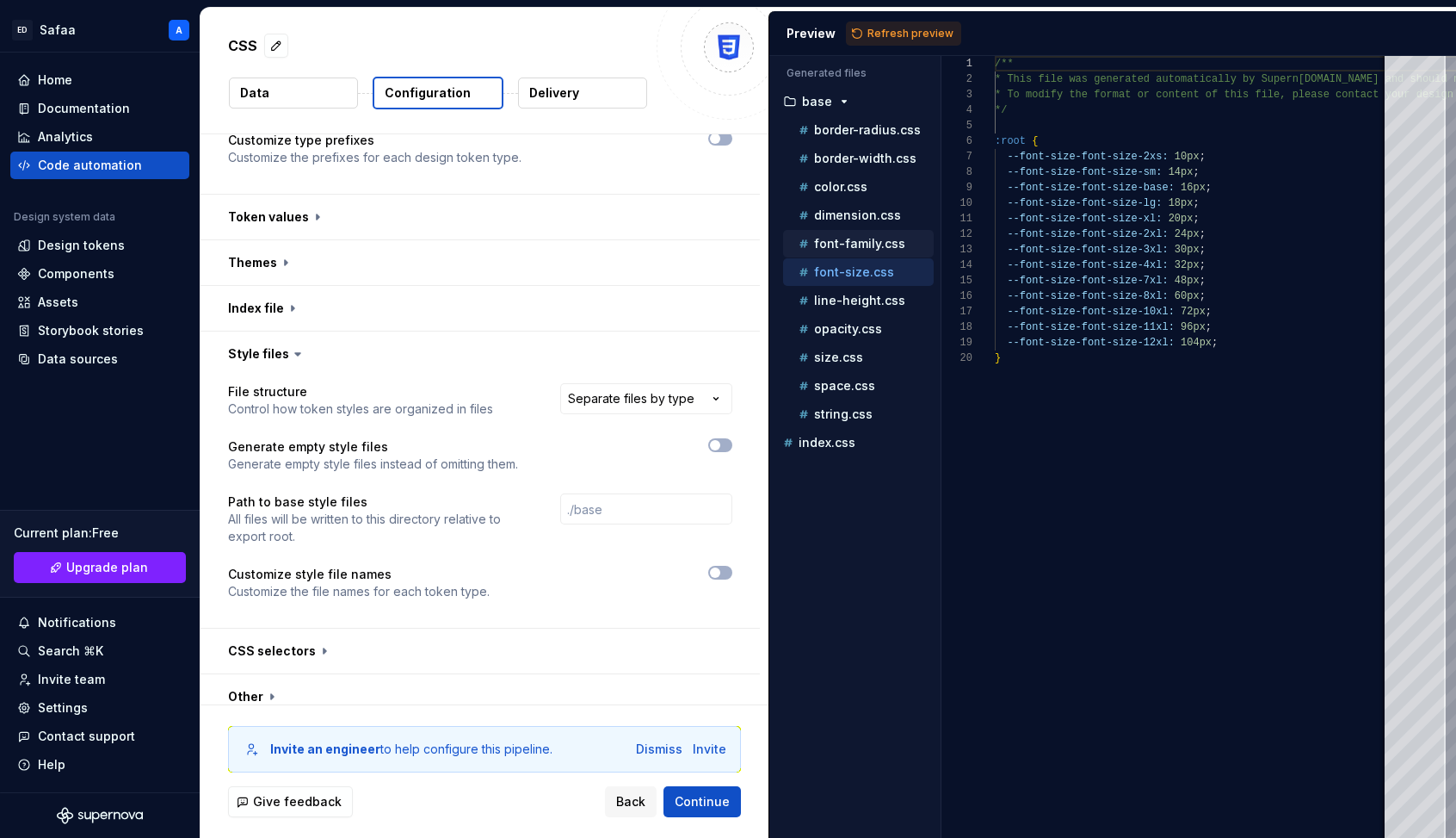
click at [856, 240] on p "font-family.css" at bounding box center [860, 243] width 92 height 14
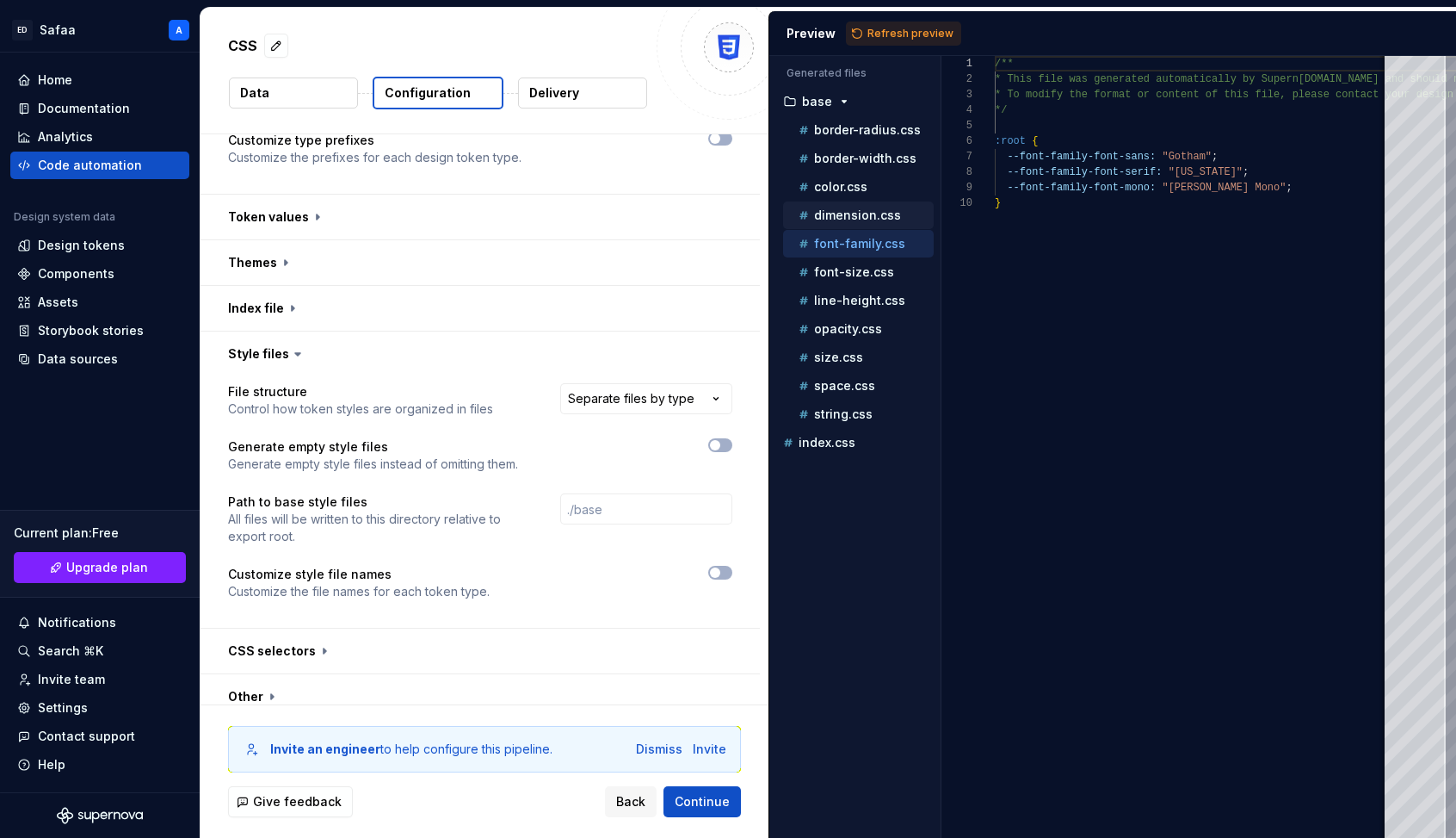
click at [860, 217] on p "dimension.css" at bounding box center [858, 215] width 87 height 14
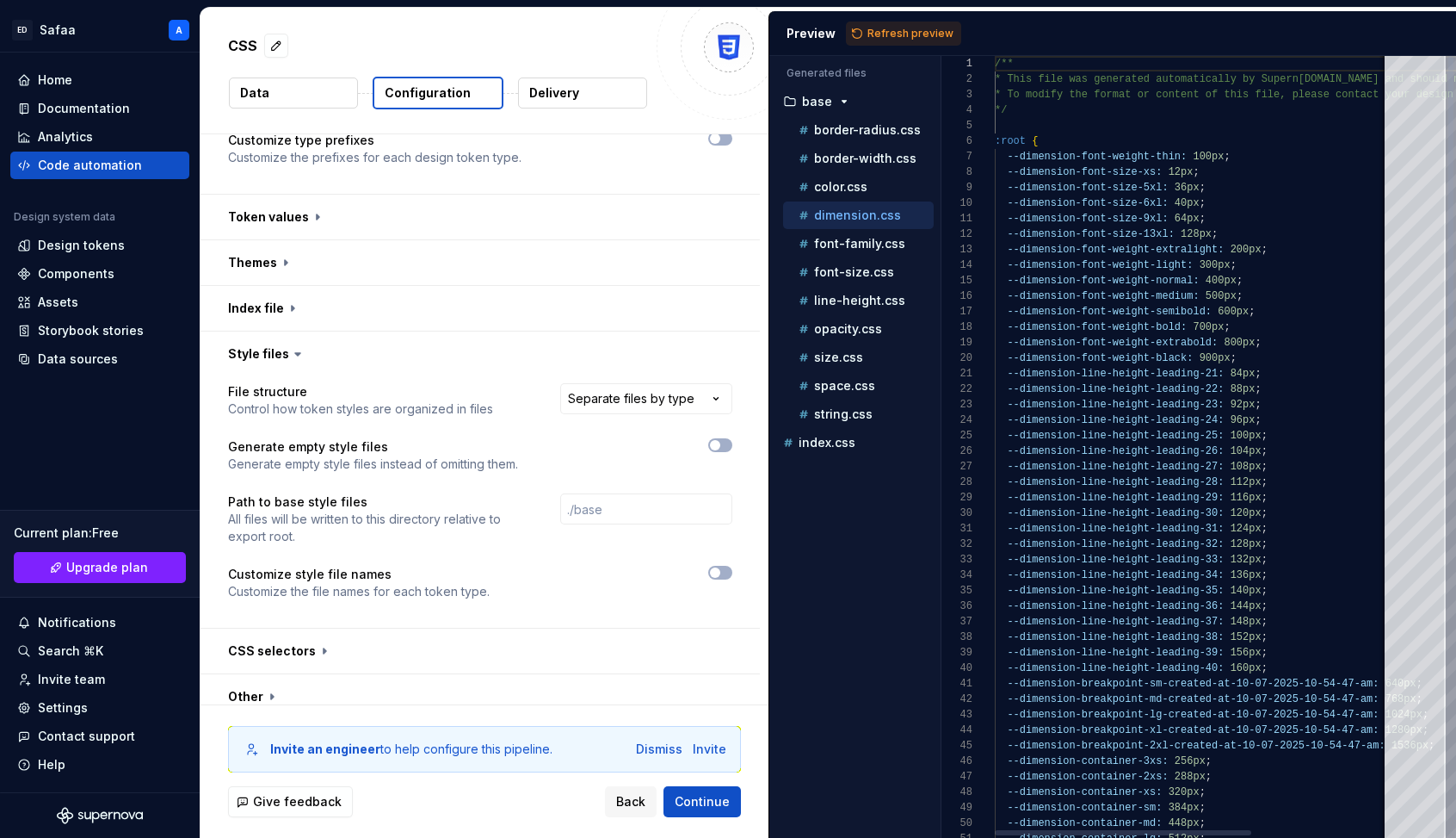
scroll to position [155, 0]
click at [874, 244] on p "font-family.css" at bounding box center [860, 243] width 92 height 14
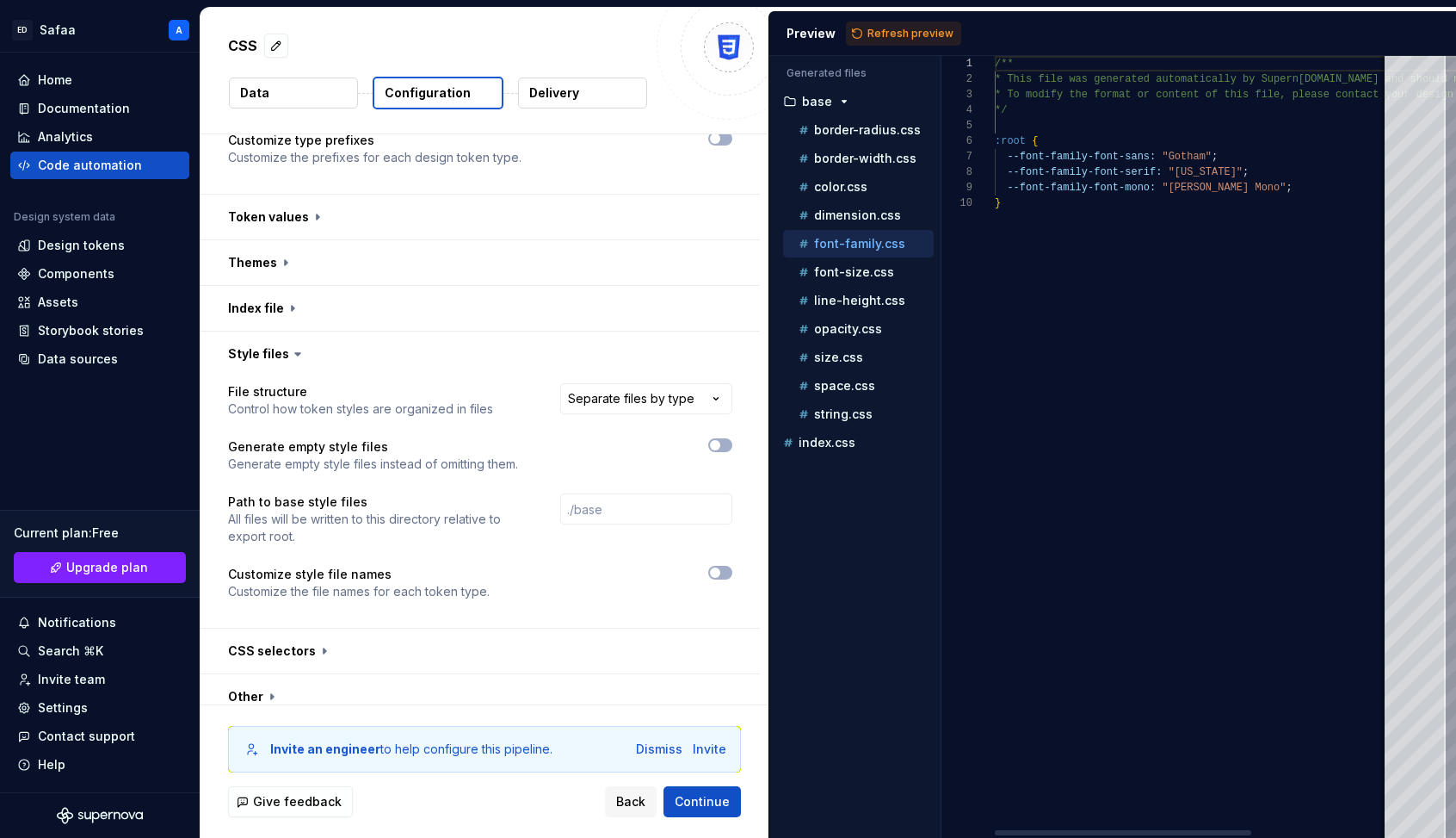
scroll to position [139, 0]
click at [257, 641] on button "button" at bounding box center [481, 651] width 560 height 44
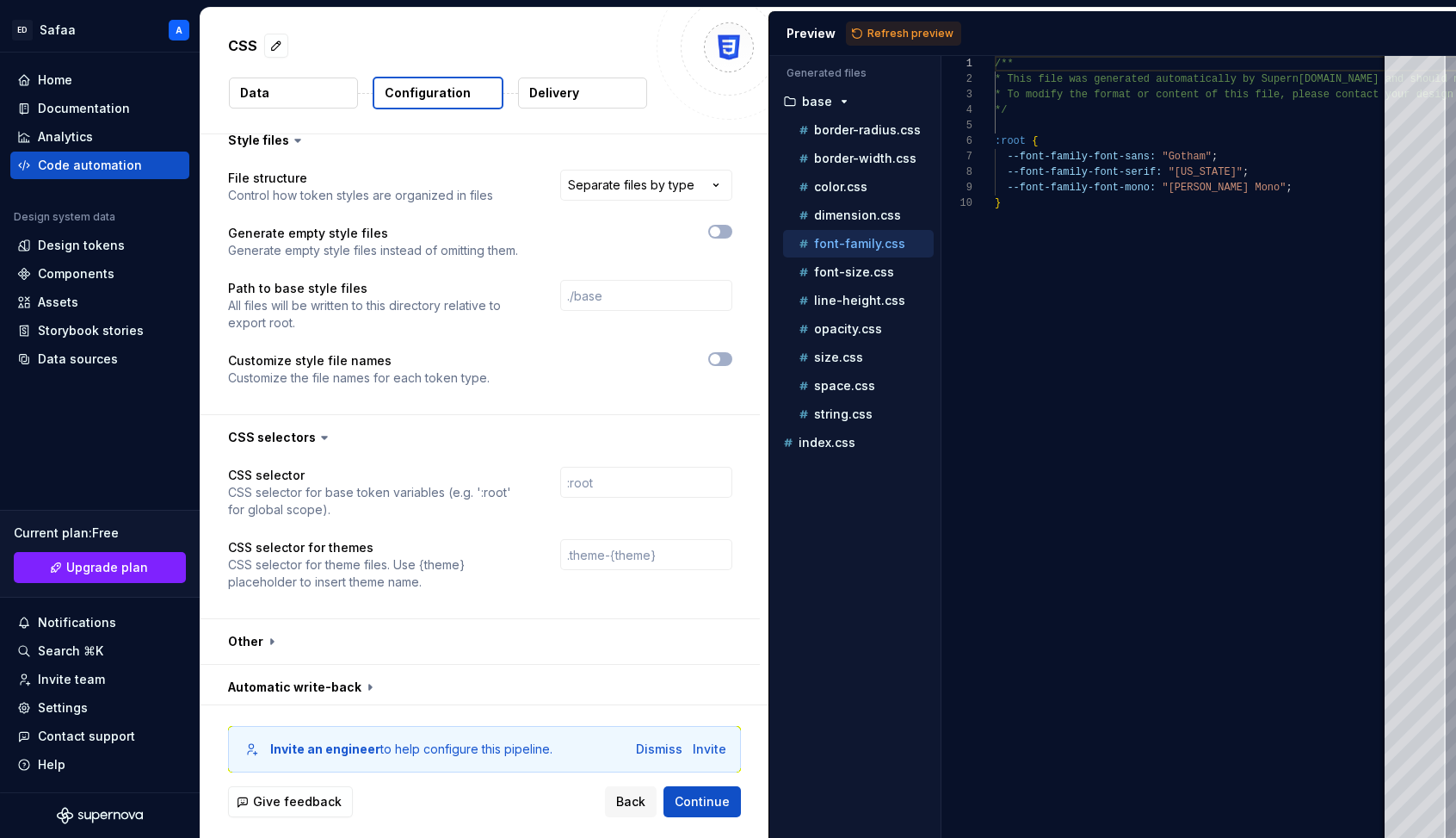
scroll to position [457, 0]
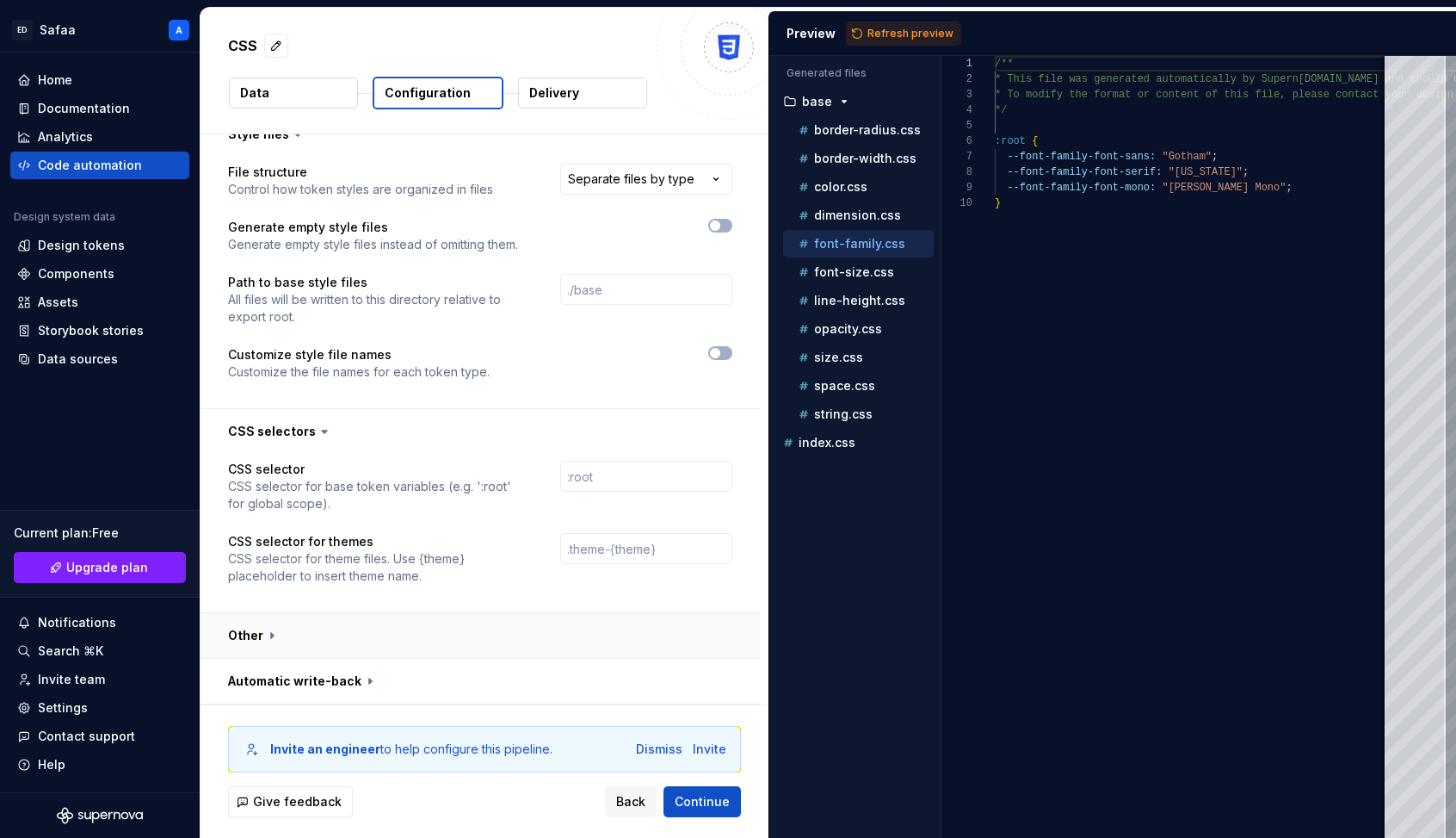
click at [259, 632] on button "button" at bounding box center [481, 635] width 560 height 44
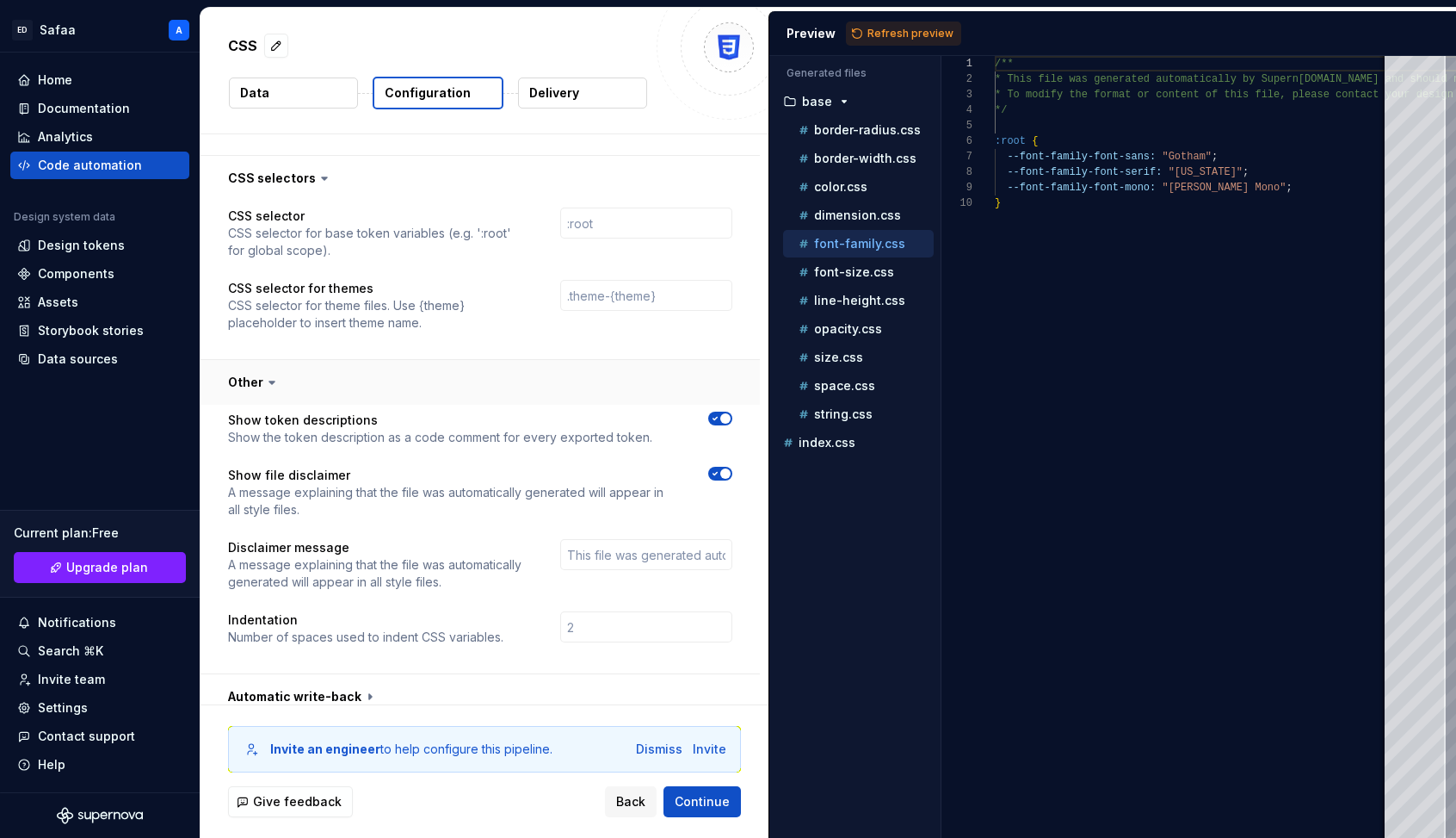
scroll to position [725, 0]
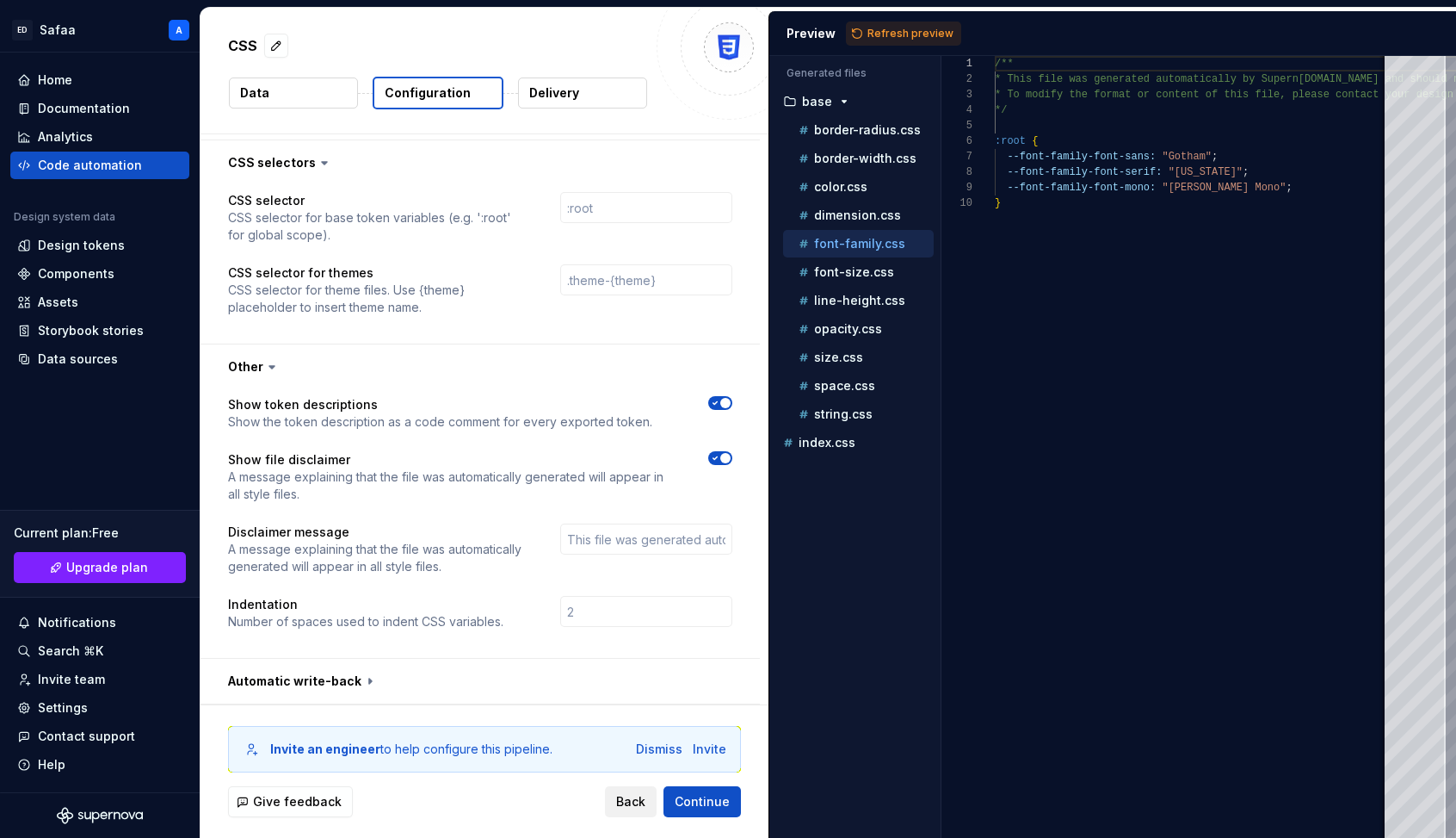
click at [631, 764] on span "Back" at bounding box center [631, 801] width 29 height 17
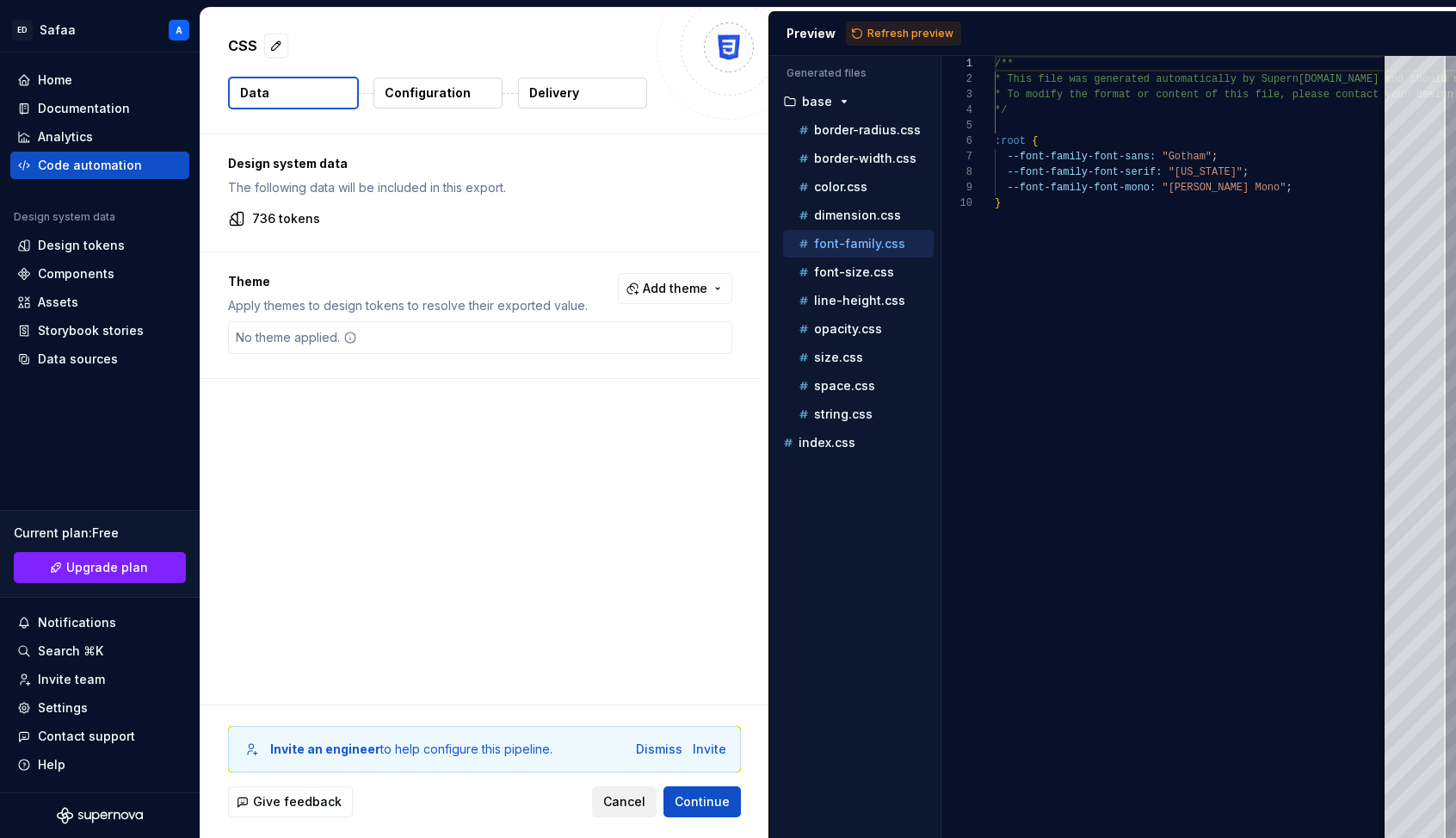
click at [631, 764] on span "Cancel" at bounding box center [624, 801] width 42 height 17
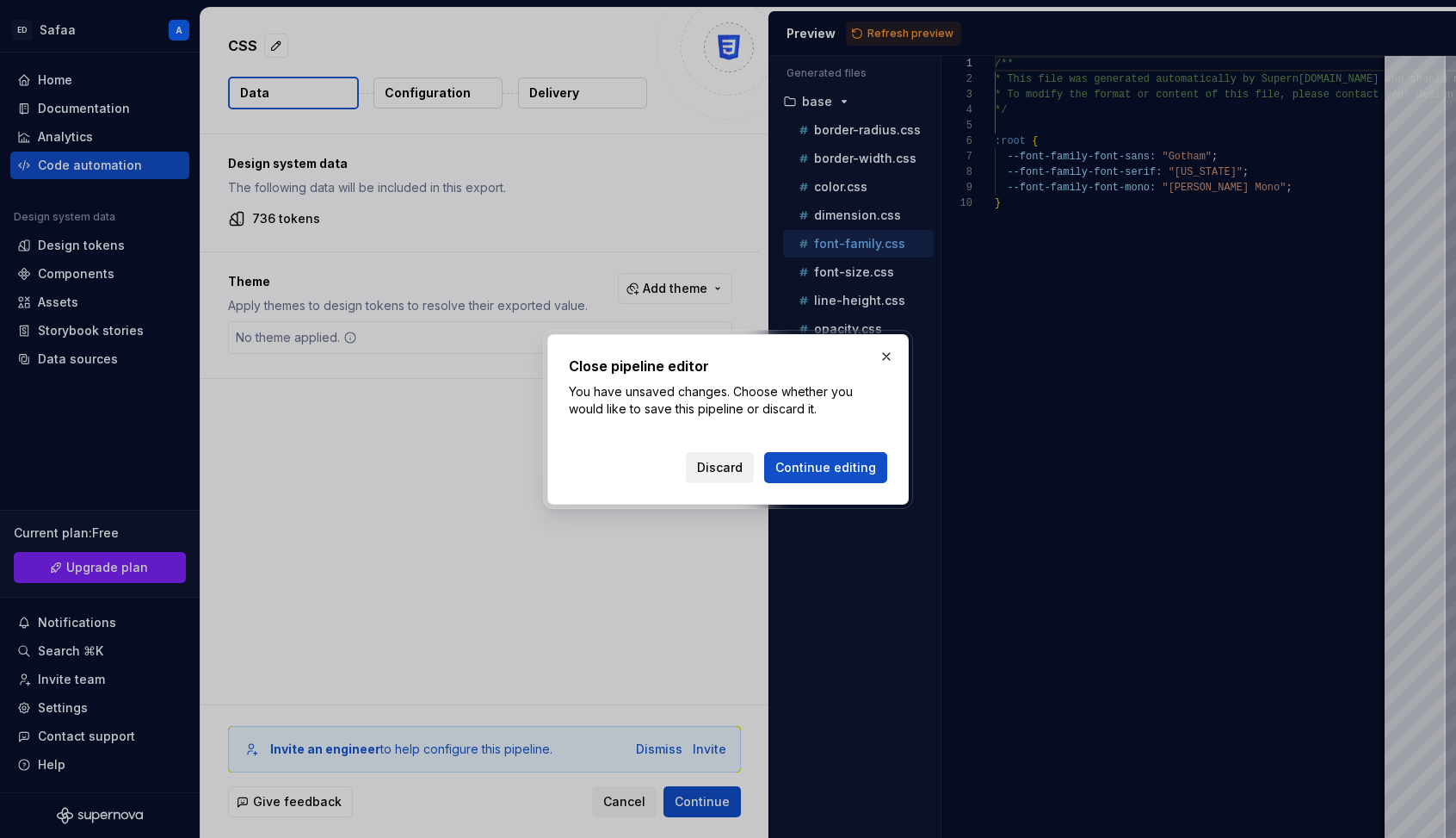
click at [737, 471] on span "Discard" at bounding box center [719, 467] width 45 height 17
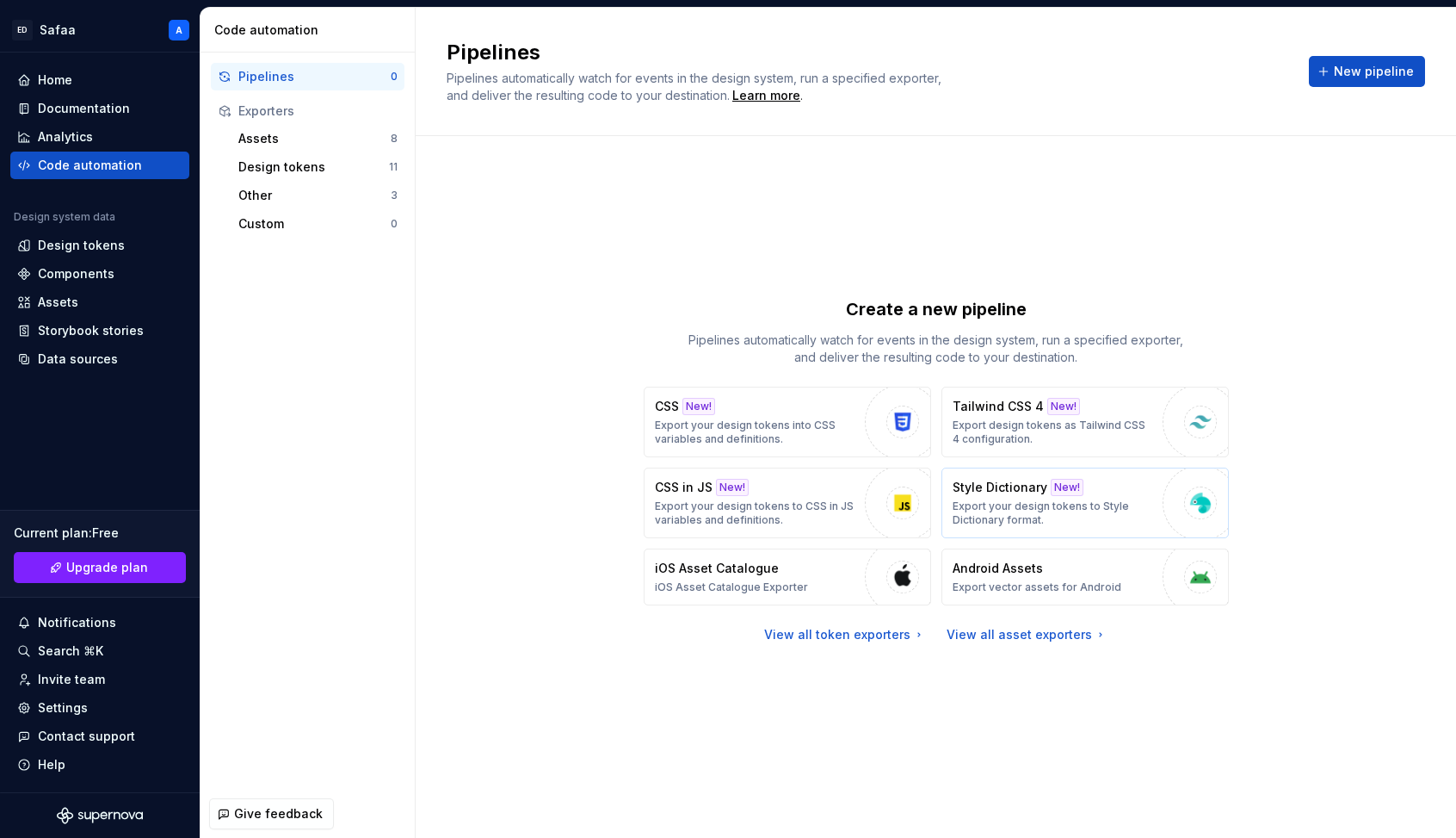
click at [1126, 486] on div "Style Dictionary New! Export your design tokens to Style Dictionary format." at bounding box center [1053, 503] width 202 height 48
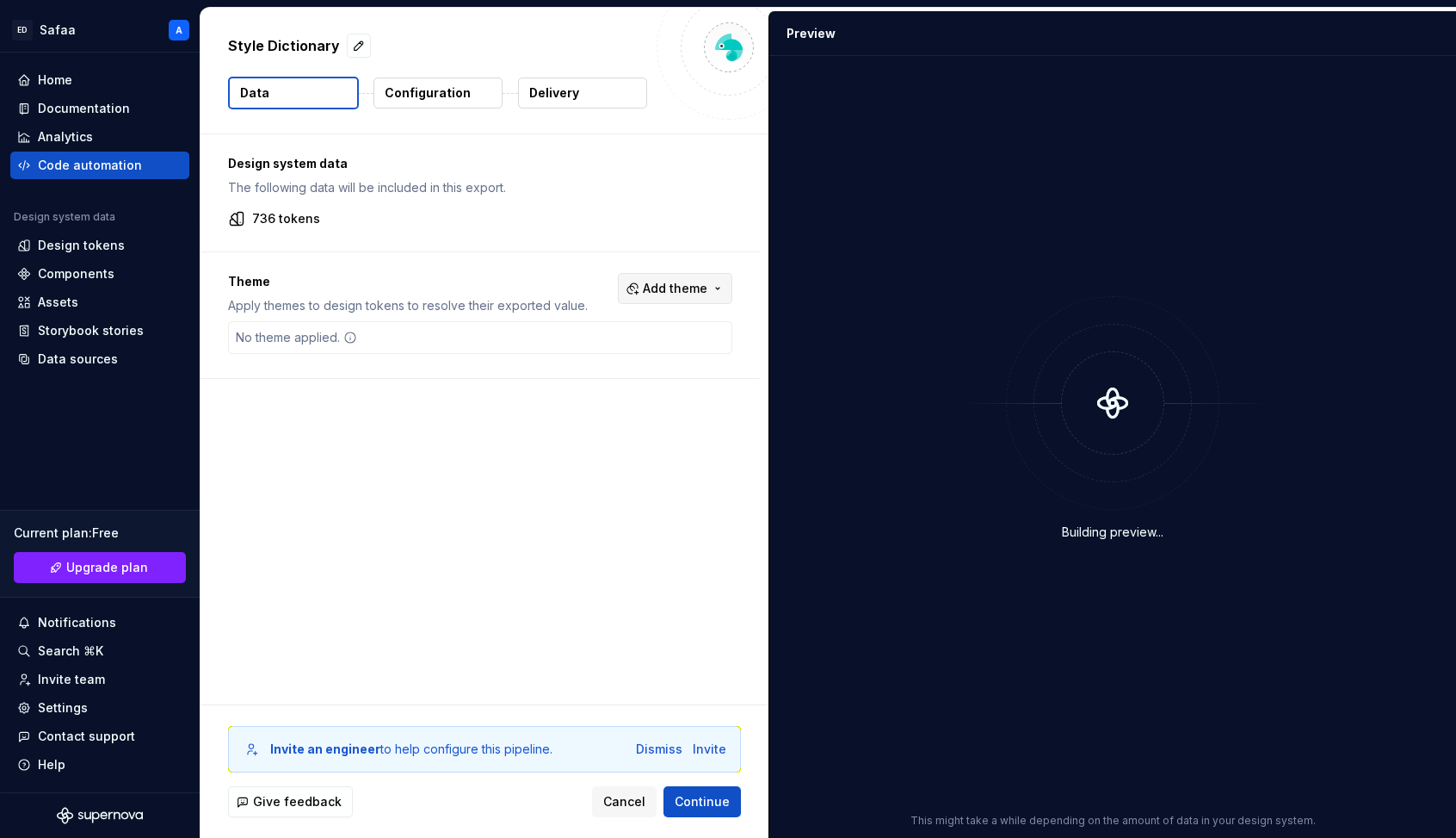
click at [685, 283] on span "Add theme" at bounding box center [674, 289] width 65 height 17
click at [550, 358] on div "Suggestions" at bounding box center [552, 357] width 14 height 14
click at [496, 503] on html "[PERSON_NAME] A Home Documentation Analytics Code automation Design system data…" at bounding box center [728, 419] width 1456 height 838
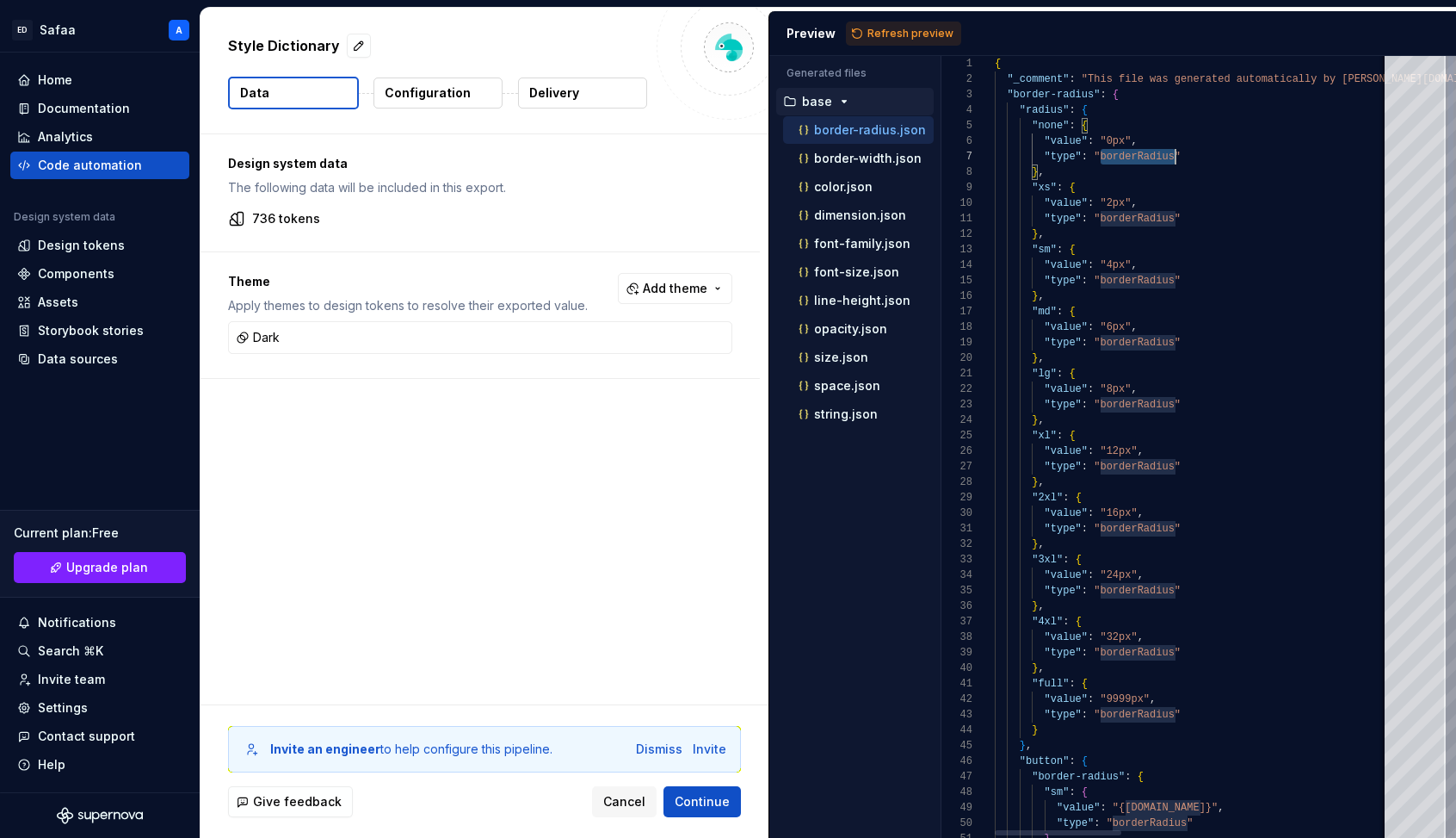
scroll to position [93, 180]
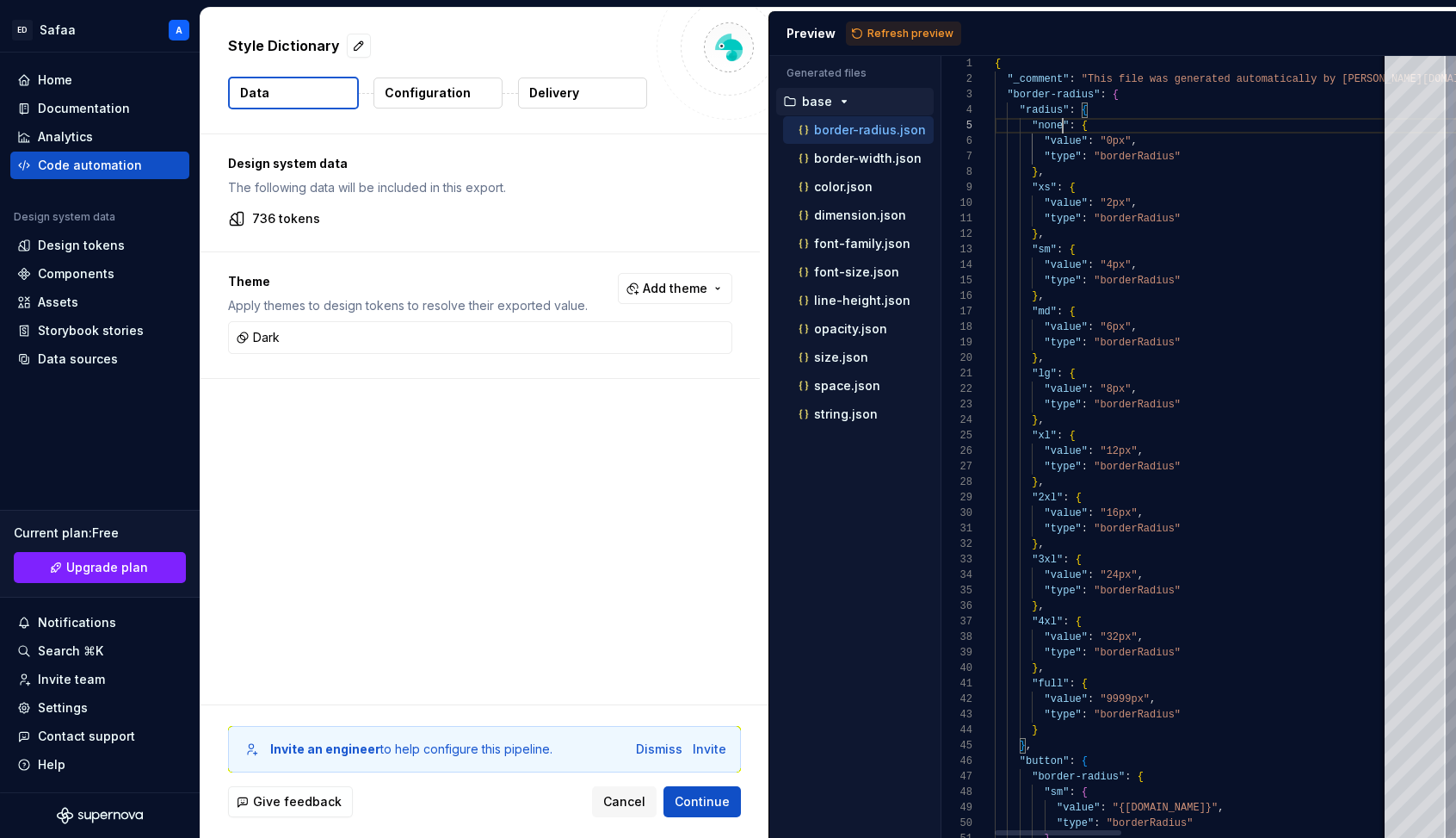
scroll to position [62, 68]
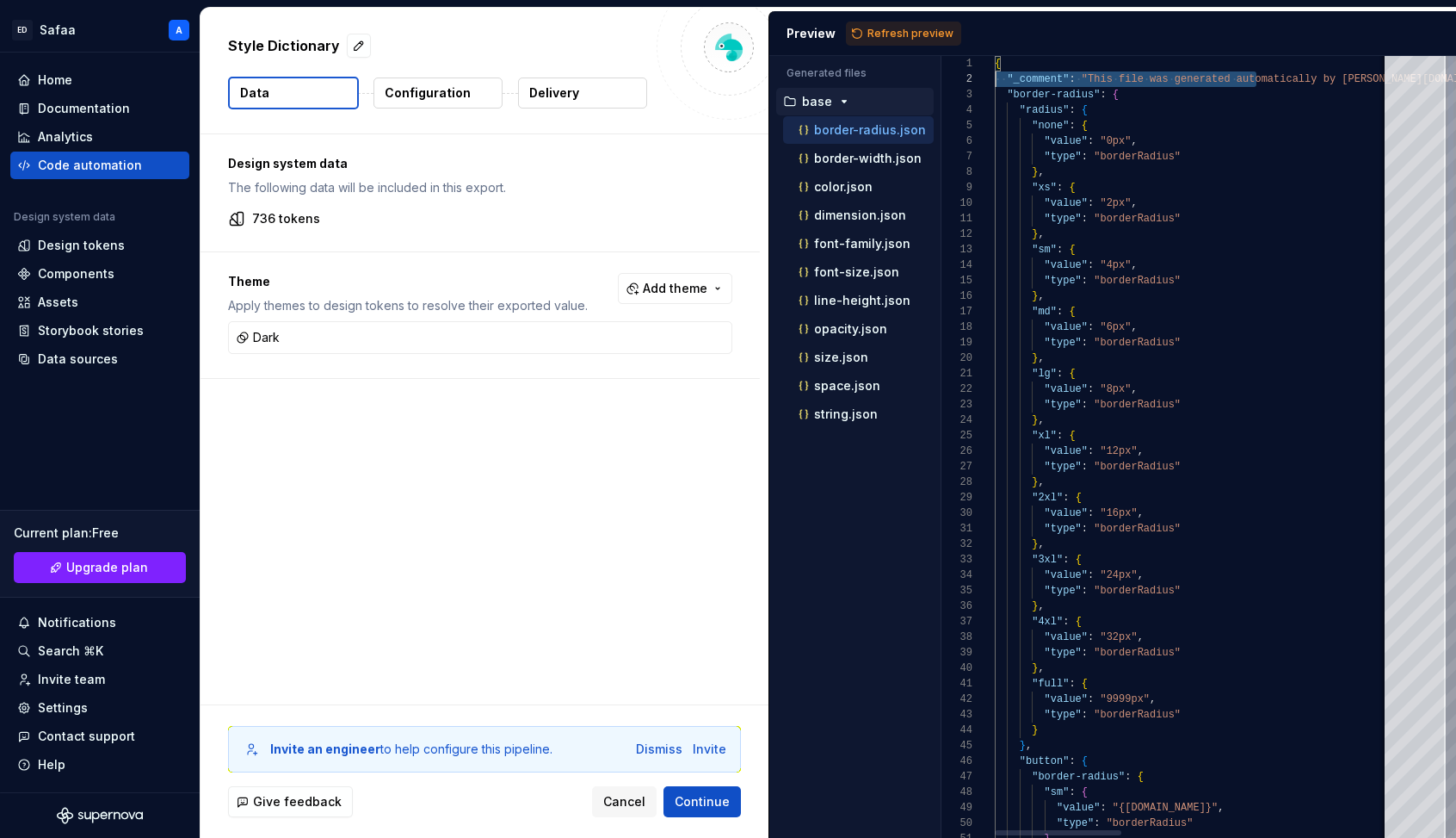
scroll to position [15, 0]
drag, startPoint x: 1038, startPoint y: 79, endPoint x: 875, endPoint y: 79, distance: 163.0
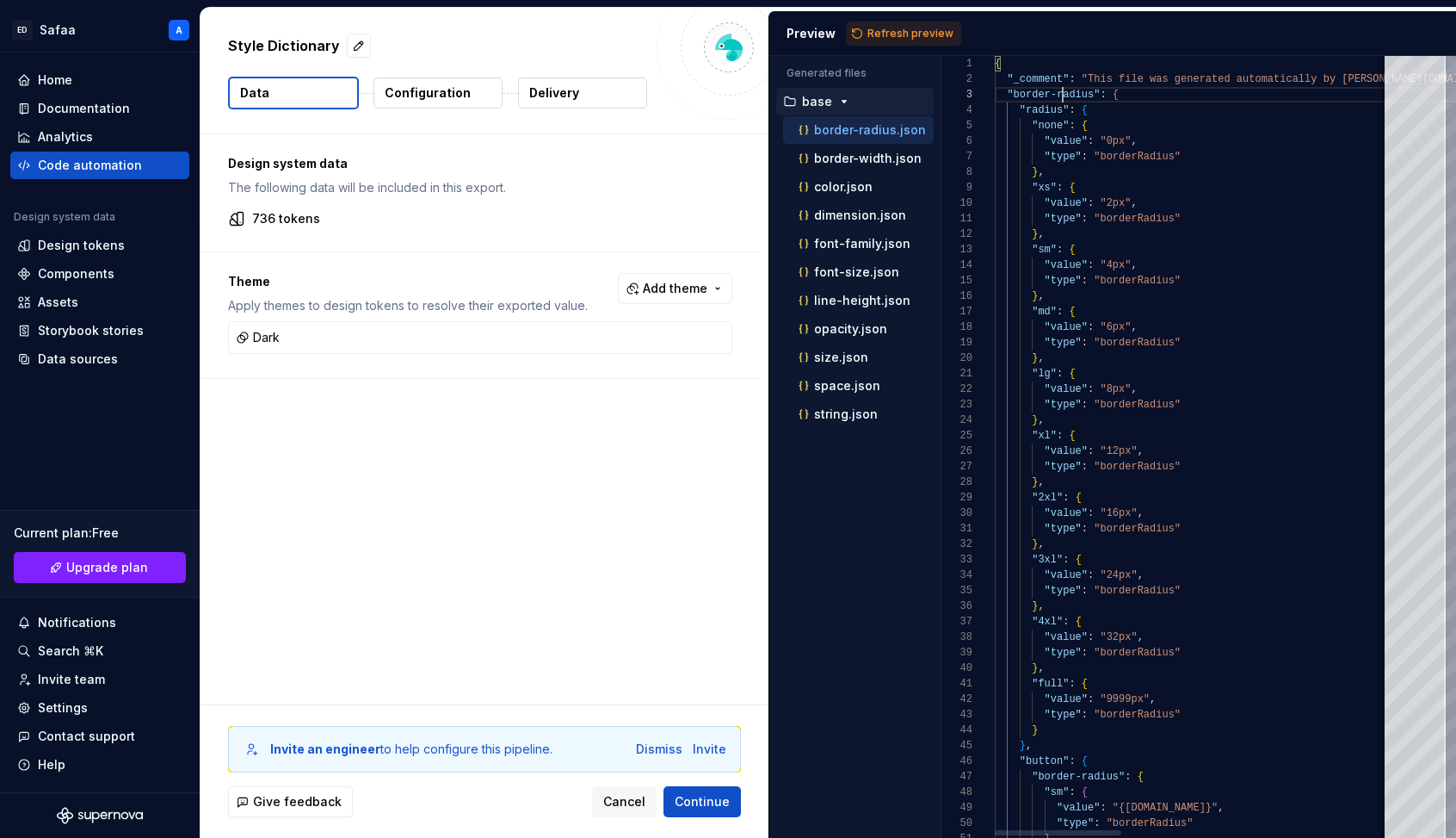
click at [983, 124] on div at bounding box center [985, 126] width 22 height 15
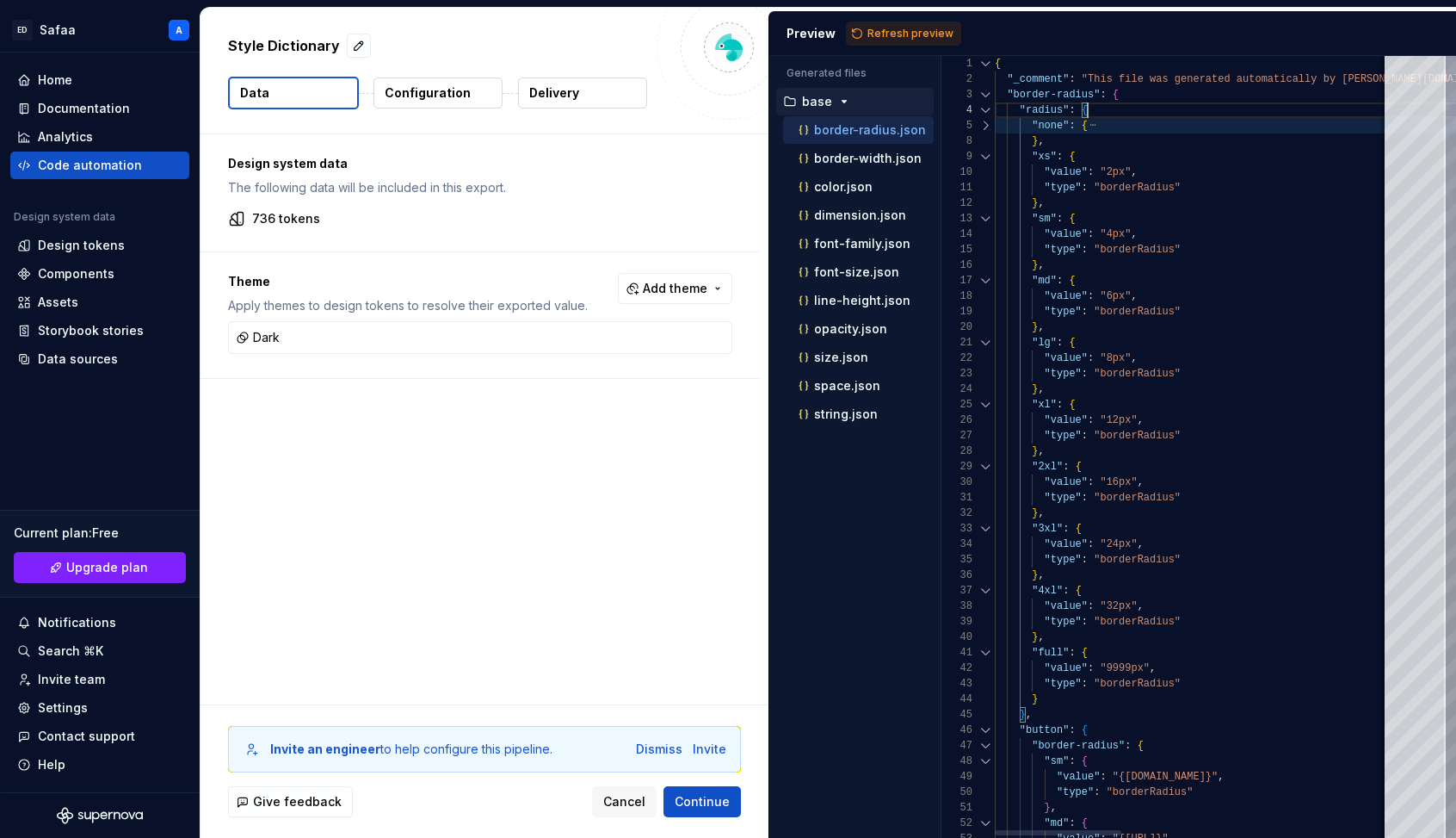
click at [985, 125] on div at bounding box center [985, 126] width 22 height 15
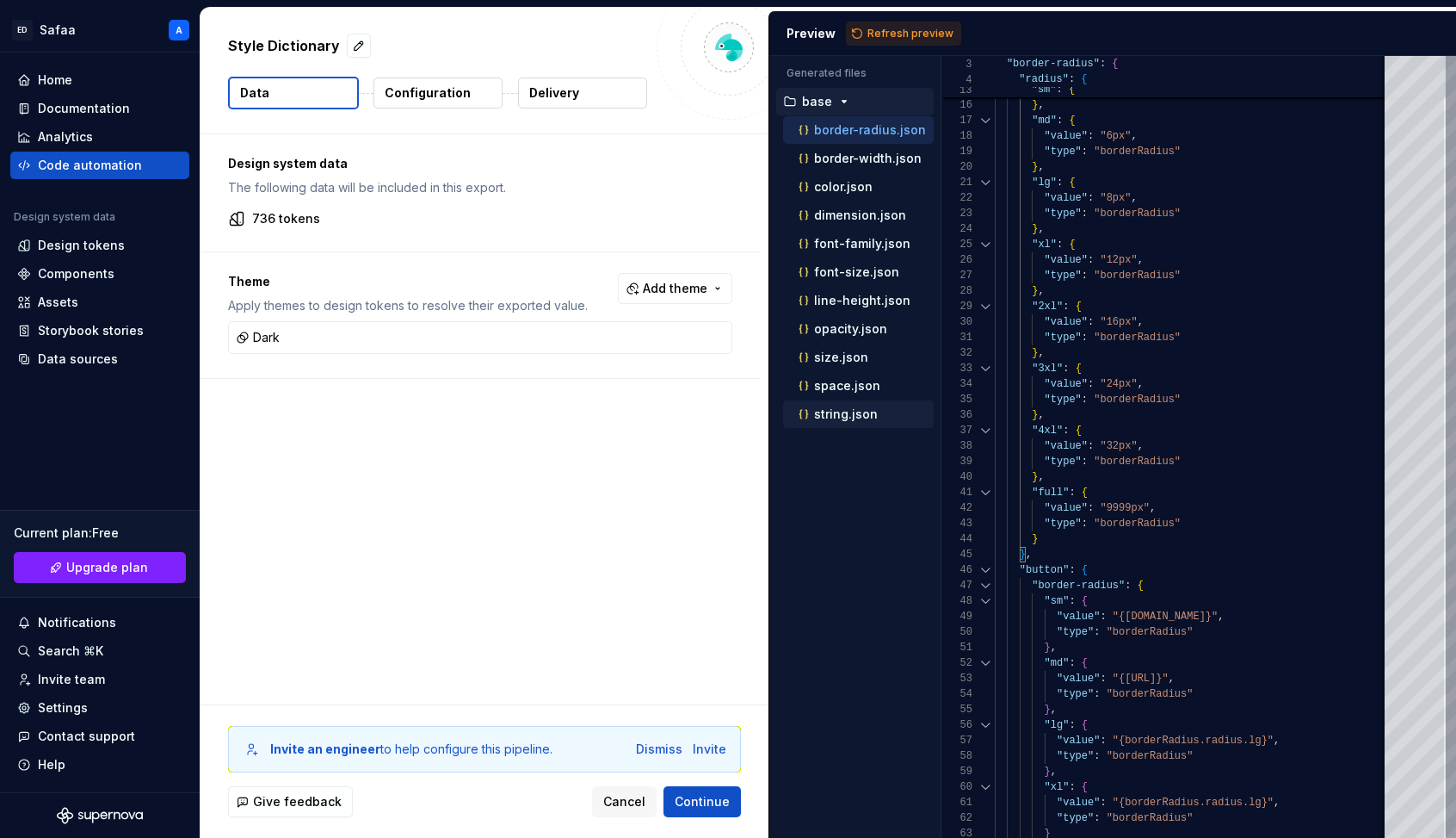
click at [848, 420] on p "string.json" at bounding box center [846, 414] width 64 height 14
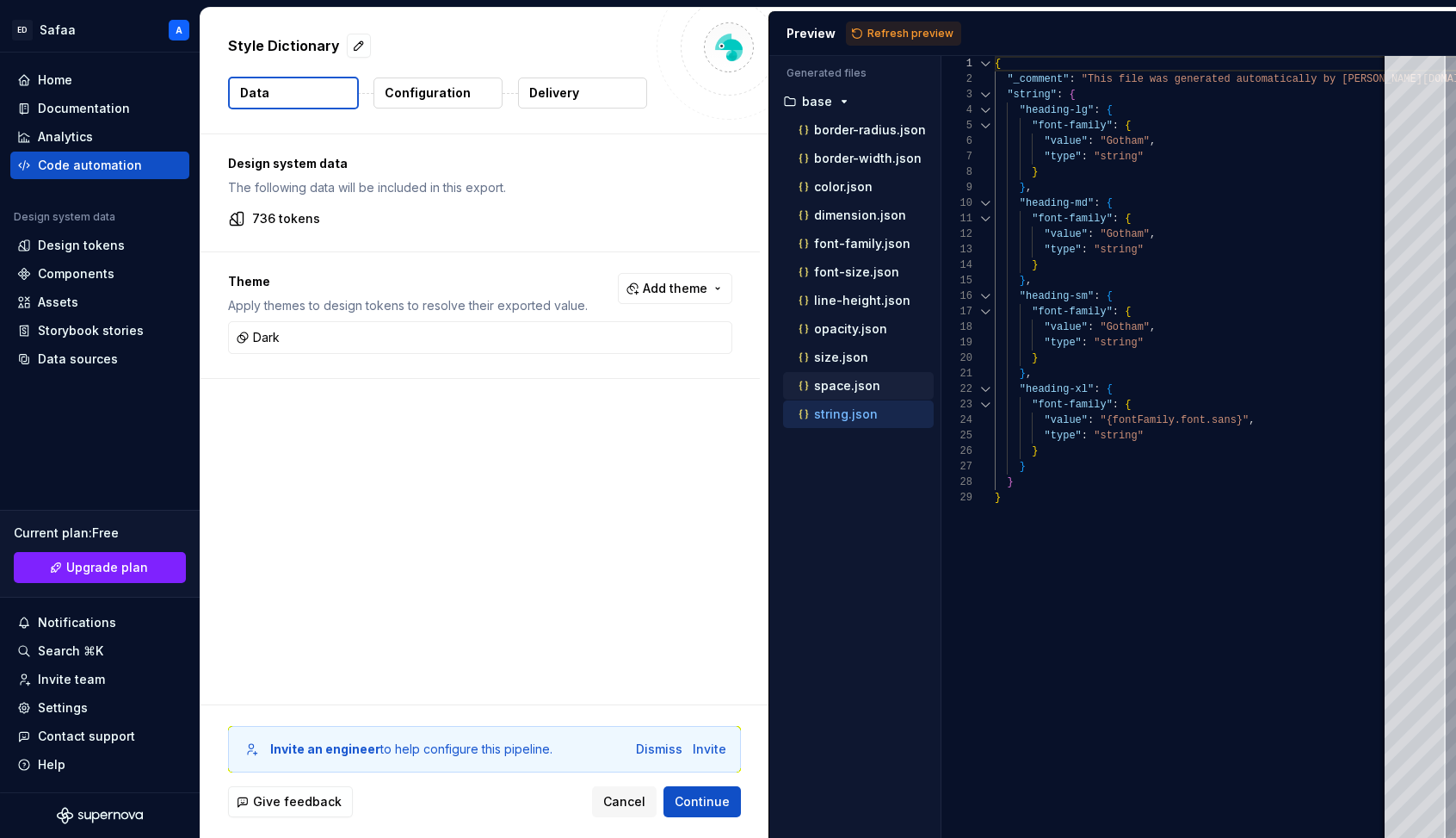
click at [845, 386] on p "space.json" at bounding box center [847, 385] width 67 height 14
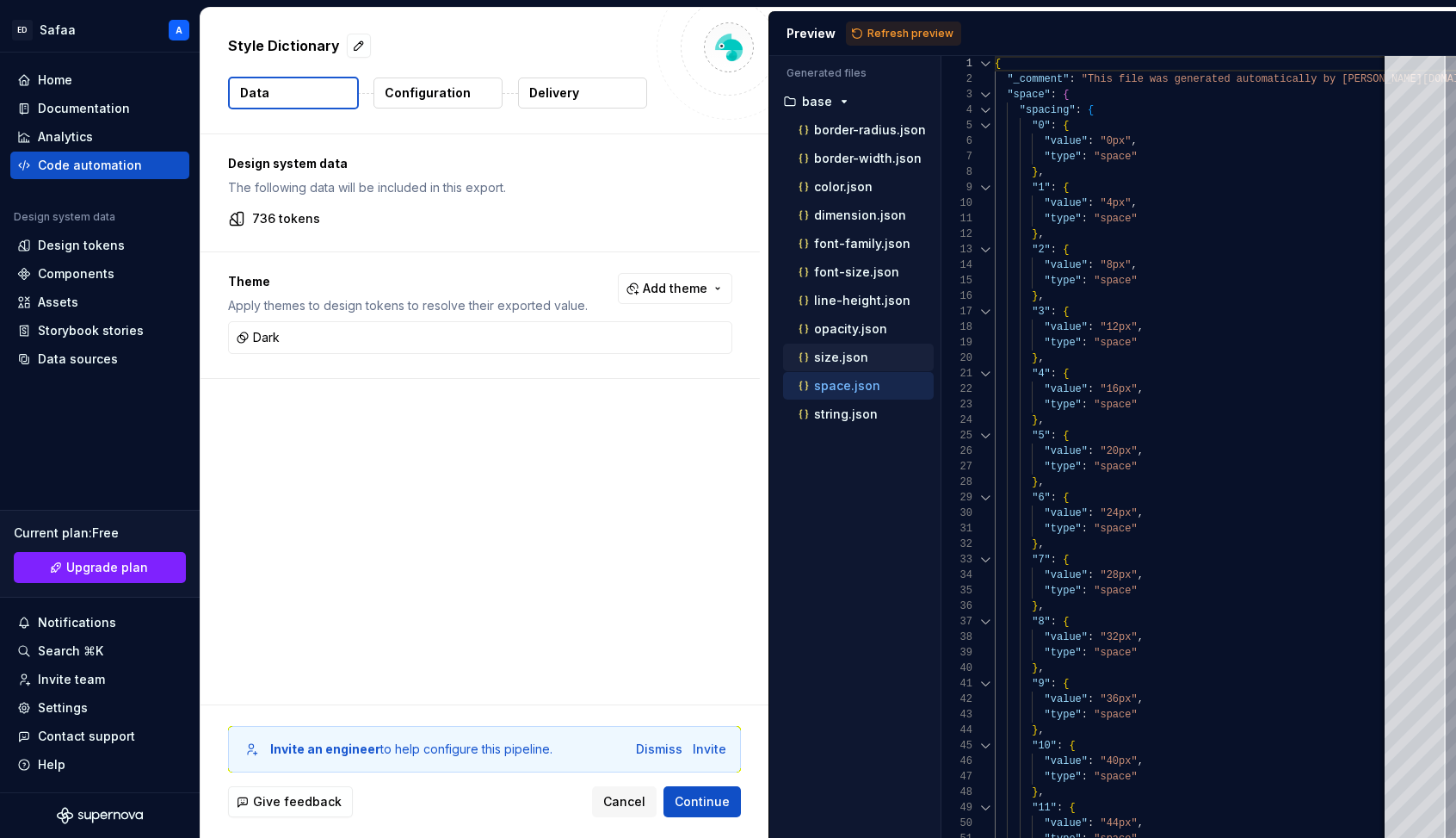
click at [845, 352] on p "size.json" at bounding box center [841, 357] width 54 height 14
click at [842, 325] on p "opacity.json" at bounding box center [851, 329] width 73 height 14
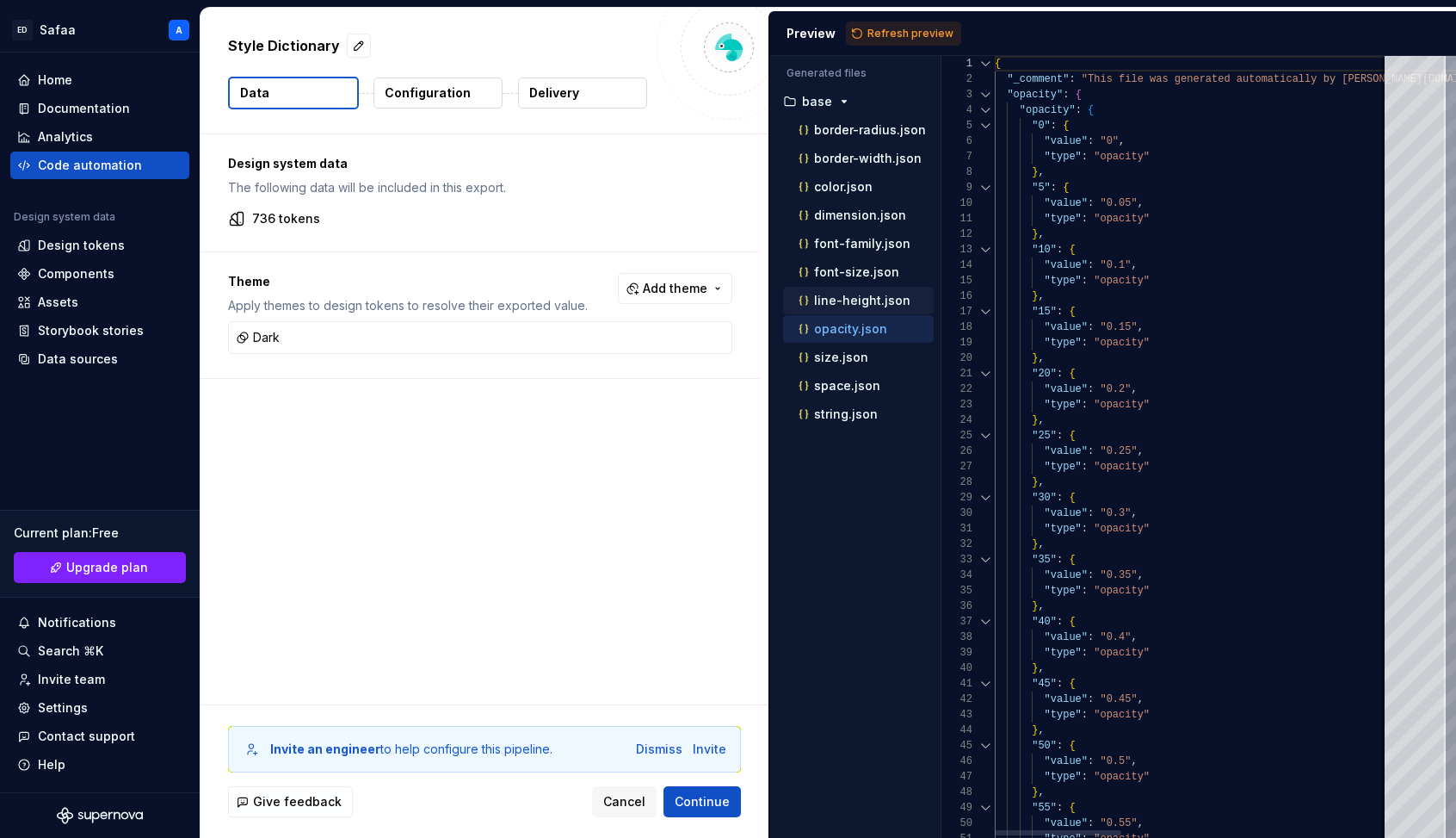
click at [842, 292] on div "line-height.json" at bounding box center [865, 300] width 139 height 17
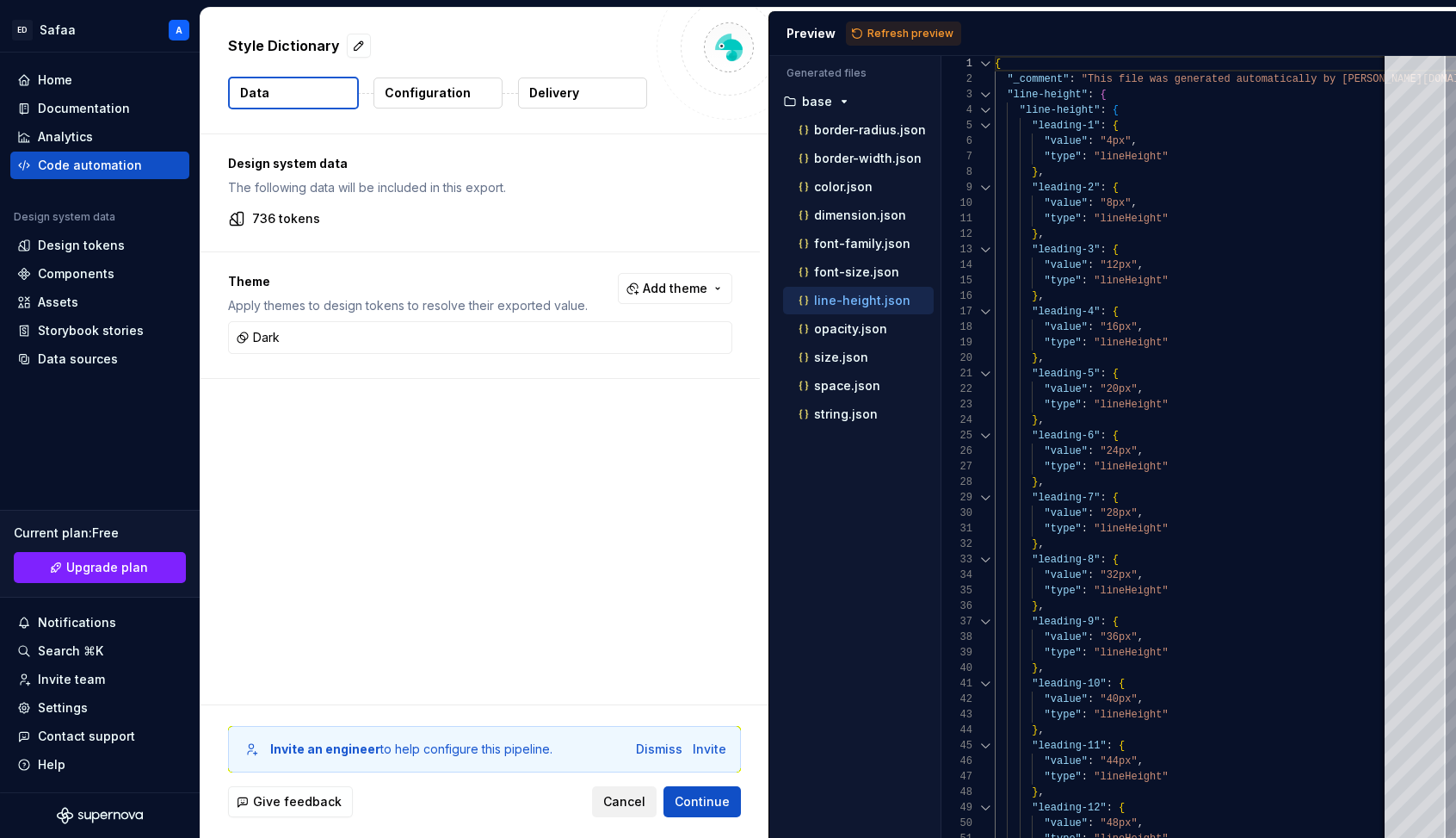
click at [628, 764] on span "Cancel" at bounding box center [624, 801] width 42 height 17
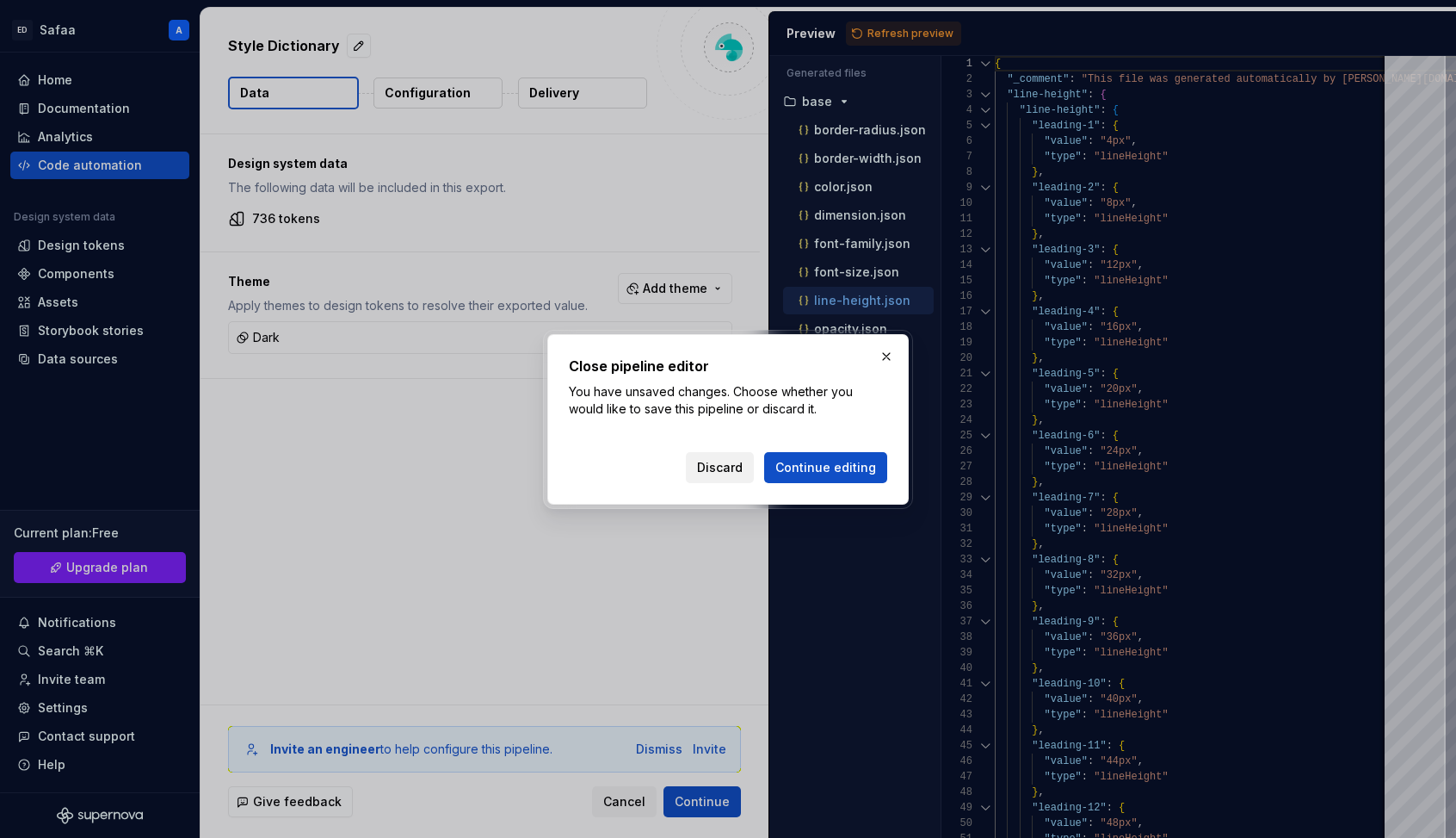
click at [739, 466] on span "Discard" at bounding box center [719, 467] width 45 height 17
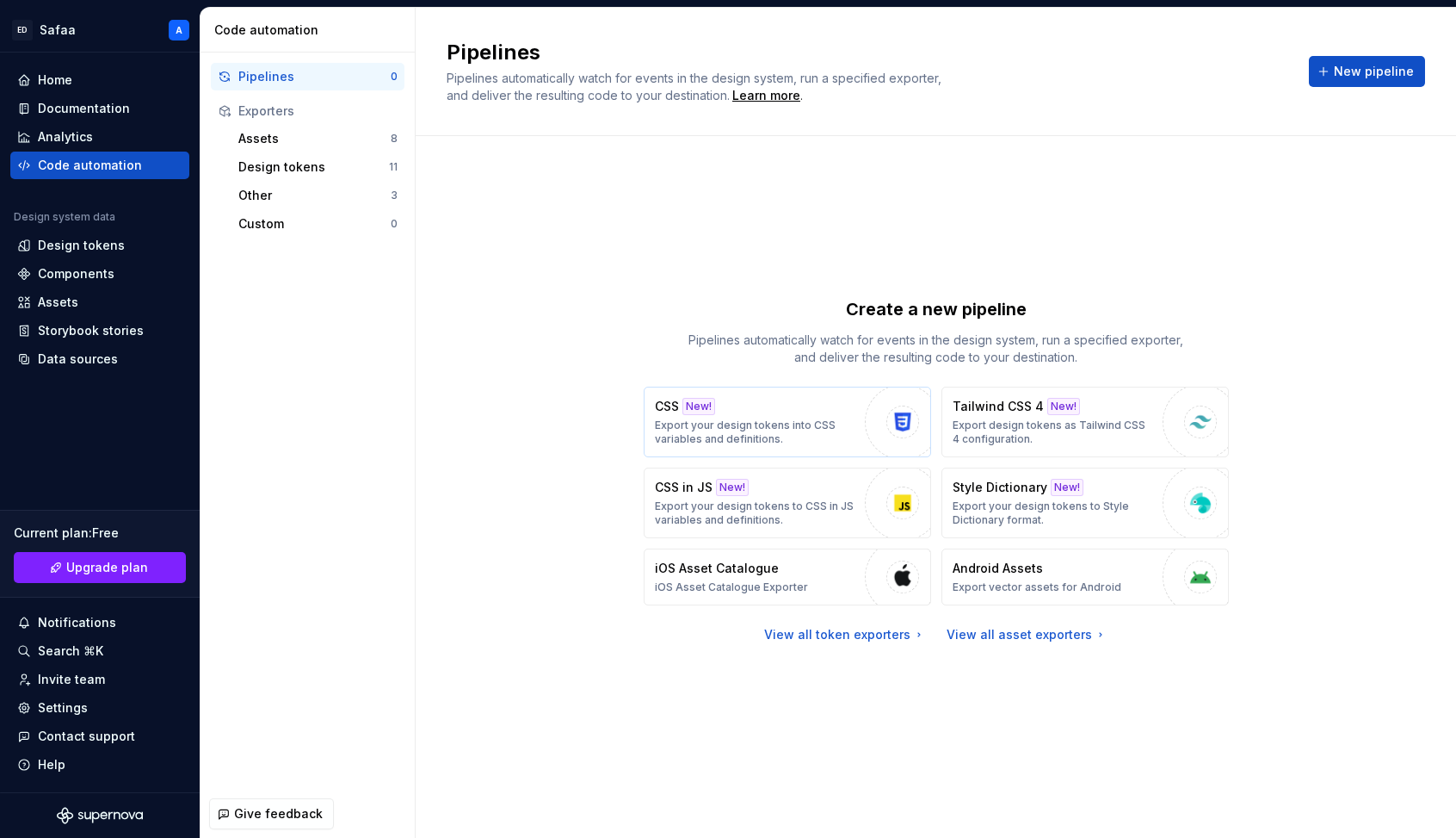
click at [812, 412] on div "CSS New! Export your design tokens into CSS variables and definitions." at bounding box center [755, 422] width 202 height 48
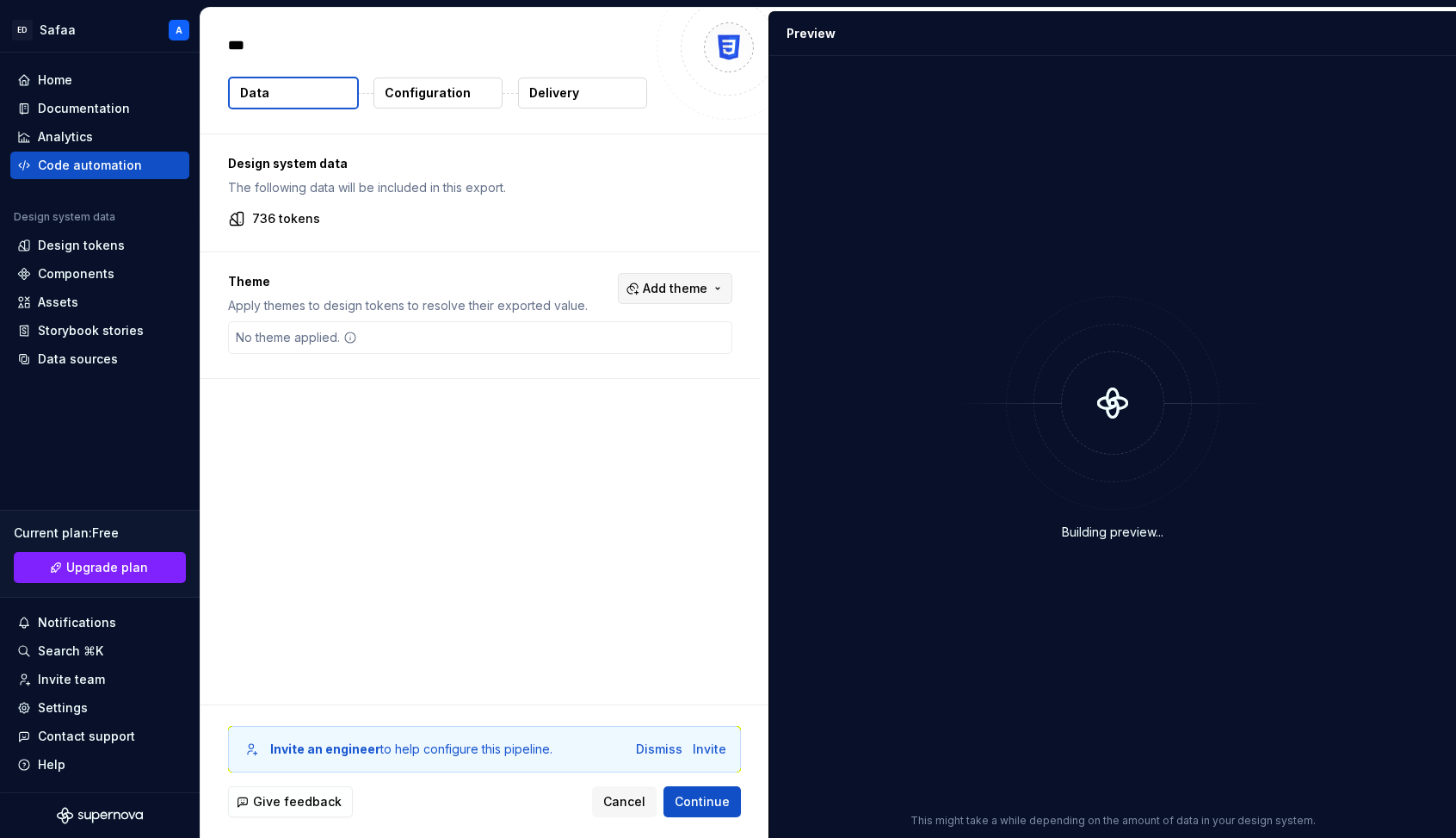
click at [689, 285] on span "Add theme" at bounding box center [674, 289] width 65 height 17
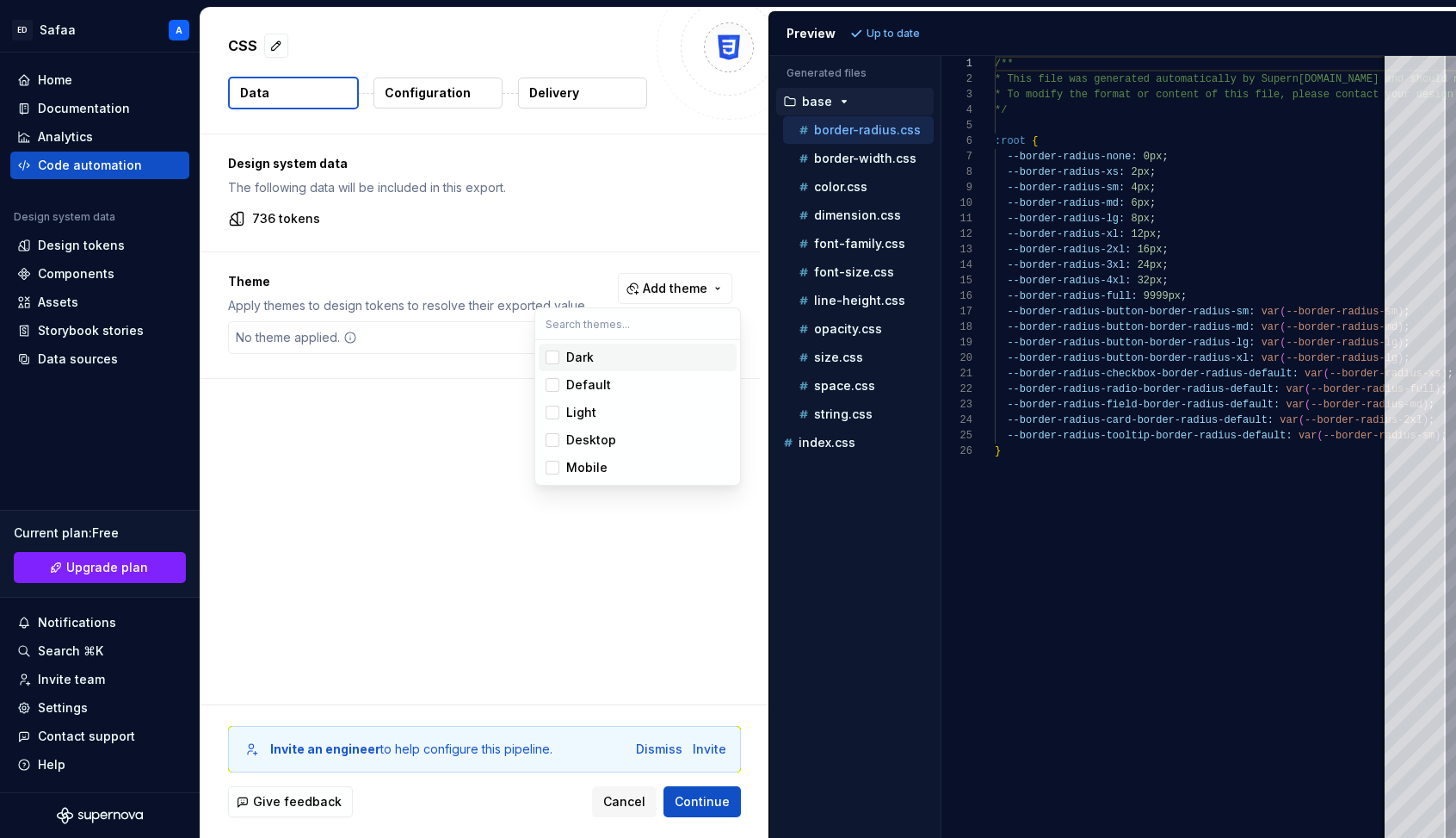
click at [607, 358] on div "Dark" at bounding box center [647, 357] width 163 height 17
click at [667, 595] on html "[PERSON_NAME] A Home Documentation Analytics Code automation Design system data…" at bounding box center [728, 419] width 1456 height 838
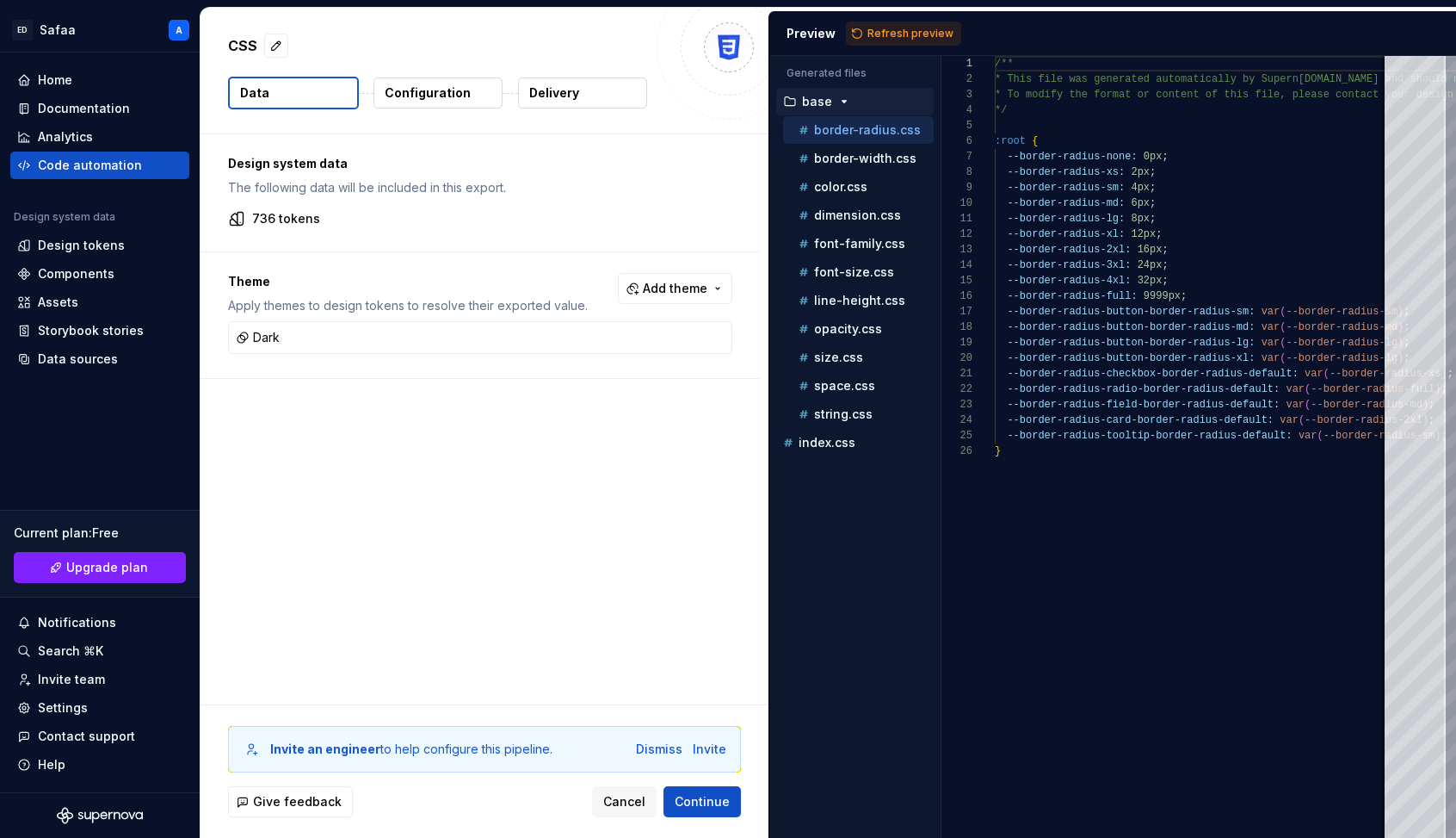
click at [467, 91] on button "Configuration" at bounding box center [438, 93] width 129 height 31
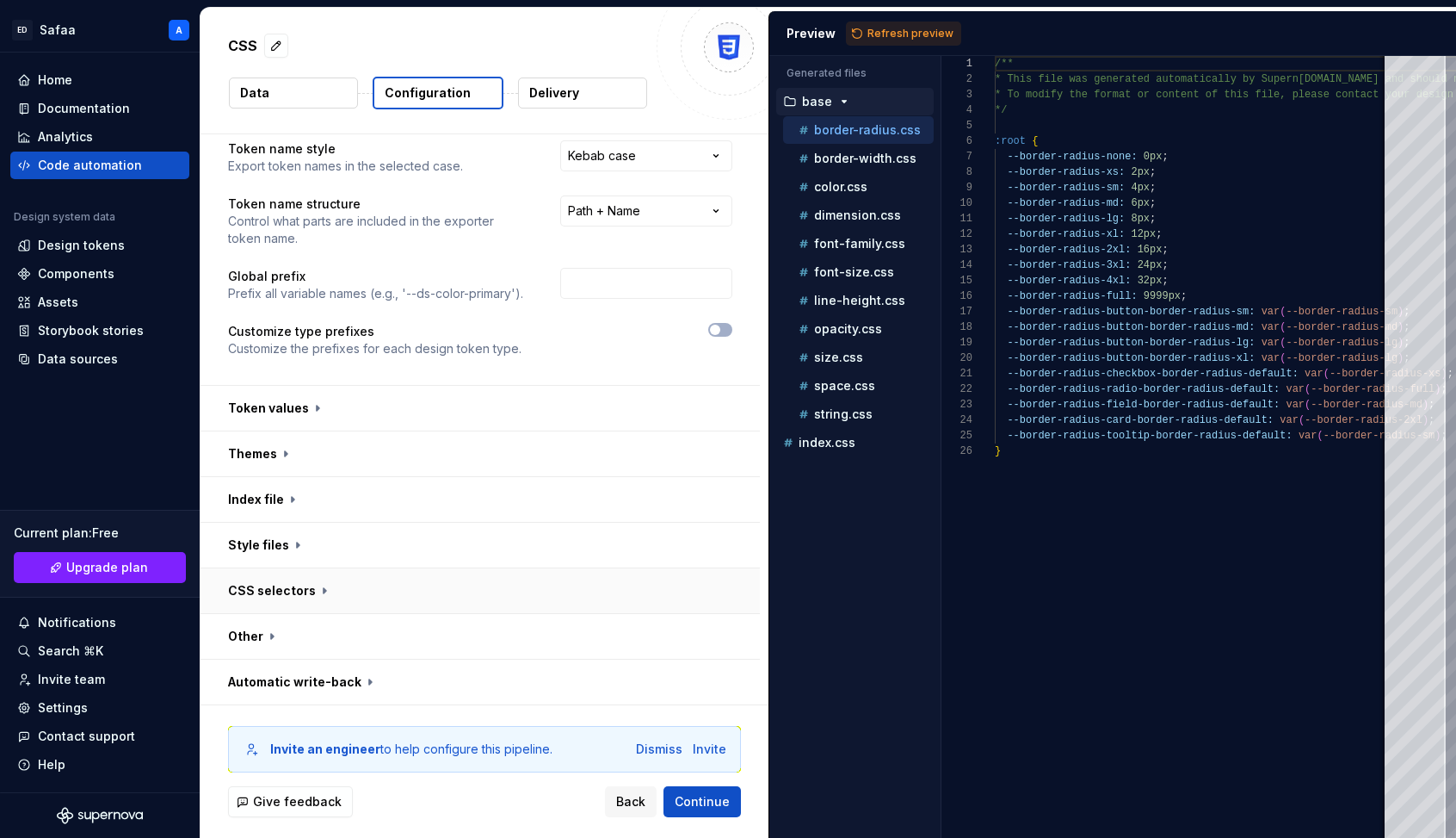
scroll to position [46, 0]
click at [274, 497] on button "button" at bounding box center [481, 498] width 560 height 44
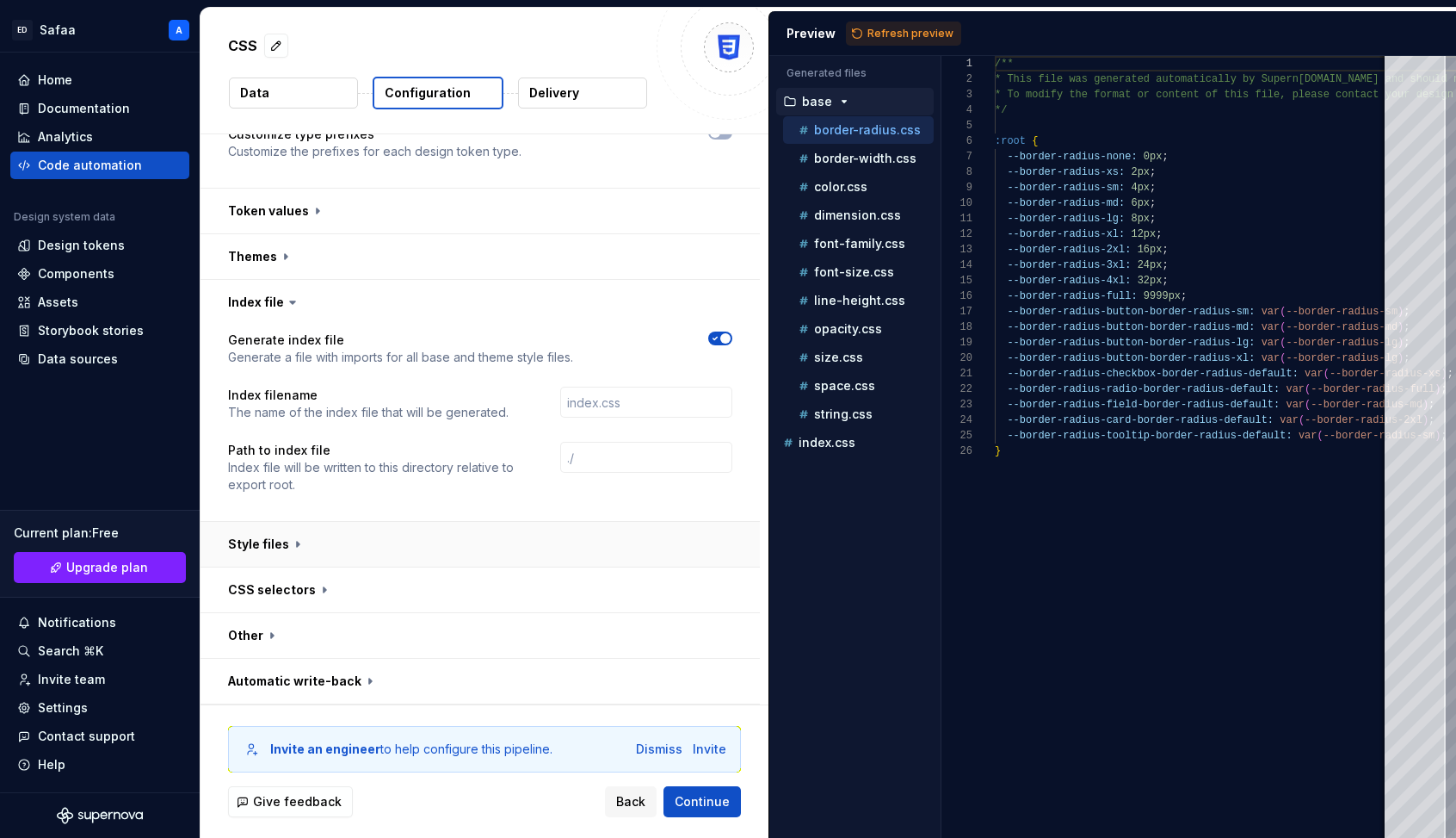
click at [267, 538] on button "button" at bounding box center [481, 545] width 560 height 44
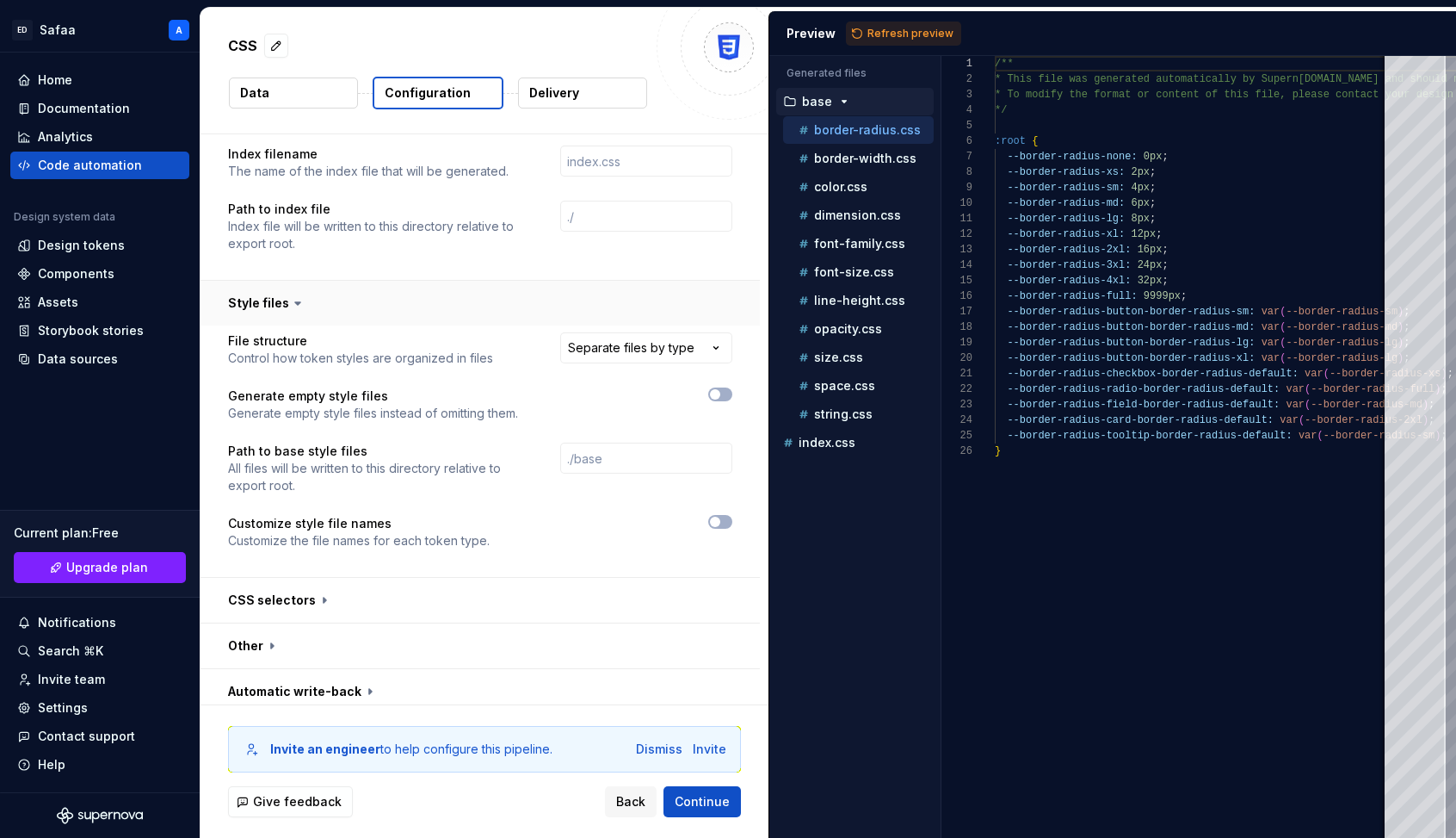
scroll to position [487, 0]
click at [298, 594] on button "button" at bounding box center [481, 598] width 560 height 44
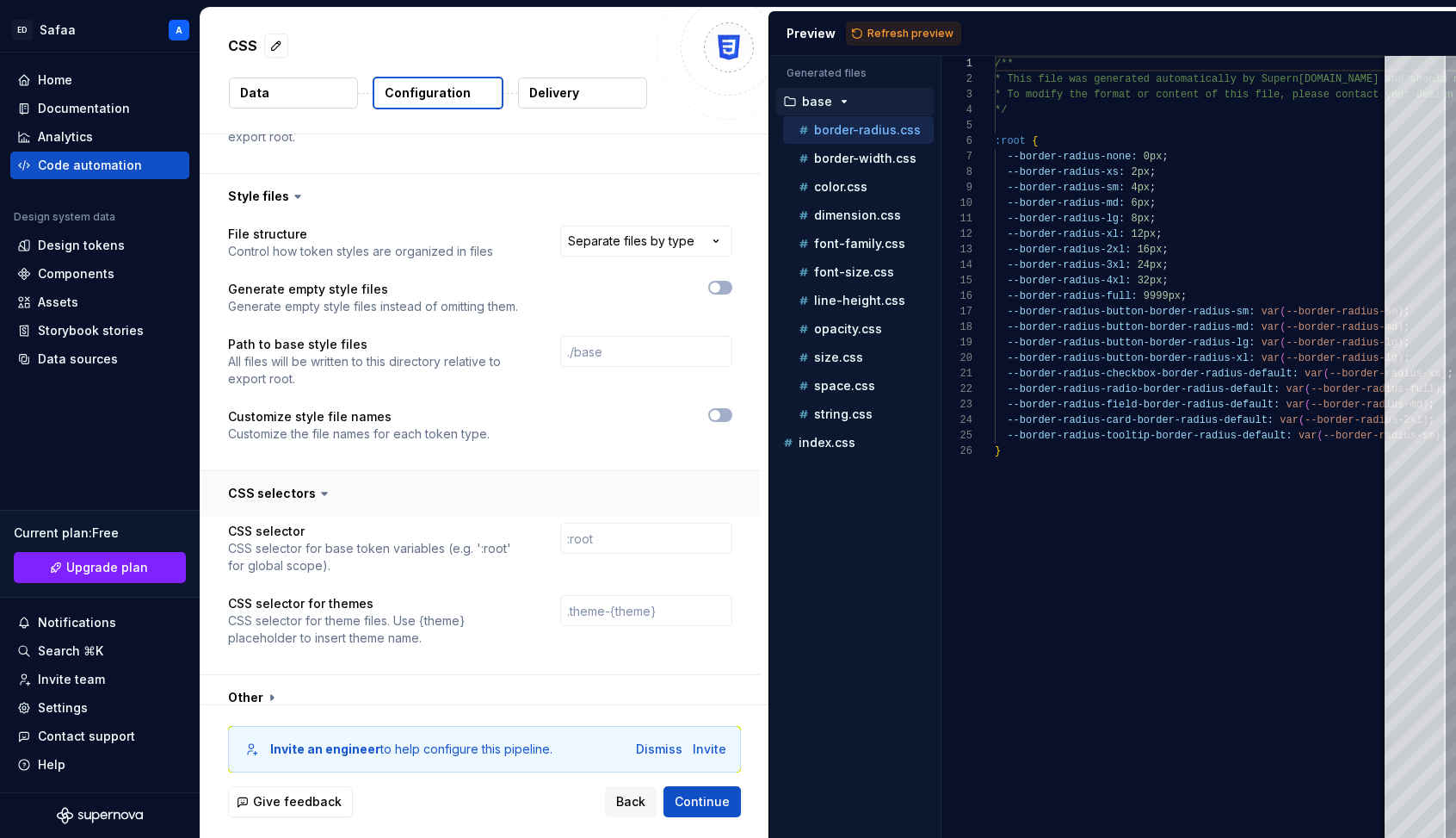
scroll to position [653, 0]
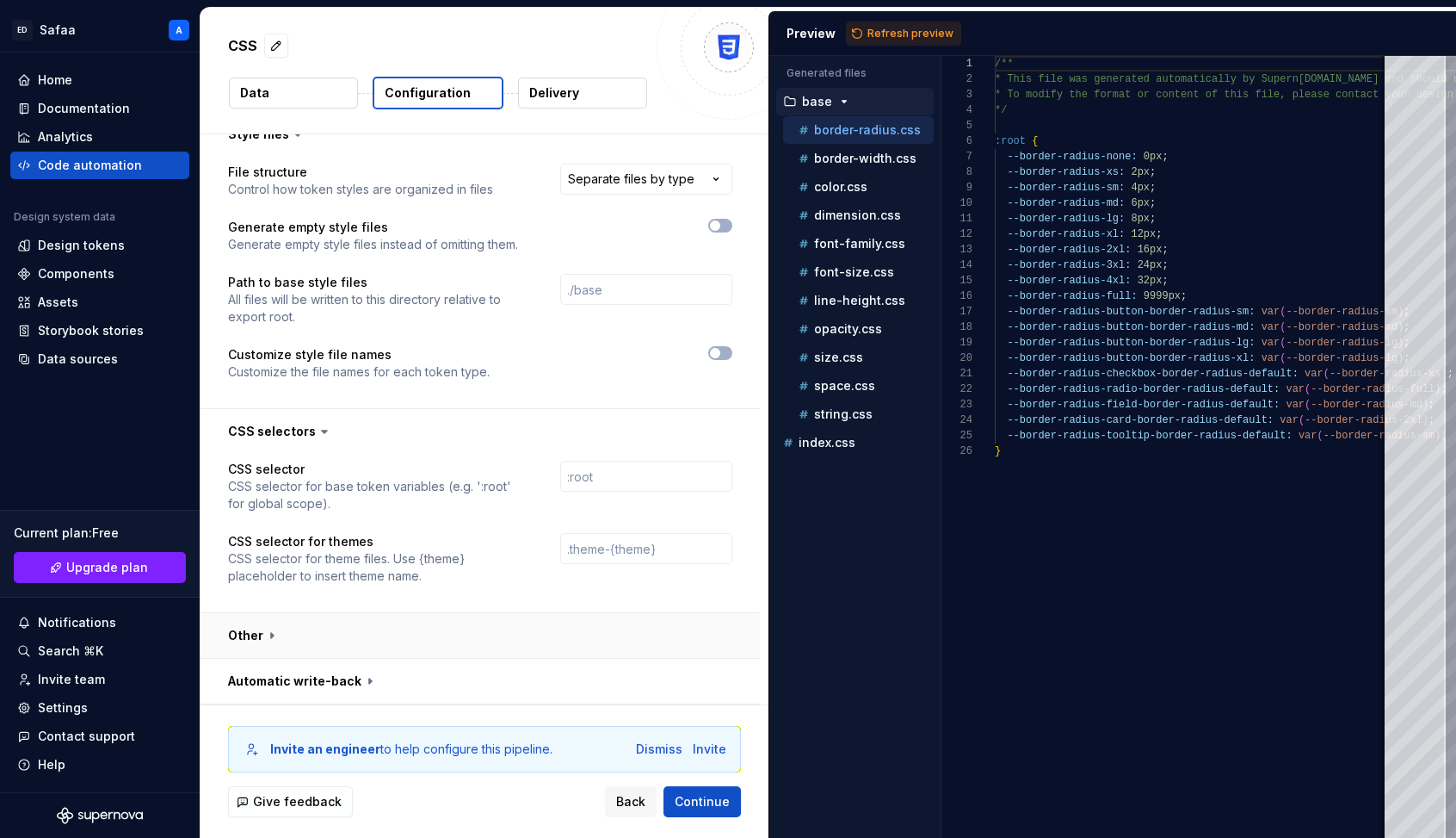
click at [291, 637] on button "button" at bounding box center [481, 635] width 560 height 44
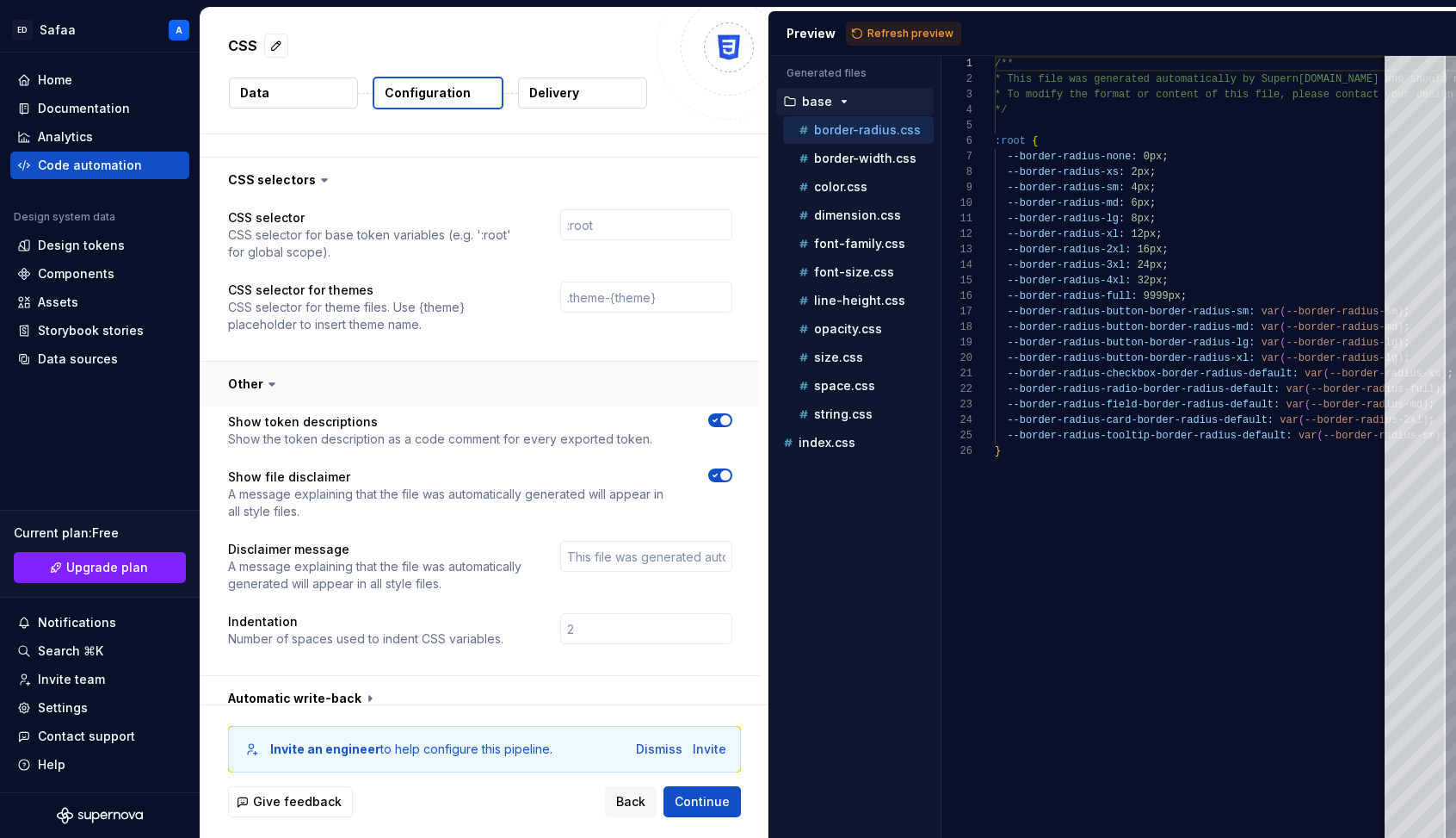
scroll to position [912, 0]
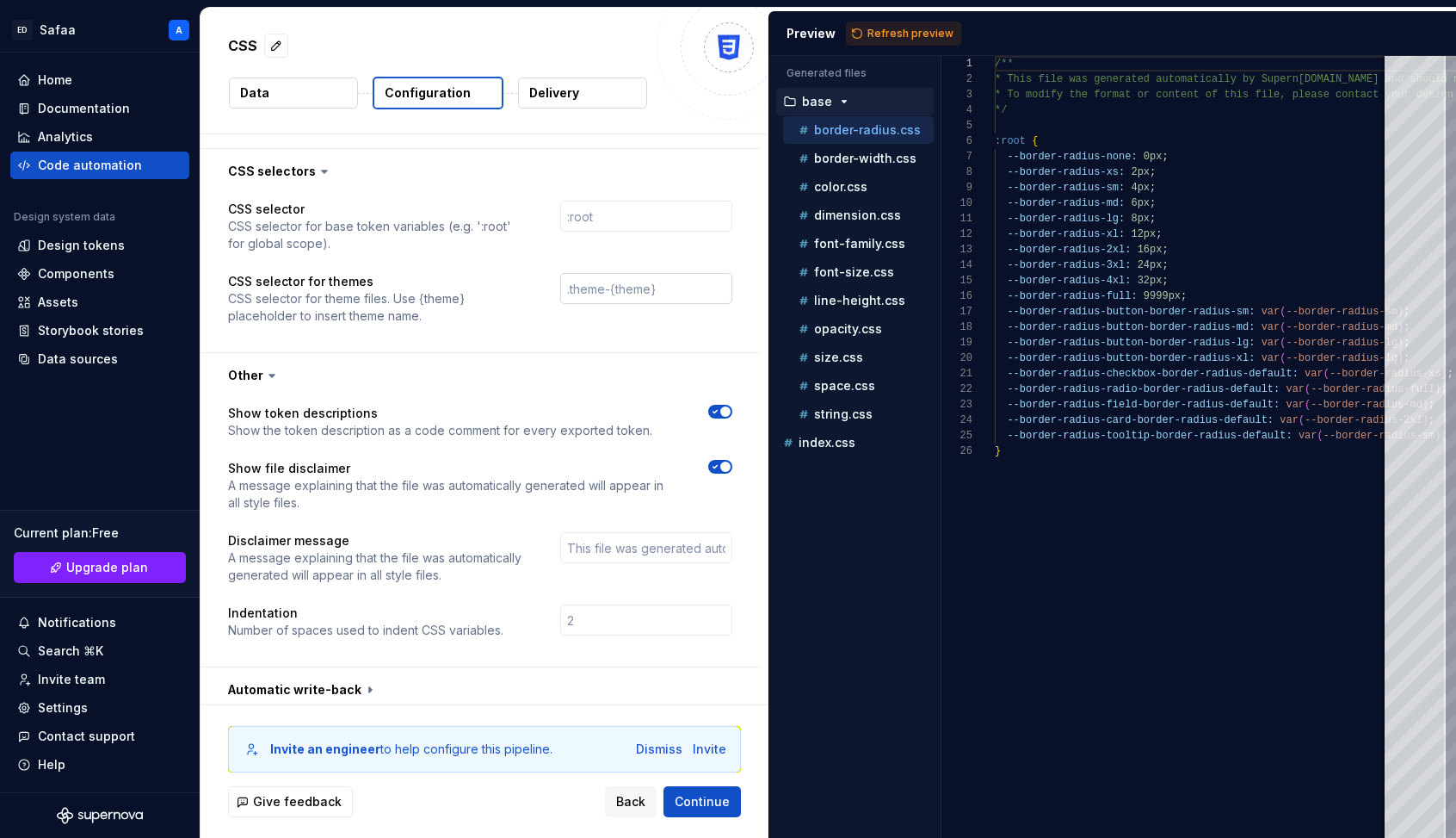
click at [601, 284] on input "text" at bounding box center [646, 289] width 172 height 31
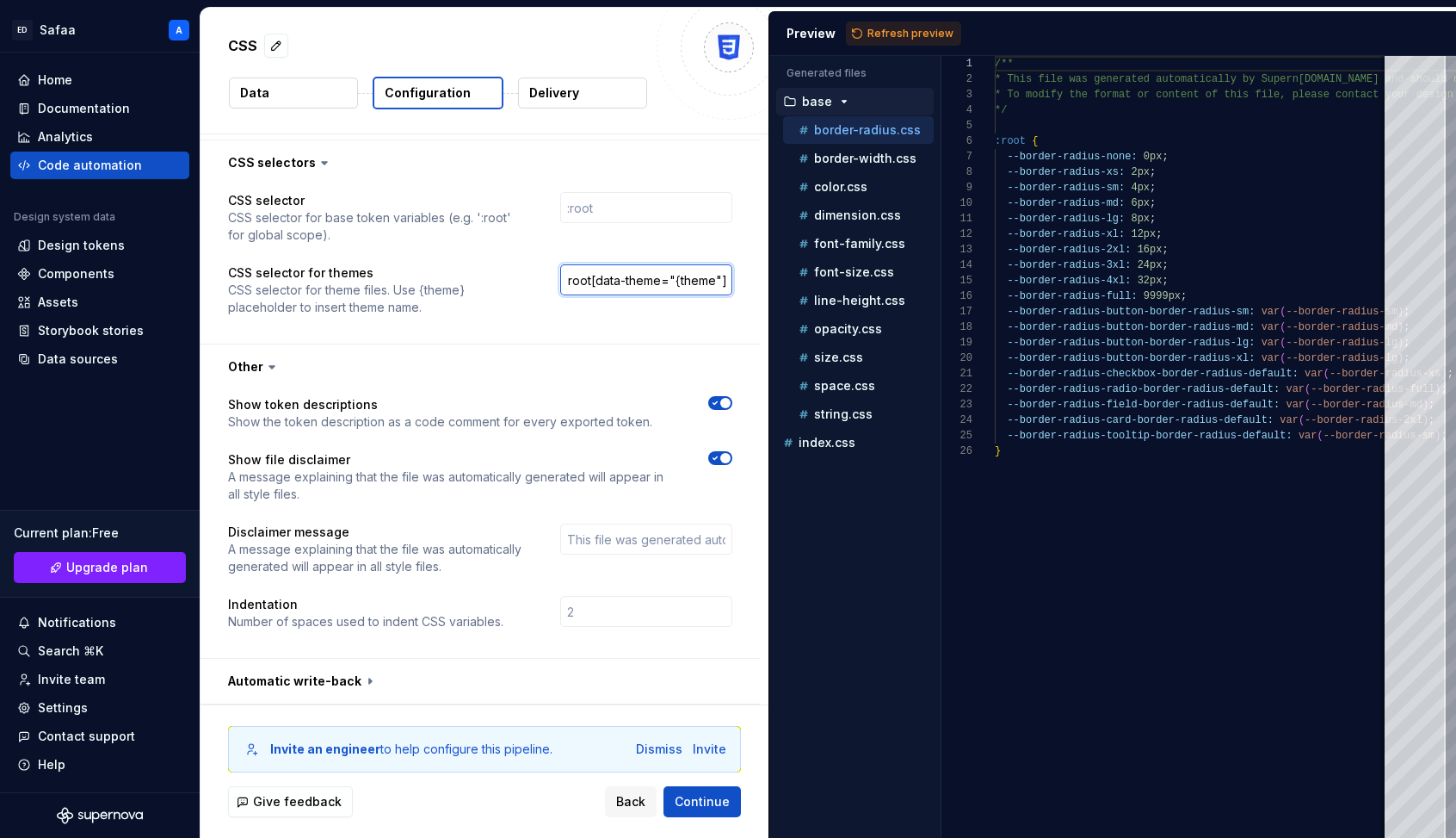
click at [726, 277] on input ":root[data-theme="{theme"]" at bounding box center [646, 280] width 172 height 31
click at [643, 332] on div "CSS selector CSS selector for base token variables (e.g. ':root' for global sco…" at bounding box center [480, 265] width 505 height 145
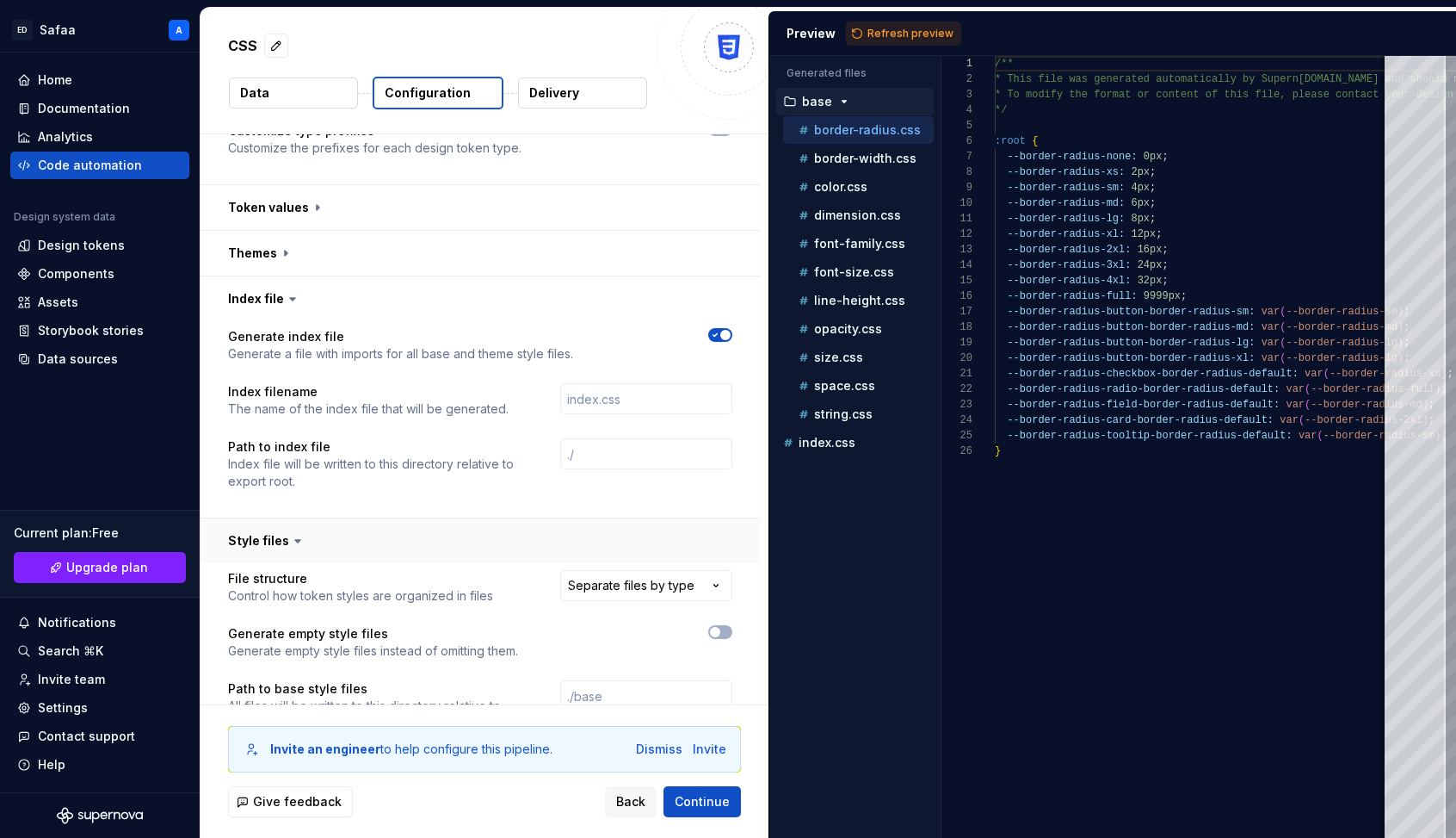
scroll to position [244, 0]
click at [418, 266] on button "button" at bounding box center [481, 255] width 560 height 44
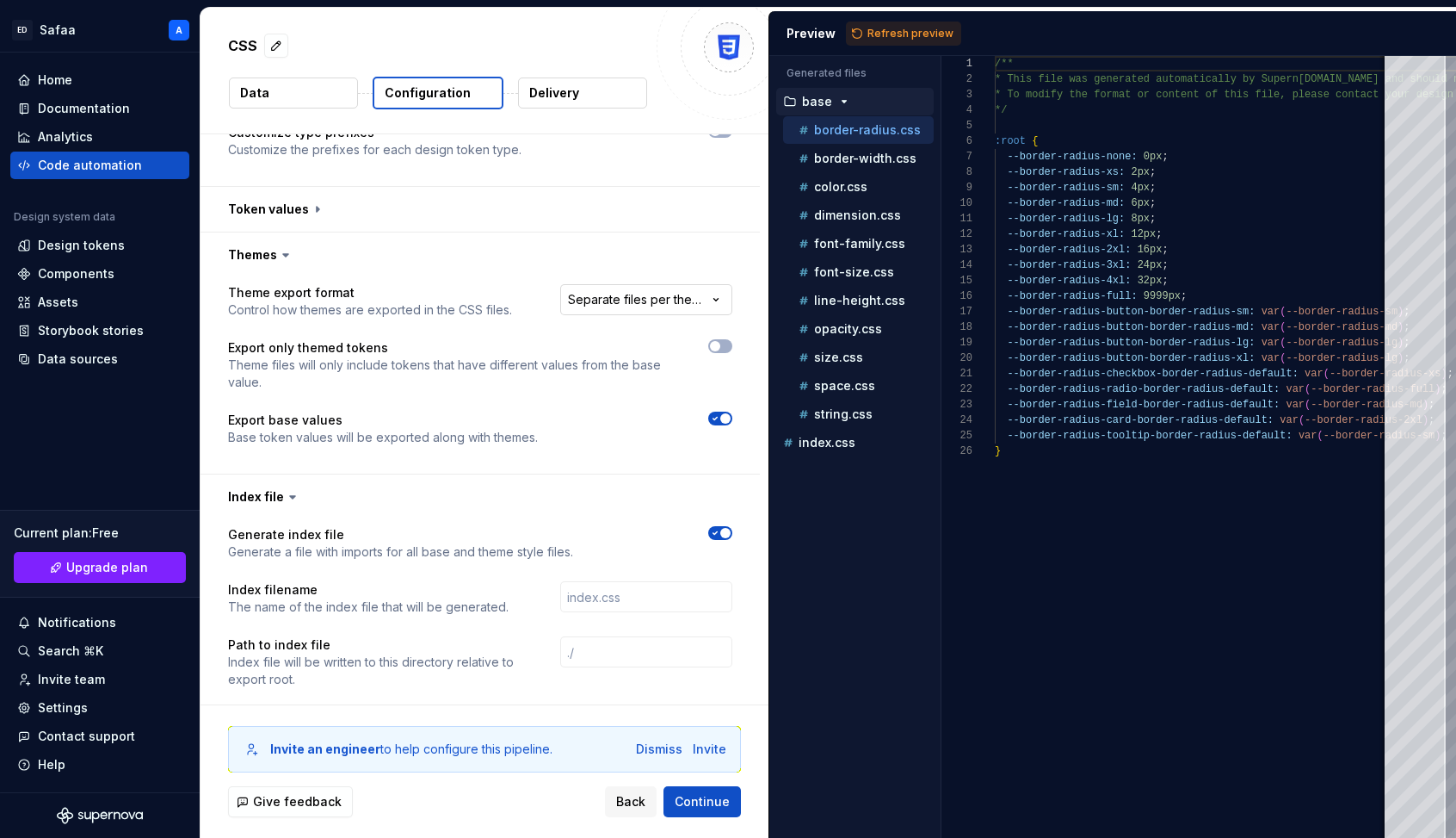
click at [660, 299] on html "**********" at bounding box center [728, 419] width 1456 height 838
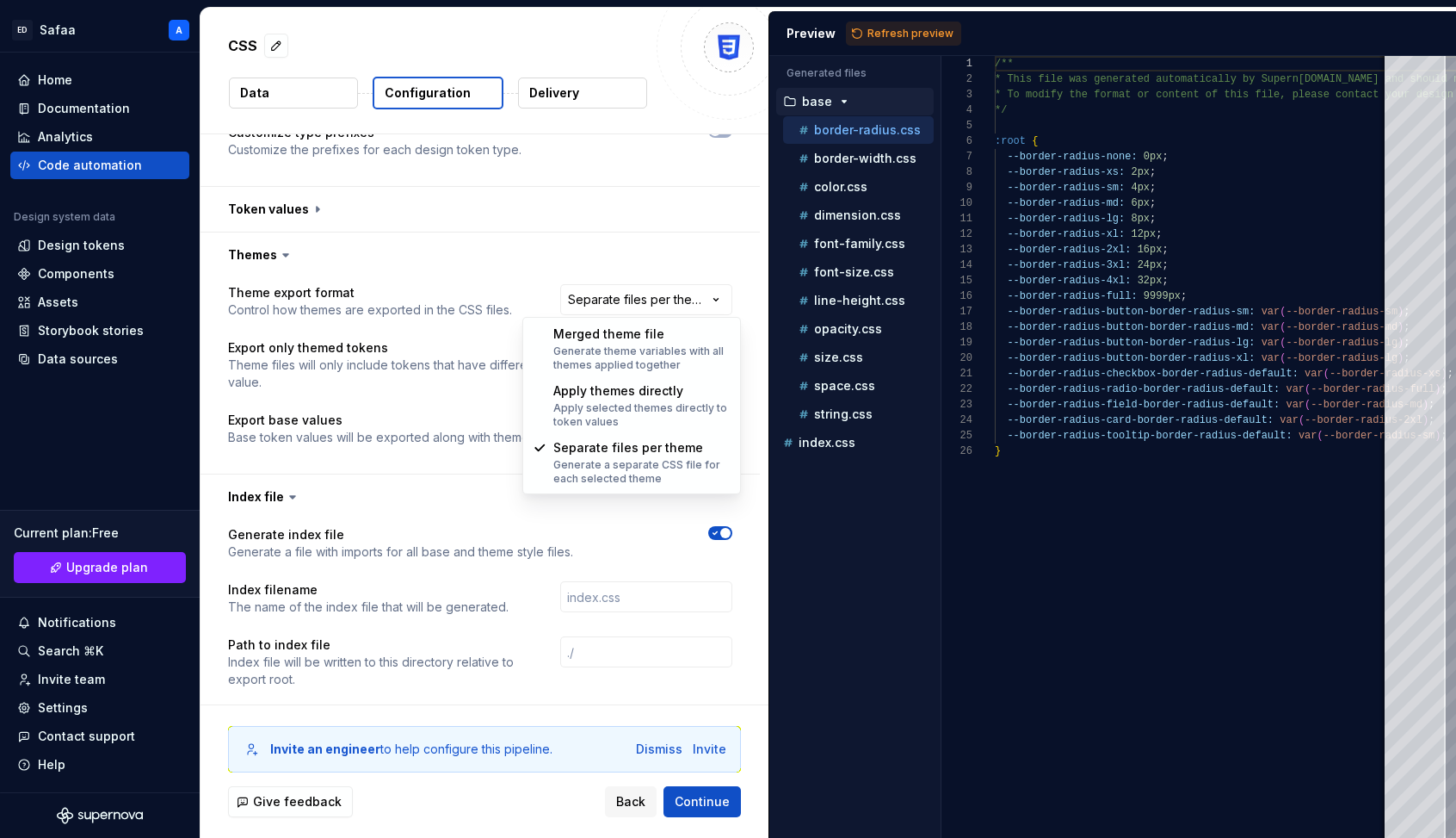
click at [622, 294] on html "**********" at bounding box center [728, 419] width 1456 height 838
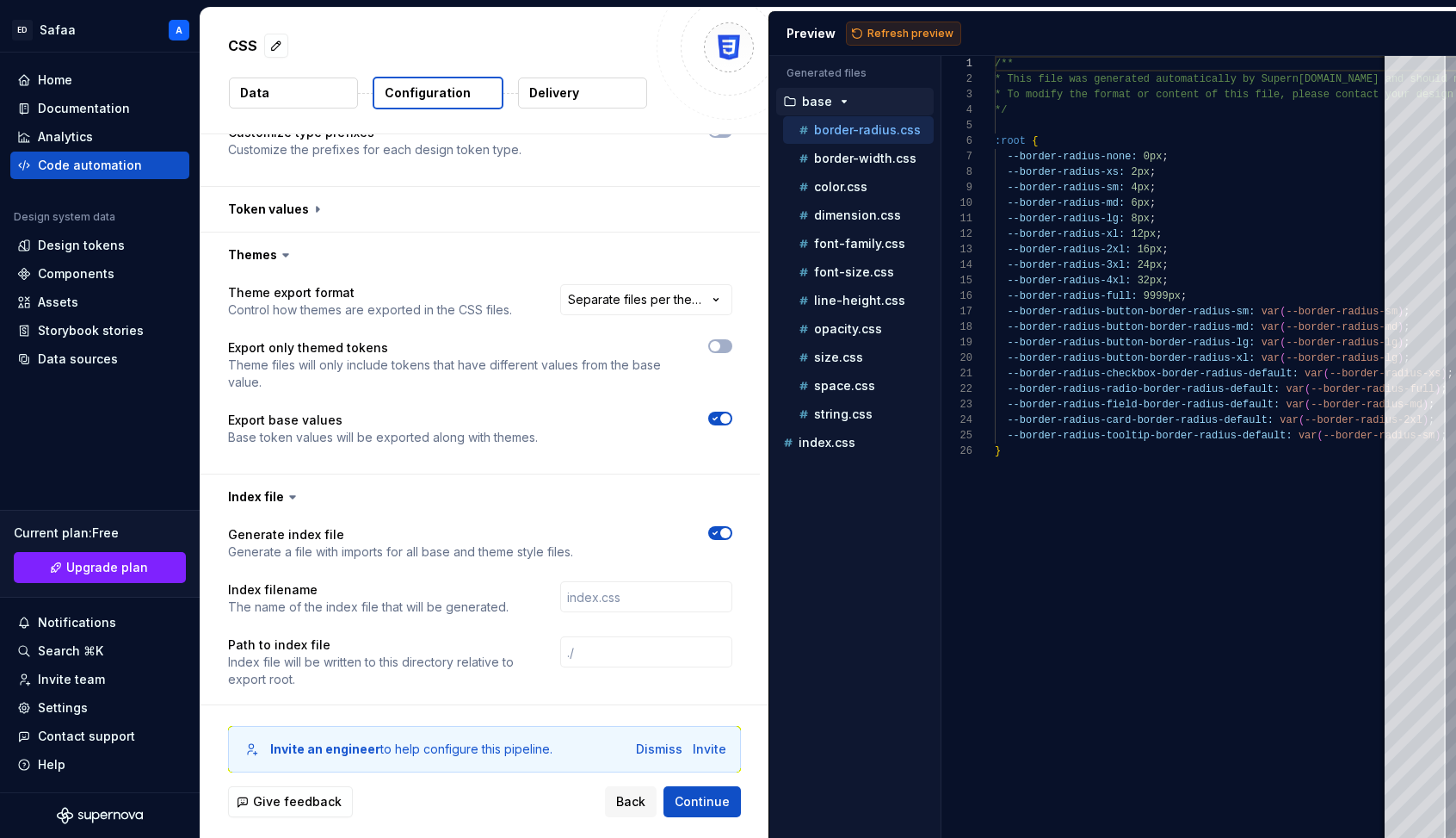
click at [883, 35] on span "Refresh preview" at bounding box center [910, 34] width 86 height 14
click at [455, 265] on button "button" at bounding box center [481, 255] width 560 height 44
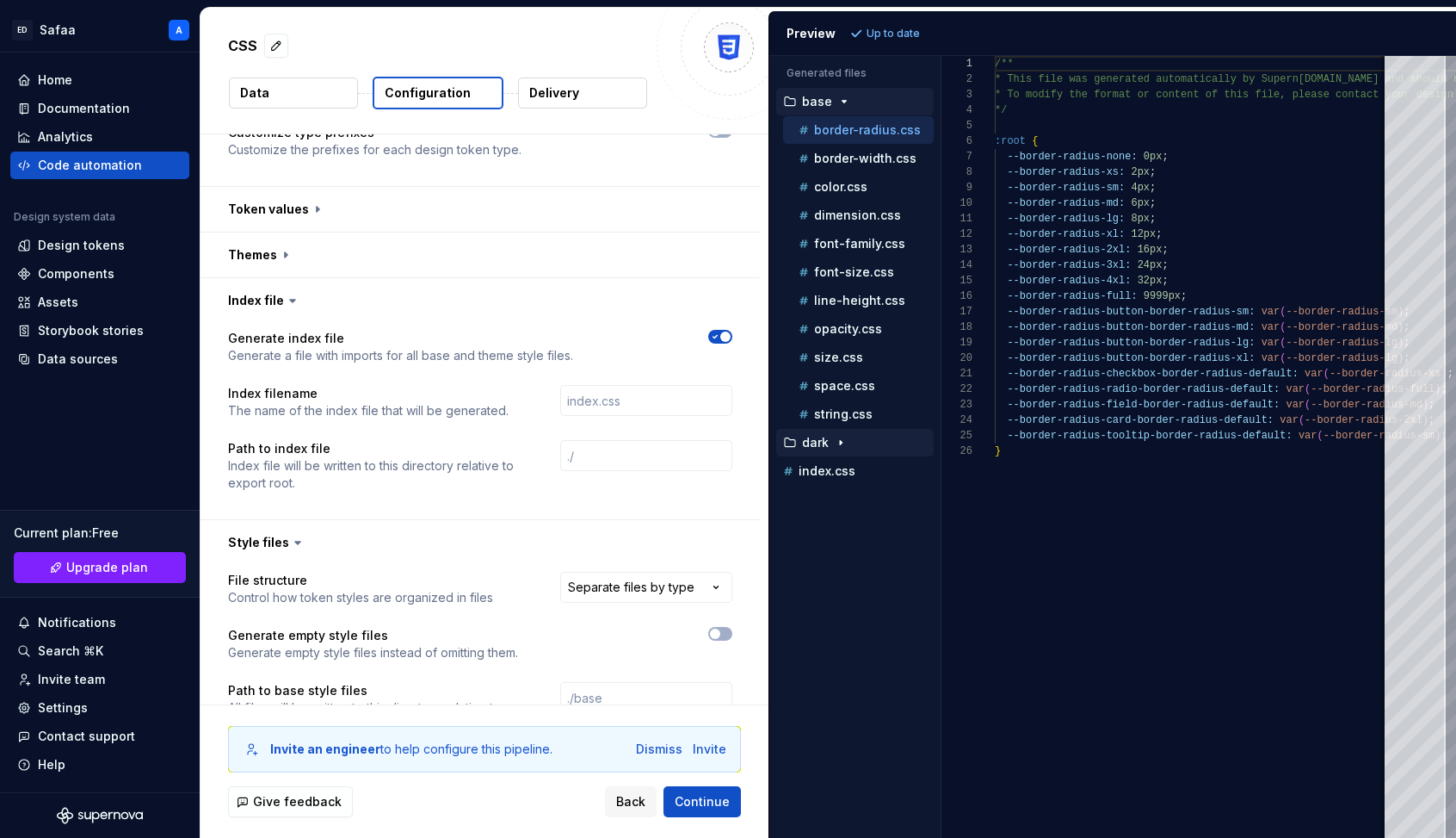
click at [846, 444] on icon "button" at bounding box center [840, 442] width 14 height 14
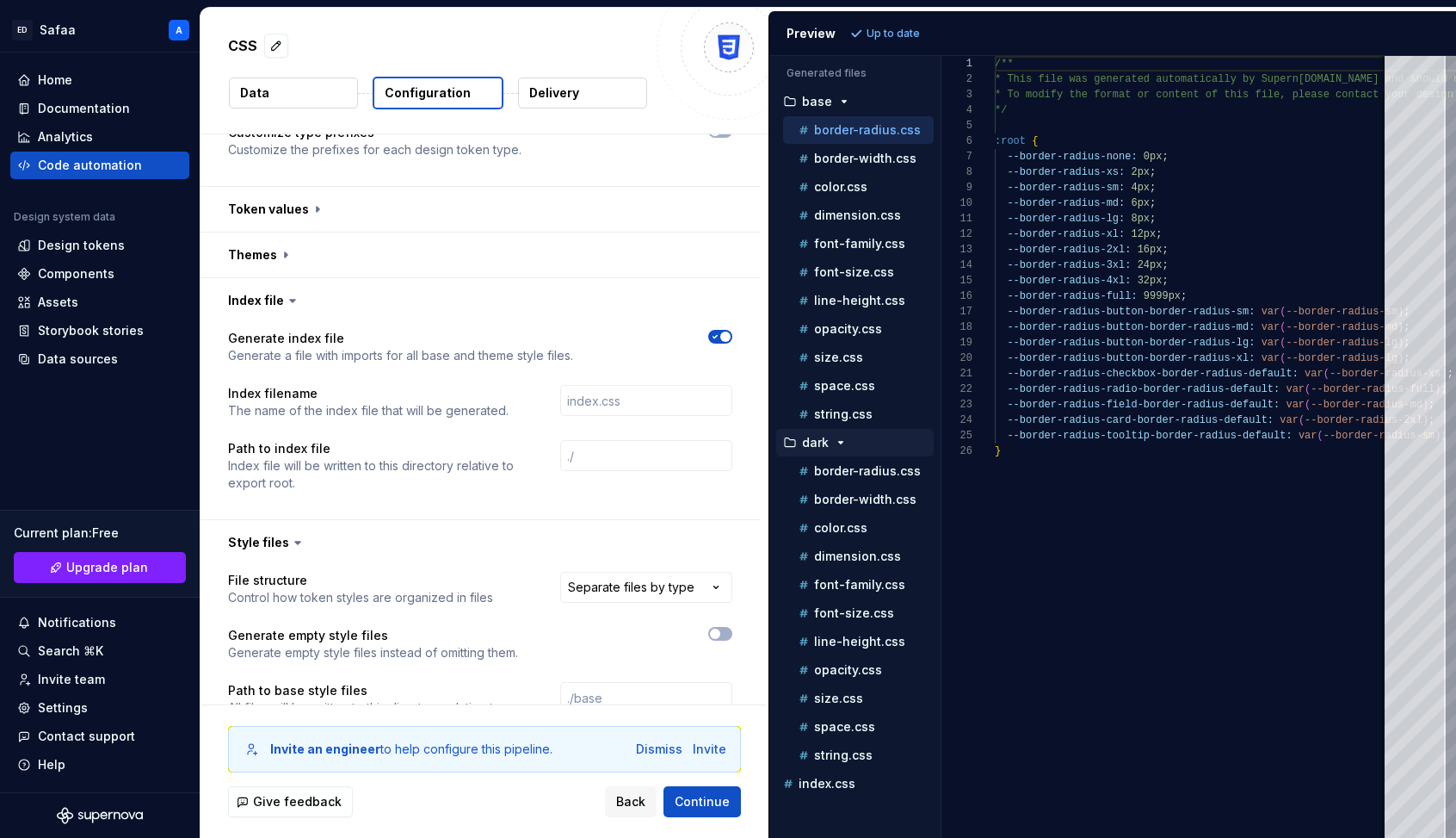
click at [846, 444] on icon "button" at bounding box center [840, 442] width 14 height 14
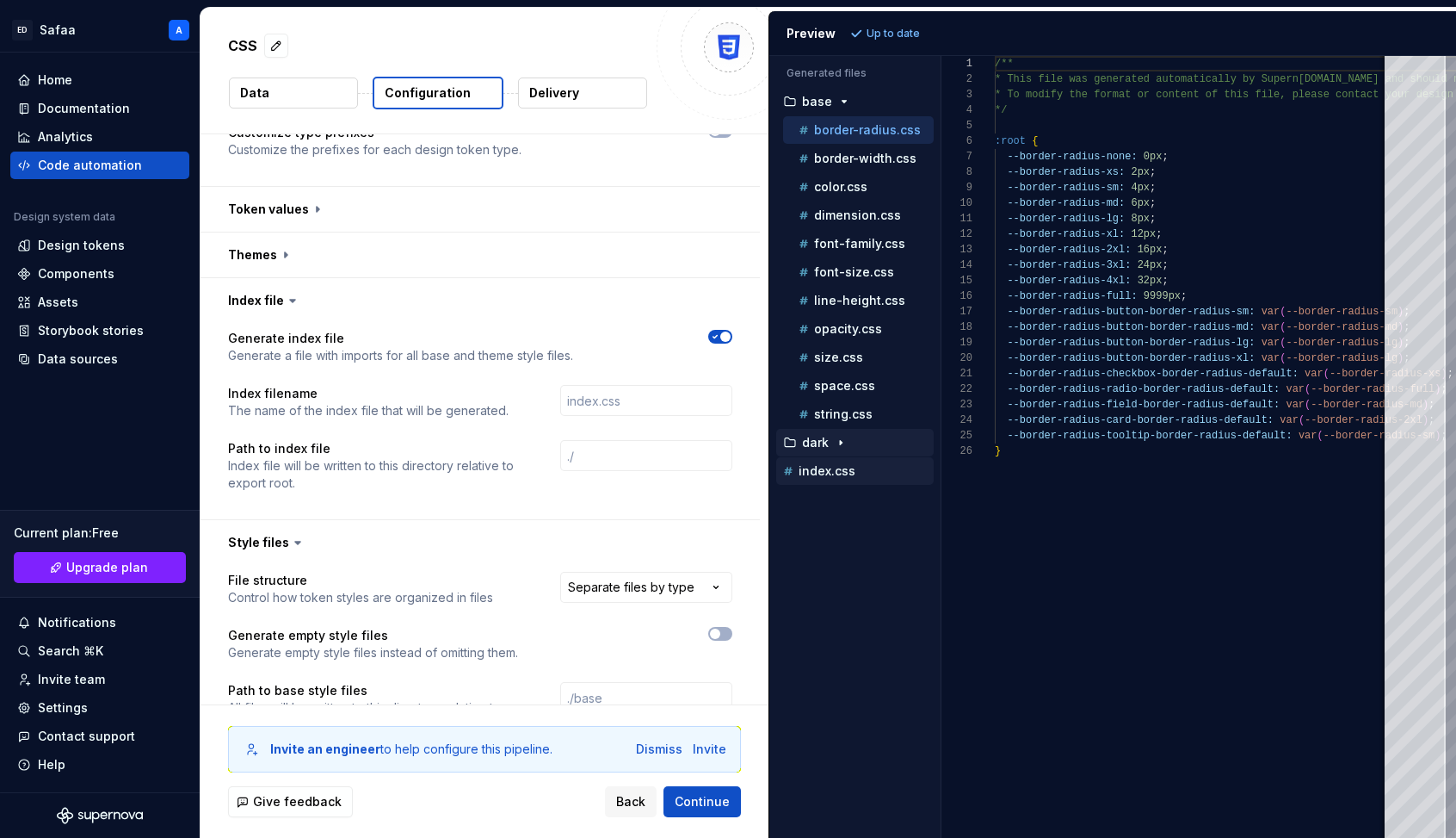
click at [847, 468] on p "index.css" at bounding box center [827, 471] width 57 height 14
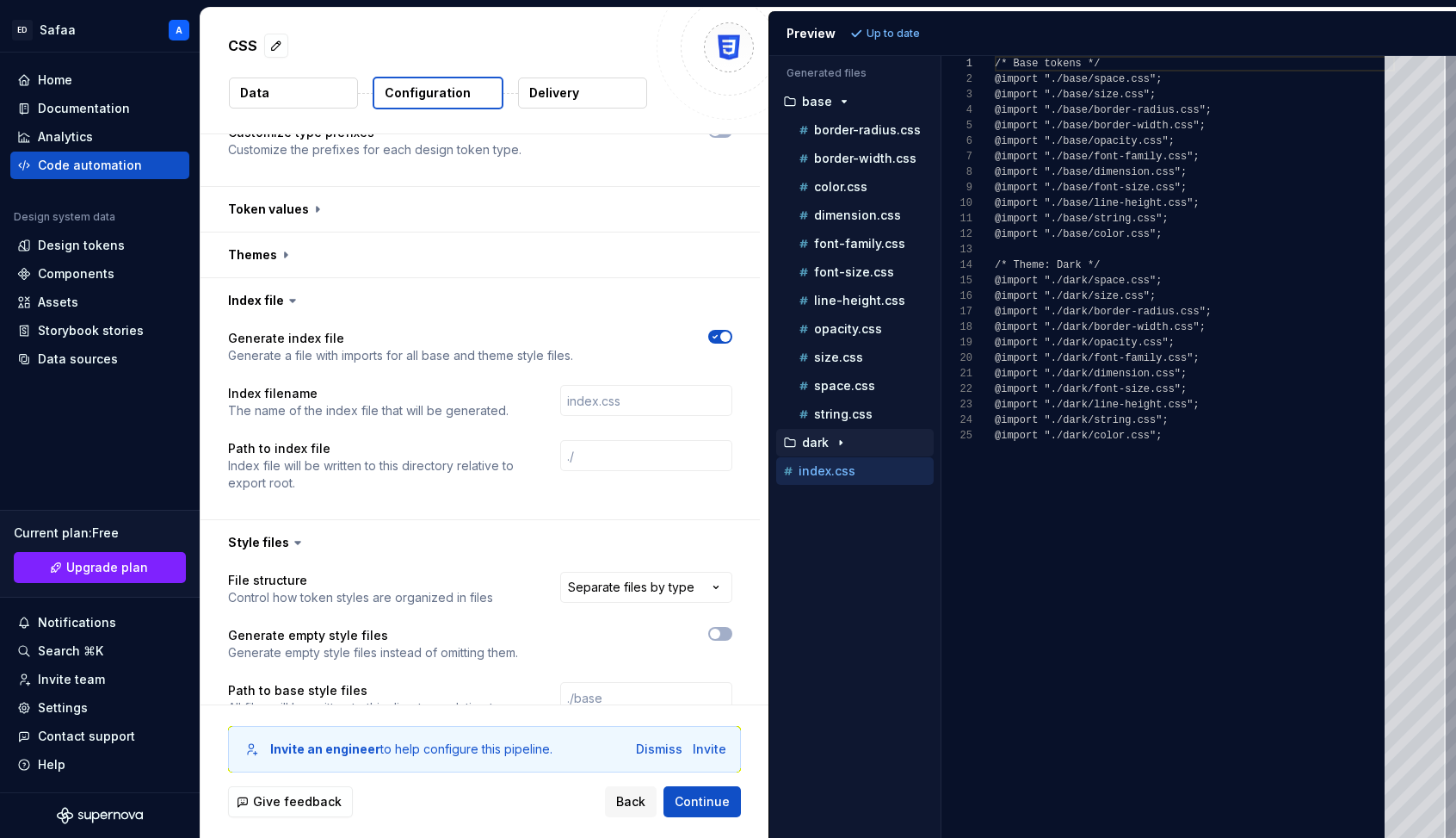
scroll to position [155, 0]
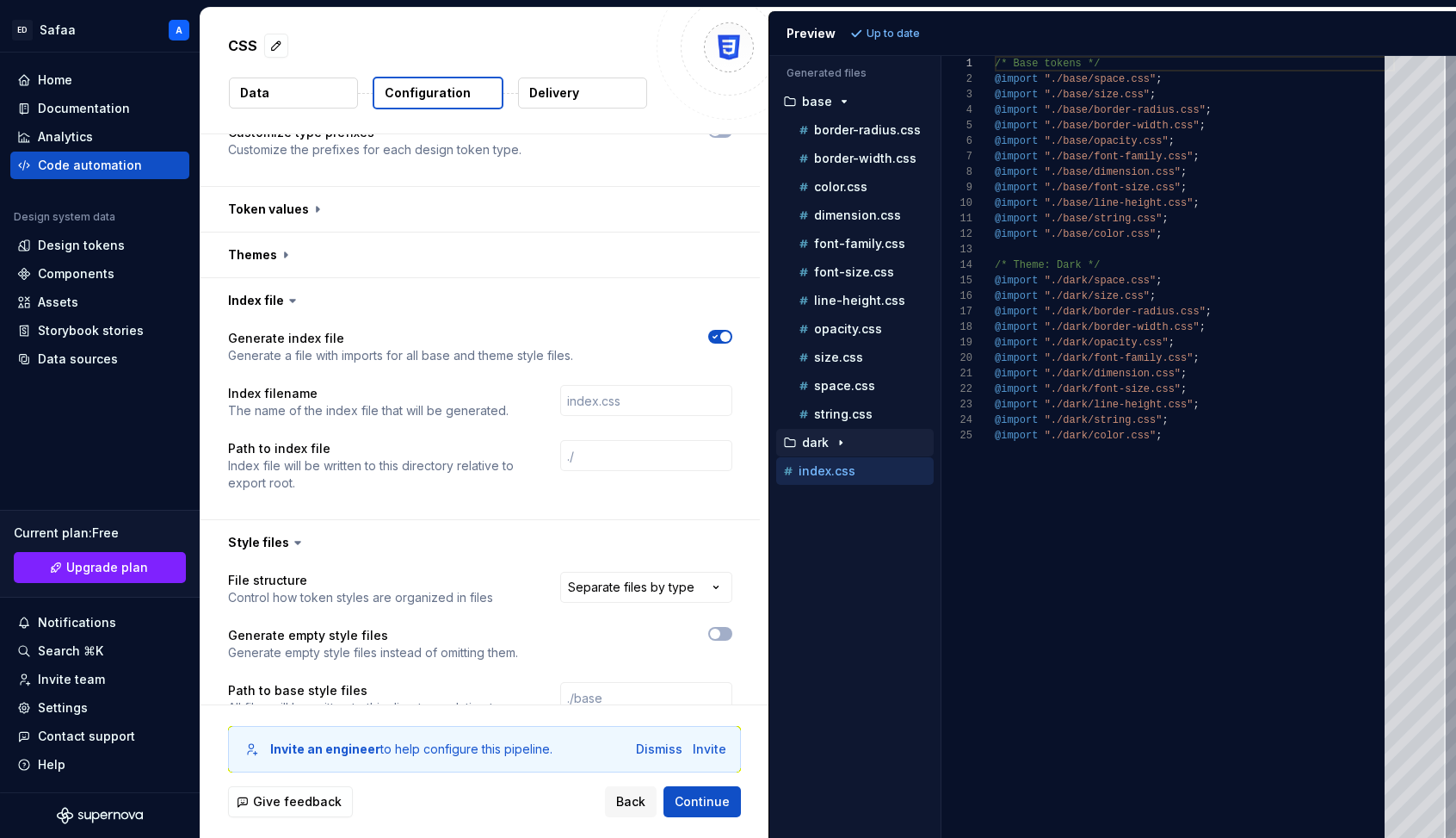
click at [834, 444] on icon "button" at bounding box center [840, 442] width 14 height 14
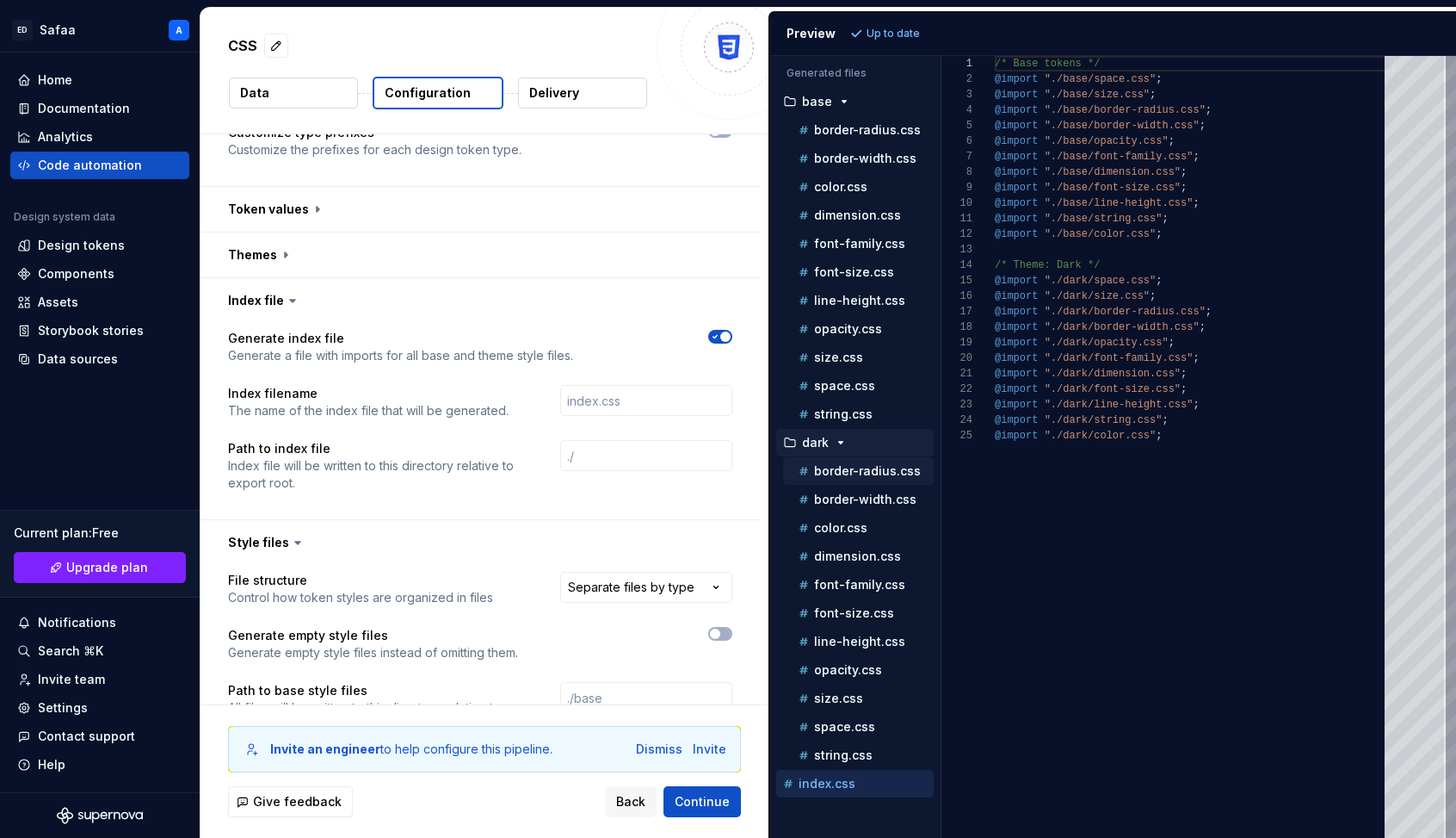
click at [846, 482] on div "border-radius.css" at bounding box center [859, 471] width 151 height 28
click at [833, 475] on p "border-radius.css" at bounding box center [867, 471] width 107 height 14
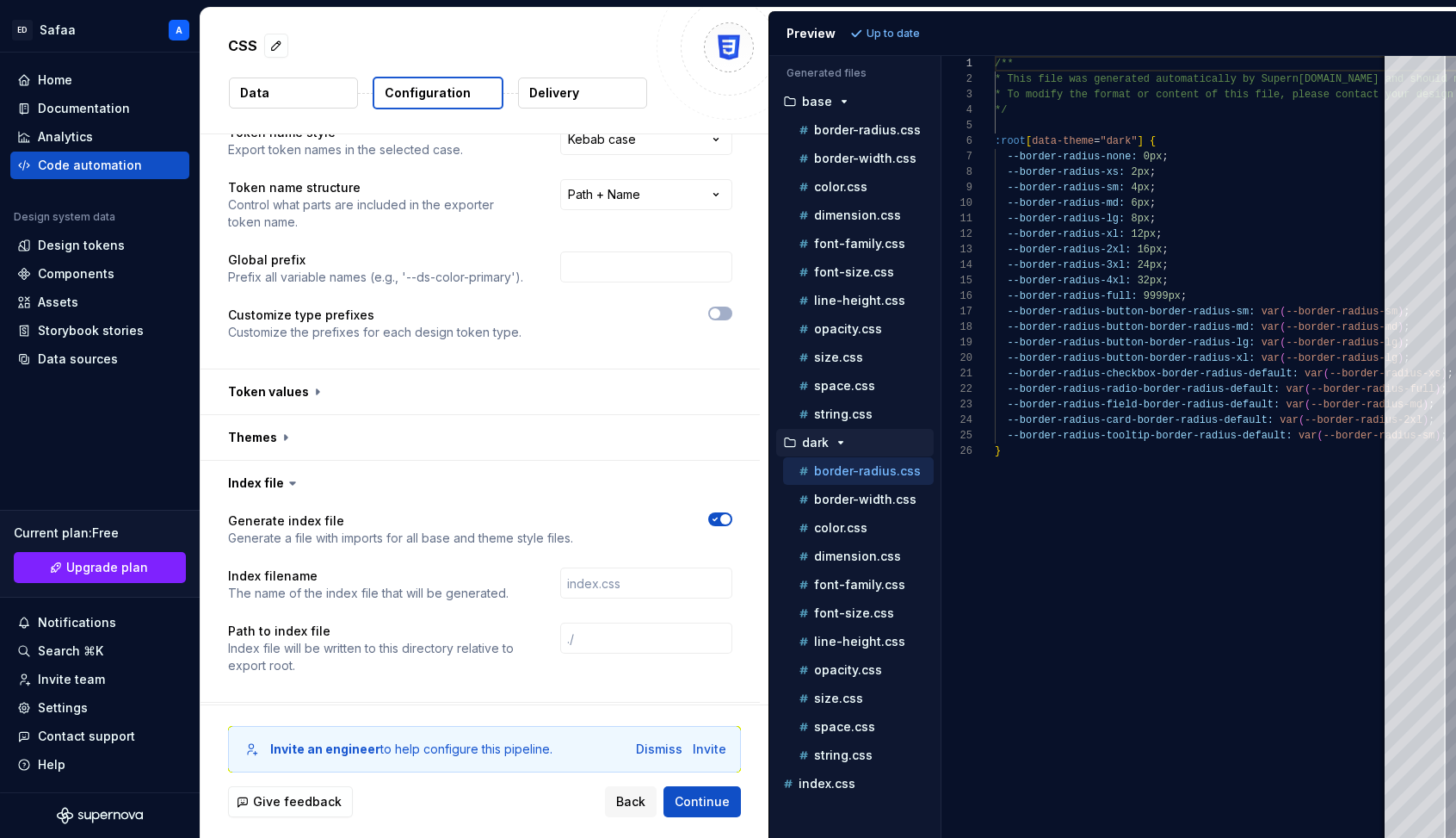
scroll to position [52, 0]
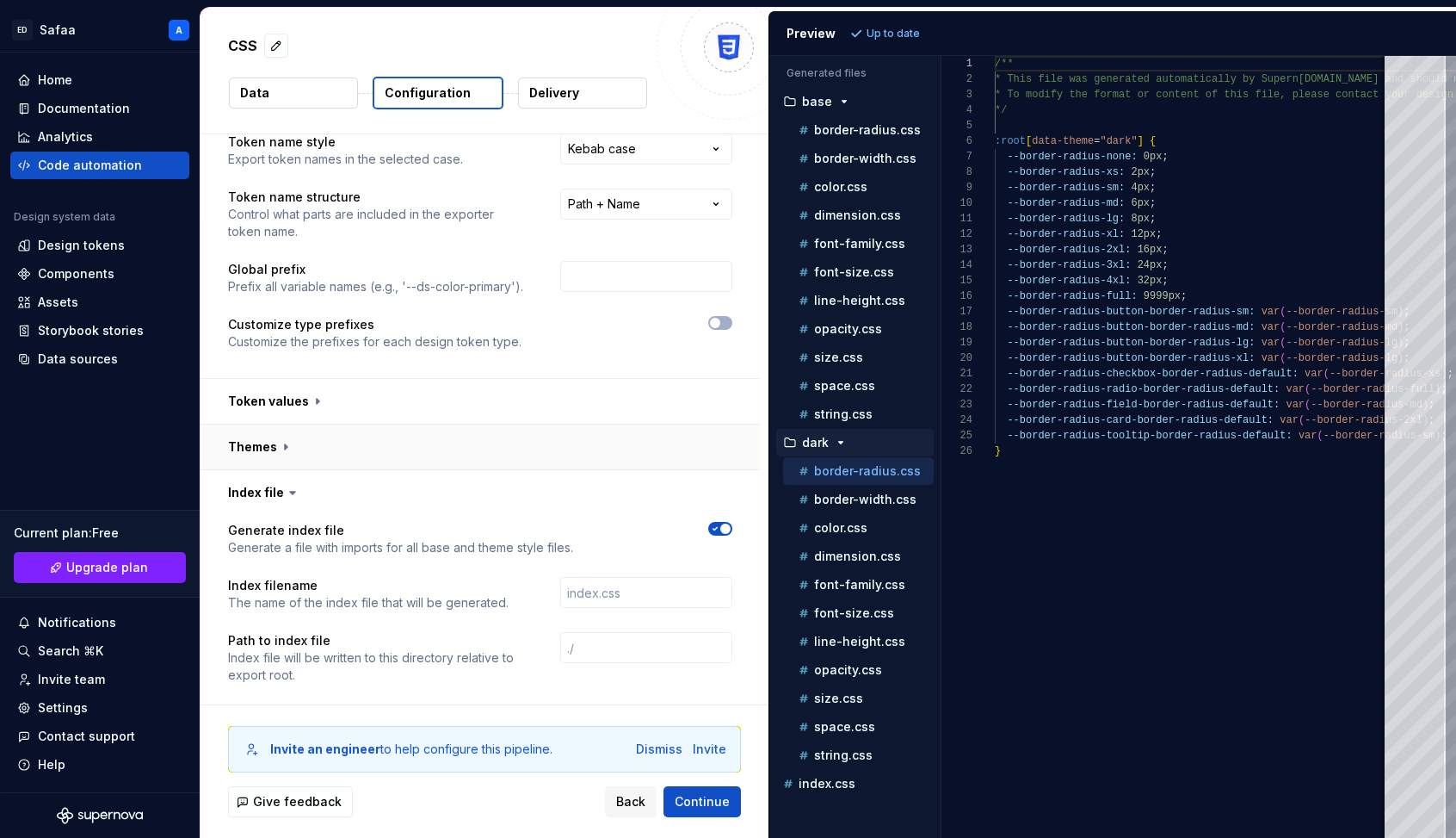
click at [578, 459] on button "button" at bounding box center [481, 447] width 560 height 44
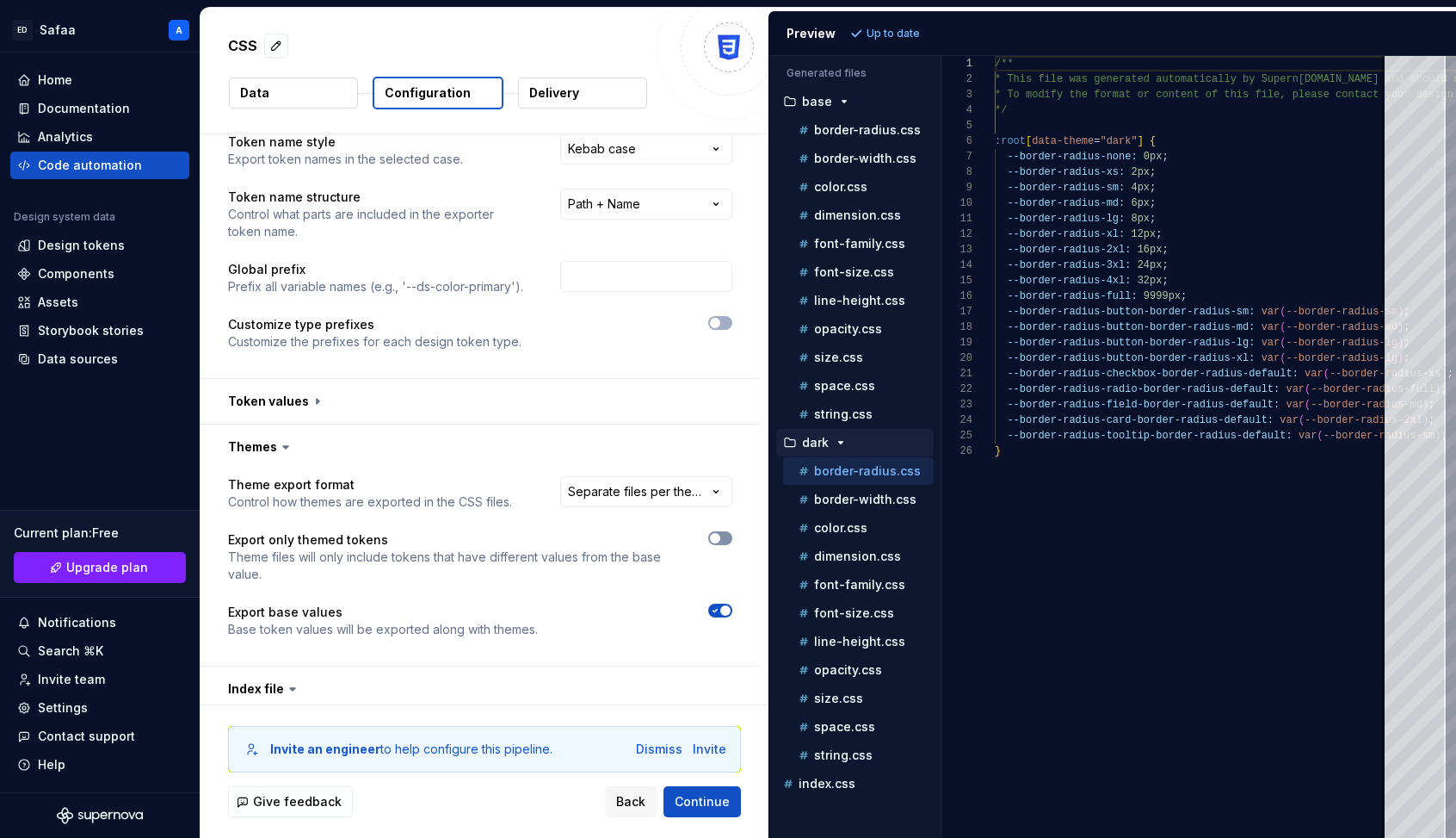
click at [722, 539] on icon "button" at bounding box center [715, 538] width 14 height 11
click at [907, 30] on span "Refresh preview" at bounding box center [910, 34] width 86 height 14
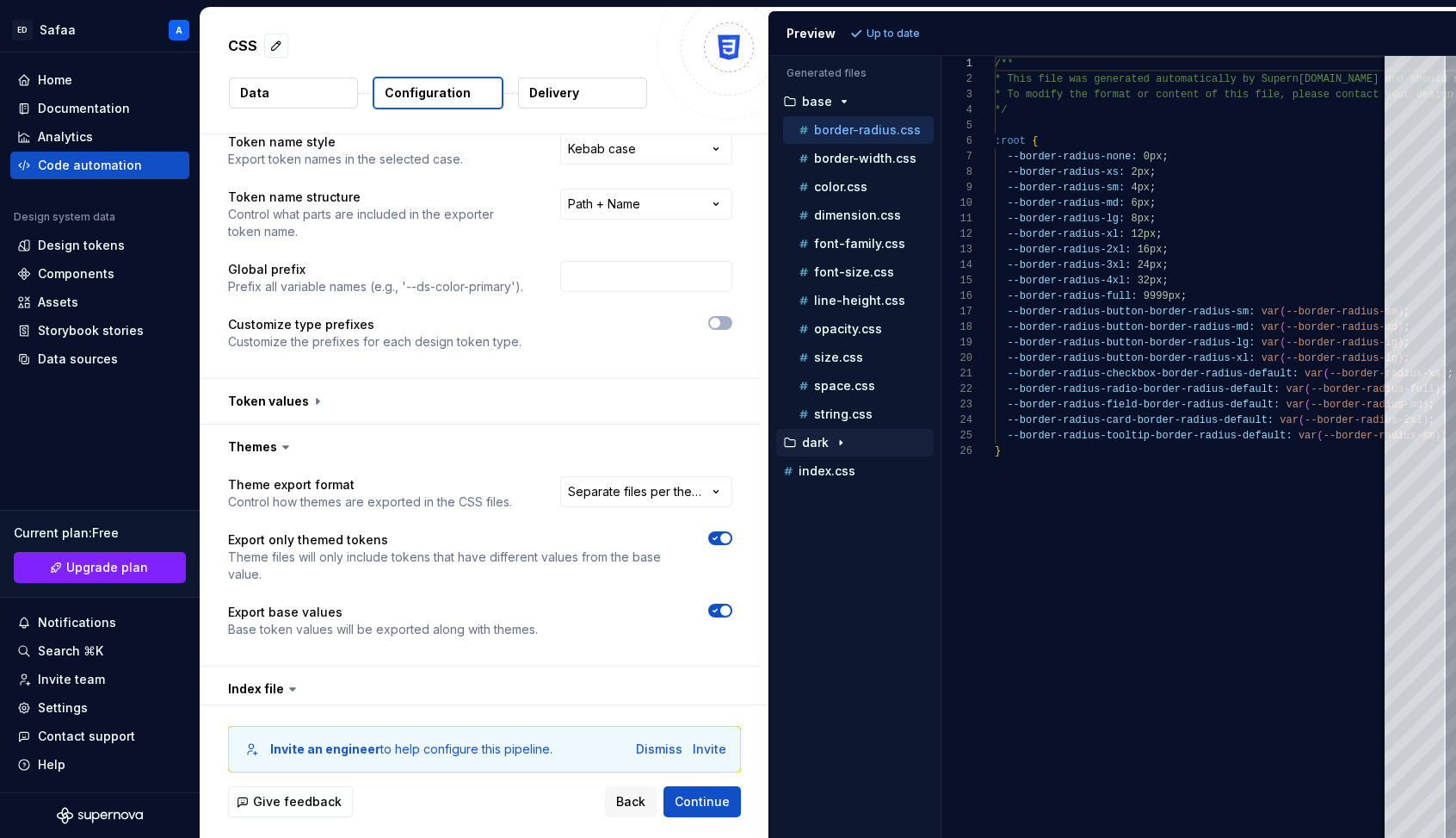
click at [837, 444] on icon "button" at bounding box center [840, 442] width 14 height 14
click at [852, 477] on p "color.css" at bounding box center [840, 471] width 53 height 14
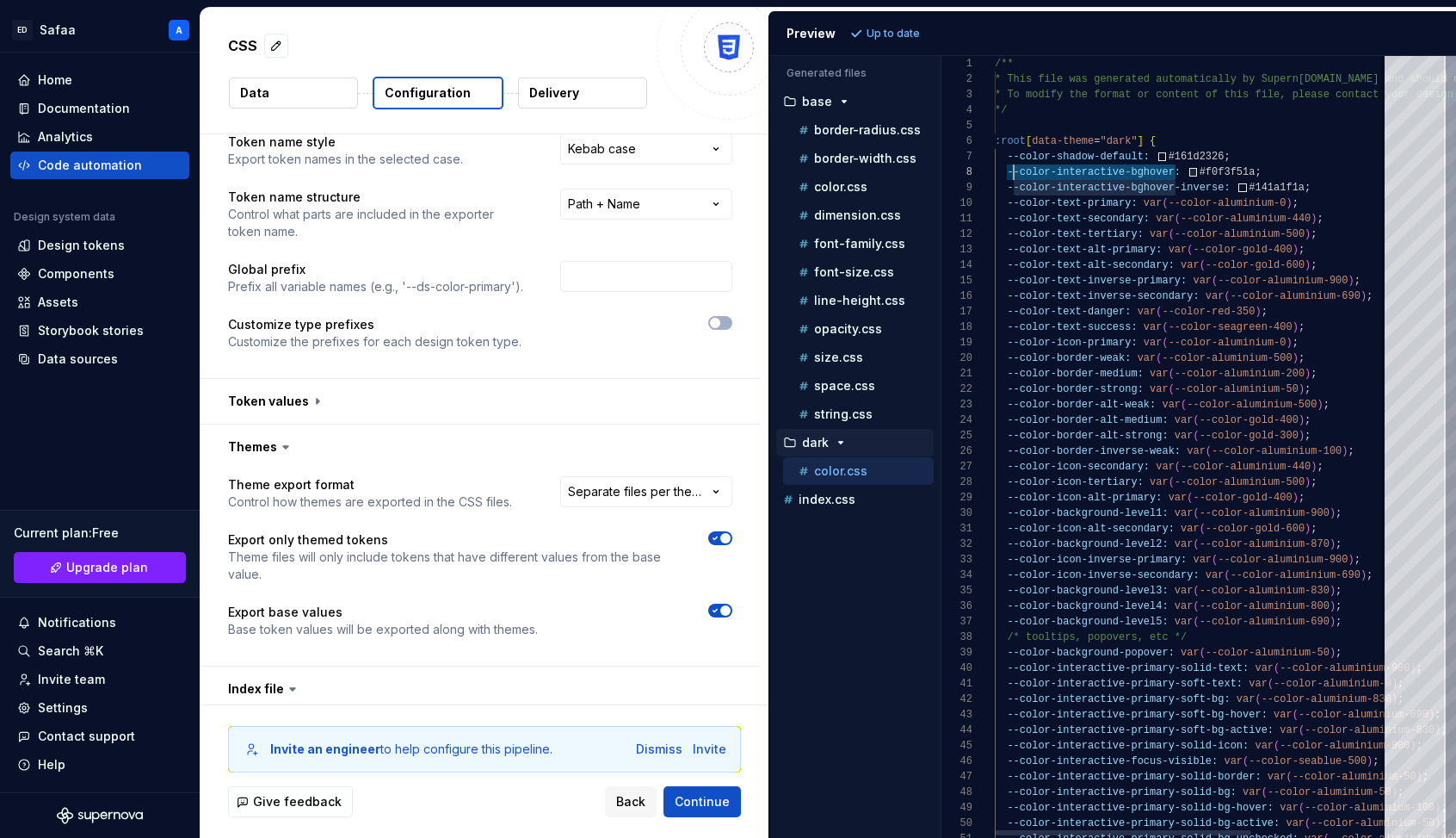
scroll to position [108, 12]
drag, startPoint x: 1175, startPoint y: 173, endPoint x: 1007, endPoint y: 171, distance: 168.0
click at [714, 764] on span "Continue" at bounding box center [701, 801] width 55 height 17
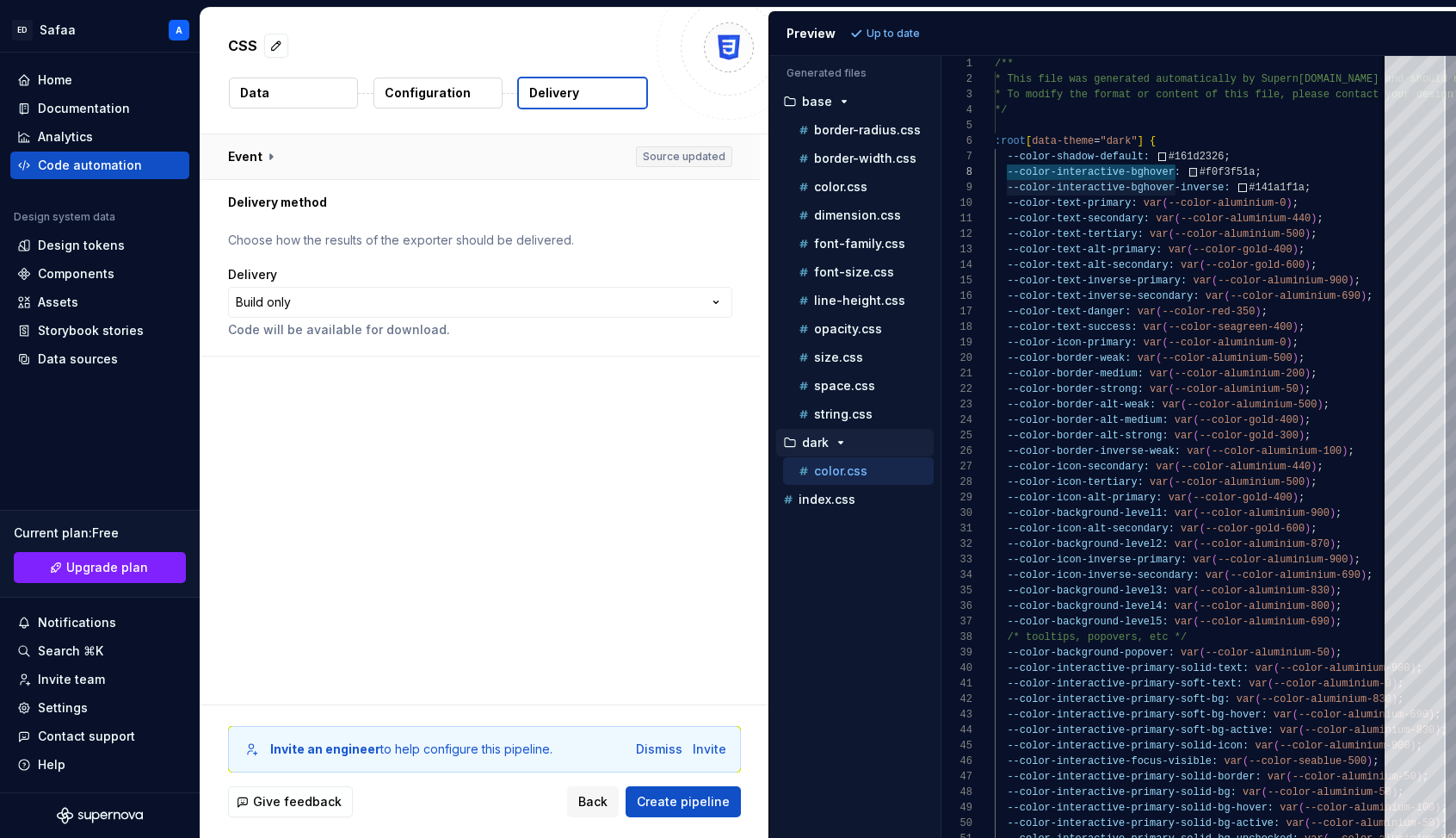
click at [699, 156] on button "button" at bounding box center [481, 156] width 560 height 44
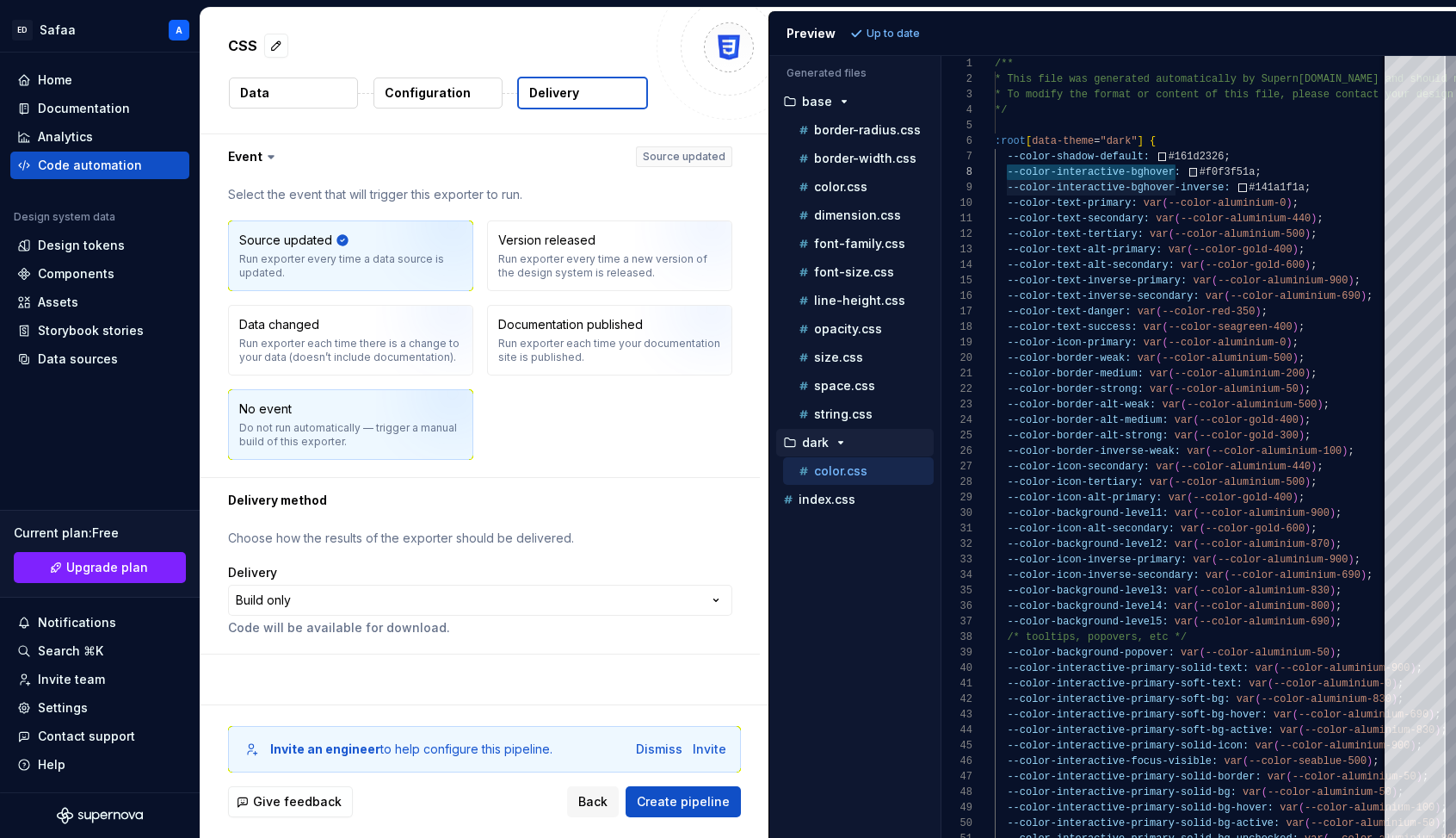
click at [407, 423] on img "button" at bounding box center [431, 431] width 110 height 116
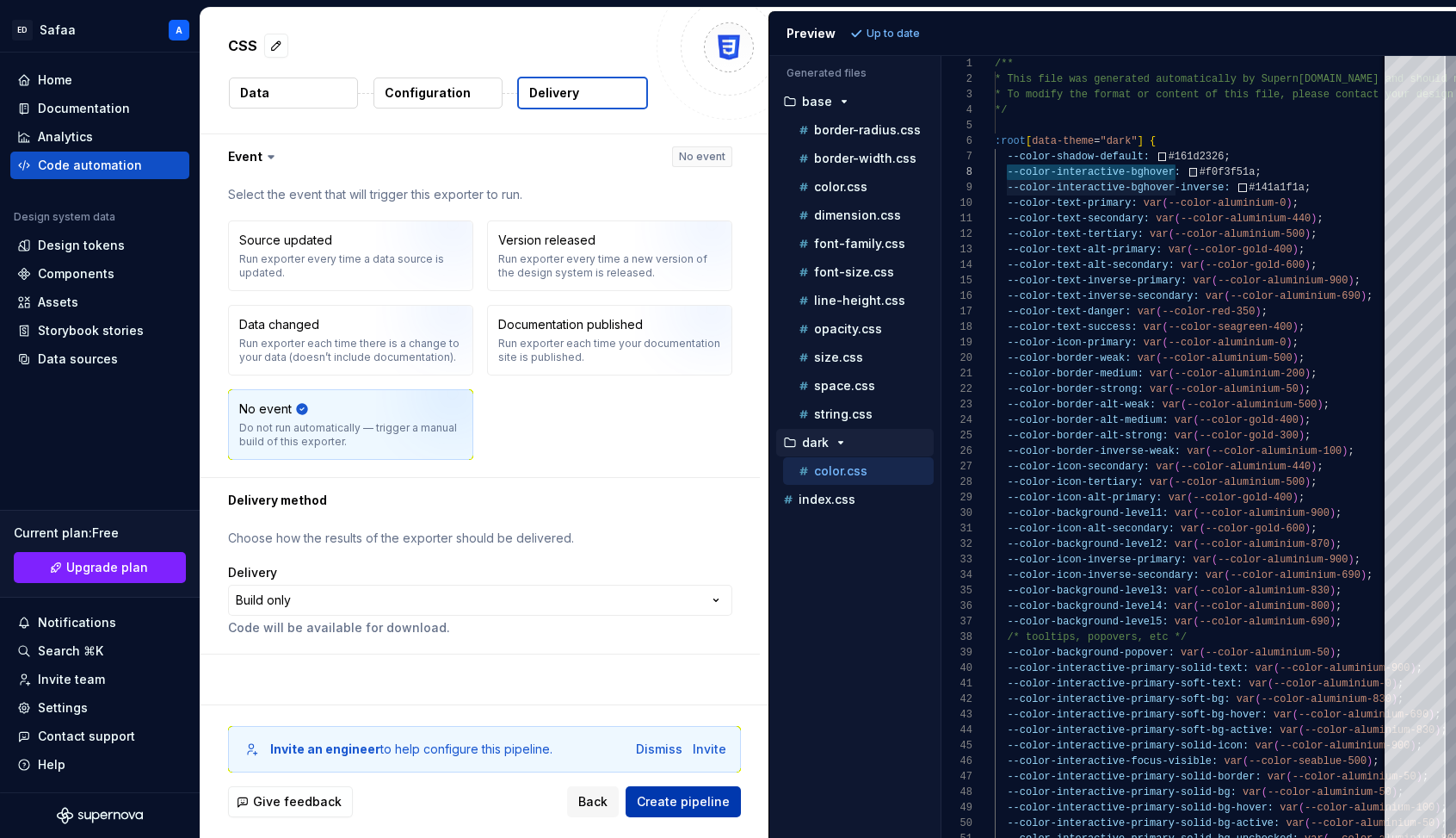
click at [681, 764] on span "Create pipeline" at bounding box center [683, 801] width 93 height 17
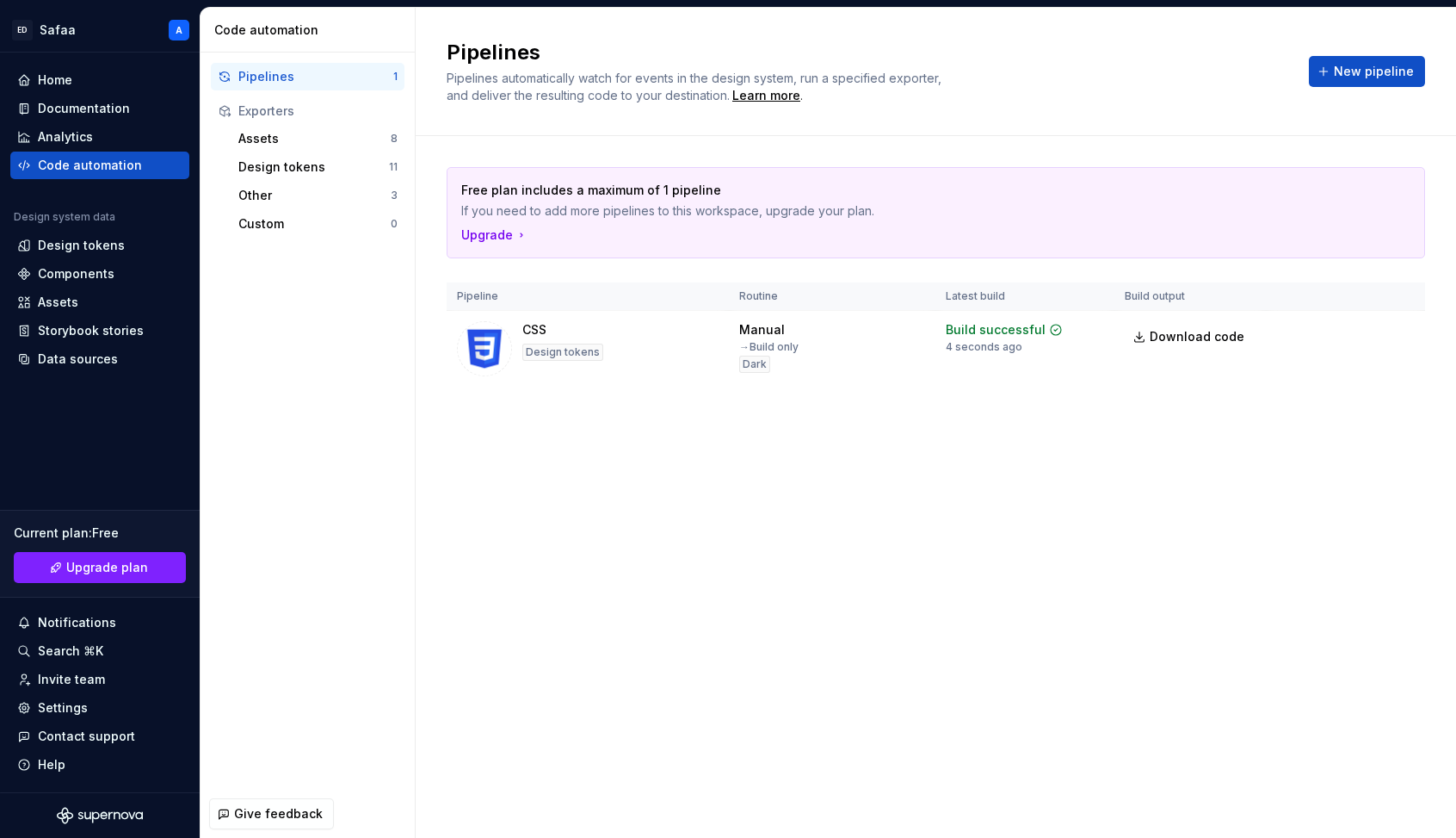
click at [1082, 441] on div "Free plan includes a maximum of 1 pipeline If you need to add more pipelines to…" at bounding box center [936, 293] width 978 height 316
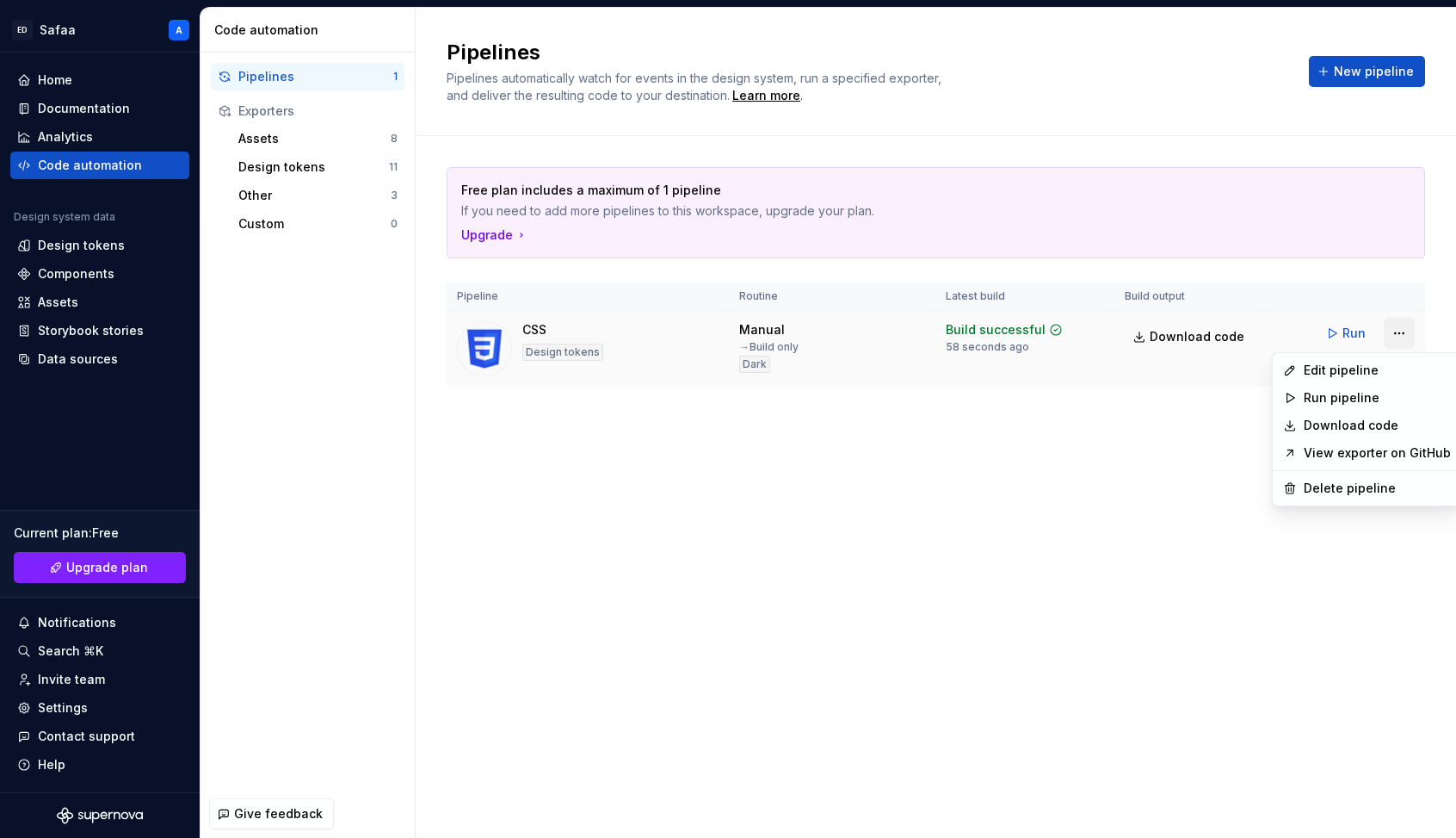
click at [1135, 329] on html "[PERSON_NAME] A Home Documentation Analytics Code automation Design system data…" at bounding box center [728, 419] width 1456 height 838
click at [1135, 333] on html "[PERSON_NAME] A Home Documentation Analytics Code automation Design system data…" at bounding box center [728, 419] width 1456 height 838
click at [1135, 331] on html "[PERSON_NAME] A Home Documentation Analytics Code automation Design system data…" at bounding box center [728, 419] width 1456 height 838
click at [1135, 332] on html "[PERSON_NAME] A Home Documentation Analytics Code automation Design system data…" at bounding box center [728, 419] width 1456 height 838
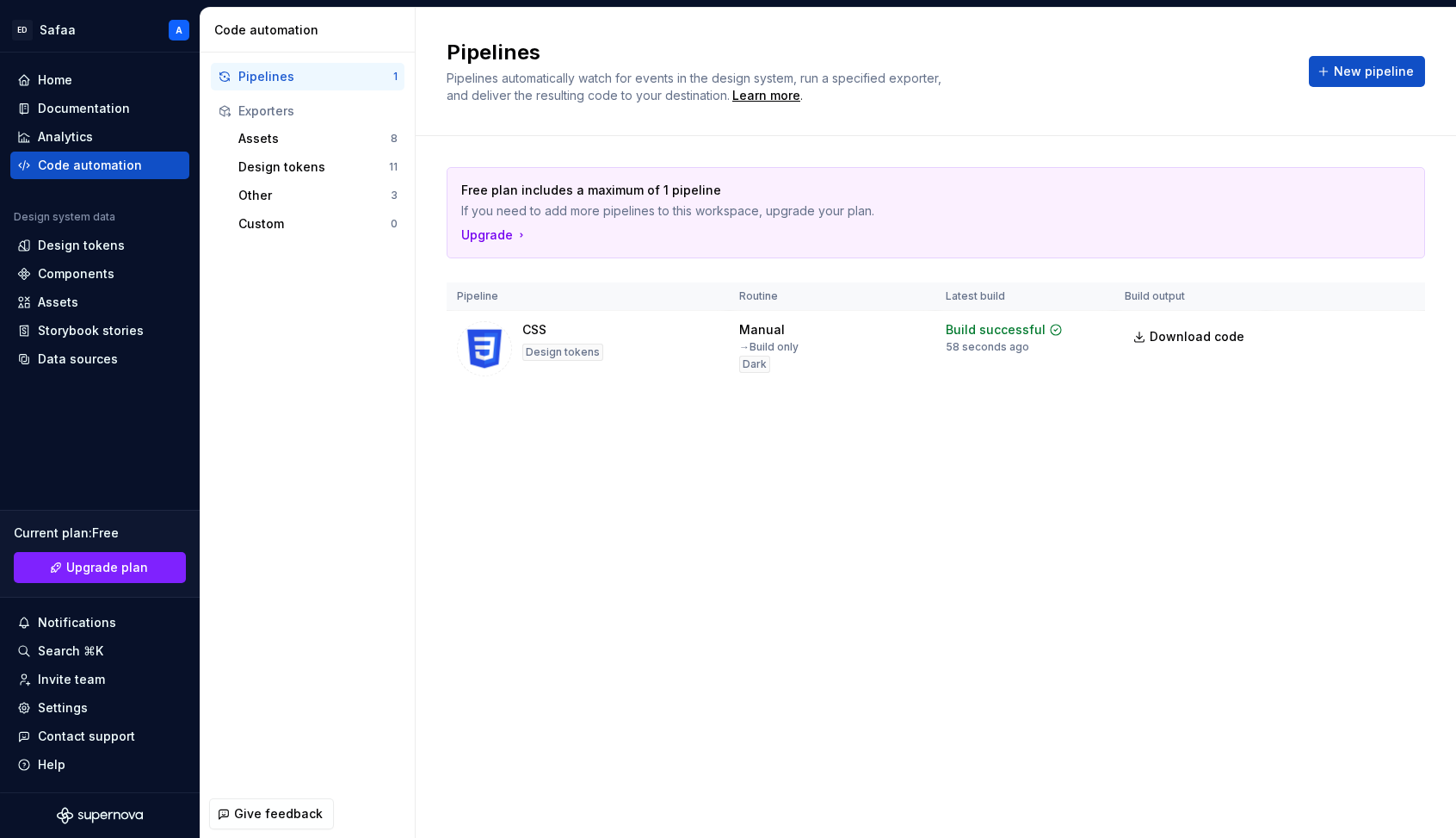
click at [1135, 329] on html "[PERSON_NAME] A Home Documentation Analytics Code automation Design system data…" at bounding box center [728, 419] width 1456 height 838
click at [1135, 331] on html "[PERSON_NAME] A Home Documentation Analytics Code automation Design system data…" at bounding box center [728, 419] width 1456 height 838
click at [1135, 332] on html "[PERSON_NAME] A Home Documentation Analytics Code automation Design system data…" at bounding box center [728, 419] width 1456 height 838
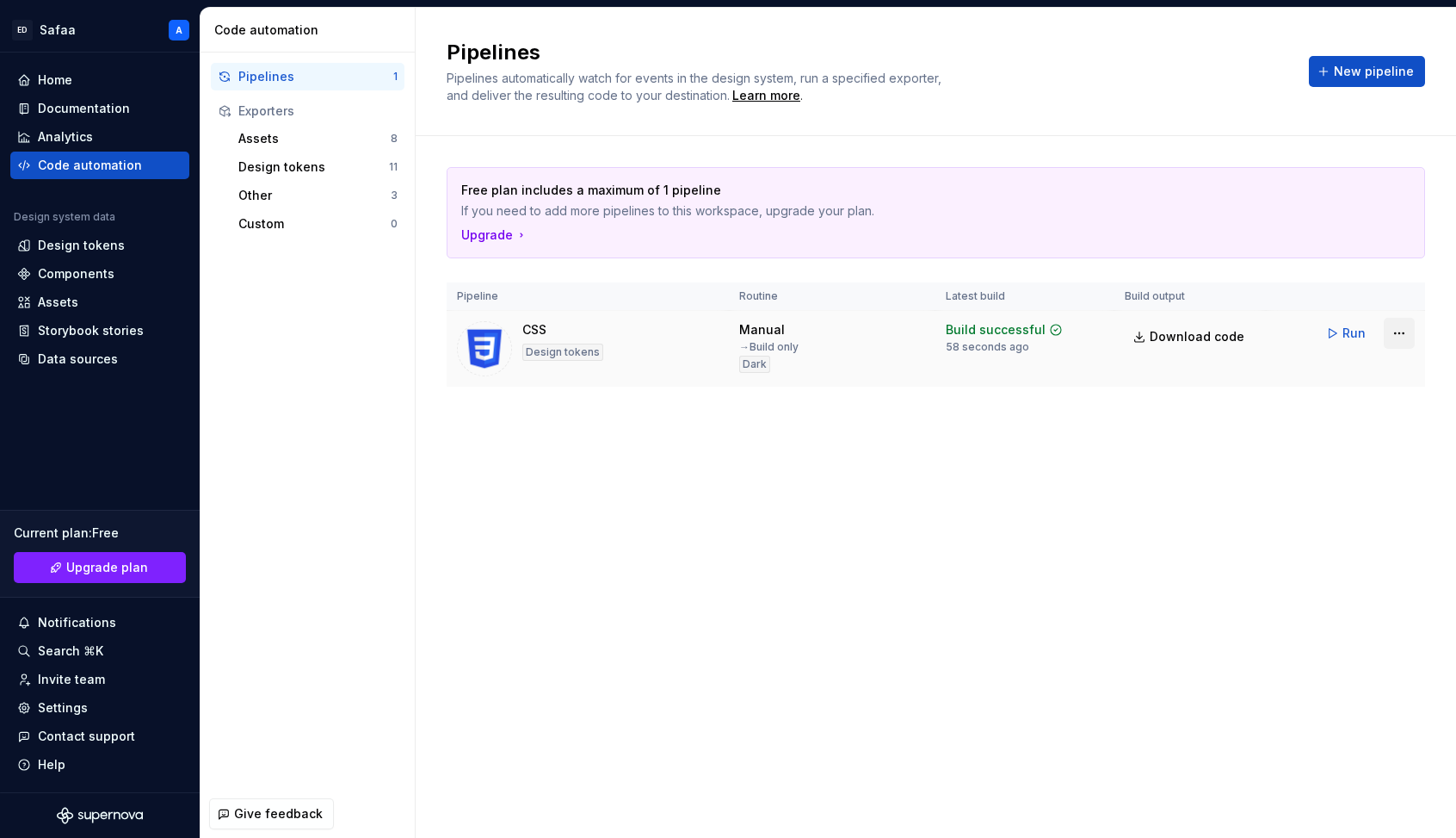
click at [1135, 342] on html "[PERSON_NAME] A Home Documentation Analytics Code automation Design system data…" at bounding box center [728, 419] width 1456 height 838
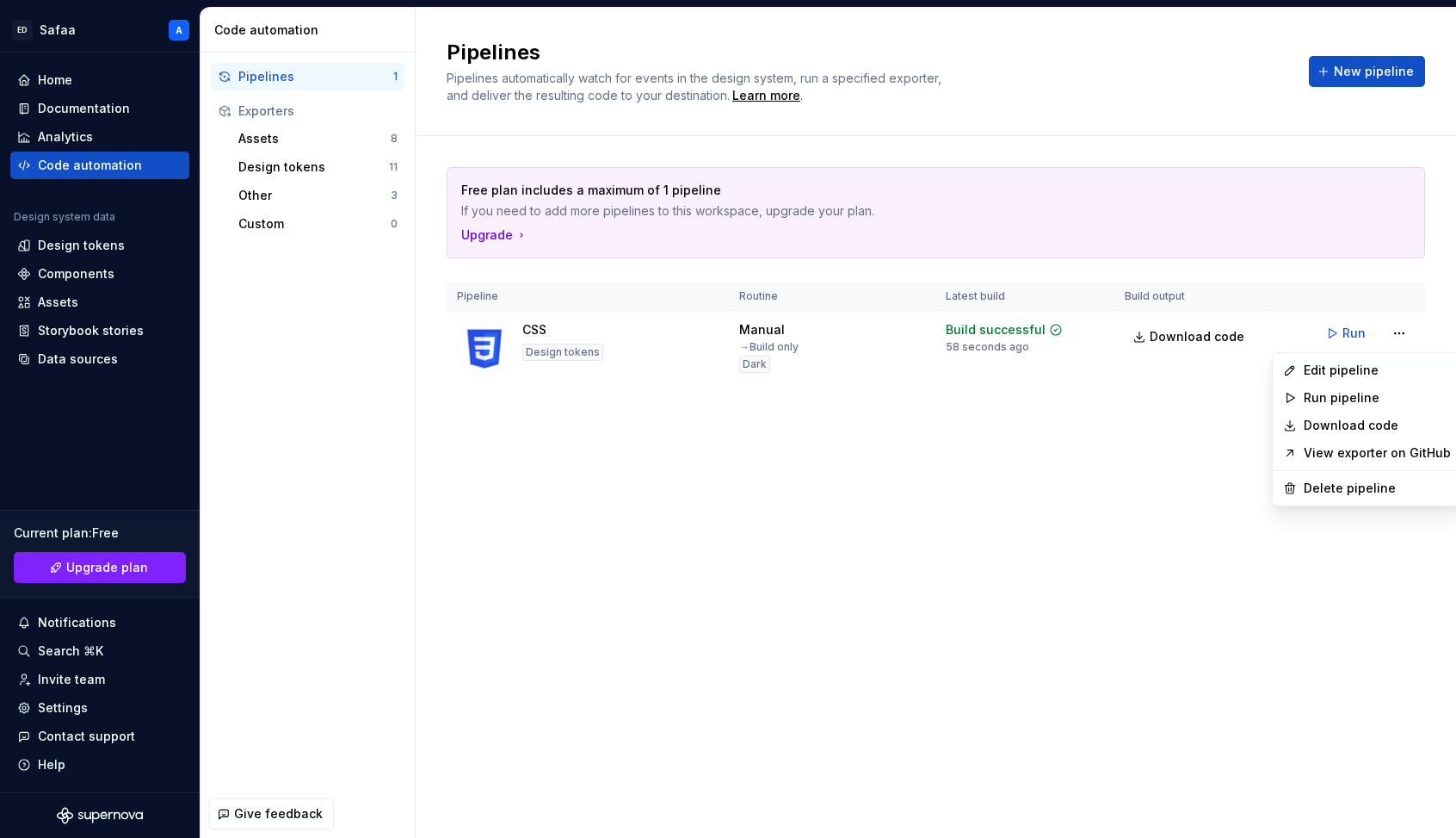
click at [1135, 334] on html "[PERSON_NAME] A Home Documentation Analytics Code automation Design system data…" at bounding box center [728, 419] width 1456 height 838
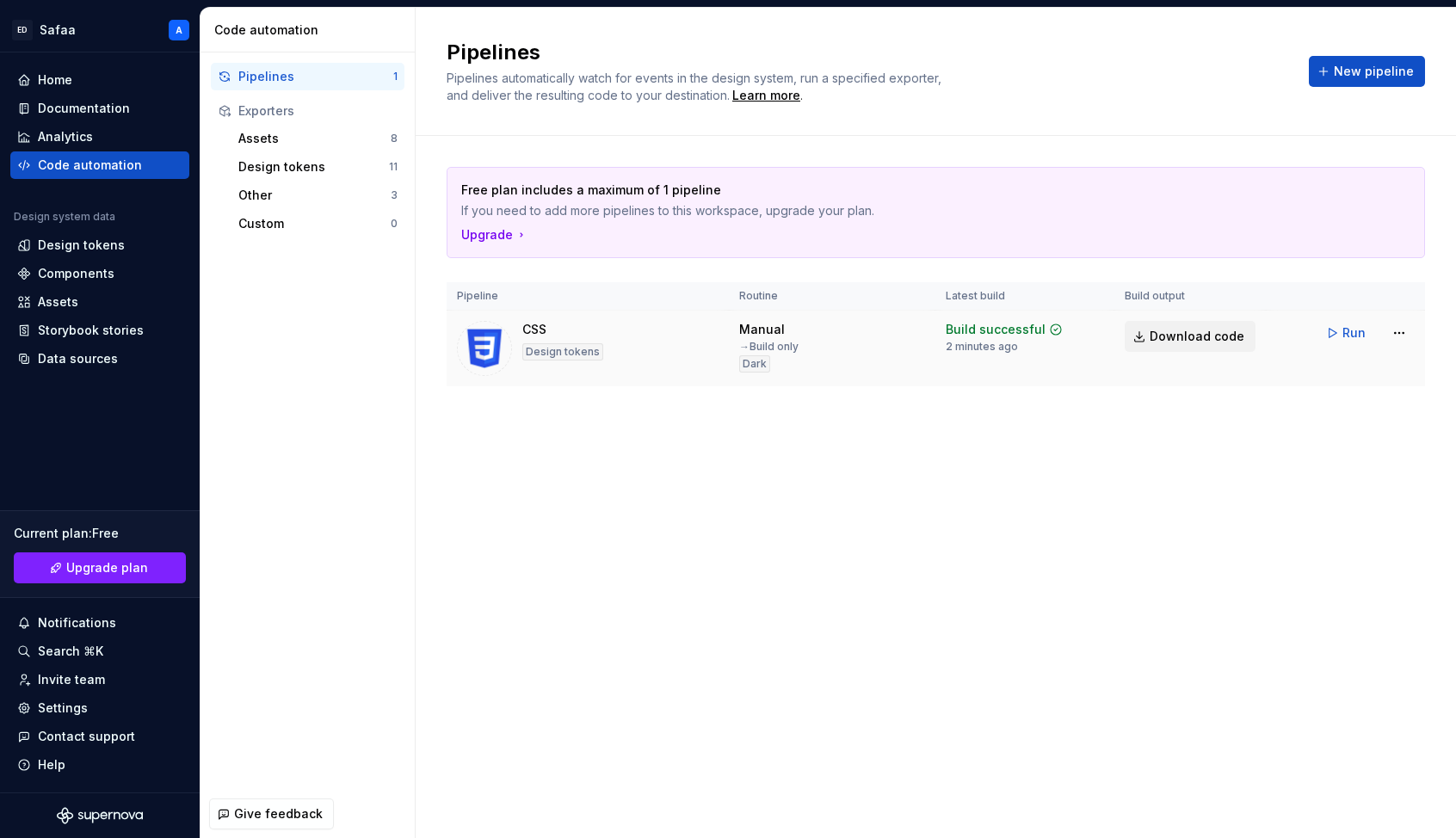
click at [1135, 336] on span "Download code" at bounding box center [1197, 337] width 95 height 17
click at [85, 255] on div "Design tokens" at bounding box center [100, 245] width 179 height 28
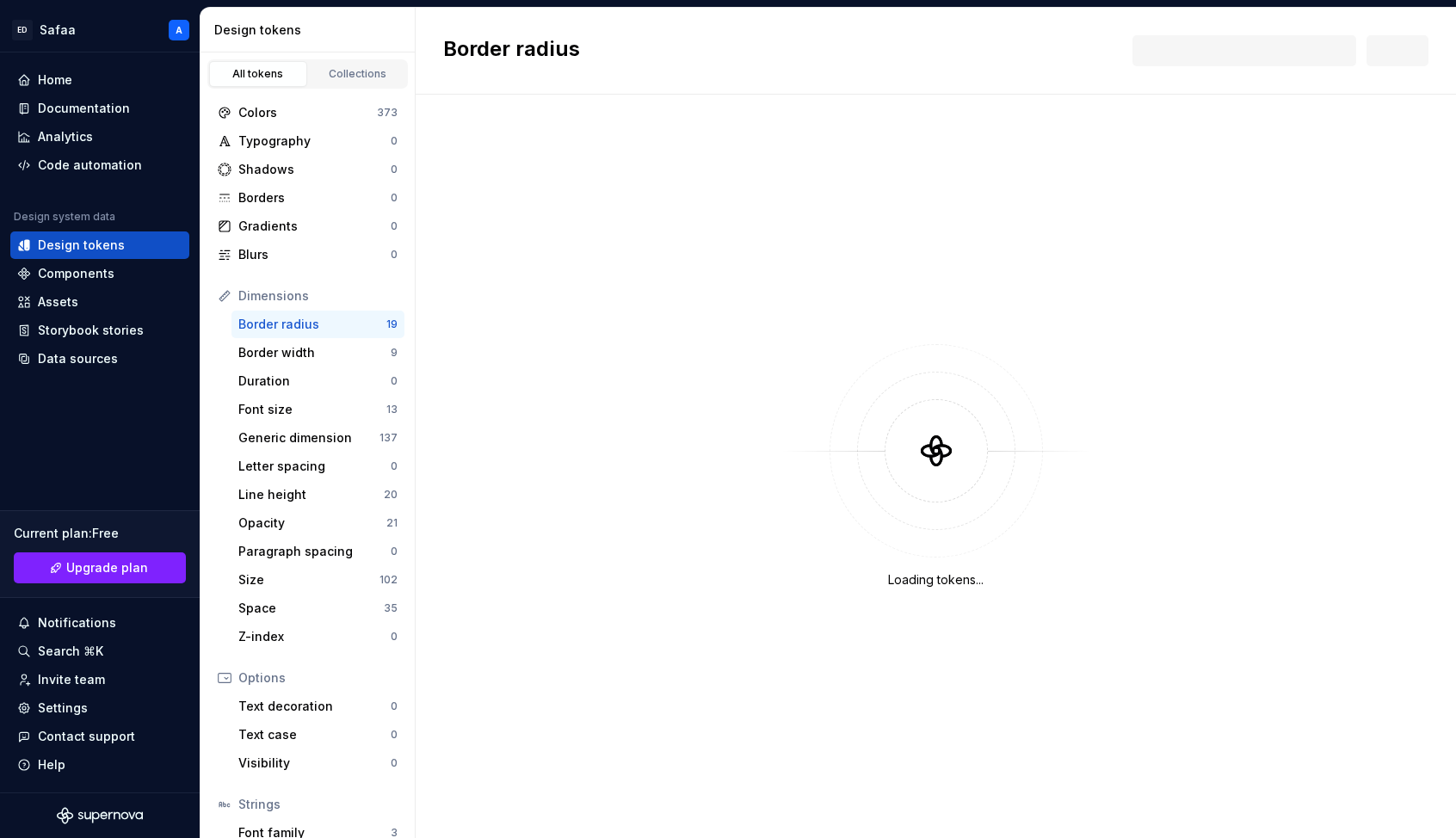
click at [309, 312] on div "Border radius 19" at bounding box center [317, 324] width 173 height 28
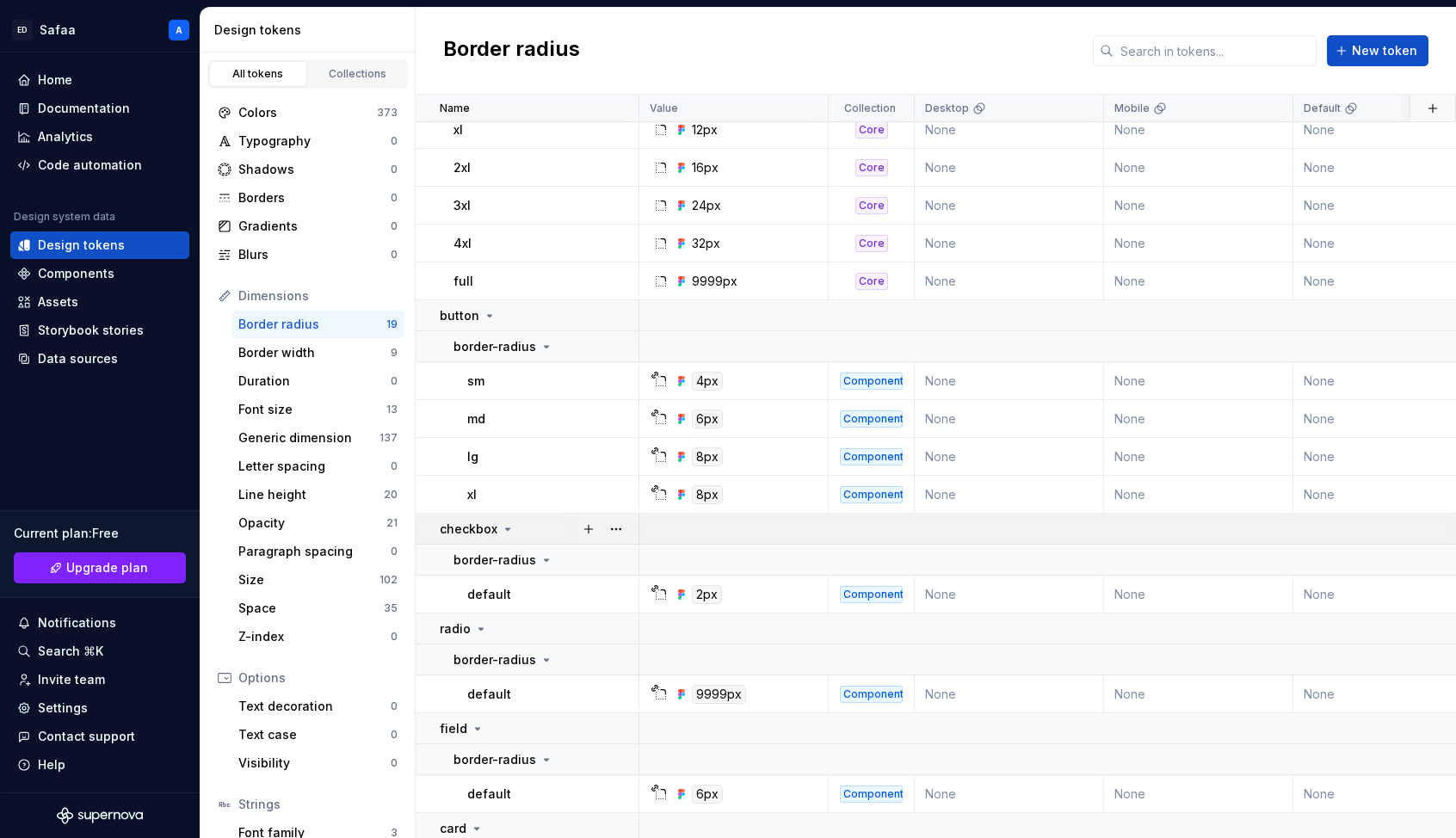
scroll to position [406, 0]
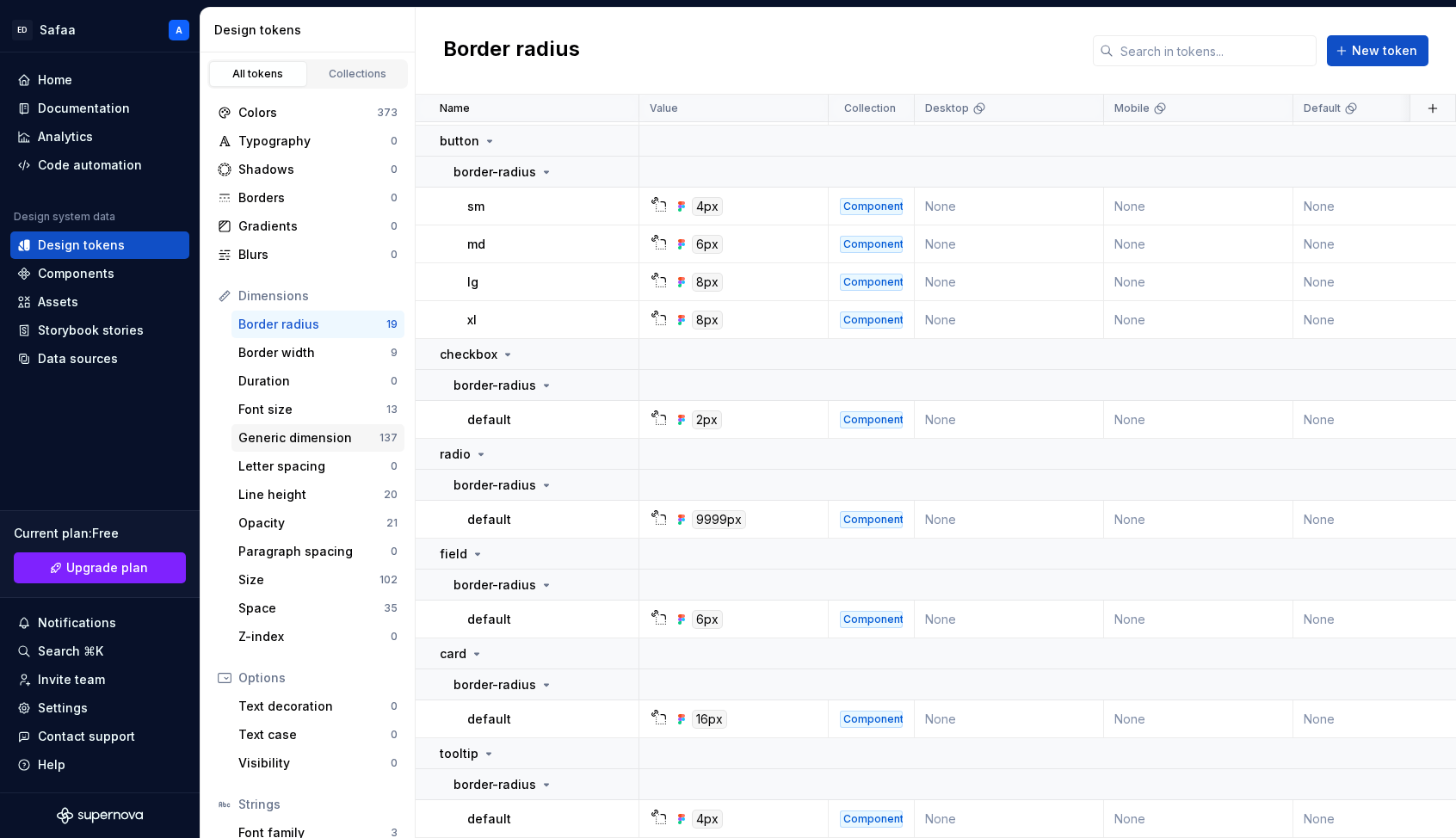
click at [342, 440] on div "Generic dimension" at bounding box center [309, 438] width 141 height 17
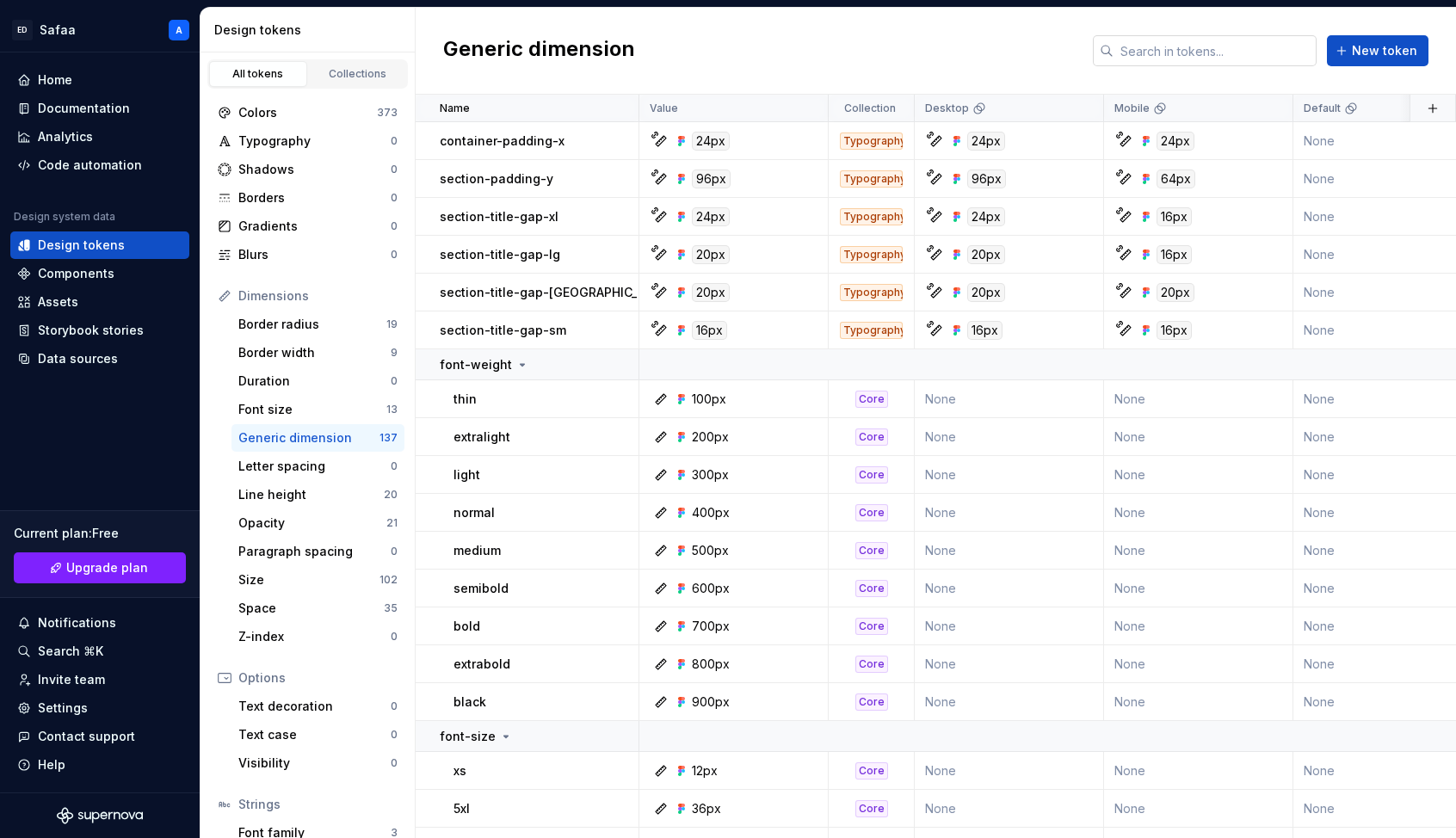
click at [1135, 60] on input "text" at bounding box center [1215, 51] width 203 height 31
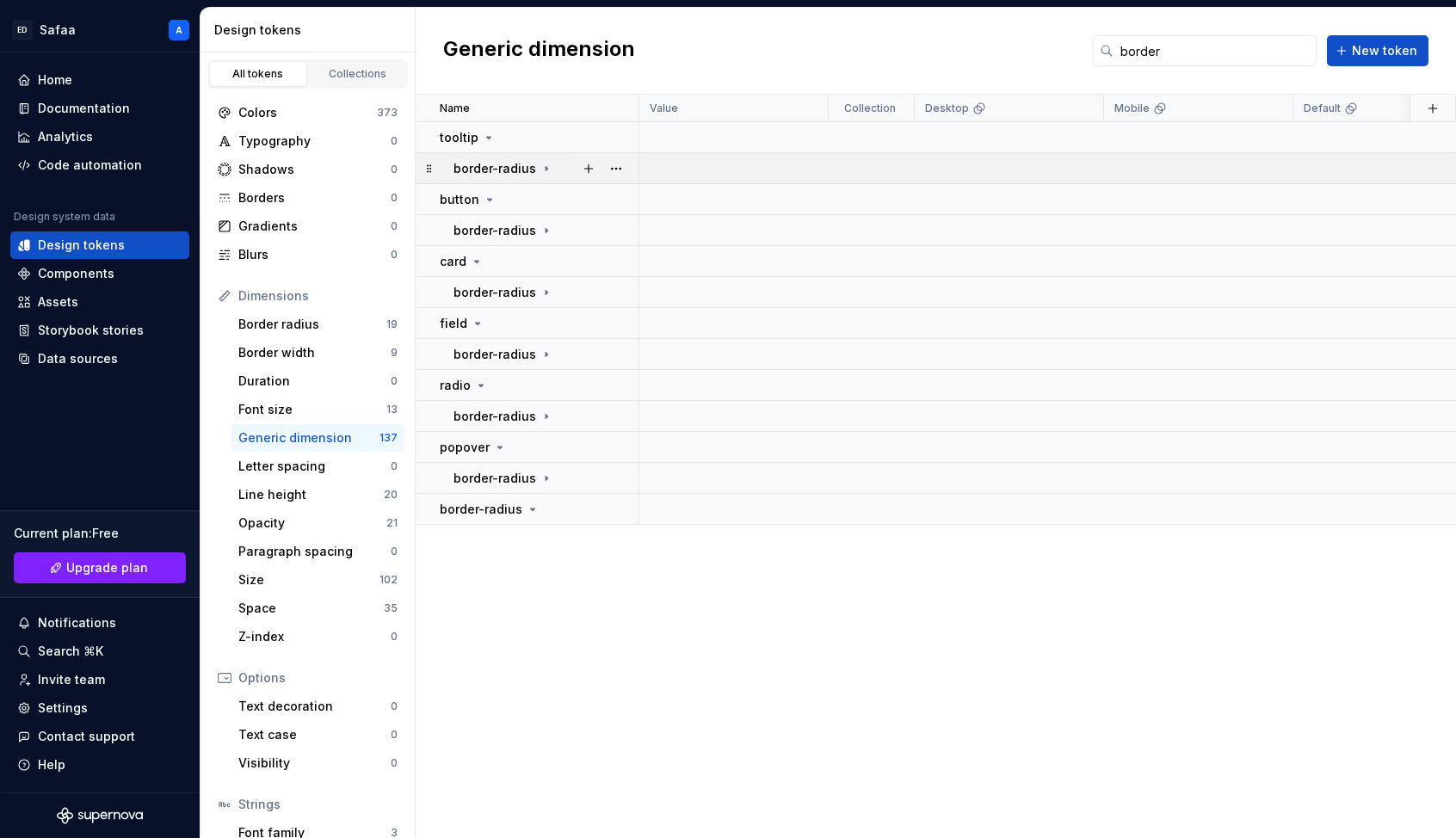
click at [545, 167] on icon at bounding box center [546, 168] width 2 height 4
click at [544, 231] on icon at bounding box center [546, 230] width 14 height 14
click at [545, 290] on icon at bounding box center [546, 292] width 14 height 14
click at [336, 579] on div "Size" at bounding box center [309, 580] width 141 height 17
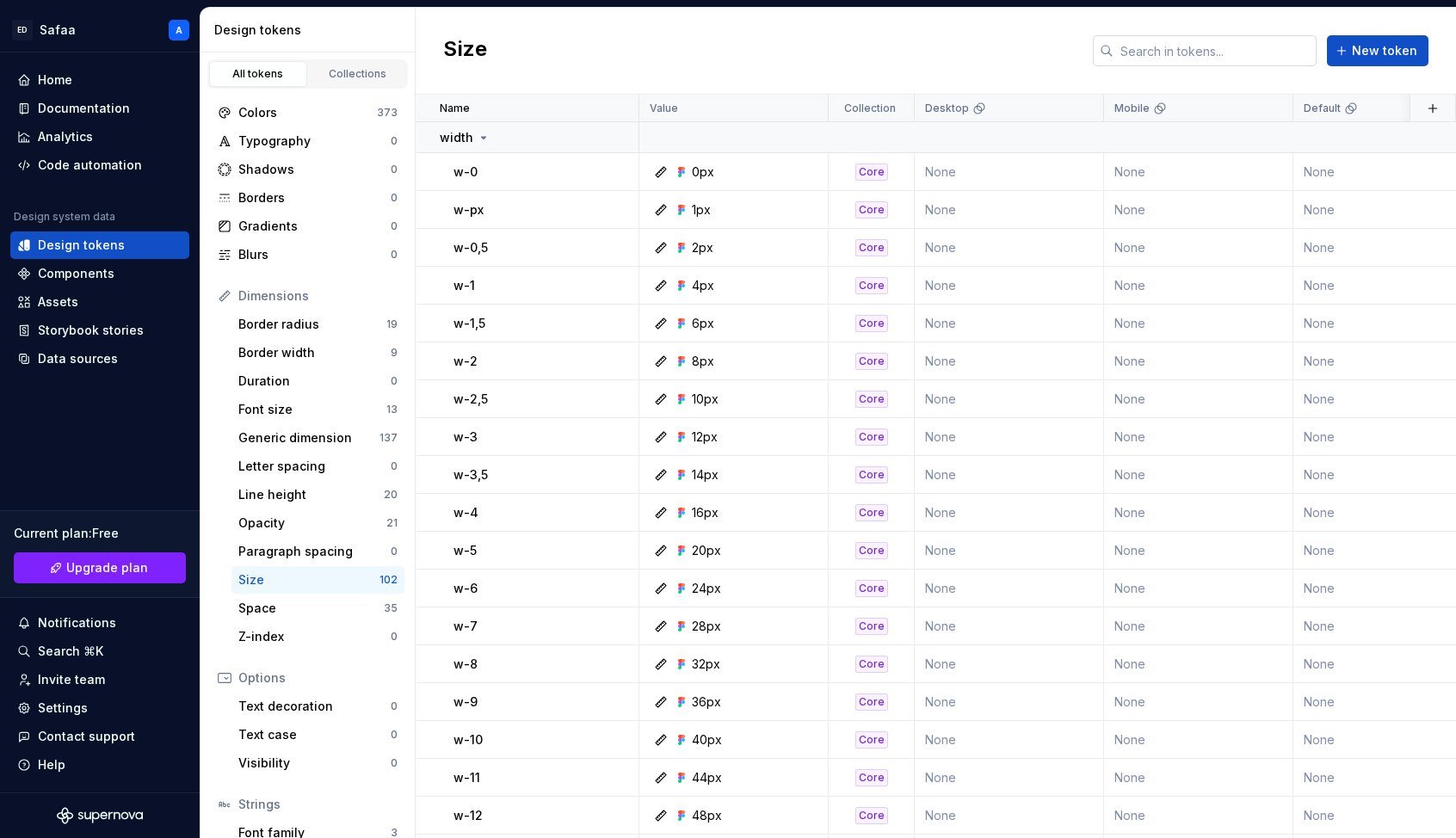
click at [1135, 57] on input "text" at bounding box center [1215, 51] width 203 height 31
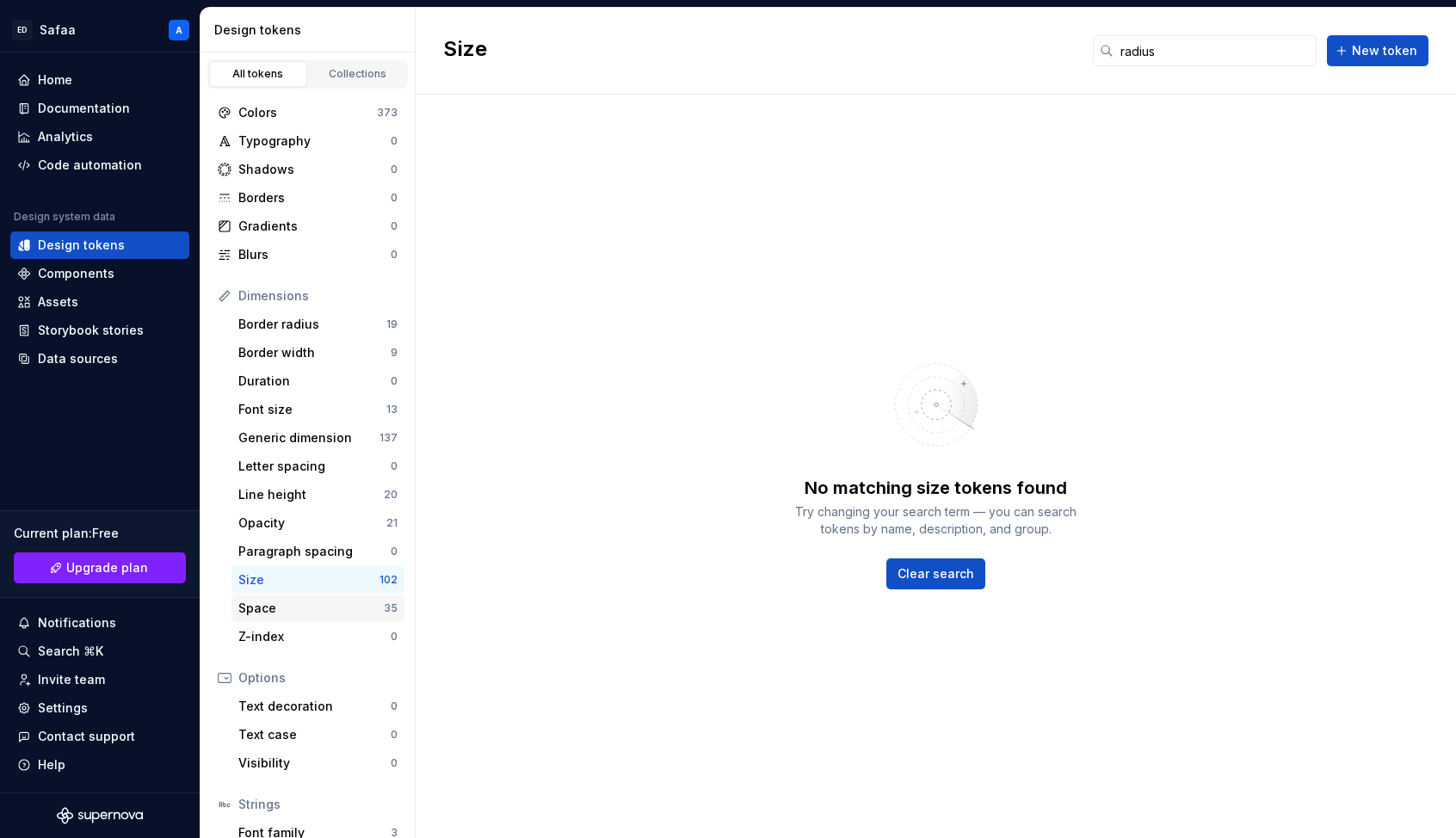
click at [274, 611] on div "Space" at bounding box center [311, 608] width 146 height 17
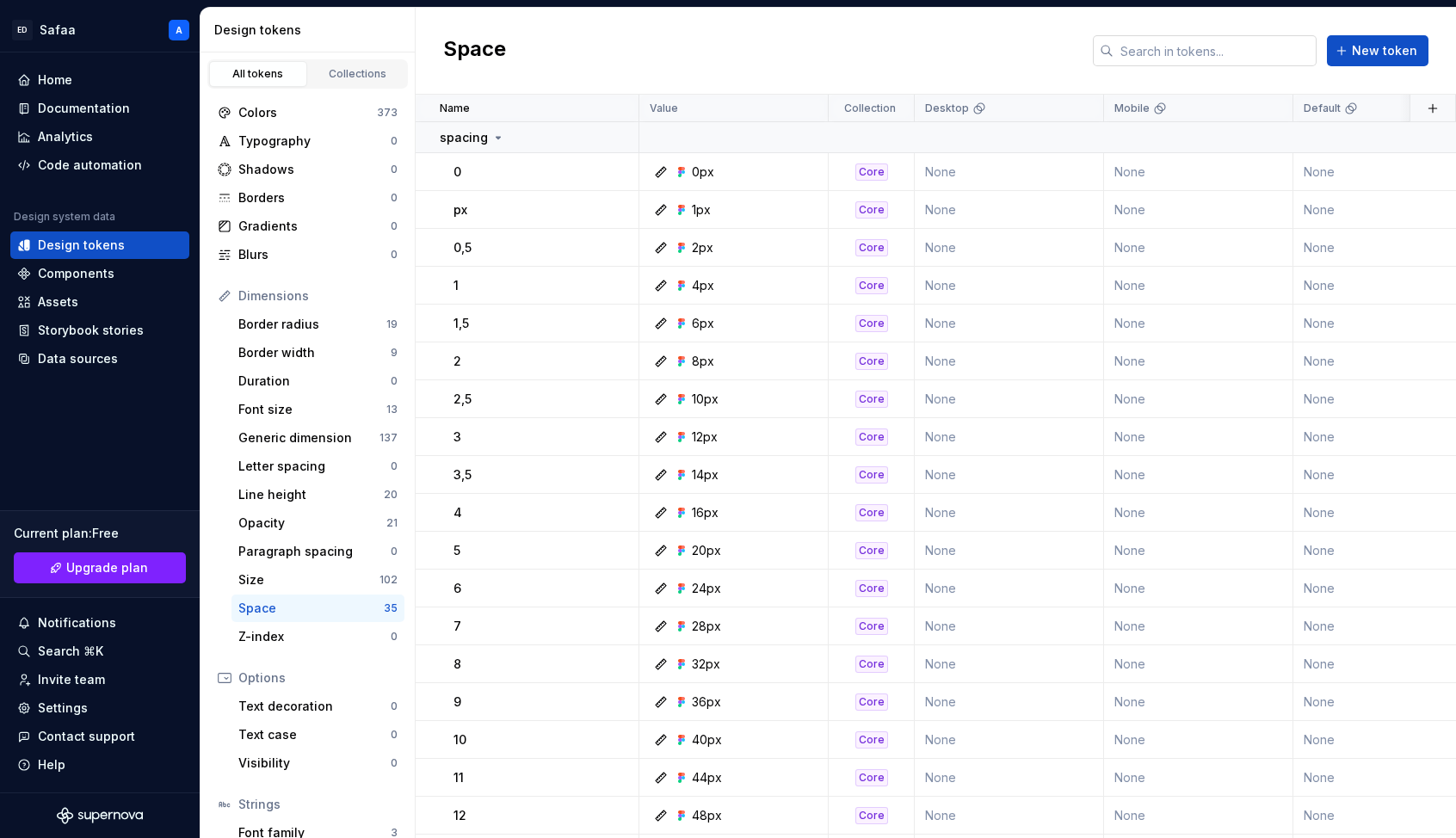
click at [1135, 39] on input "text" at bounding box center [1215, 51] width 203 height 31
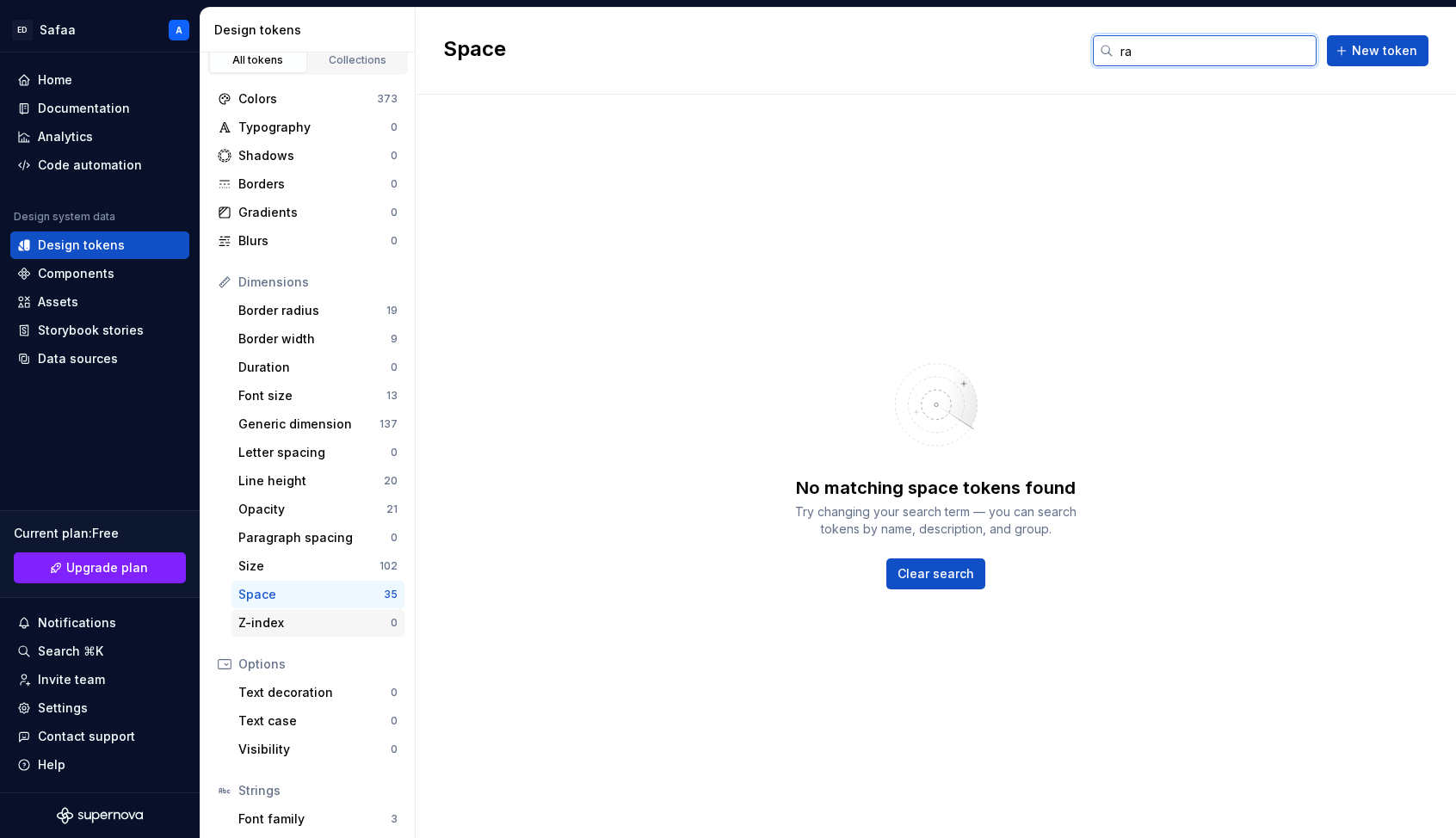
scroll to position [12, 0]
click at [316, 343] on div "Border width" at bounding box center [315, 340] width 152 height 17
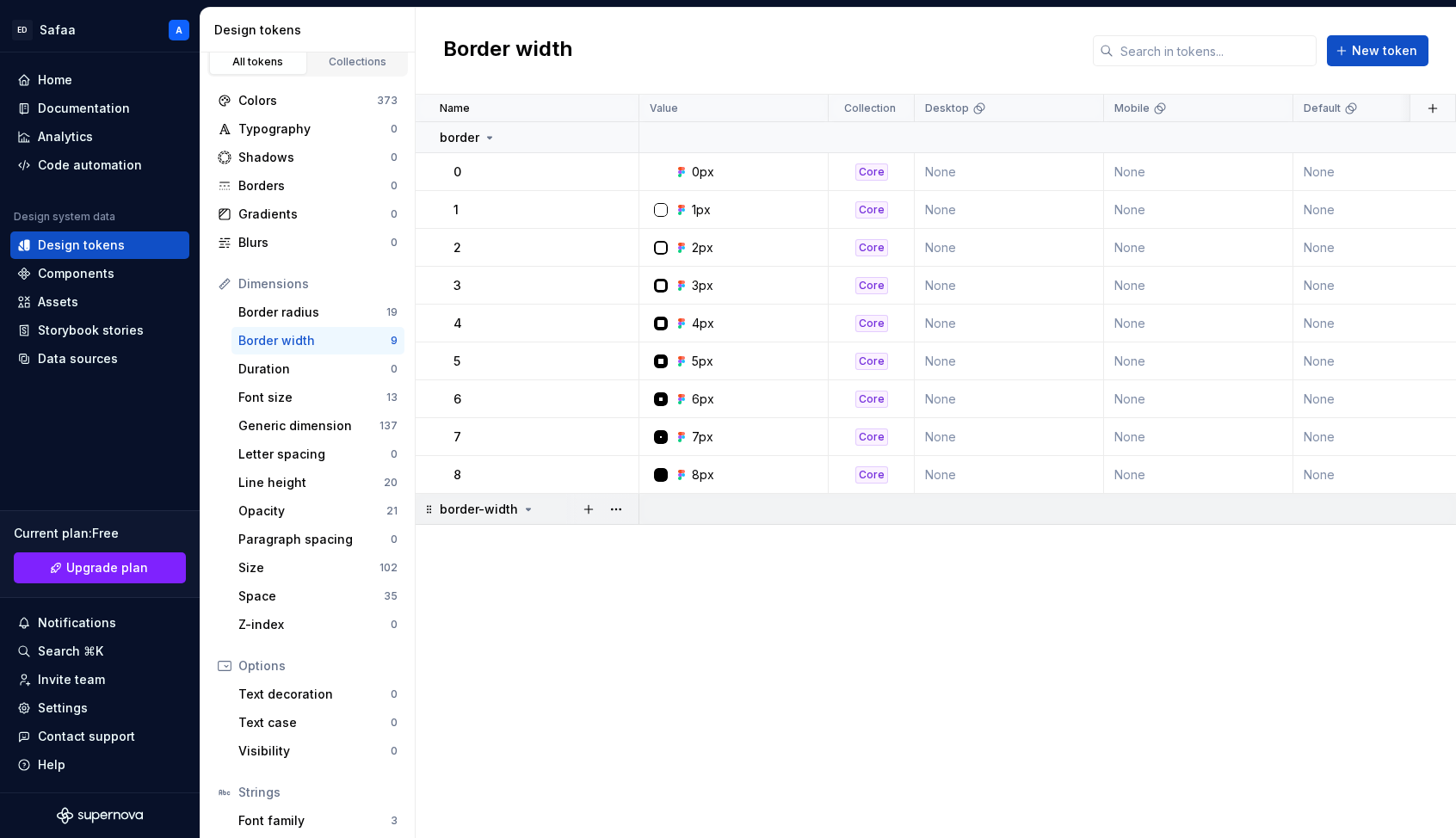
click at [526, 503] on icon at bounding box center [529, 509] width 14 height 14
click at [528, 512] on icon at bounding box center [529, 509] width 14 height 14
click at [619, 506] on button "button" at bounding box center [616, 509] width 24 height 24
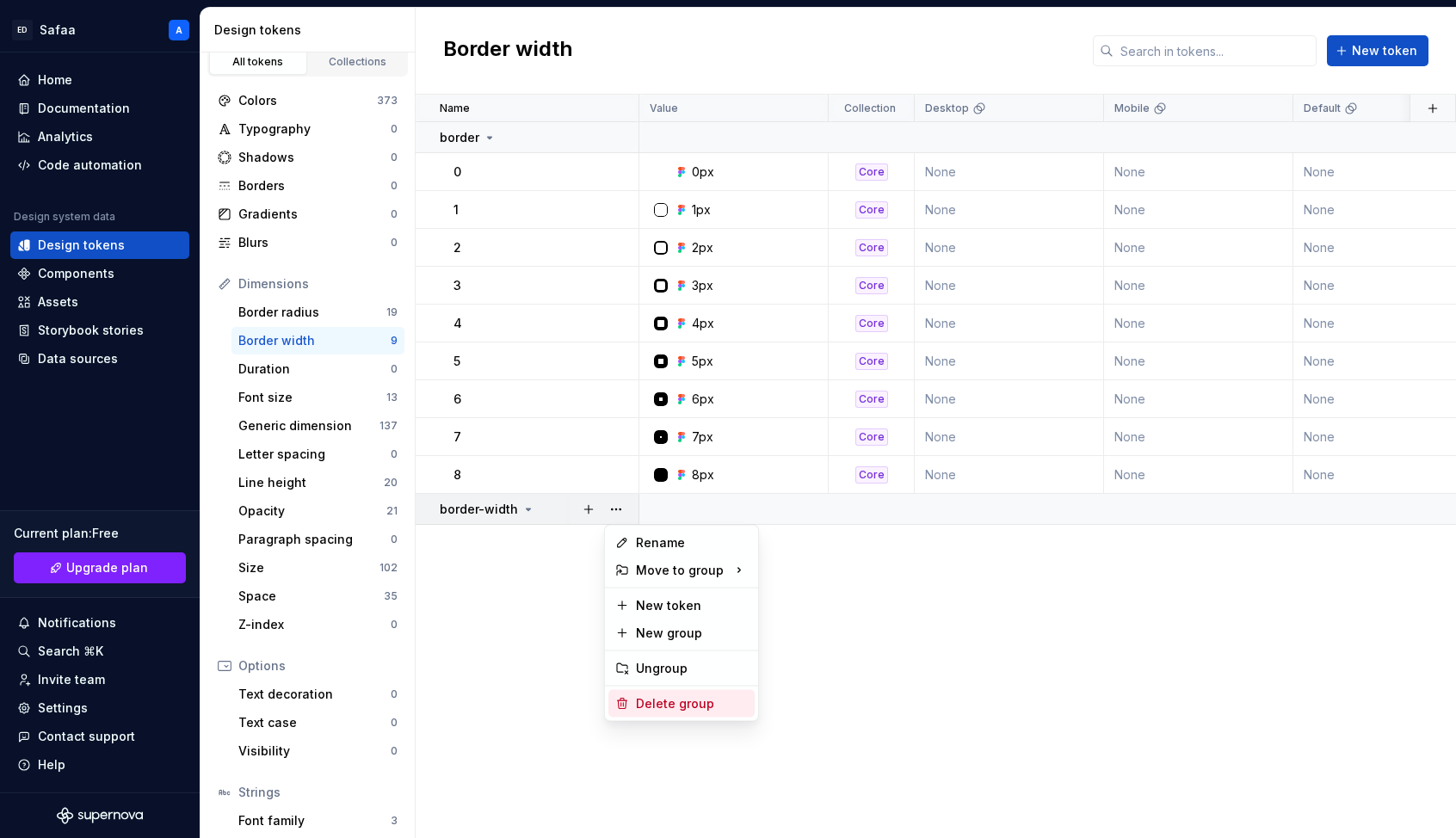
click at [682, 704] on div "Delete group" at bounding box center [692, 704] width 112 height 17
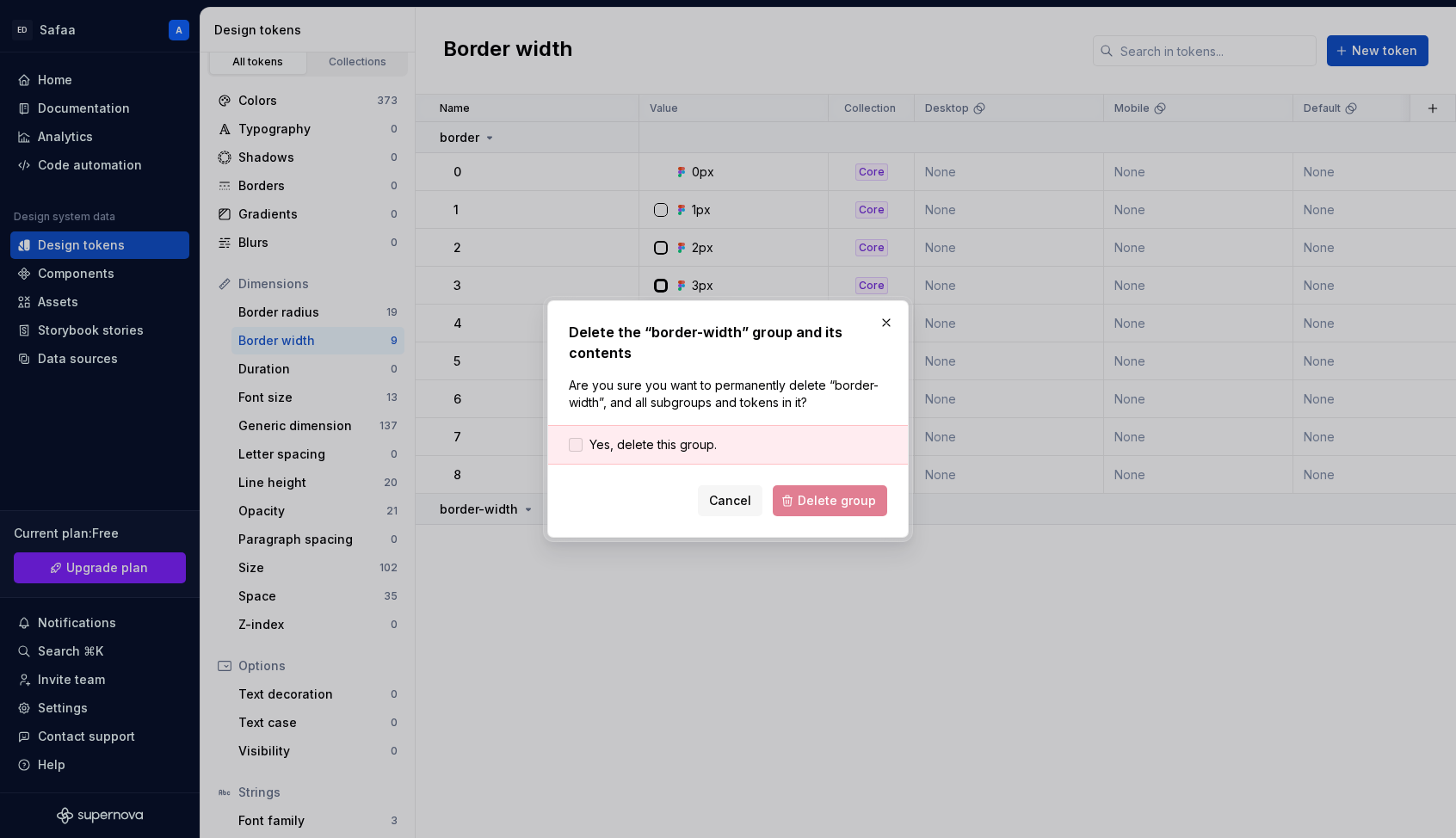
click at [692, 448] on span "Yes, delete this group." at bounding box center [653, 445] width 127 height 17
click at [831, 501] on span "Delete group" at bounding box center [837, 500] width 78 height 17
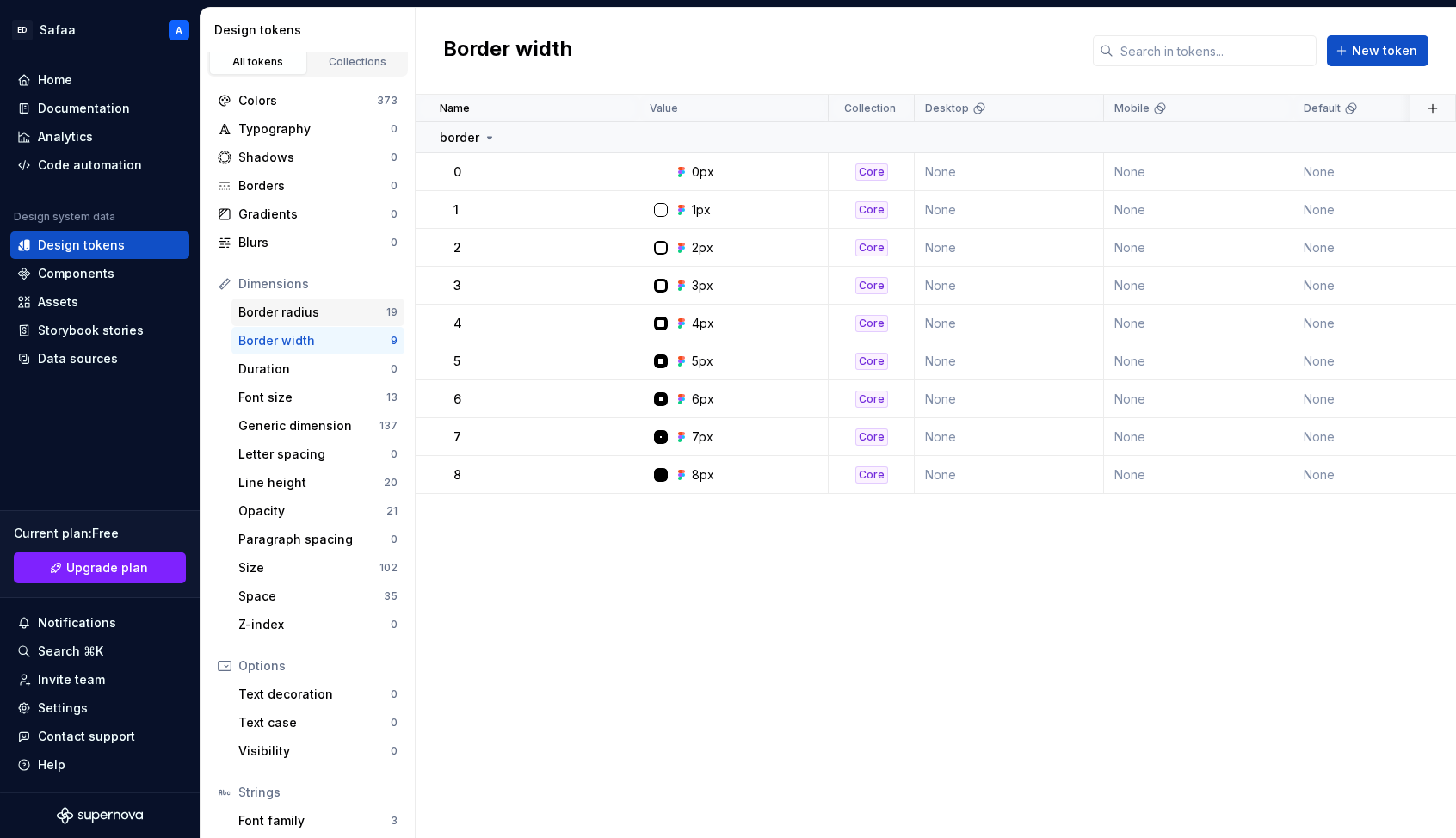
click at [300, 315] on div "Border radius" at bounding box center [312, 312] width 148 height 17
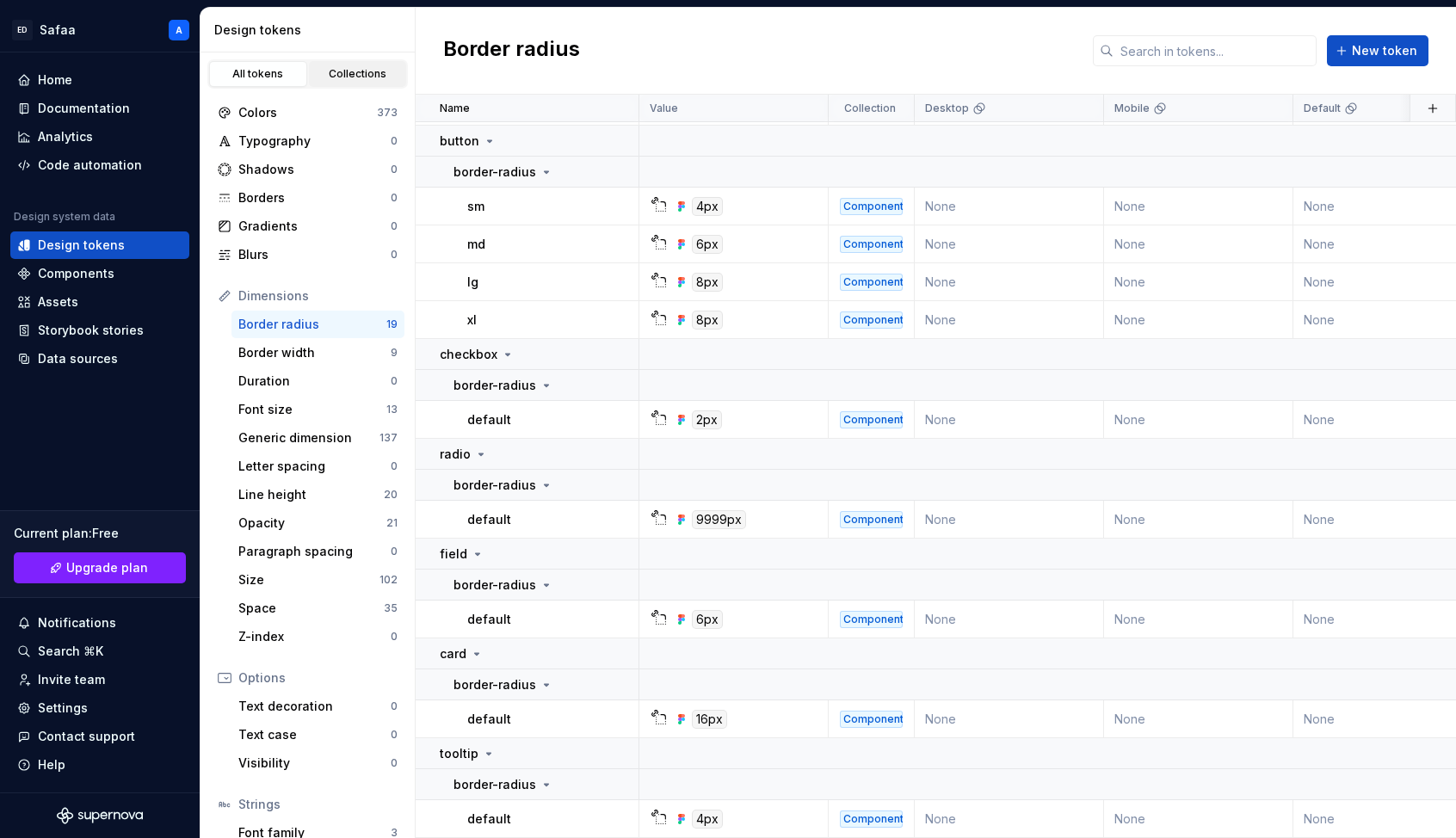
click at [338, 79] on div "Collections" at bounding box center [357, 74] width 86 height 14
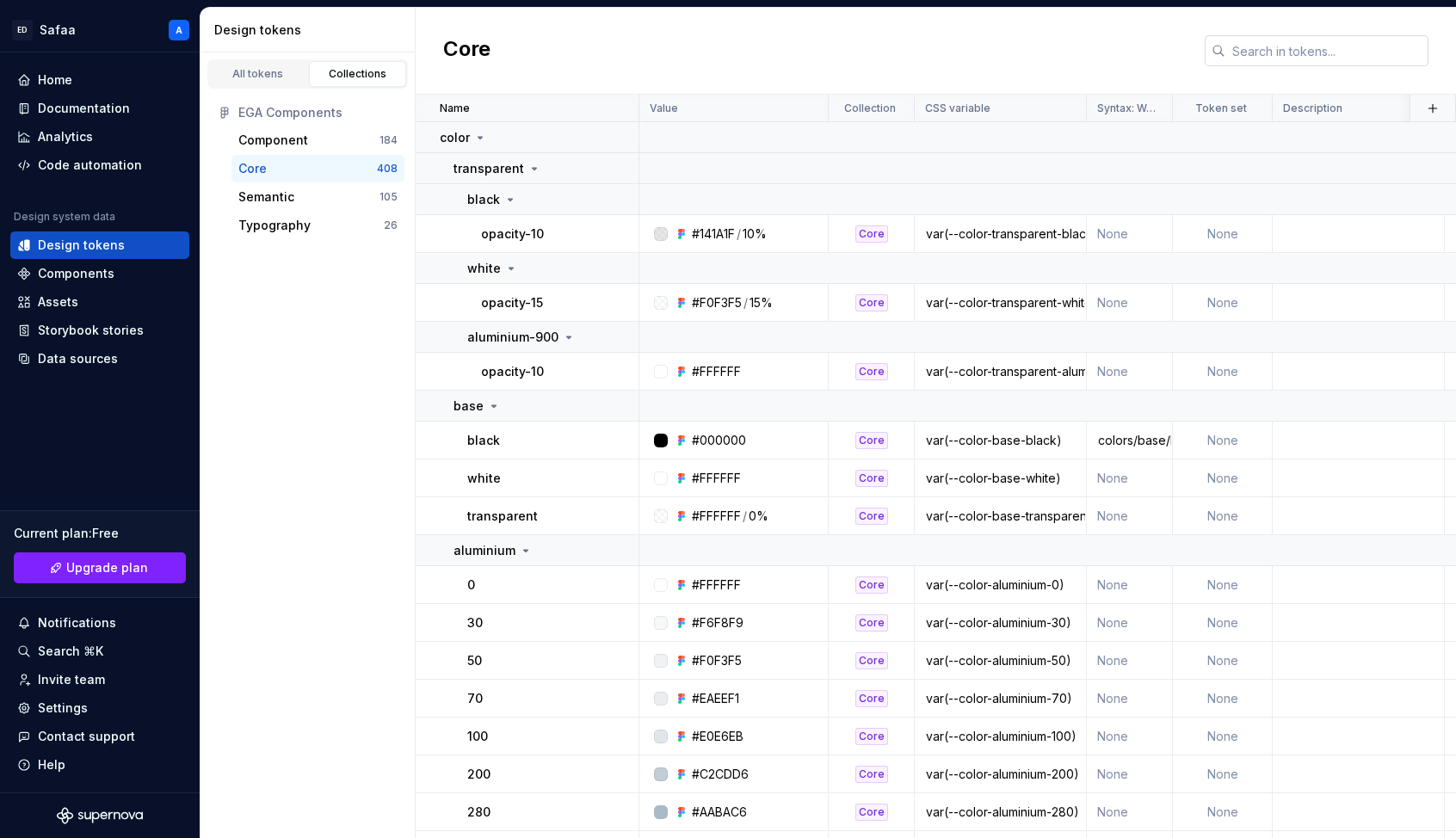
click at [1135, 57] on input "text" at bounding box center [1327, 51] width 203 height 31
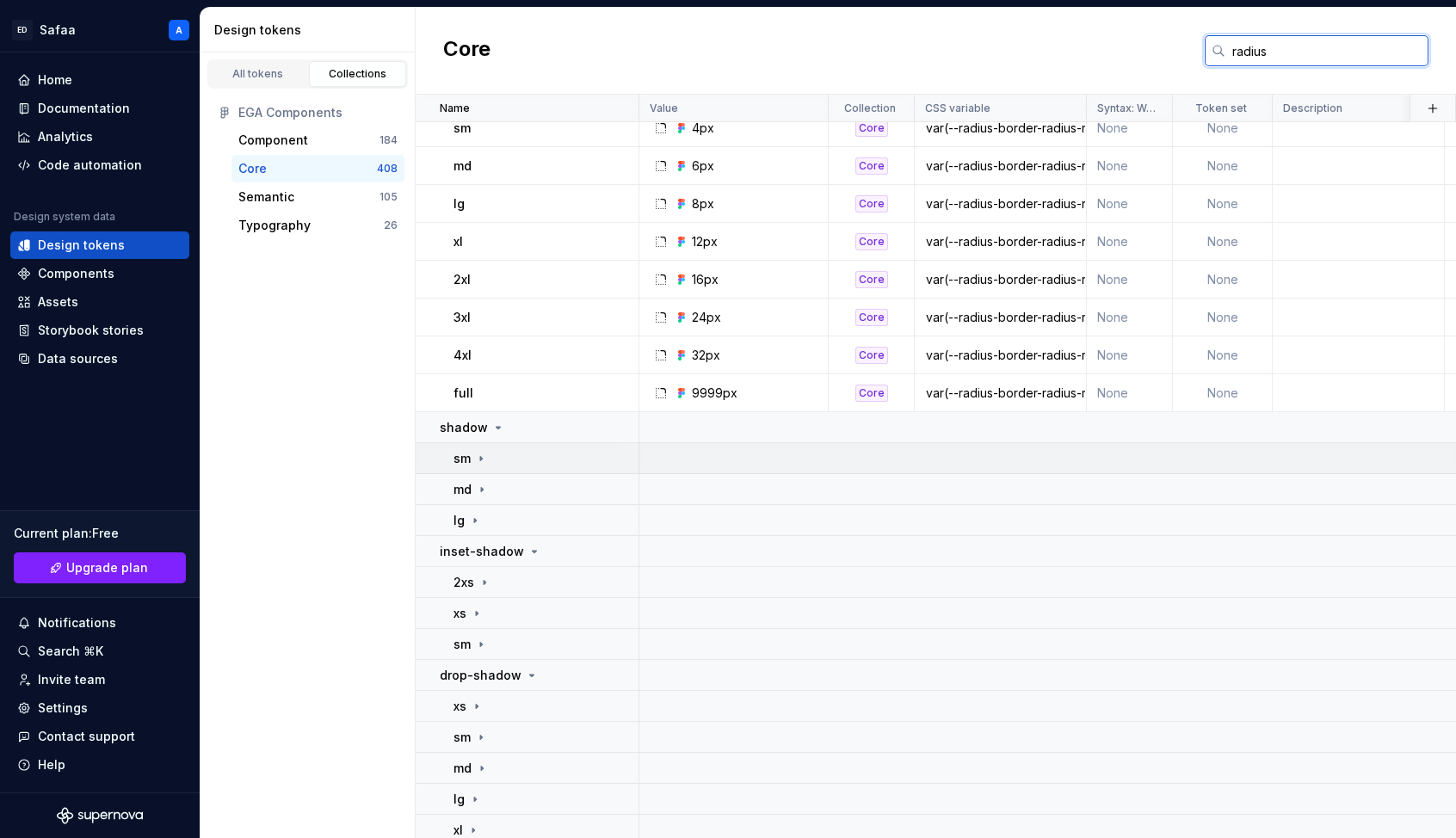
scroll to position [158, 0]
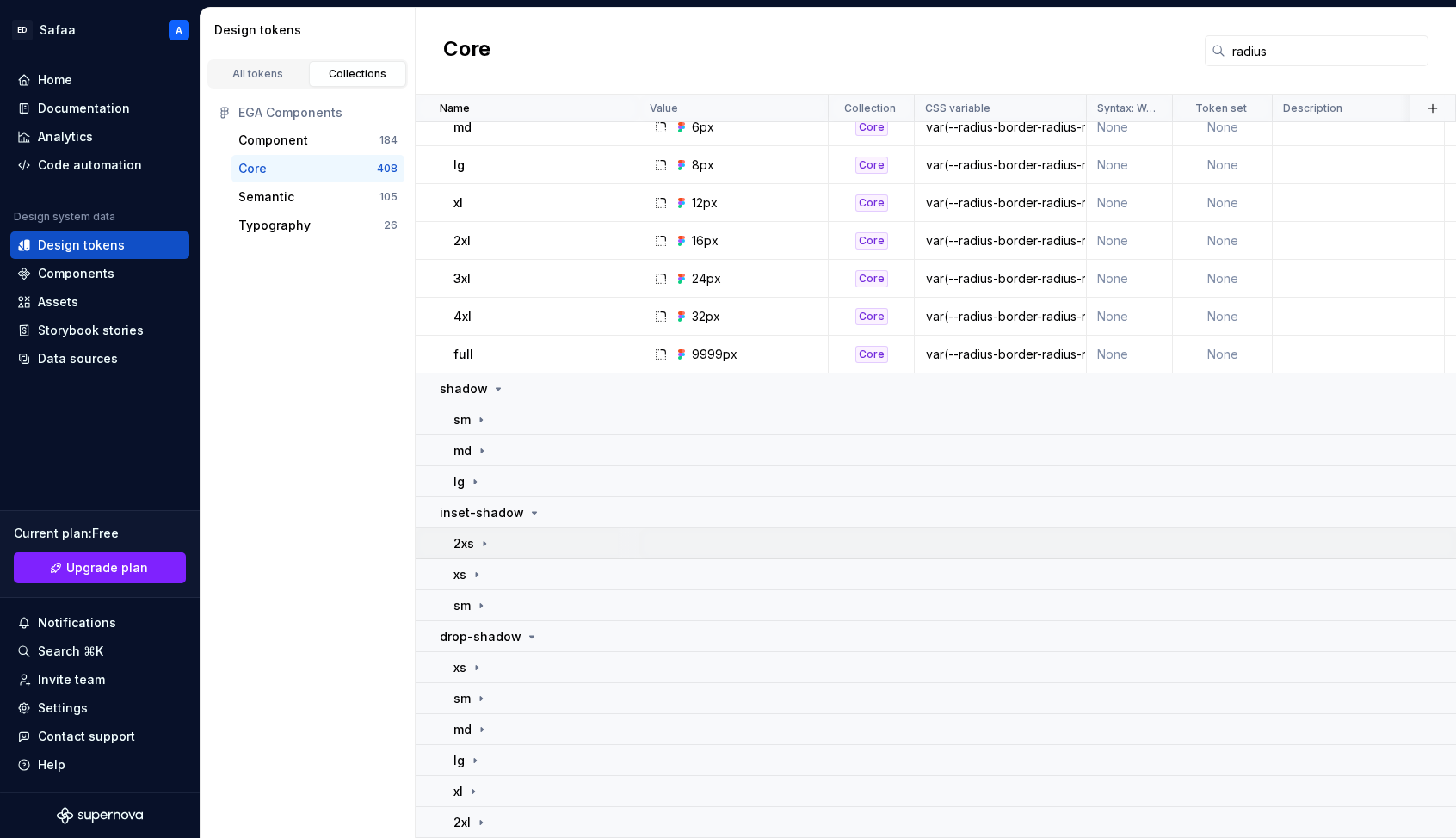
click at [485, 539] on icon at bounding box center [484, 544] width 14 height 14
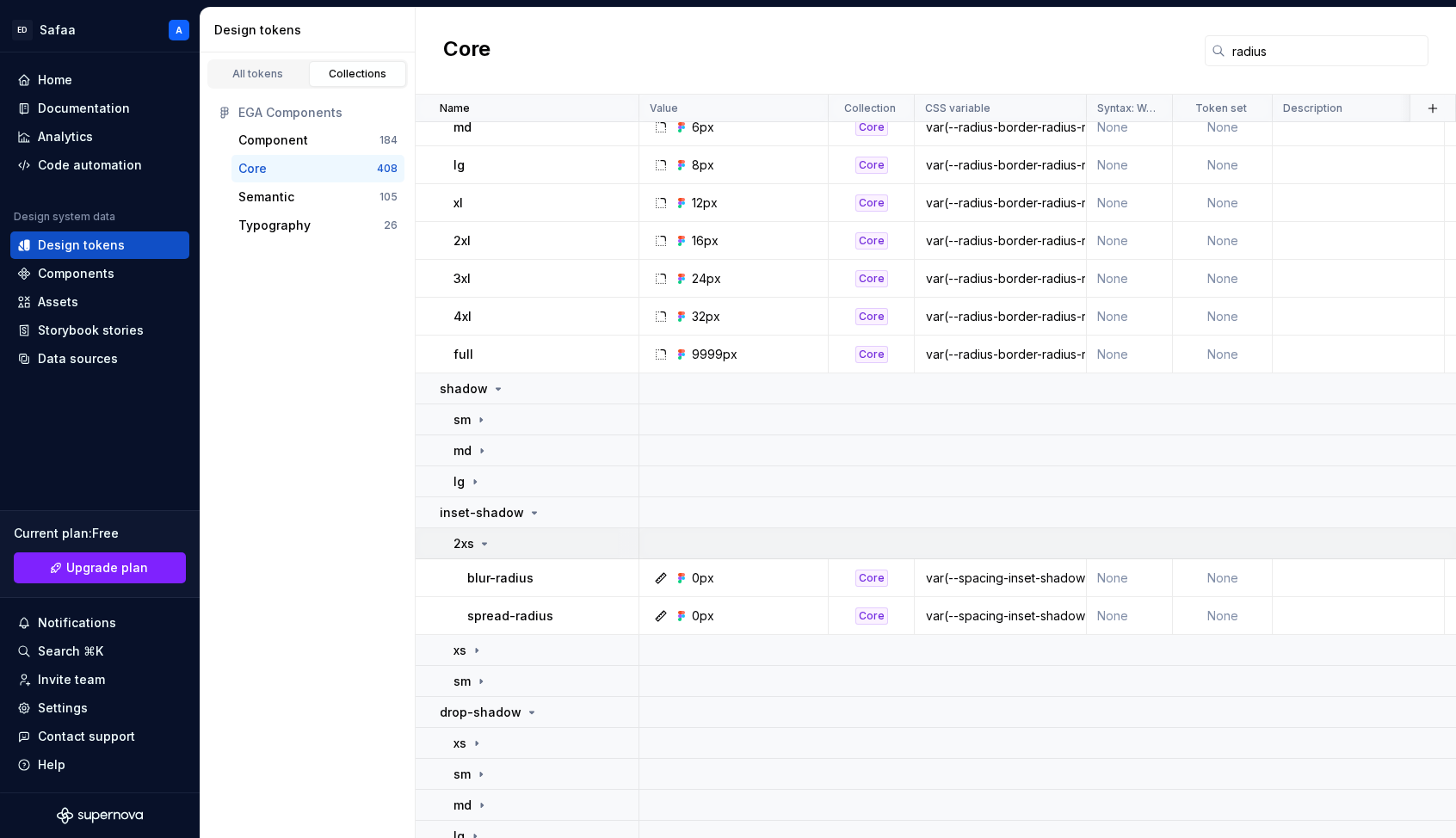
click at [485, 540] on icon at bounding box center [484, 544] width 14 height 14
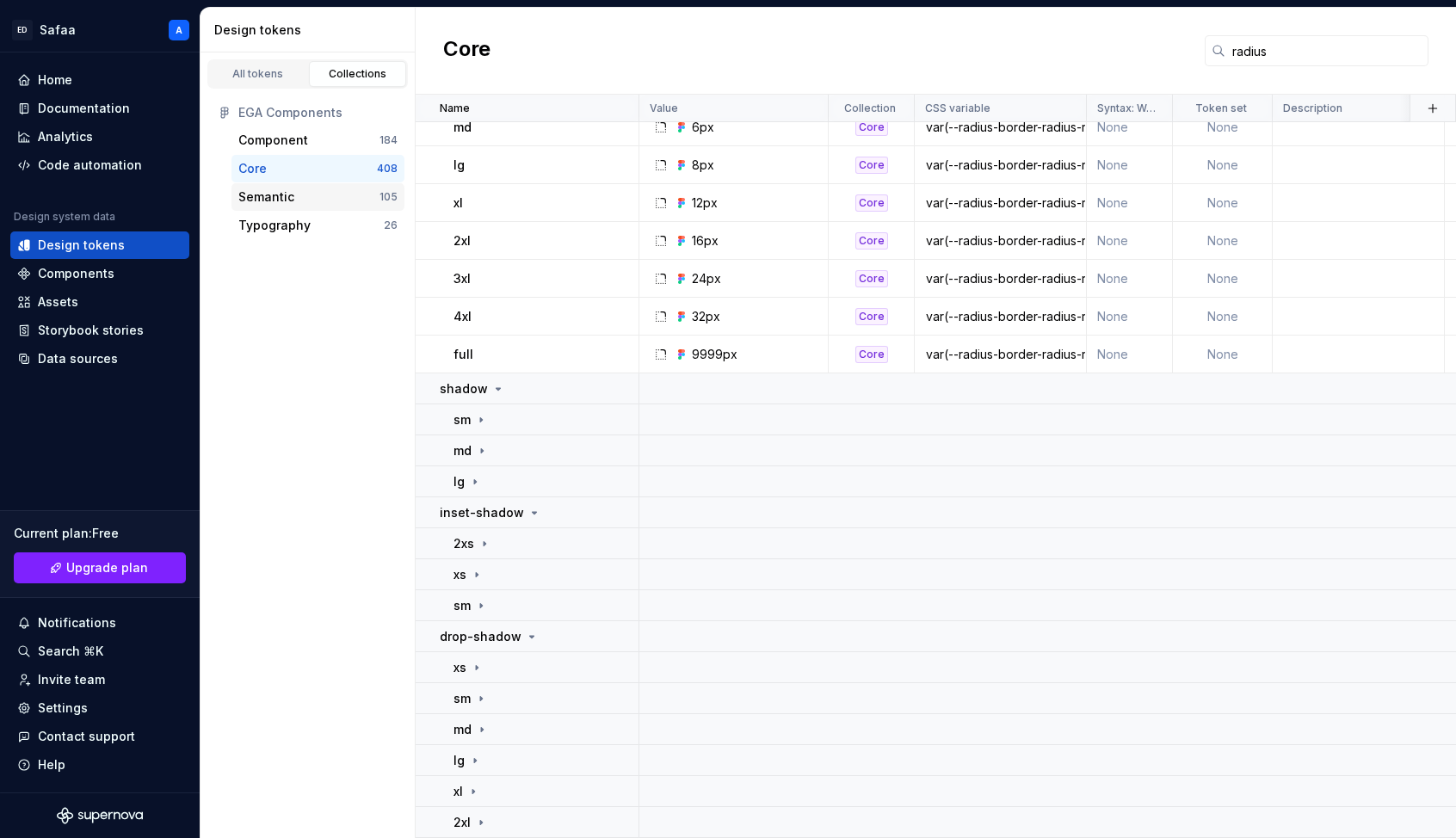
click at [309, 199] on div "Semantic" at bounding box center [309, 197] width 141 height 17
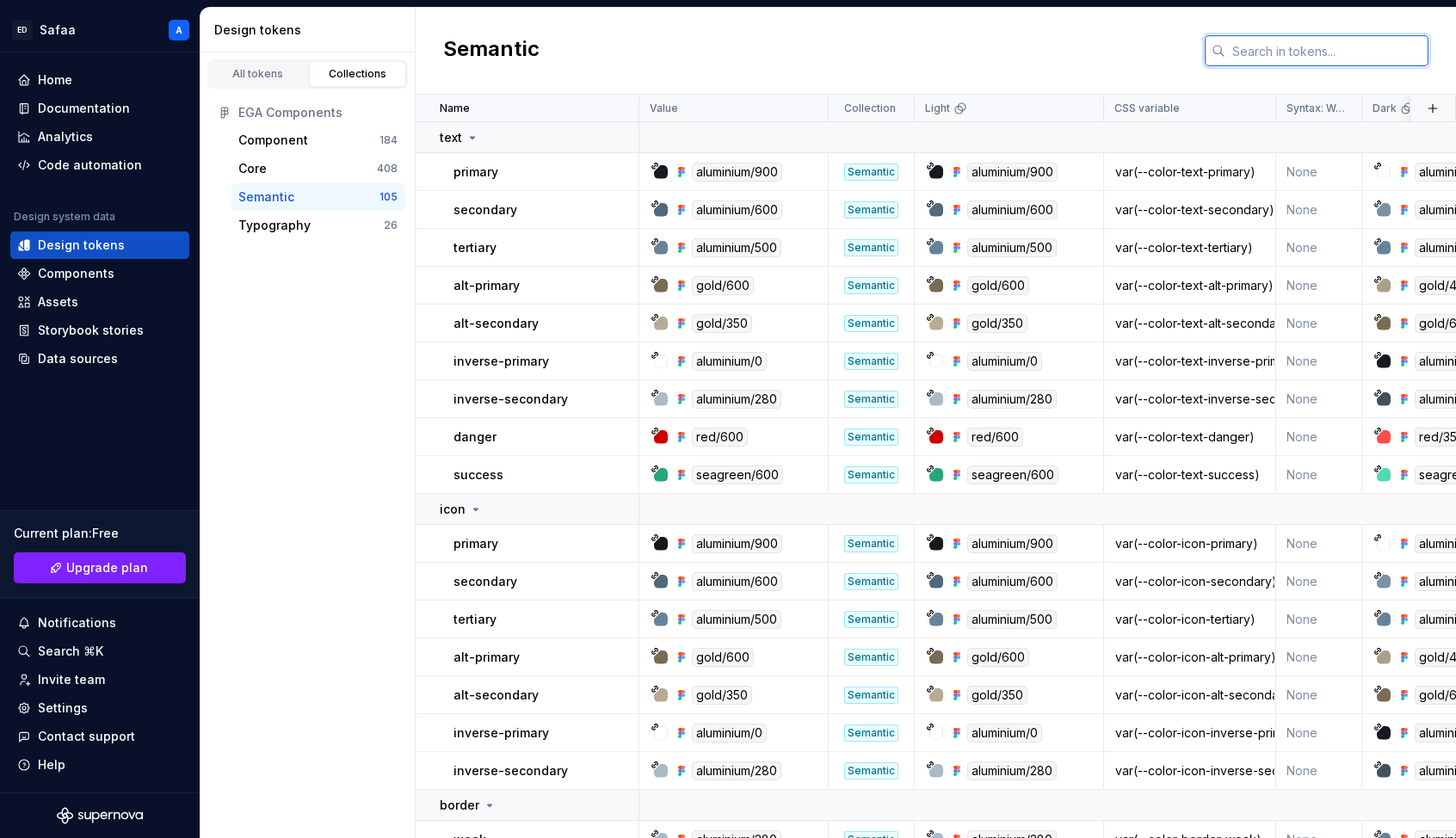
click at [1135, 54] on input "text" at bounding box center [1327, 51] width 203 height 31
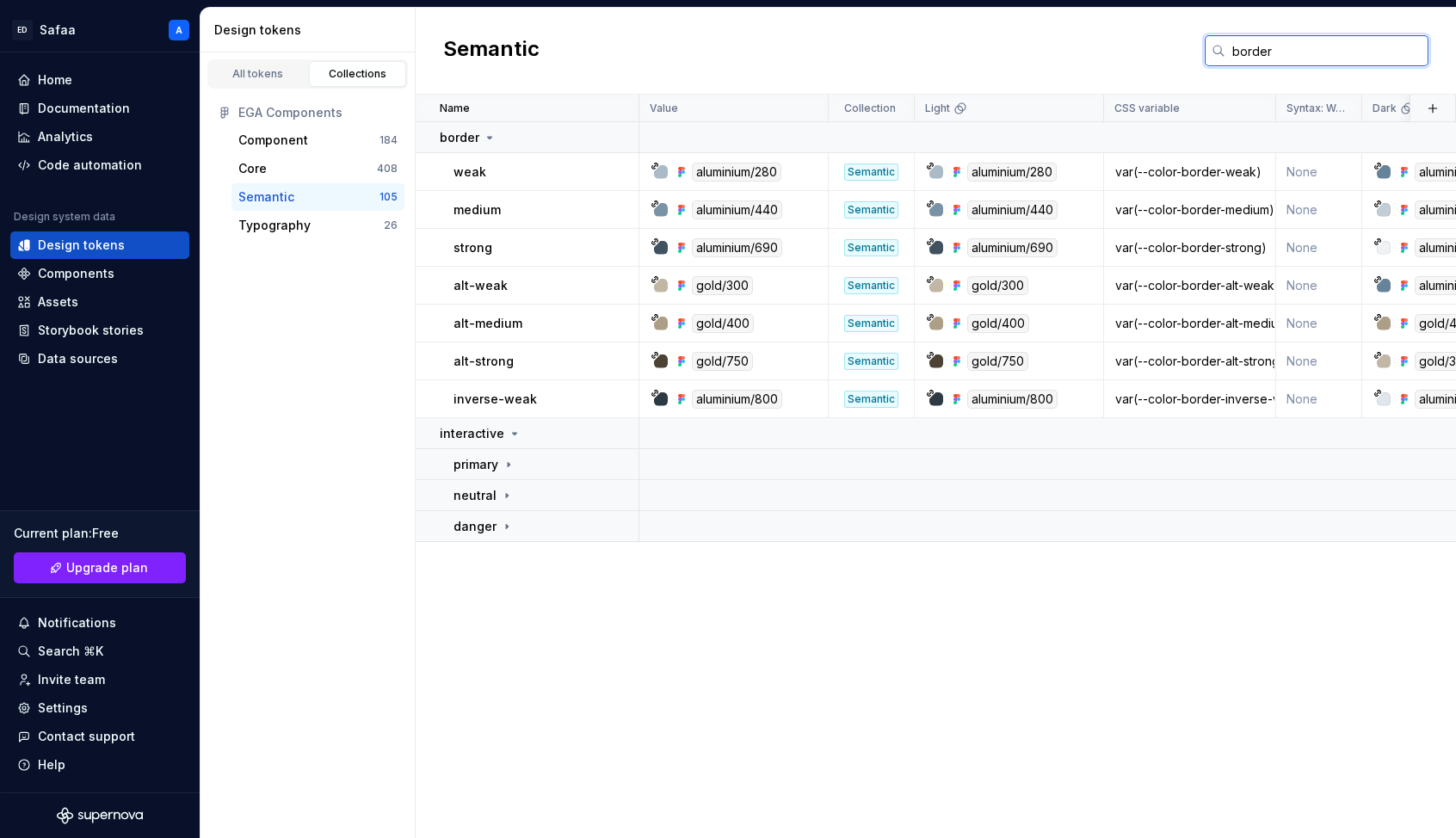
click at [1135, 51] on input "border" at bounding box center [1327, 51] width 203 height 31
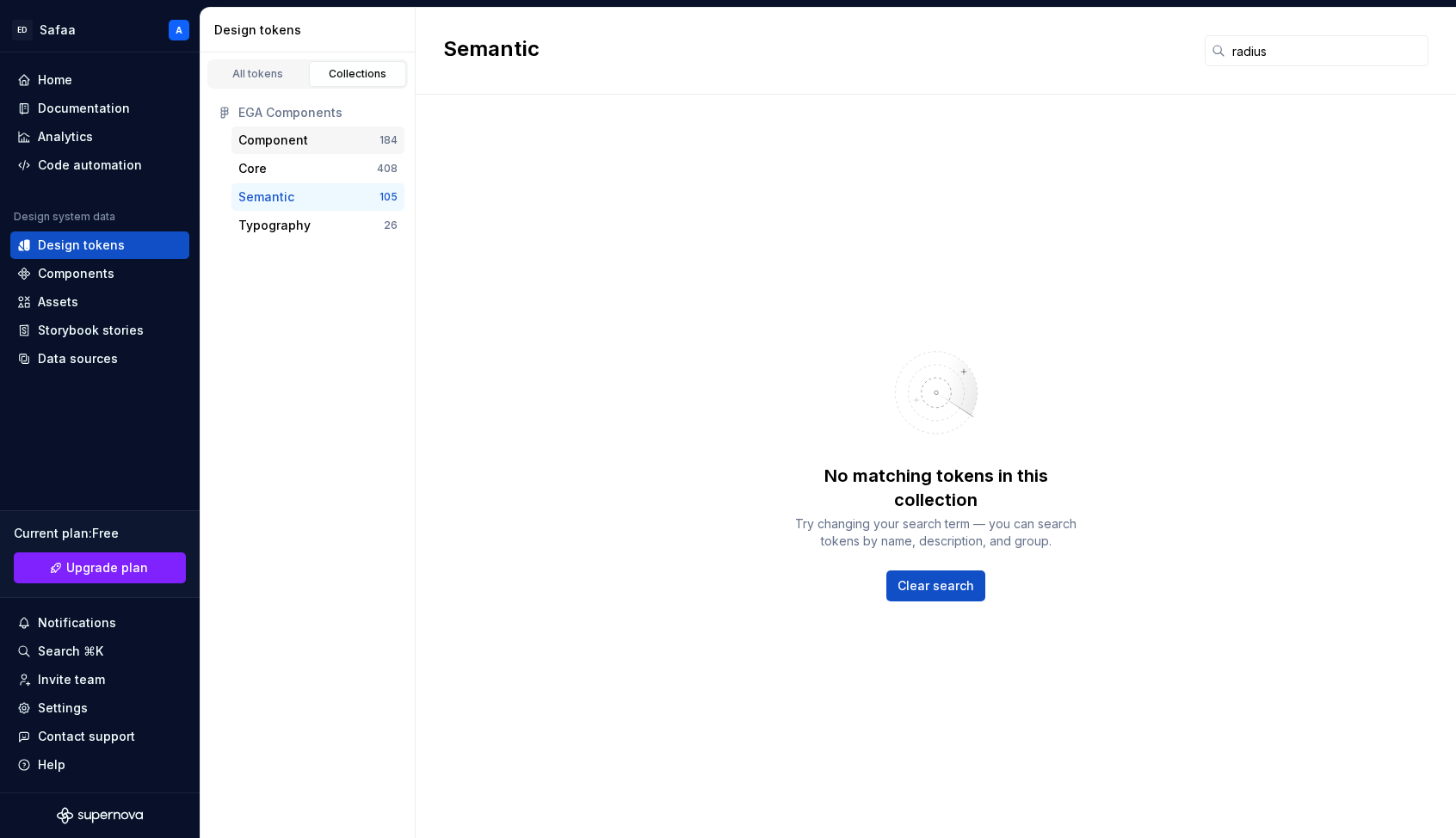
click at [260, 141] on div "Component" at bounding box center [273, 140] width 69 height 17
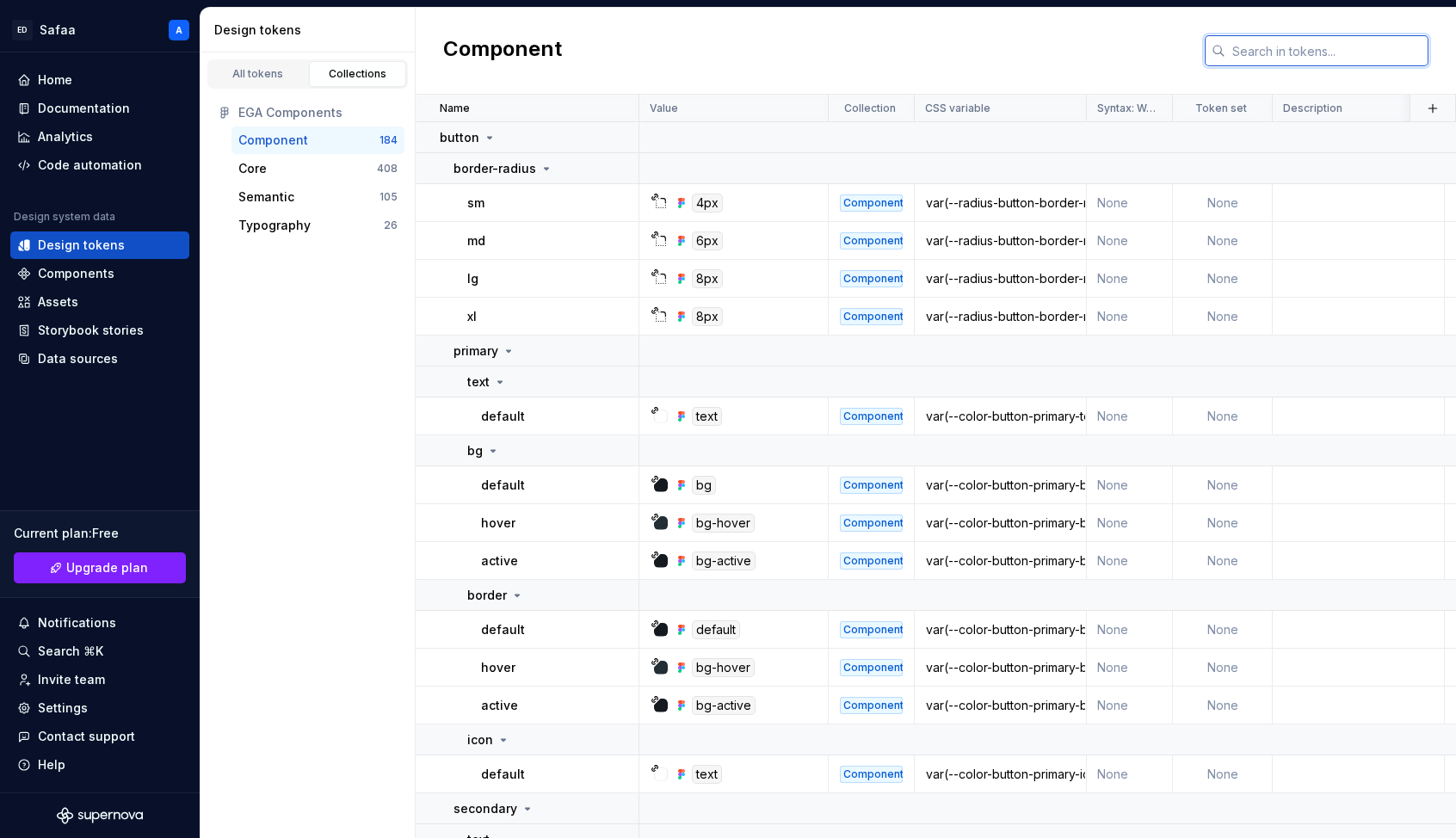
click at [1135, 52] on input "text" at bounding box center [1327, 51] width 203 height 31
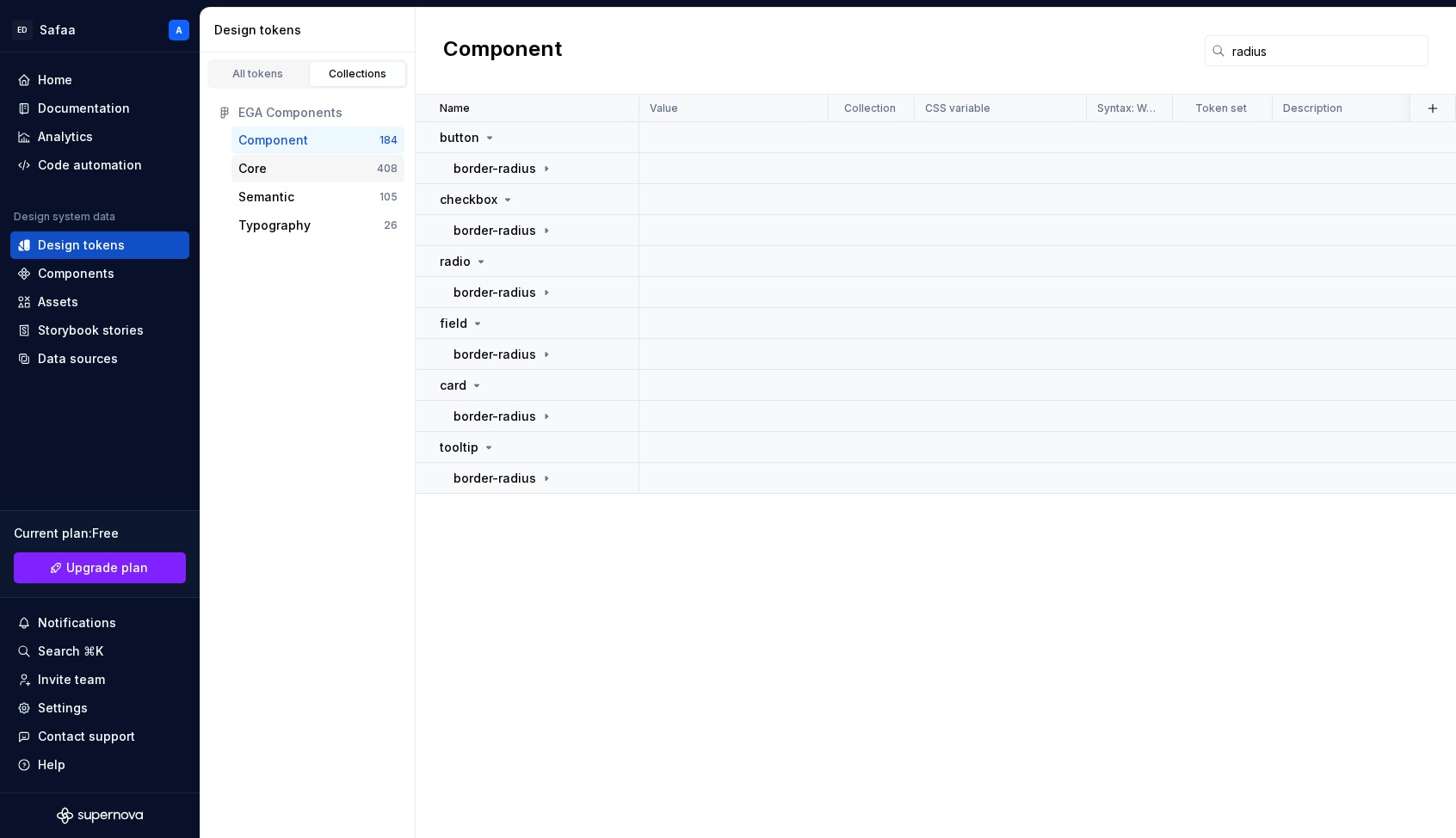
click at [302, 171] on div "Core" at bounding box center [308, 169] width 139 height 17
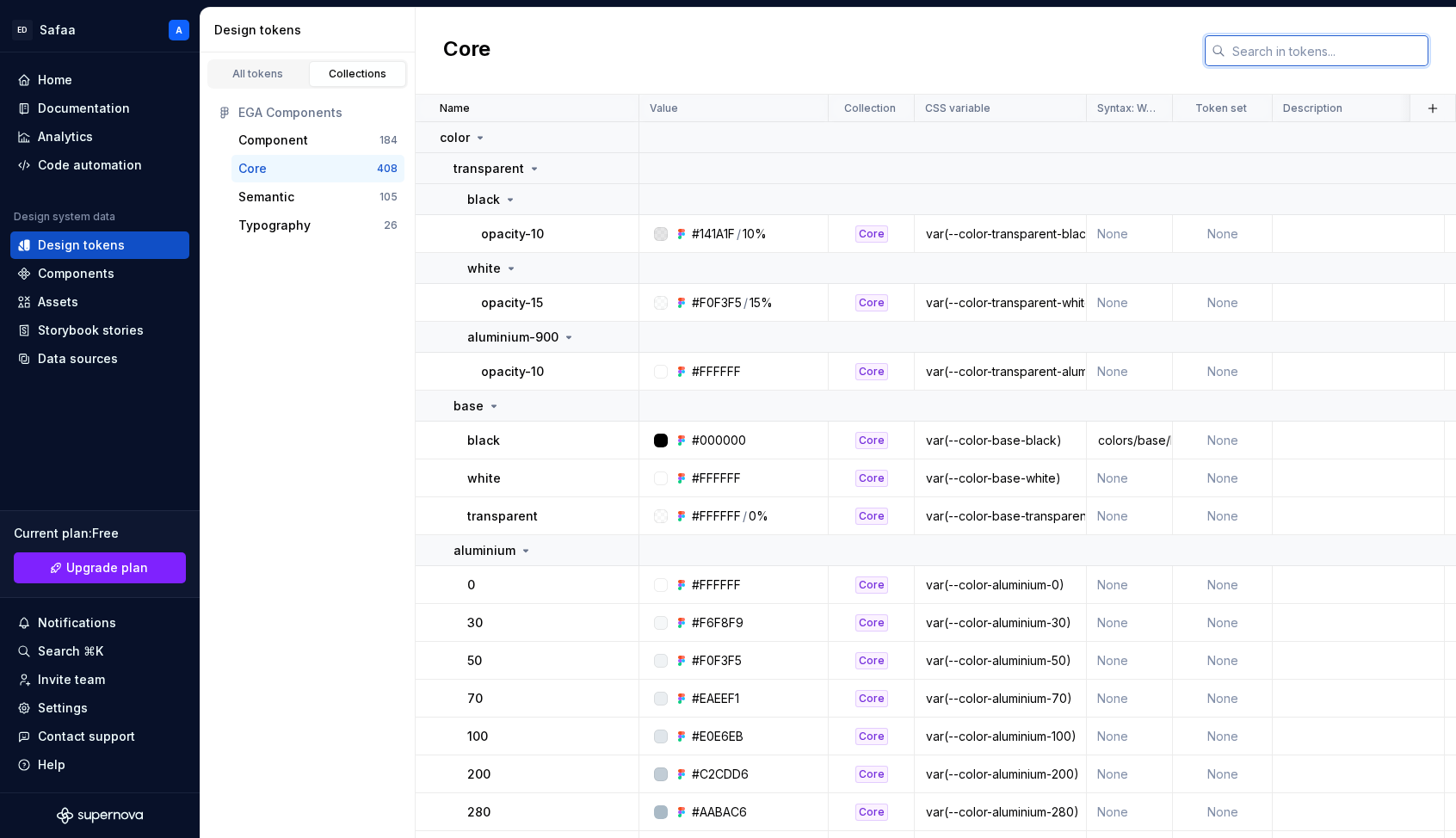
click at [1135, 57] on input "text" at bounding box center [1327, 51] width 203 height 31
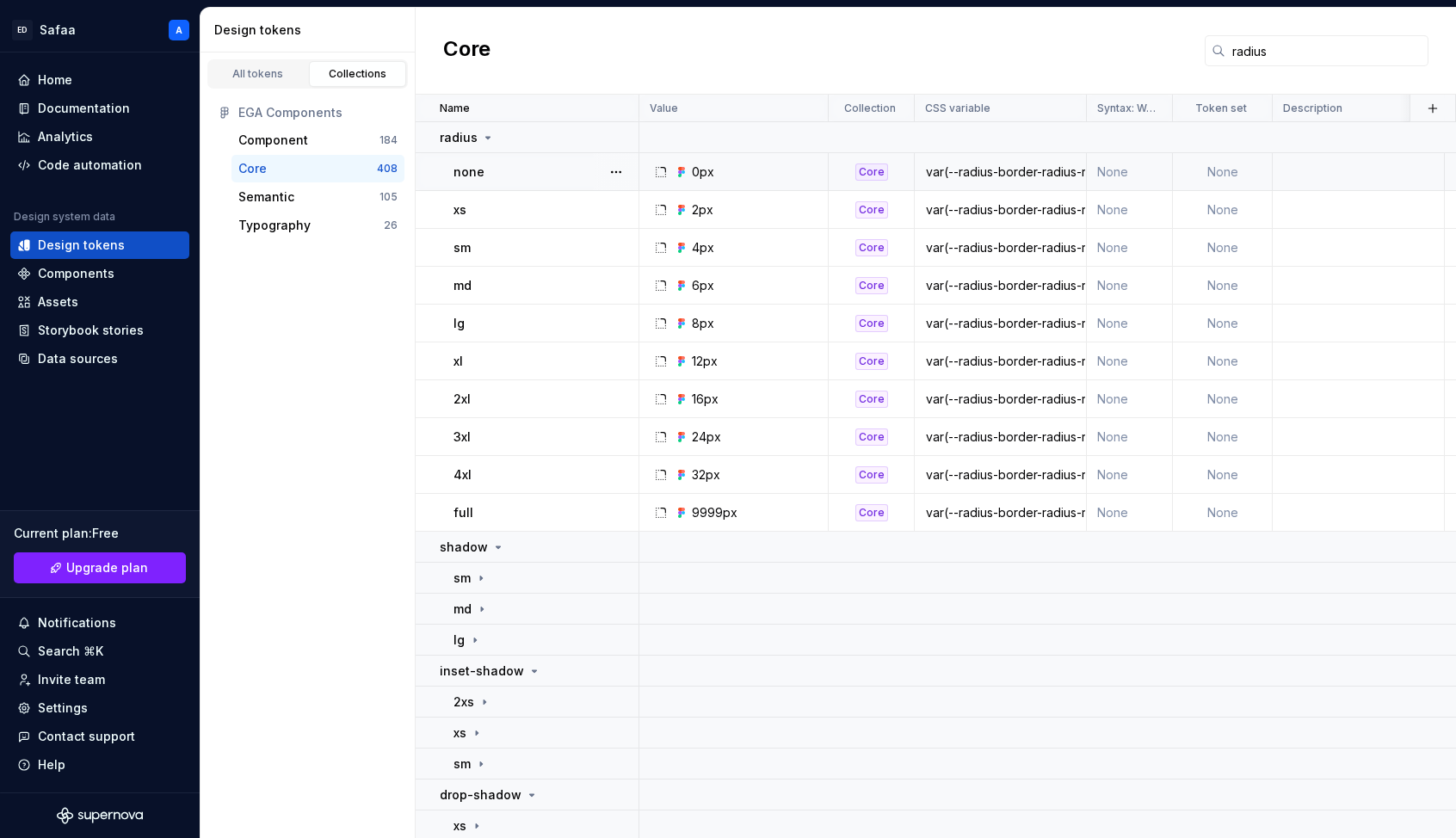
click at [1000, 170] on div "var(--radius-border-radius-rounded-none)" at bounding box center [1001, 172] width 170 height 17
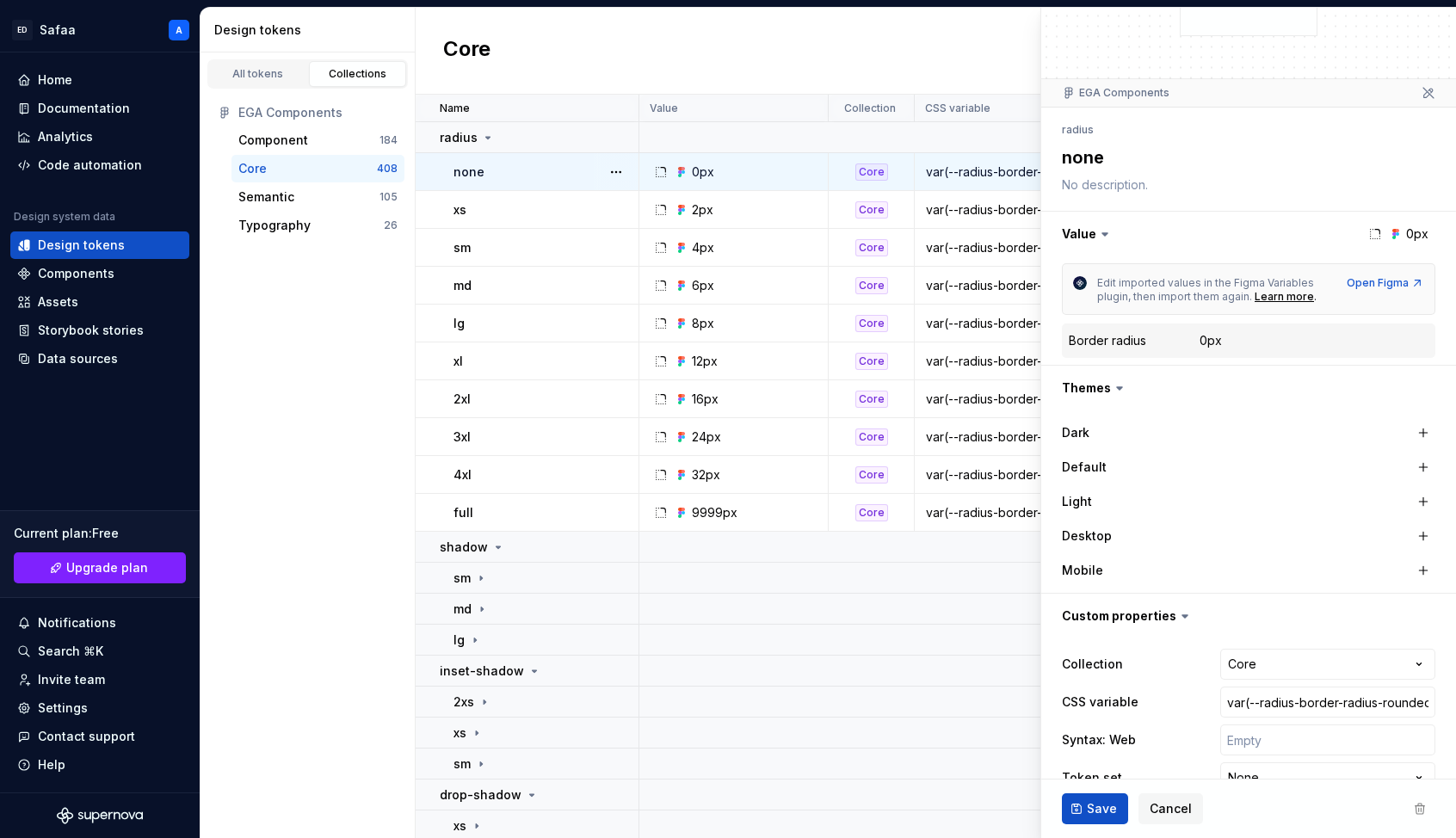
scroll to position [120, 0]
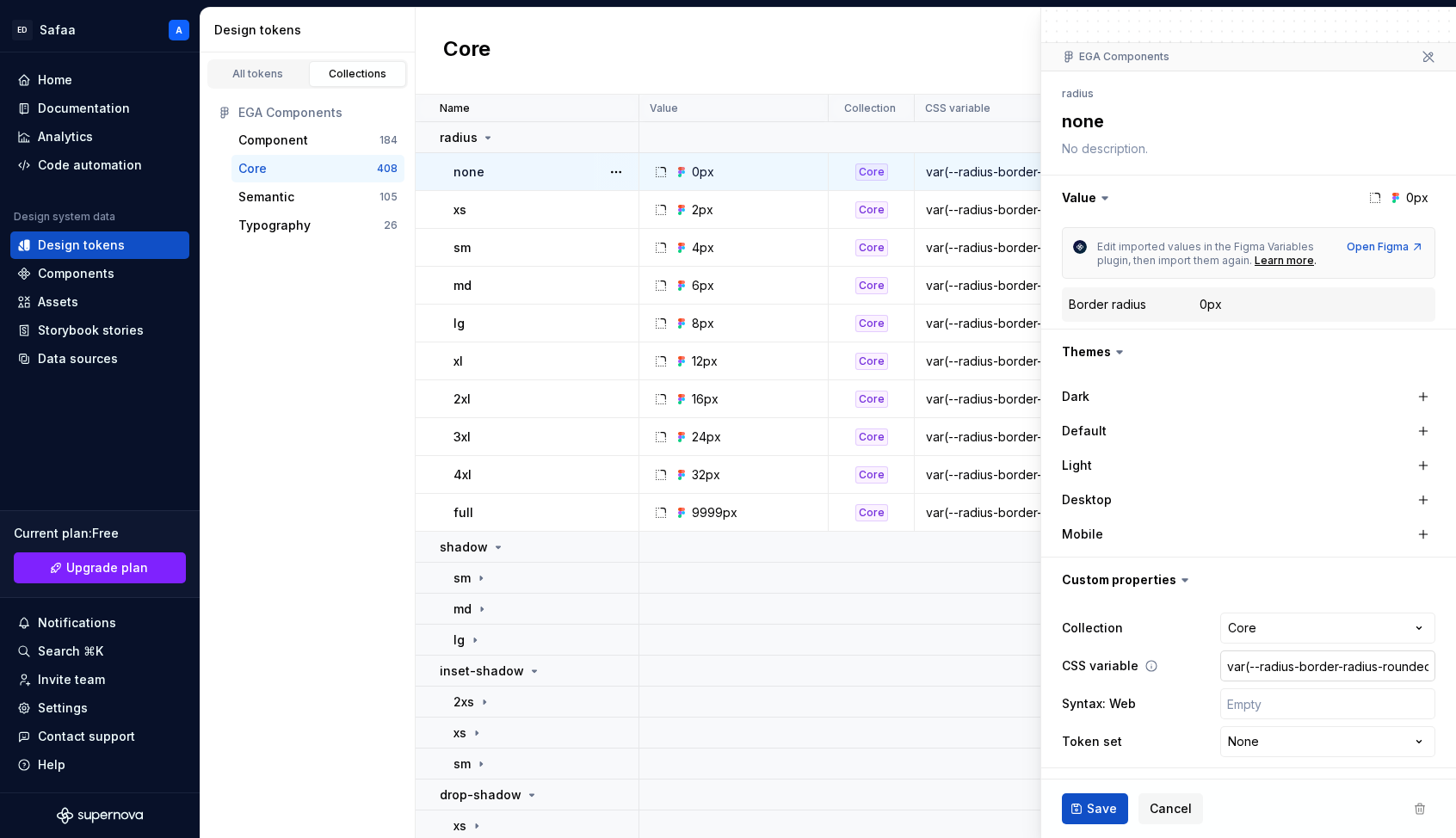
click at [1135, 662] on input "var(--radius-border-radius-rounded-none)" at bounding box center [1328, 665] width 215 height 31
click at [1135, 668] on input "var(--radius-border-radius-rounded-none)" at bounding box center [1328, 665] width 215 height 31
drag, startPoint x: 1295, startPoint y: 668, endPoint x: 1449, endPoint y: 664, distance: 154.1
click at [1135, 664] on div "**********" at bounding box center [1249, 684] width 415 height 165
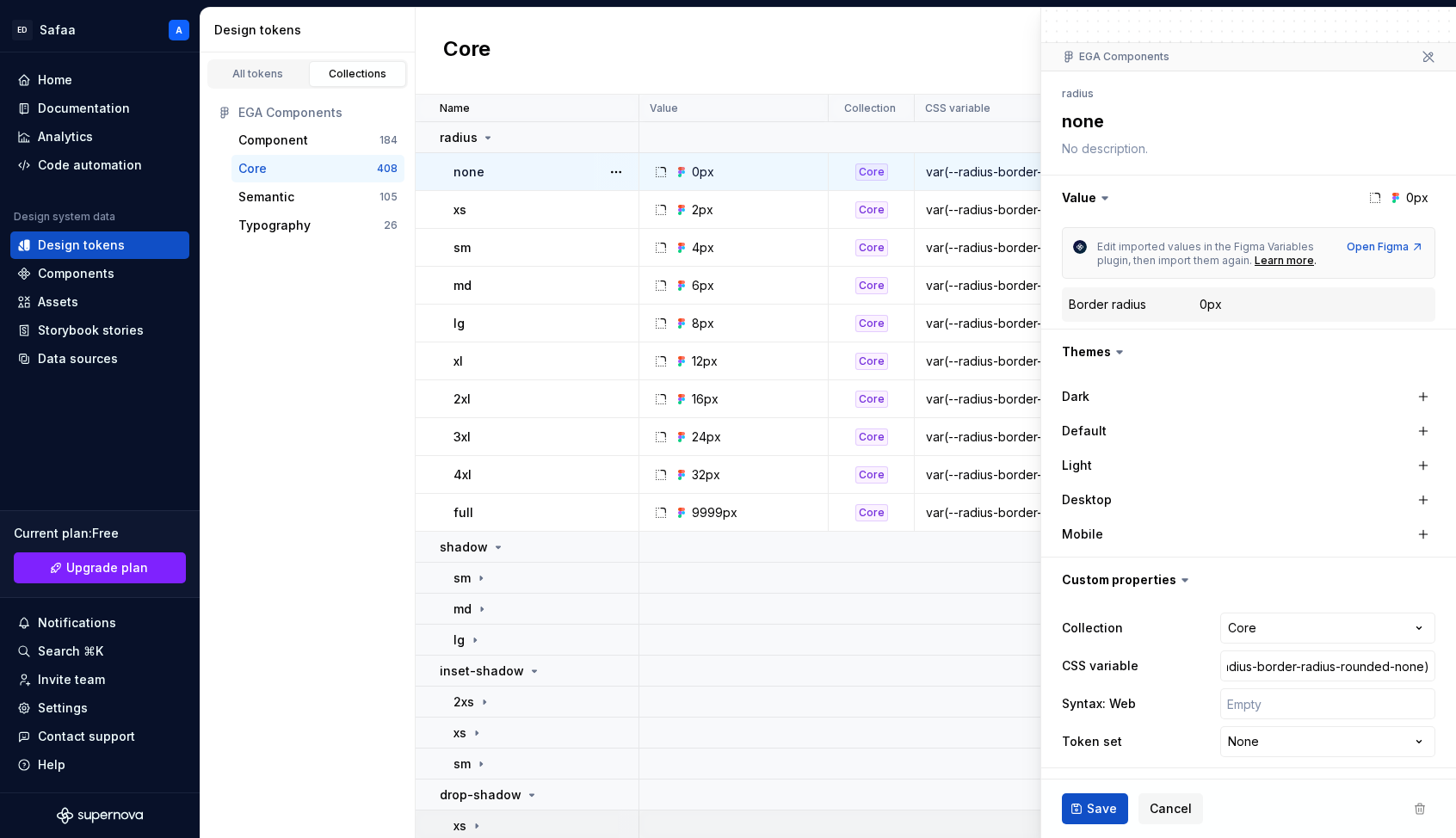
scroll to position [0, 0]
click at [1135, 660] on input "var(--radius-border-radius-rounded-none)" at bounding box center [1328, 665] width 215 height 31
click at [1135, 665] on input "var(--radius-border-radius-rounded-none)" at bounding box center [1328, 665] width 215 height 31
drag, startPoint x: 1296, startPoint y: 665, endPoint x: 1387, endPoint y: 662, distance: 91.0
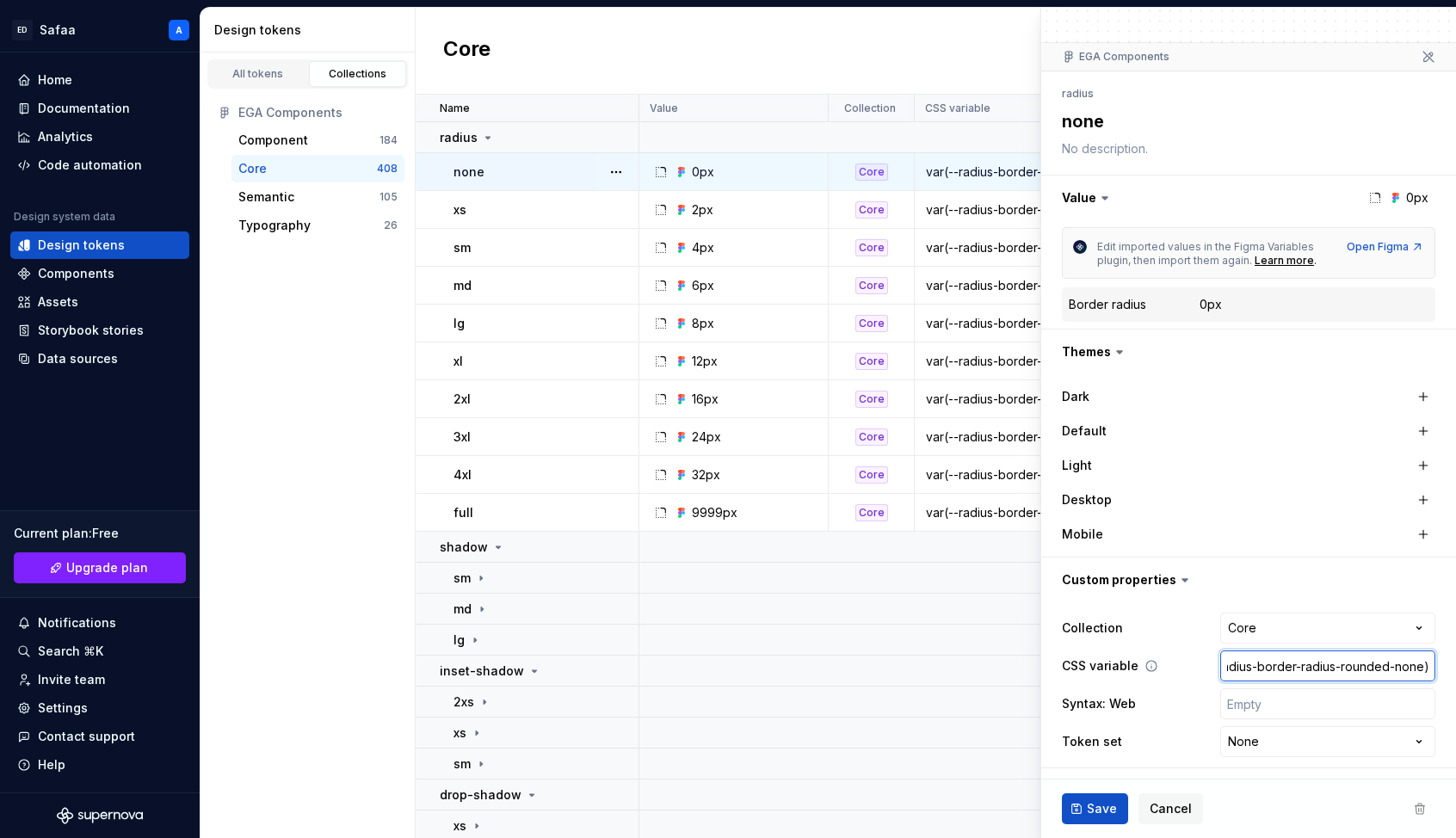
click at [1135, 662] on input "var(--radius-border-radius-rounded-none)" at bounding box center [1328, 665] width 215 height 31
click at [1111, 763] on span "Save" at bounding box center [1102, 809] width 30 height 17
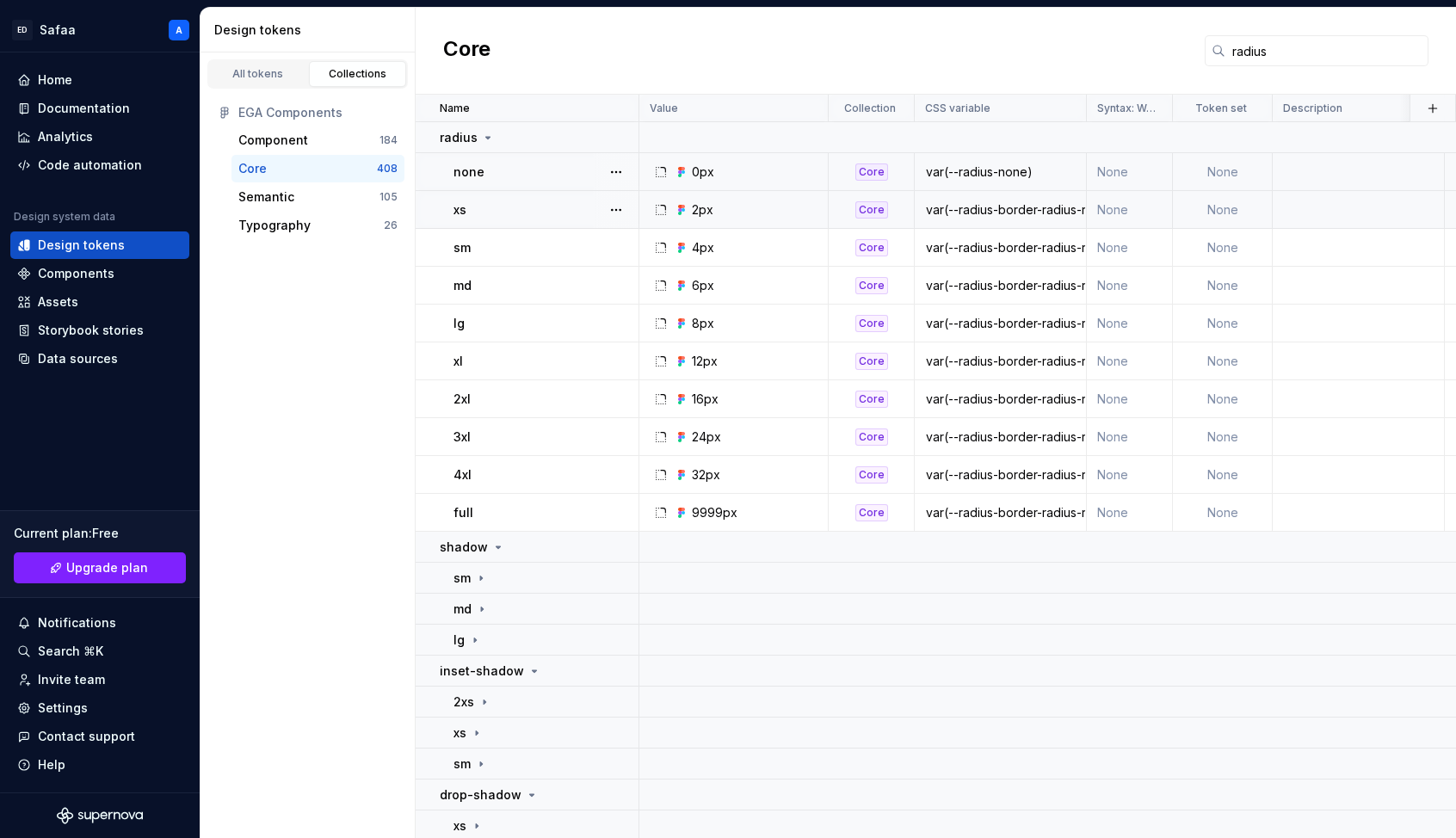
click at [714, 210] on div "2px" at bounding box center [738, 210] width 177 height 17
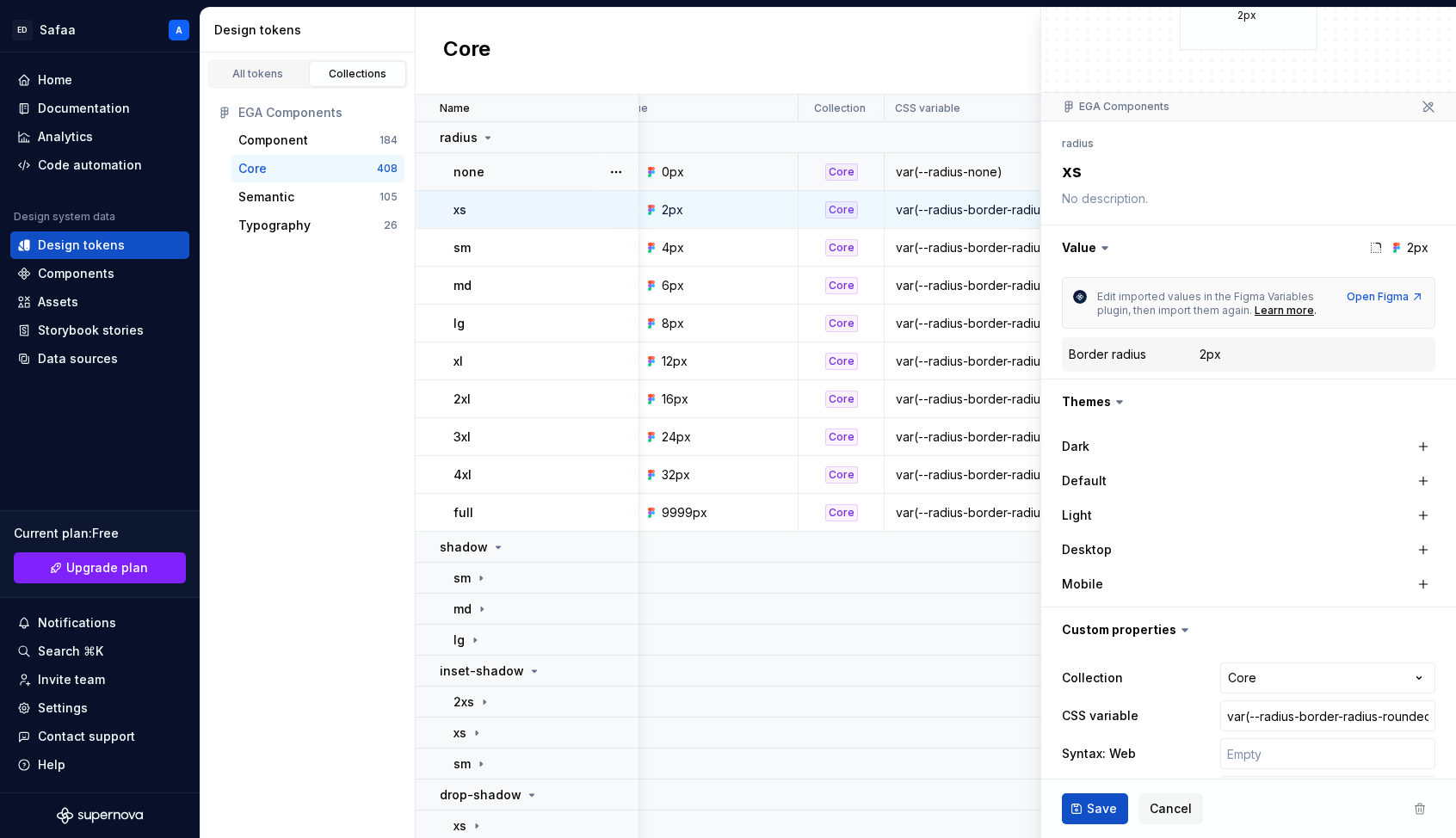
scroll to position [120, 0]
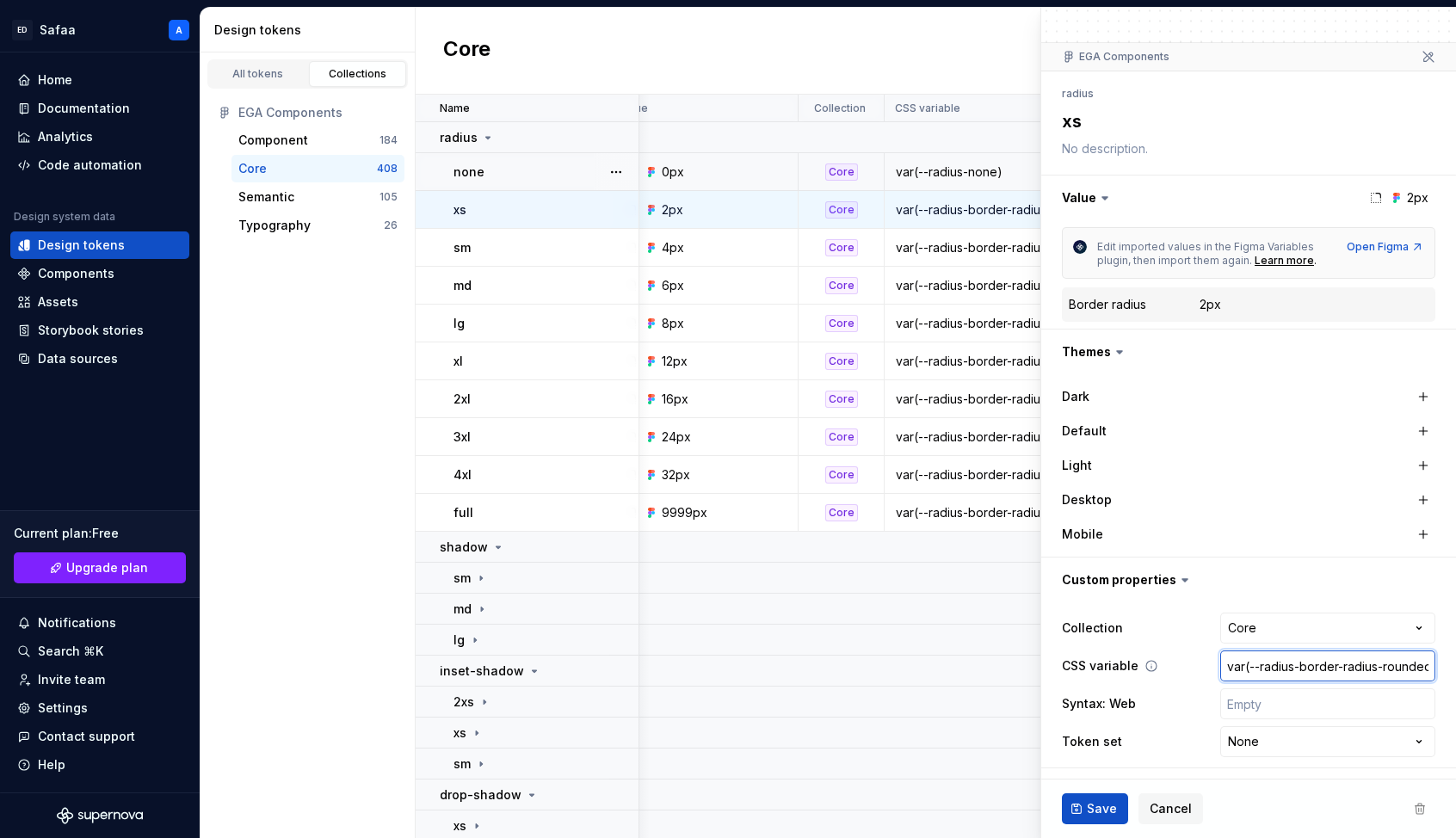
click at [1135, 664] on input "var(--radius-border-radius-rounded-xs)" at bounding box center [1328, 665] width 215 height 31
drag, startPoint x: 1302, startPoint y: 664, endPoint x: 1406, endPoint y: 663, distance: 104.0
click at [1135, 663] on input "var(--radius-border-radius-rounded-xs)" at bounding box center [1328, 665] width 215 height 31
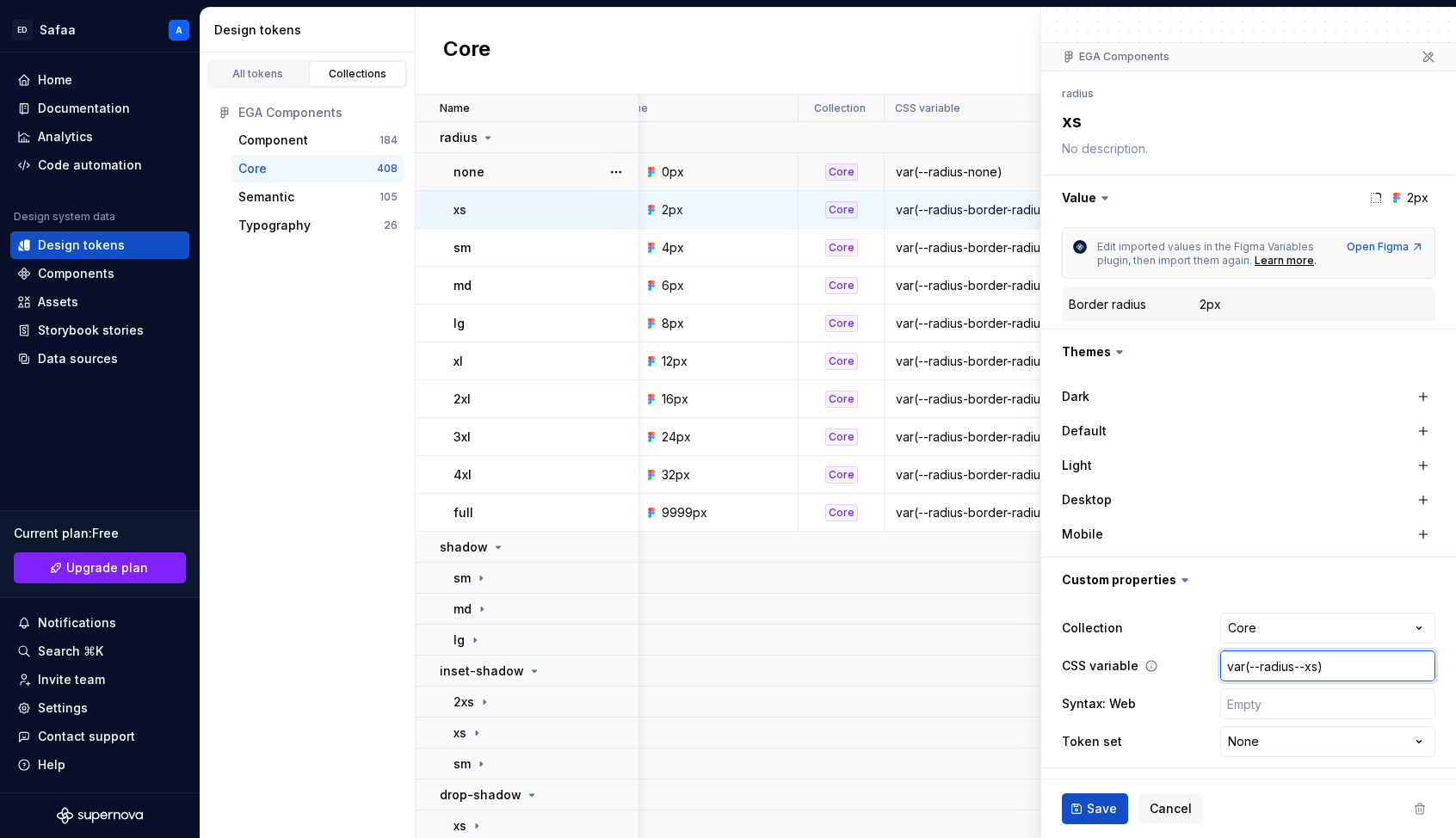
scroll to position [0, 0]
click at [1113, 763] on span "Save" at bounding box center [1102, 809] width 30 height 17
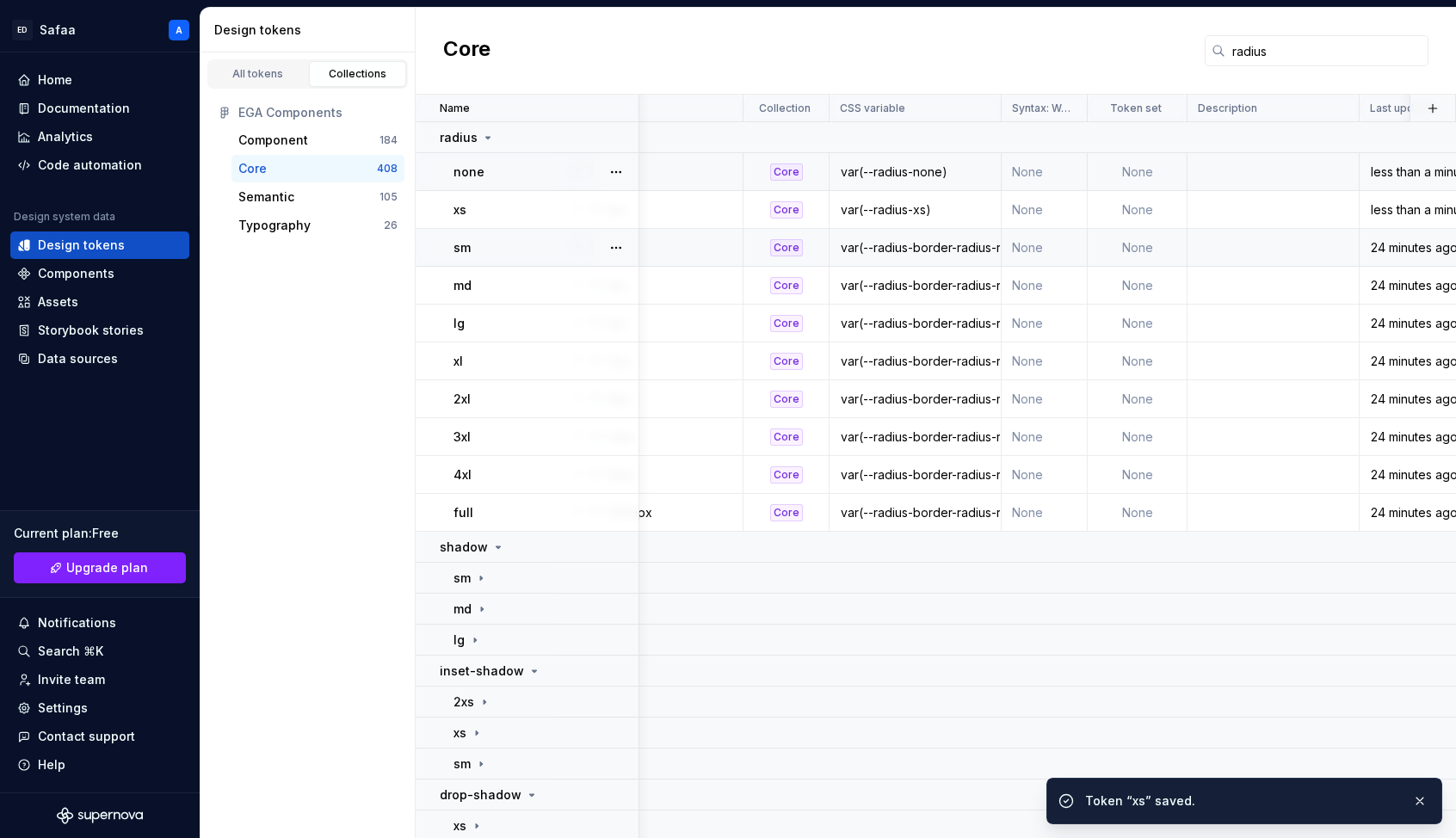
scroll to position [0, 107]
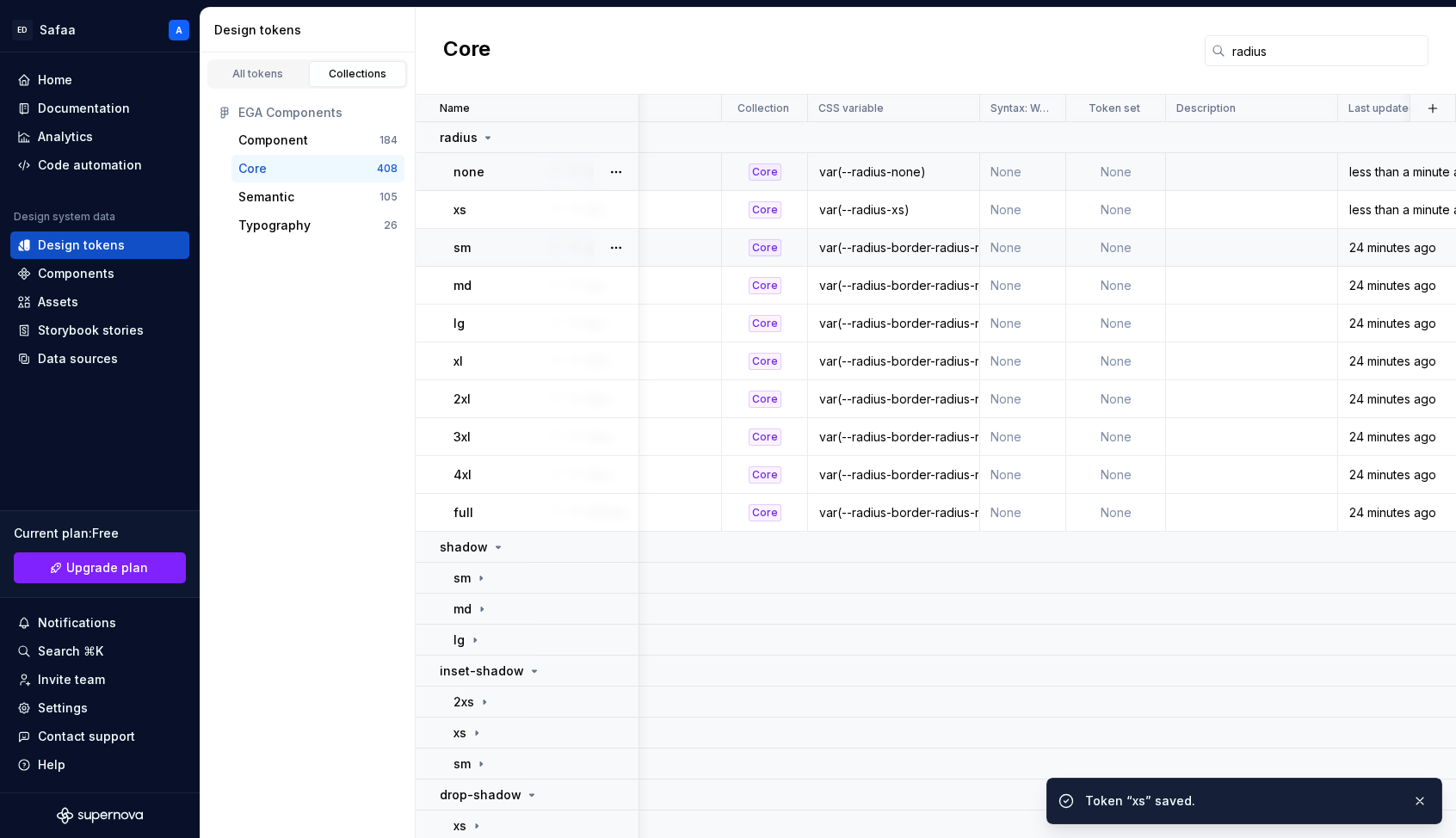
click at [914, 250] on div "var(--radius-border-radius-rounded-sm)" at bounding box center [893, 248] width 170 height 17
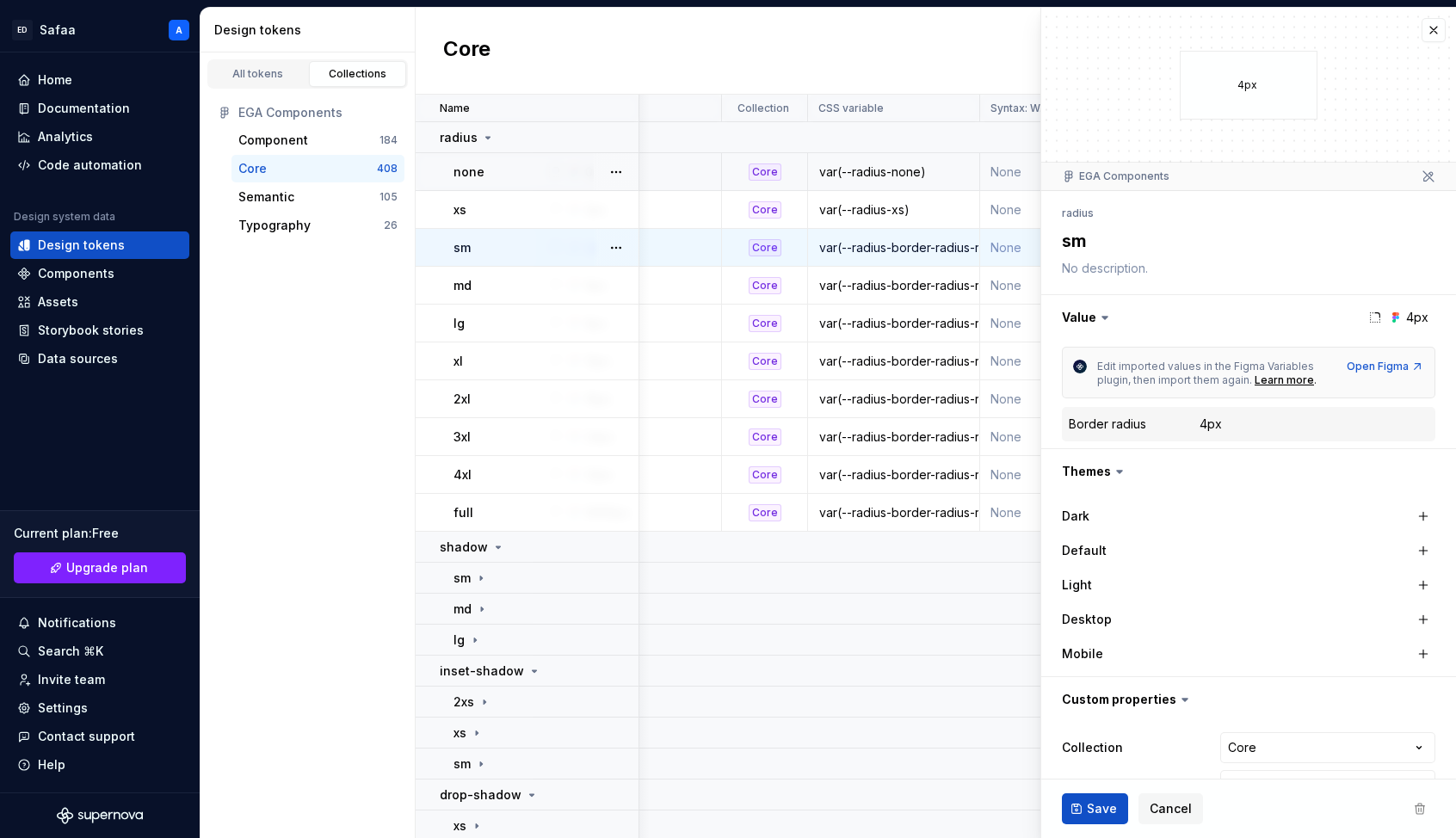
scroll to position [120, 0]
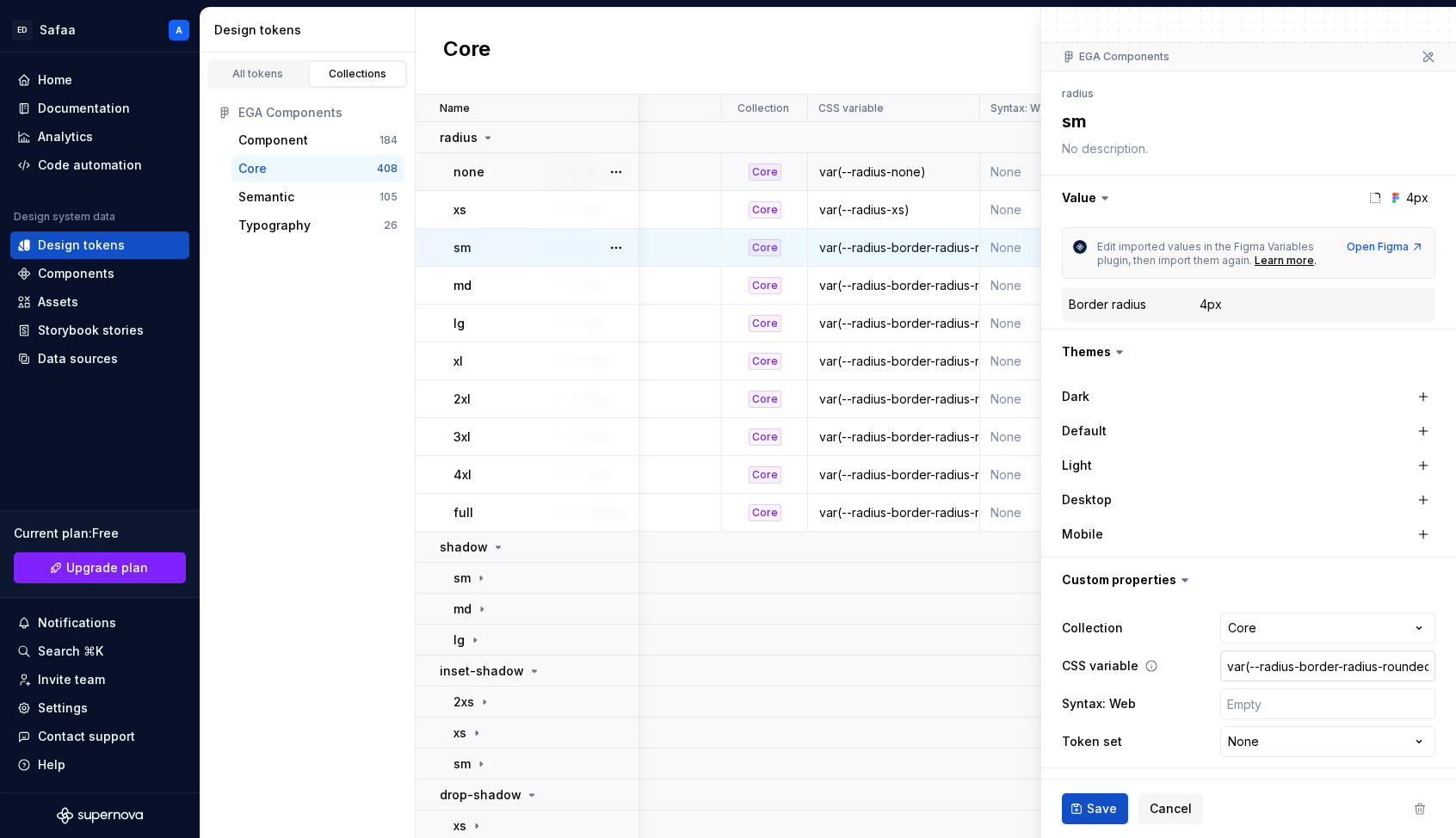
click at [1135, 669] on input "var(--radius-border-radius-rounded-sm)" at bounding box center [1328, 665] width 215 height 31
click at [1135, 668] on input "var(--radius-border-radius-rounded-sm)" at bounding box center [1328, 665] width 215 height 31
drag, startPoint x: 1301, startPoint y: 668, endPoint x: 1401, endPoint y: 666, distance: 100.0
click at [1135, 666] on input "var(--radius-border-radius-rounded-sm)" at bounding box center [1328, 665] width 215 height 31
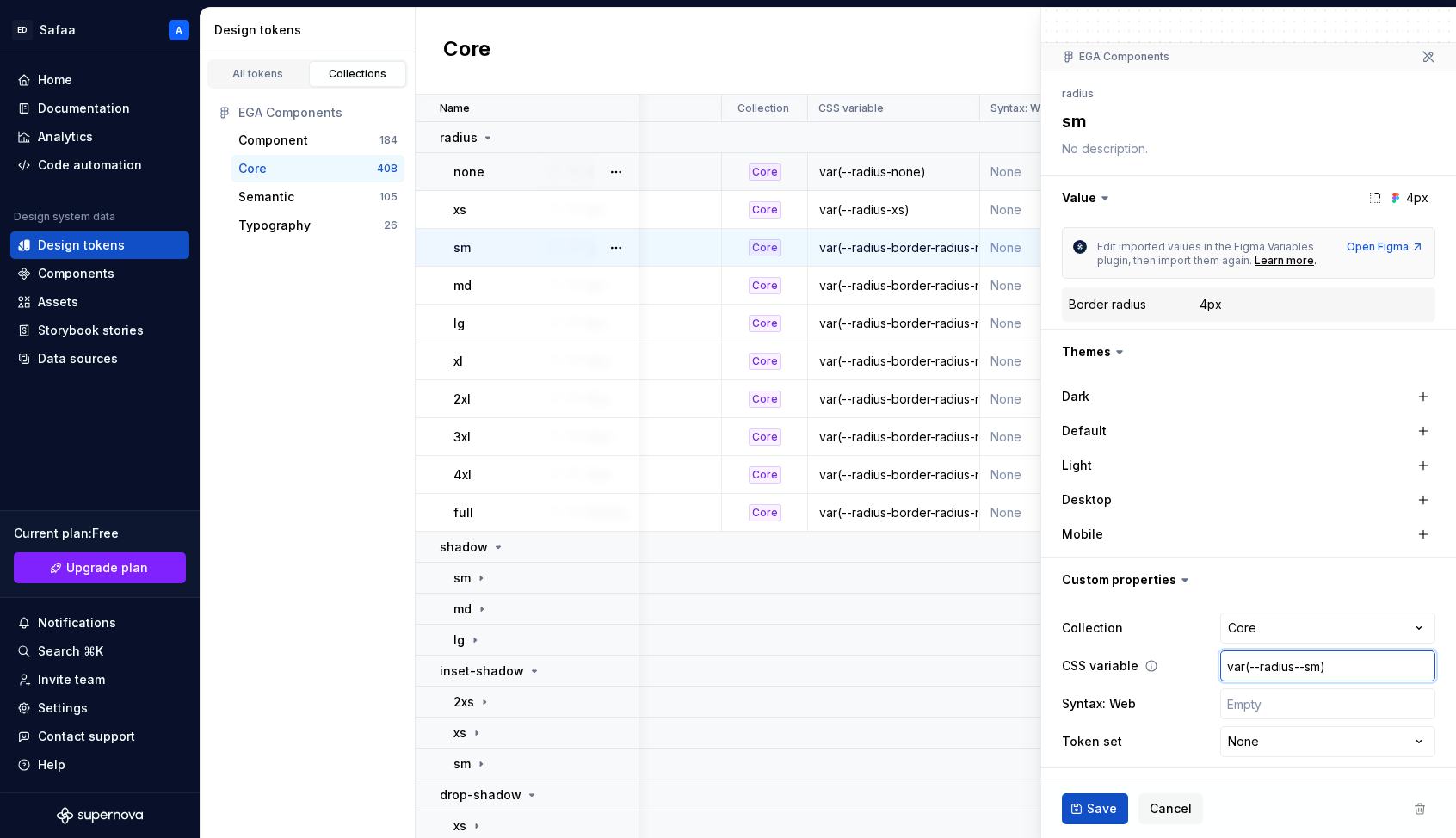
scroll to position [0, 0]
click at [1099, 763] on span "Save" at bounding box center [1102, 809] width 30 height 17
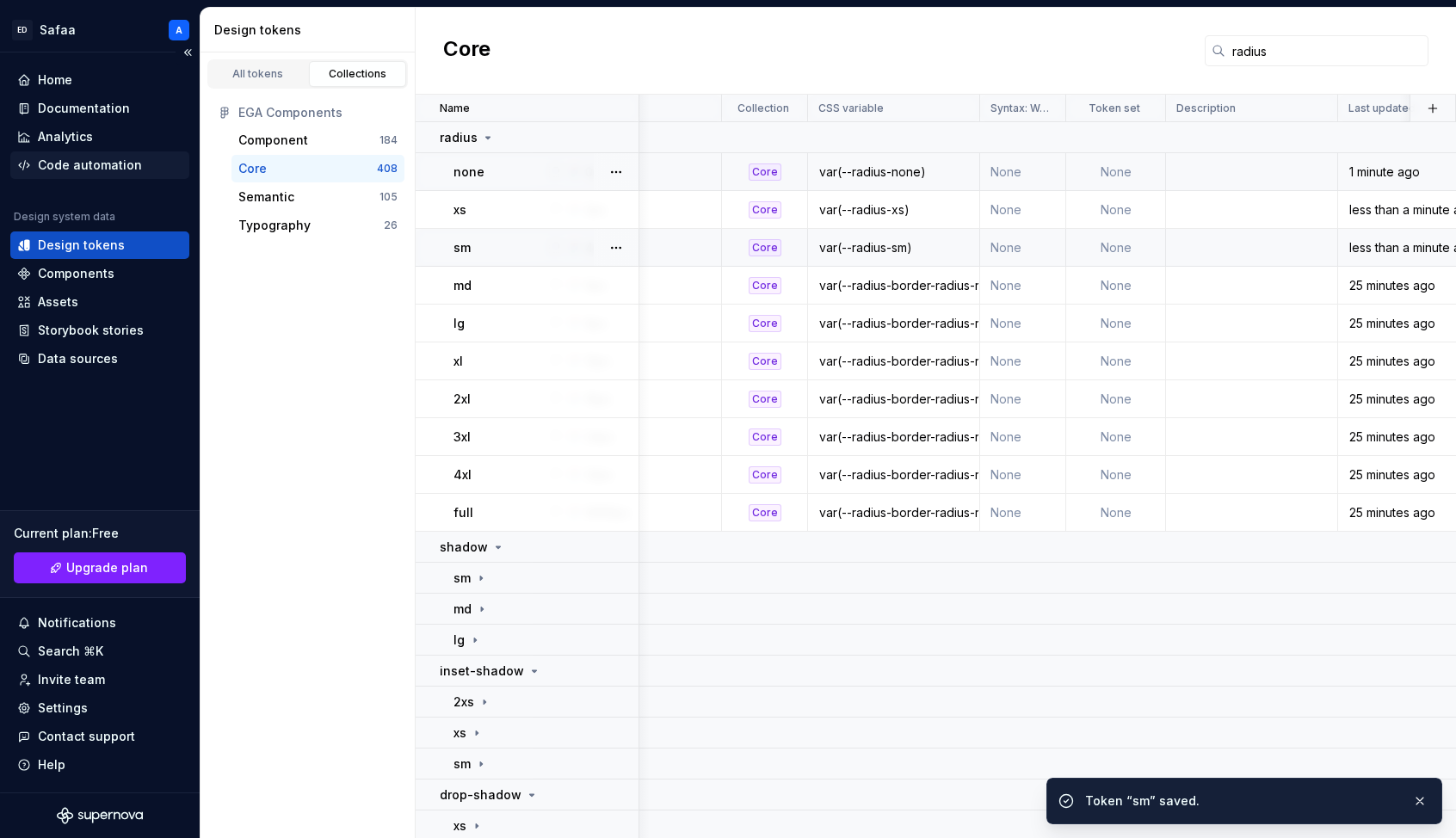
click at [92, 158] on div "Code automation" at bounding box center [90, 165] width 104 height 17
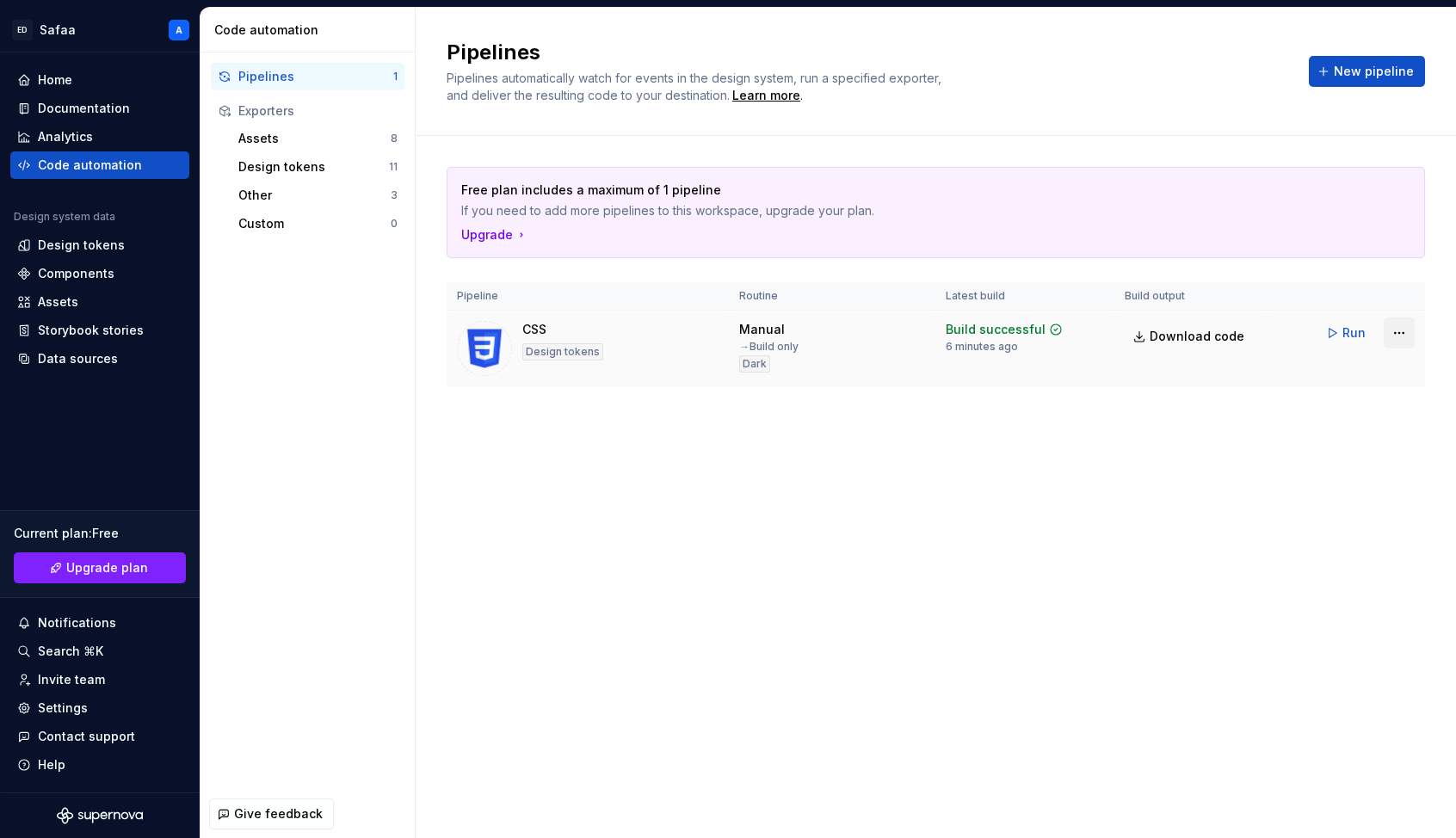
click at [1135, 331] on html "[PERSON_NAME] A Home Documentation Analytics Code automation Design system data…" at bounding box center [728, 419] width 1456 height 838
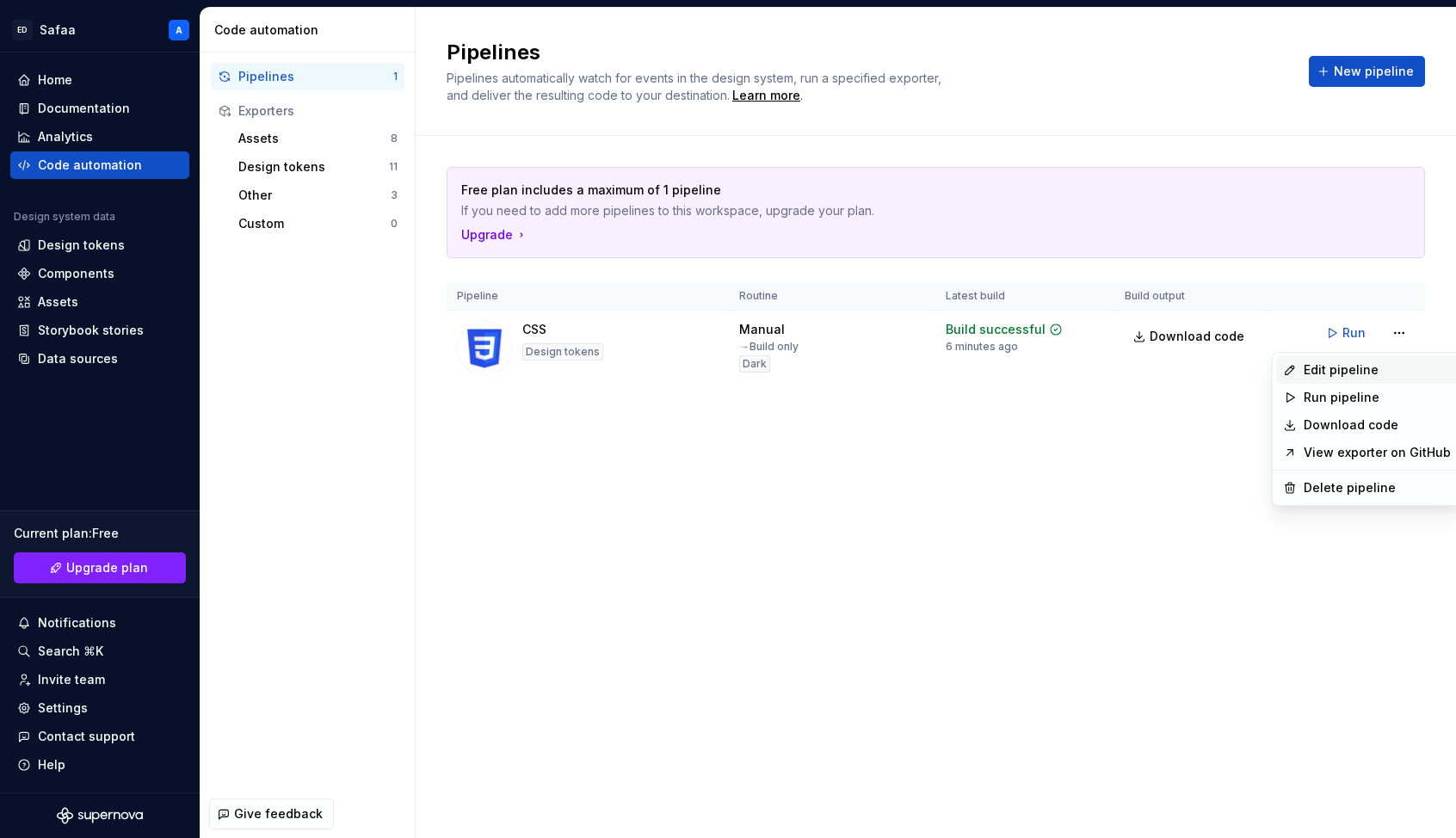
click at [1135, 363] on div "Edit pipeline" at bounding box center [1377, 370] width 148 height 17
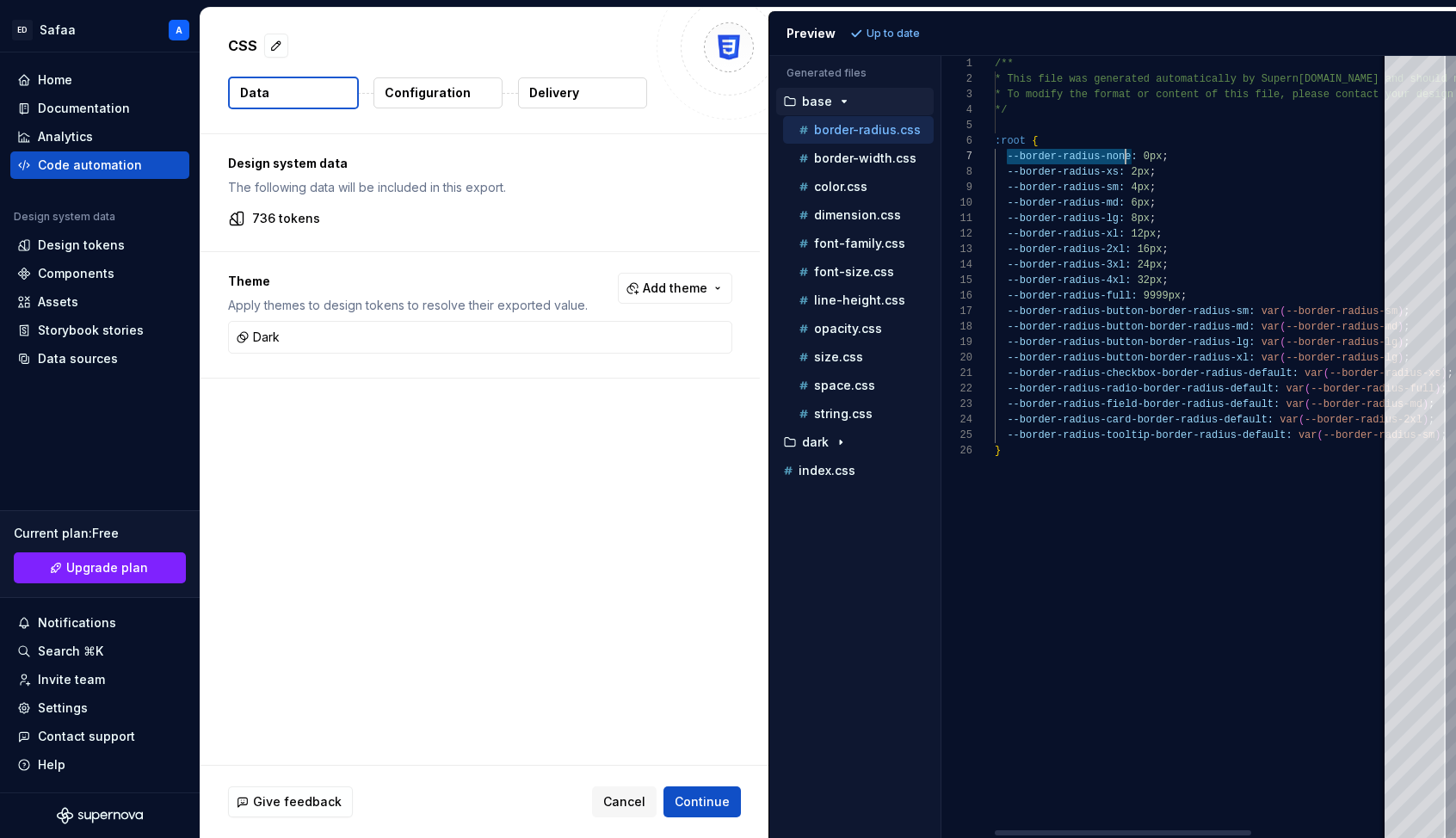
scroll to position [93, 137]
drag, startPoint x: 1007, startPoint y: 156, endPoint x: 1131, endPoint y: 155, distance: 124.0
click at [1131, 155] on div "/** * This file was generated automatically by Supern [DOMAIN_NAME] and should …" at bounding box center [1298, 446] width 607 height 782
click at [98, 243] on div "Design tokens" at bounding box center [81, 245] width 87 height 17
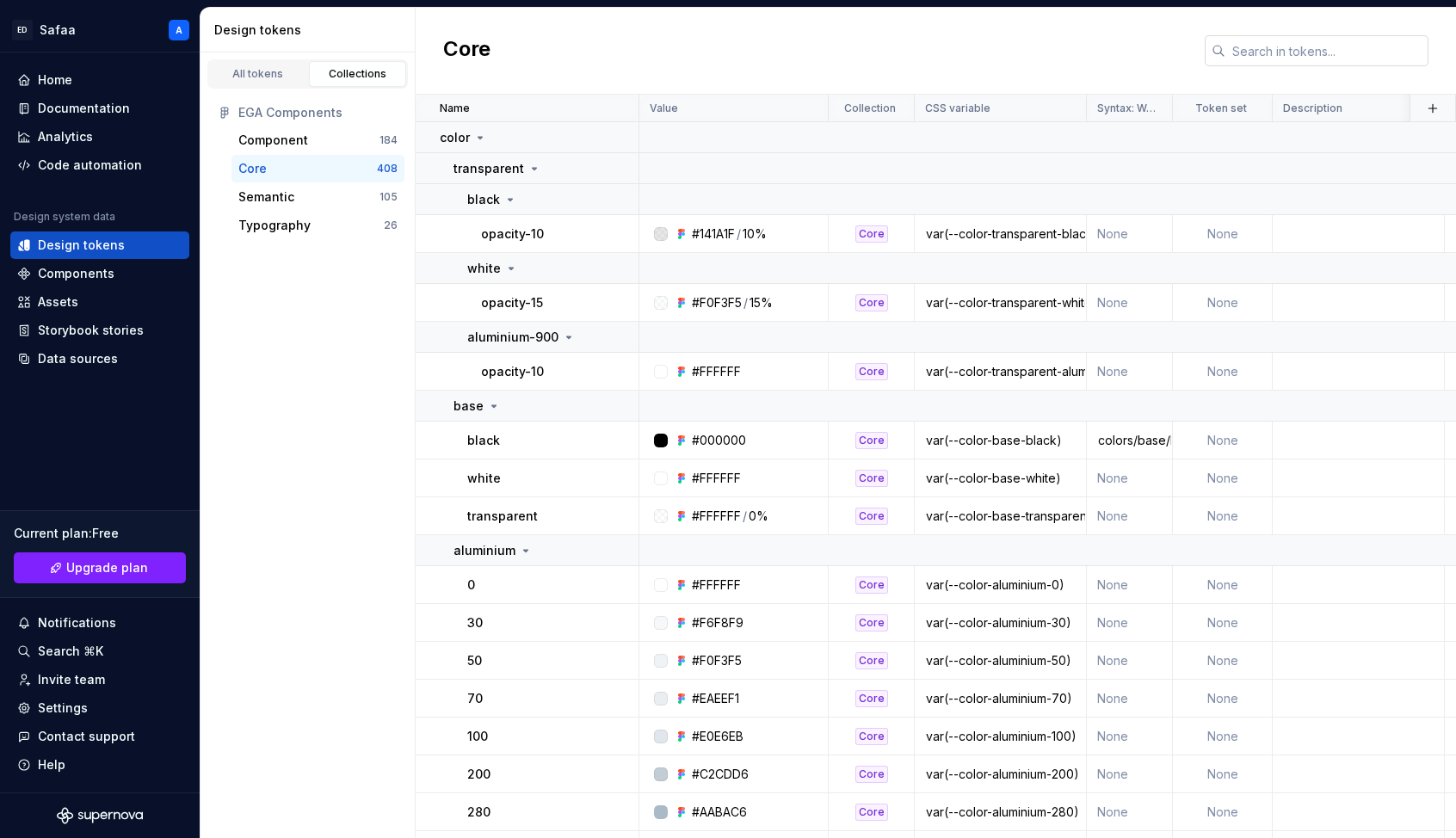
click at [1135, 62] on input "text" at bounding box center [1327, 51] width 203 height 31
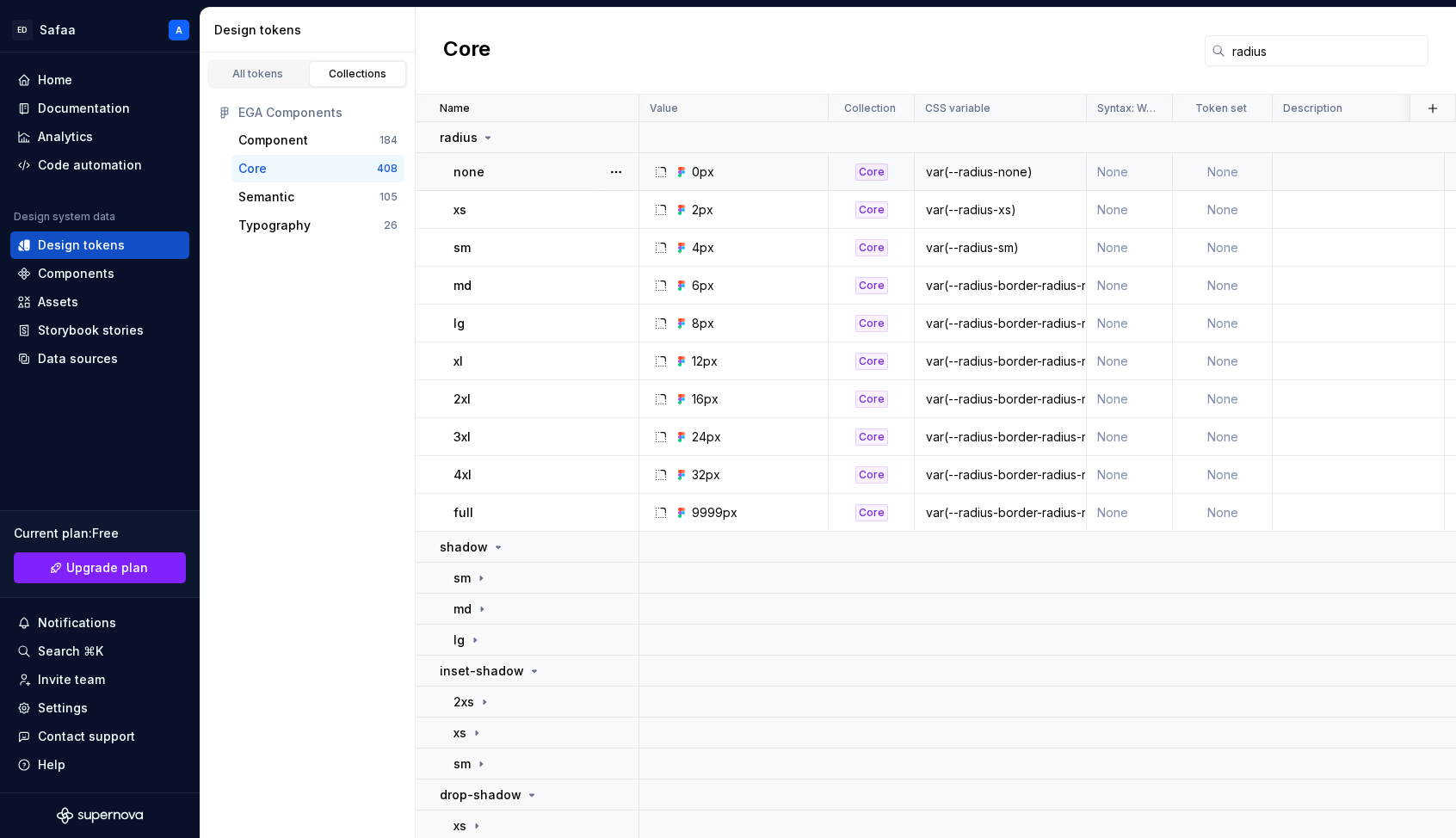
click at [1039, 165] on div "var(--radius-none)" at bounding box center [1001, 172] width 170 height 17
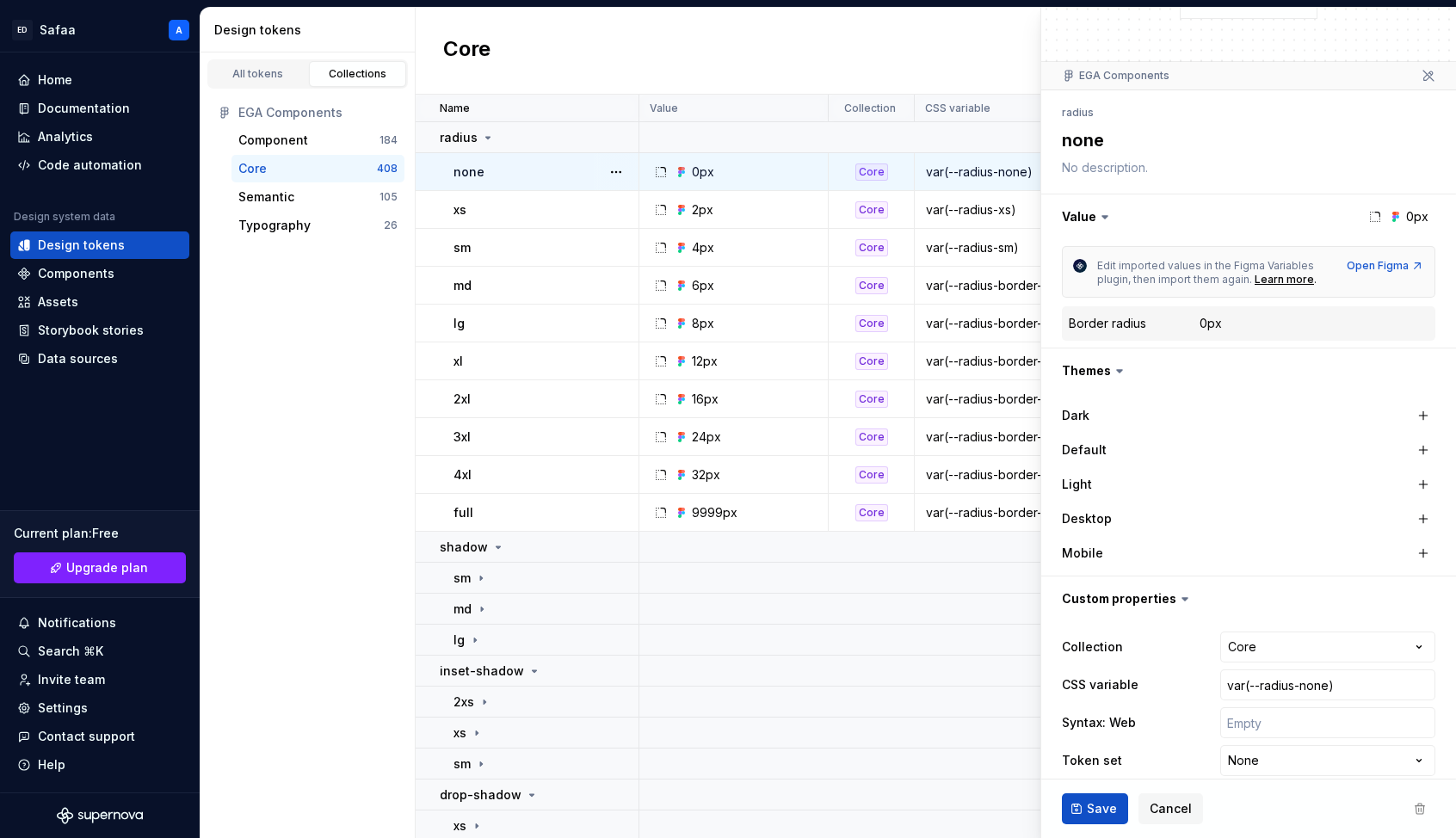
scroll to position [120, 0]
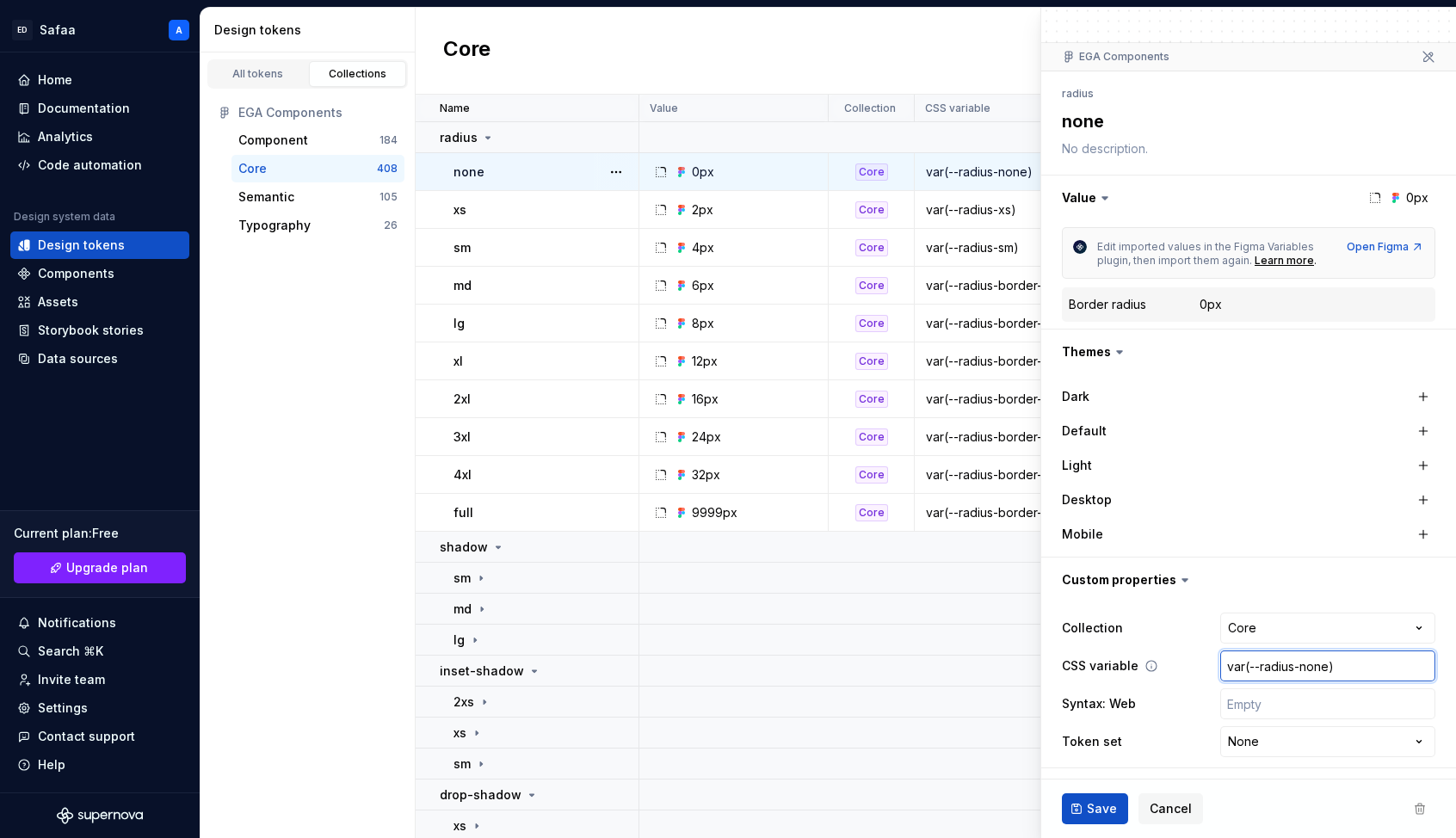
click at [1135, 665] on input "var(--radius-none)" at bounding box center [1328, 665] width 215 height 31
paste input "--border-radius-none"
drag, startPoint x: 1415, startPoint y: 665, endPoint x: 1250, endPoint y: 669, distance: 165.0
click at [1135, 669] on input "var(----border-radius-none-none)" at bounding box center [1328, 665] width 215 height 31
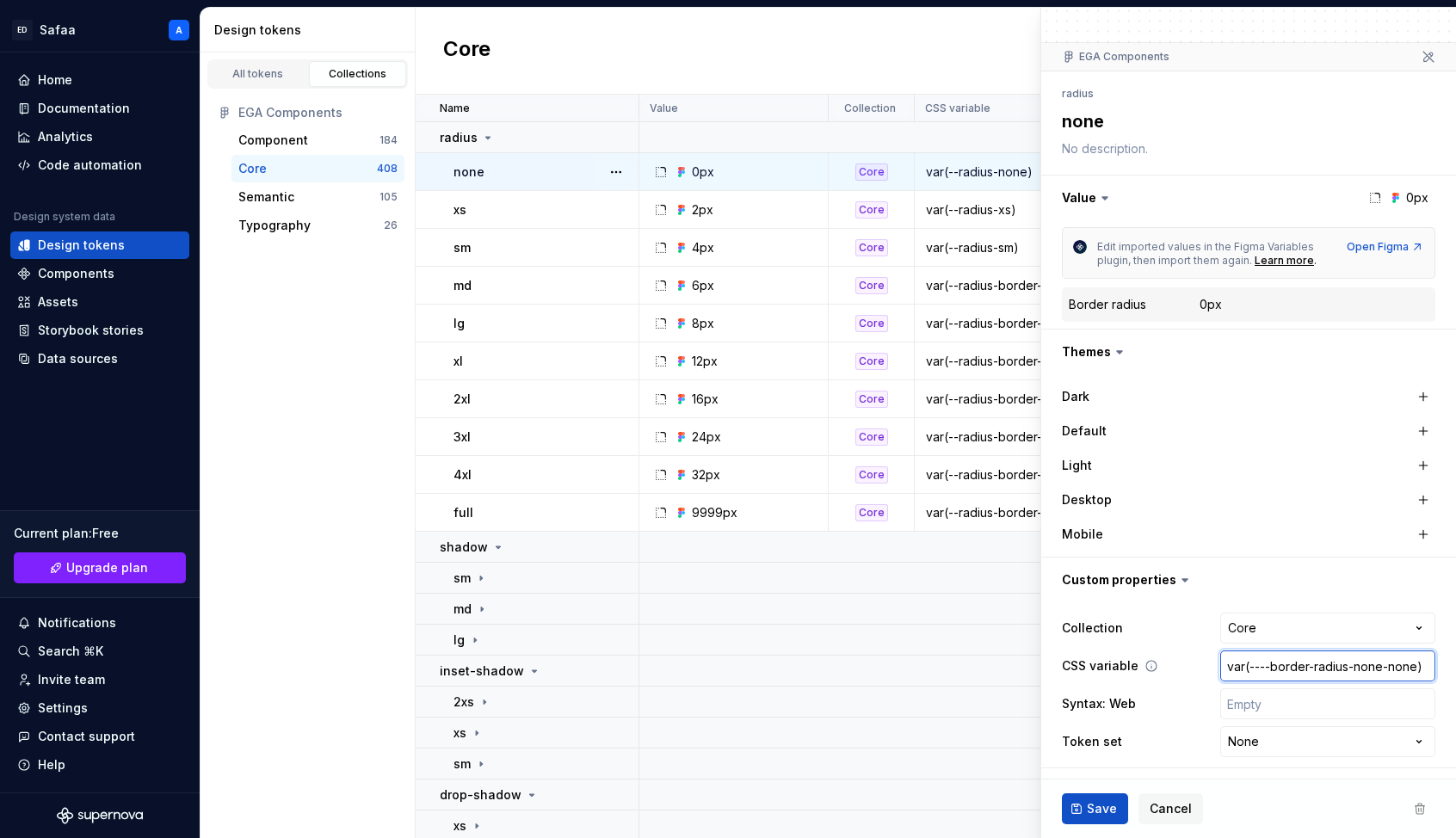
paste input "border-radius"
drag, startPoint x: 1338, startPoint y: 667, endPoint x: 1251, endPoint y: 666, distance: 87.0
click at [1135, 666] on input "var(--border-radius-none)" at bounding box center [1328, 665] width 215 height 31
click at [1108, 763] on span "Save" at bounding box center [1102, 809] width 30 height 17
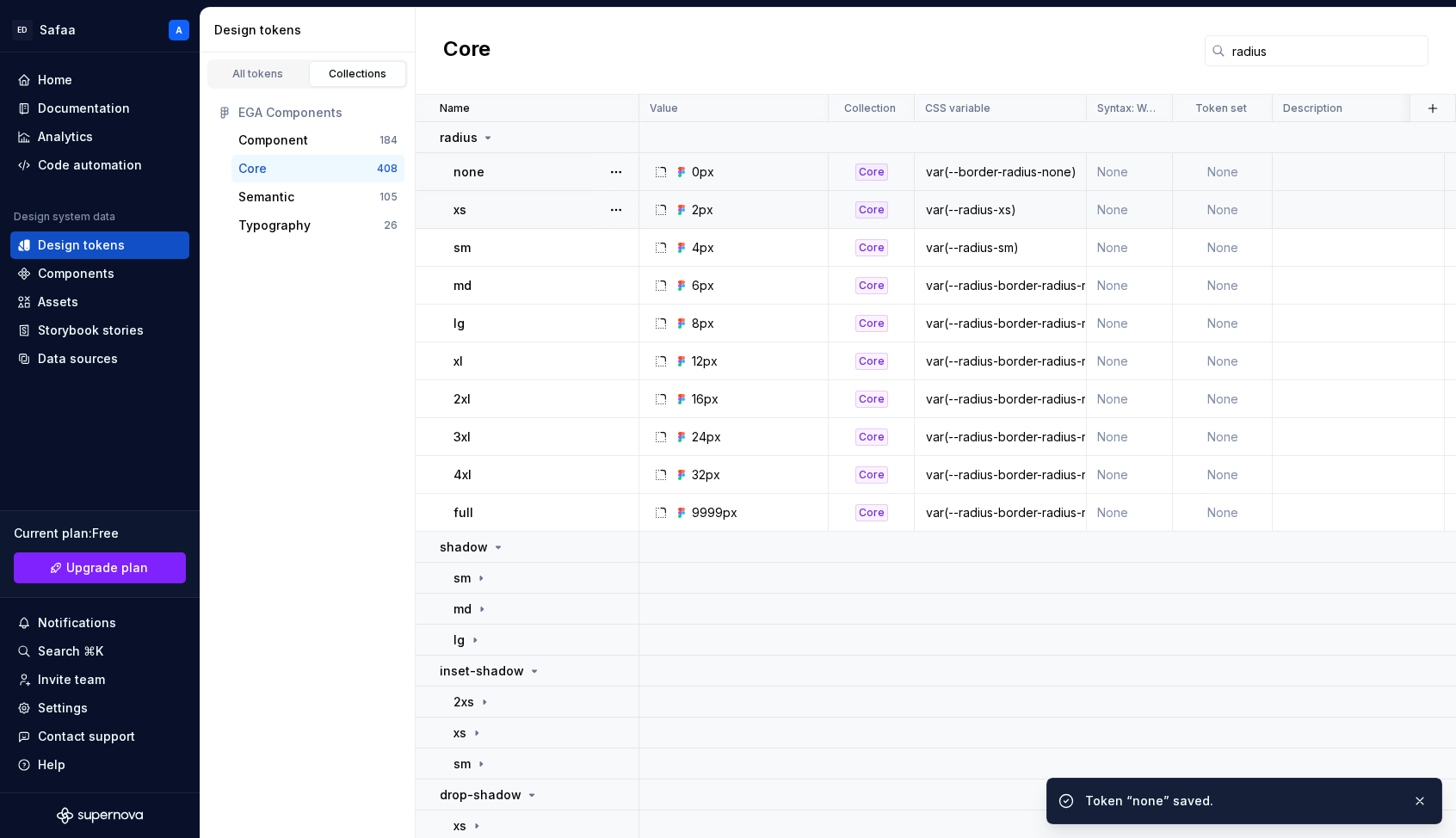
click at [993, 203] on div "var(--radius-xs)" at bounding box center [1001, 210] width 170 height 17
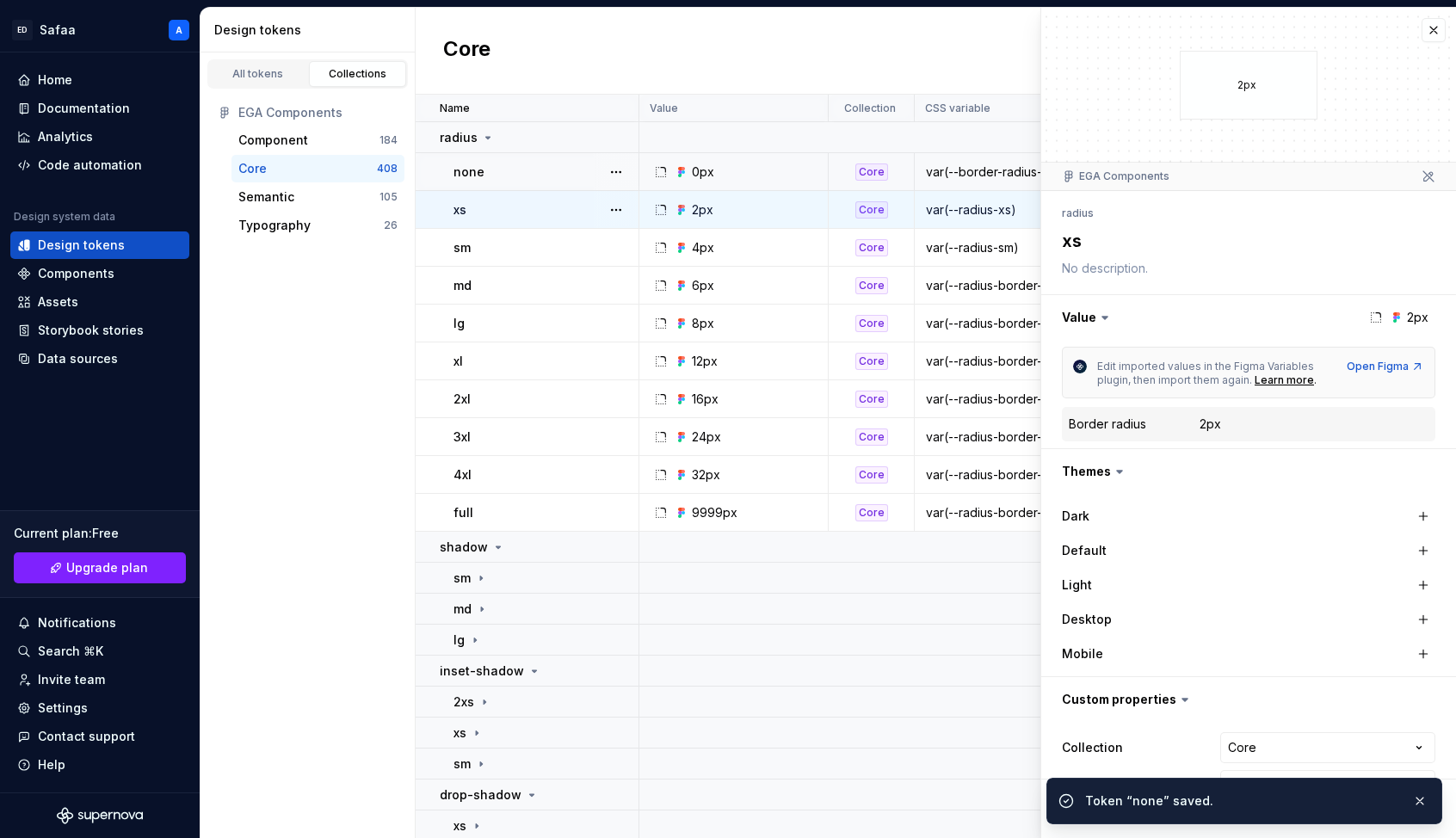
scroll to position [120, 0]
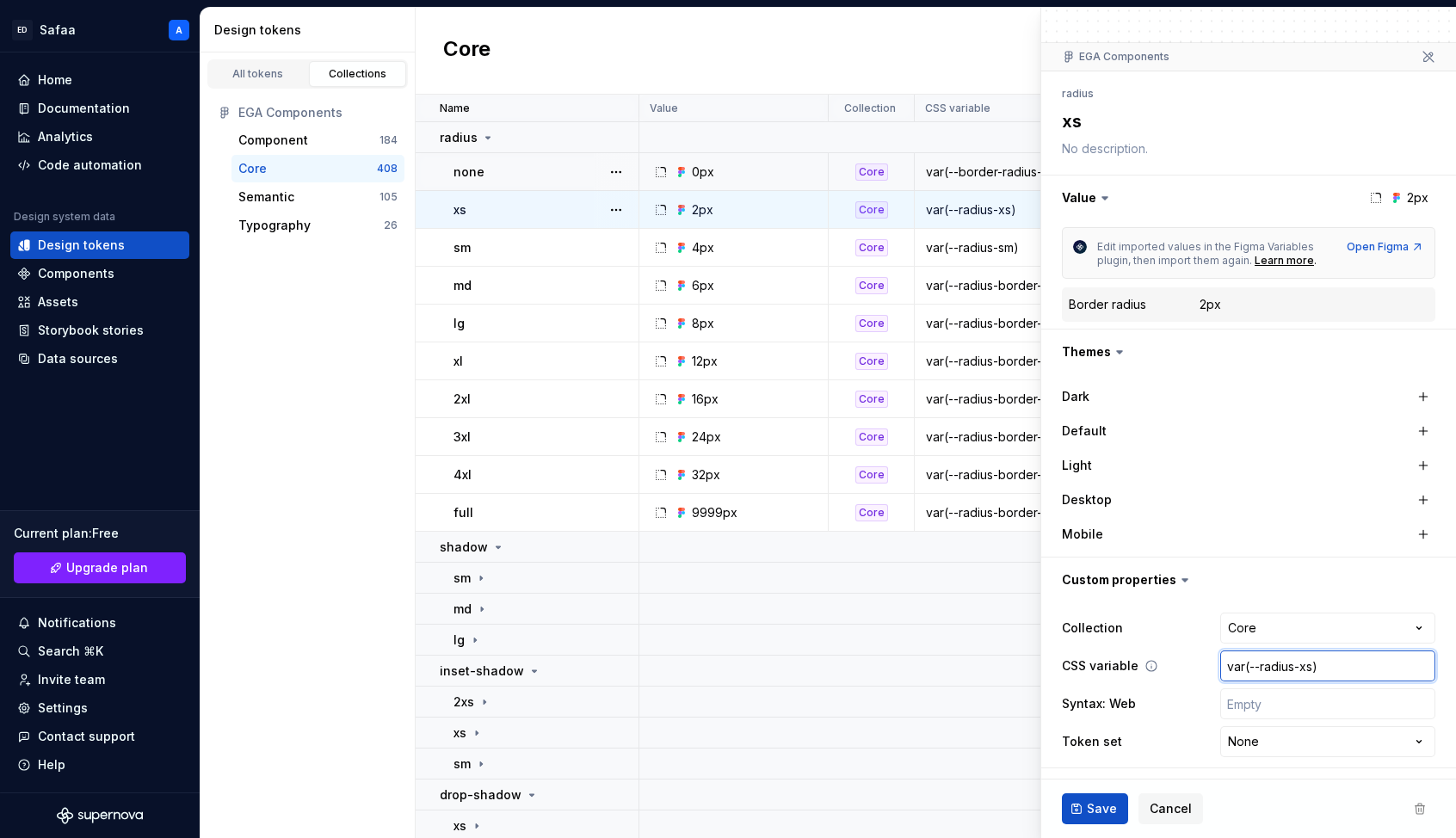
click at [1135, 667] on input "var(--radius-xs)" at bounding box center [1328, 665] width 215 height 31
paste input "--border-"
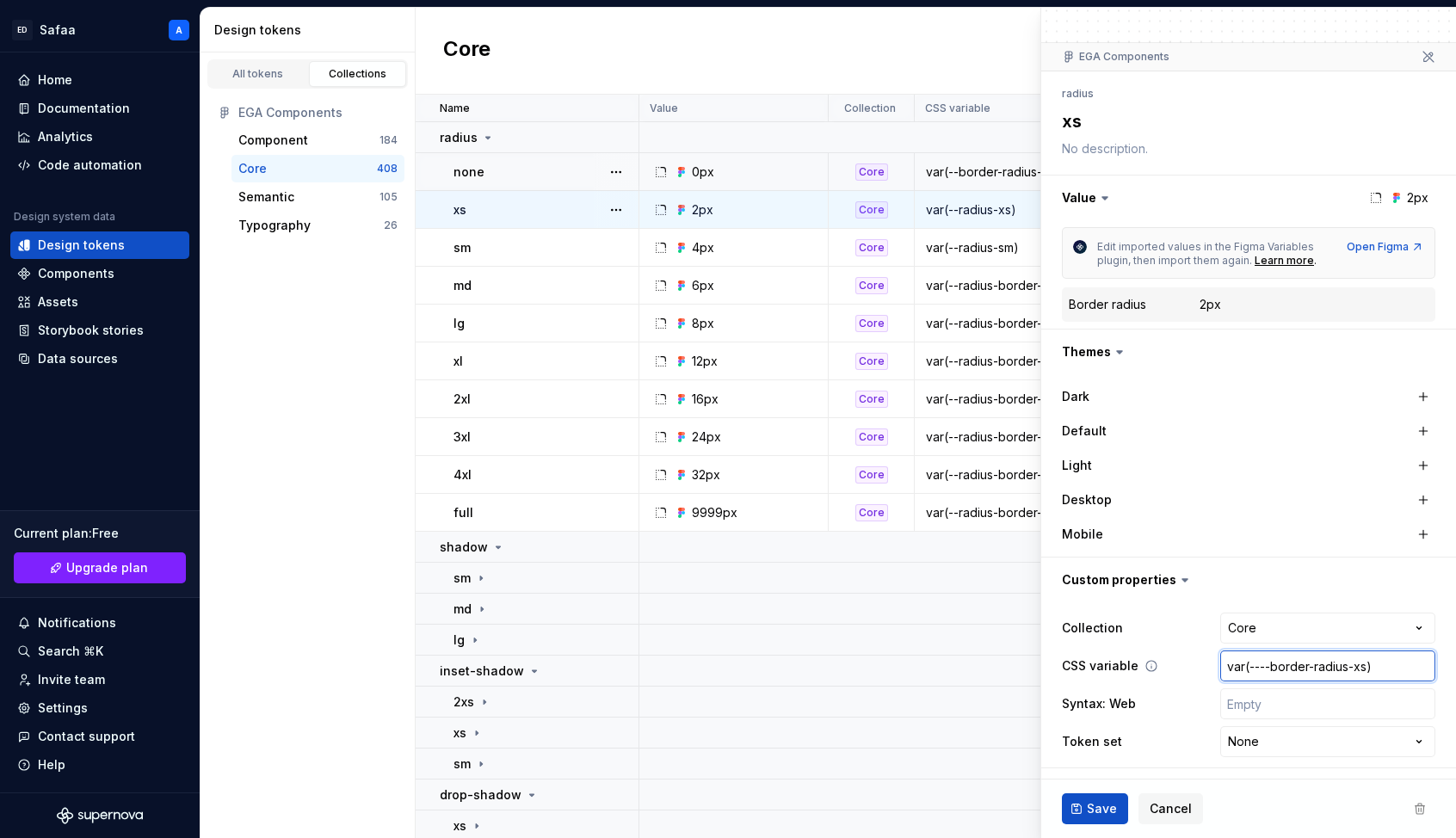
click at [1135, 666] on input "var(----border-radius-xs)" at bounding box center [1328, 665] width 215 height 31
drag, startPoint x: 1262, startPoint y: 663, endPoint x: 1338, endPoint y: 664, distance: 76.0
click at [1135, 664] on input "var(--border-radius-xs)" at bounding box center [1328, 665] width 215 height 31
click at [1087, 763] on button "Save" at bounding box center [1095, 808] width 67 height 31
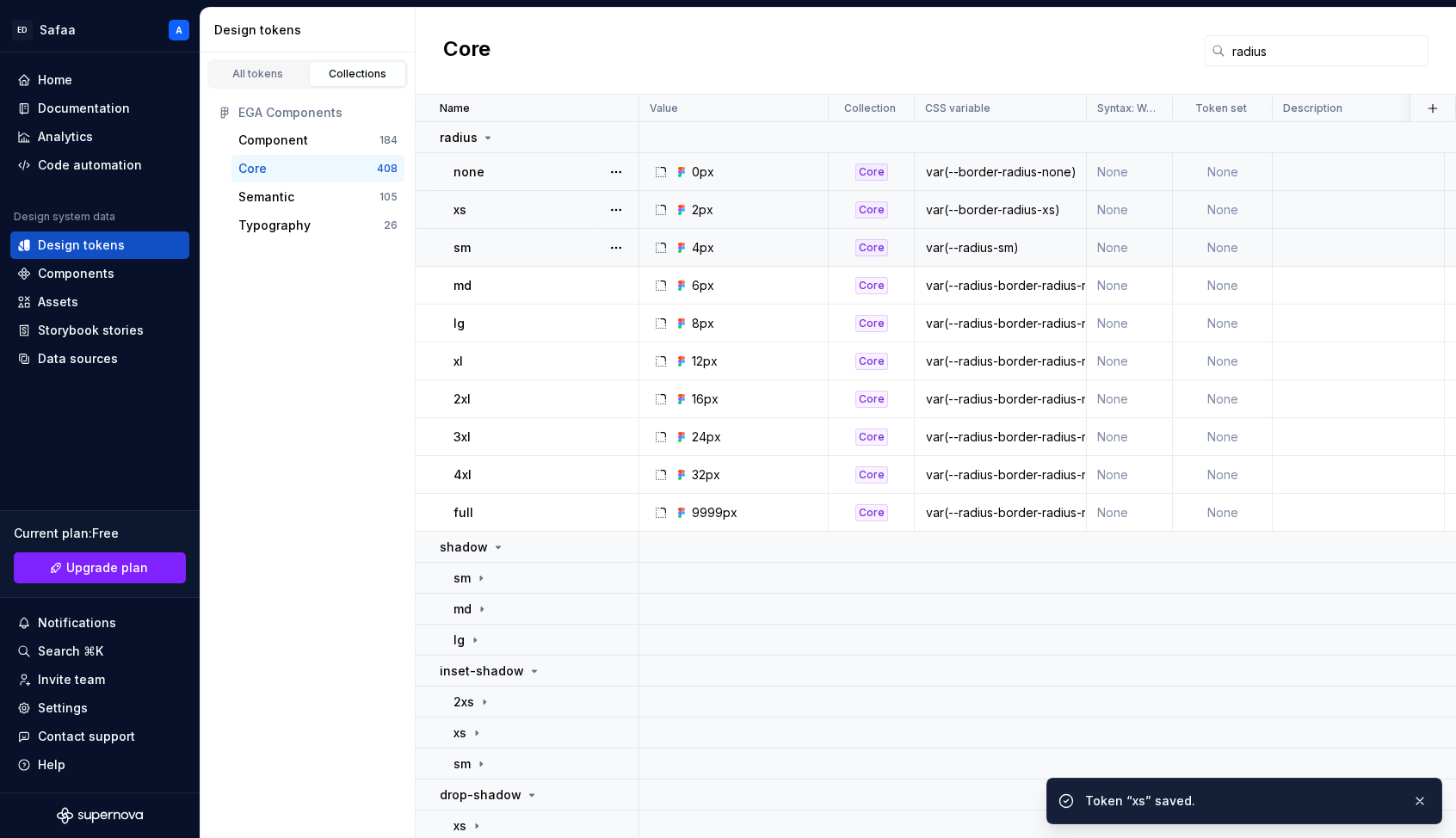
click at [1003, 253] on div "var(--radius-sm)" at bounding box center [1001, 248] width 170 height 17
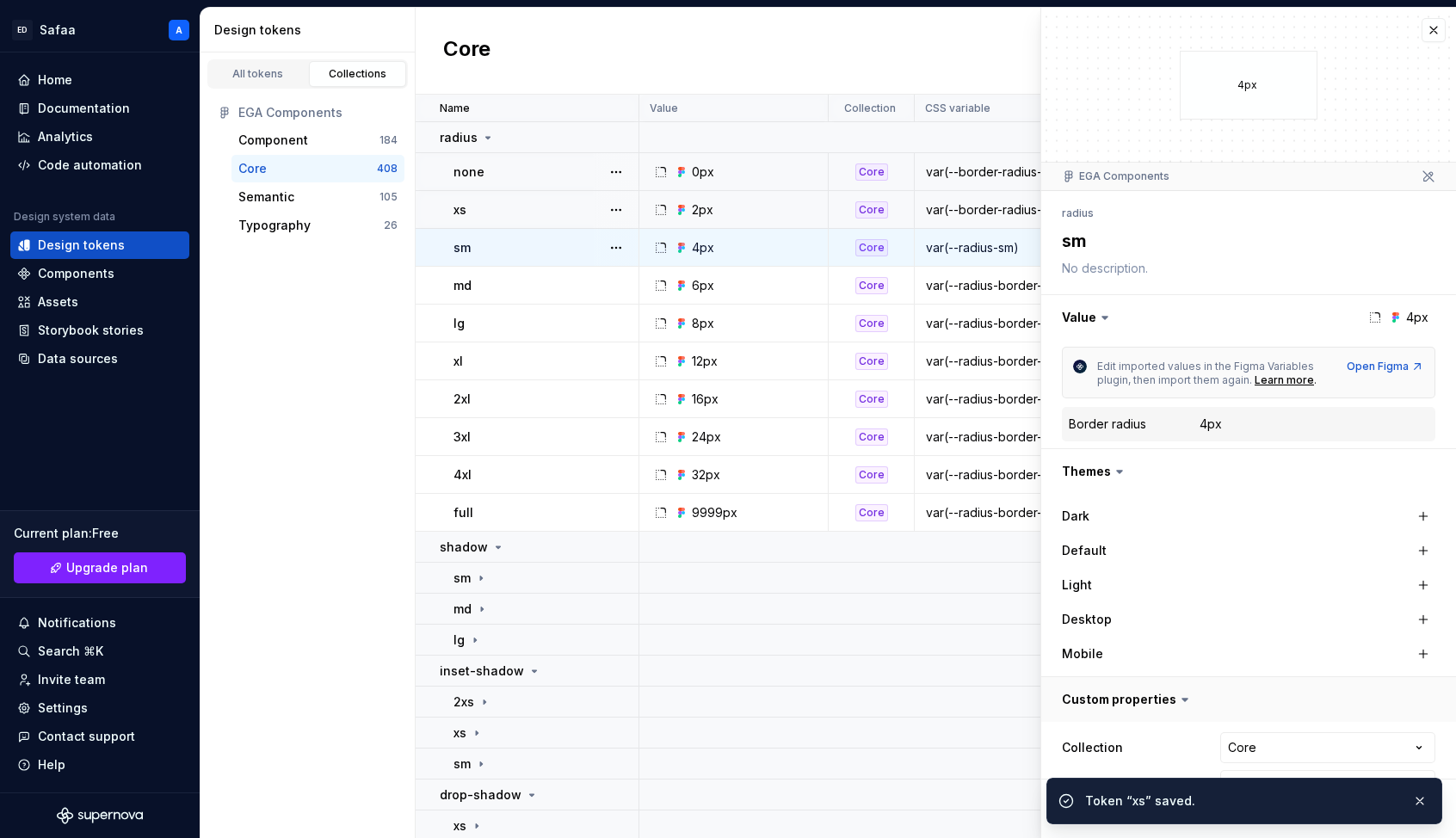
scroll to position [120, 0]
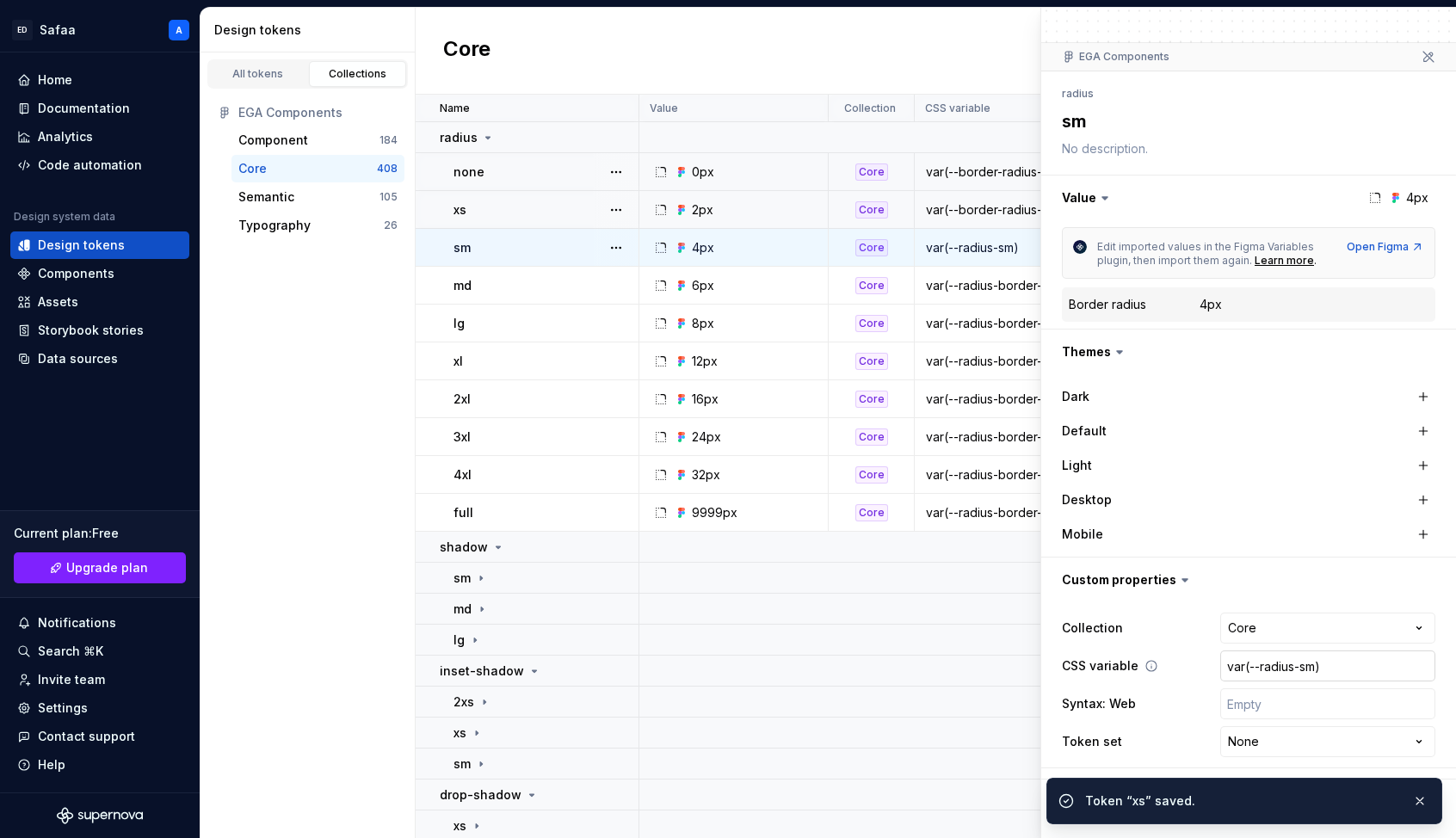
click at [1135, 666] on input "var(--radius-sm)" at bounding box center [1328, 665] width 215 height 31
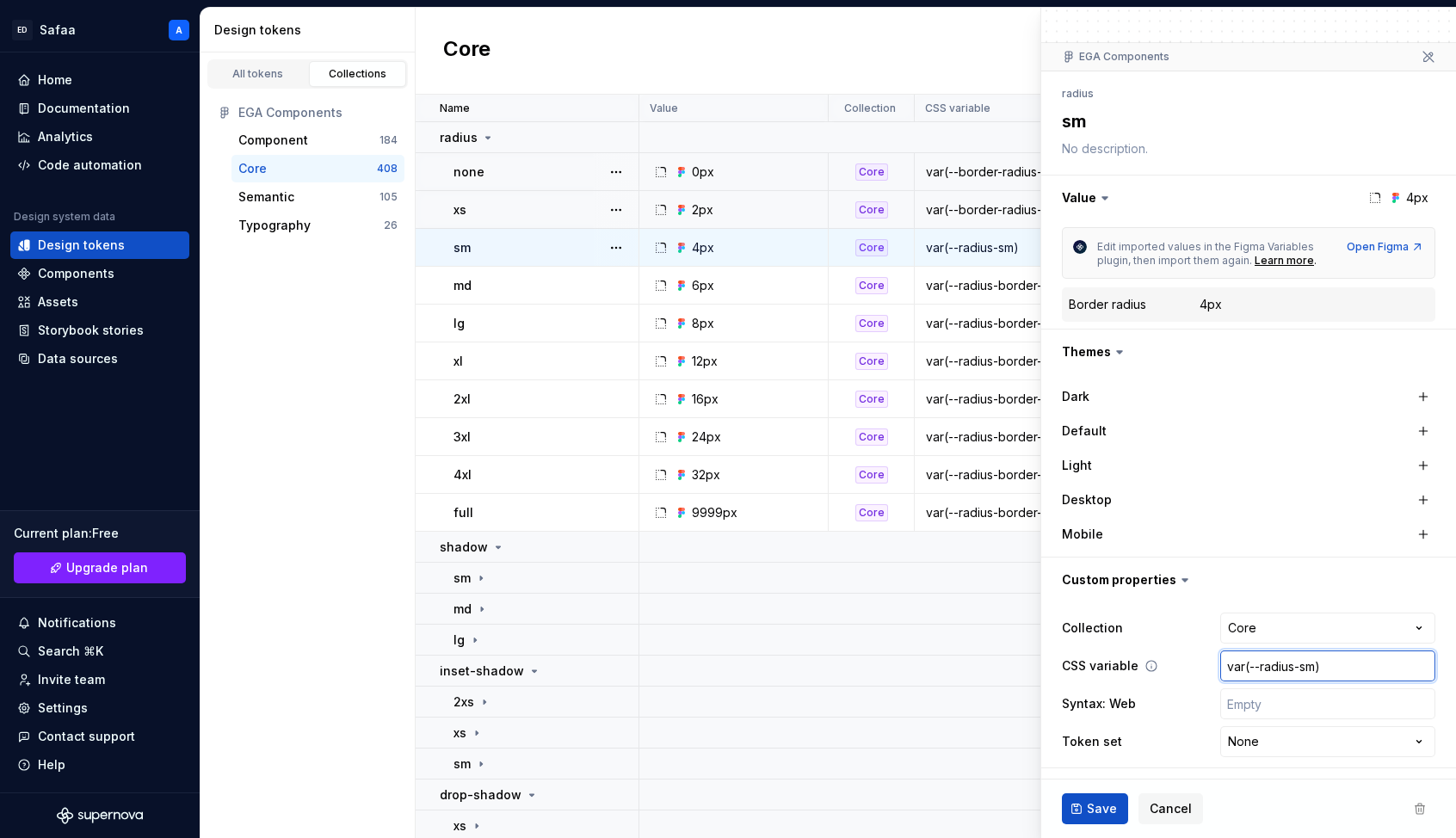
click at [1135, 666] on input "var(--radius-sm)" at bounding box center [1328, 665] width 215 height 31
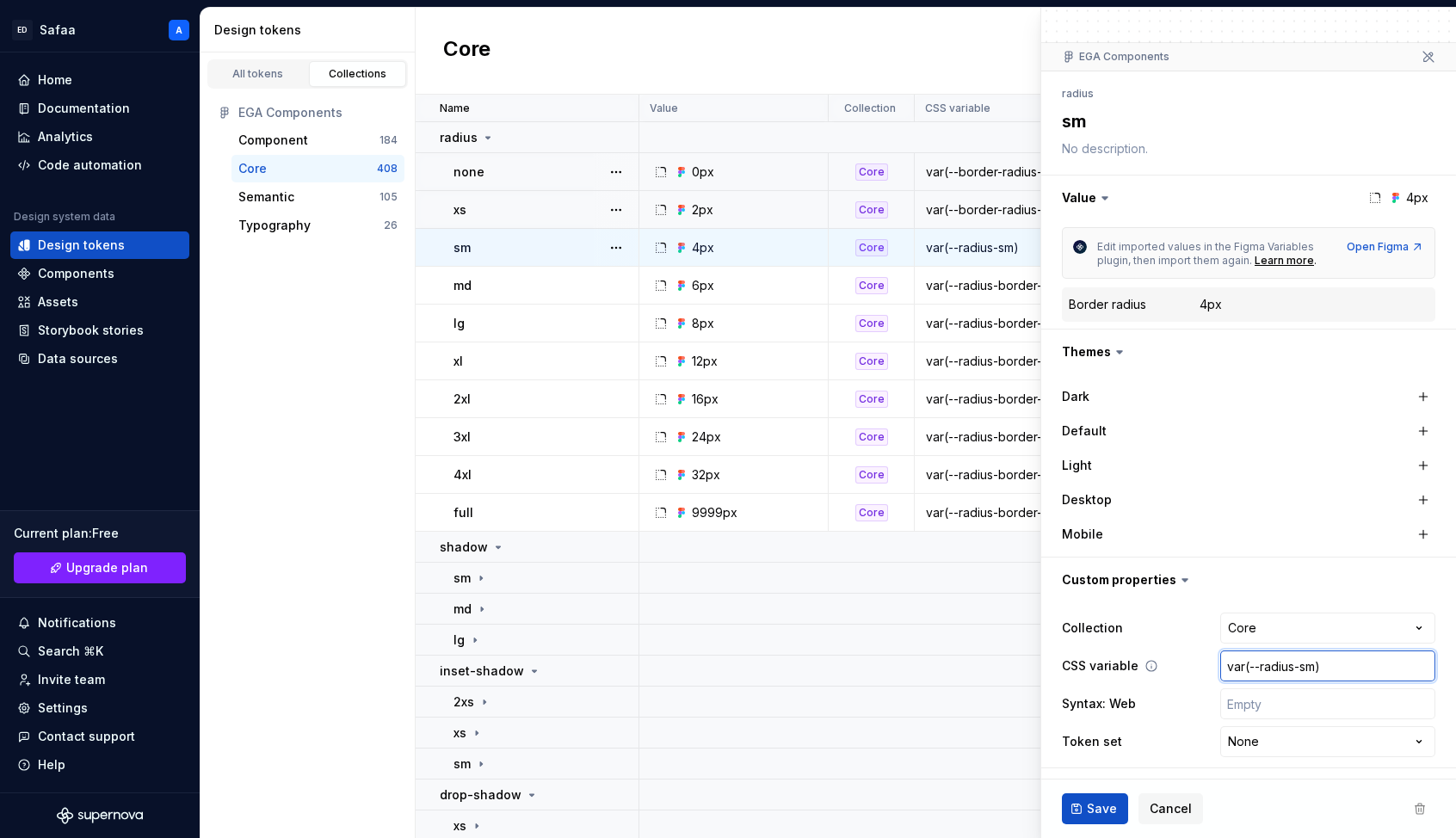
click at [1135, 666] on input "var(--radius-sm)" at bounding box center [1328, 665] width 215 height 31
paste input "border-"
click at [1106, 763] on span "Save" at bounding box center [1102, 809] width 30 height 17
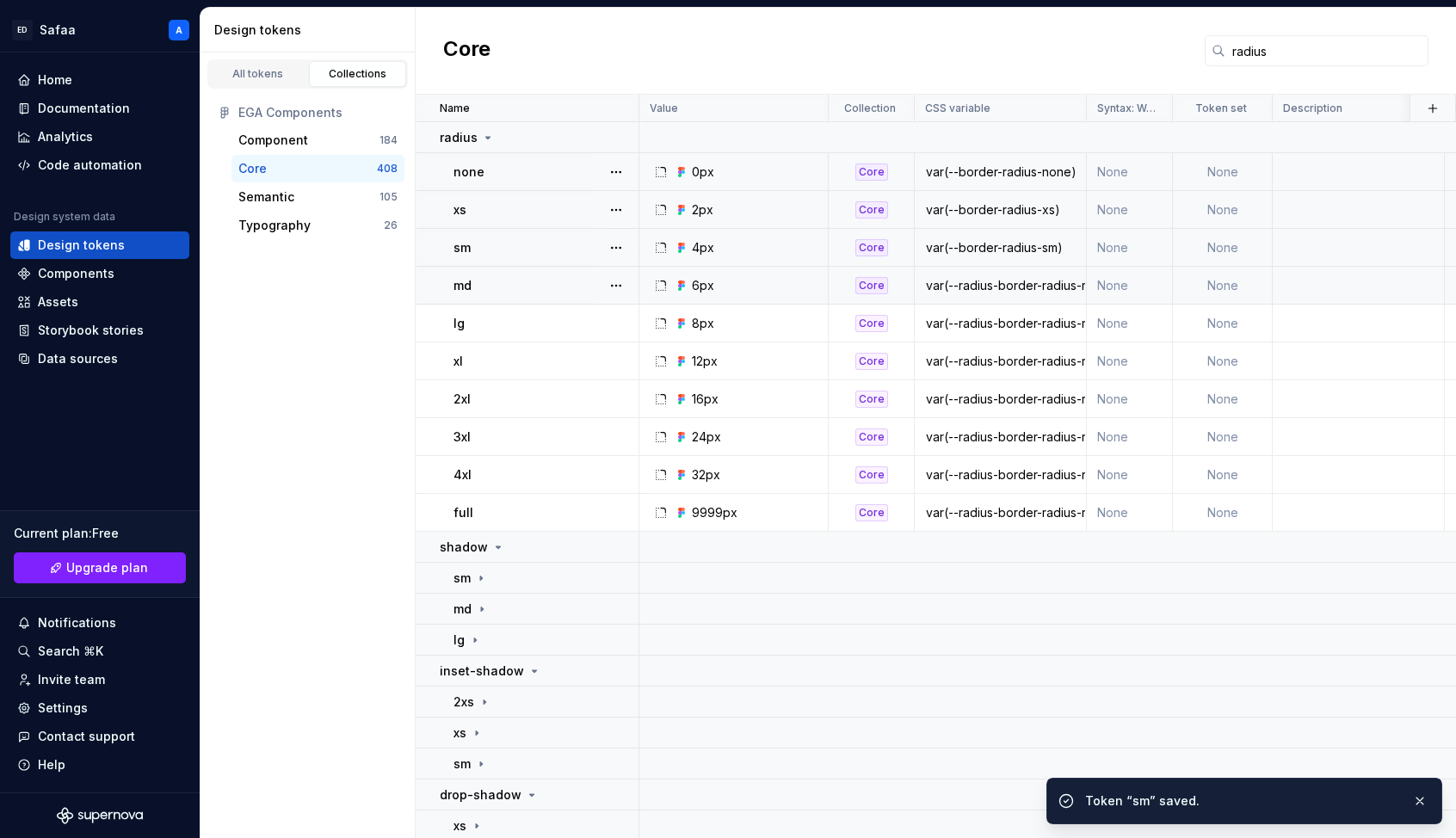
click at [1007, 297] on td "var(--radius-border-radius-rounded-md)" at bounding box center [1001, 285] width 172 height 38
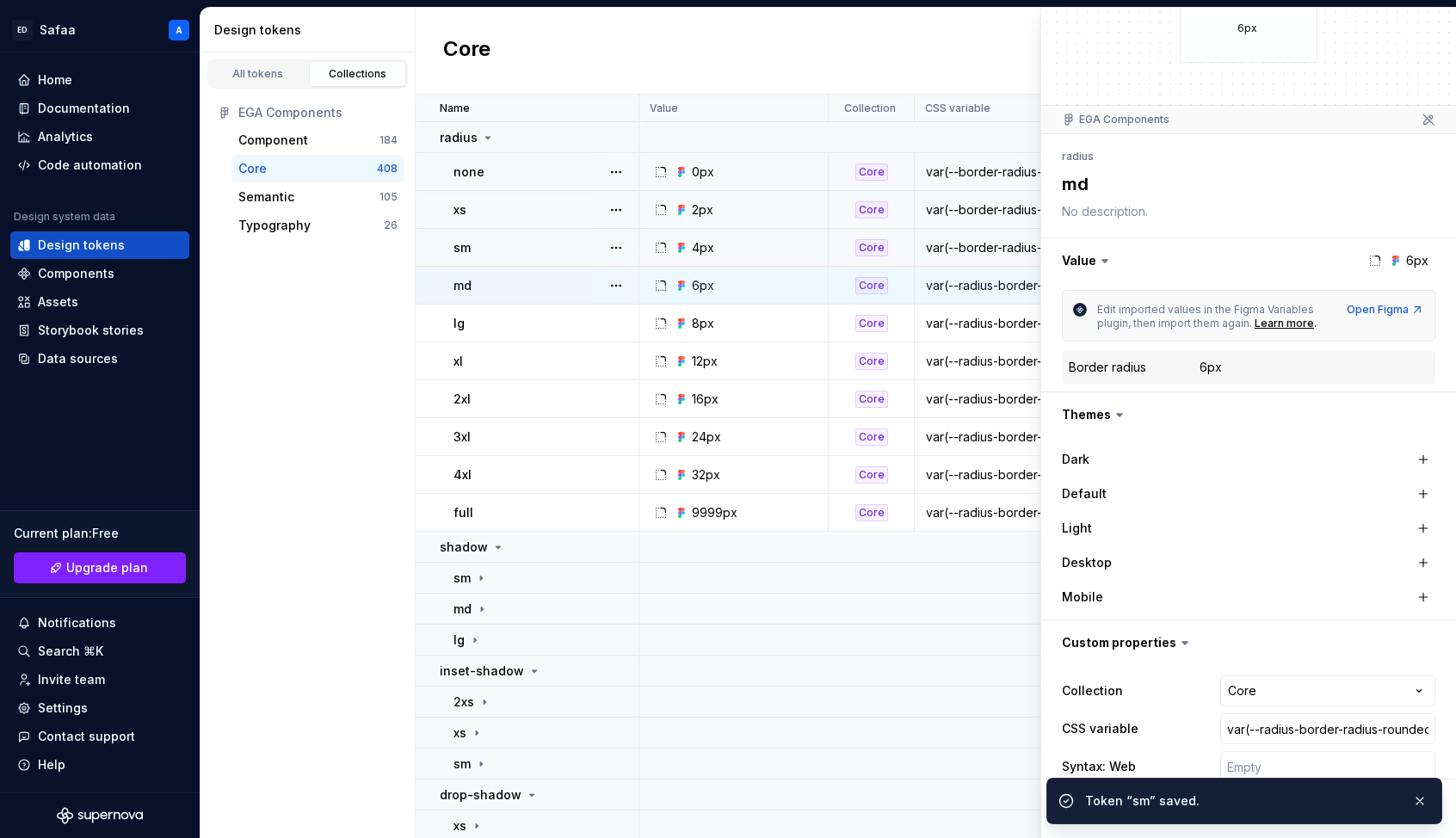
scroll to position [120, 0]
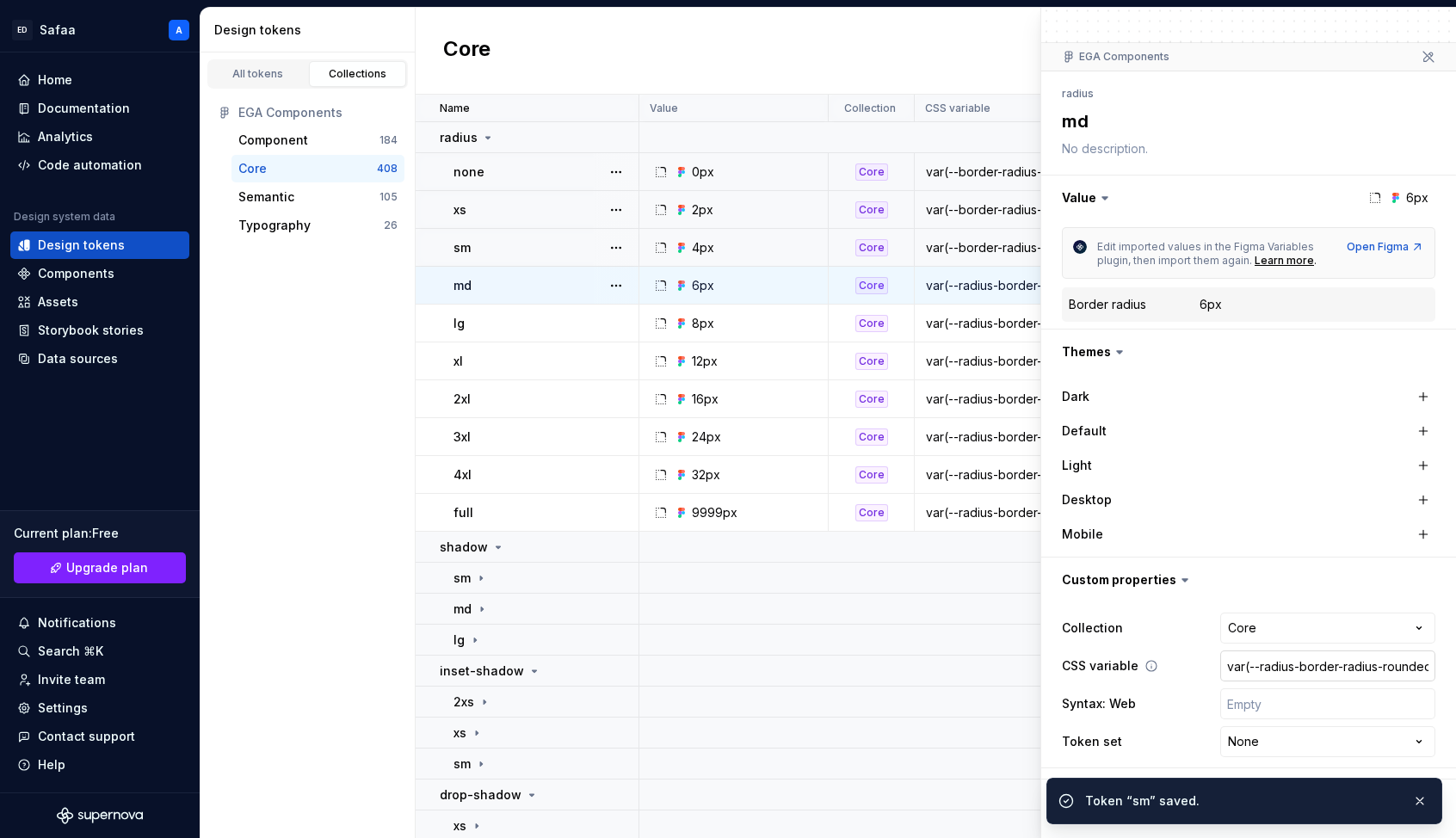
click at [1135, 664] on input "var(--radius-border-radius-rounded-md)" at bounding box center [1328, 665] width 215 height 31
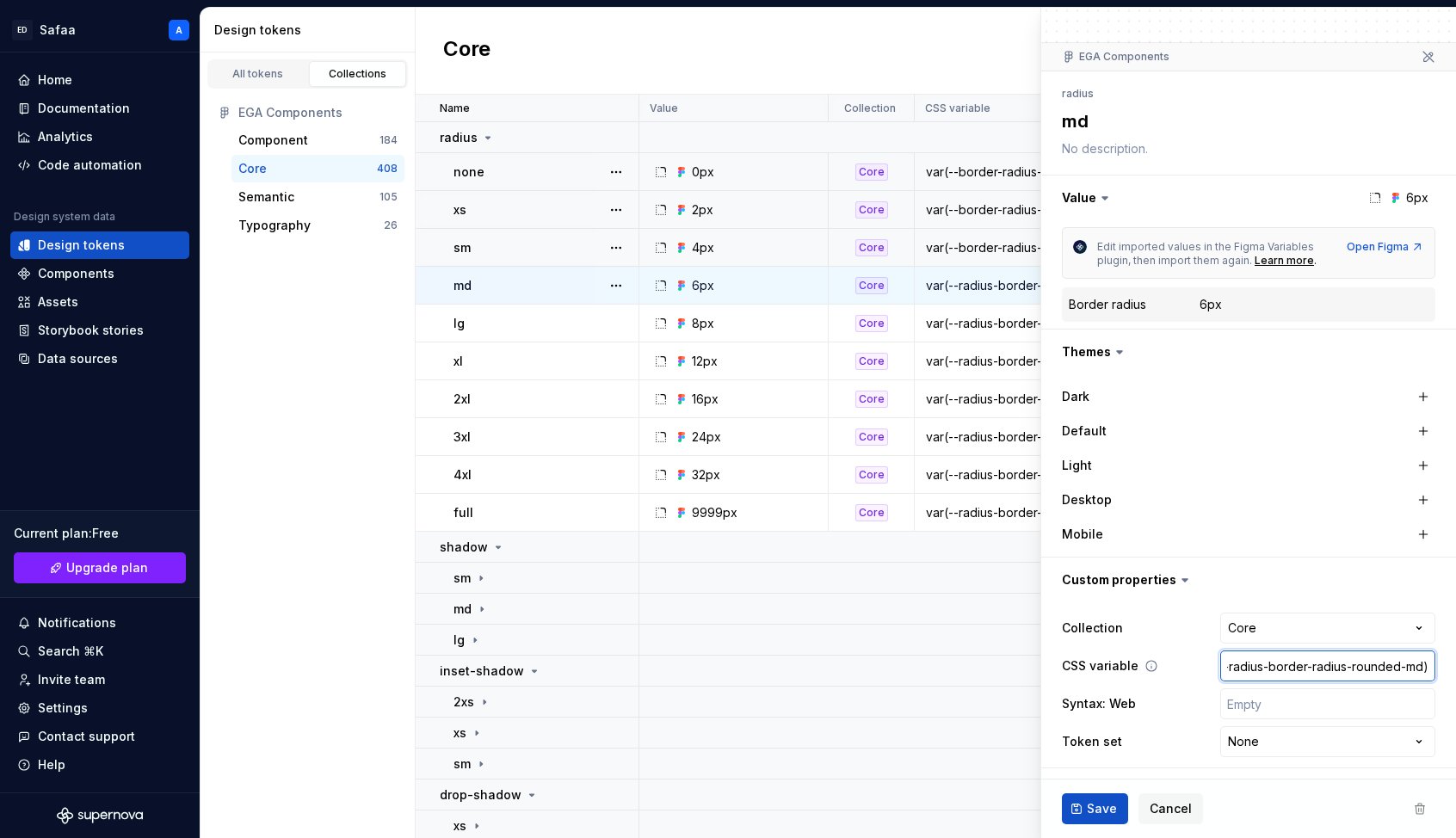
drag, startPoint x: 1260, startPoint y: 664, endPoint x: 1402, endPoint y: 664, distance: 142.0
click at [1135, 664] on input "var(--radius-border-radius-rounded-md)" at bounding box center [1328, 665] width 215 height 31
paste input "border-radius"
click at [1095, 763] on span "Save" at bounding box center [1102, 809] width 30 height 17
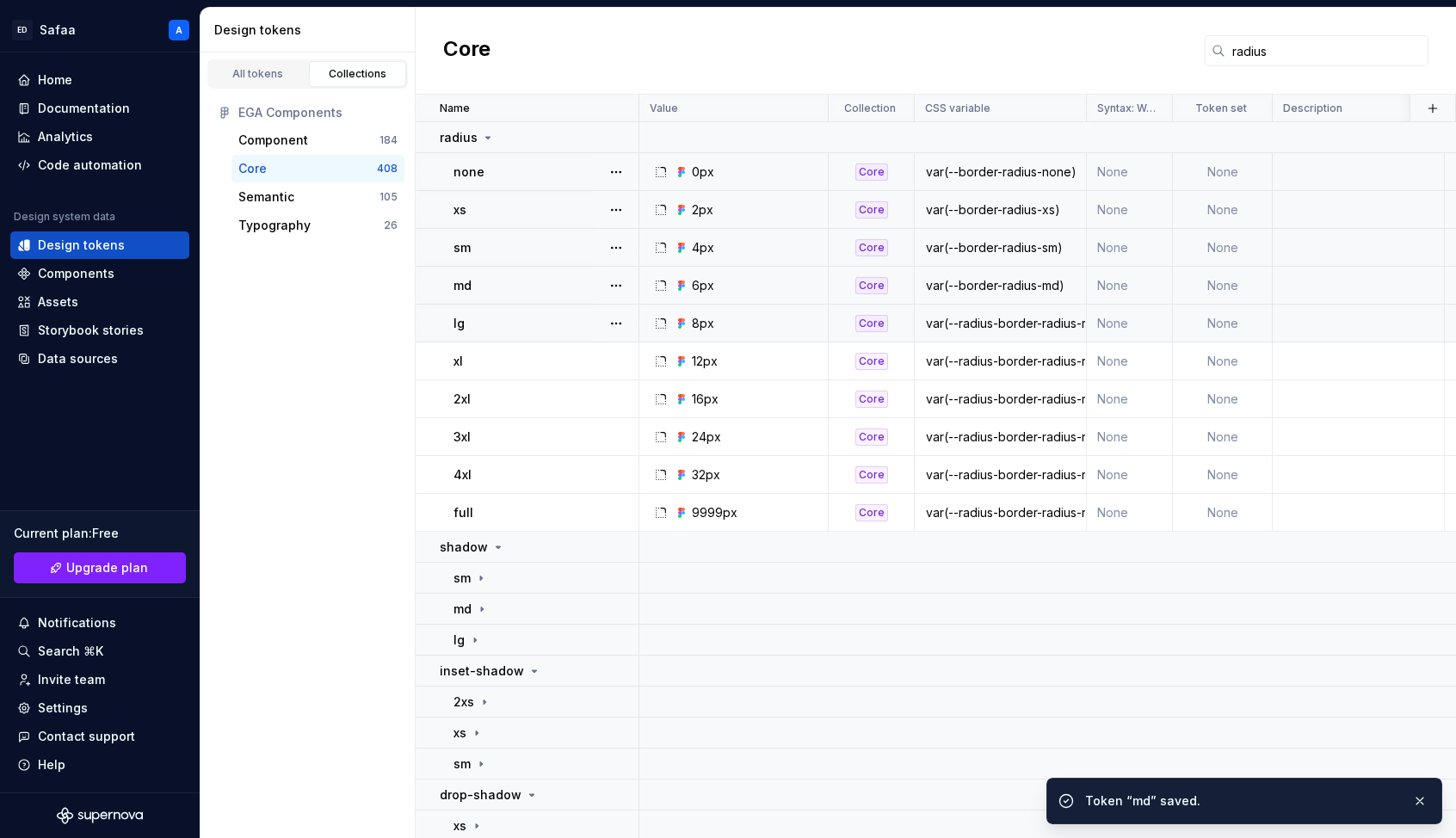
click at [978, 327] on div "var(--radius-border-radius-rounded-lg)" at bounding box center [1001, 323] width 170 height 17
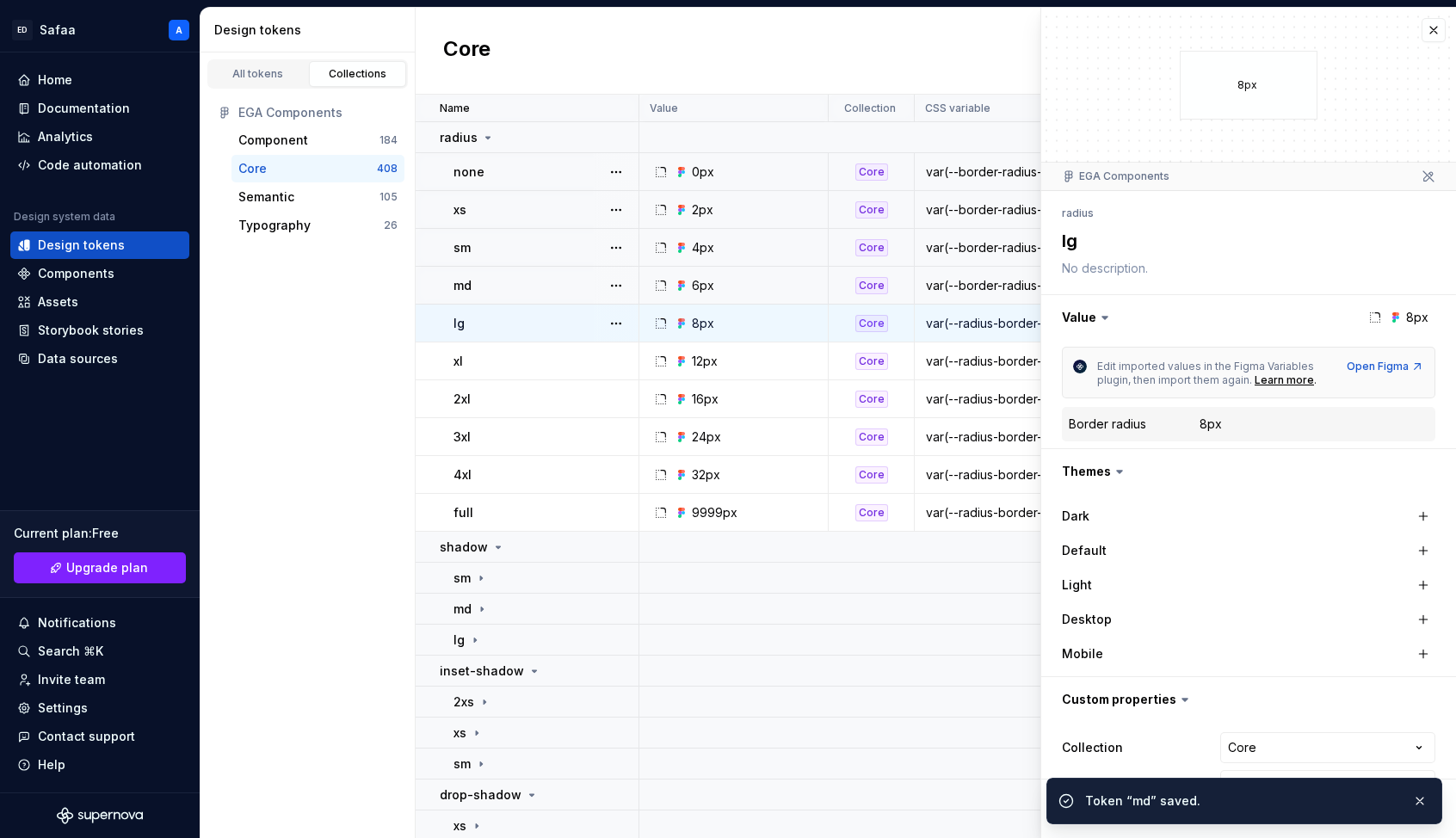
scroll to position [120, 0]
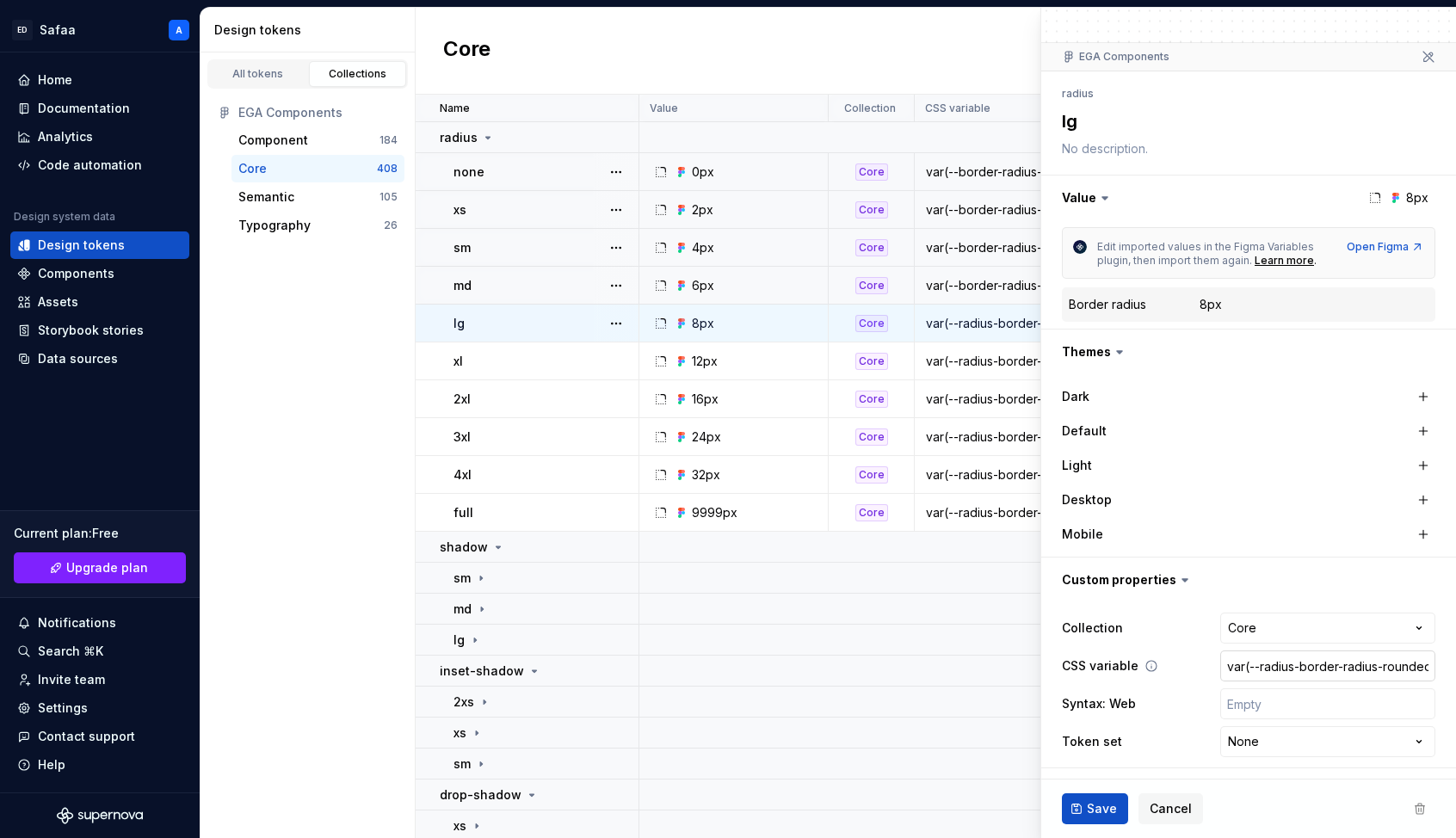
click at [1135, 666] on input "var(--radius-border-radius-rounded-lg)" at bounding box center [1328, 665] width 215 height 31
drag, startPoint x: 1261, startPoint y: 663, endPoint x: 1408, endPoint y: 662, distance: 147.0
click at [1135, 662] on input "var(--radius-border-radius-rounded-lg)" at bounding box center [1328, 665] width 215 height 31
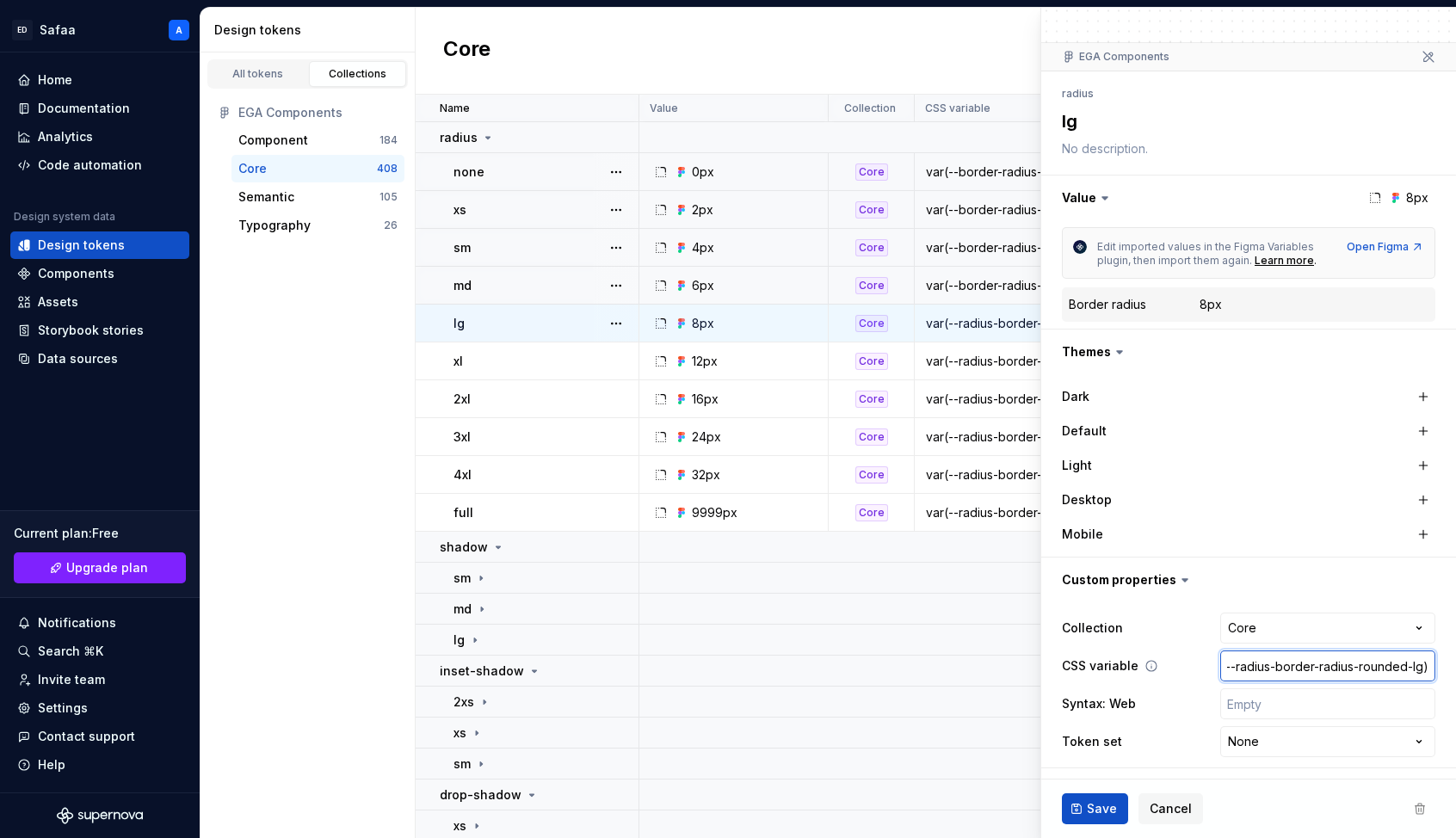
paste input "border-radius"
click at [1081, 763] on button "Save" at bounding box center [1095, 808] width 67 height 31
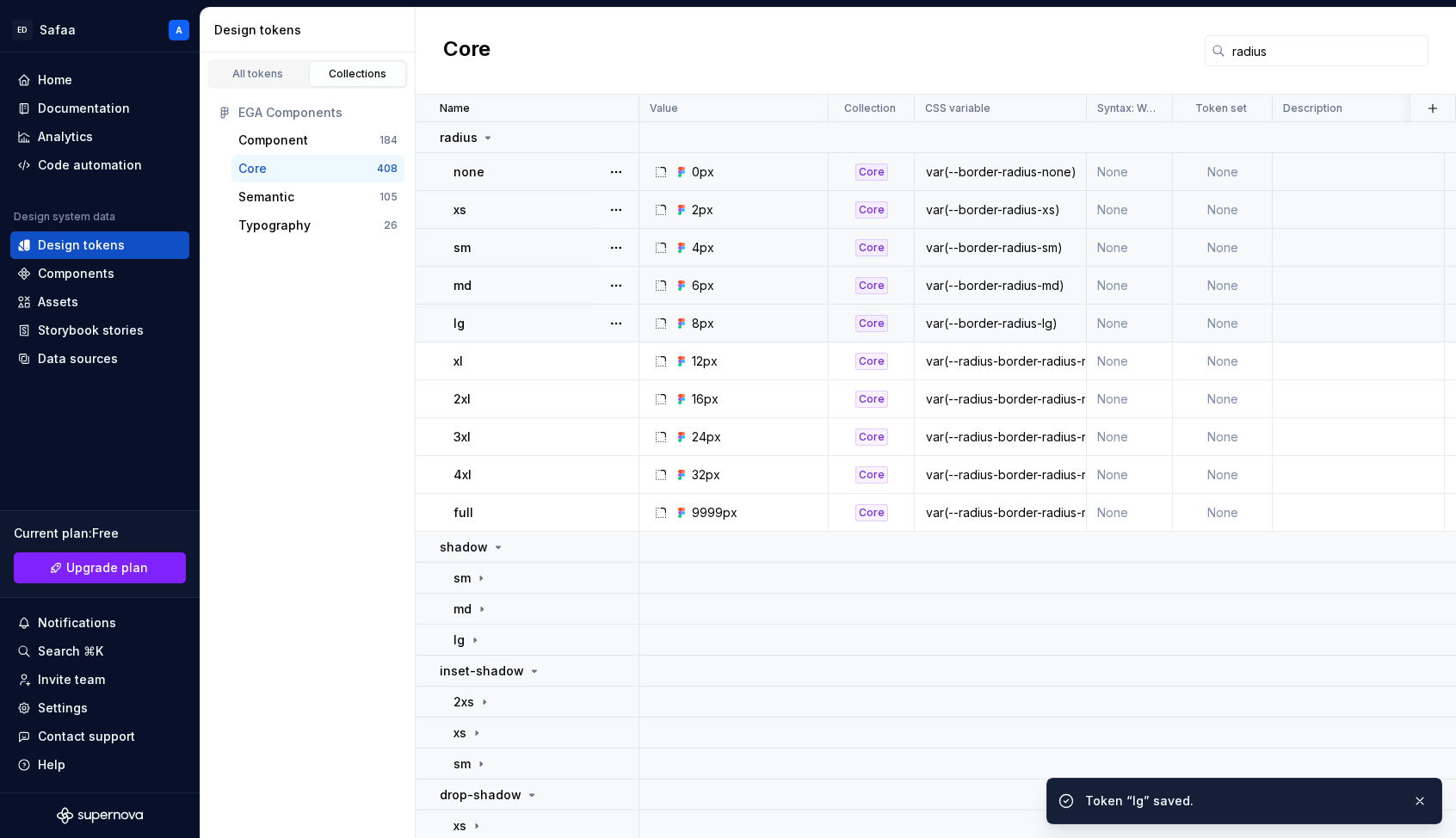
click at [981, 357] on div "var(--radius-border-radius-rounded-xl)" at bounding box center [1001, 362] width 170 height 17
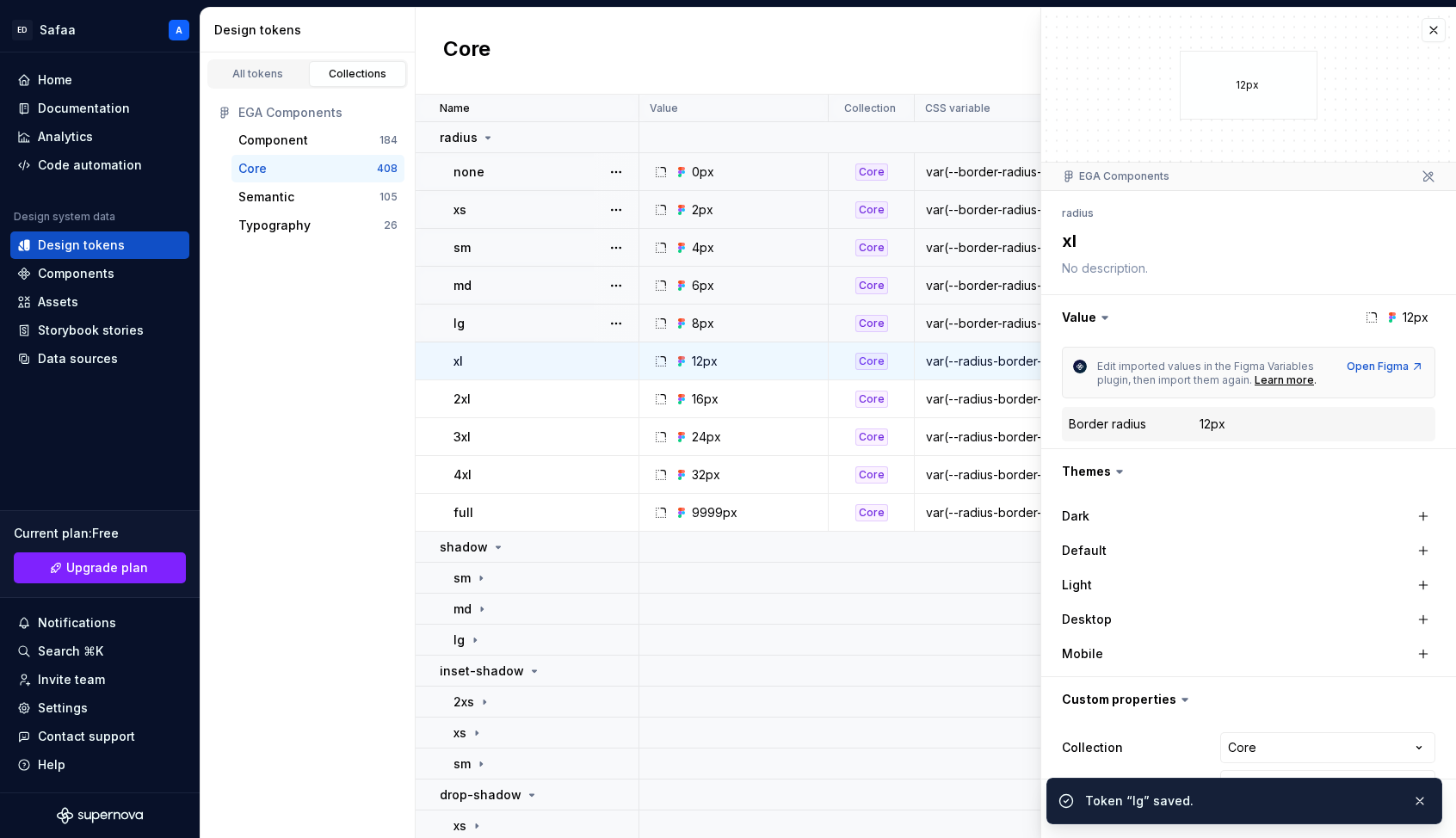
scroll to position [120, 0]
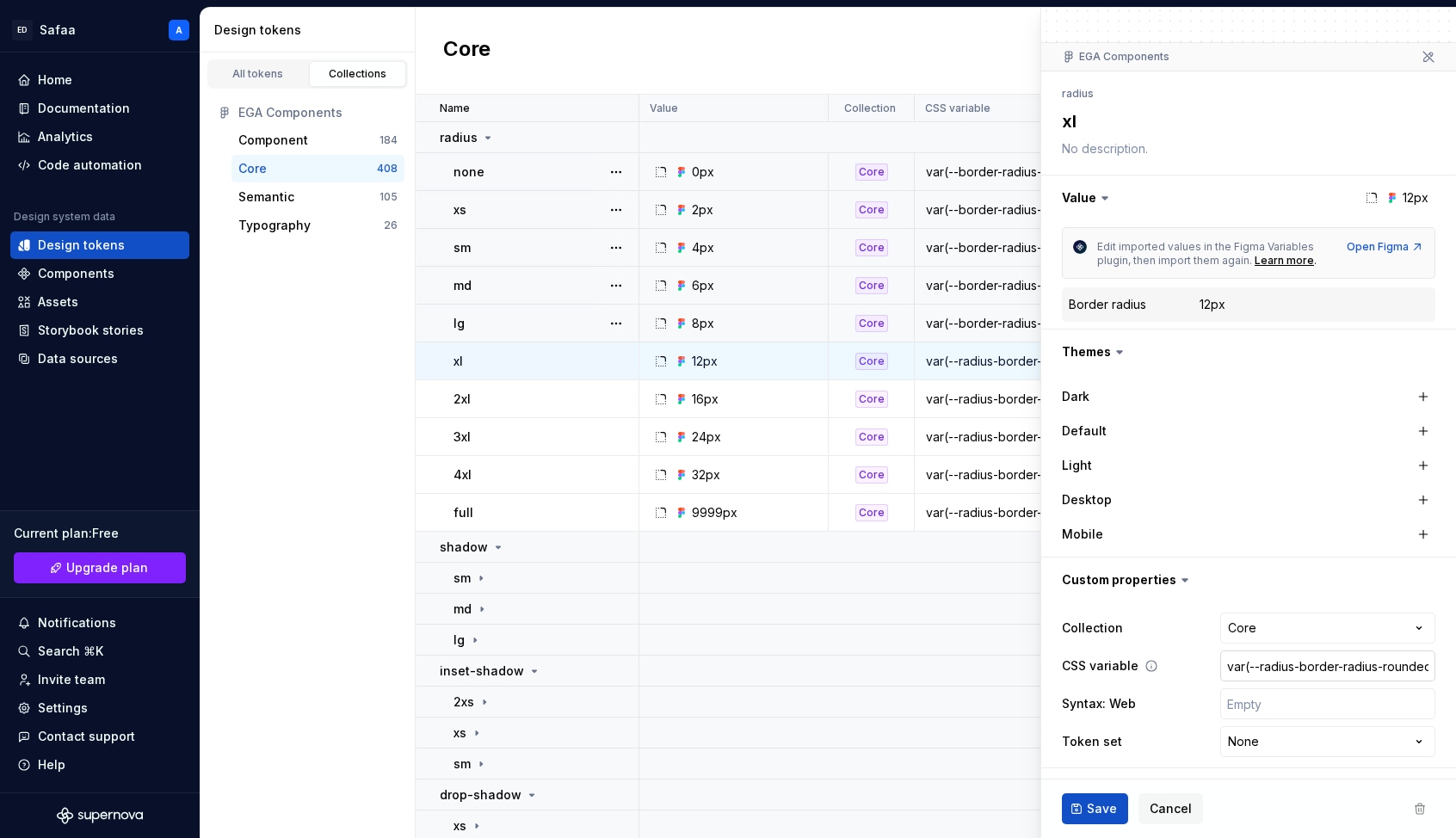
click at [1135, 664] on input "var(--radius-border-radius-rounded-xl)" at bounding box center [1328, 665] width 215 height 31
drag, startPoint x: 1262, startPoint y: 664, endPoint x: 1409, endPoint y: 666, distance: 147.0
click at [1135, 666] on input "var(--radius-border-radius-rounded-xl)" at bounding box center [1328, 665] width 215 height 31
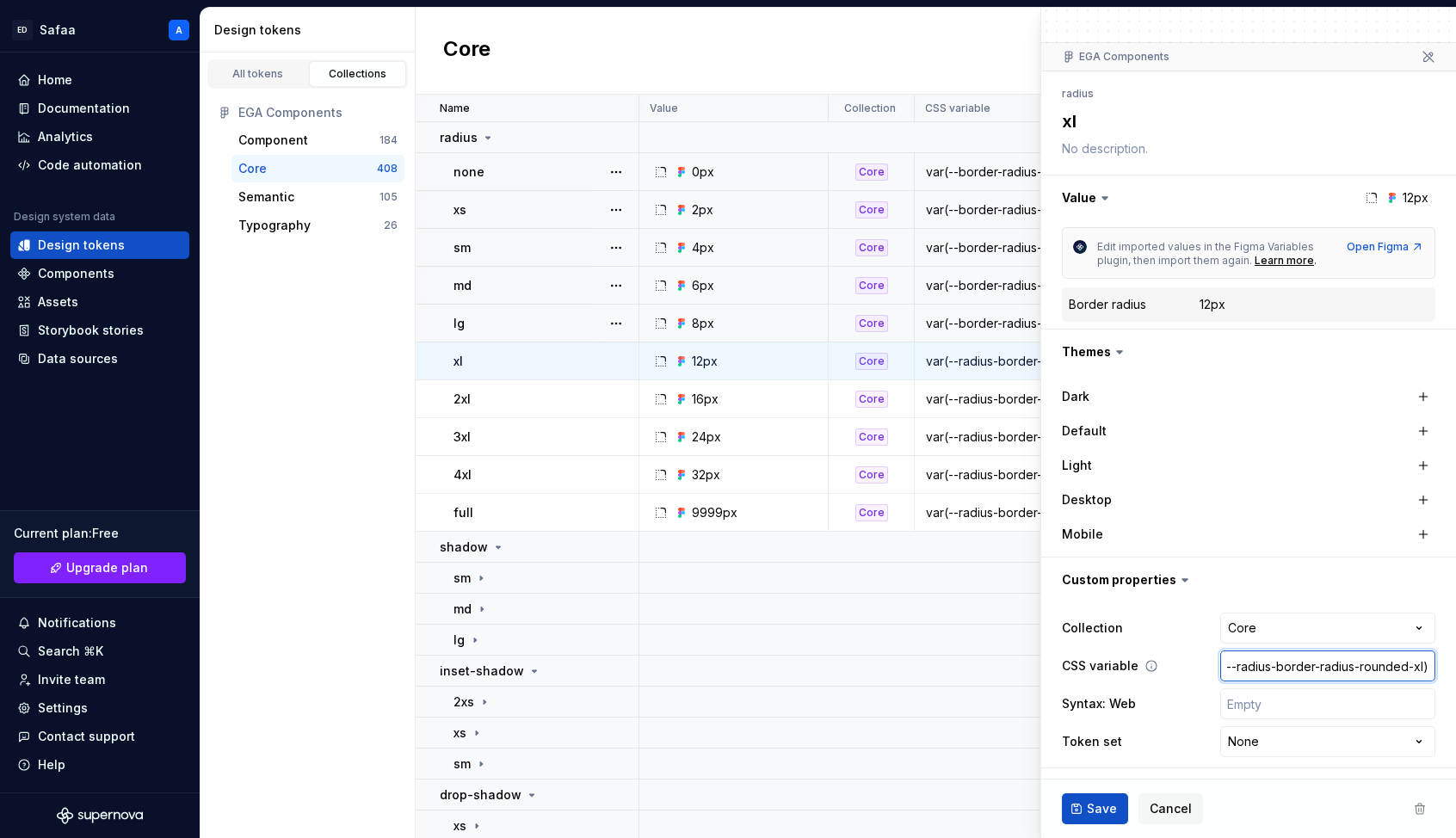
paste input "border-radius"
click at [1097, 763] on button "Save" at bounding box center [1095, 808] width 67 height 31
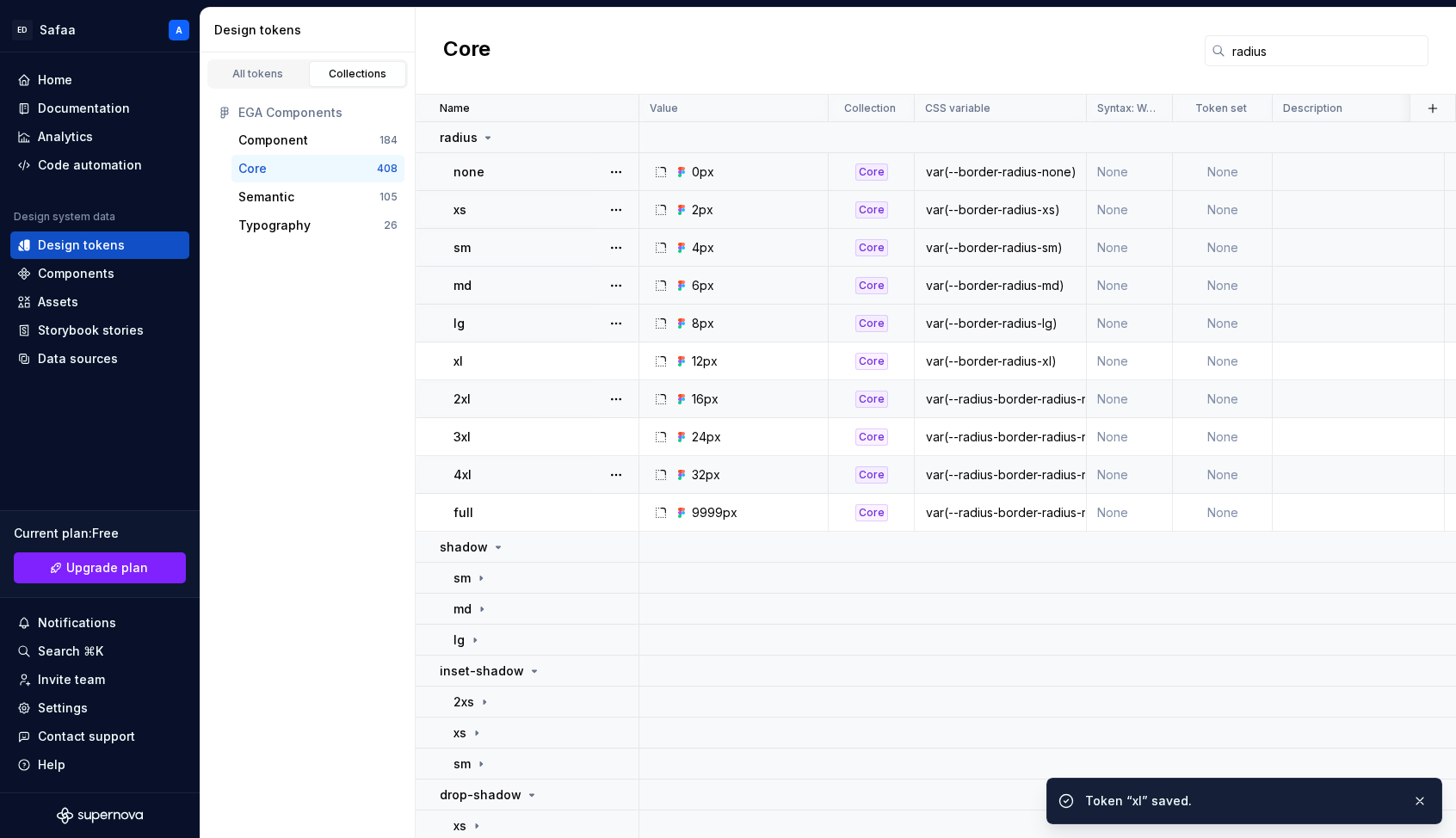
click at [997, 391] on div "var(--radius-border-radius-rounded-2xl)" at bounding box center [1001, 399] width 170 height 17
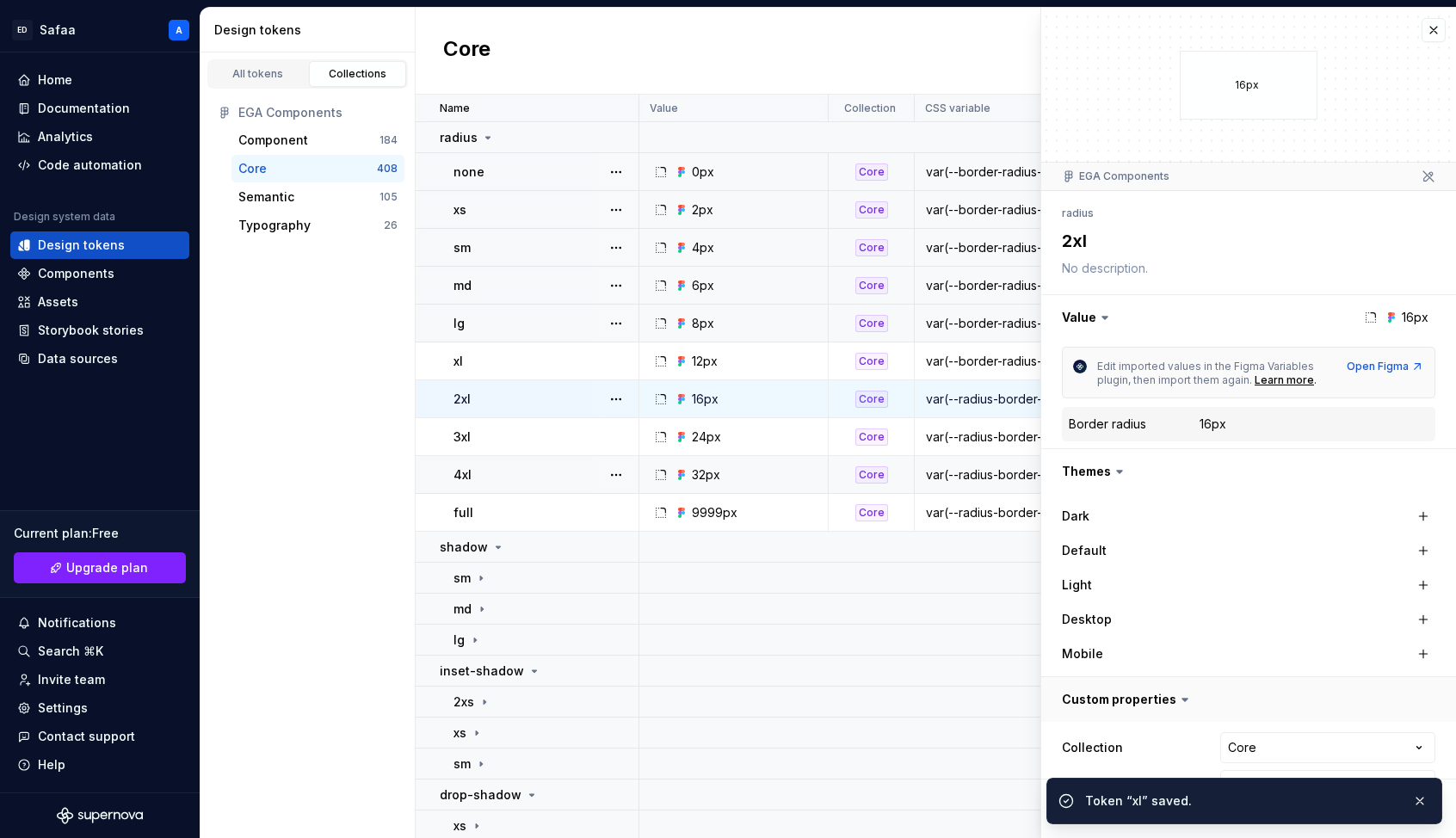
scroll to position [120, 0]
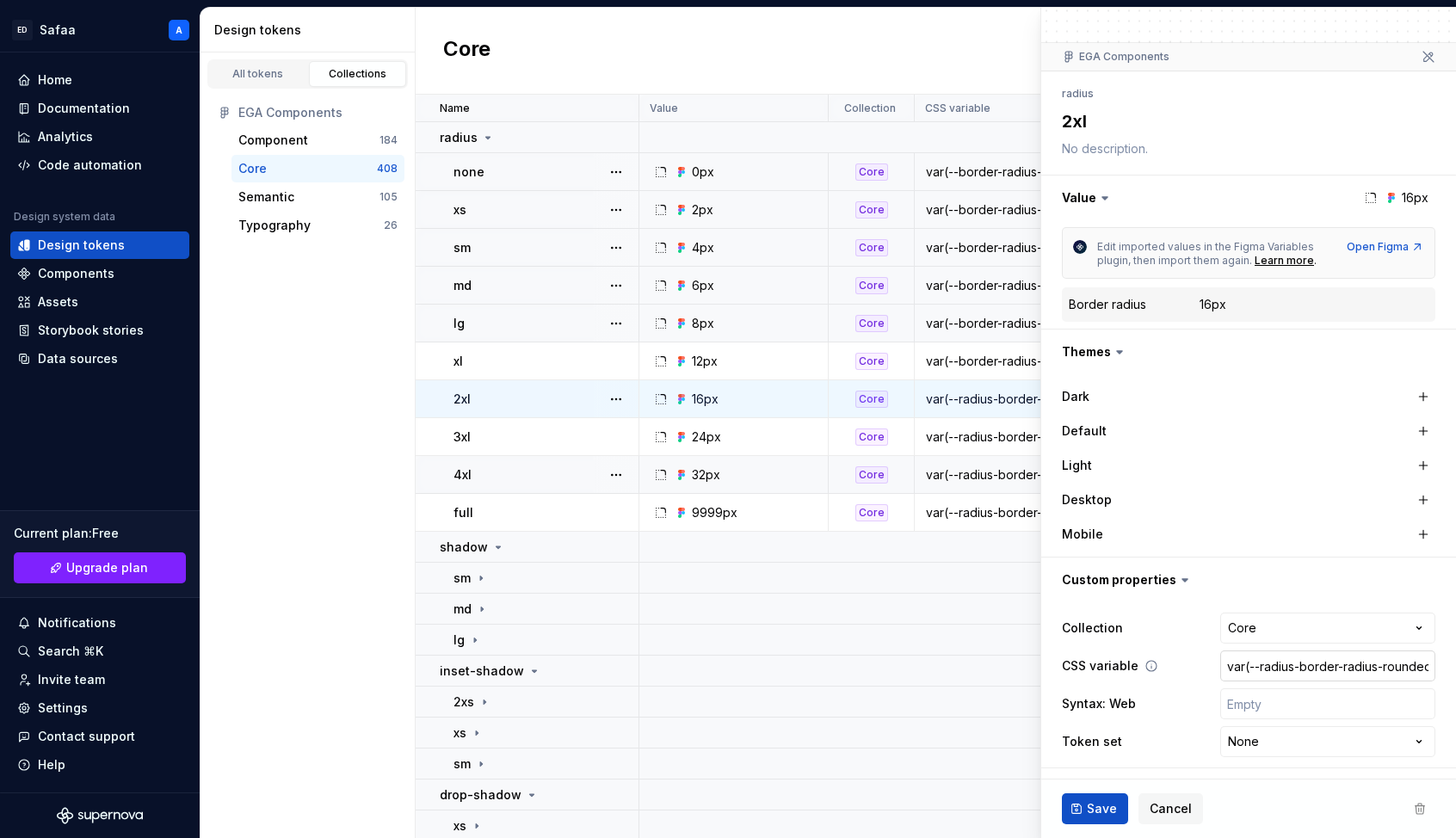
click at [1135, 674] on input "var(--radius-border-radius-rounded-2xl)" at bounding box center [1328, 665] width 215 height 31
click at [1135, 665] on input "var(--radius-border-radius-rounded-2xl)" at bounding box center [1328, 665] width 215 height 31
drag, startPoint x: 1261, startPoint y: 665, endPoint x: 1402, endPoint y: 665, distance: 141.0
click at [1135, 665] on input "var(--radius-border-radius-rounded-2xl)" at bounding box center [1328, 665] width 215 height 31
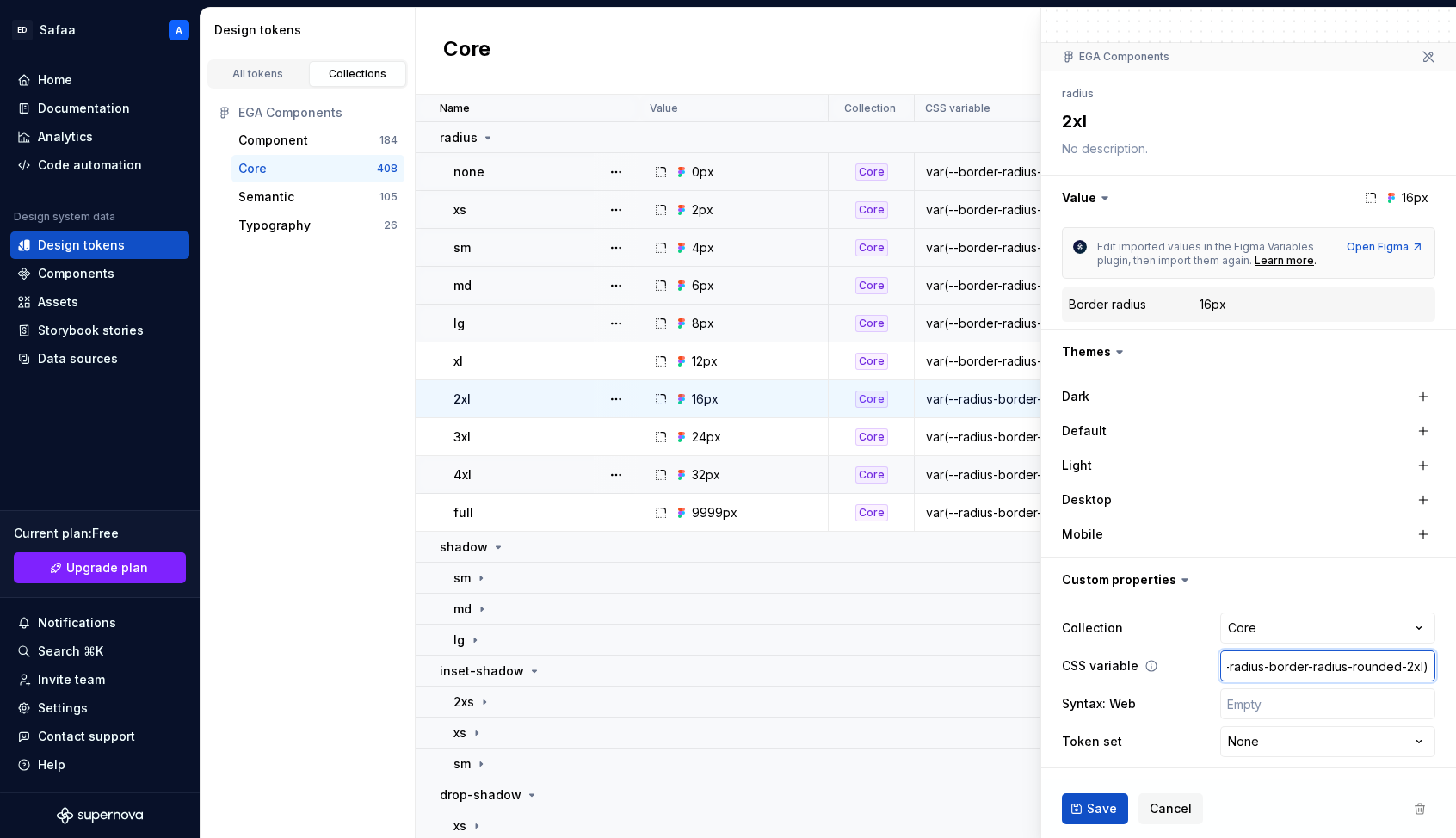
paste input "border-radius"
click at [1087, 763] on span "Save" at bounding box center [1102, 809] width 30 height 17
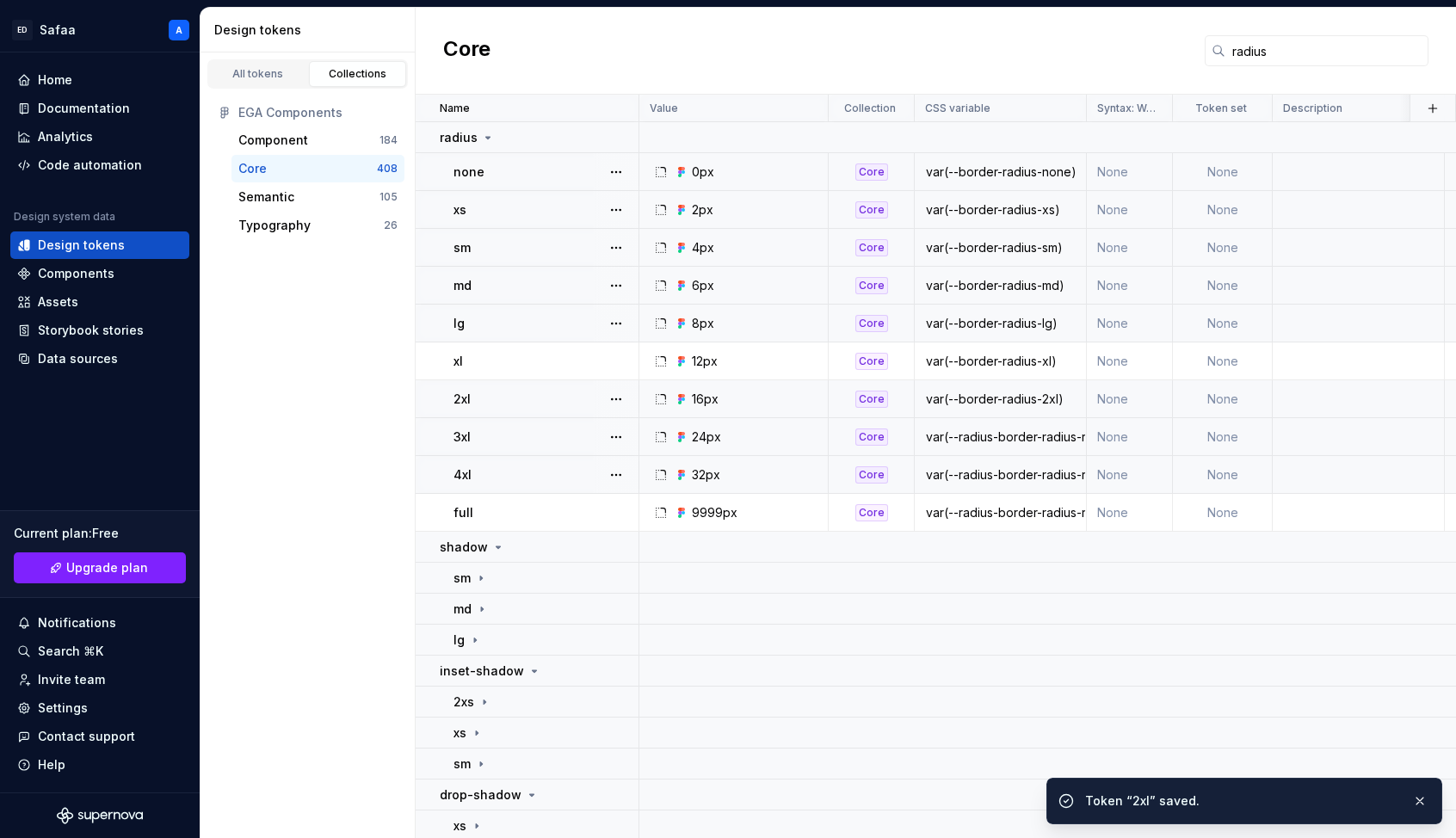
click at [995, 436] on div "var(--radius-border-radius-rounded-3xl)" at bounding box center [1001, 437] width 170 height 17
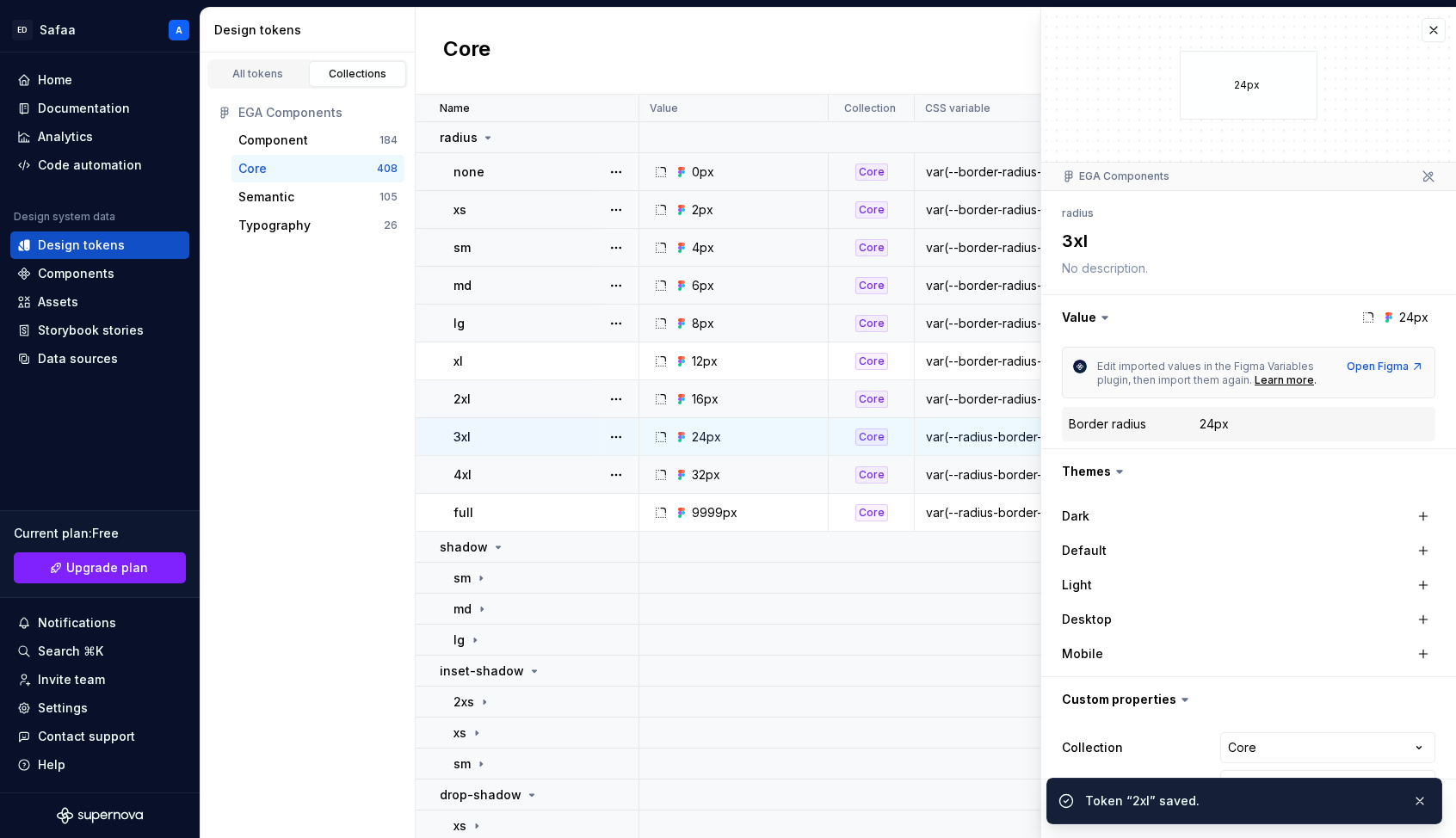
scroll to position [120, 0]
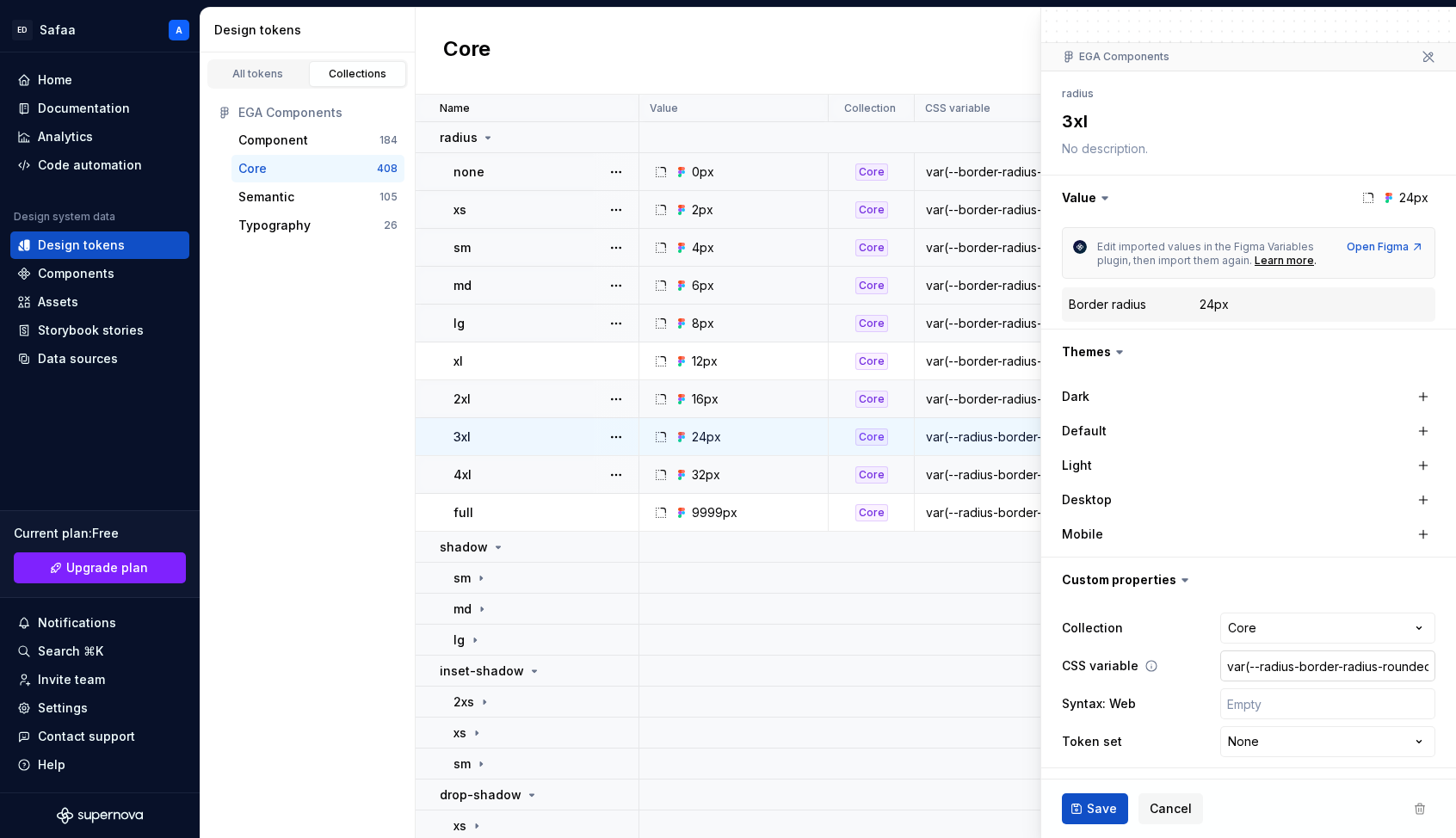
click at [1135, 664] on input "var(--radius-border-radius-rounded-3xl)" at bounding box center [1328, 665] width 215 height 31
click at [1135, 672] on input "var(--radius-border-radius-rounded-3xl)" at bounding box center [1328, 665] width 215 height 31
drag, startPoint x: 1261, startPoint y: 666, endPoint x: 1400, endPoint y: 664, distance: 139.0
click at [1135, 664] on input "var(--radius-border-radius-rounded-3xl)" at bounding box center [1328, 665] width 215 height 31
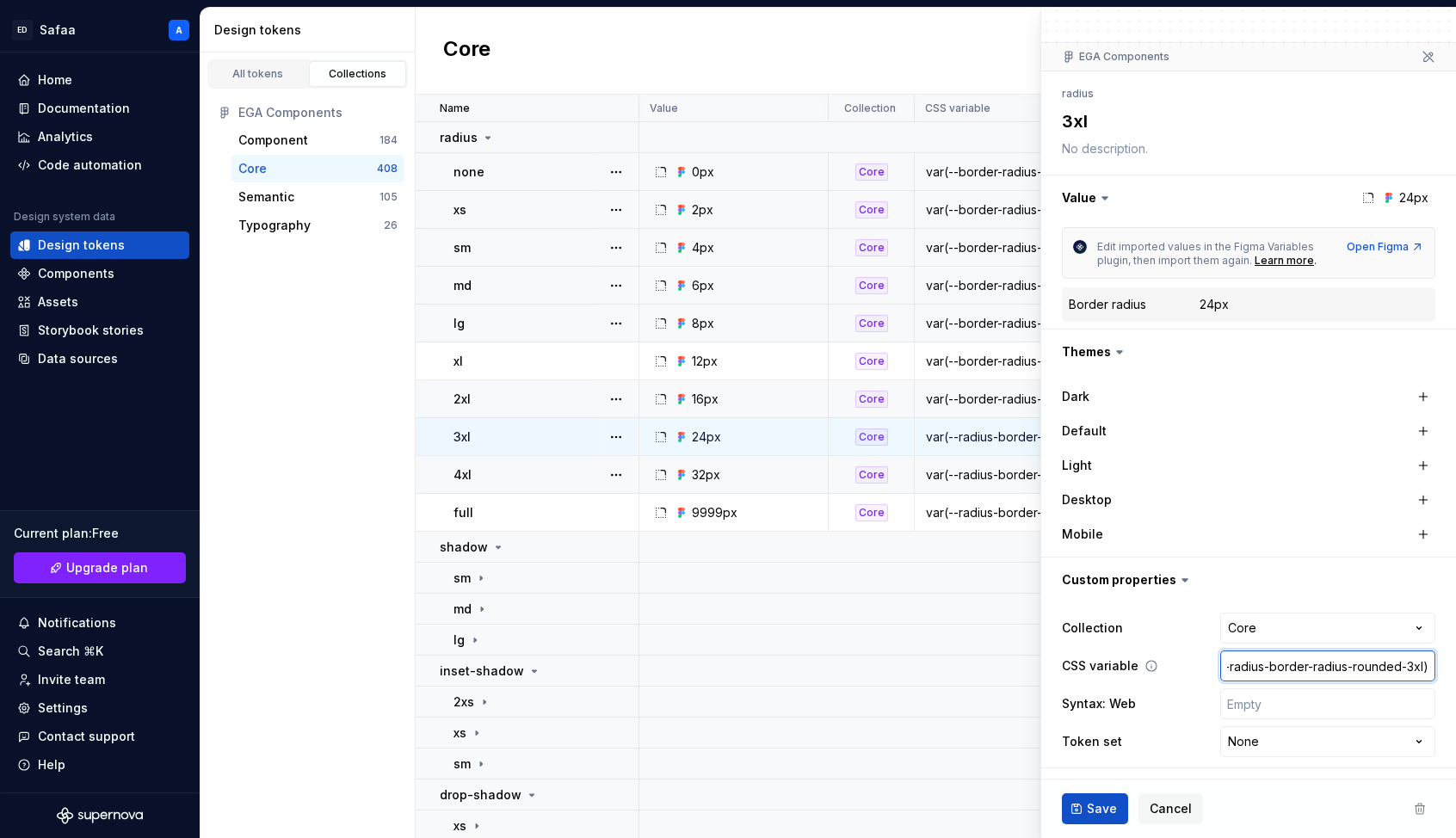
paste input "border-radius"
click at [1088, 763] on span "Save" at bounding box center [1102, 809] width 30 height 17
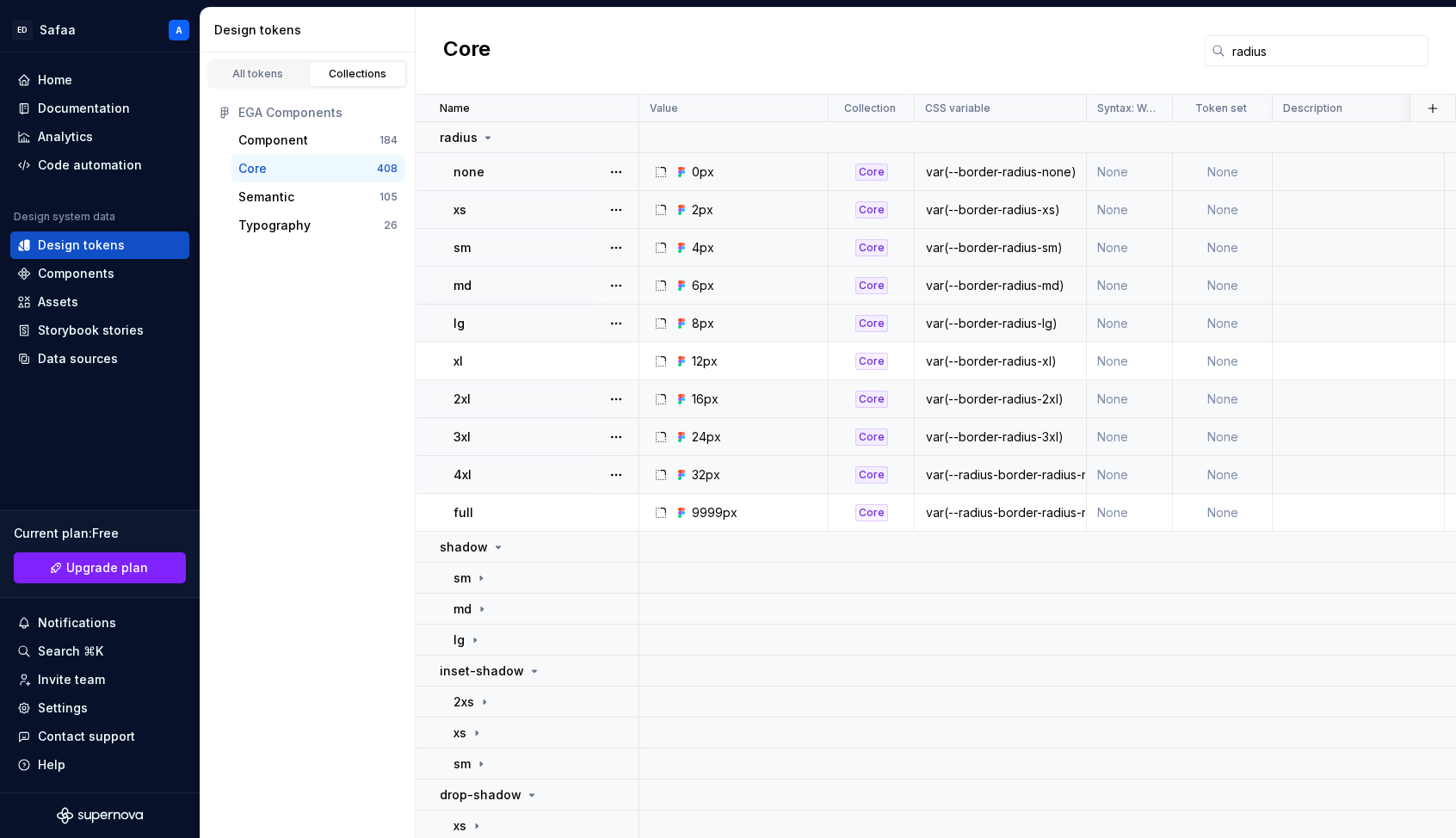
click at [979, 483] on td "var(--radius-border-radius-rounded-4xl)" at bounding box center [1001, 474] width 172 height 38
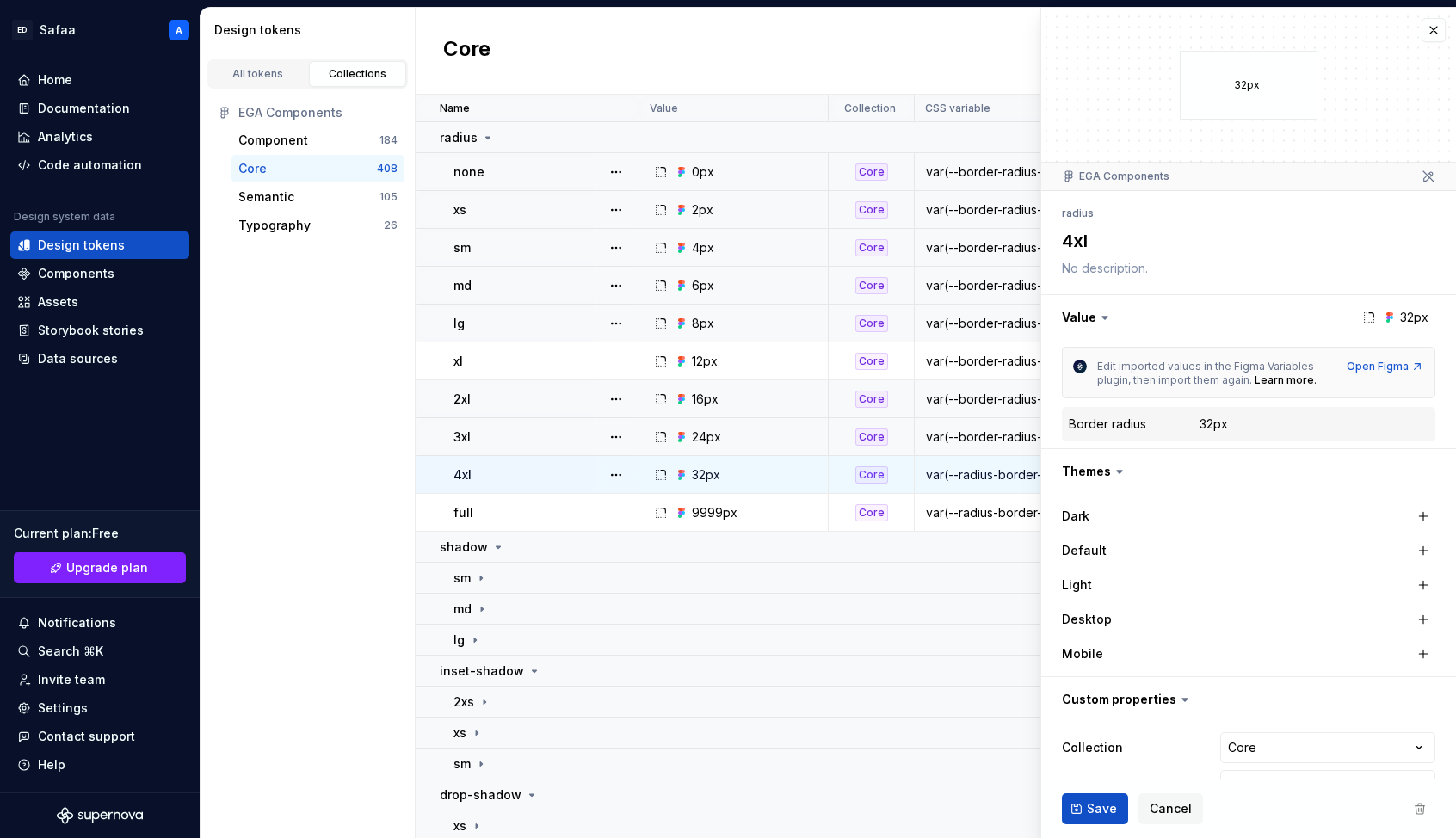
scroll to position [120, 0]
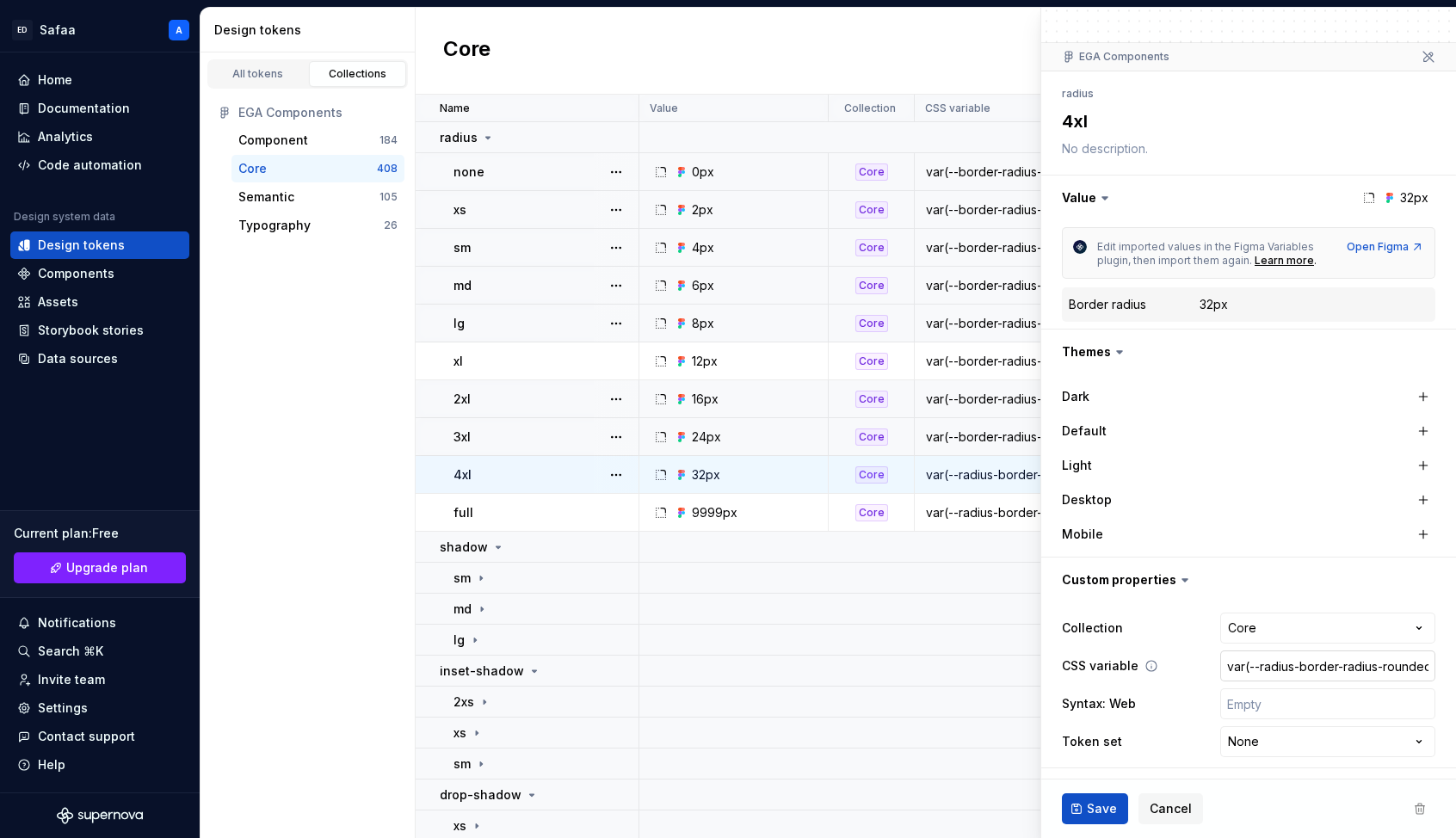
click at [1135, 677] on input "var(--radius-border-radius-rounded-4xl)" at bounding box center [1328, 665] width 215 height 31
click at [1135, 672] on input "var(--radius-border-radius-rounded-4xl)" at bounding box center [1328, 665] width 215 height 31
drag, startPoint x: 1260, startPoint y: 667, endPoint x: 1400, endPoint y: 662, distance: 140.1
click at [1135, 662] on input "var(--radius-border-radius-rounded-4xl)" at bounding box center [1328, 665] width 215 height 31
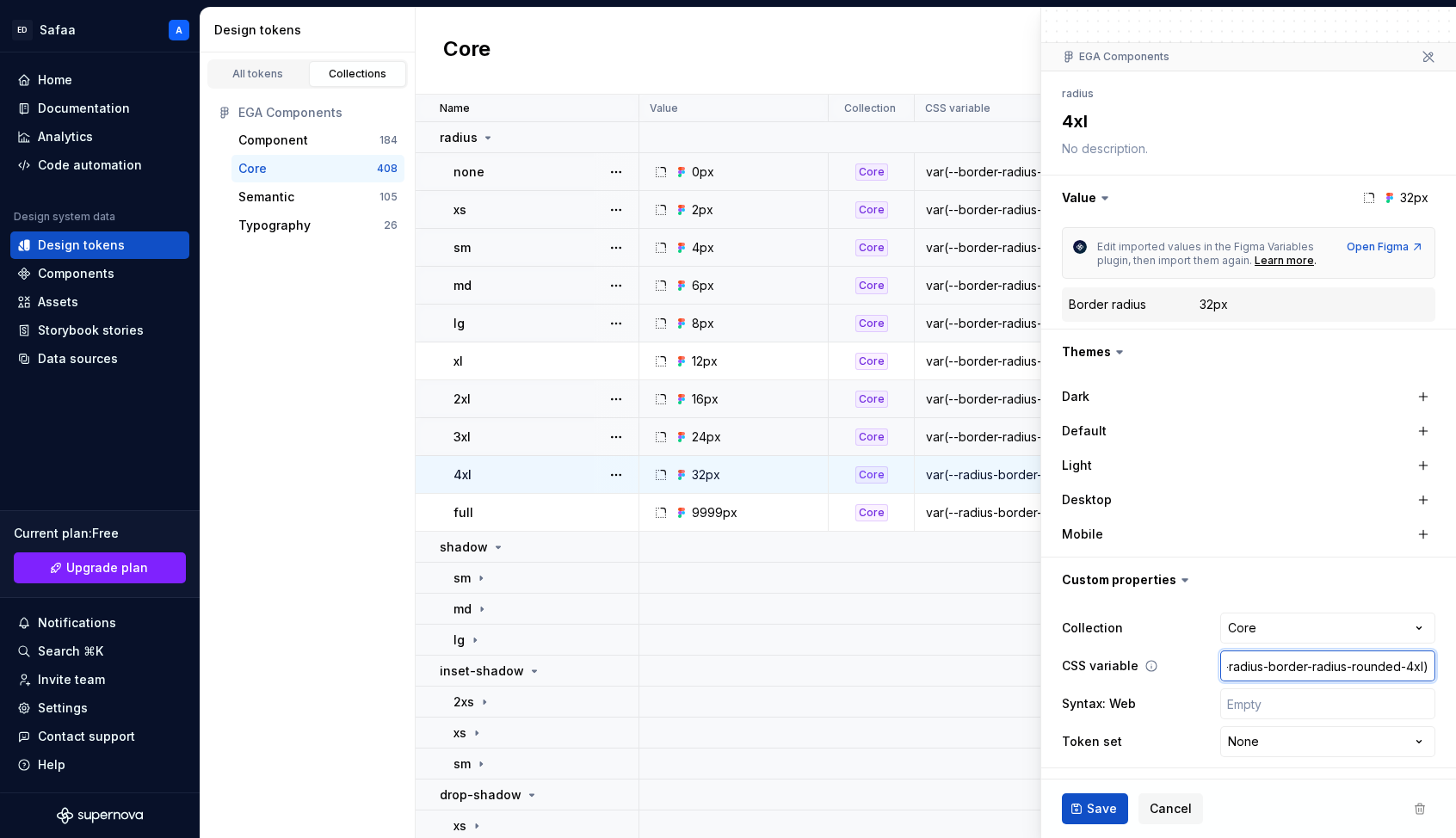
paste input "border-radius"
click at [1088, 763] on span "Save" at bounding box center [1102, 809] width 30 height 17
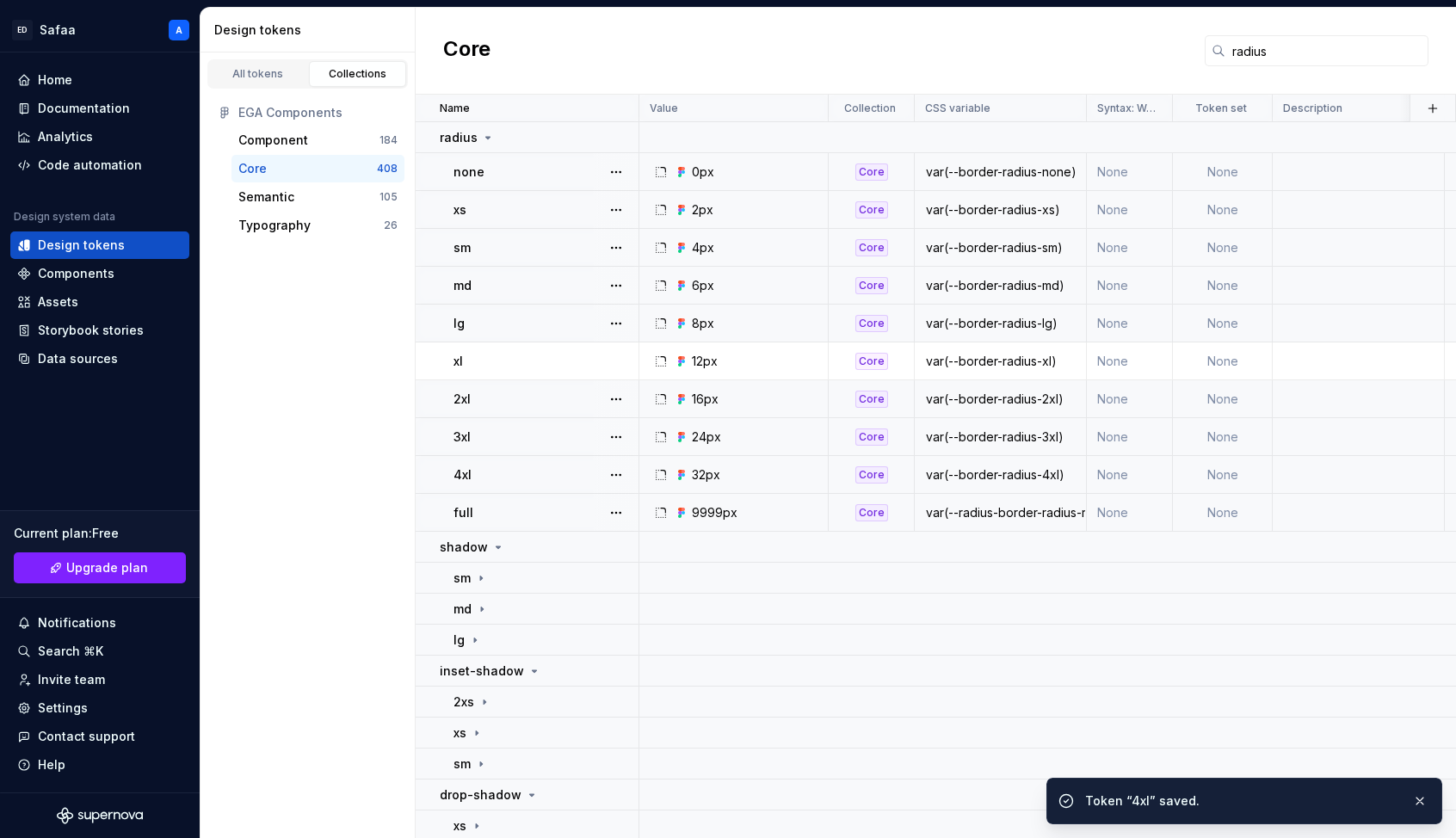
click at [988, 507] on div "var(--radius-border-radius-rounded-full)" at bounding box center [1001, 513] width 170 height 17
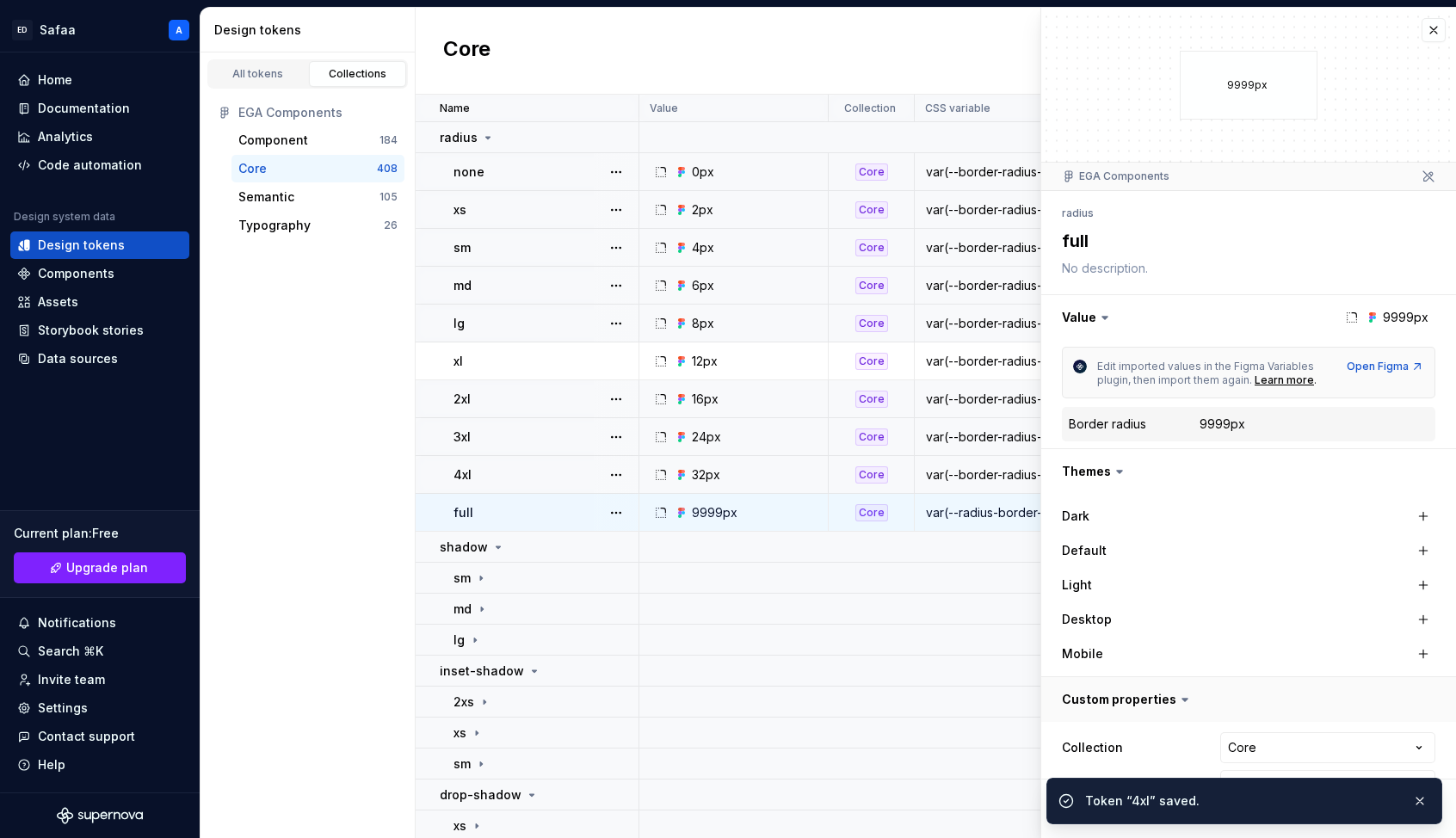
scroll to position [120, 0]
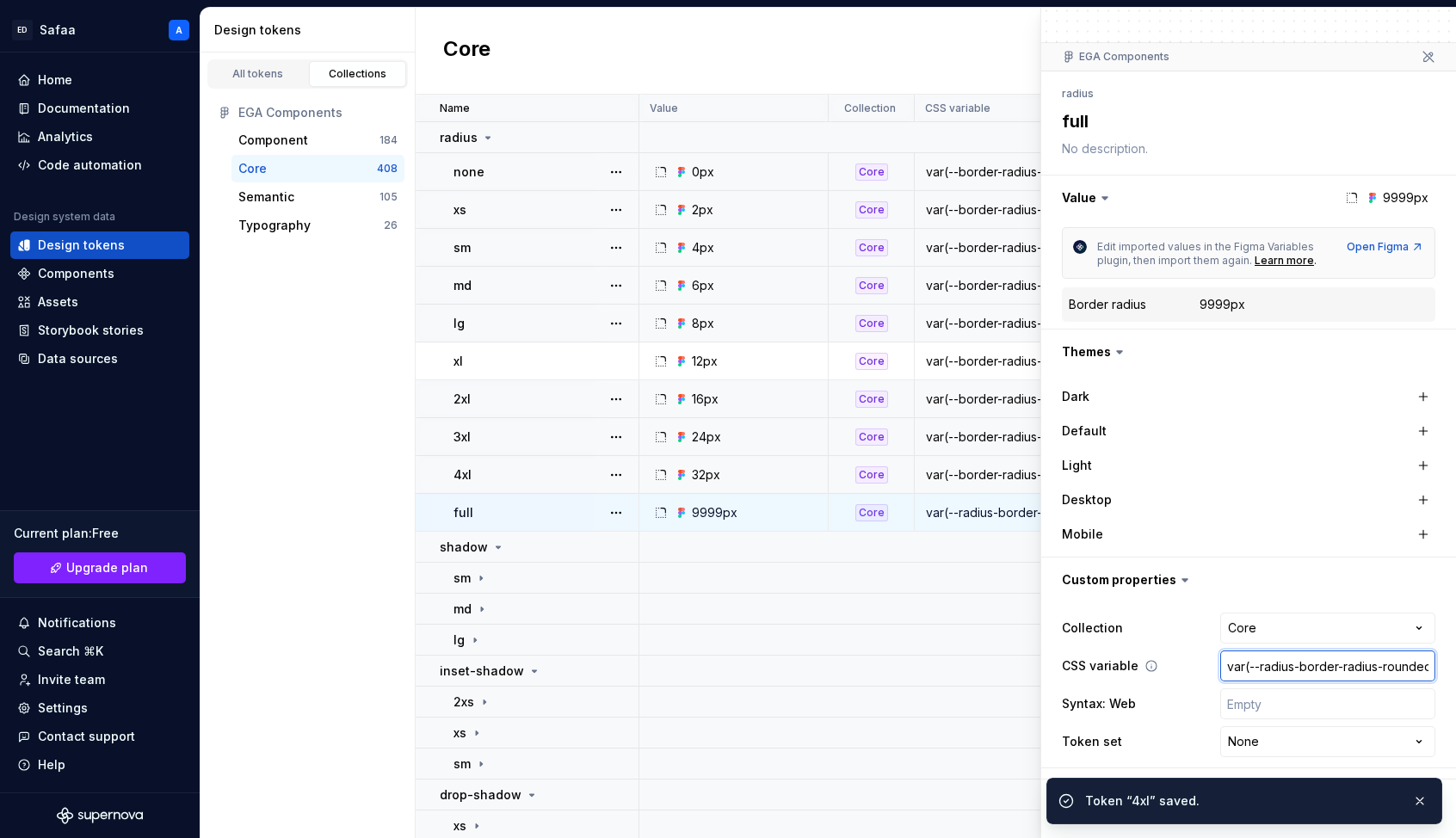
click at [1135, 668] on input "var(--radius-border-radius-rounded-full)" at bounding box center [1328, 665] width 215 height 31
click at [1135, 667] on input "var(--radius-border-radius-rounded-full)" at bounding box center [1328, 665] width 215 height 31
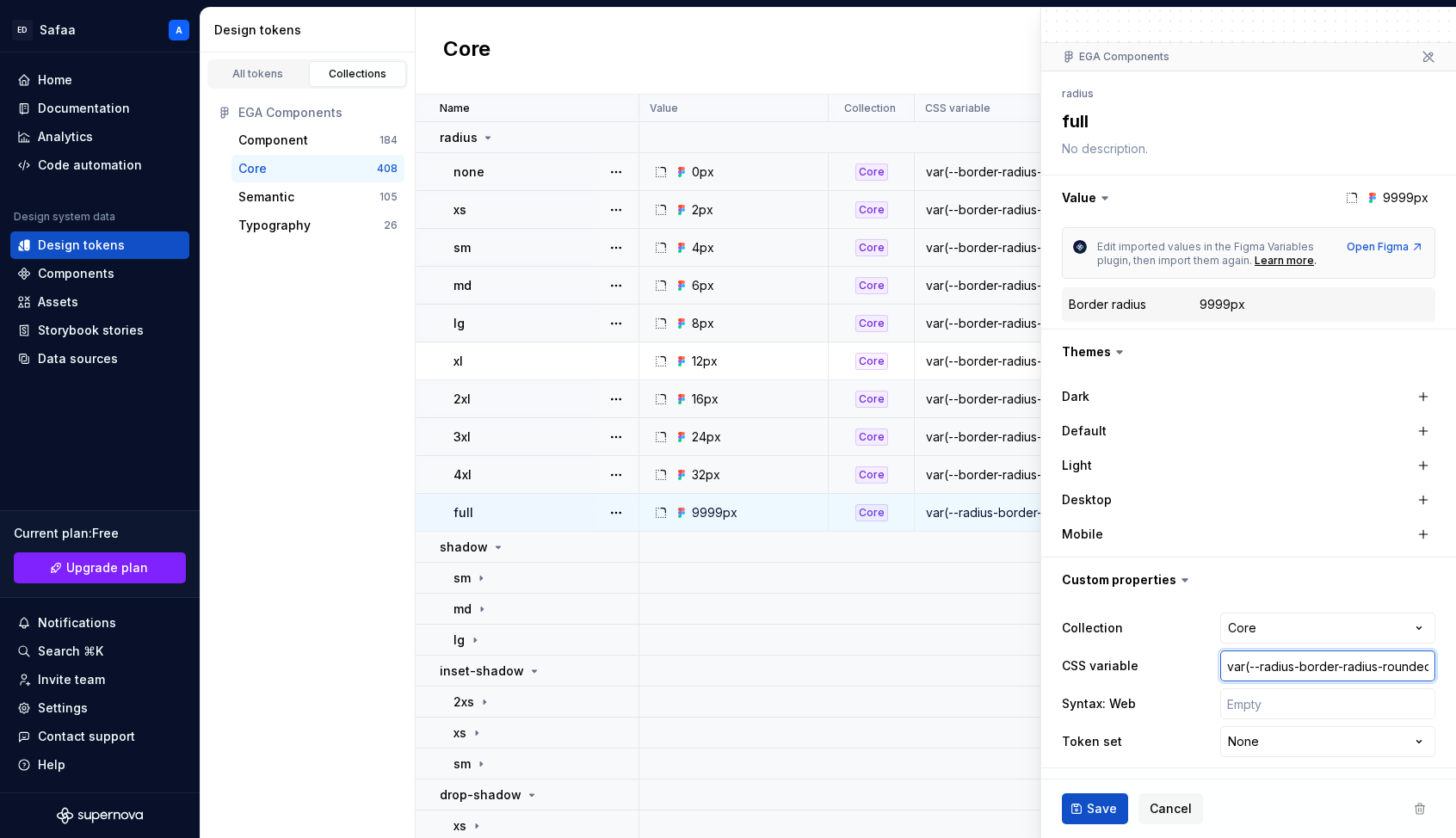
scroll to position [0, 31]
drag, startPoint x: 1260, startPoint y: 666, endPoint x: 1398, endPoint y: 660, distance: 138.1
click at [1135, 660] on input "var(--radius-border-radius-rounded-full)" at bounding box center [1328, 665] width 215 height 31
paste input "border-radius"
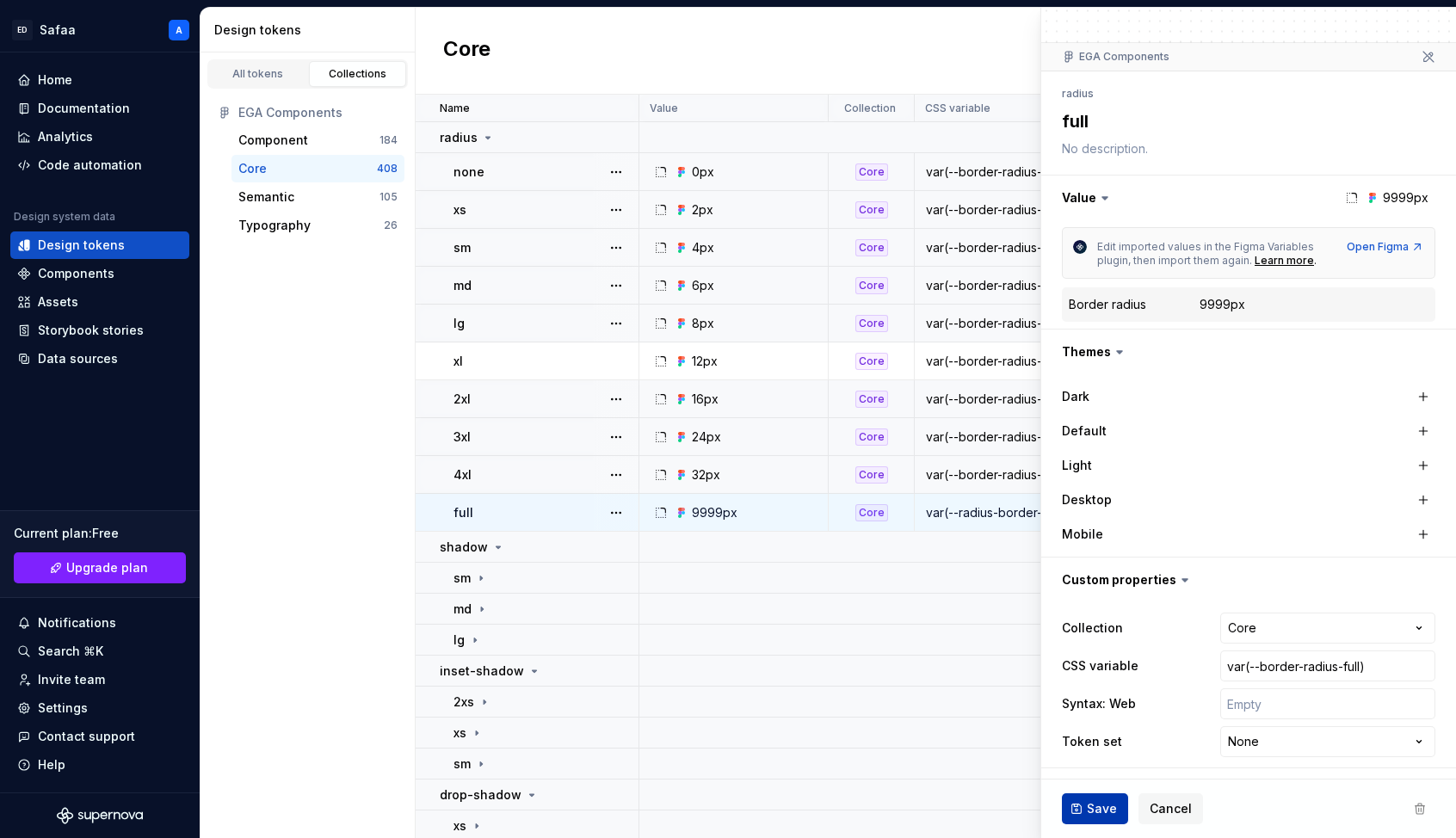
click at [1103, 763] on span "Save" at bounding box center [1102, 809] width 30 height 17
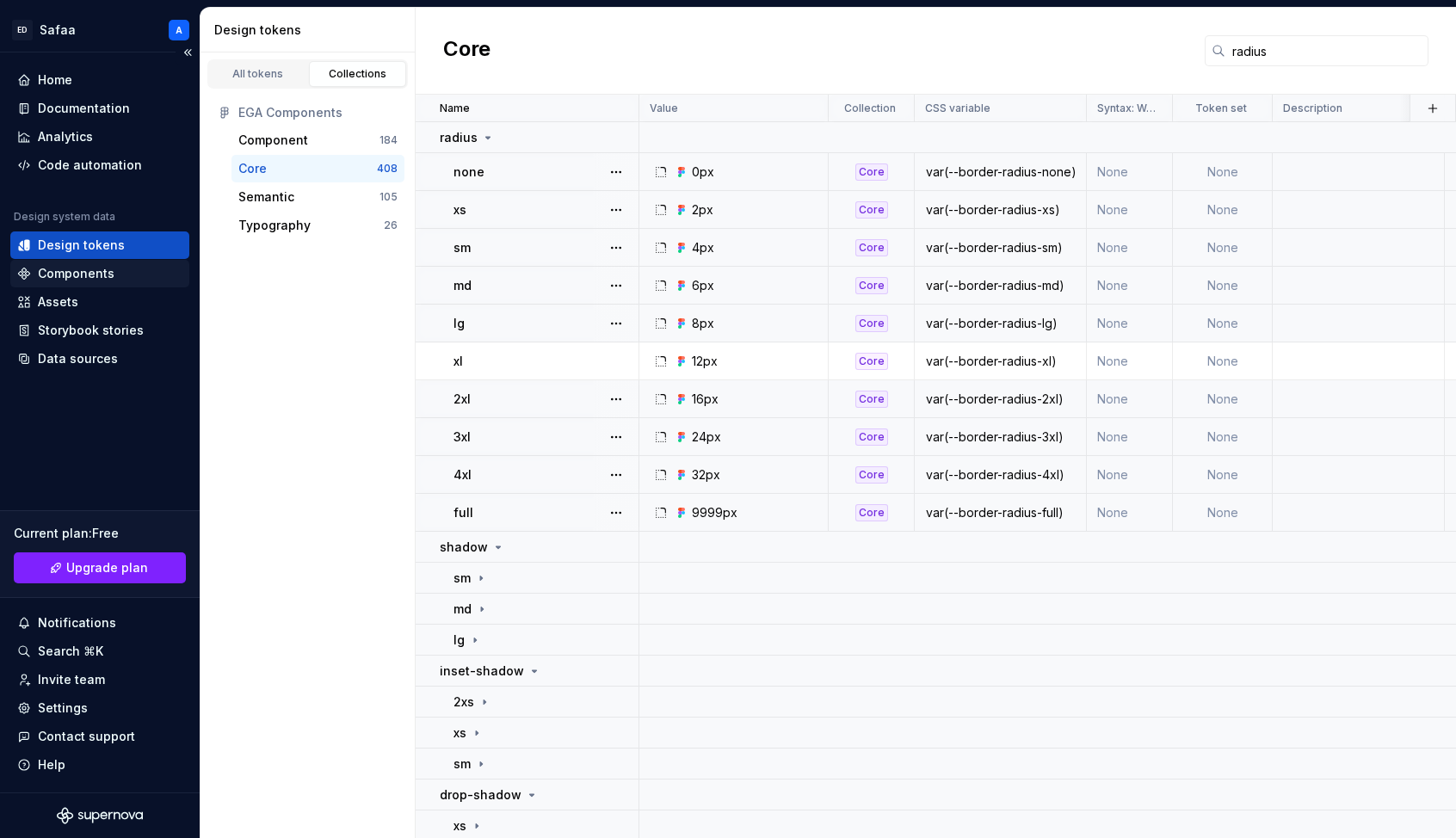
click at [96, 276] on div "Components" at bounding box center [75, 274] width 76 height 17
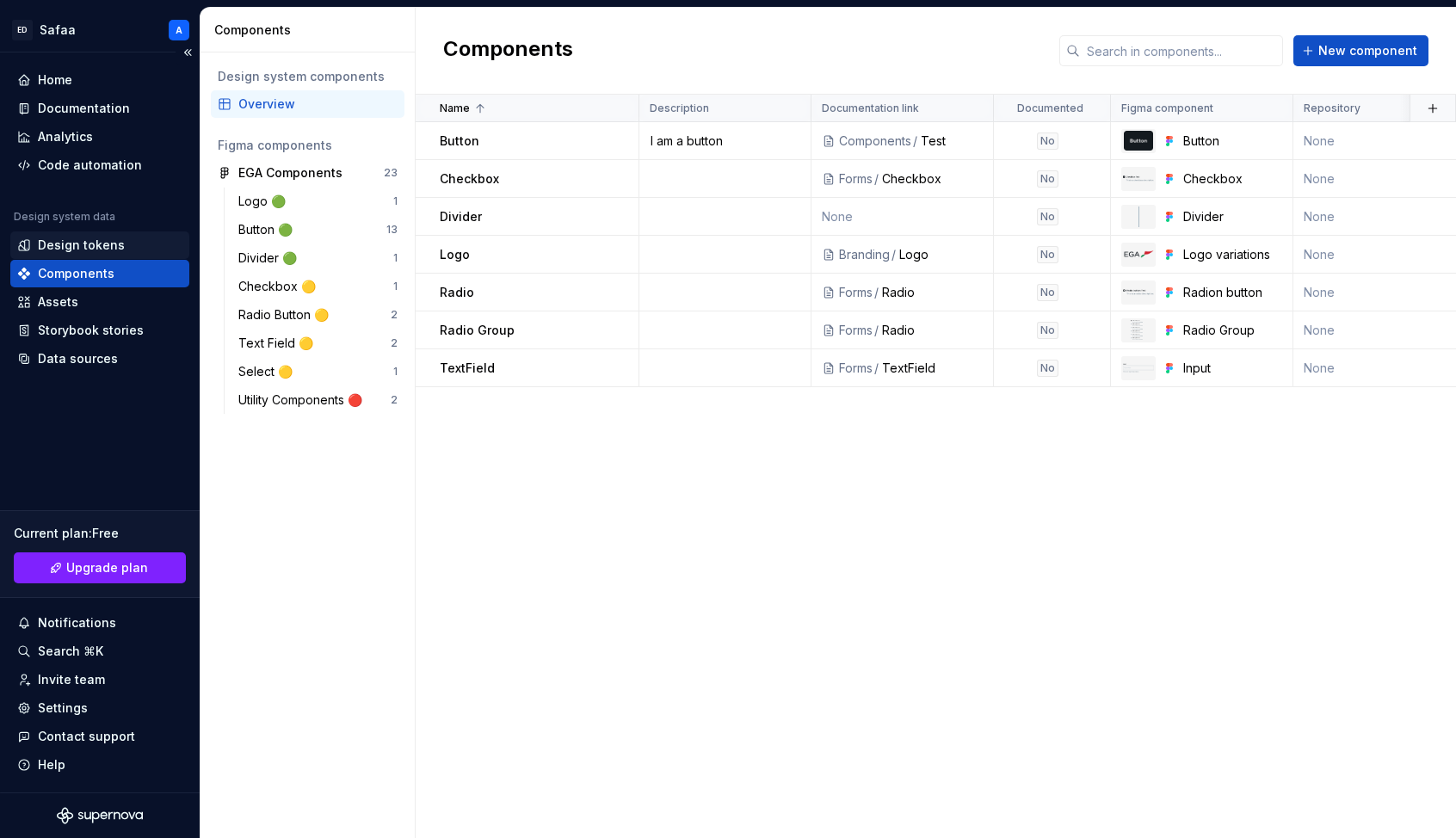
click at [98, 249] on div "Design tokens" at bounding box center [81, 245] width 87 height 17
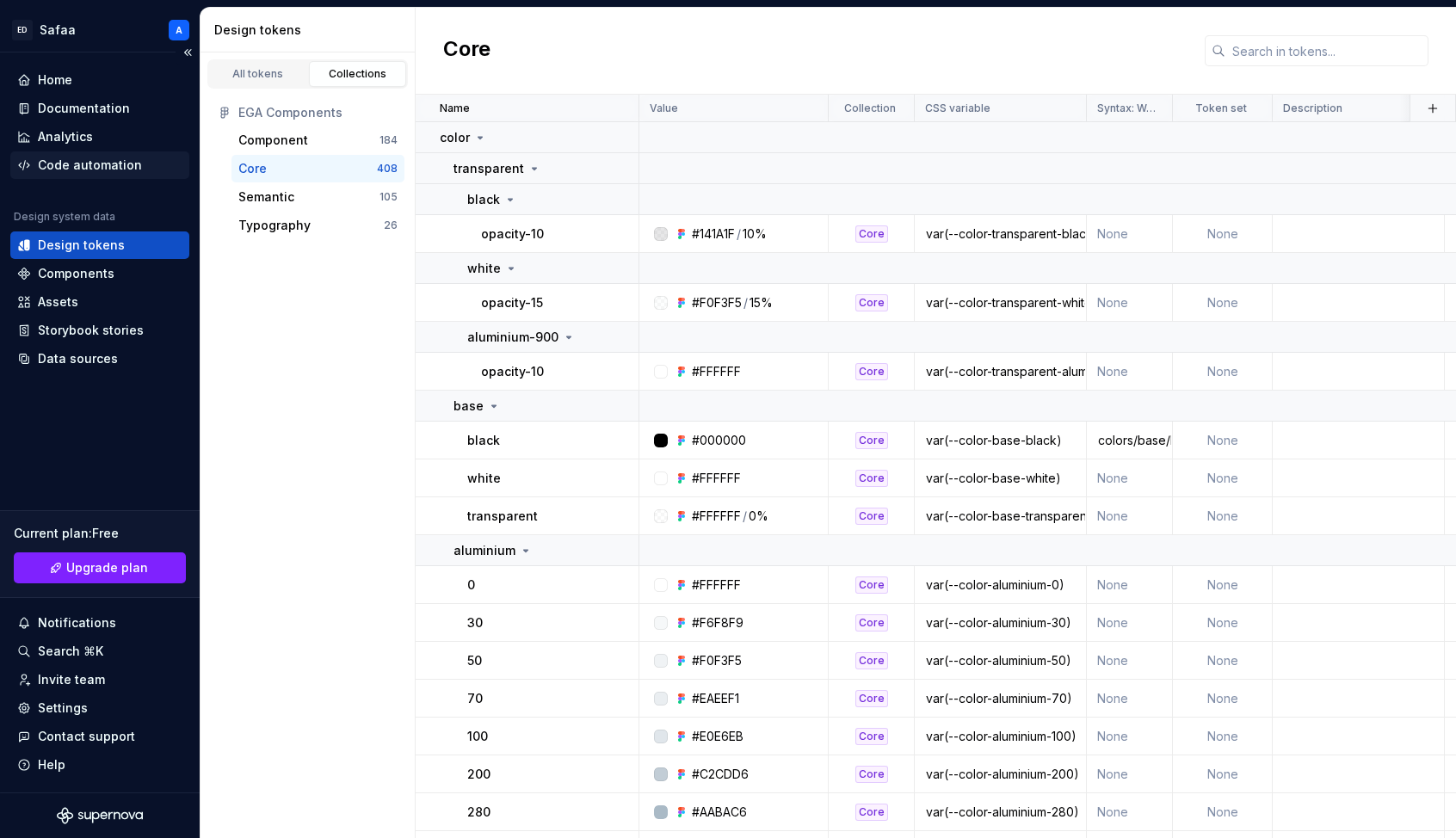
click at [96, 164] on div "Code automation" at bounding box center [90, 165] width 104 height 17
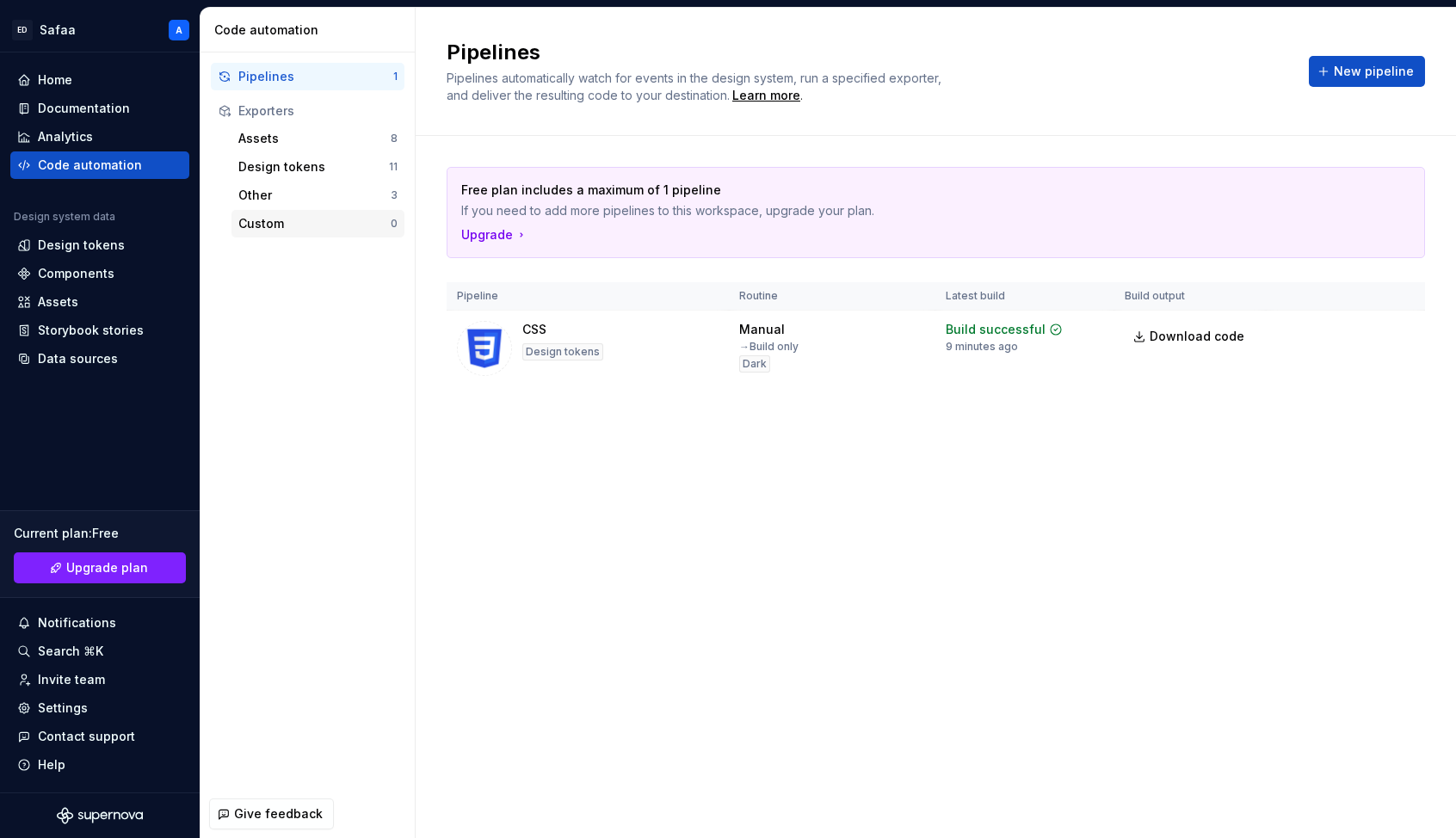
click at [275, 224] on div "Custom" at bounding box center [315, 224] width 152 height 17
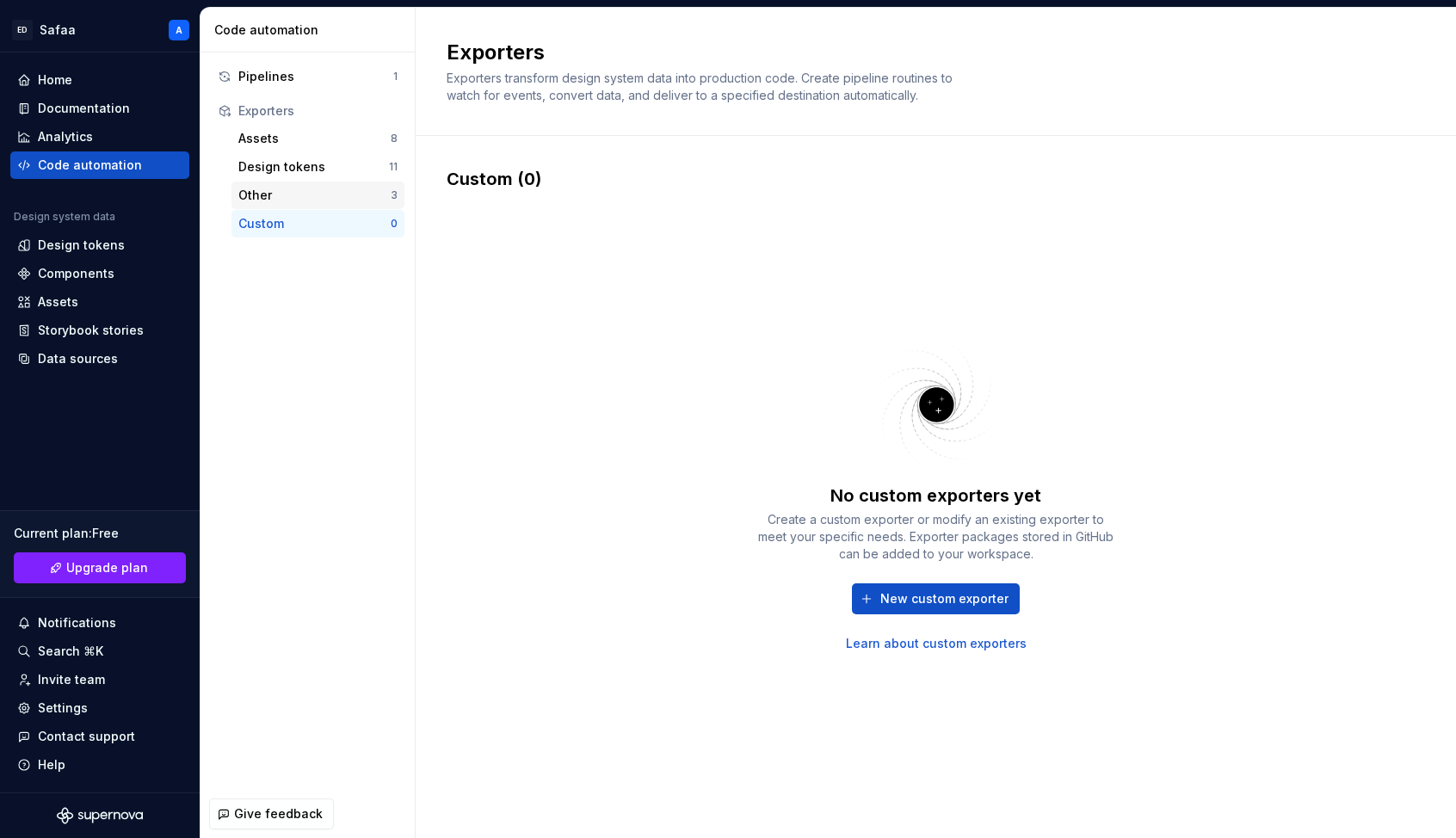
click at [288, 203] on div "Other" at bounding box center [315, 196] width 152 height 17
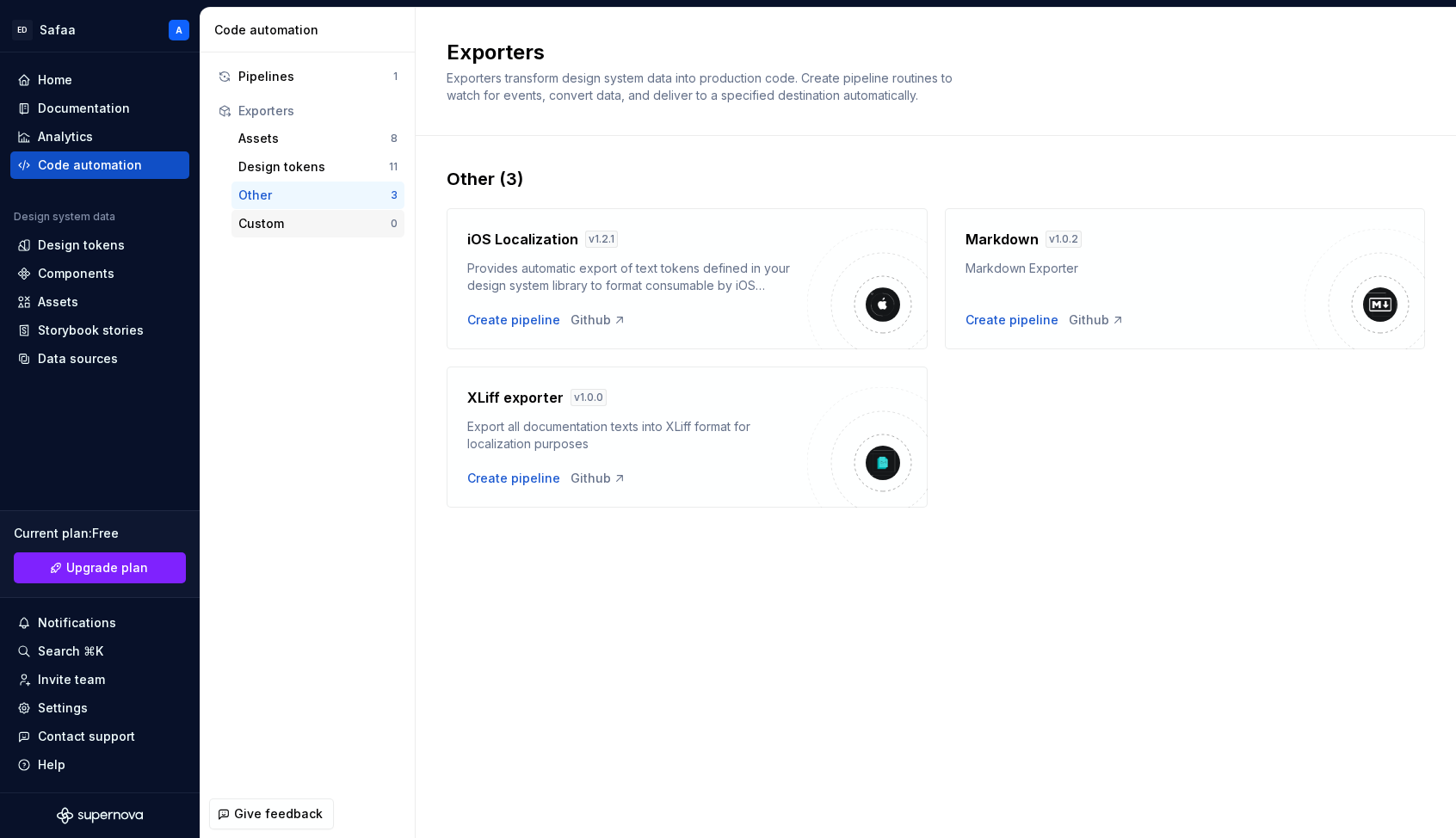
click at [290, 221] on div "Custom" at bounding box center [315, 224] width 152 height 17
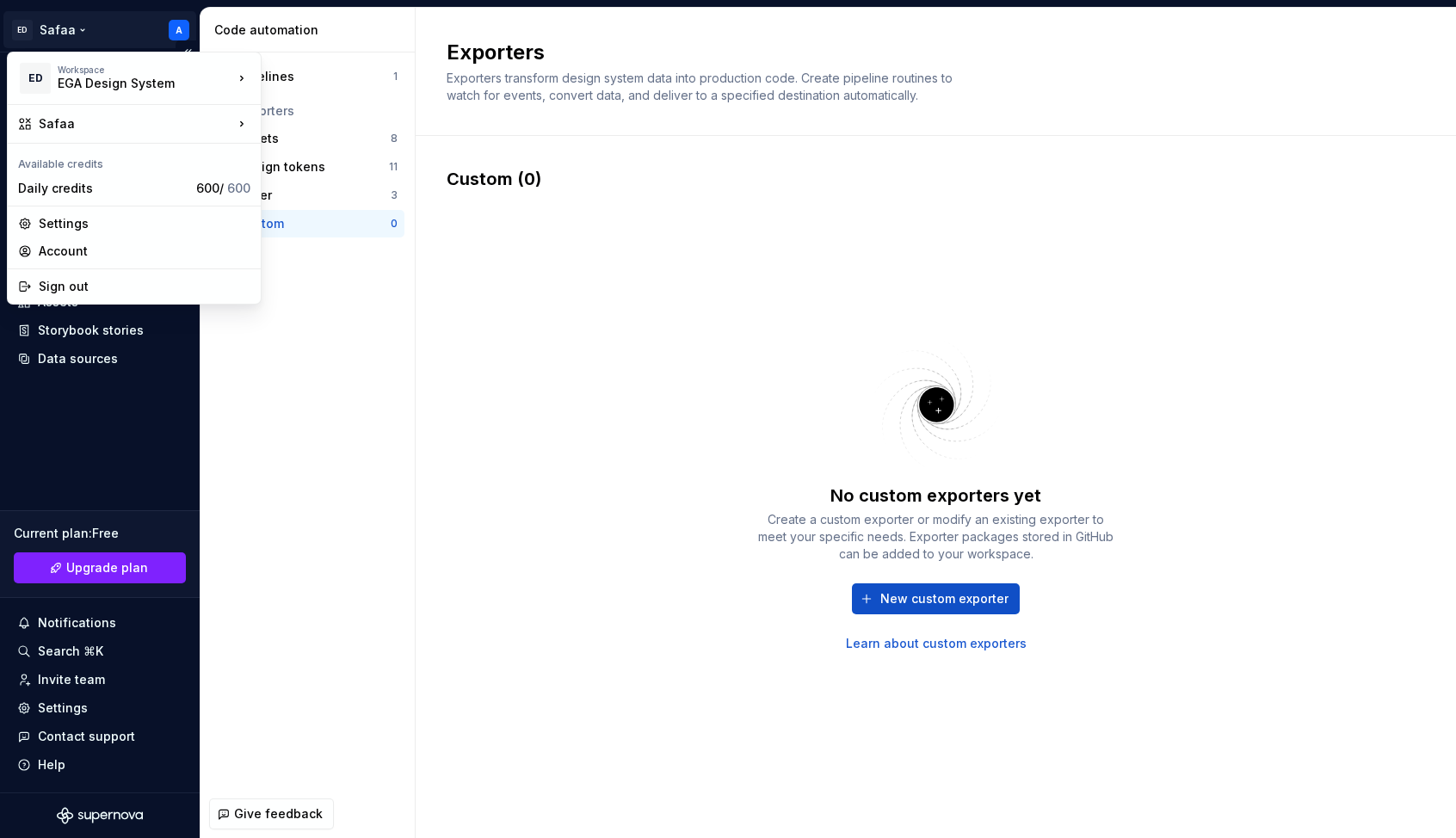
click at [110, 28] on html "[PERSON_NAME] A Home Documentation Analytics Code automation Design system data…" at bounding box center [728, 419] width 1456 height 838
click at [353, 82] on div "[PERSON_NAME]" at bounding box center [347, 74] width 117 height 17
